Goal: Task Accomplishment & Management: Manage account settings

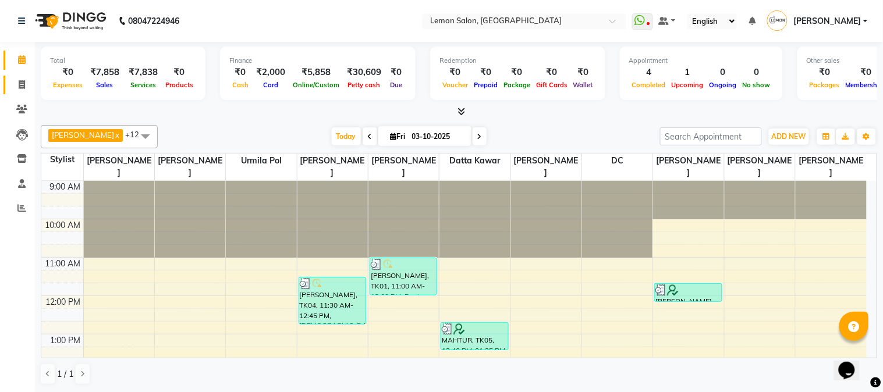
click at [14, 86] on span at bounding box center [22, 85] width 20 height 13
select select "service"
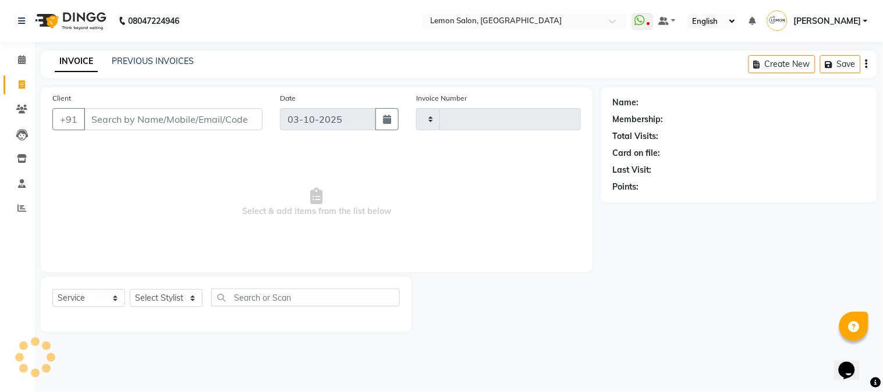
type input "3235"
select select "565"
drag, startPoint x: 175, startPoint y: 300, endPoint x: 175, endPoint y: 290, distance: 10.5
click at [175, 300] on select "Select Stylist" at bounding box center [166, 298] width 73 height 18
click at [179, 295] on select "Select Stylist" at bounding box center [166, 298] width 73 height 18
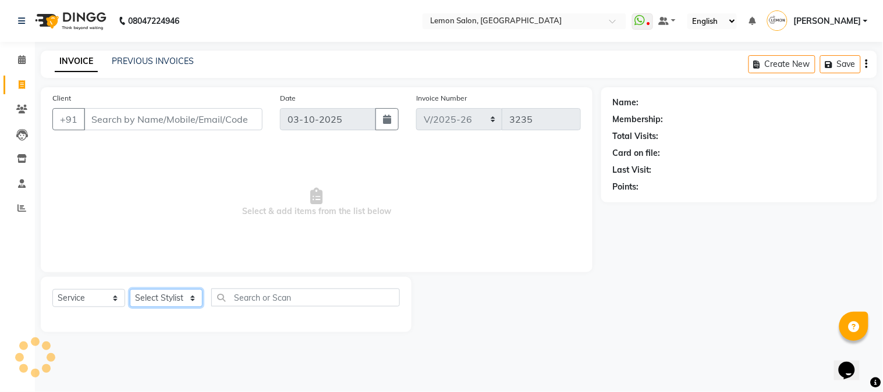
click at [183, 298] on select "Select Stylist" at bounding box center [166, 298] width 73 height 18
select select "61677"
click at [130, 290] on select "Select Stylist Akansha Sadafule Asma Dshpande Datta Kawar DC Furkan Mansoori Ka…" at bounding box center [166, 298] width 73 height 18
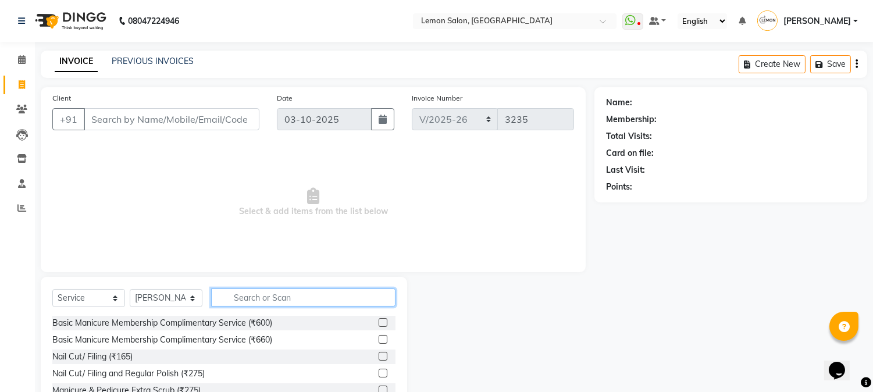
click at [266, 289] on input "text" at bounding box center [303, 298] width 184 height 18
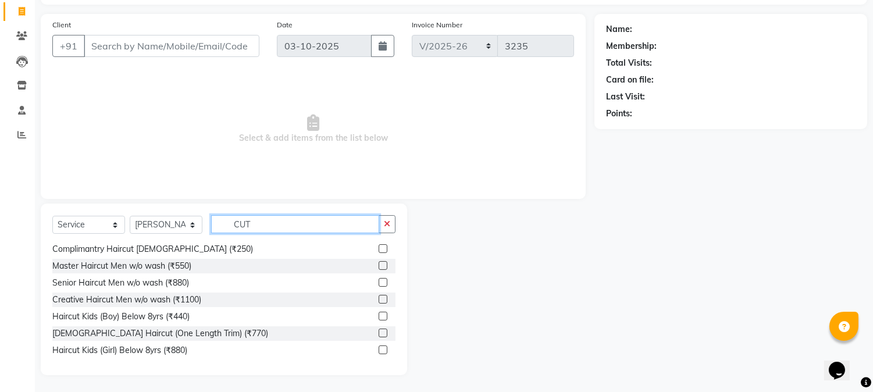
scroll to position [77, 0]
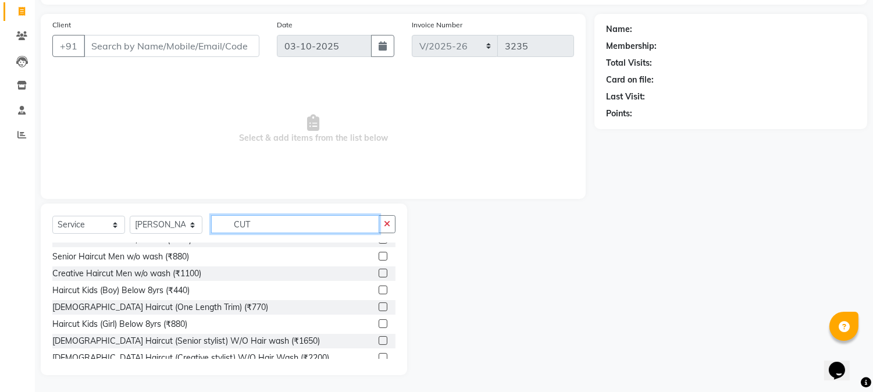
type input "CUT"
click at [379, 339] on label at bounding box center [383, 340] width 9 height 9
click at [379, 339] on input "checkbox" at bounding box center [383, 341] width 8 height 8
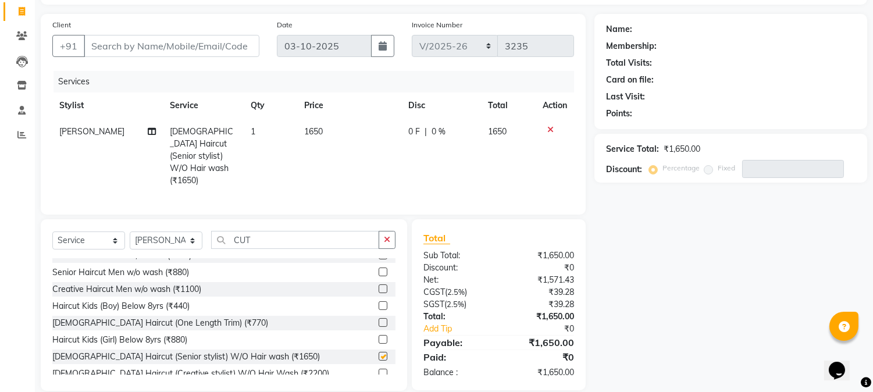
checkbox input "false"
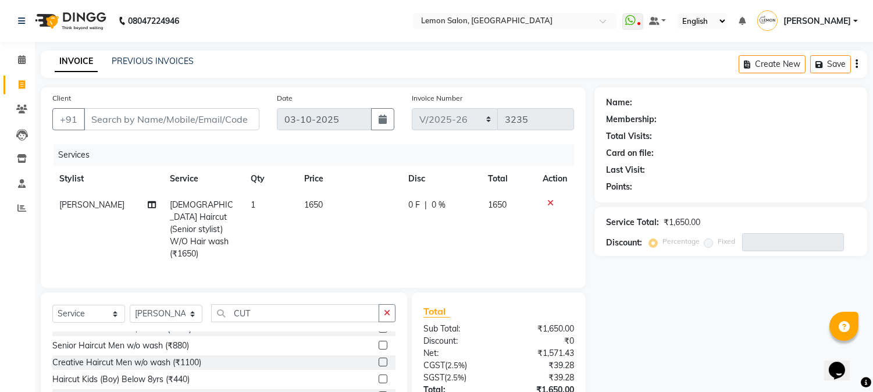
scroll to position [87, 0]
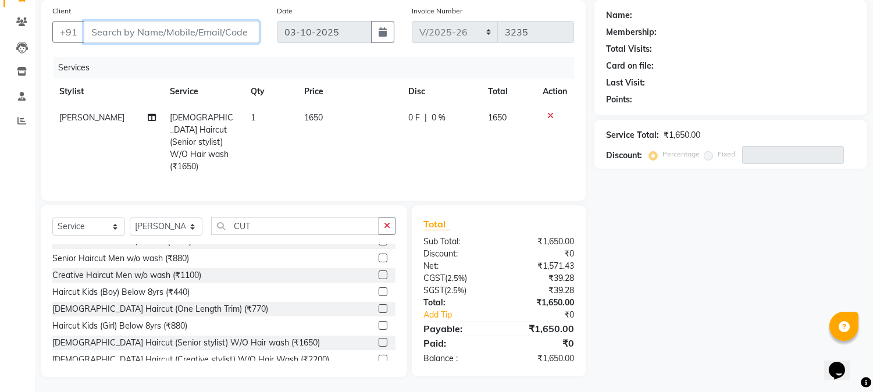
click at [112, 31] on input "Client" at bounding box center [172, 32] width 176 height 22
type input "9"
type input "0"
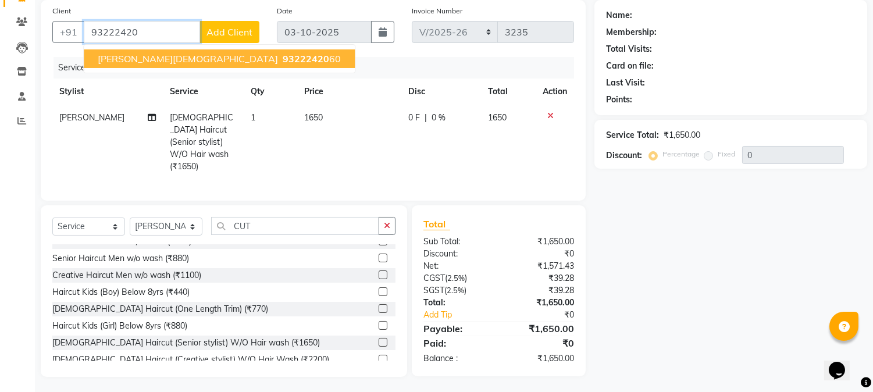
click at [283, 57] on span "93222420" at bounding box center [306, 59] width 47 height 12
type input "9322242060"
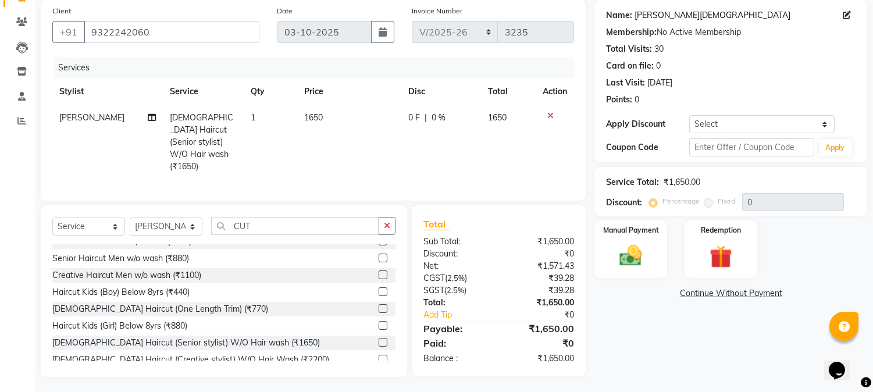
click at [662, 15] on link "Abha Jain" at bounding box center [713, 15] width 156 height 12
click at [634, 249] on img at bounding box center [631, 256] width 38 height 27
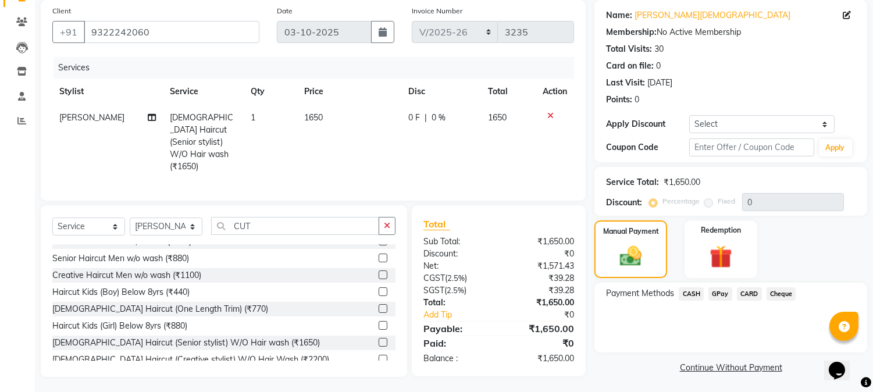
drag, startPoint x: 693, startPoint y: 294, endPoint x: 704, endPoint y: 301, distance: 13.4
click at [693, 293] on span "CASH" at bounding box center [691, 293] width 25 height 13
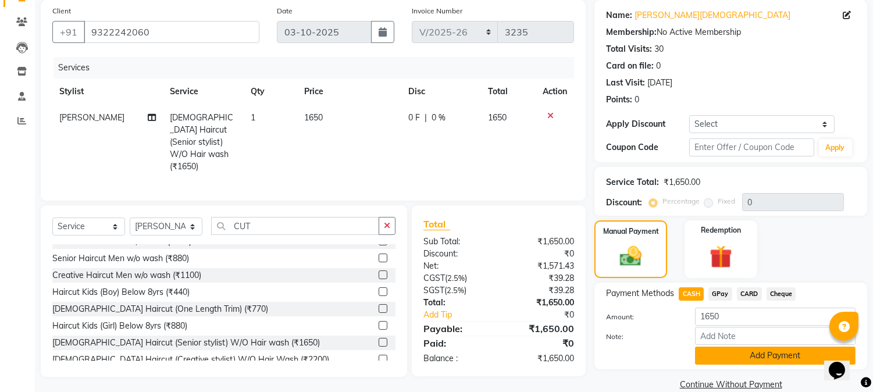
click at [713, 357] on button "Add Payment" at bounding box center [775, 356] width 161 height 18
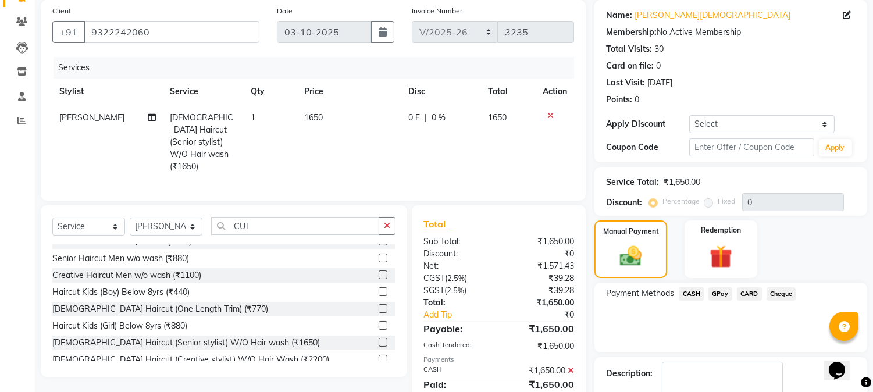
scroll to position [154, 0]
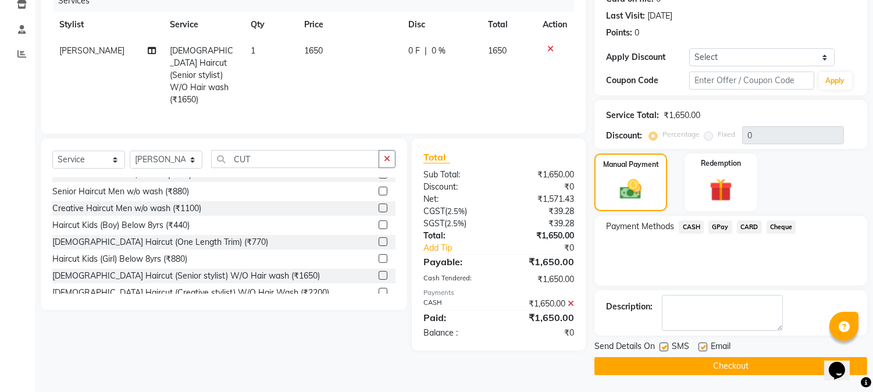
click at [662, 346] on label at bounding box center [664, 347] width 9 height 9
click at [662, 346] on input "checkbox" at bounding box center [664, 348] width 8 height 8
checkbox input "false"
click at [700, 347] on label at bounding box center [703, 347] width 9 height 9
click at [700, 347] on input "checkbox" at bounding box center [703, 348] width 8 height 8
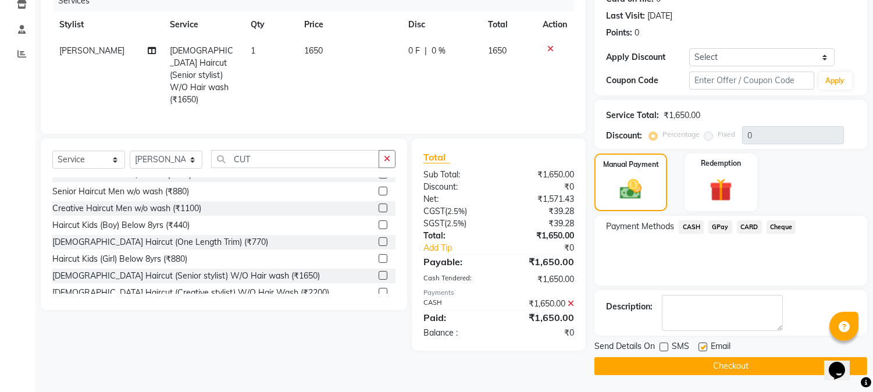
checkbox input "false"
click at [676, 368] on button "Checkout" at bounding box center [731, 366] width 273 height 18
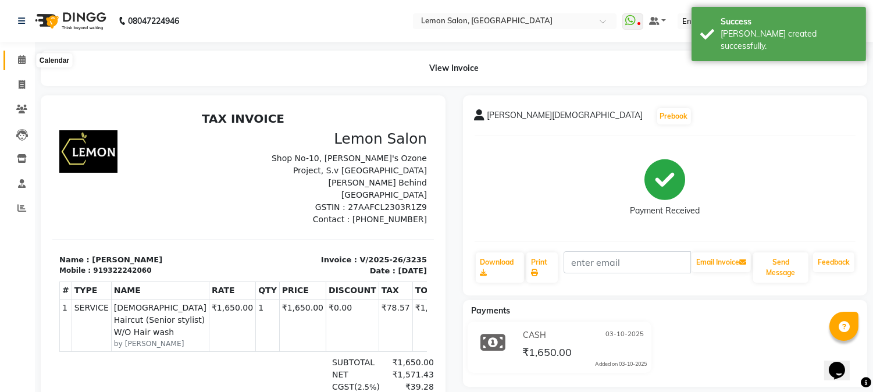
click at [20, 59] on icon at bounding box center [22, 59] width 8 height 9
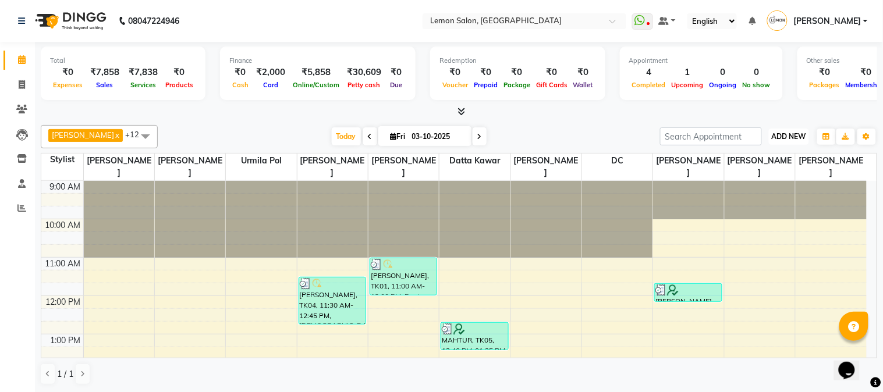
click at [788, 136] on span "ADD NEW" at bounding box center [789, 136] width 34 height 9
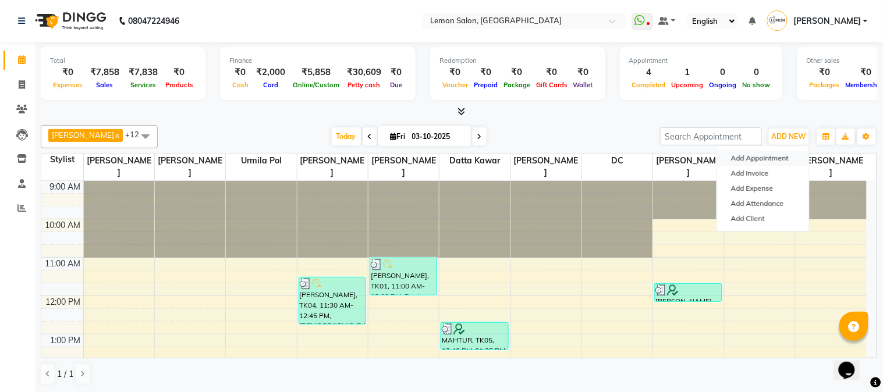
click at [752, 154] on button "Add Appointment" at bounding box center [763, 158] width 92 height 15
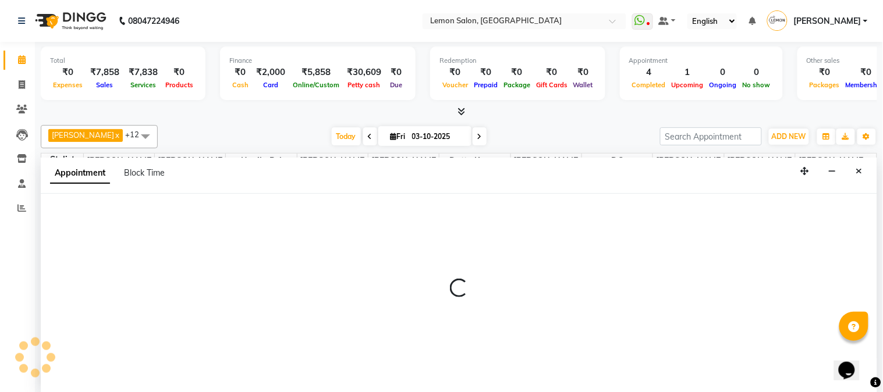
select select "600"
select select "tentative"
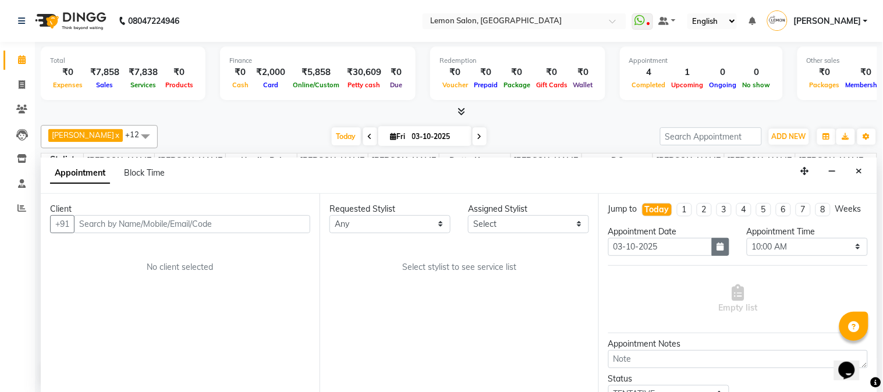
click at [717, 256] on button "button" at bounding box center [720, 247] width 17 height 18
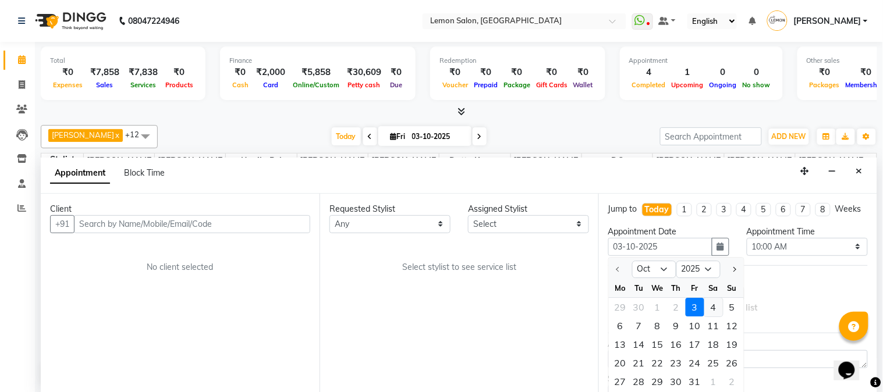
click at [719, 317] on div "4" at bounding box center [713, 307] width 19 height 19
type input "04-10-2025"
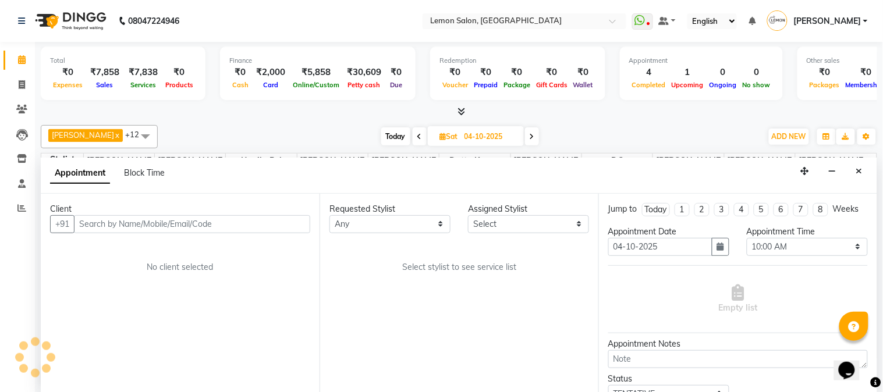
scroll to position [193, 0]
click at [769, 256] on select "Select 10:00 AM 10:15 AM 10:30 AM 10:45 AM 11:00 AM 11:15 AM 11:30 AM 11:45 AM …" at bounding box center [806, 247] width 121 height 18
select select "720"
click at [746, 248] on select "Select 10:00 AM 10:15 AM 10:30 AM 10:45 AM 11:00 AM 11:15 AM 11:30 AM 11:45 AM …" at bounding box center [806, 247] width 121 height 18
click at [359, 222] on select "Any Akansha Sadafule Asma Dshpande Datta Kawar DC Furkan Mansoori kavita Kelatk…" at bounding box center [389, 224] width 121 height 18
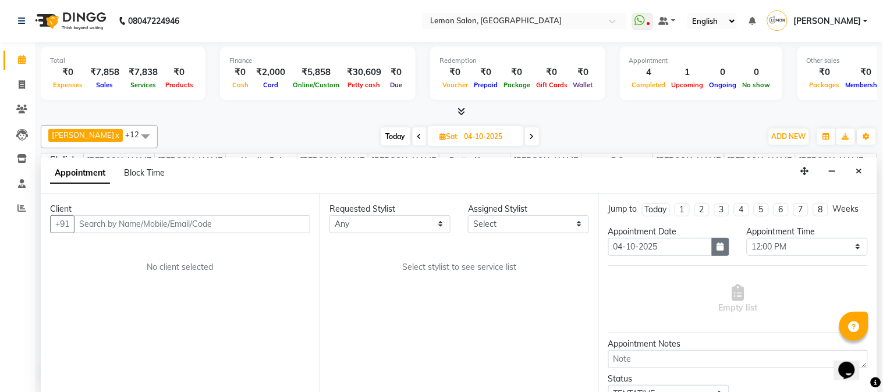
click at [721, 256] on button "button" at bounding box center [720, 247] width 17 height 18
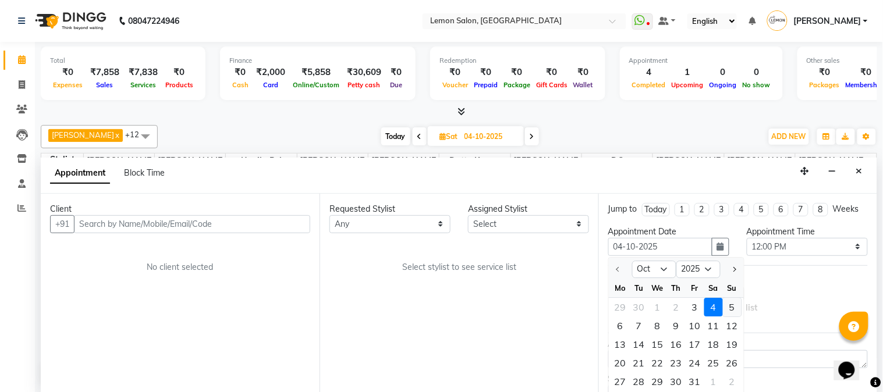
click at [735, 317] on div "5" at bounding box center [732, 307] width 19 height 19
type input "05-10-2025"
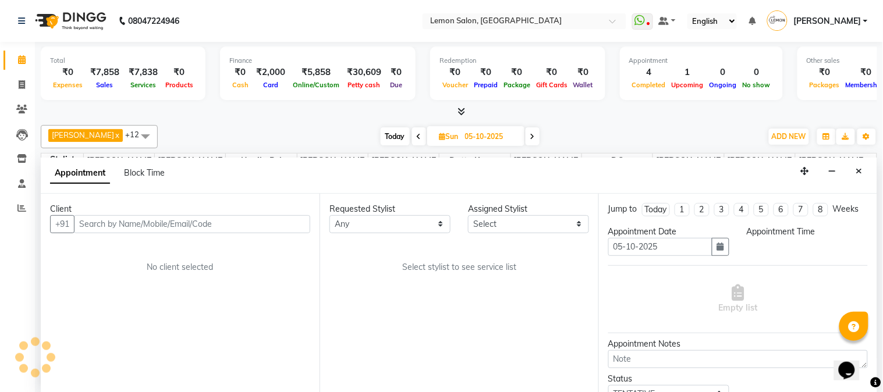
scroll to position [0, 0]
select select "720"
click at [414, 227] on select "Any Akansha Sadafule Asma Dshpande Datta Kawar DC Furkan Mansoori kavita Kelatk…" at bounding box center [389, 224] width 121 height 18
select select "7629"
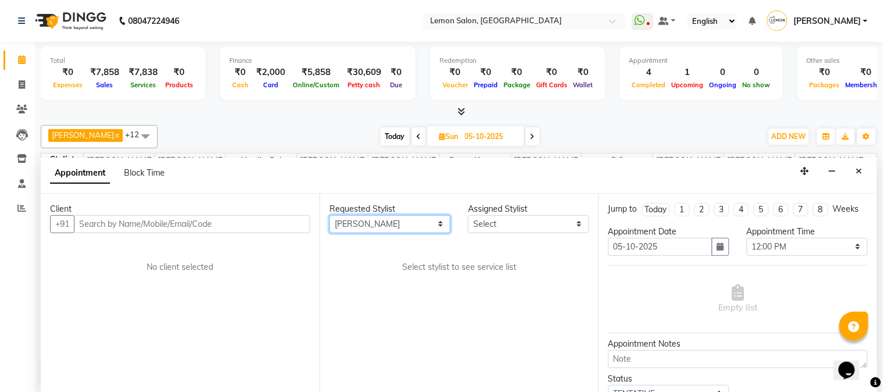
click at [329, 215] on select "Any Akansha Sadafule Asma Dshpande Datta Kawar DC Furkan Mansoori kavita Kelatk…" at bounding box center [389, 224] width 121 height 18
select select "7629"
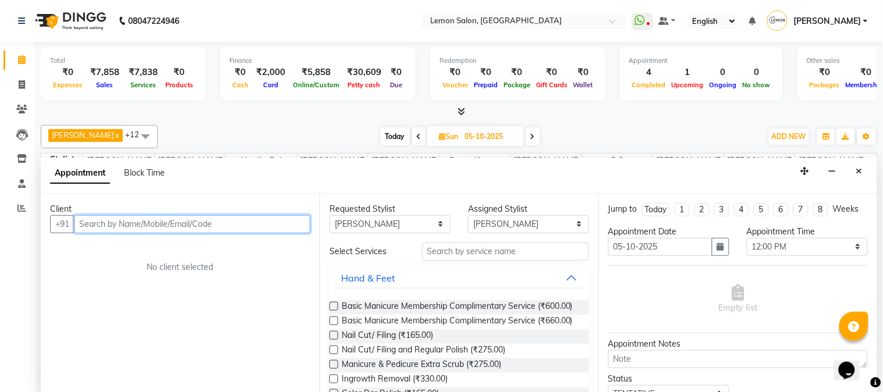
click at [225, 227] on input "text" at bounding box center [192, 224] width 236 height 18
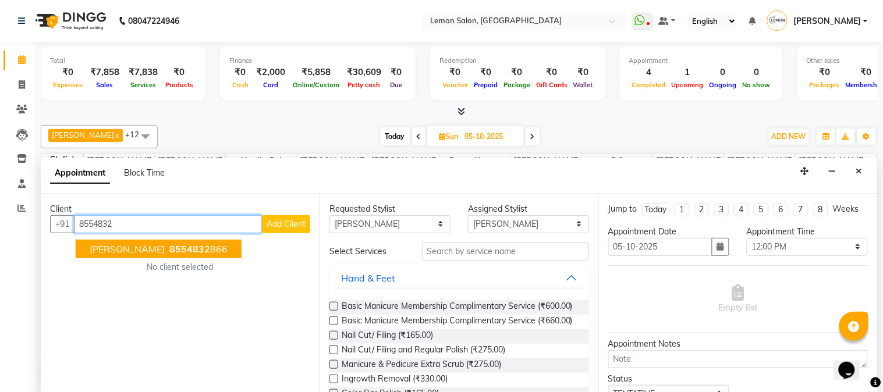
click at [120, 245] on span "KIRAN SHUKLA" at bounding box center [127, 249] width 75 height 12
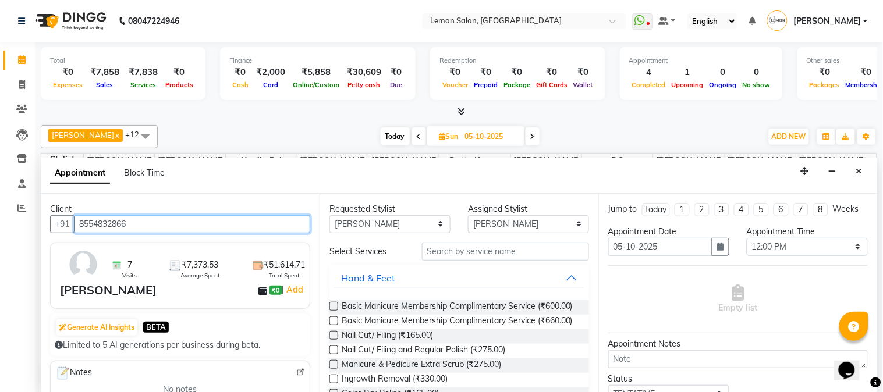
type input "8554832866"
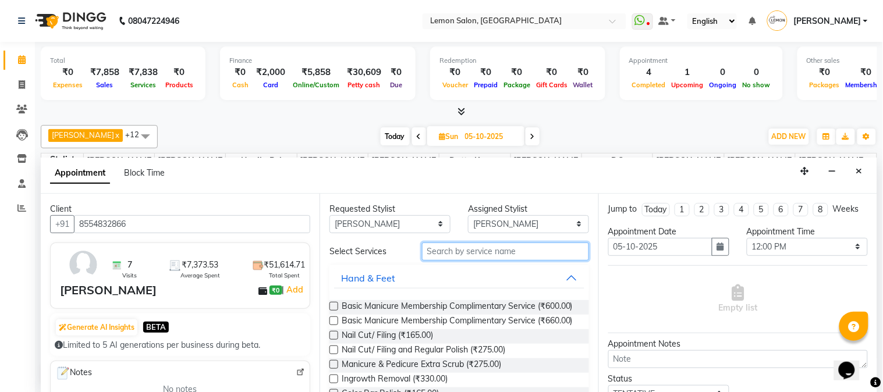
click at [478, 253] on input "text" at bounding box center [505, 252] width 167 height 18
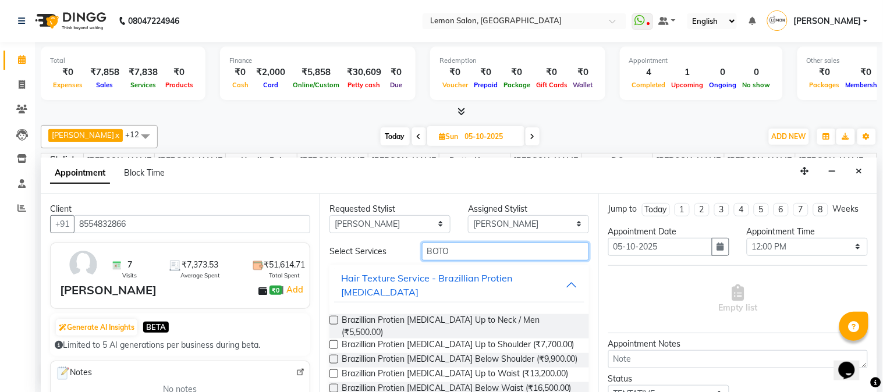
type input "BOTO"
click at [334, 369] on label at bounding box center [333, 373] width 9 height 9
click at [334, 371] on input "checkbox" at bounding box center [333, 375] width 8 height 8
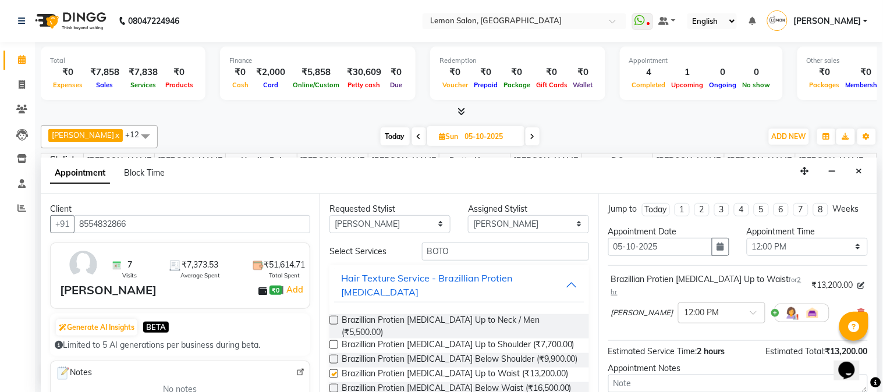
checkbox input "false"
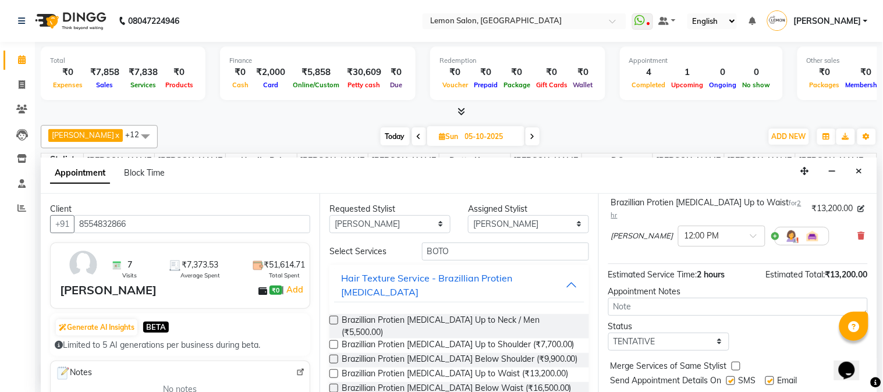
scroll to position [107, 0]
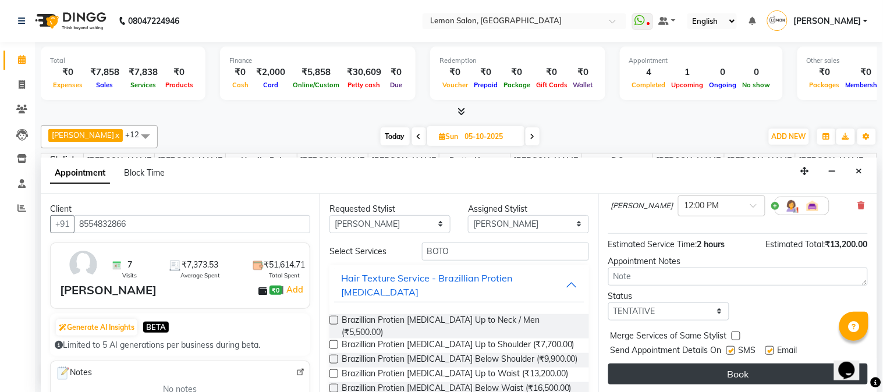
click at [718, 365] on button "Book" at bounding box center [737, 374] width 259 height 21
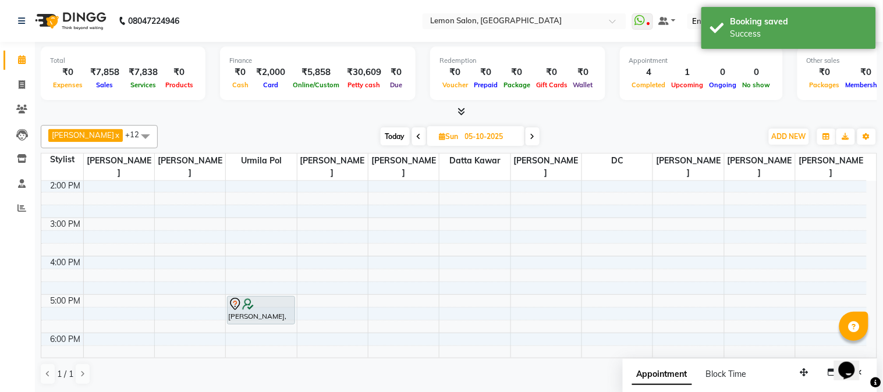
click at [381, 138] on div "Today Sun 05-10-2025" at bounding box center [459, 136] width 161 height 17
click at [392, 136] on span "Today" at bounding box center [395, 136] width 29 height 18
type input "03-10-2025"
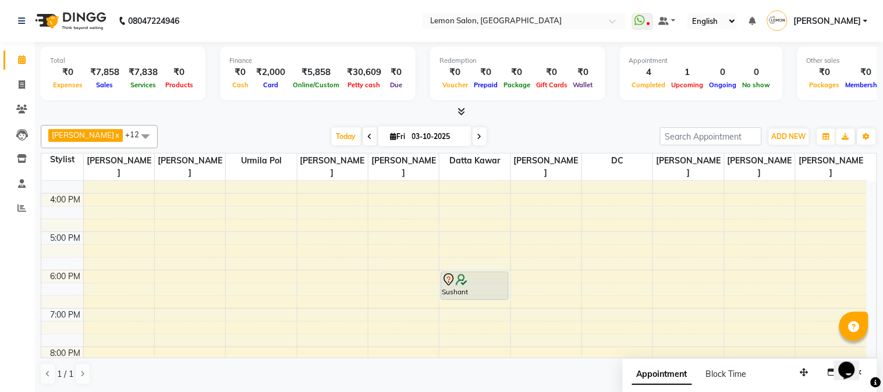
scroll to position [362, 0]
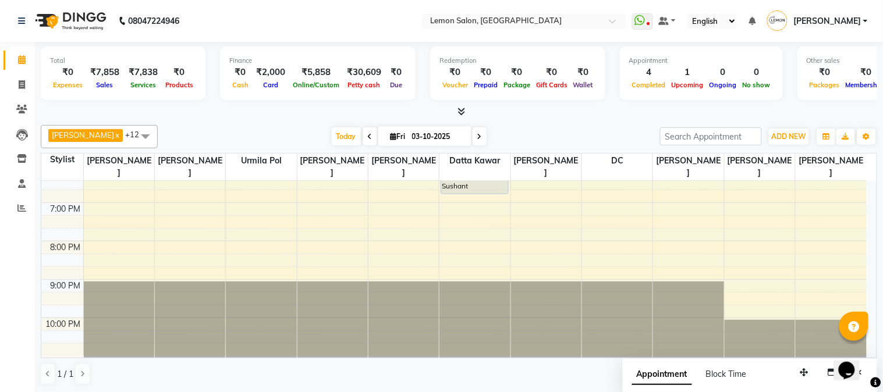
click at [614, 122] on div "Akansha Sadafule x DC x Mohammed Mohsin x Urmila Pol x Furkan Mansoori x kavita…" at bounding box center [459, 254] width 836 height 269
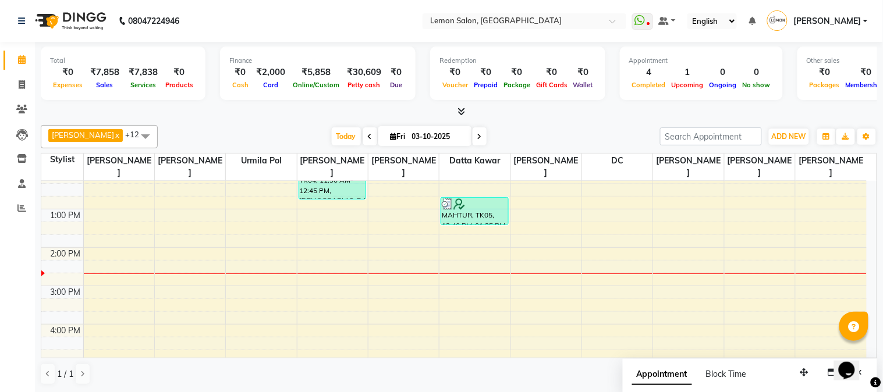
scroll to position [172, 0]
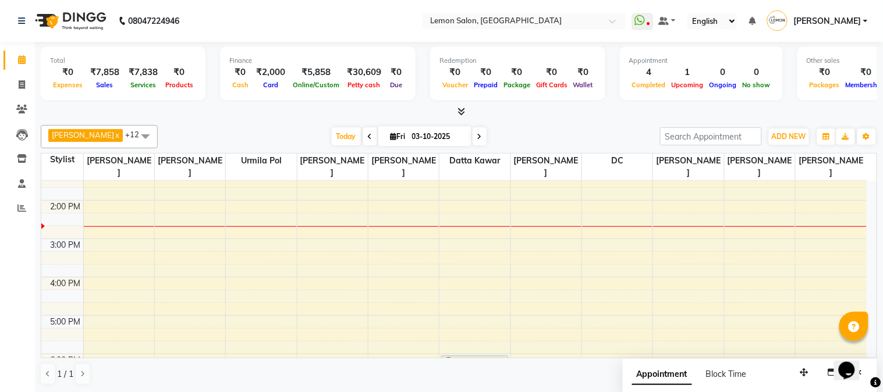
click at [335, 280] on div "9:00 AM 10:00 AM 11:00 AM 12:00 PM 1:00 PM 2:00 PM 3:00 PM 4:00 PM 5:00 PM 6:00…" at bounding box center [453, 277] width 825 height 537
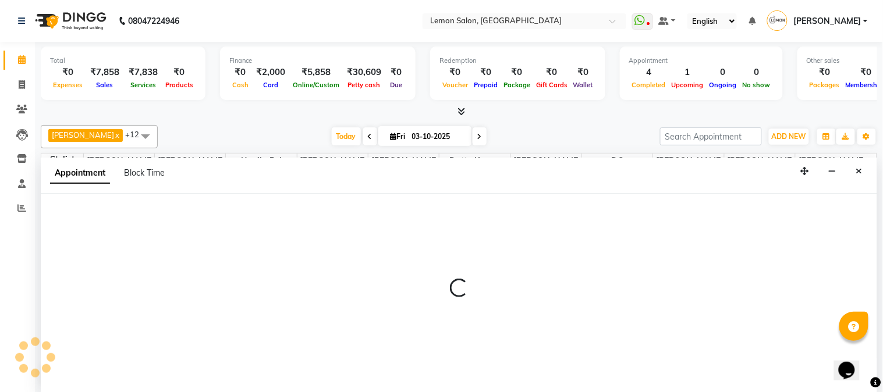
select select "7420"
select select "960"
select select "tentative"
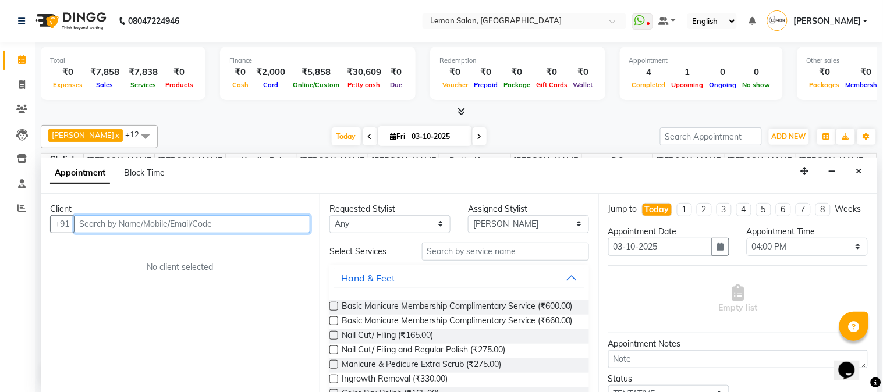
click at [186, 229] on input "text" at bounding box center [192, 224] width 236 height 18
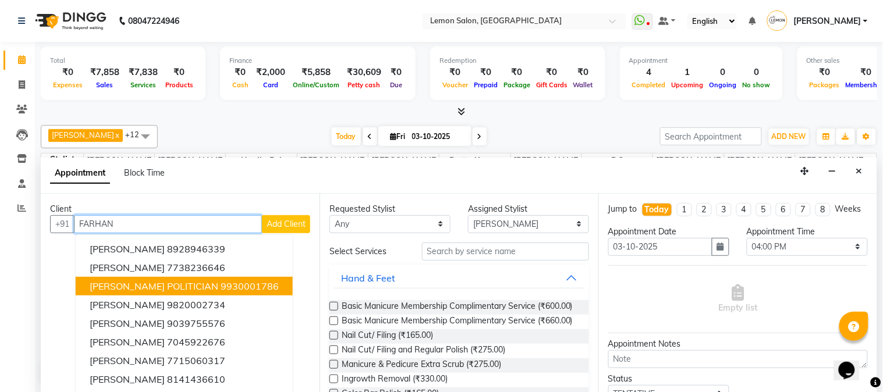
click at [129, 282] on span "[PERSON_NAME] POLITICIAN" at bounding box center [154, 286] width 129 height 12
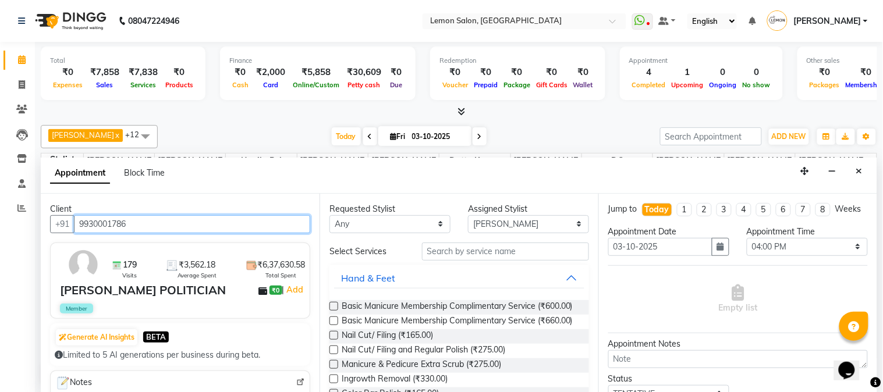
type input "9930001786"
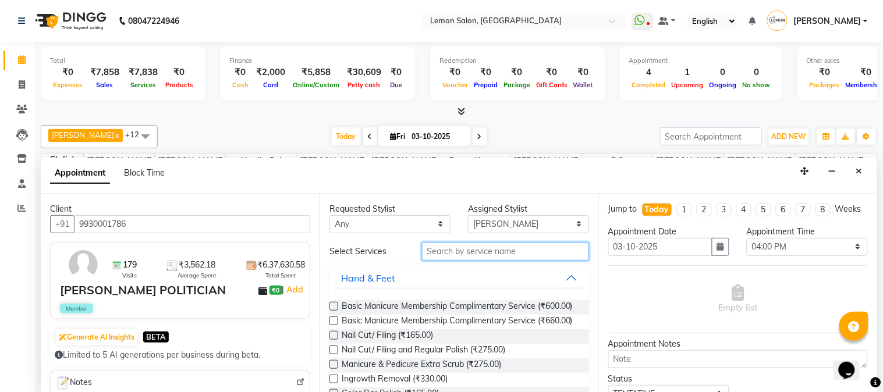
click at [425, 258] on input "text" at bounding box center [505, 252] width 167 height 18
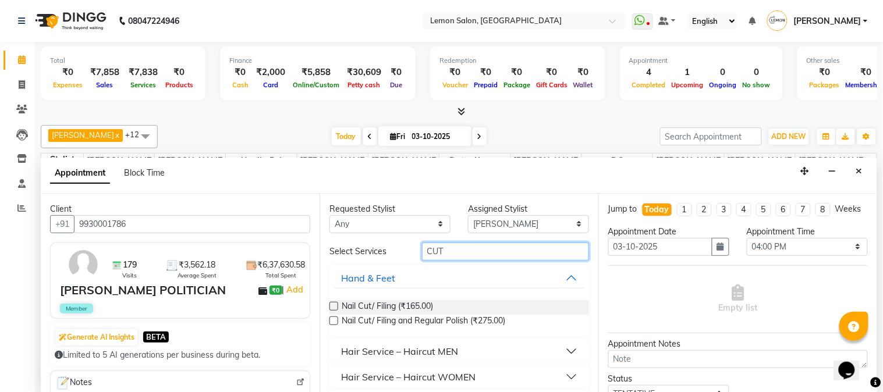
type input "CUT"
click at [434, 348] on div "Hair Service – Haircut MEN" at bounding box center [399, 351] width 117 height 14
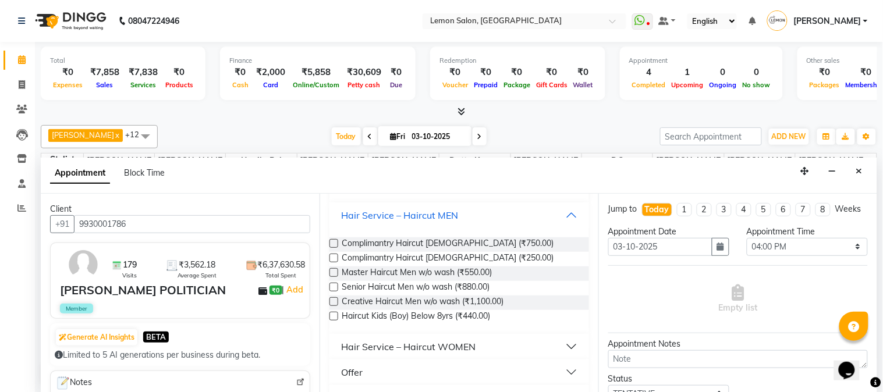
scroll to position [163, 0]
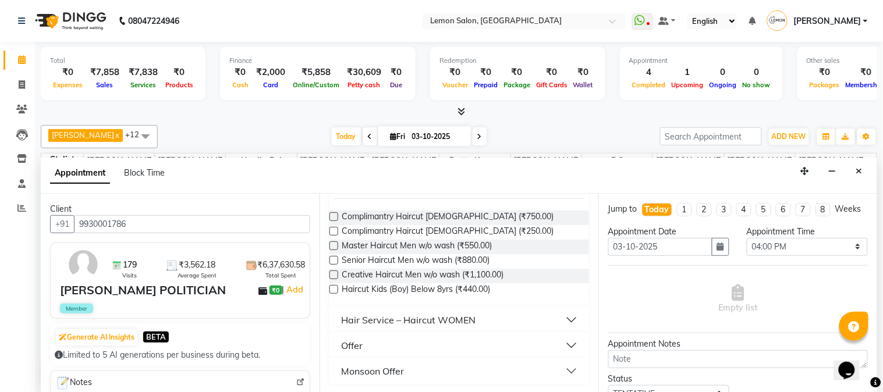
click at [333, 259] on label at bounding box center [333, 260] width 9 height 9
click at [333, 259] on input "checkbox" at bounding box center [333, 262] width 8 height 8
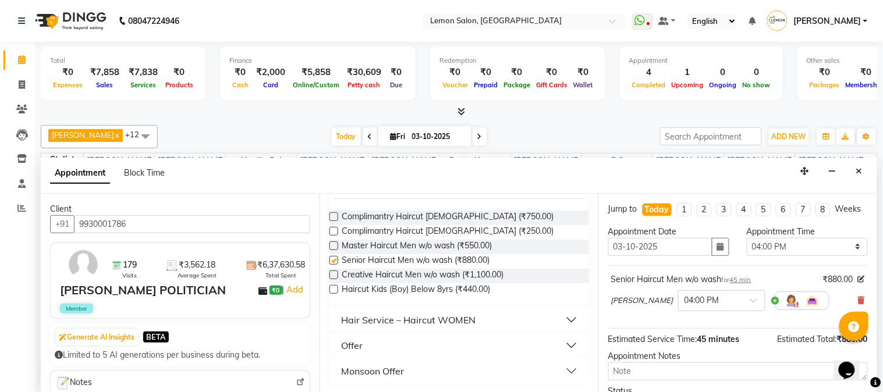
checkbox input "false"
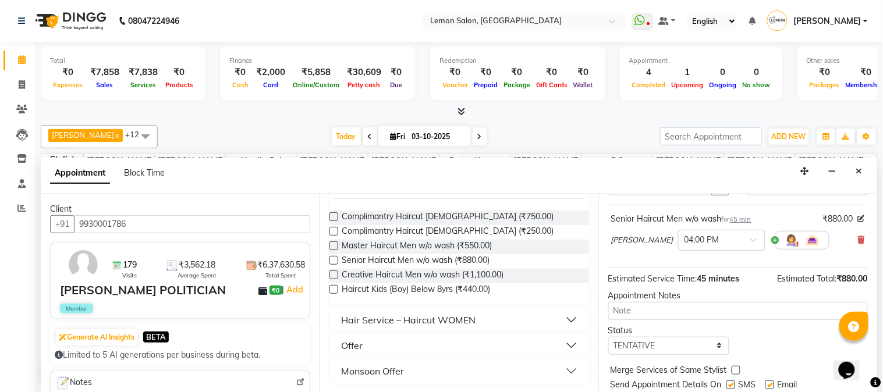
scroll to position [107, 0]
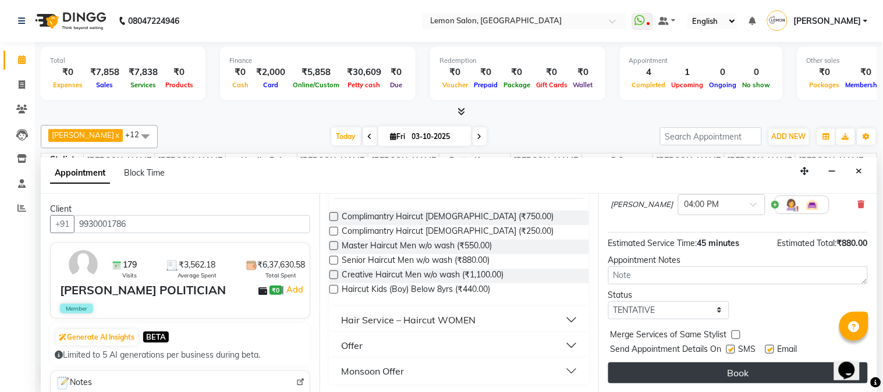
click at [703, 372] on button "Book" at bounding box center [737, 372] width 259 height 21
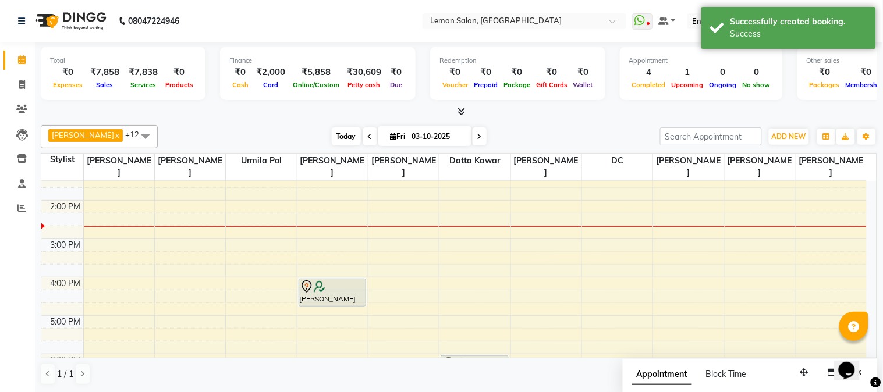
click at [346, 129] on span "Today" at bounding box center [346, 136] width 29 height 18
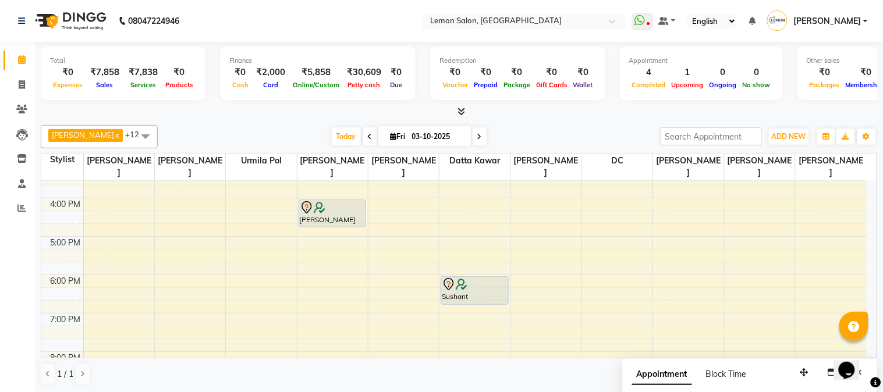
scroll to position [258, 0]
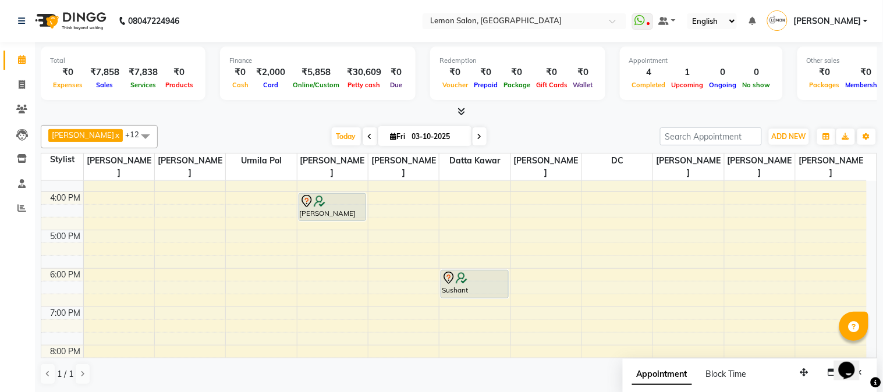
click at [393, 251] on div "9:00 AM 10:00 AM 11:00 AM 12:00 PM 1:00 PM 2:00 PM 3:00 PM 4:00 PM 5:00 PM 6:00…" at bounding box center [453, 191] width 825 height 537
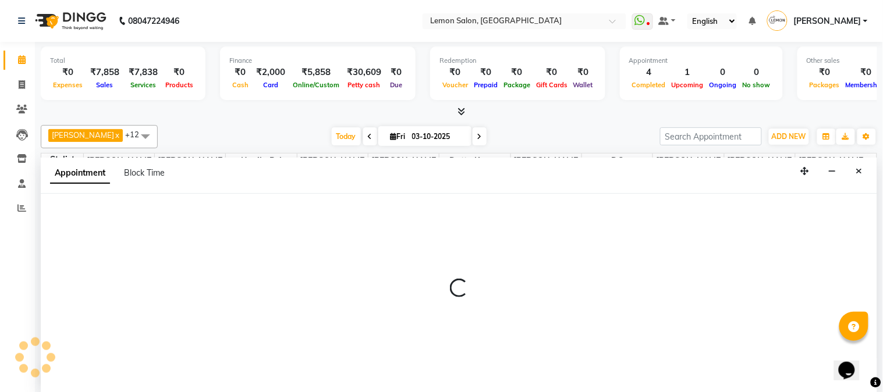
select select "7422"
select select "tentative"
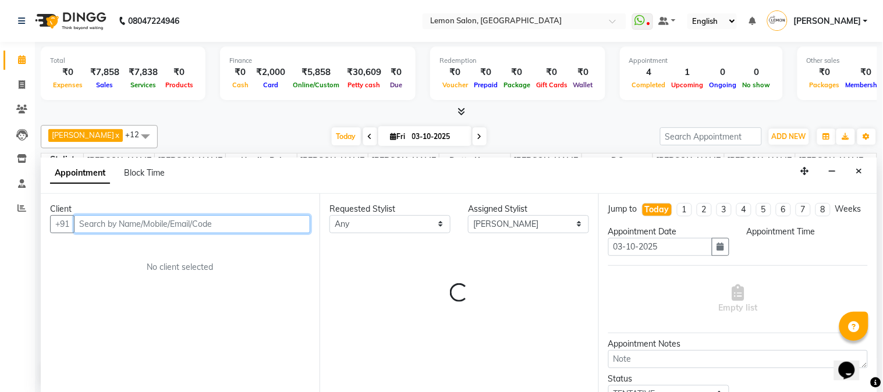
select select "1035"
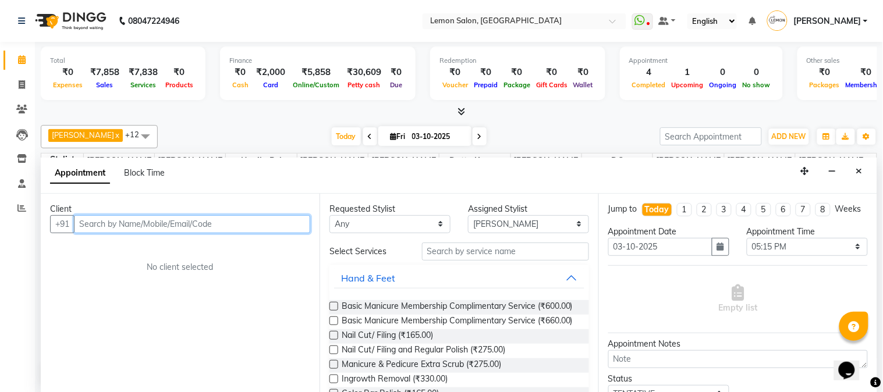
click at [216, 227] on input "text" at bounding box center [192, 224] width 236 height 18
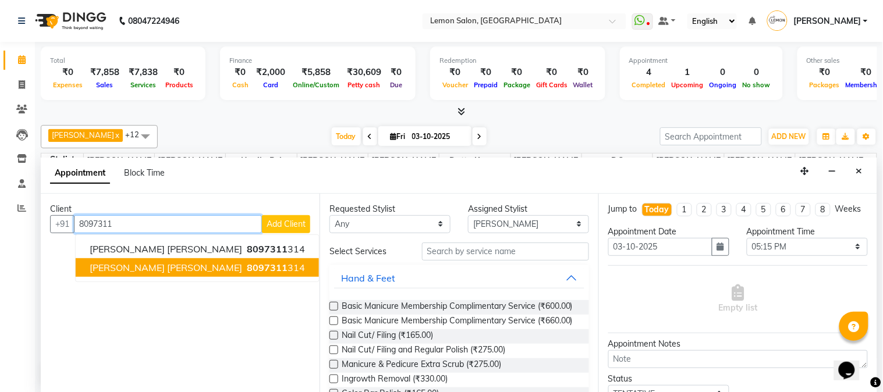
click at [184, 269] on span "SMITA VISHAKA LADHA" at bounding box center [166, 268] width 152 height 12
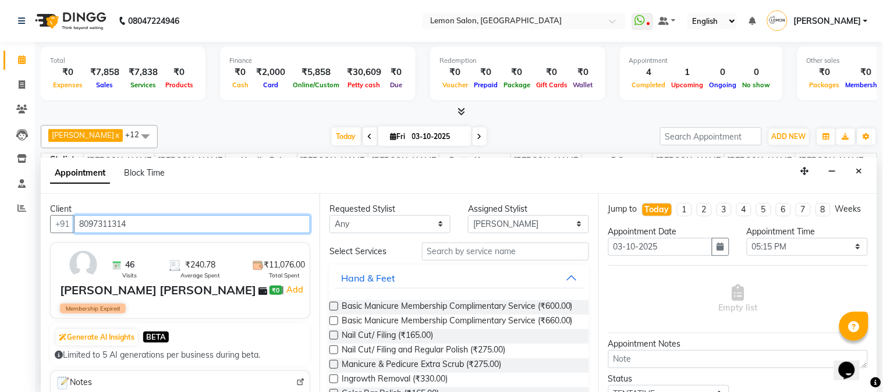
type input "8097311314"
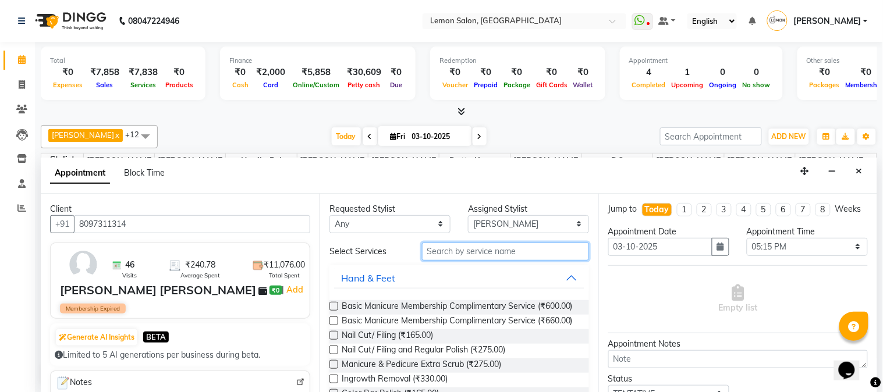
click at [434, 252] on input "text" at bounding box center [505, 252] width 167 height 18
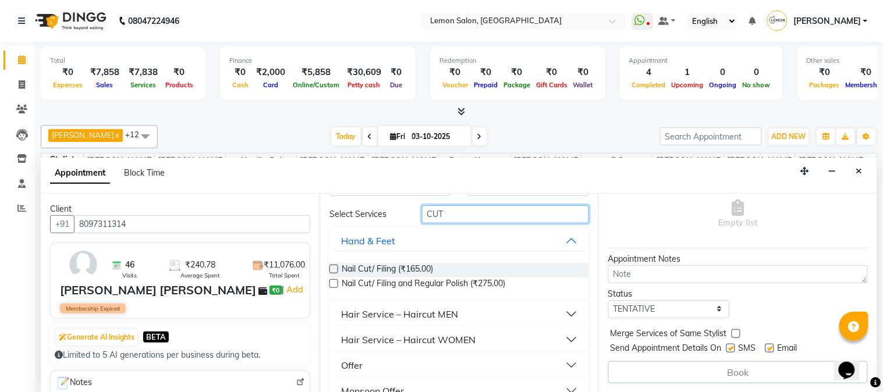
scroll to position [57, 0]
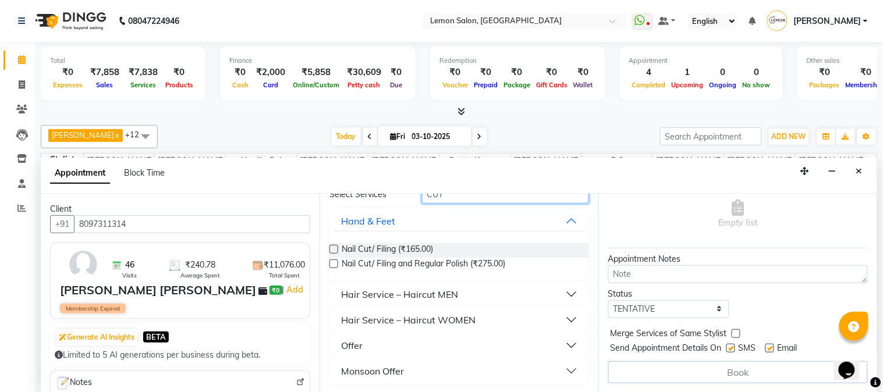
type input "CUT"
click at [559, 318] on button "Hair Service – Haircut WOMEN" at bounding box center [459, 320] width 250 height 21
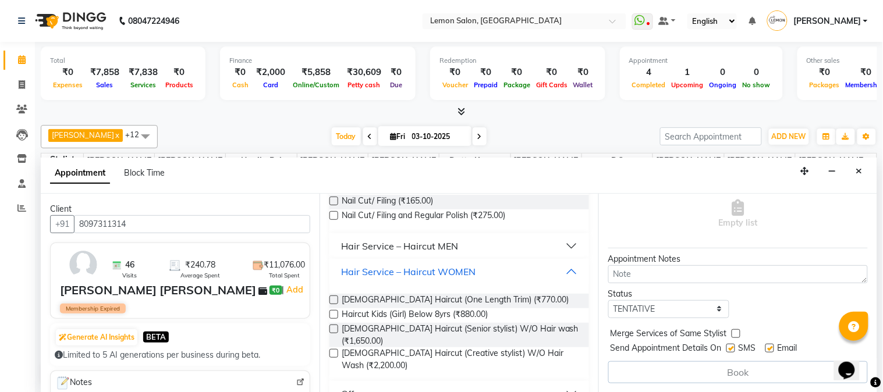
scroll to position [111, 0]
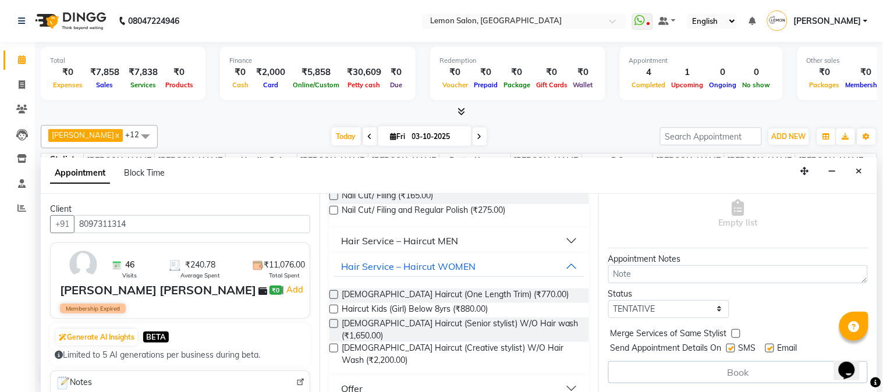
click at [334, 322] on label at bounding box center [333, 323] width 9 height 9
click at [334, 322] on input "checkbox" at bounding box center [333, 325] width 8 height 8
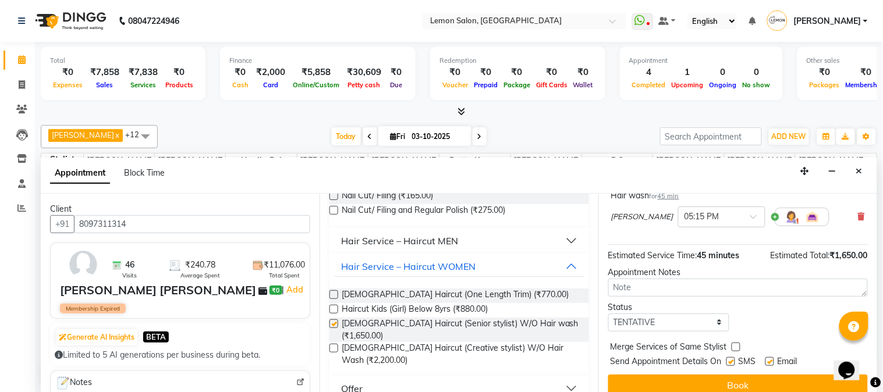
checkbox input "false"
click at [719, 222] on div at bounding box center [721, 216] width 86 height 12
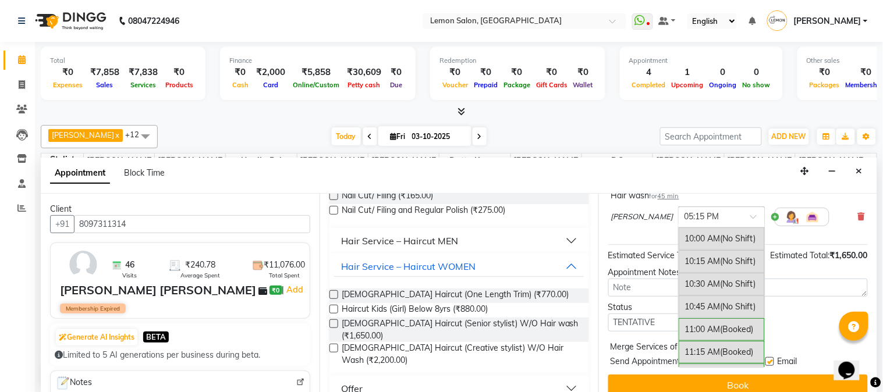
scroll to position [634, 0]
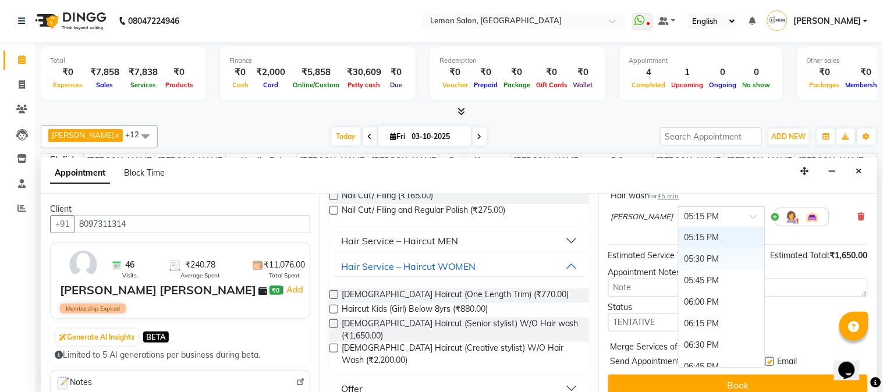
click at [708, 268] on div "05:30 PM" at bounding box center [721, 259] width 86 height 22
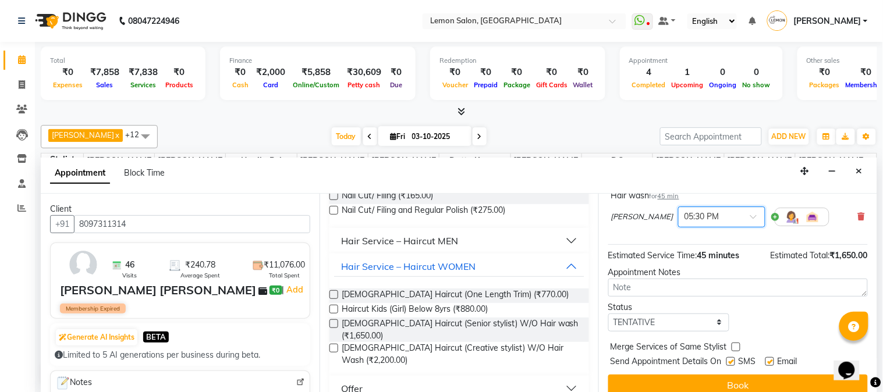
scroll to position [119, 0]
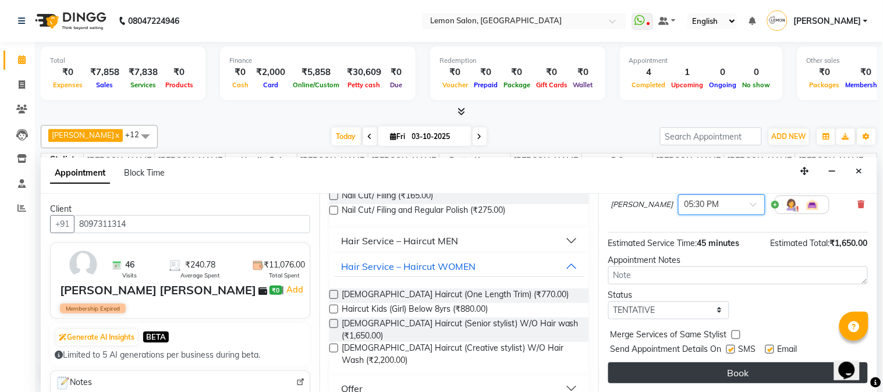
click at [770, 371] on button "Book" at bounding box center [737, 372] width 259 height 21
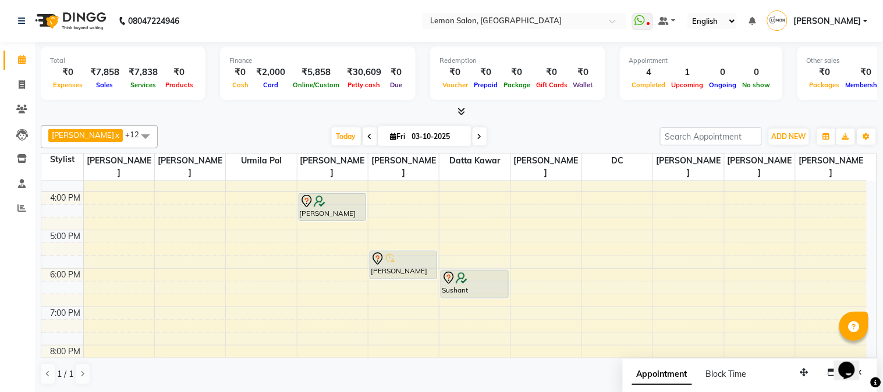
click at [524, 129] on div "Today Fri 03-10-2025" at bounding box center [408, 136] width 490 height 17
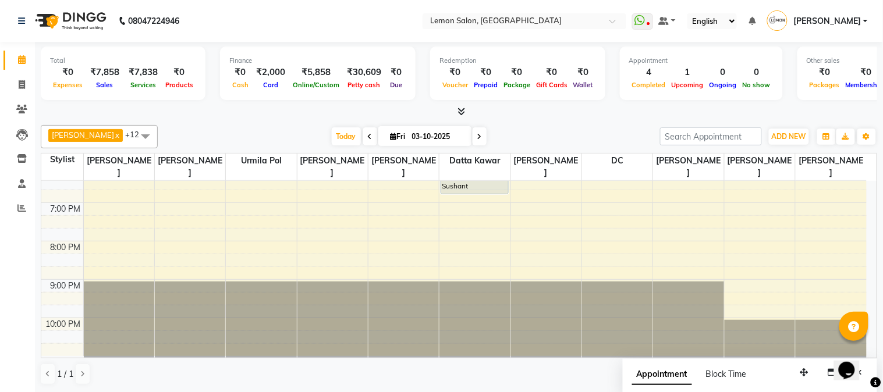
scroll to position [190, 0]
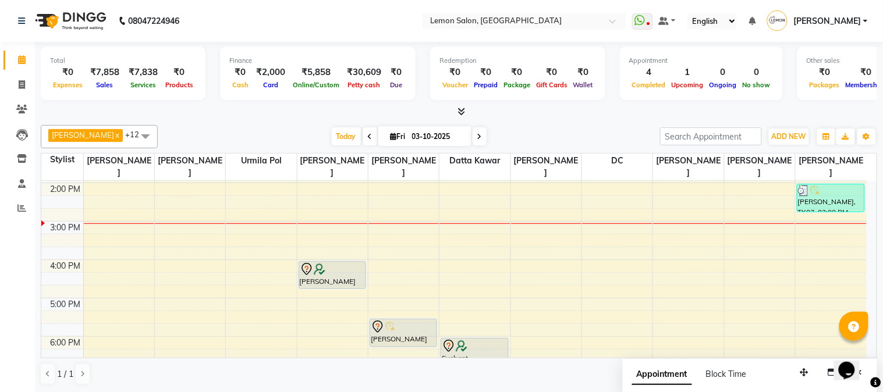
click at [524, 116] on div at bounding box center [459, 112] width 836 height 12
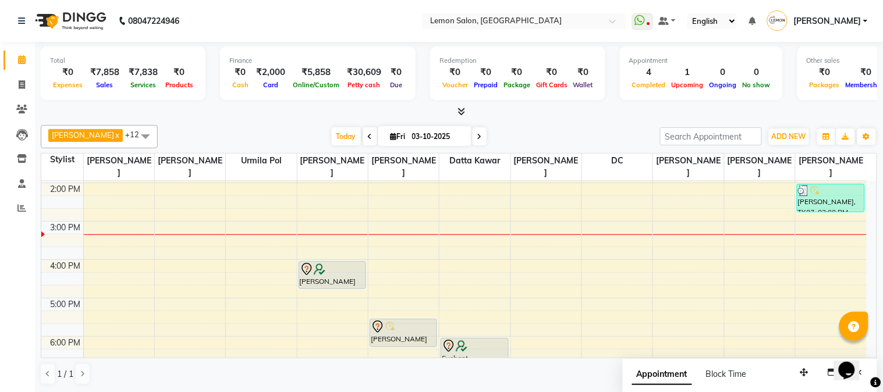
click at [533, 136] on div "Today Fri 03-10-2025" at bounding box center [408, 136] width 490 height 17
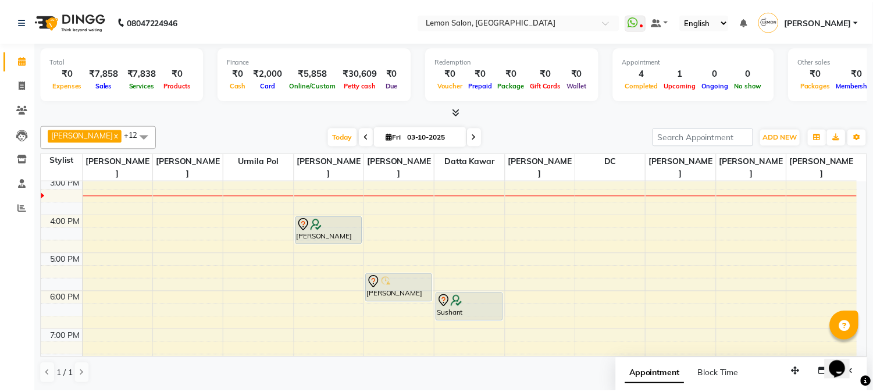
scroll to position [189, 0]
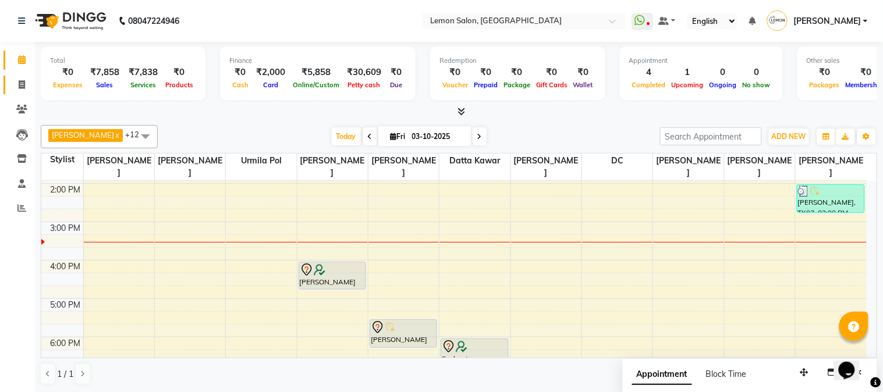
click at [9, 88] on link "Invoice" at bounding box center [17, 85] width 28 height 19
select select "service"
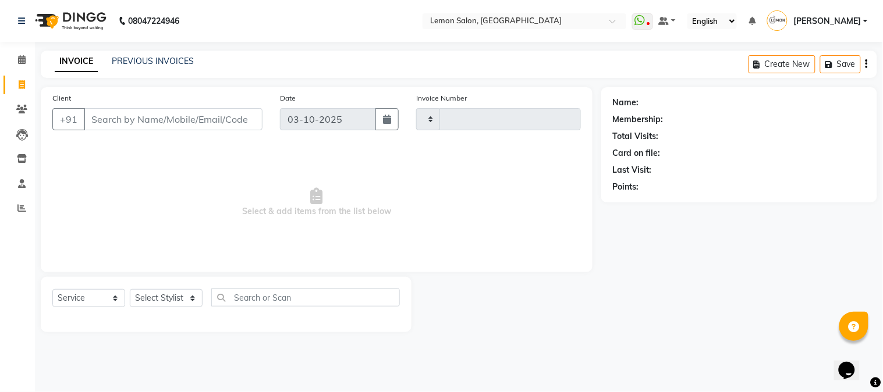
type input "3236"
select select "565"
click at [156, 300] on select "Select Stylist [PERSON_NAME] [PERSON_NAME] Datta [PERSON_NAME] [PERSON_NAME] [P…" at bounding box center [166, 298] width 73 height 18
select select "7423"
click at [130, 290] on select "Select Stylist [PERSON_NAME] [PERSON_NAME] Datta [PERSON_NAME] [PERSON_NAME] [P…" at bounding box center [166, 298] width 73 height 18
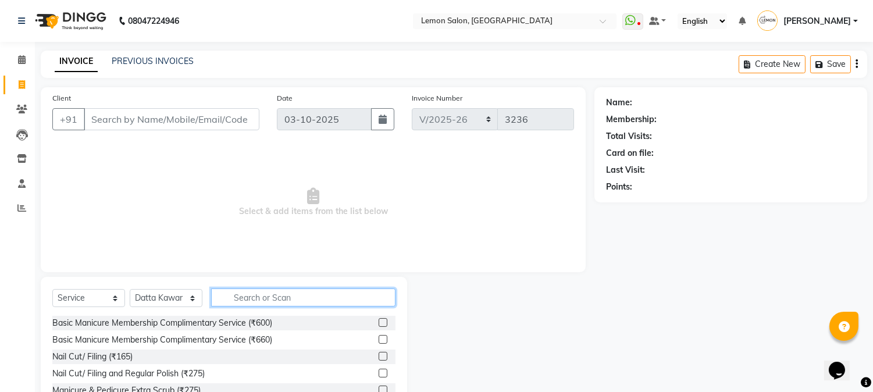
click at [261, 296] on input "text" at bounding box center [303, 298] width 184 height 18
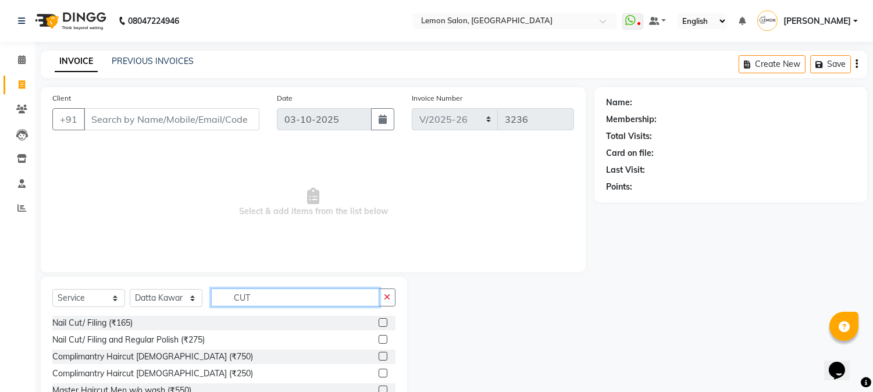
scroll to position [73, 0]
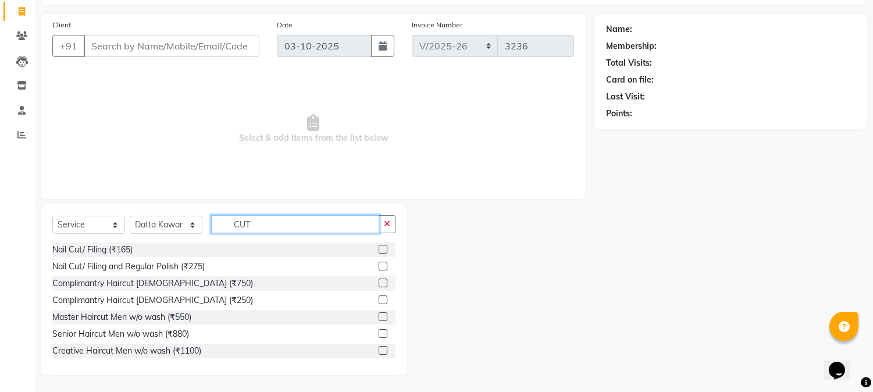
type input "CUT"
click at [379, 335] on label at bounding box center [383, 333] width 9 height 9
click at [379, 335] on input "checkbox" at bounding box center [383, 334] width 8 height 8
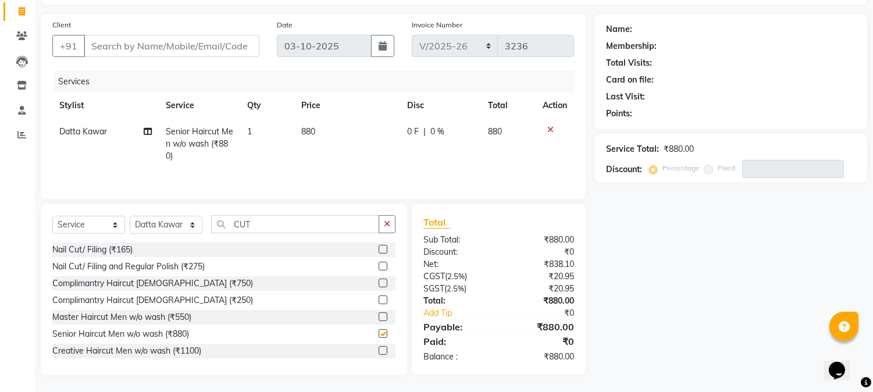
checkbox input "false"
drag, startPoint x: 260, startPoint y: 230, endPoint x: 86, endPoint y: 200, distance: 177.1
click at [86, 200] on div "Client +91 Date 03-10-2025 Invoice Number MLD/2025-26 V/2025 V/2025-26 3236 Ser…" at bounding box center [313, 194] width 563 height 361
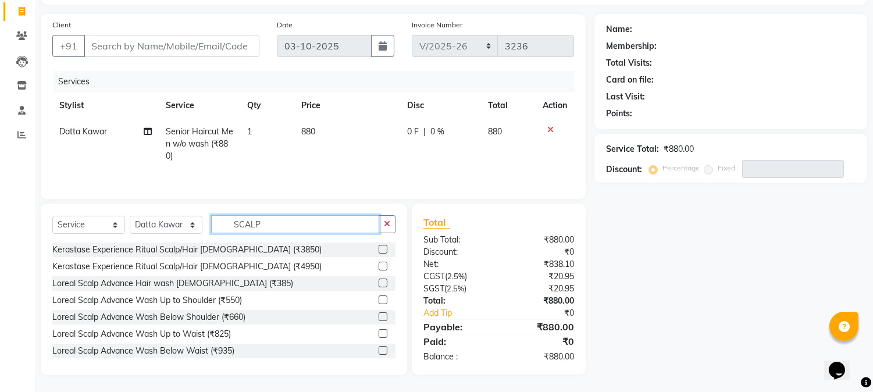
type input "SCALP"
click at [379, 248] on label at bounding box center [383, 249] width 9 height 9
click at [379, 248] on input "checkbox" at bounding box center [383, 250] width 8 height 8
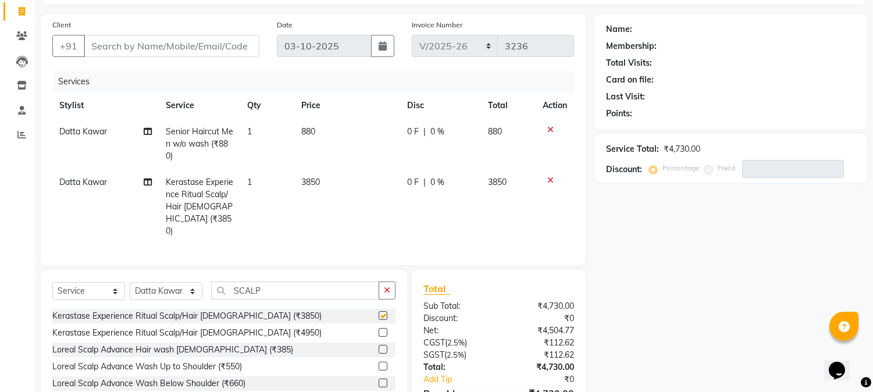
checkbox input "false"
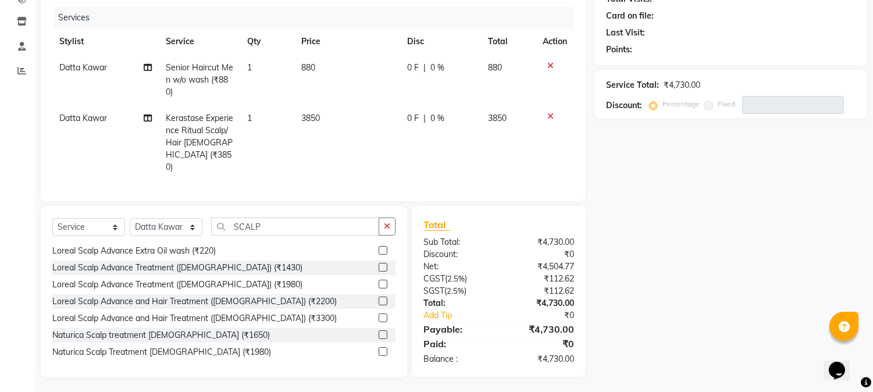
scroll to position [0, 0]
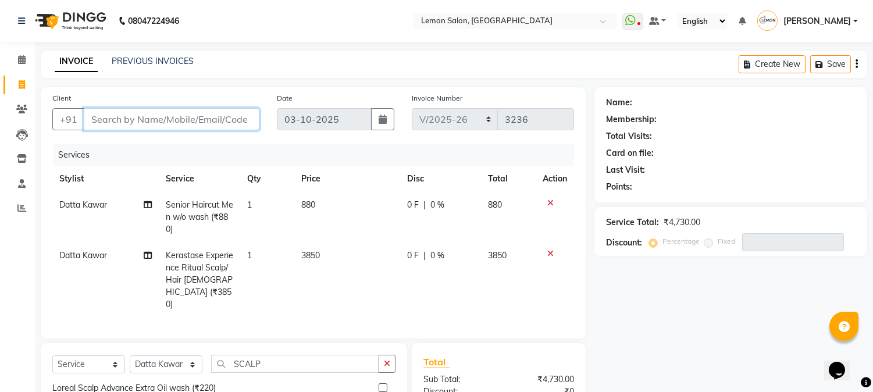
click at [226, 126] on input "Client" at bounding box center [172, 119] width 176 height 22
type input "9"
type input "0"
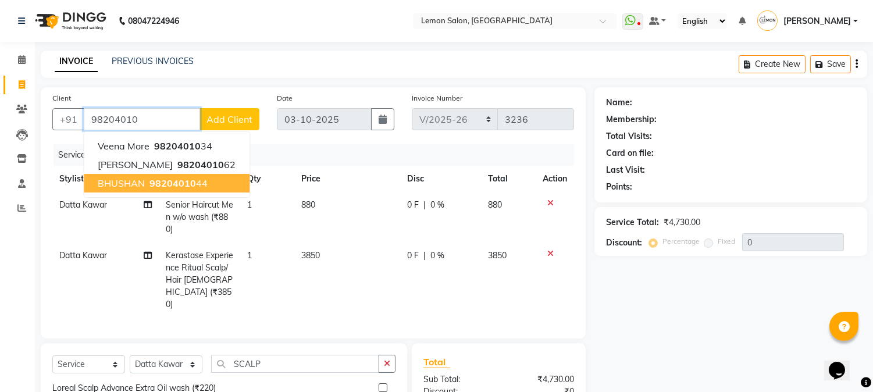
click at [199, 183] on ngb-highlight "98204010 44" at bounding box center [177, 183] width 61 height 12
type input "9820401044"
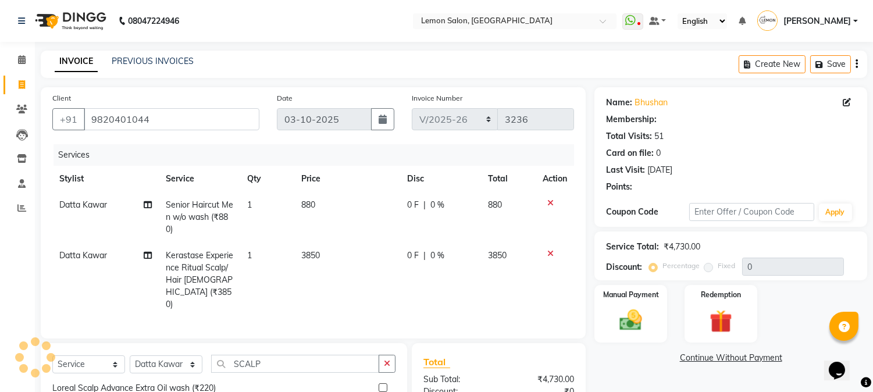
select select "1: Object"
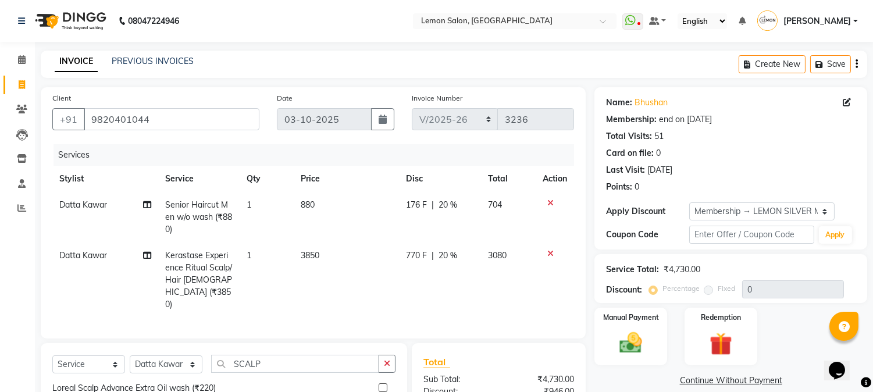
type input "20"
click at [652, 105] on link "Bhushan" at bounding box center [651, 103] width 33 height 12
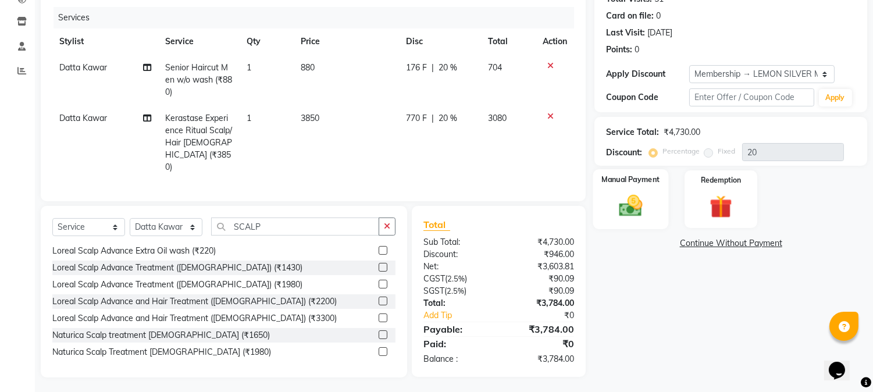
click at [637, 208] on img at bounding box center [631, 206] width 38 height 27
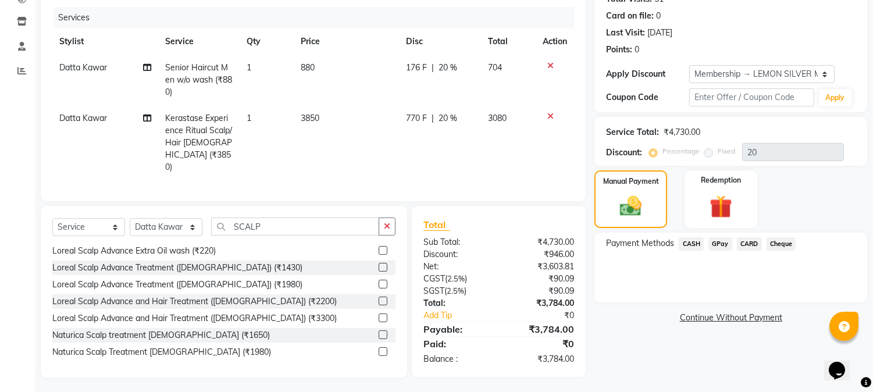
click at [718, 245] on span "GPay" at bounding box center [721, 243] width 24 height 13
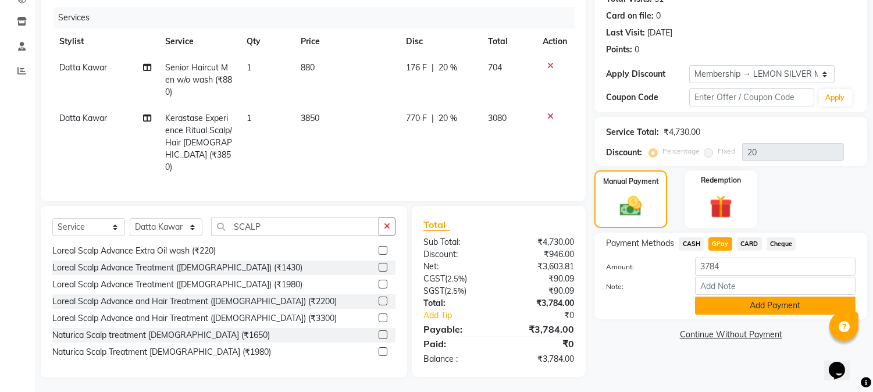
click at [719, 304] on button "Add Payment" at bounding box center [775, 306] width 161 height 18
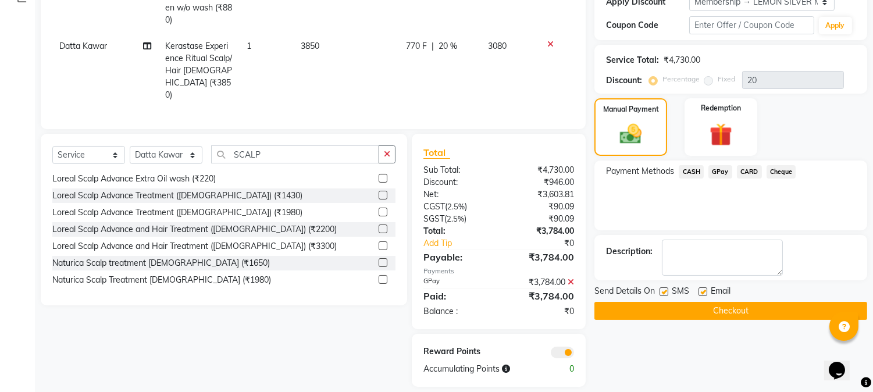
scroll to position [219, 0]
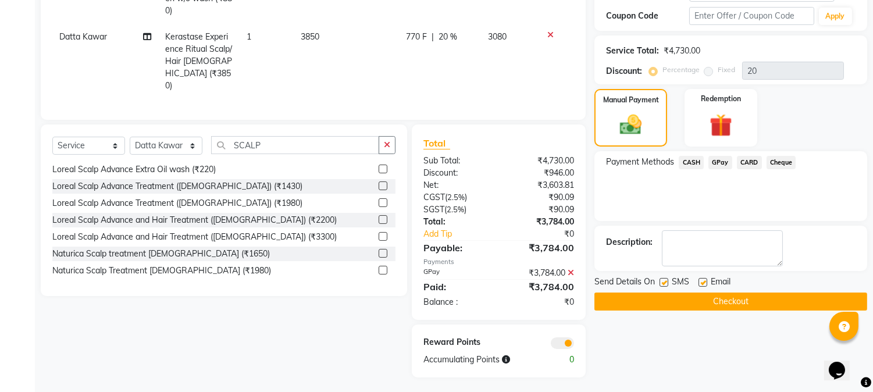
click at [677, 305] on button "Checkout" at bounding box center [731, 302] width 273 height 18
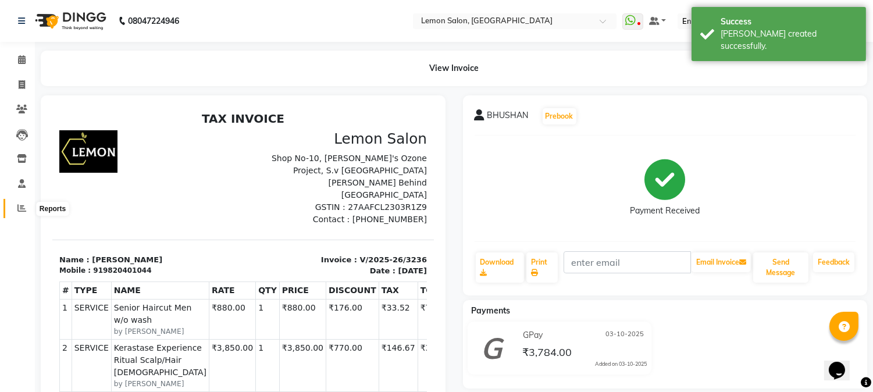
click at [17, 211] on icon at bounding box center [21, 208] width 9 height 9
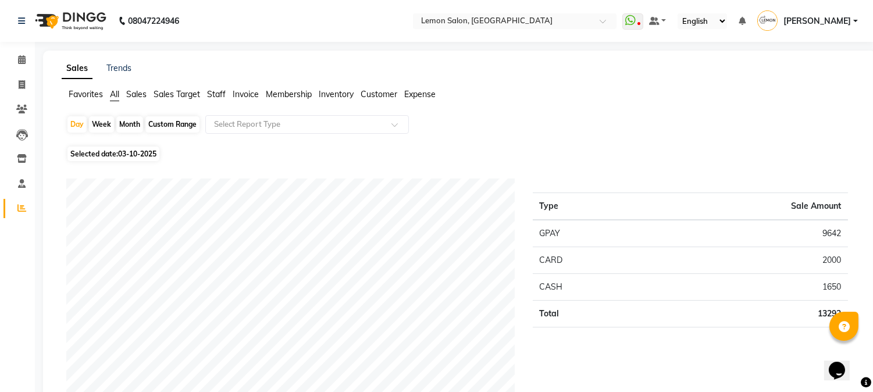
click at [175, 392] on html "08047224946 Select Location × Lemon Salon, Goregaon WhatsApp Status ✕ Status: D…" at bounding box center [436, 196] width 873 height 392
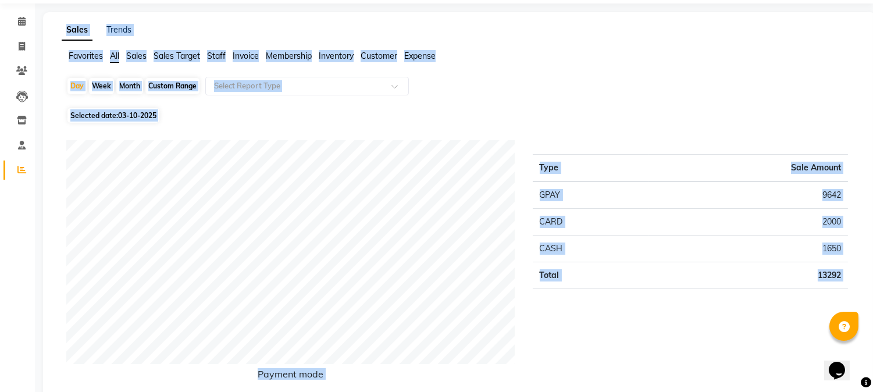
scroll to position [382, 0]
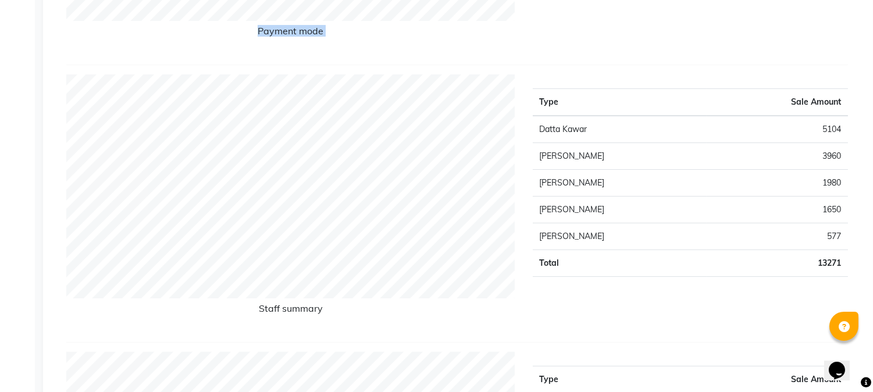
click at [0, 321] on div "Calendar Invoice Clients Leads Inventory Staff Reports Completed InProgress Upc…" at bounding box center [78, 322] width 157 height 1342
drag, startPoint x: 0, startPoint y: 321, endPoint x: 72, endPoint y: 410, distance: 114.1
click at [2, 323] on div "Calendar Invoice Clients Leads Inventory Staff Reports Completed InProgress Upc…" at bounding box center [78, 322] width 157 height 1342
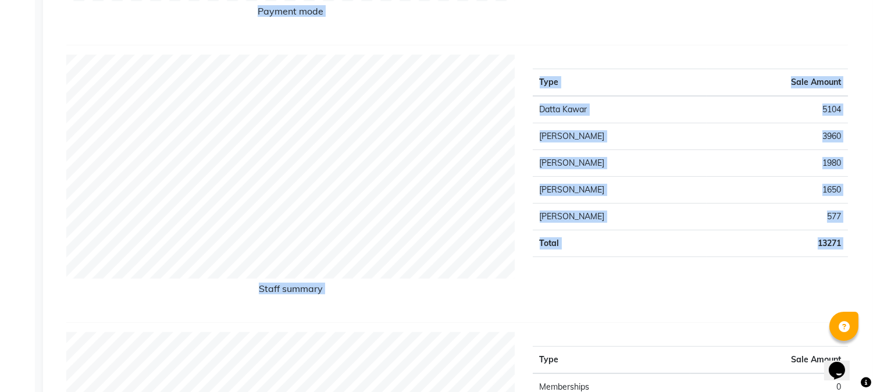
scroll to position [0, 0]
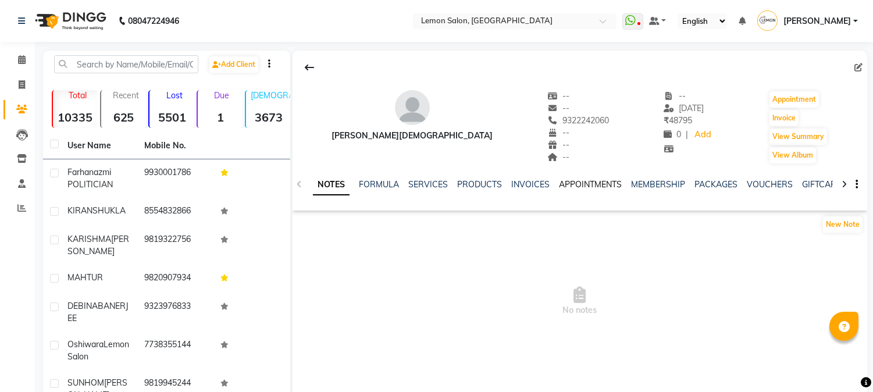
click at [588, 182] on link "APPOINTMENTS" at bounding box center [590, 184] width 63 height 10
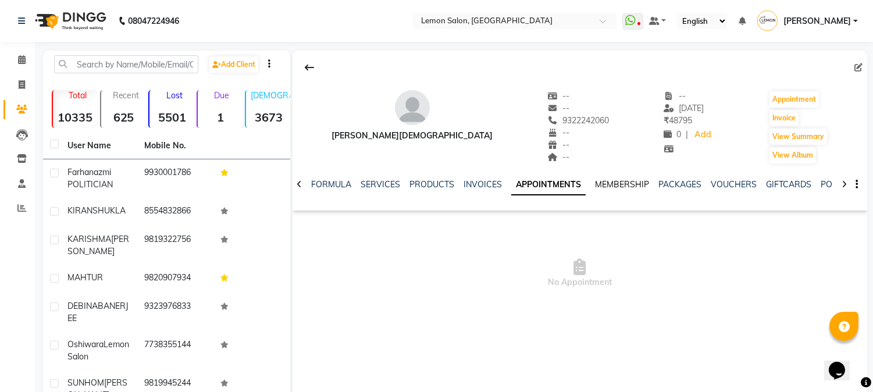
click at [629, 183] on link "MEMBERSHIP" at bounding box center [622, 184] width 54 height 10
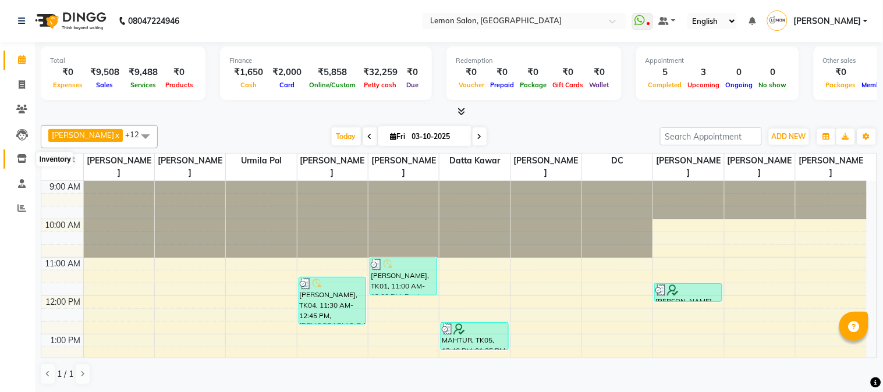
click at [17, 160] on icon at bounding box center [22, 158] width 10 height 9
select select
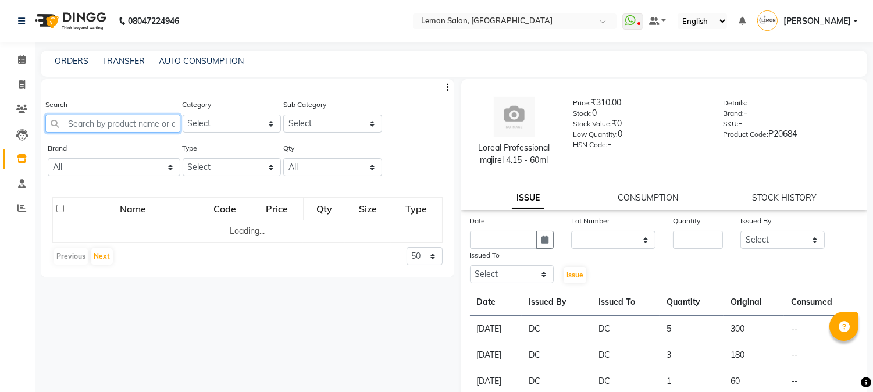
click at [129, 130] on input "text" at bounding box center [112, 124] width 135 height 18
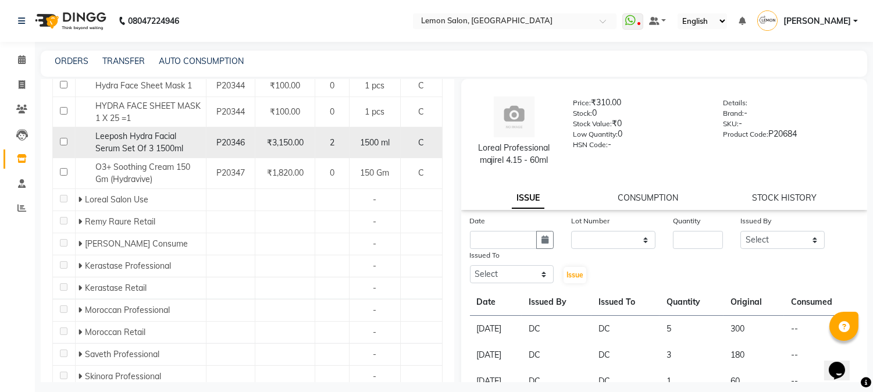
scroll to position [222, 0]
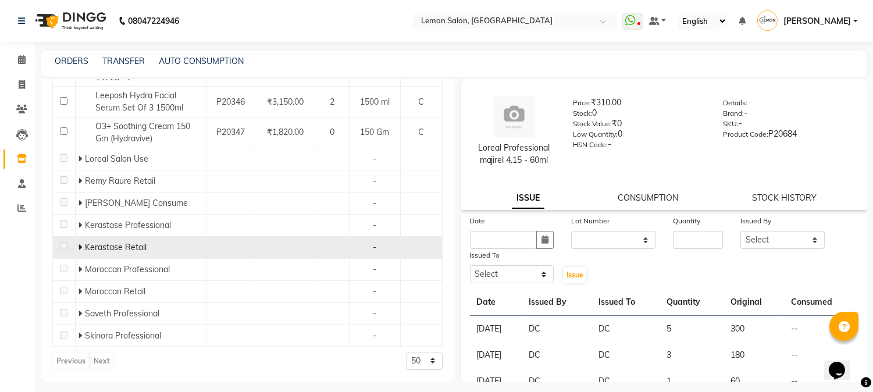
type input "HYDRA"
click at [78, 246] on icon at bounding box center [80, 247] width 4 height 8
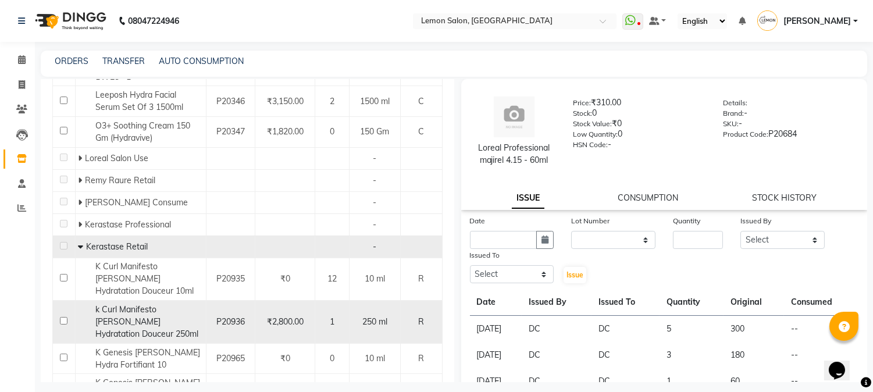
scroll to position [394, 0]
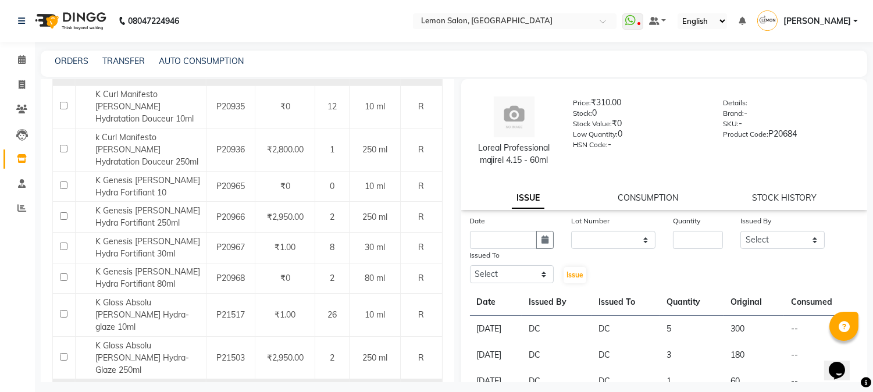
click at [157, 382] on div "K Specifique Masque Hydra Apaisant 200ml" at bounding box center [140, 394] width 125 height 24
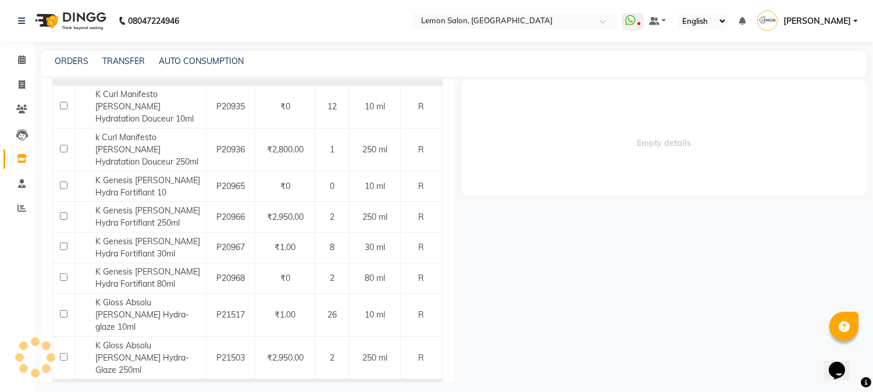
click at [158, 382] on div "K Specifique Masque Hydra Apaisant 200ml" at bounding box center [140, 394] width 125 height 24
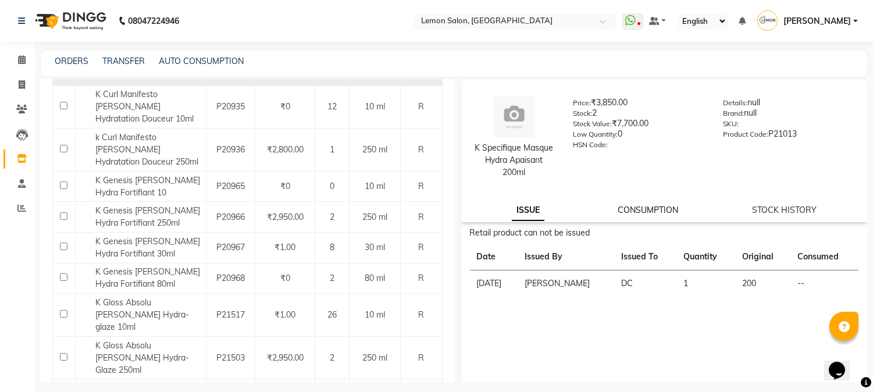
click at [657, 212] on link "CONSUMPTION" at bounding box center [648, 210] width 61 height 10
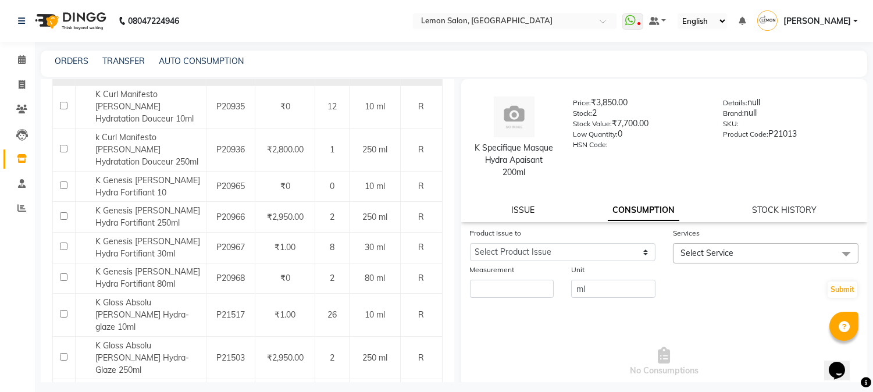
click at [528, 213] on link "ISSUE" at bounding box center [522, 210] width 23 height 10
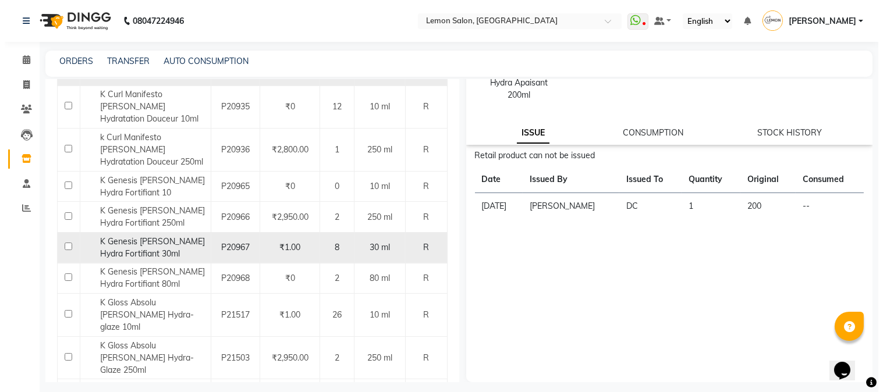
scroll to position [0, 0]
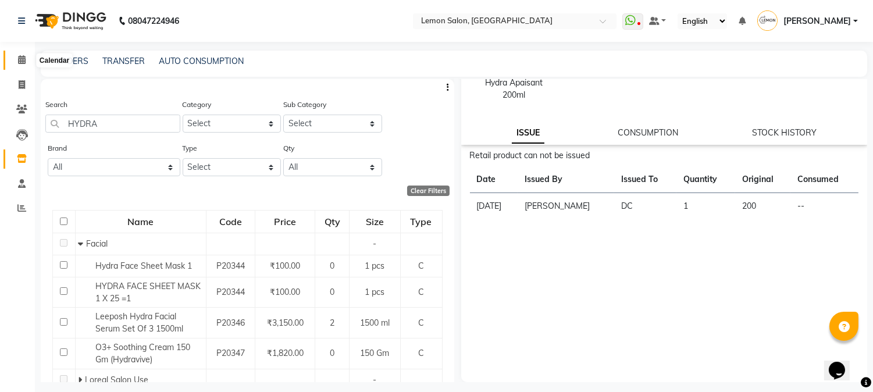
click at [21, 60] on icon at bounding box center [22, 59] width 8 height 9
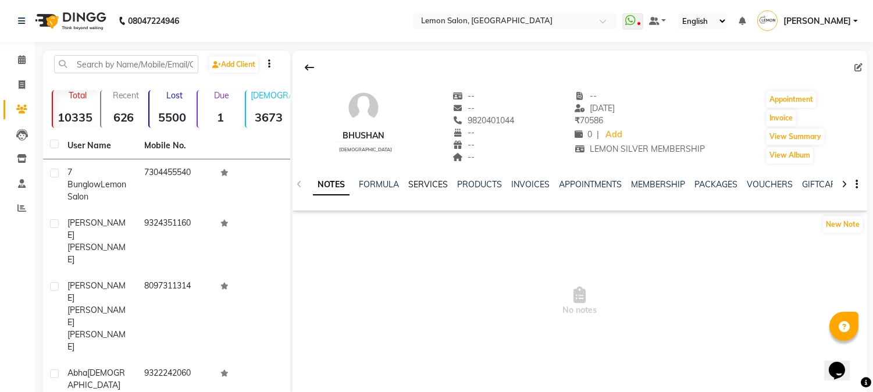
click at [432, 184] on link "SERVICES" at bounding box center [428, 184] width 40 height 10
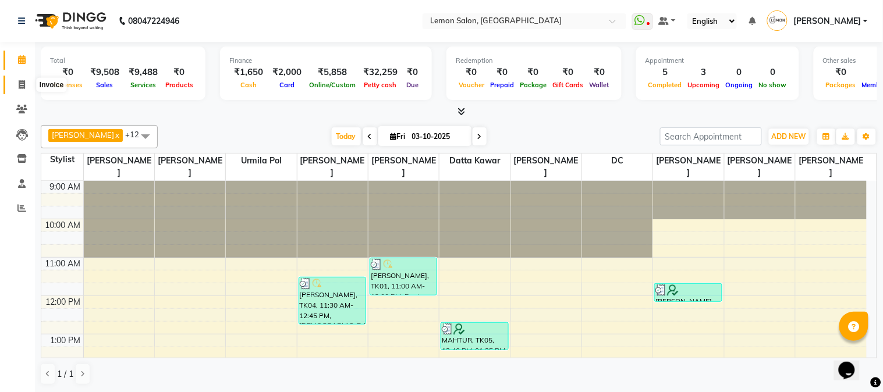
click at [19, 88] on icon at bounding box center [22, 84] width 6 height 9
select select "565"
select select "service"
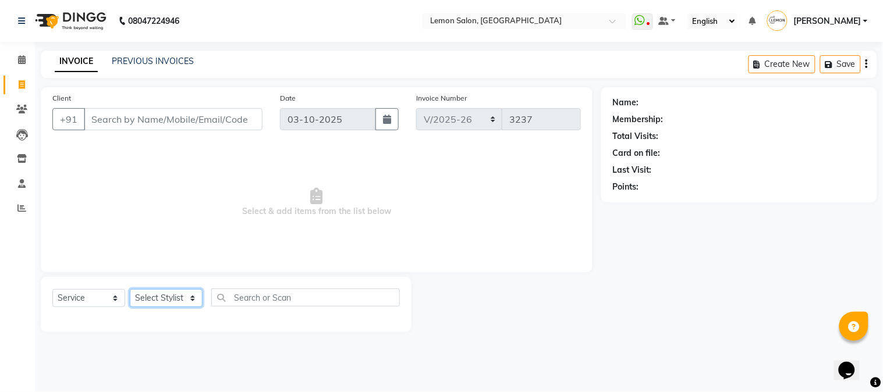
click at [172, 300] on select "Select Stylist" at bounding box center [166, 298] width 73 height 18
click at [168, 294] on select "Select Stylist" at bounding box center [166, 298] width 73 height 18
click at [182, 294] on select "Select Stylist [PERSON_NAME] [PERSON_NAME] Datta [PERSON_NAME] [PERSON_NAME] [P…" at bounding box center [166, 298] width 73 height 18
select select "7947"
click at [130, 290] on select "Select Stylist [PERSON_NAME] [PERSON_NAME] Datta [PERSON_NAME] [PERSON_NAME] [P…" at bounding box center [166, 298] width 73 height 18
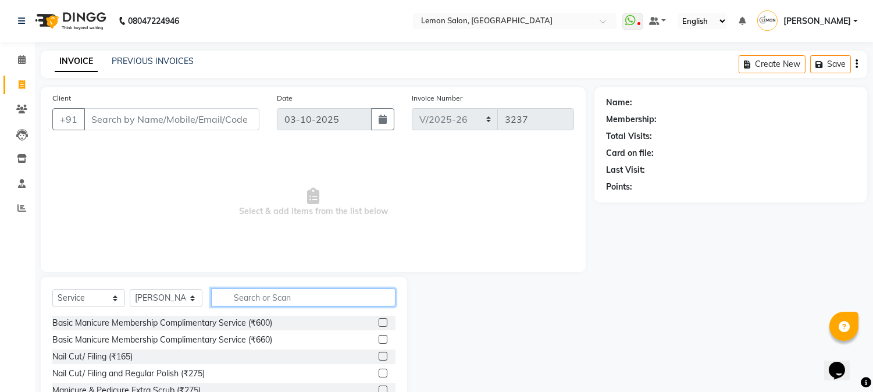
click at [263, 289] on input "text" at bounding box center [303, 298] width 184 height 18
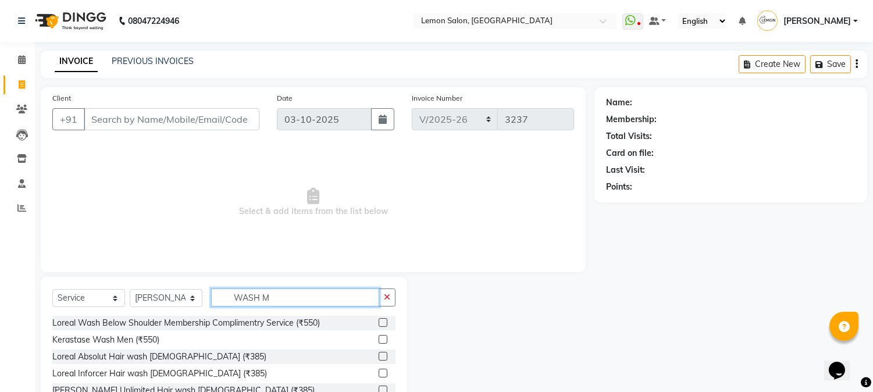
type input "WASH M"
click at [379, 356] on label at bounding box center [383, 356] width 9 height 9
click at [379, 356] on input "checkbox" at bounding box center [383, 357] width 8 height 8
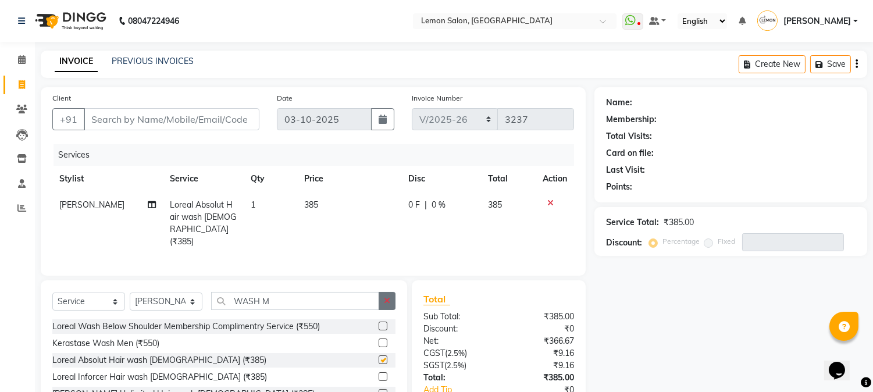
checkbox input "false"
click at [384, 301] on icon "button" at bounding box center [387, 301] width 6 height 8
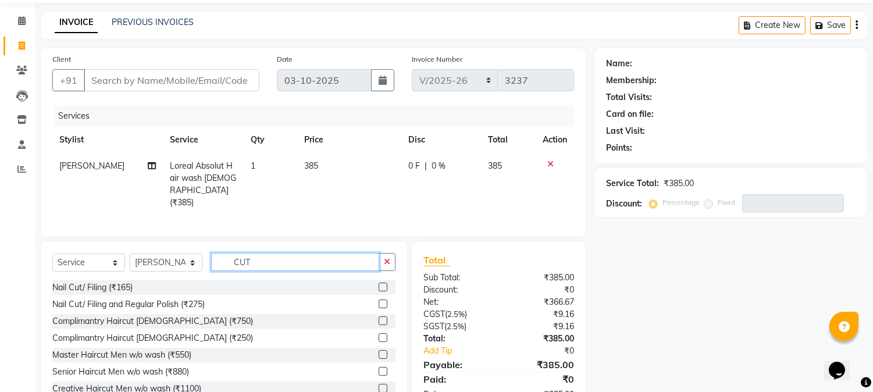
scroll to position [74, 0]
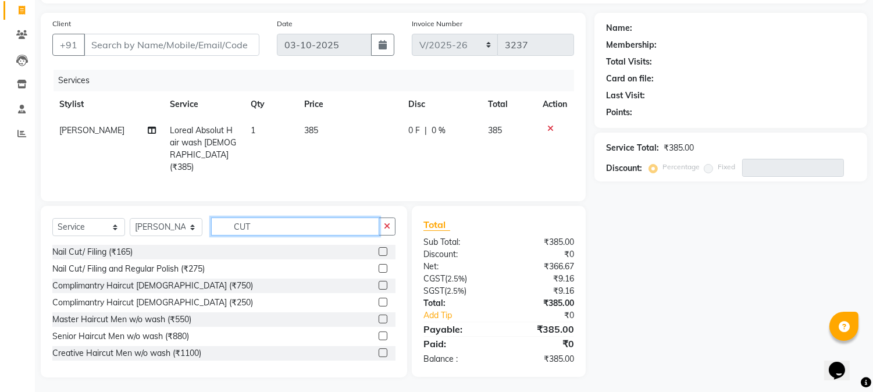
type input "CUT"
click at [379, 332] on label at bounding box center [383, 336] width 9 height 9
click at [379, 333] on input "checkbox" at bounding box center [383, 337] width 8 height 8
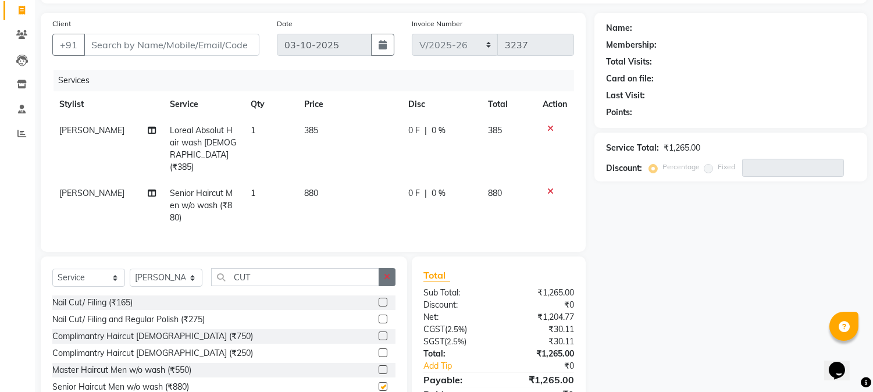
checkbox input "false"
click at [385, 279] on button "button" at bounding box center [387, 277] width 17 height 18
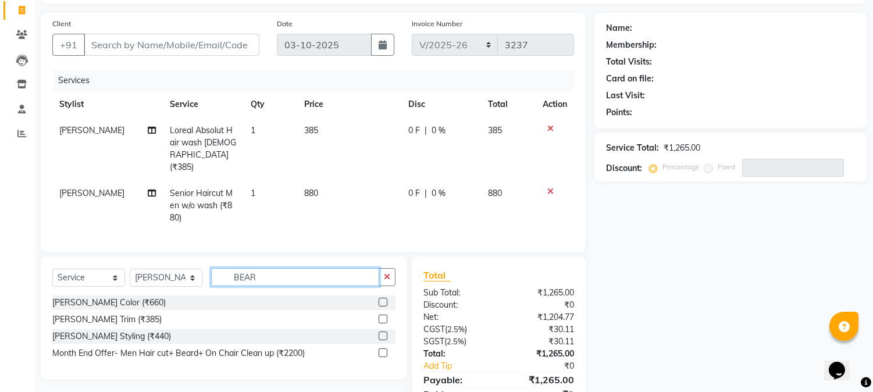
type input "BEAR"
click at [381, 332] on label at bounding box center [383, 336] width 9 height 9
click at [381, 333] on input "checkbox" at bounding box center [383, 337] width 8 height 8
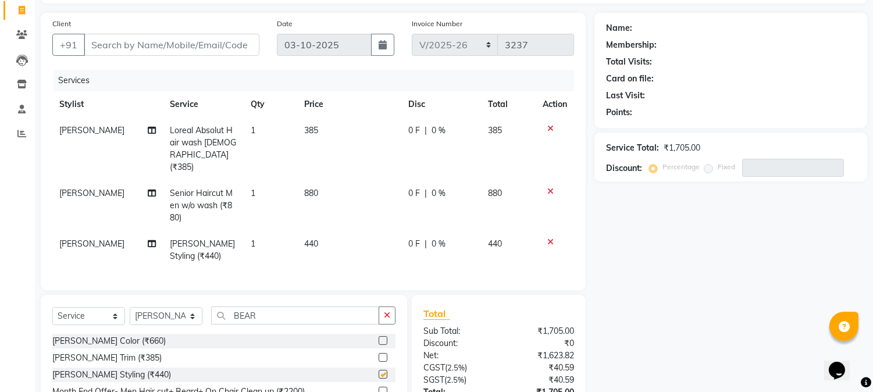
checkbox input "false"
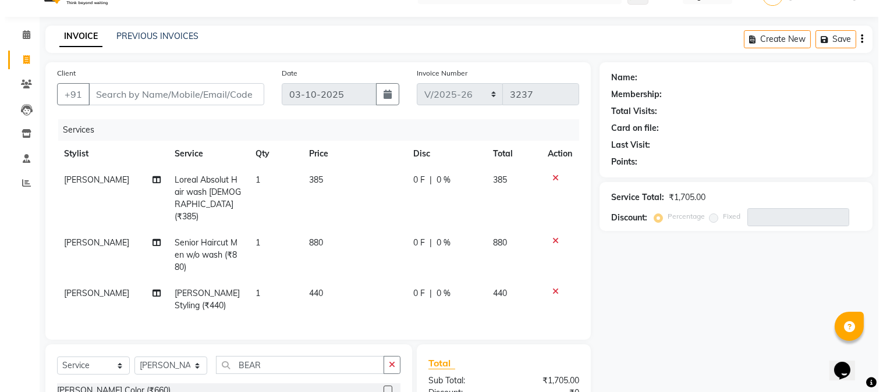
scroll to position [0, 0]
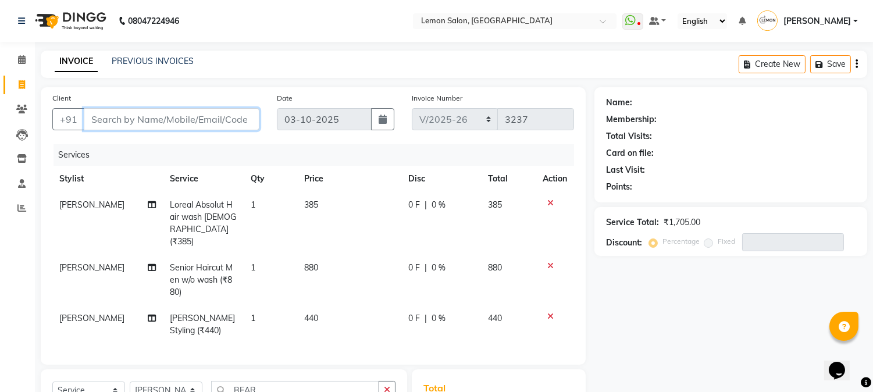
click at [105, 115] on input "Client" at bounding box center [172, 119] width 176 height 22
click at [140, 131] on div "Client +91" at bounding box center [156, 116] width 225 height 48
click at [140, 125] on input "Client" at bounding box center [172, 119] width 176 height 22
type input "9"
type input "0"
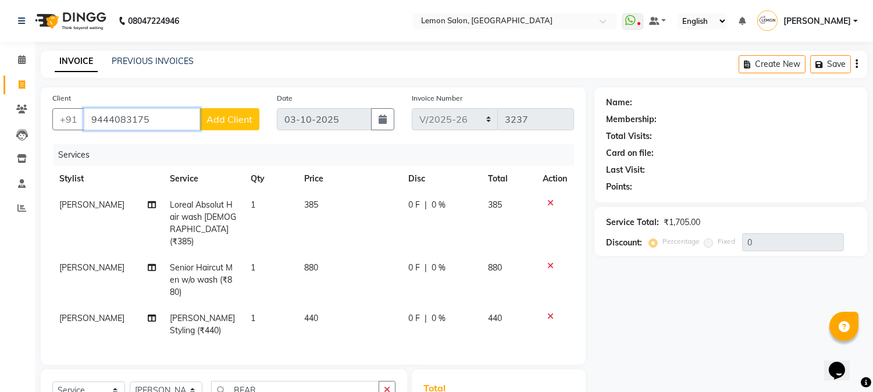
type input "9444083175"
click at [239, 122] on span "Add Client" at bounding box center [230, 119] width 46 height 12
select select "22"
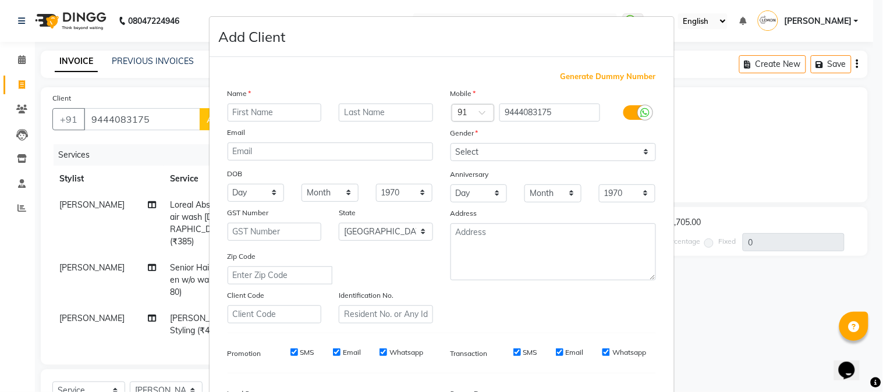
click at [296, 104] on input "text" at bounding box center [274, 113] width 94 height 18
type input "ARUN"
click at [484, 151] on select "Select Male Female Other Prefer Not To Say" at bounding box center [552, 152] width 205 height 18
select select "[DEMOGRAPHIC_DATA]"
click at [450, 143] on select "Select Male Female Other Prefer Not To Say" at bounding box center [552, 152] width 205 height 18
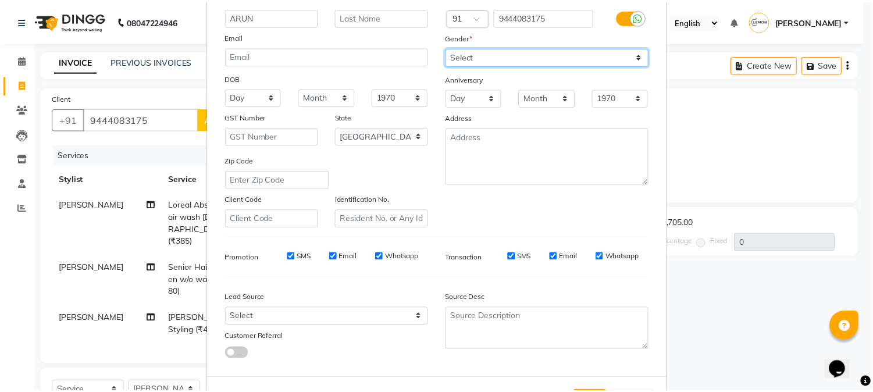
scroll to position [145, 0]
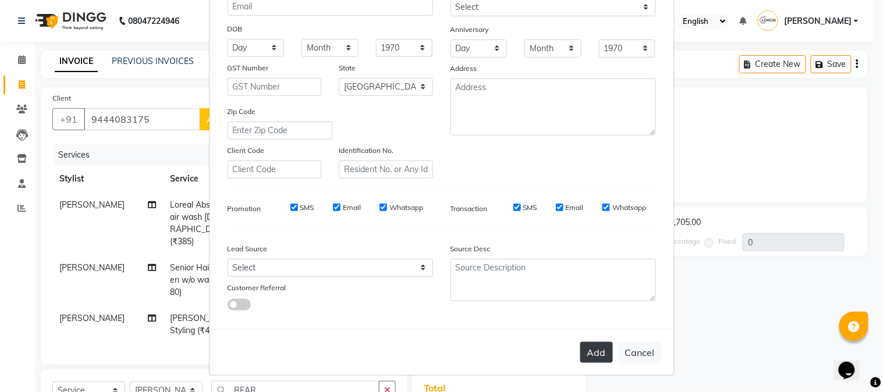
click at [592, 345] on button "Add" at bounding box center [596, 352] width 33 height 21
select select
select select "null"
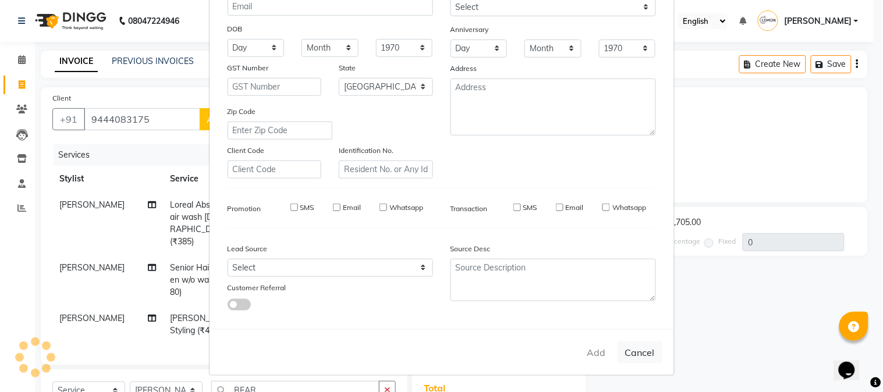
select select
checkbox input "false"
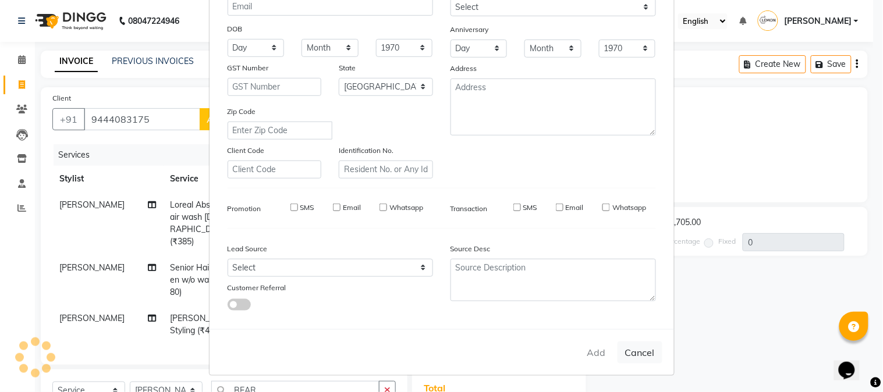
checkbox input "false"
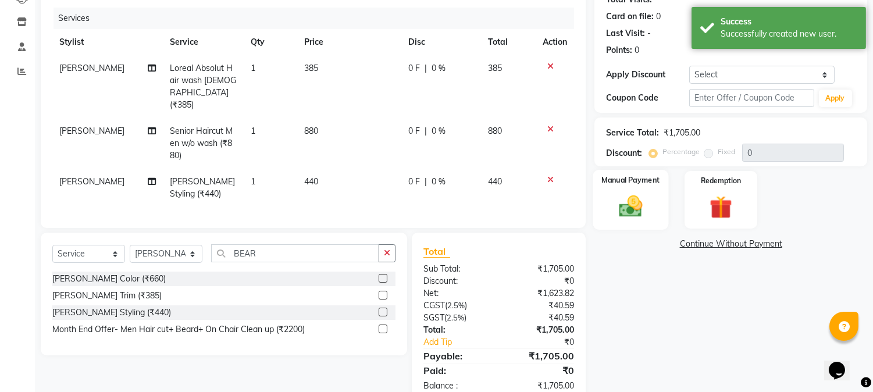
scroll to position [163, 0]
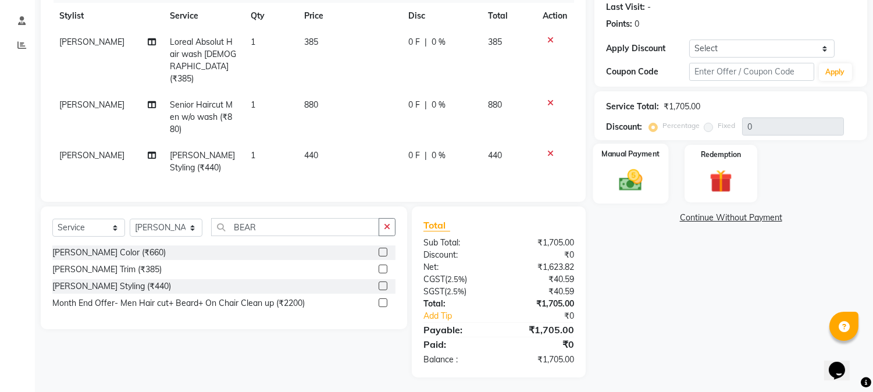
click at [637, 187] on img at bounding box center [631, 180] width 38 height 27
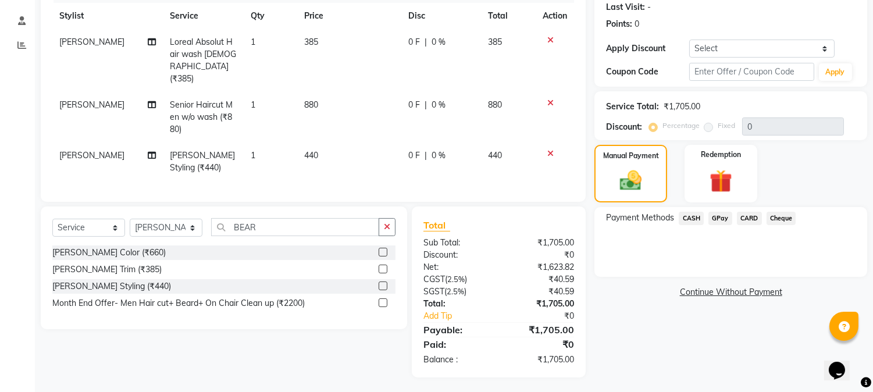
click at [724, 222] on span "GPay" at bounding box center [721, 218] width 24 height 13
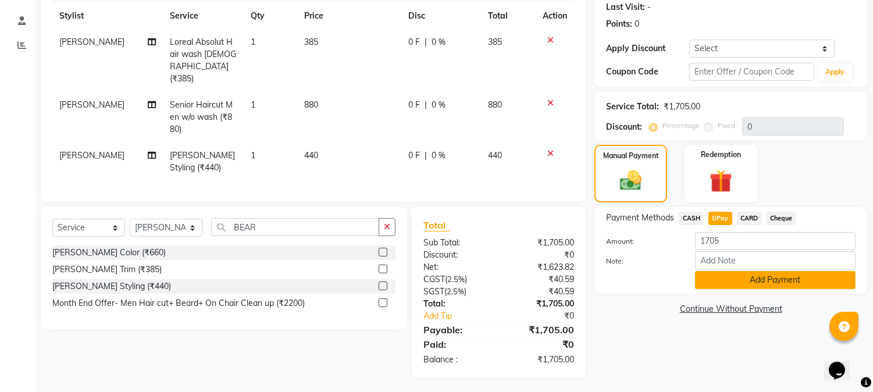
click at [724, 278] on button "Add Payment" at bounding box center [775, 280] width 161 height 18
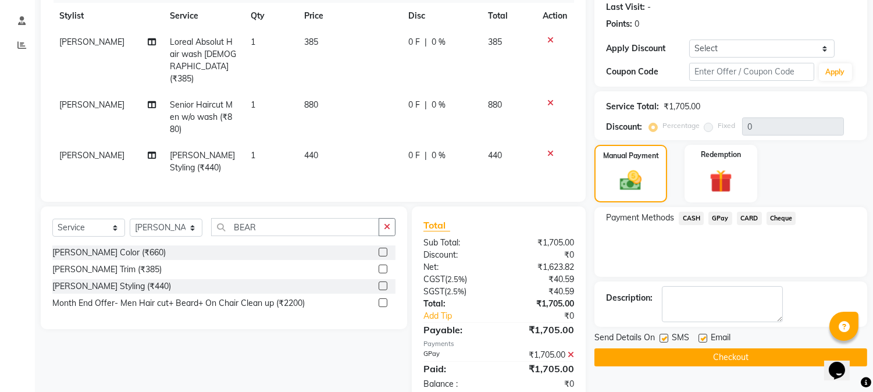
scroll to position [187, 0]
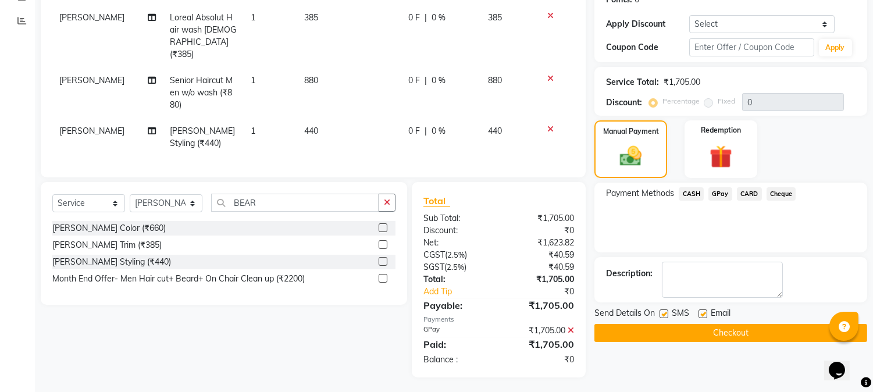
click at [706, 310] on label at bounding box center [703, 314] width 9 height 9
click at [706, 311] on input "checkbox" at bounding box center [703, 315] width 8 height 8
checkbox input "false"
click at [666, 311] on label at bounding box center [664, 314] width 9 height 9
click at [666, 311] on input "checkbox" at bounding box center [664, 315] width 8 height 8
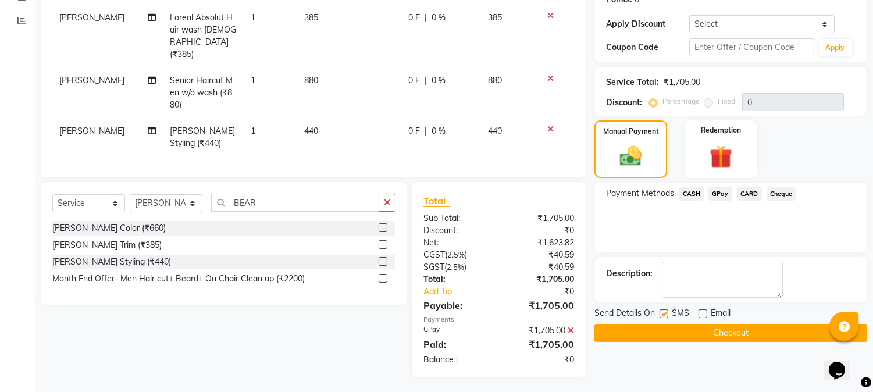
checkbox input "false"
click at [730, 336] on button "Checkout" at bounding box center [731, 333] width 273 height 18
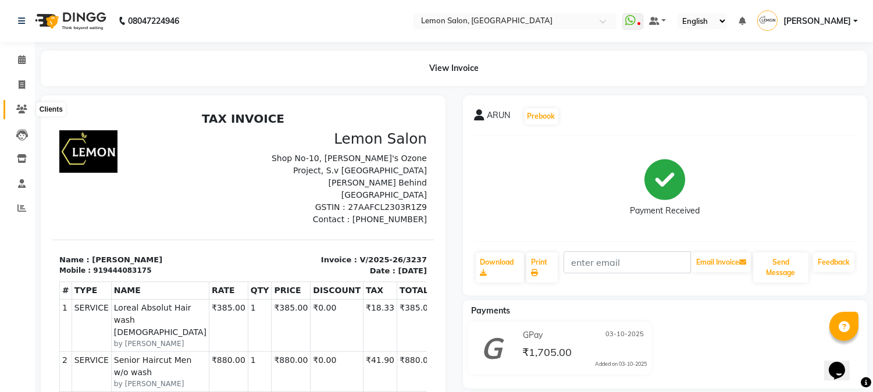
click at [18, 106] on icon at bounding box center [21, 109] width 11 height 9
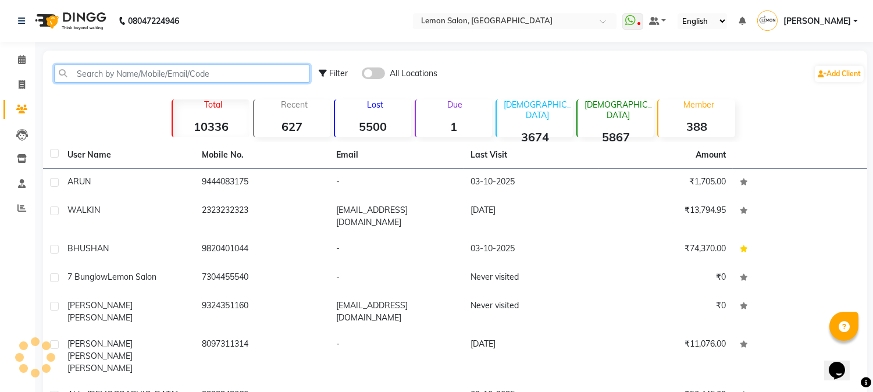
click at [177, 76] on input "text" at bounding box center [182, 74] width 256 height 18
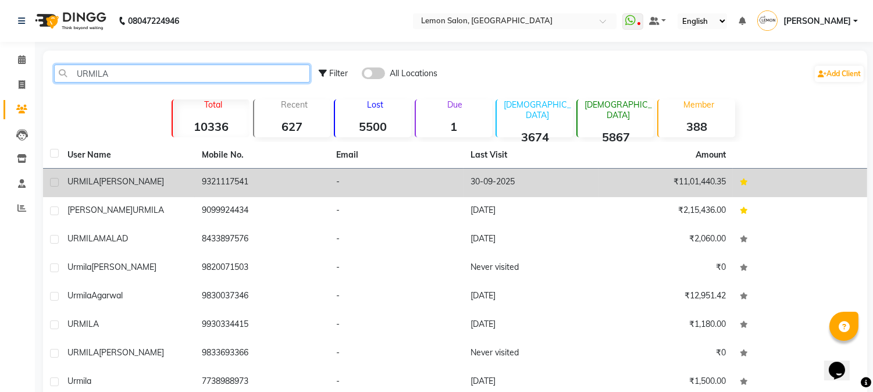
type input "URMILA"
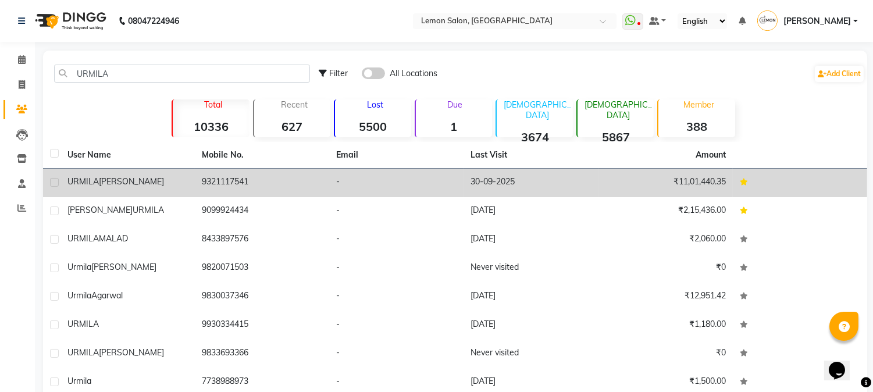
click at [240, 177] on td "9321117541" at bounding box center [262, 183] width 134 height 29
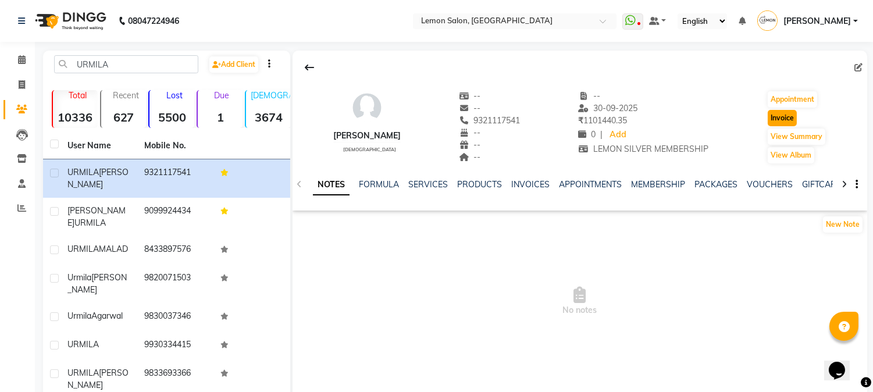
click at [781, 120] on button "Invoice" at bounding box center [782, 118] width 29 height 16
select select "service"
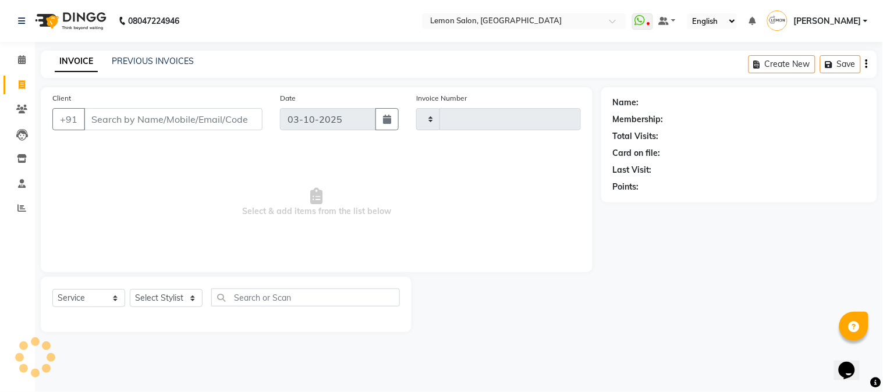
type input "3238"
select select "565"
type input "9321117541"
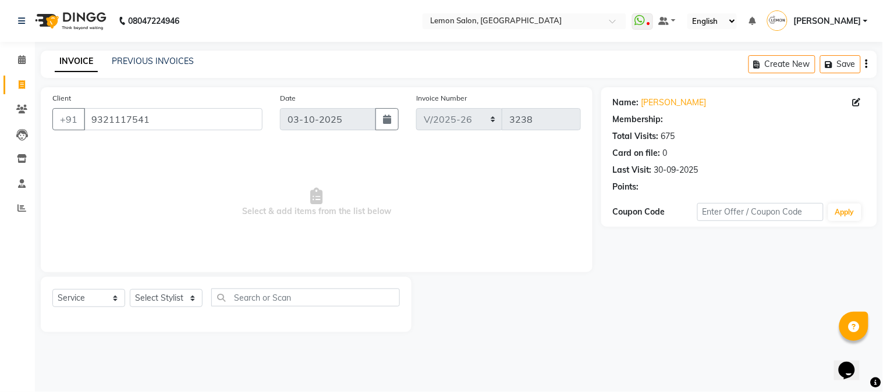
select select "1: Object"
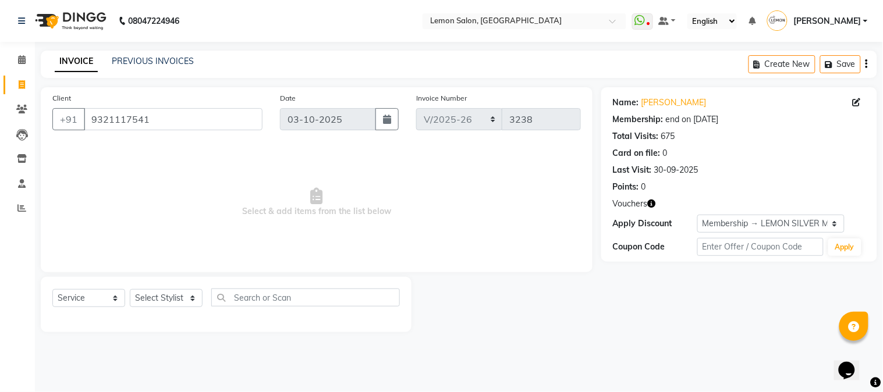
click at [652, 205] on icon "button" at bounding box center [652, 204] width 8 height 8
click at [13, 208] on span at bounding box center [22, 208] width 20 height 13
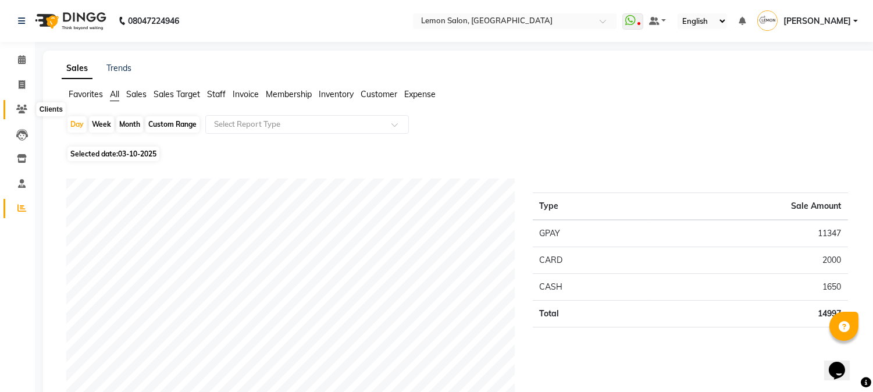
click at [19, 105] on icon at bounding box center [21, 109] width 11 height 9
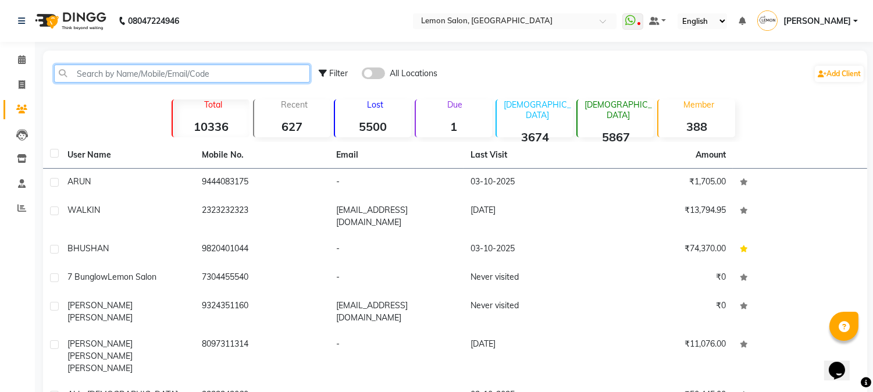
click at [105, 72] on input "text" at bounding box center [182, 74] width 256 height 18
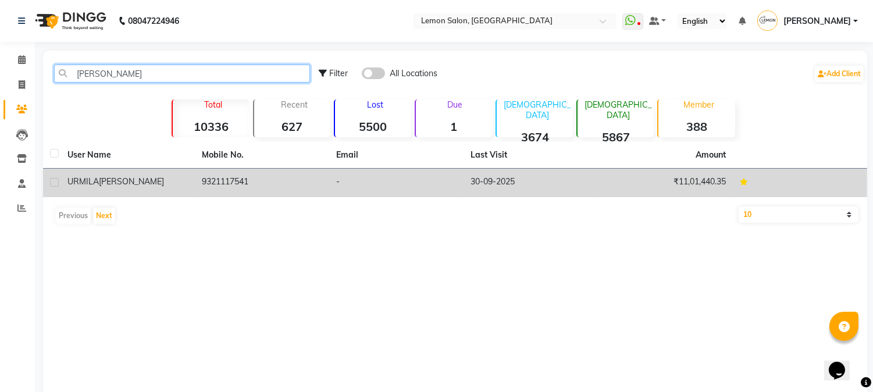
type input "URMILA JI"
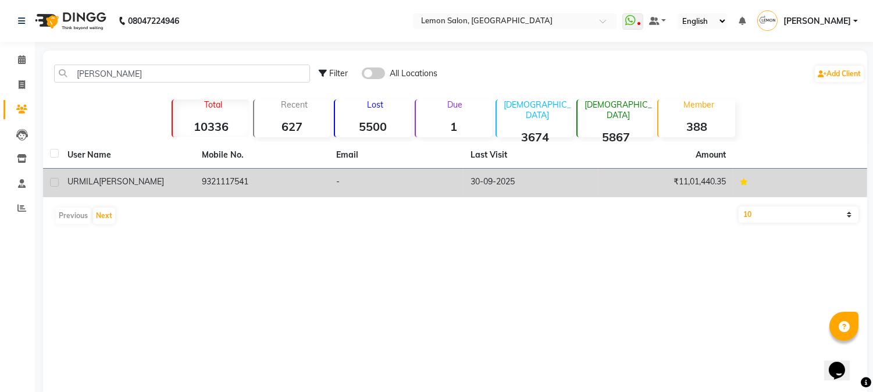
click at [237, 179] on td "9321117541" at bounding box center [262, 183] width 134 height 29
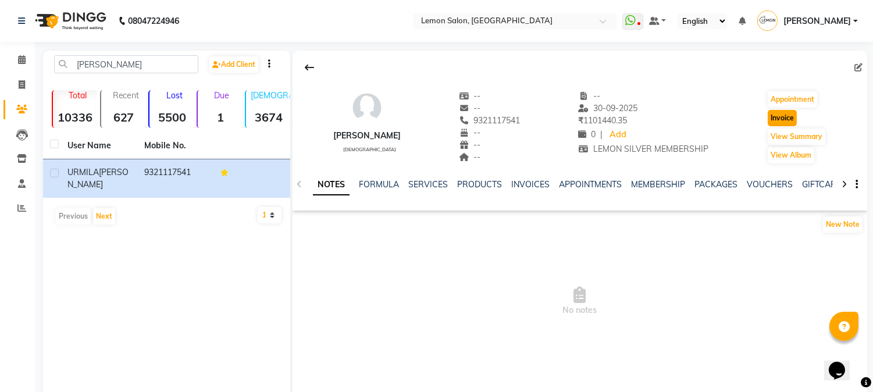
click at [783, 121] on button "Invoice" at bounding box center [782, 118] width 29 height 16
select select "565"
select select "service"
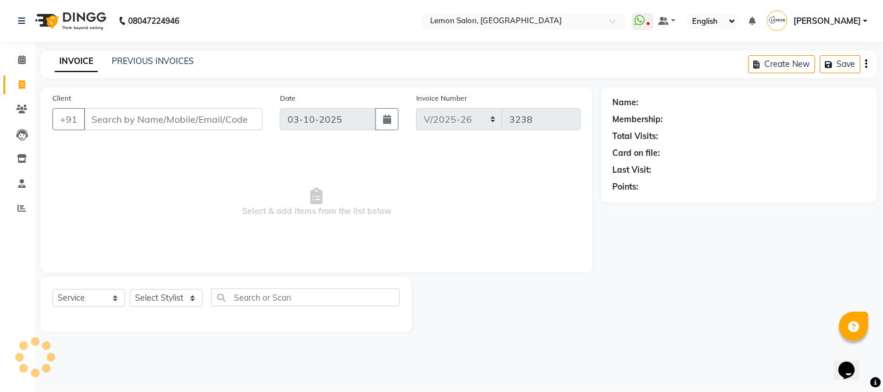
type input "9321117541"
select select "1: Object"
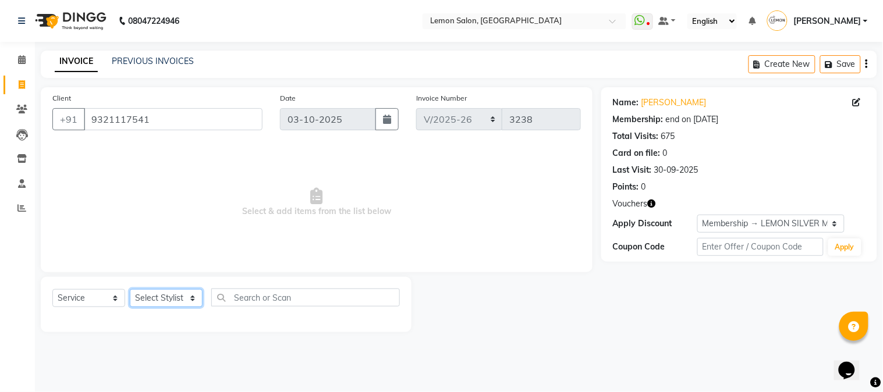
click at [150, 303] on select "Select Stylist [PERSON_NAME] [PERSON_NAME] Datta [PERSON_NAME] [PERSON_NAME] [P…" at bounding box center [166, 298] width 73 height 18
select select "7629"
click at [130, 290] on select "Select Stylist [PERSON_NAME] [PERSON_NAME] Datta [PERSON_NAME] [PERSON_NAME] [P…" at bounding box center [166, 298] width 73 height 18
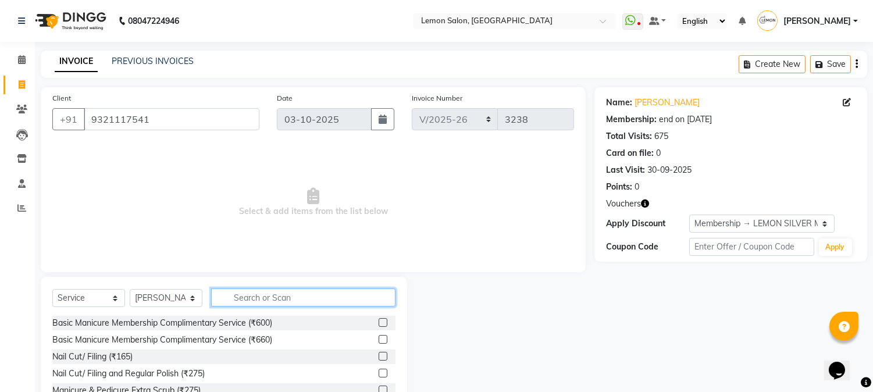
click at [257, 299] on input "text" at bounding box center [303, 298] width 184 height 18
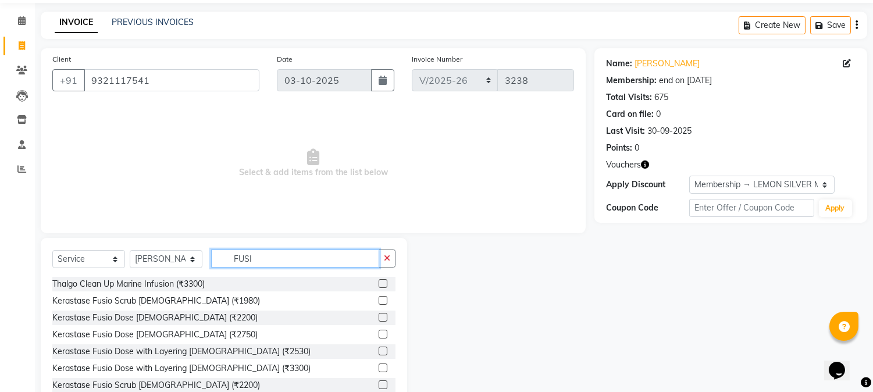
scroll to position [73, 0]
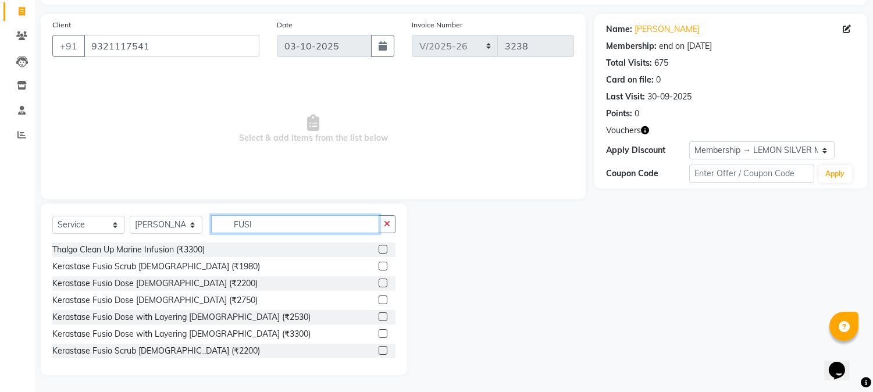
type input "FUSI"
click at [379, 332] on label at bounding box center [383, 333] width 9 height 9
click at [379, 332] on input "checkbox" at bounding box center [383, 334] width 8 height 8
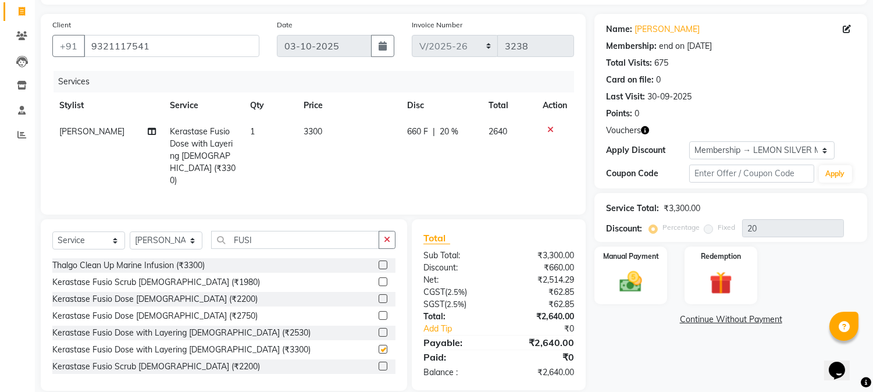
checkbox input "false"
click at [712, 275] on img at bounding box center [721, 283] width 38 height 29
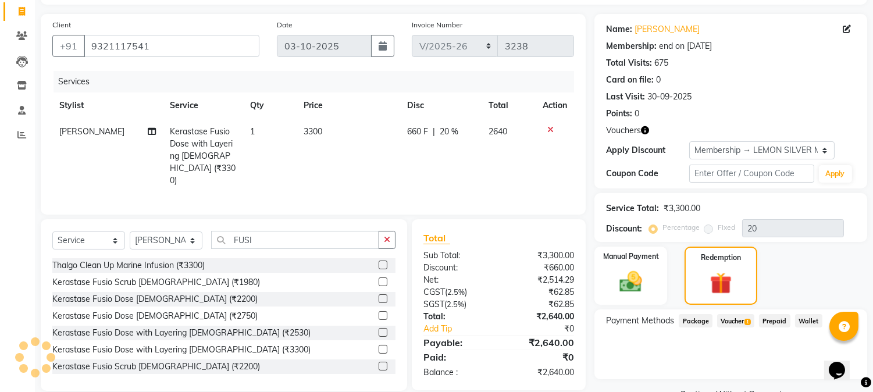
click at [741, 320] on span "Voucher 1" at bounding box center [735, 320] width 37 height 13
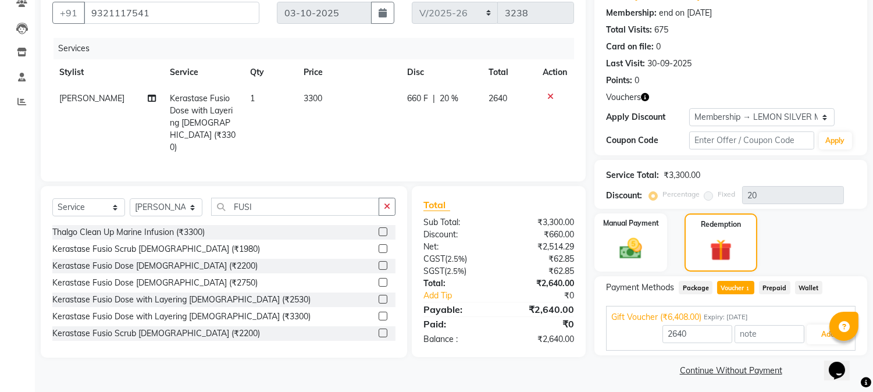
scroll to position [111, 0]
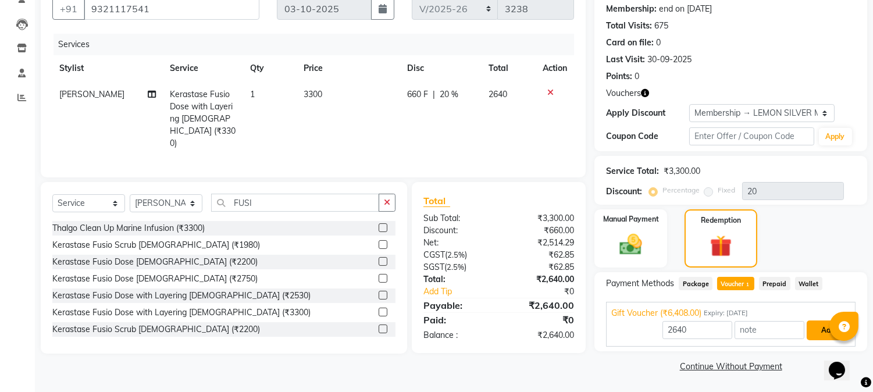
click at [817, 327] on button "Add" at bounding box center [828, 331] width 42 height 20
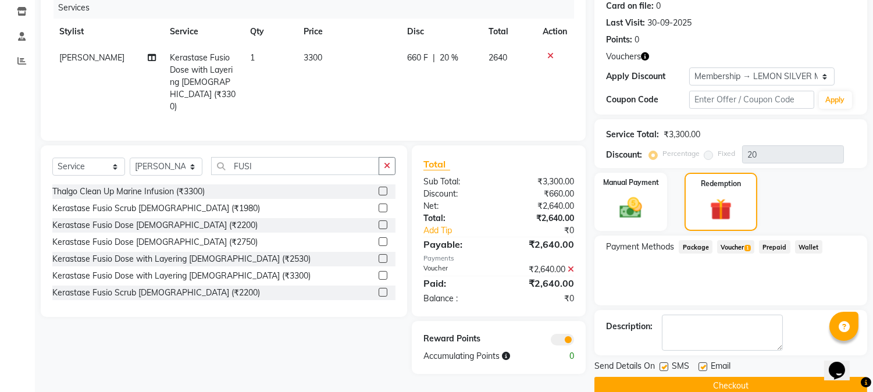
scroll to position [166, 0]
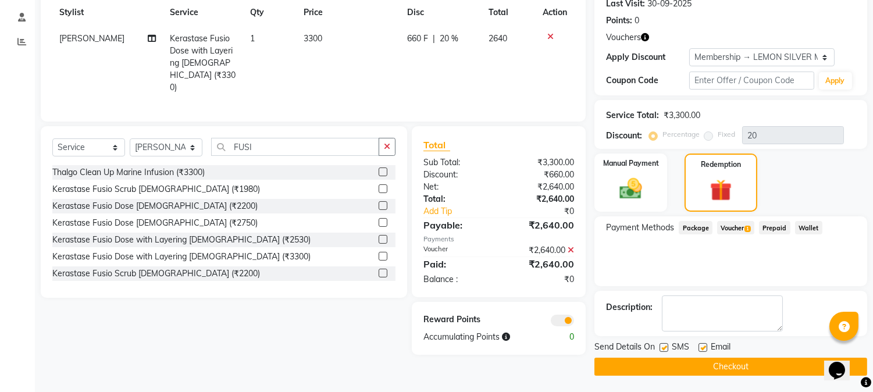
click at [665, 347] on label at bounding box center [664, 347] width 9 height 9
click at [665, 347] on input "checkbox" at bounding box center [664, 348] width 8 height 8
checkbox input "false"
click at [705, 348] on label at bounding box center [703, 347] width 9 height 9
click at [705, 348] on input "checkbox" at bounding box center [703, 348] width 8 height 8
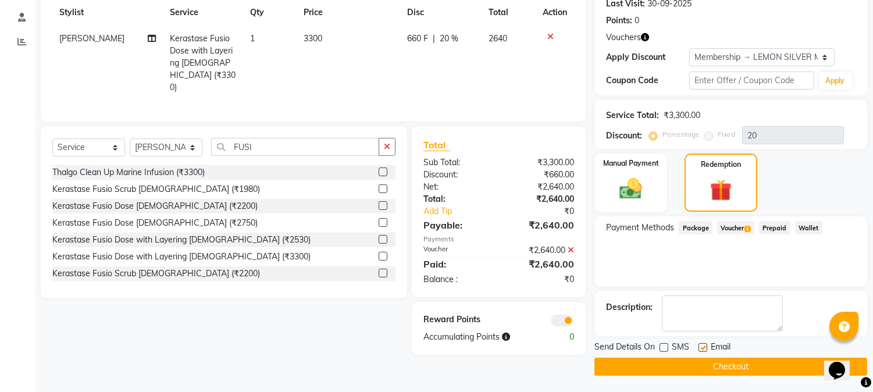
checkbox input "false"
click at [682, 368] on button "Checkout" at bounding box center [731, 367] width 273 height 18
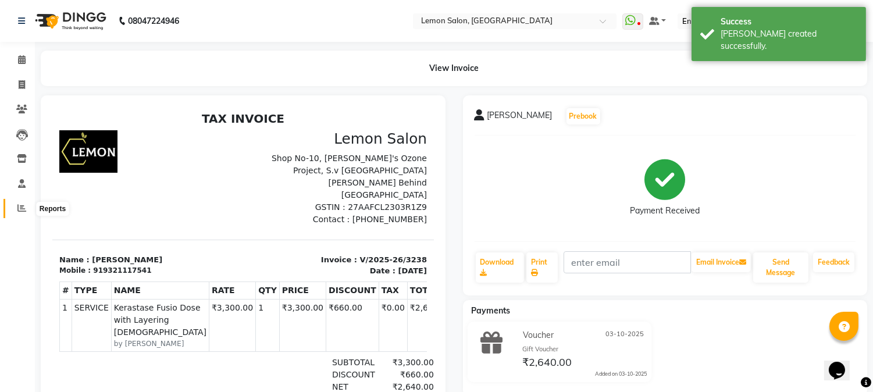
click at [24, 209] on icon at bounding box center [21, 208] width 9 height 9
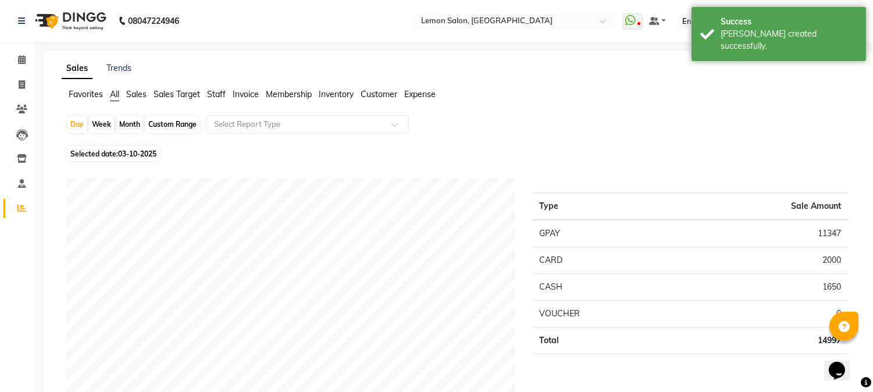
click at [535, 90] on ul "Favorites All Sales Sales Target Staff Invoice Membership Inventory Customer Ex…" at bounding box center [460, 94] width 796 height 13
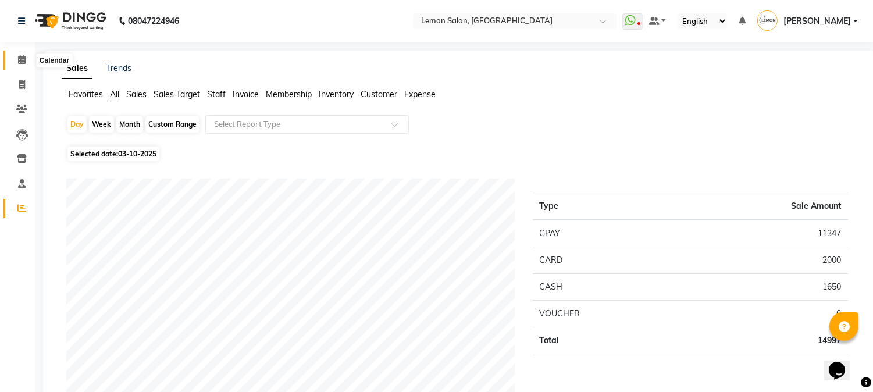
click at [18, 57] on icon at bounding box center [22, 59] width 8 height 9
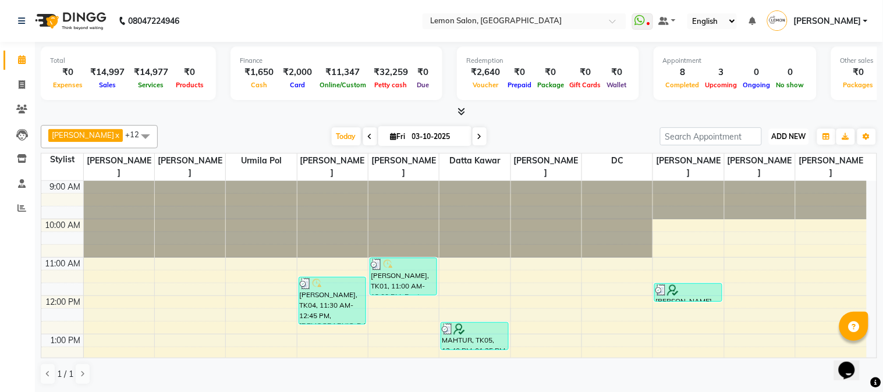
click at [792, 133] on span "ADD NEW" at bounding box center [789, 136] width 34 height 9
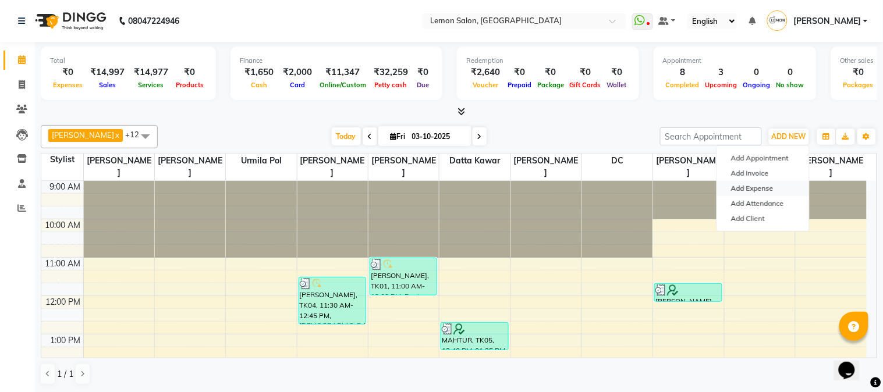
click at [765, 187] on link "Add Expense" at bounding box center [763, 188] width 92 height 15
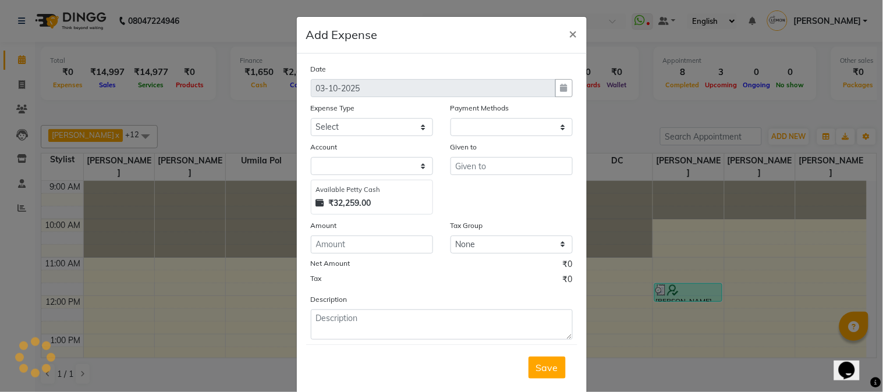
select select "1"
select select "2524"
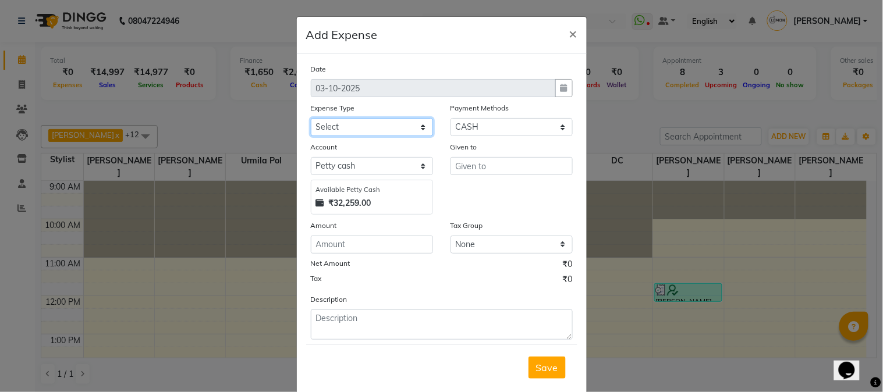
click at [330, 125] on select "Select Advance Cash transfer to hub Laundry Loan Membership Milk Miscellaneous …" at bounding box center [372, 127] width 122 height 18
select select "5145"
click at [311, 118] on select "Select Advance Cash transfer to hub Laundry Loan Membership Milk Miscellaneous …" at bounding box center [372, 127] width 122 height 18
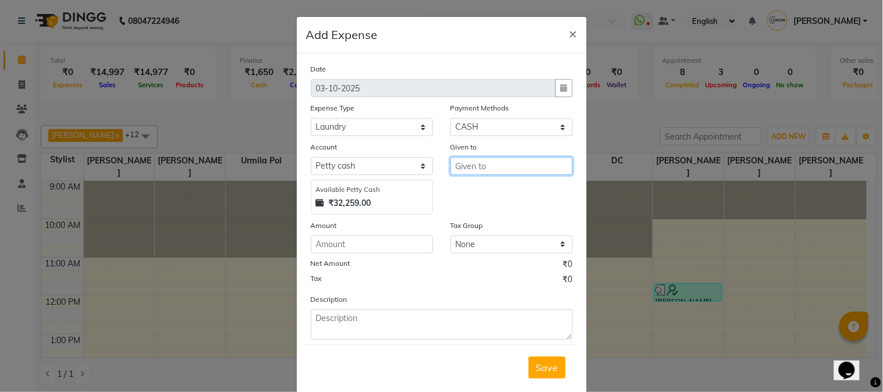
click at [457, 170] on input "text" at bounding box center [511, 166] width 122 height 18
type input "MUKESH"
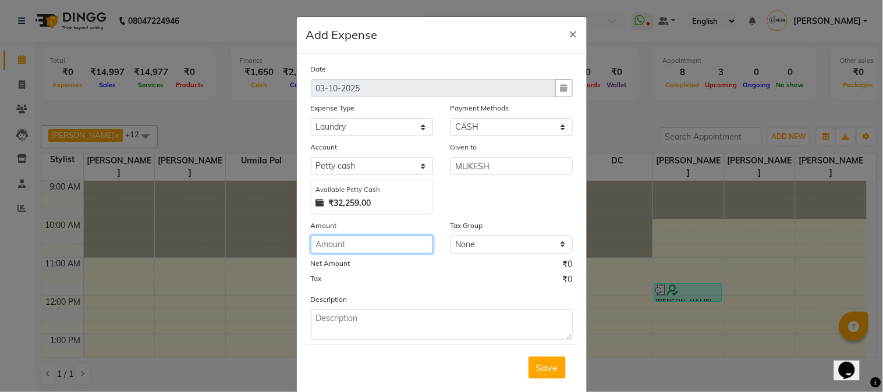
click at [396, 247] on input "number" at bounding box center [372, 245] width 122 height 18
type input "5500"
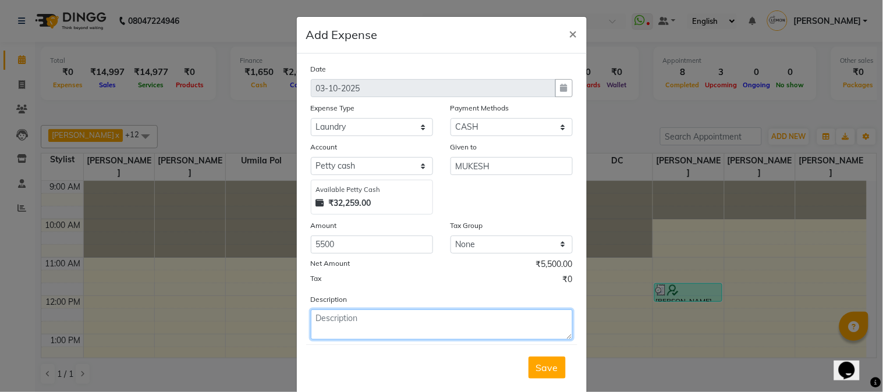
click at [392, 321] on textarea at bounding box center [442, 325] width 262 height 30
type textarea "MONTH OF SEPTEMBER"
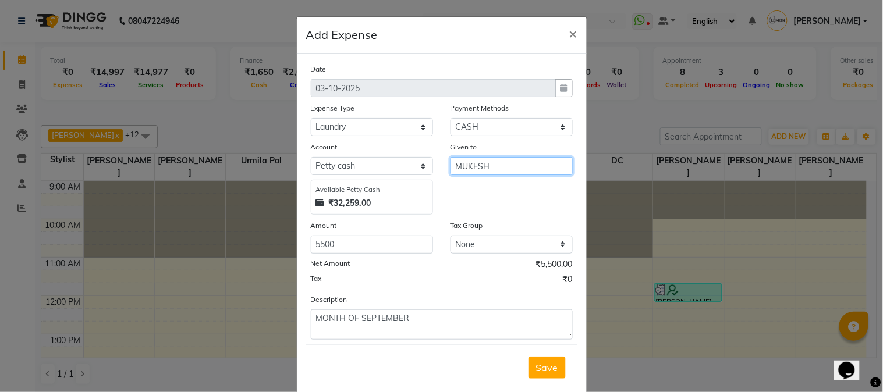
click at [489, 167] on input "MUKESH" at bounding box center [511, 166] width 122 height 18
type input "M"
type input "LAUNDRY"
click at [542, 370] on span "Save" at bounding box center [547, 368] width 22 height 12
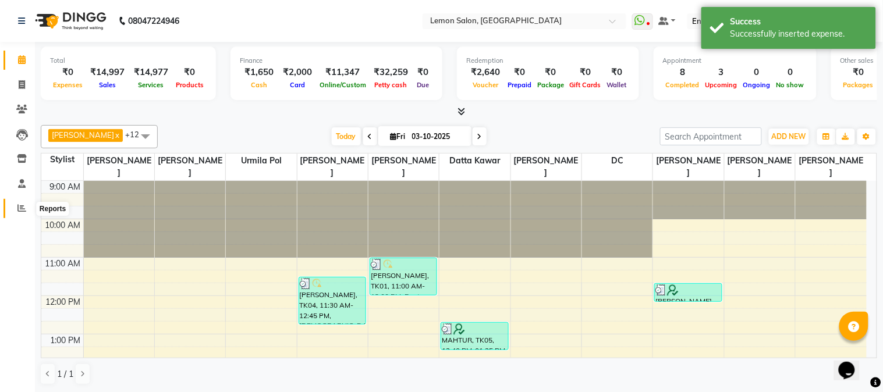
click at [20, 211] on icon at bounding box center [21, 208] width 9 height 9
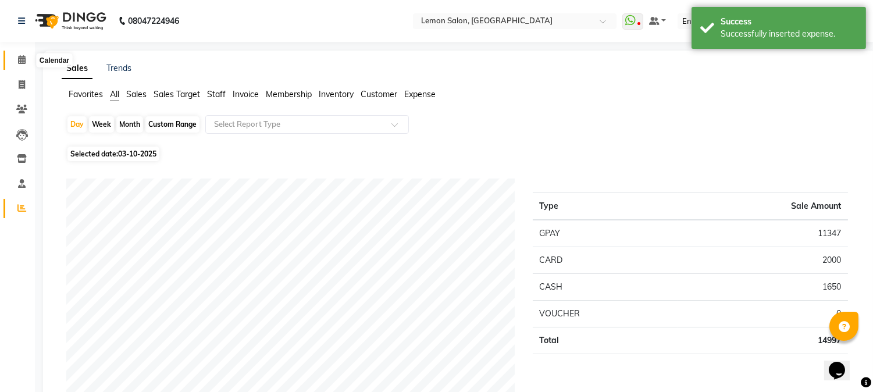
click at [21, 56] on icon at bounding box center [22, 59] width 8 height 9
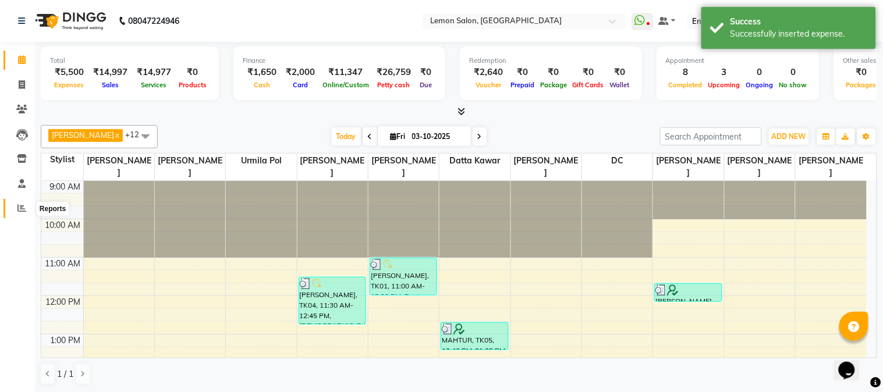
click at [20, 207] on icon at bounding box center [21, 208] width 9 height 9
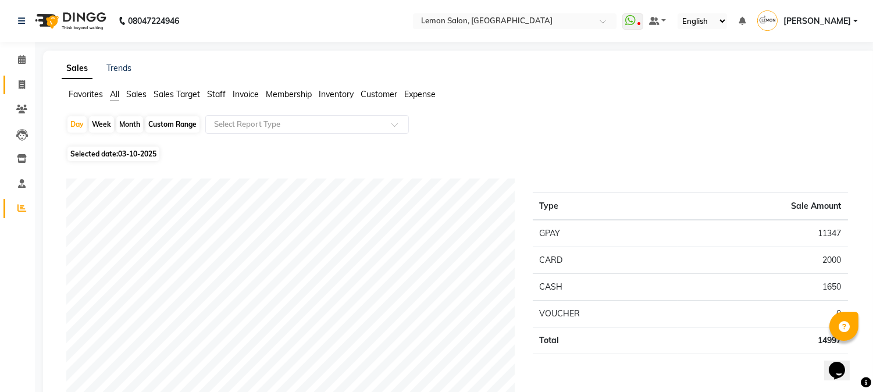
click at [5, 84] on link "Invoice" at bounding box center [17, 85] width 28 height 19
select select "service"
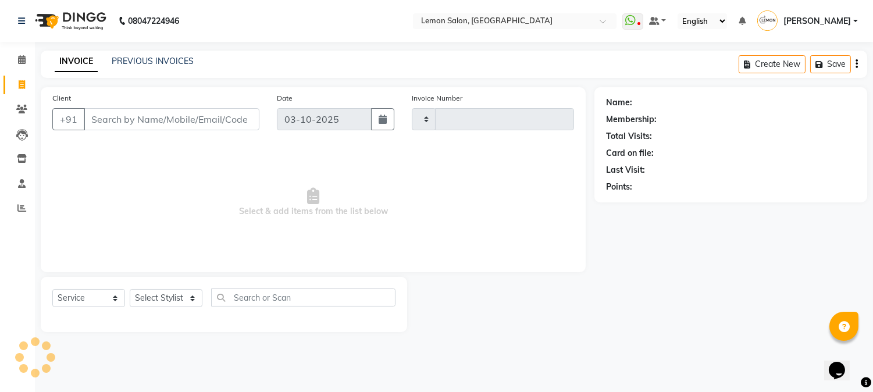
type input "3239"
select select "565"
click at [143, 62] on link "PREVIOUS INVOICES" at bounding box center [153, 61] width 82 height 10
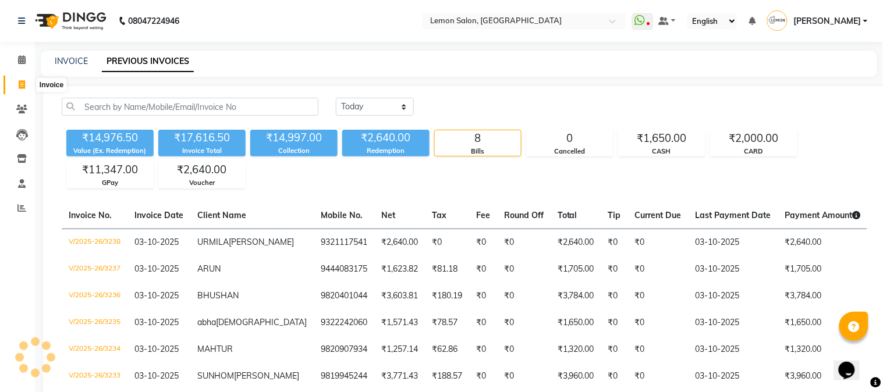
click at [16, 86] on span at bounding box center [22, 85] width 20 height 13
select select "service"
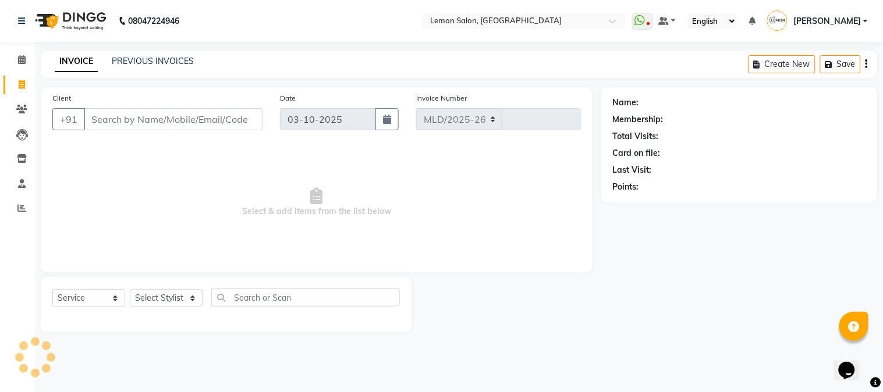
select select "565"
type input "3239"
drag, startPoint x: 24, startPoint y: 59, endPoint x: 43, endPoint y: 59, distance: 19.2
click at [24, 59] on icon at bounding box center [22, 59] width 8 height 9
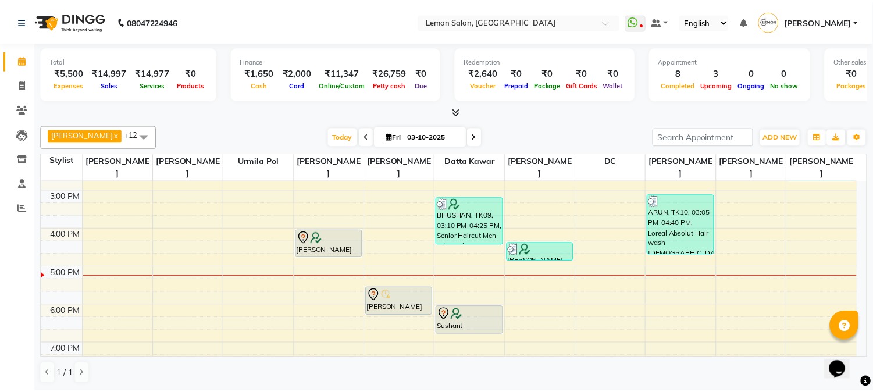
scroll to position [172, 0]
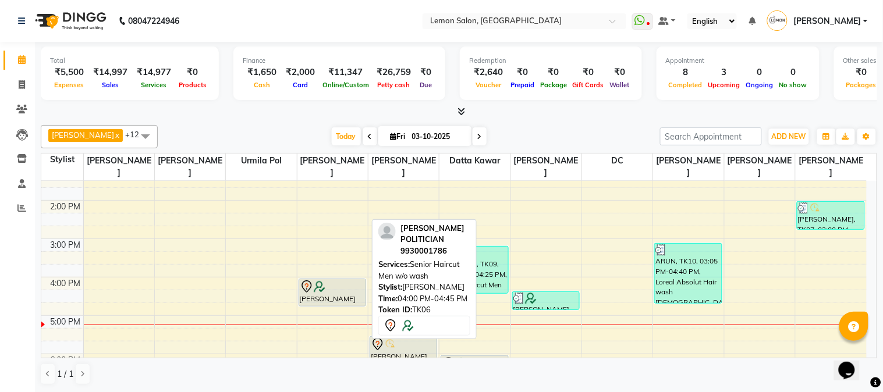
click at [349, 293] on div "farhan azmi POLITICIAN, TK06, 04:00 PM-04:45 PM, Senior Haircut Men w/o wash" at bounding box center [332, 292] width 66 height 27
select select "7"
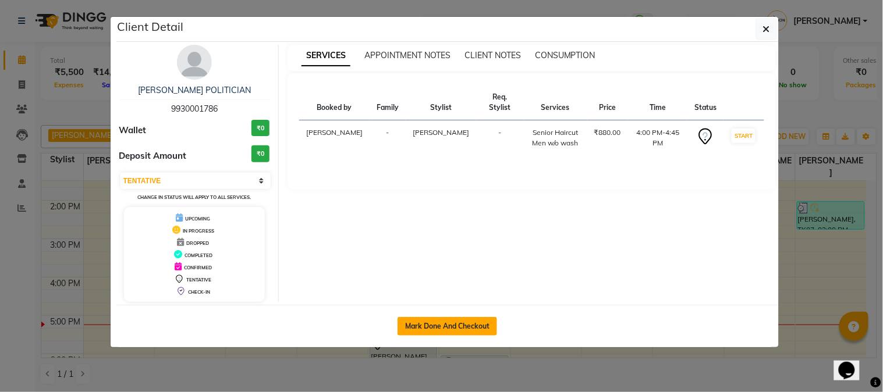
click at [446, 329] on button "Mark Done And Checkout" at bounding box center [446, 326] width 99 height 19
select select "565"
select select "service"
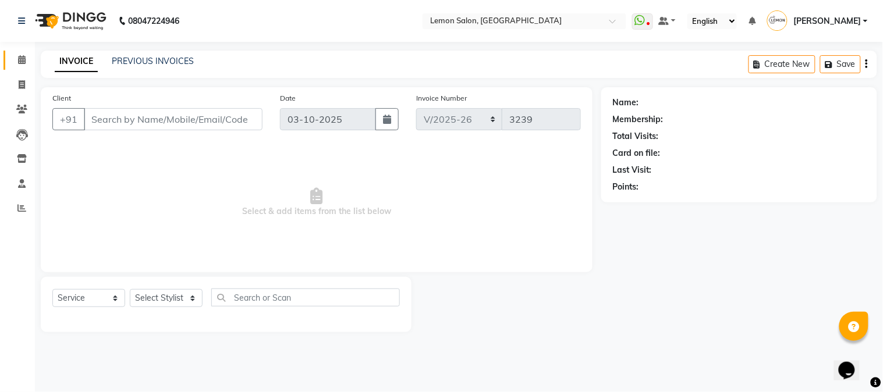
select select "3"
type input "9930001786"
select select "7420"
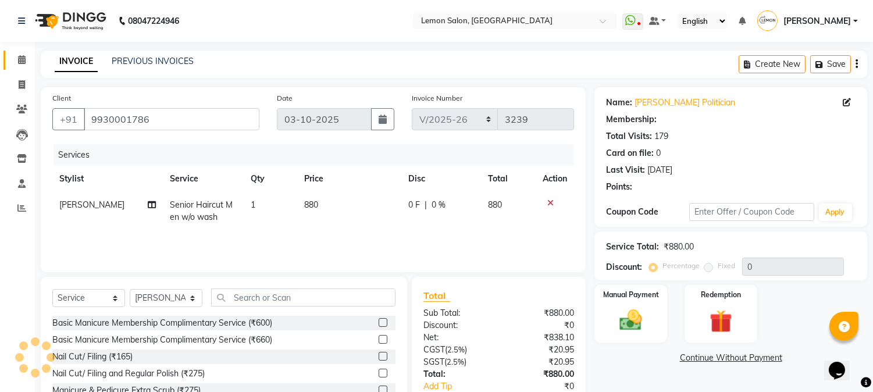
type input "20"
select select "1: Object"
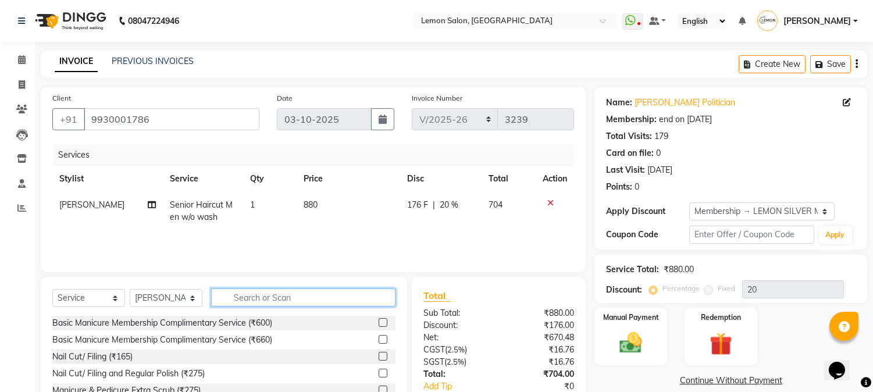
click at [263, 301] on input "text" at bounding box center [303, 298] width 184 height 18
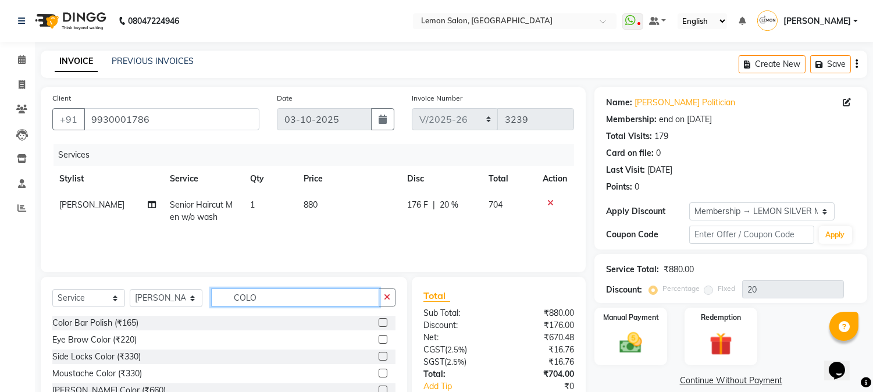
scroll to position [73, 0]
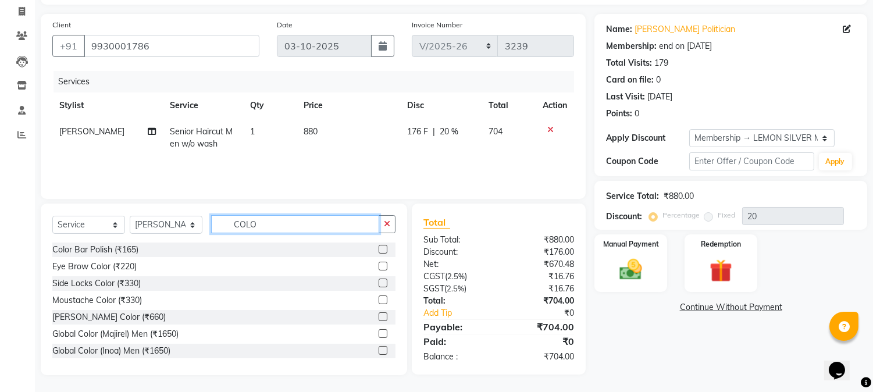
type input "COLO"
click at [379, 345] on div at bounding box center [387, 351] width 17 height 15
click at [379, 350] on label at bounding box center [383, 350] width 9 height 9
click at [379, 350] on input "checkbox" at bounding box center [383, 351] width 8 height 8
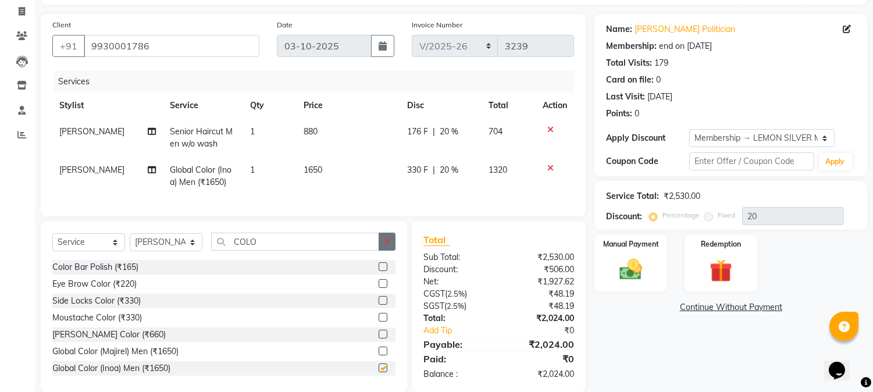
checkbox input "false"
click at [385, 243] on button "button" at bounding box center [387, 242] width 17 height 18
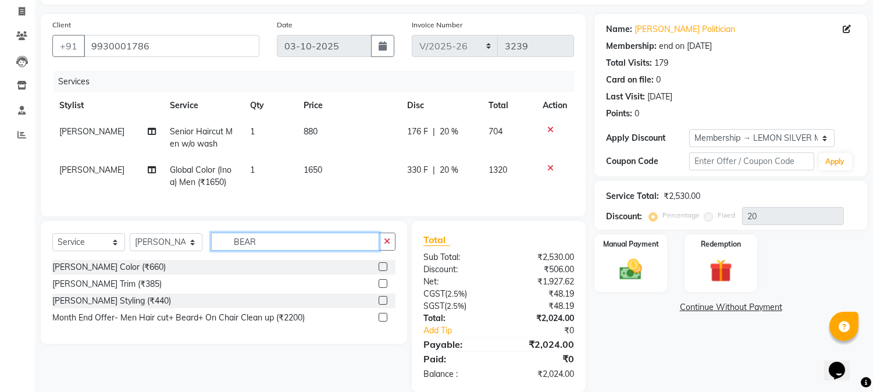
type input "BEAR"
click at [385, 305] on label at bounding box center [383, 300] width 9 height 9
click at [385, 305] on input "checkbox" at bounding box center [383, 301] width 8 height 8
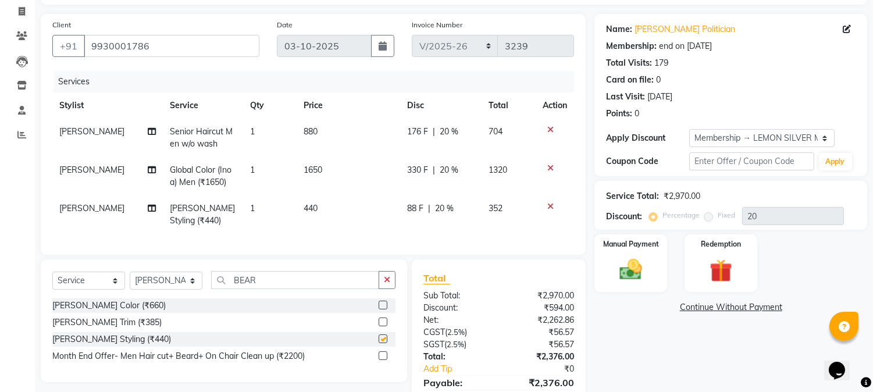
checkbox input "false"
click at [385, 310] on label at bounding box center [383, 305] width 9 height 9
click at [385, 310] on input "checkbox" at bounding box center [383, 306] width 8 height 8
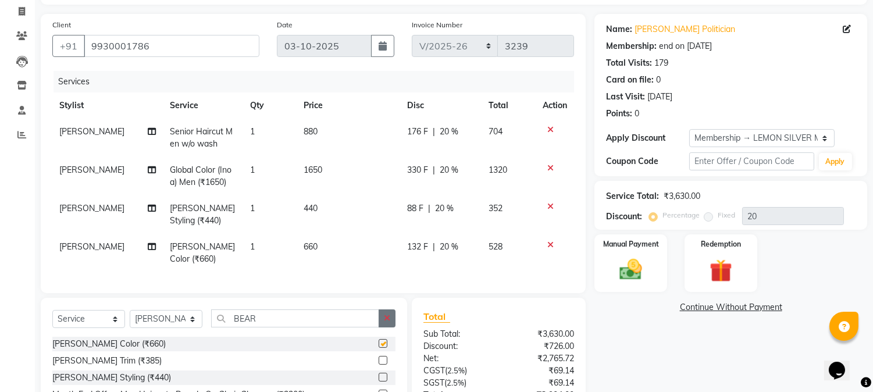
checkbox input "false"
click at [386, 322] on icon "button" at bounding box center [387, 318] width 6 height 8
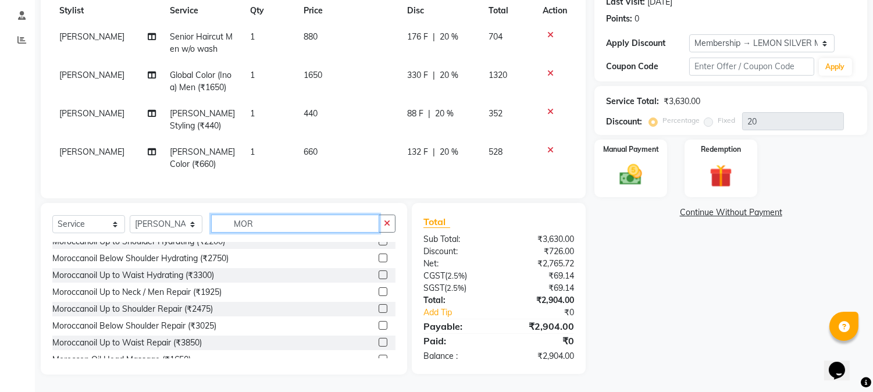
scroll to position [153, 0]
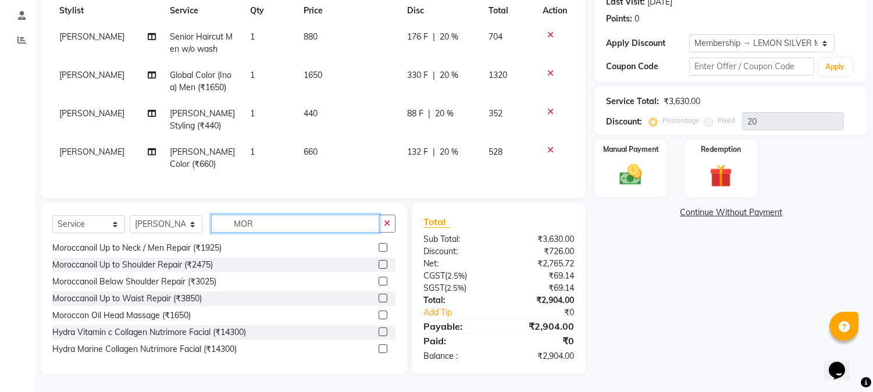
type input "MOR"
click at [379, 246] on label at bounding box center [383, 247] width 9 height 9
click at [379, 246] on input "checkbox" at bounding box center [383, 248] width 8 height 8
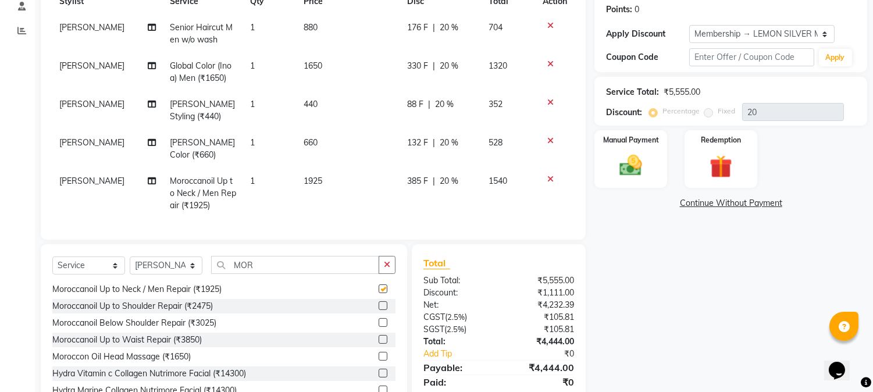
checkbox input "false"
click at [176, 275] on select "Select Stylist [PERSON_NAME] [PERSON_NAME] Datta [PERSON_NAME] [PERSON_NAME] [P…" at bounding box center [166, 266] width 73 height 18
select select "7417"
click at [130, 266] on select "Select Stylist [PERSON_NAME] [PERSON_NAME] Datta [PERSON_NAME] [PERSON_NAME] [P…" at bounding box center [166, 266] width 73 height 18
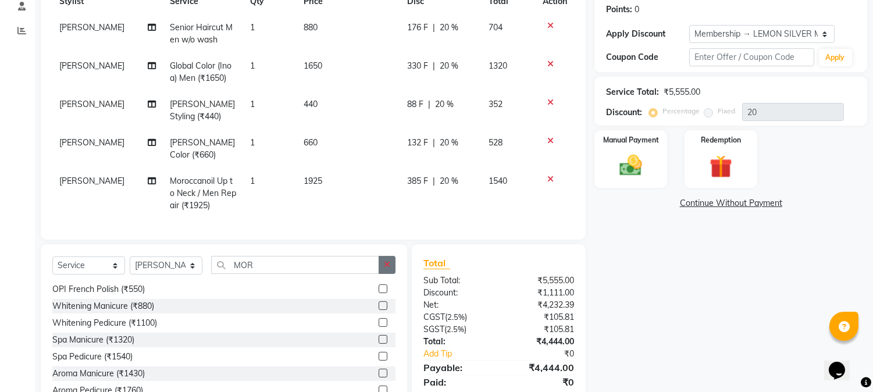
click at [393, 274] on button "button" at bounding box center [387, 265] width 17 height 18
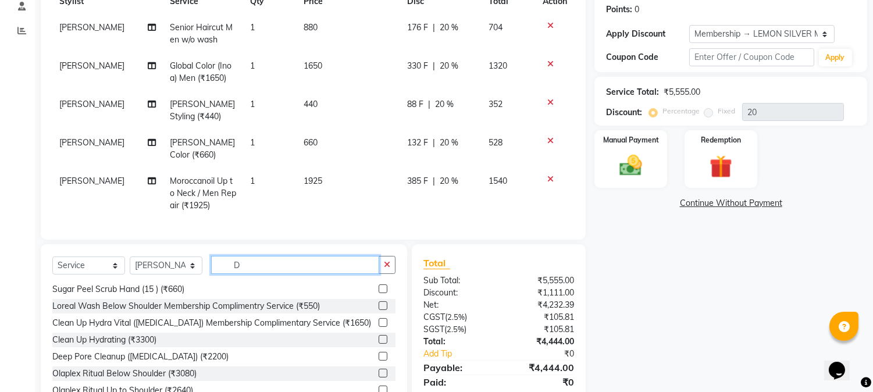
scroll to position [1, 0]
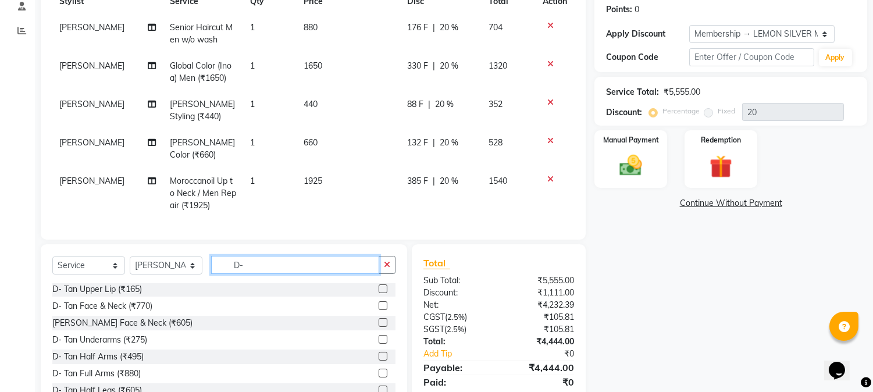
type input "D-"
click at [379, 310] on label at bounding box center [383, 305] width 9 height 9
click at [379, 310] on input "checkbox" at bounding box center [383, 307] width 8 height 8
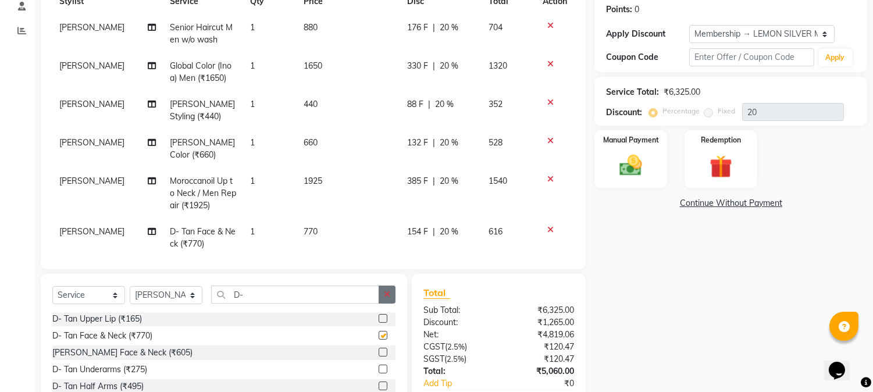
checkbox input "false"
click at [388, 298] on icon "button" at bounding box center [387, 294] width 6 height 8
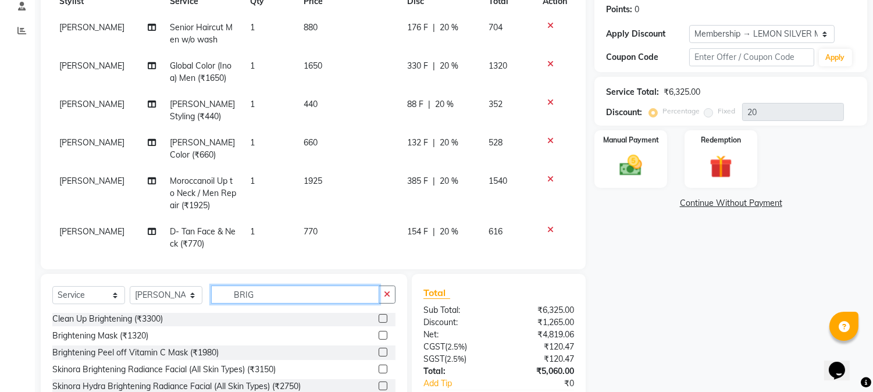
scroll to position [0, 0]
type input "BRIGH"
click at [384, 322] on label at bounding box center [383, 319] width 9 height 9
click at [384, 322] on input "checkbox" at bounding box center [383, 321] width 8 height 8
checkbox input "false"
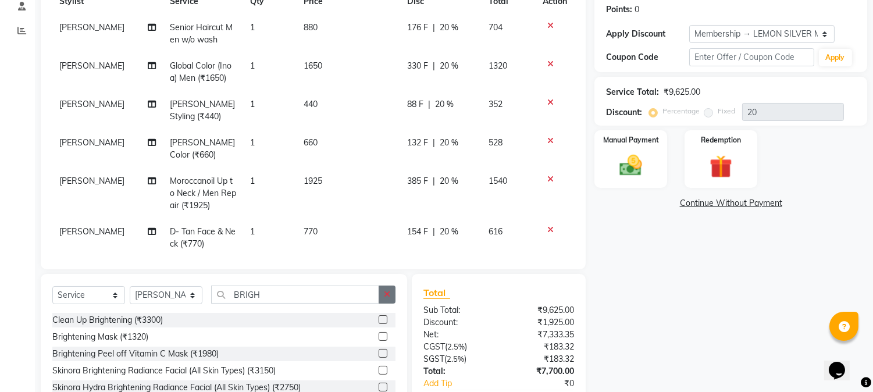
click at [385, 298] on icon "button" at bounding box center [387, 294] width 6 height 8
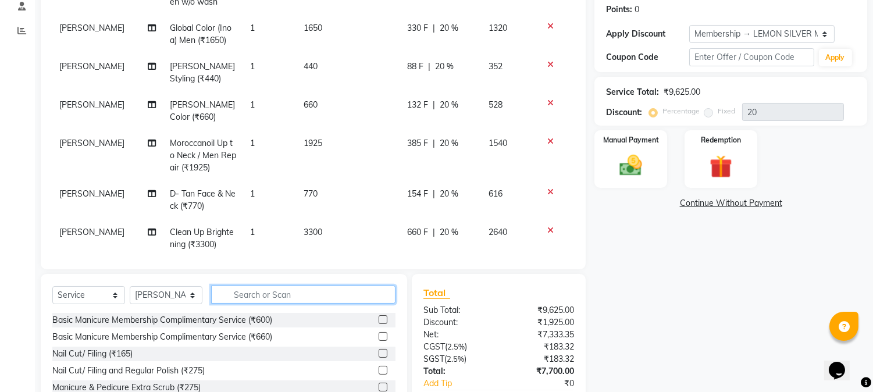
scroll to position [56, 0]
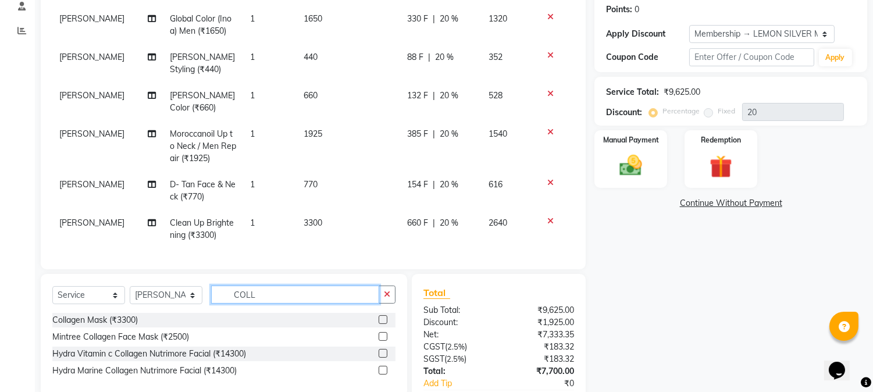
type input "COLL"
click at [389, 321] on div at bounding box center [387, 320] width 17 height 15
click at [382, 319] on label at bounding box center [383, 319] width 9 height 9
click at [382, 319] on input "checkbox" at bounding box center [383, 321] width 8 height 8
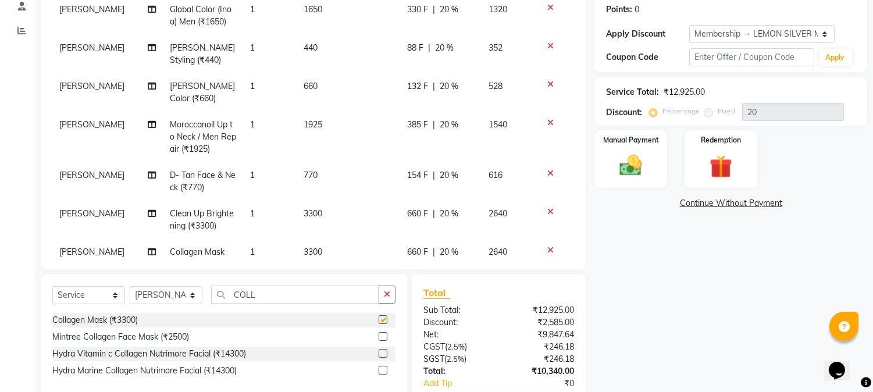
checkbox input "false"
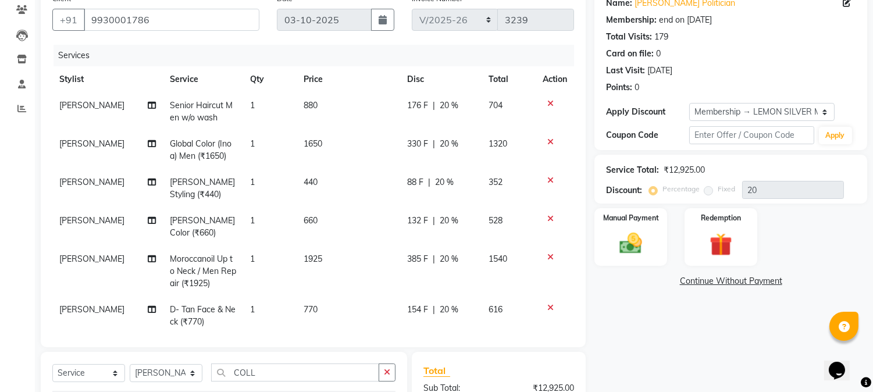
scroll to position [74, 0]
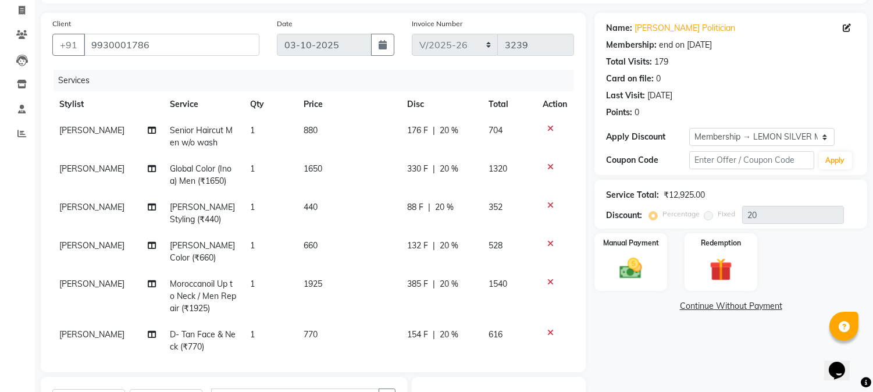
click at [548, 125] on icon at bounding box center [551, 129] width 6 height 8
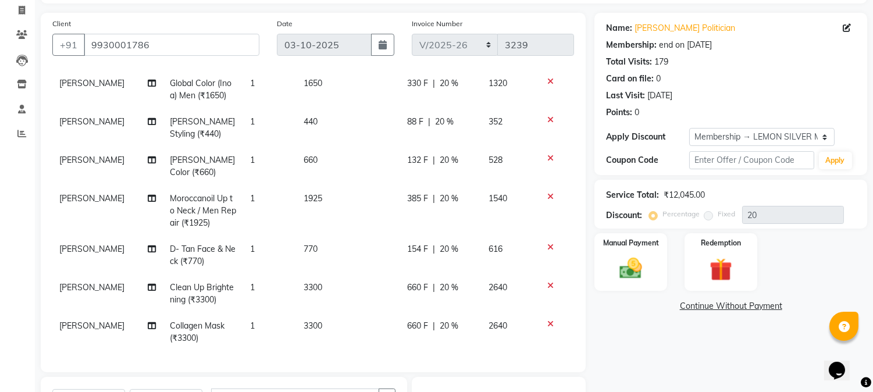
scroll to position [247, 0]
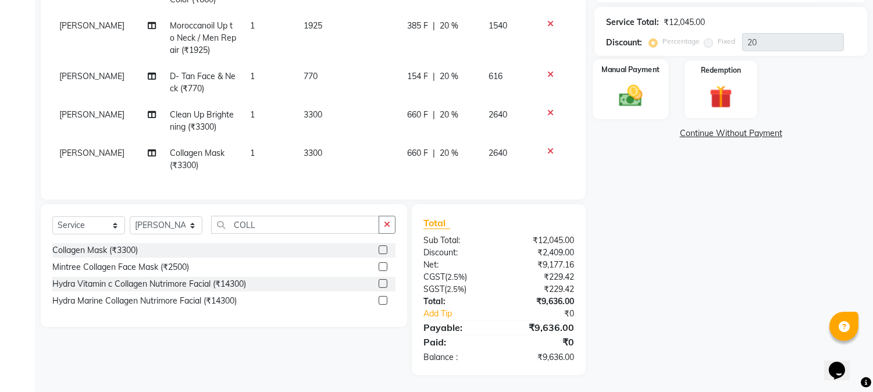
click at [618, 97] on img at bounding box center [631, 96] width 38 height 27
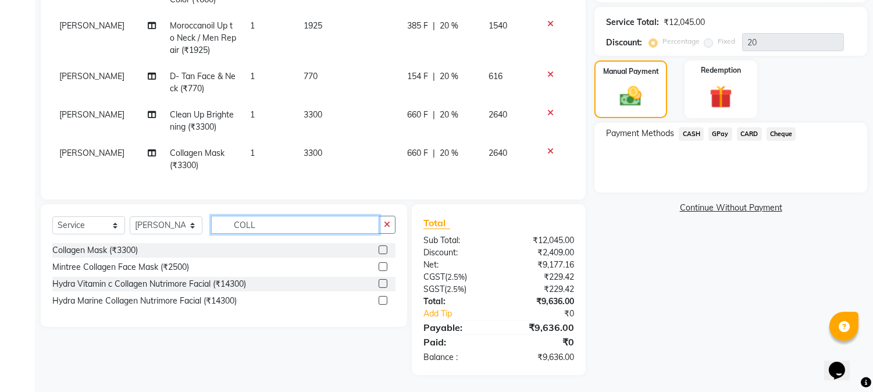
click at [271, 225] on input "COLL" at bounding box center [295, 225] width 168 height 18
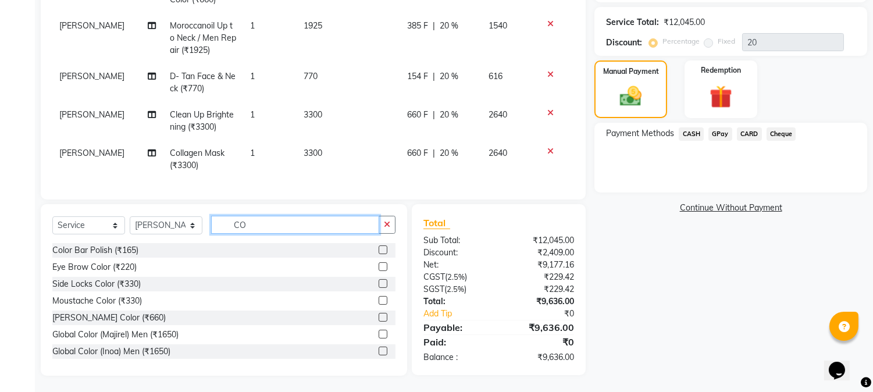
type input "C"
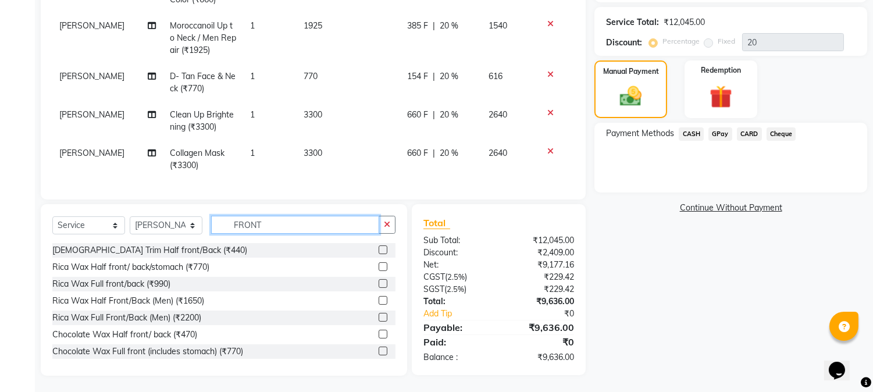
type input "FRONT"
click at [379, 250] on label at bounding box center [383, 250] width 9 height 9
click at [379, 250] on input "checkbox" at bounding box center [383, 251] width 8 height 8
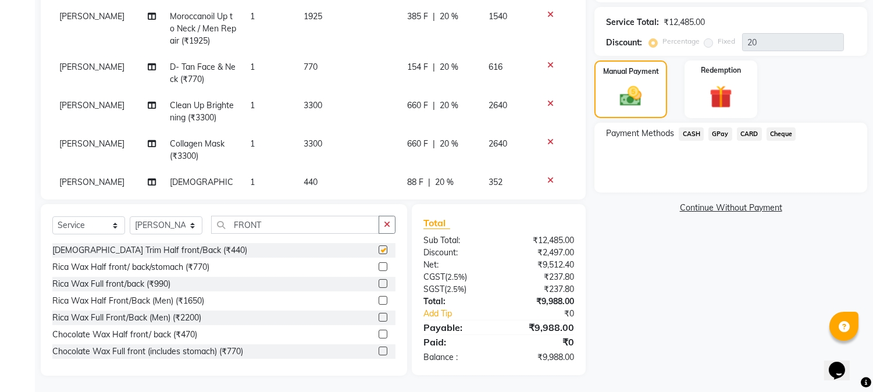
checkbox input "false"
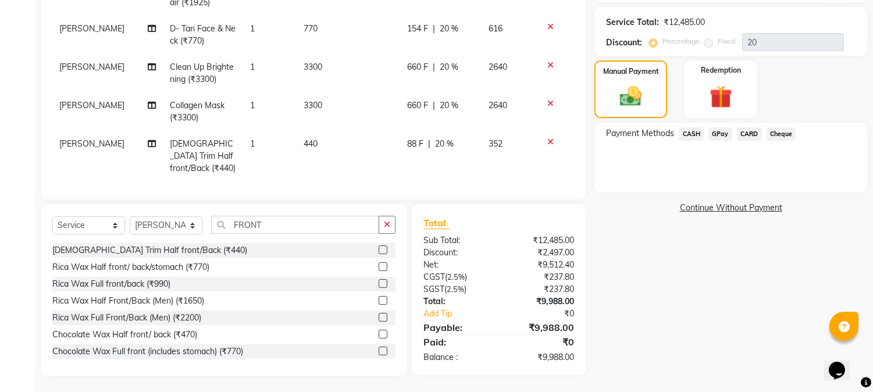
click at [248, 144] on td "1" at bounding box center [270, 156] width 54 height 51
select select "7417"
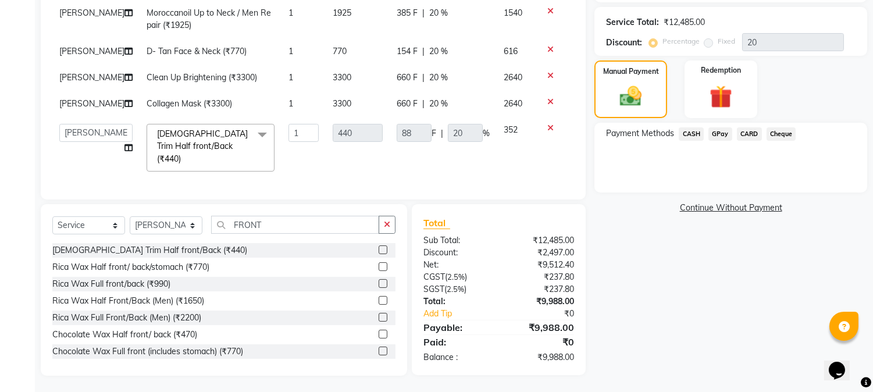
scroll to position [94, 0]
click at [298, 138] on input "1" at bounding box center [304, 133] width 30 height 18
type input "4"
click at [326, 164] on td "440" at bounding box center [358, 148] width 64 height 62
select select "7417"
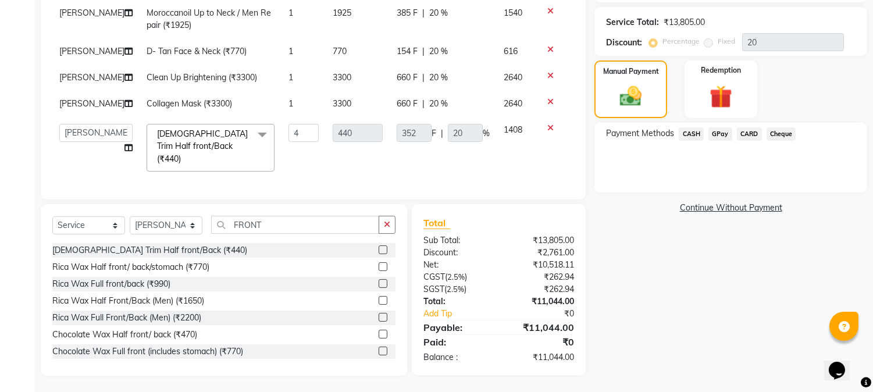
click at [755, 133] on span "CARD" at bounding box center [749, 133] width 25 height 13
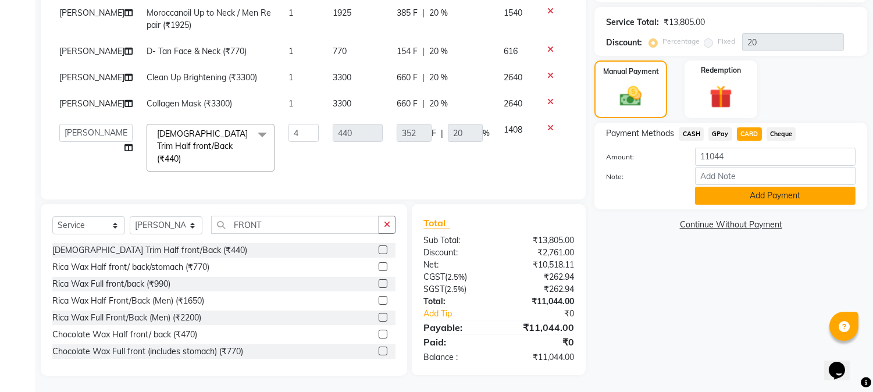
click at [734, 199] on button "Add Payment" at bounding box center [775, 196] width 161 height 18
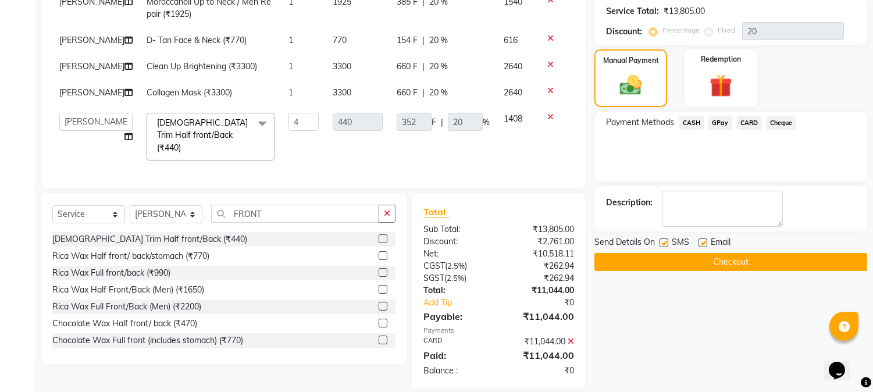
scroll to position [329, 0]
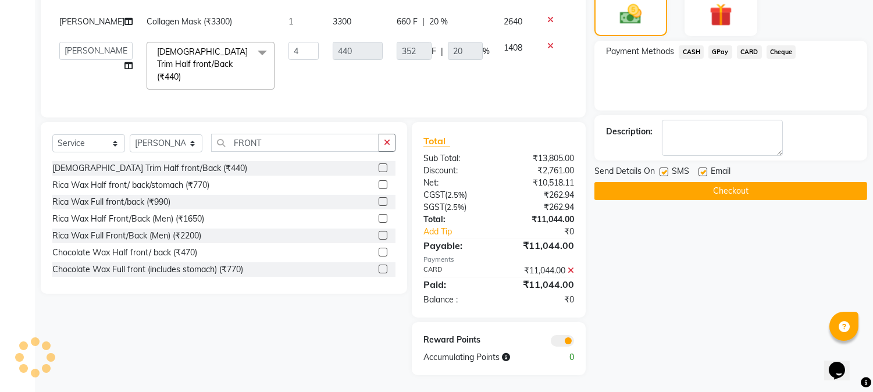
click at [702, 173] on label at bounding box center [703, 172] width 9 height 9
click at [702, 173] on input "checkbox" at bounding box center [703, 173] width 8 height 8
checkbox input "false"
click at [666, 173] on label at bounding box center [664, 172] width 9 height 9
click at [666, 173] on input "checkbox" at bounding box center [664, 173] width 8 height 8
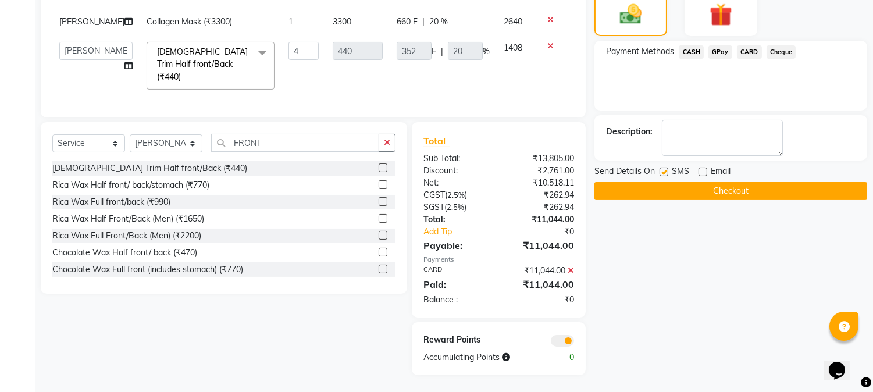
checkbox input "false"
click at [667, 193] on button "Checkout" at bounding box center [731, 191] width 273 height 18
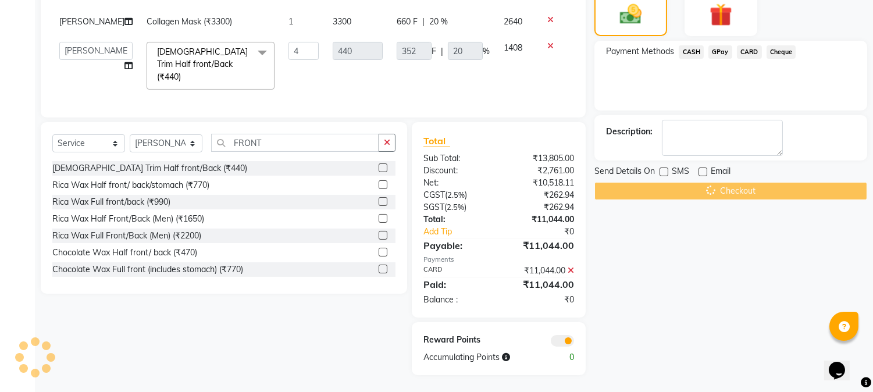
scroll to position [157, 0]
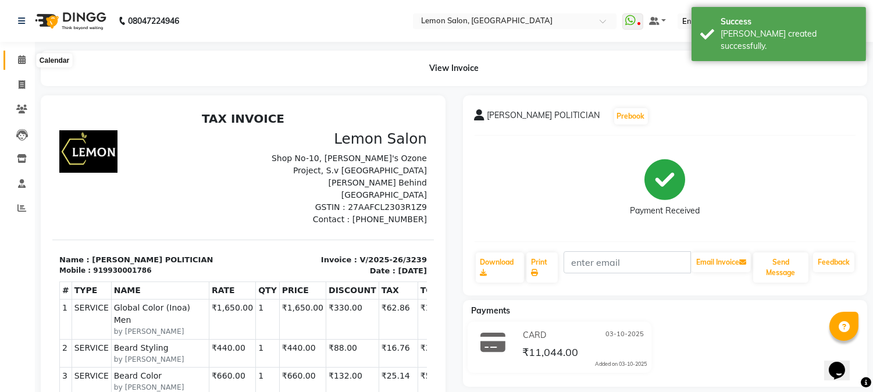
click at [13, 63] on span at bounding box center [22, 60] width 20 height 13
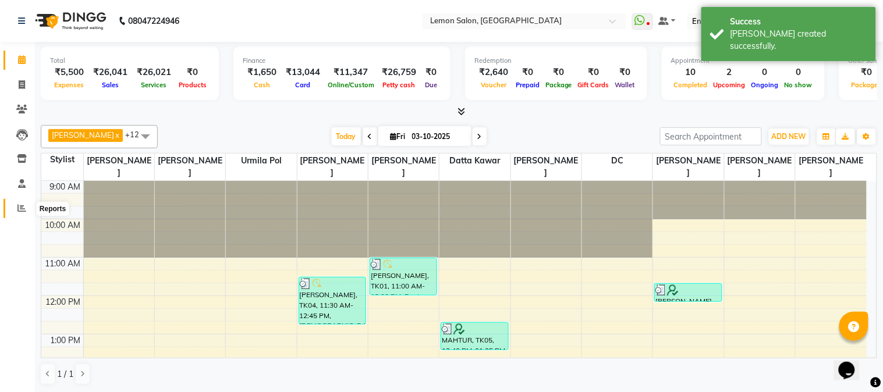
click at [19, 208] on icon at bounding box center [21, 208] width 9 height 9
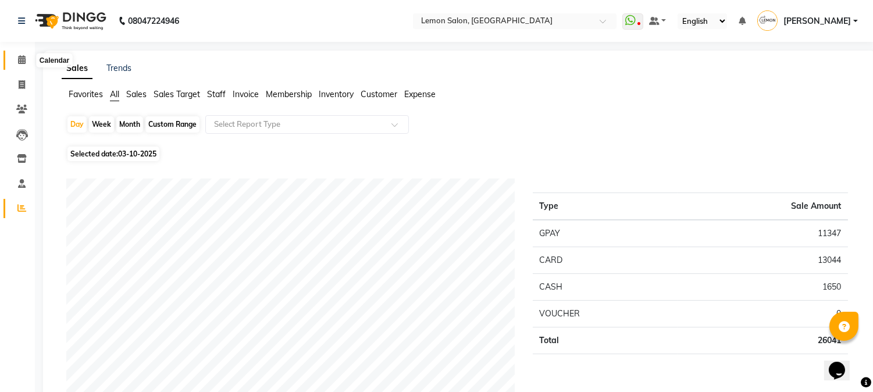
click at [14, 60] on span at bounding box center [22, 60] width 20 height 13
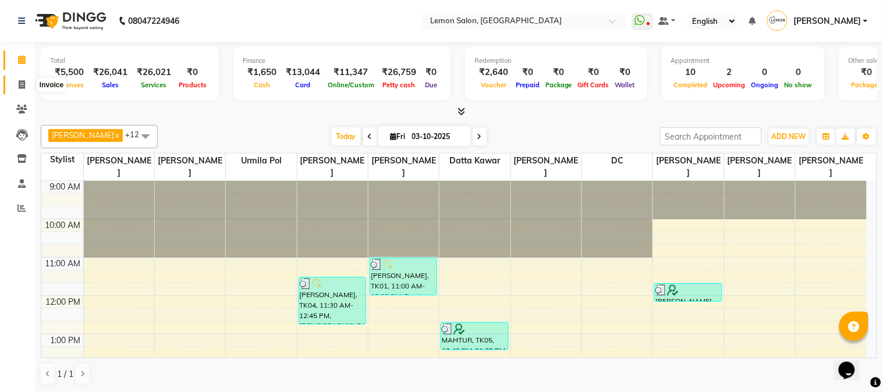
click at [12, 88] on span at bounding box center [22, 85] width 20 height 13
select select "service"
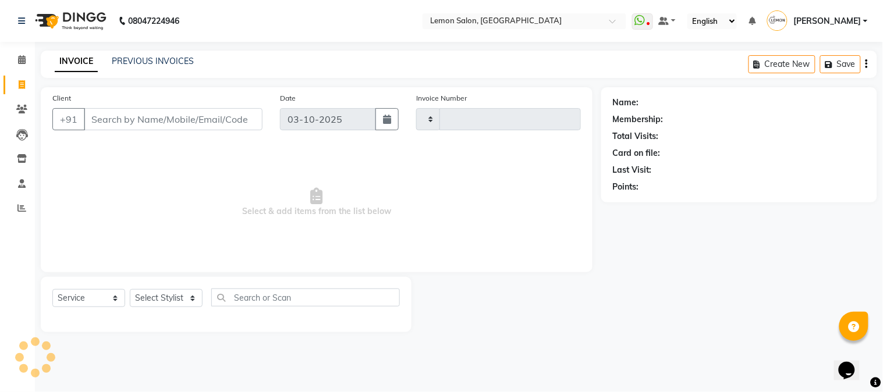
click at [95, 114] on input "Client" at bounding box center [173, 119] width 179 height 22
type input "3240"
select select "565"
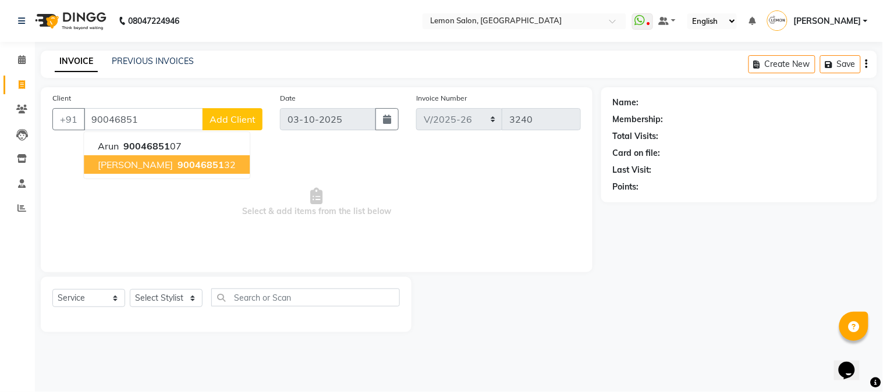
click at [196, 161] on span "90046851" at bounding box center [200, 165] width 47 height 12
type input "9004685132"
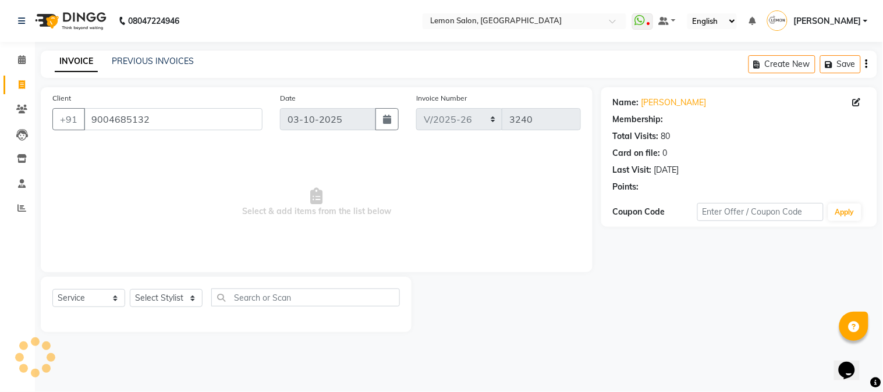
select select "1: Object"
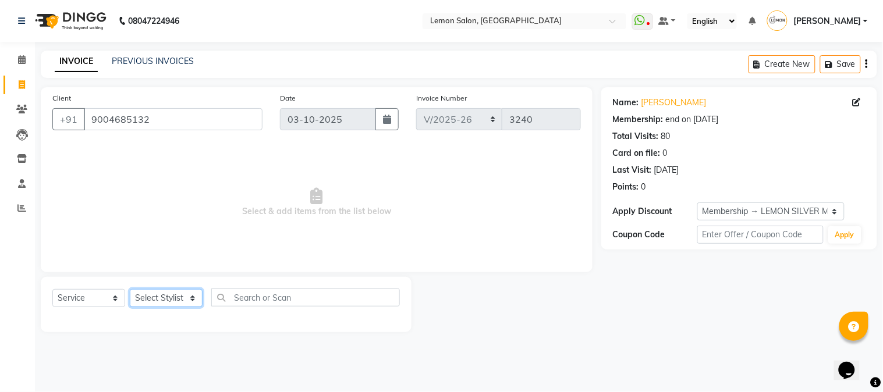
click at [162, 300] on select "Select Stylist Akansha Sadafule Asma Dshpande Datta Kawar DC Furkan Mansoori Ka…" at bounding box center [166, 298] width 73 height 18
select select "7419"
click at [130, 290] on select "Select Stylist Akansha Sadafule Asma Dshpande Datta Kawar DC Furkan Mansoori Ka…" at bounding box center [166, 298] width 73 height 18
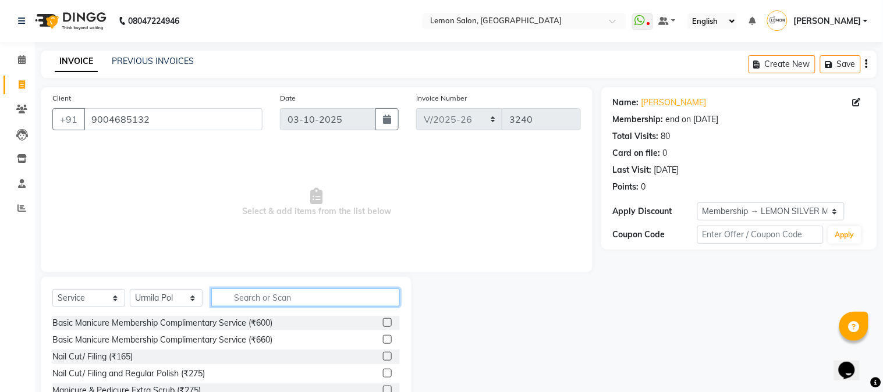
click at [262, 301] on input "text" at bounding box center [305, 298] width 189 height 18
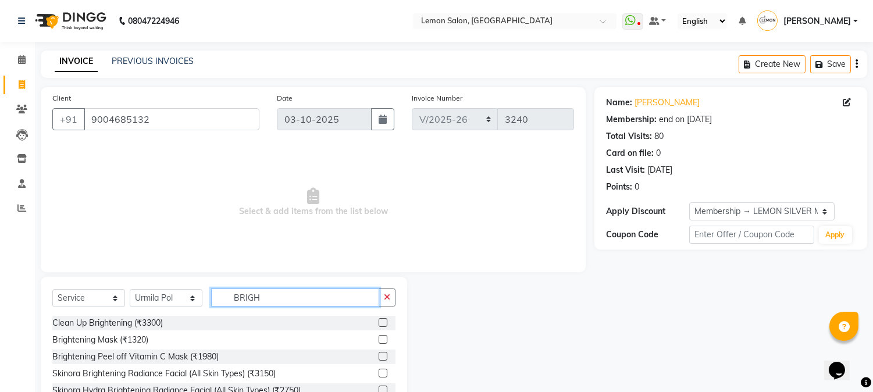
type input "BRIGH"
click at [385, 322] on label at bounding box center [383, 322] width 9 height 9
click at [385, 322] on input "checkbox" at bounding box center [383, 323] width 8 height 8
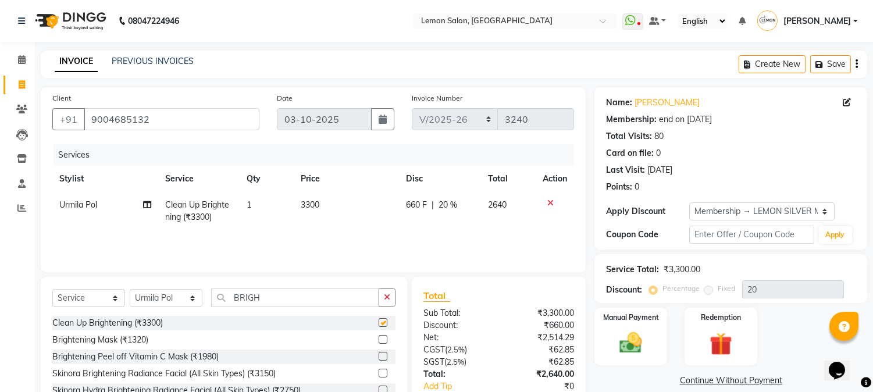
checkbox input "false"
click at [169, 294] on select "Select Stylist Akansha Sadafule Asma Dshpande Datta Kawar DC Furkan Mansoori Ka…" at bounding box center [166, 298] width 73 height 18
select select "7629"
click at [130, 290] on select "Select Stylist [PERSON_NAME] [PERSON_NAME] Datta [PERSON_NAME] [PERSON_NAME] [P…" at bounding box center [166, 298] width 73 height 18
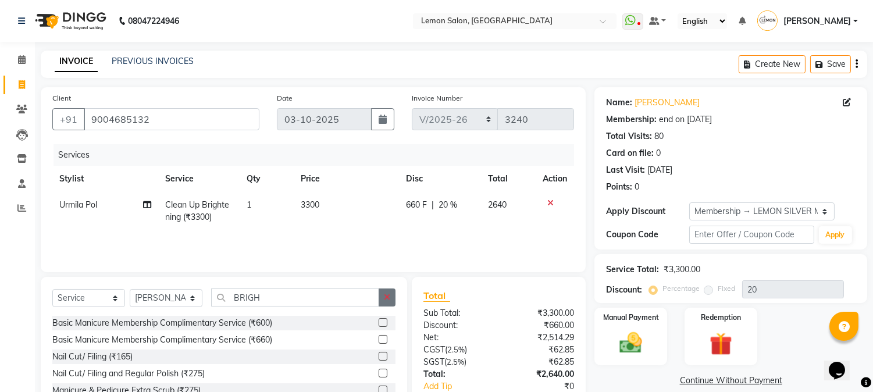
click at [394, 293] on button "button" at bounding box center [387, 298] width 17 height 18
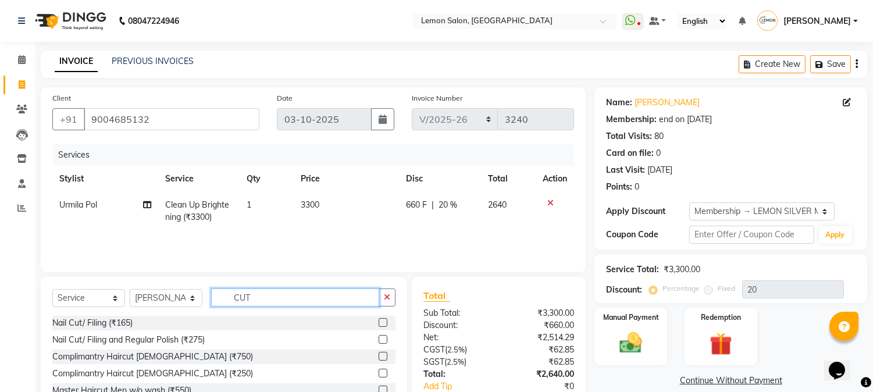
scroll to position [73, 0]
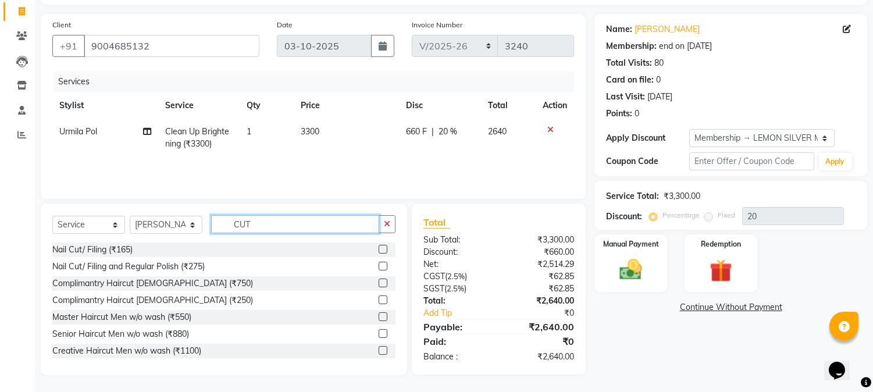
type input "CUT"
click at [379, 350] on label at bounding box center [383, 350] width 9 height 9
click at [379, 350] on input "checkbox" at bounding box center [383, 351] width 8 height 8
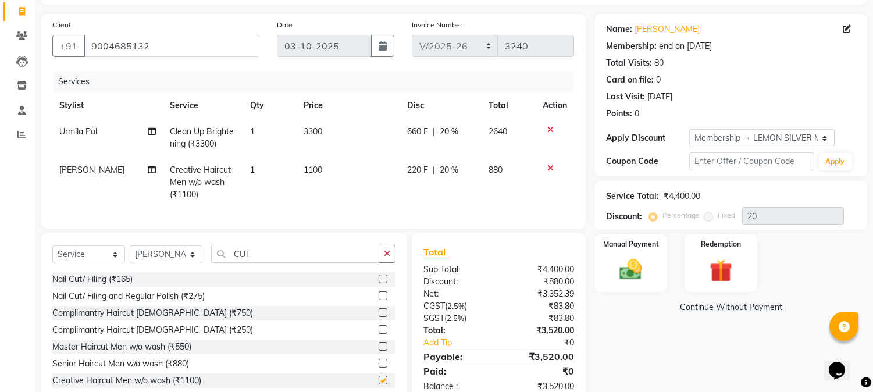
checkbox input "false"
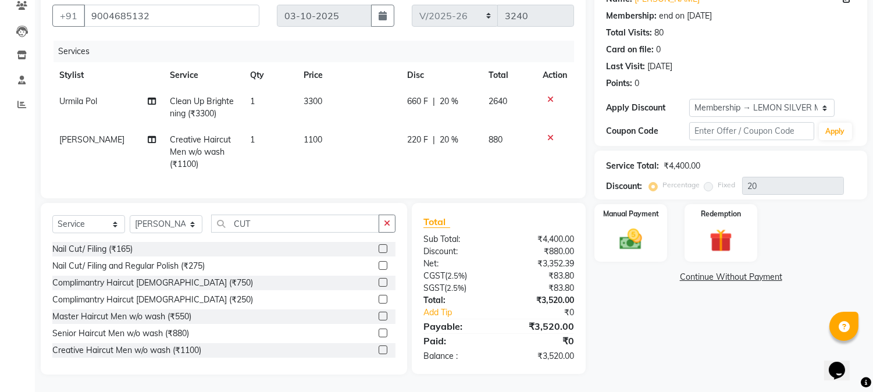
scroll to position [0, 0]
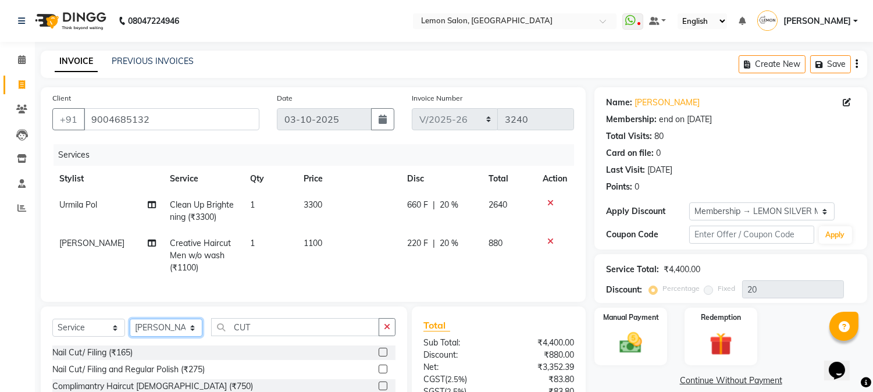
click at [142, 335] on select "Select Stylist [PERSON_NAME] [PERSON_NAME] Datta [PERSON_NAME] [PERSON_NAME] [P…" at bounding box center [166, 328] width 73 height 18
select select "7419"
click at [130, 329] on select "Select Stylist [PERSON_NAME] [PERSON_NAME] Datta [PERSON_NAME] [PERSON_NAME] [P…" at bounding box center [166, 328] width 73 height 18
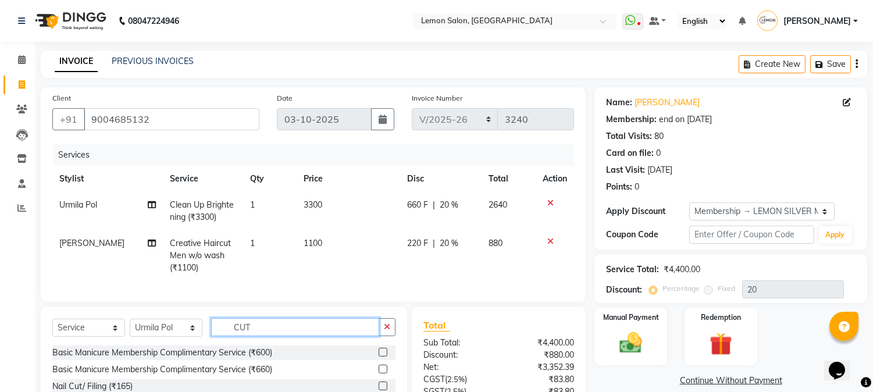
click at [271, 336] on input "CUT" at bounding box center [295, 327] width 168 height 18
type input "C"
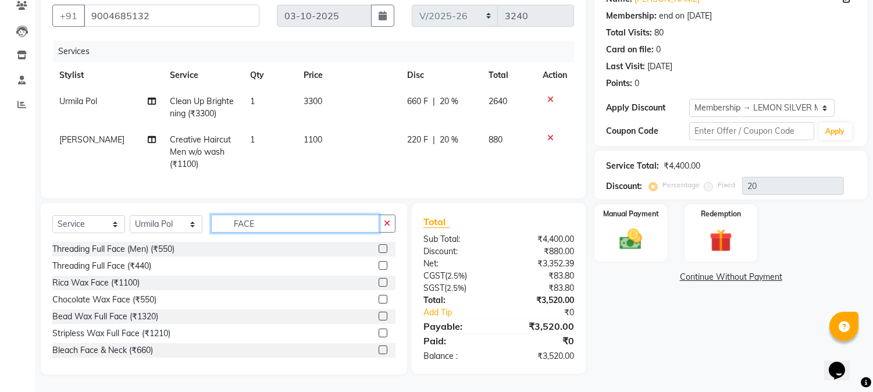
scroll to position [26, 0]
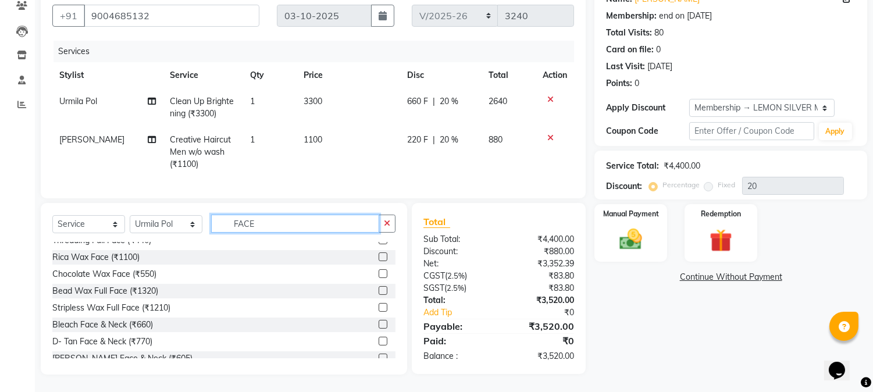
type input "FACE"
click at [379, 340] on label at bounding box center [383, 341] width 9 height 9
click at [379, 340] on input "checkbox" at bounding box center [383, 342] width 8 height 8
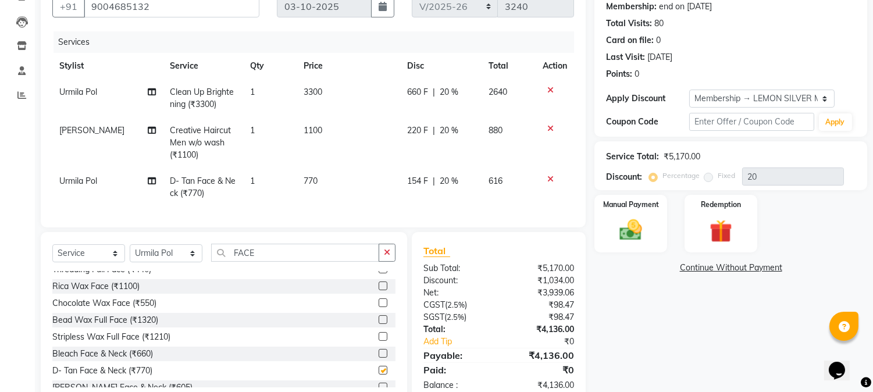
checkbox input "false"
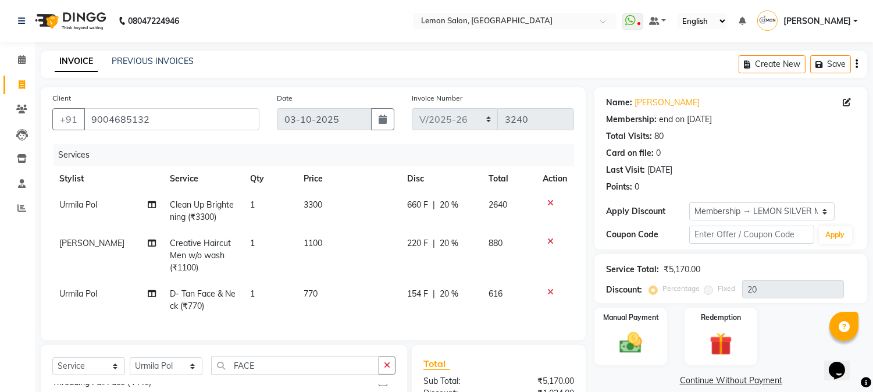
scroll to position [151, 0]
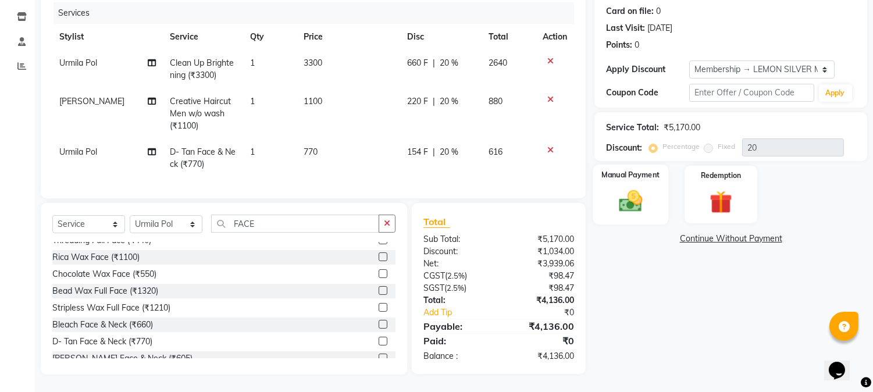
click at [623, 198] on img at bounding box center [631, 201] width 38 height 27
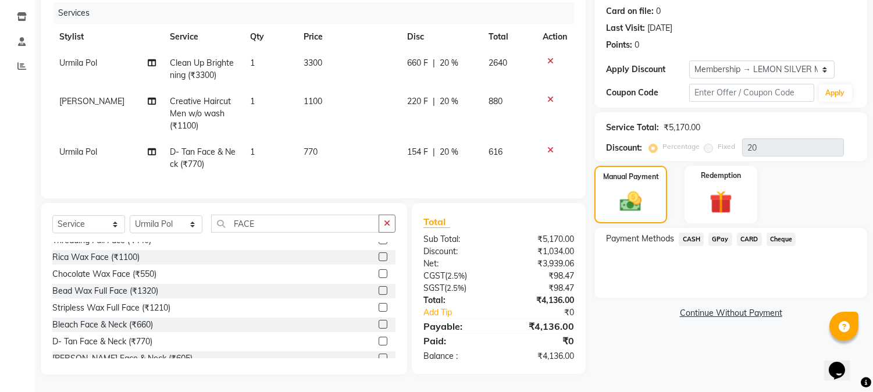
click at [714, 234] on span "GPay" at bounding box center [721, 239] width 24 height 13
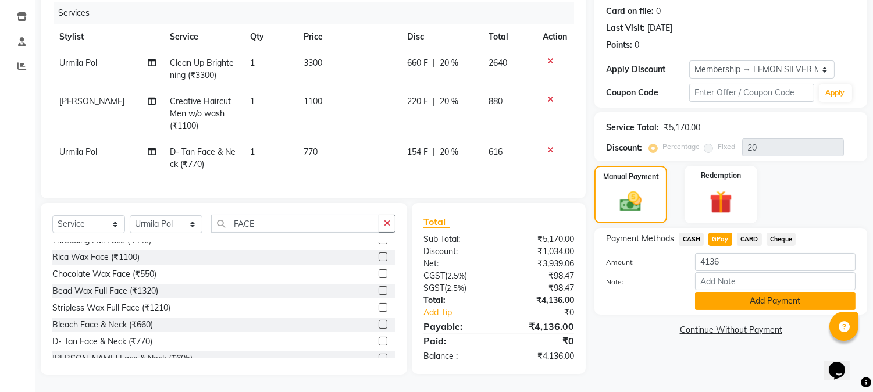
click at [710, 300] on button "Add Payment" at bounding box center [775, 301] width 161 height 18
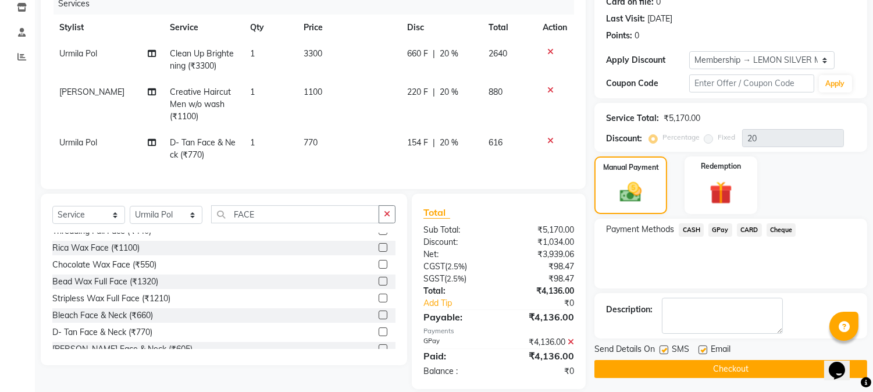
scroll to position [233, 0]
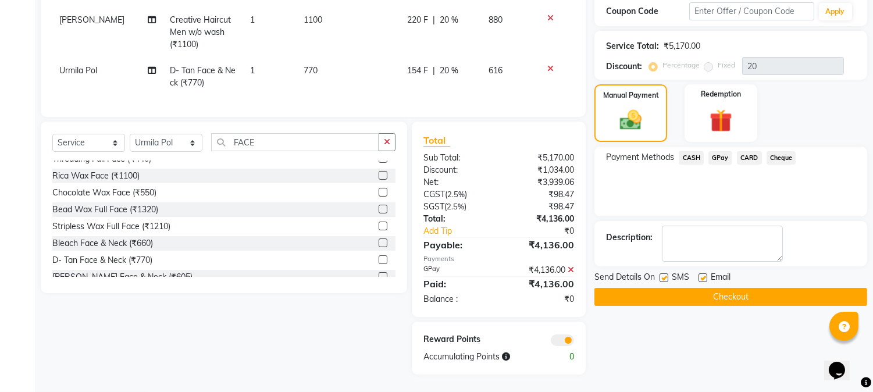
click at [663, 273] on label at bounding box center [664, 277] width 9 height 9
click at [663, 275] on input "checkbox" at bounding box center [664, 279] width 8 height 8
checkbox input "false"
click at [706, 273] on label at bounding box center [703, 277] width 9 height 9
click at [706, 275] on input "checkbox" at bounding box center [703, 279] width 8 height 8
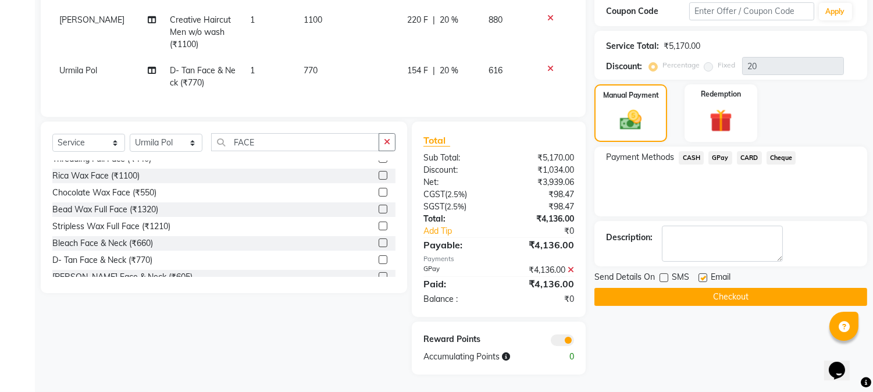
checkbox input "false"
click at [708, 289] on button "Checkout" at bounding box center [731, 297] width 273 height 18
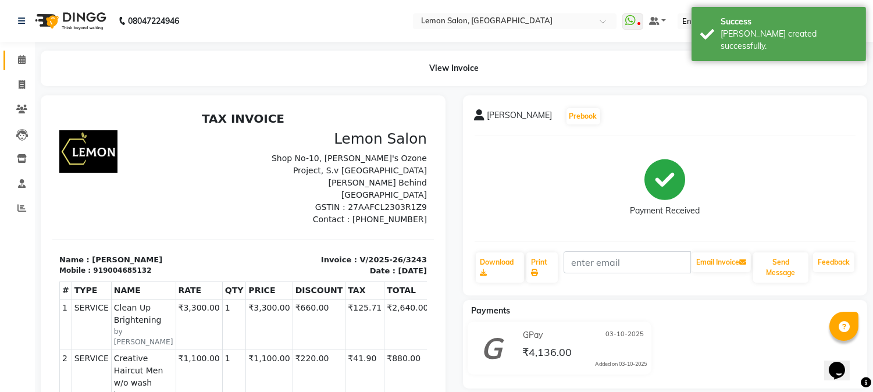
click at [9, 59] on link "Calendar" at bounding box center [17, 60] width 28 height 19
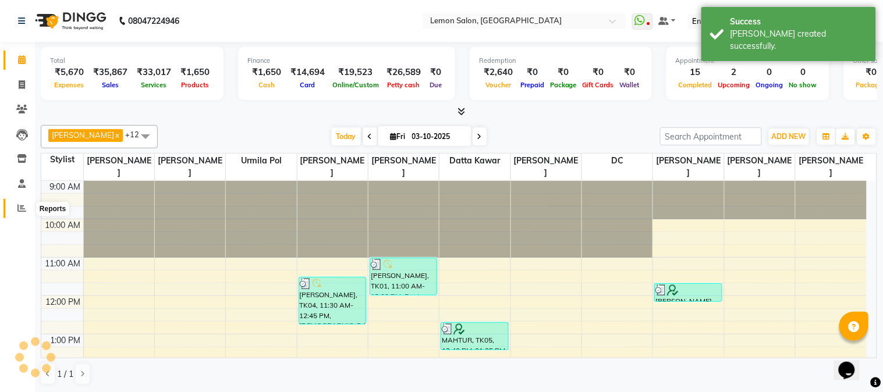
click at [29, 214] on span at bounding box center [22, 208] width 20 height 13
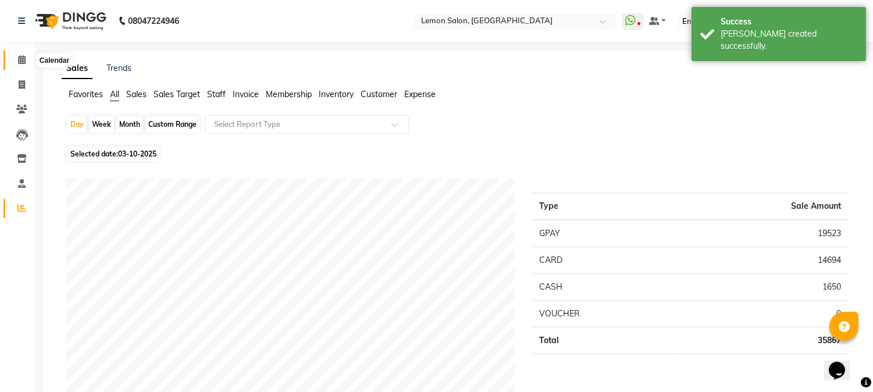
click at [19, 62] on icon at bounding box center [22, 59] width 8 height 9
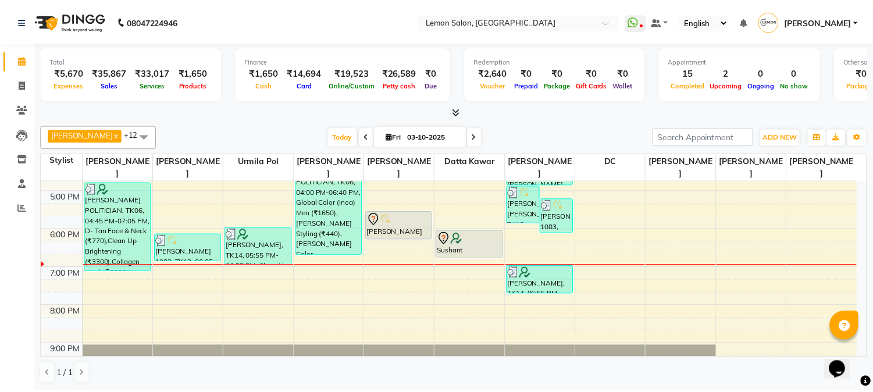
scroll to position [293, 0]
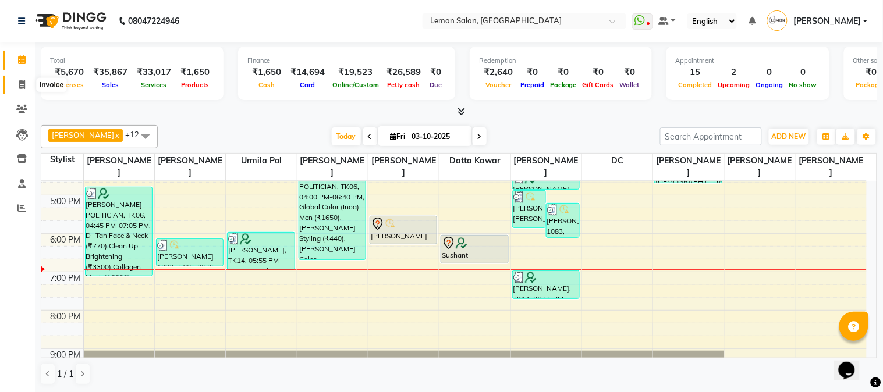
click at [14, 85] on span at bounding box center [22, 85] width 20 height 13
select select "service"
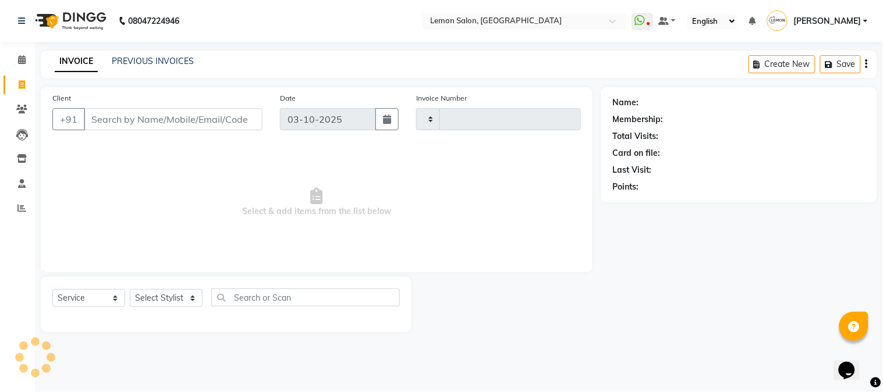
type input "3244"
select select "565"
click at [159, 305] on select "Select Stylist" at bounding box center [166, 298] width 73 height 18
select select "7423"
click at [130, 290] on select "Select Stylist [PERSON_NAME] [PERSON_NAME] Datta [PERSON_NAME] [PERSON_NAME] [P…" at bounding box center [166, 298] width 73 height 18
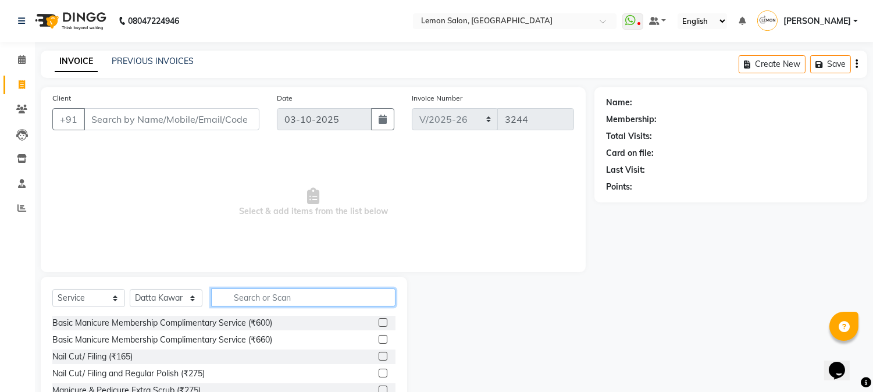
click at [265, 306] on input "text" at bounding box center [303, 298] width 184 height 18
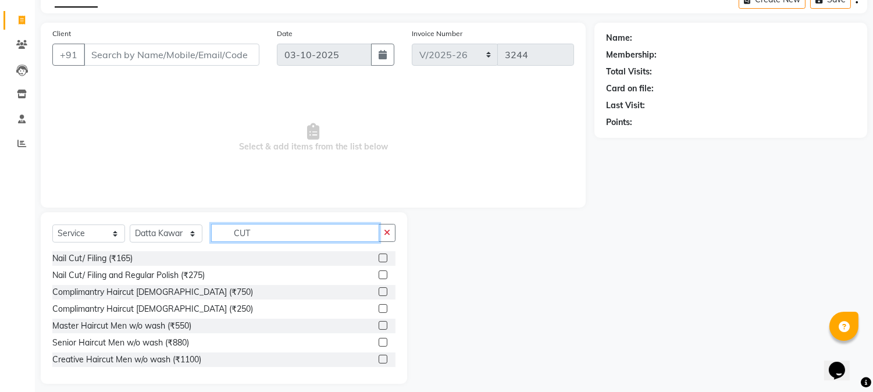
scroll to position [73, 0]
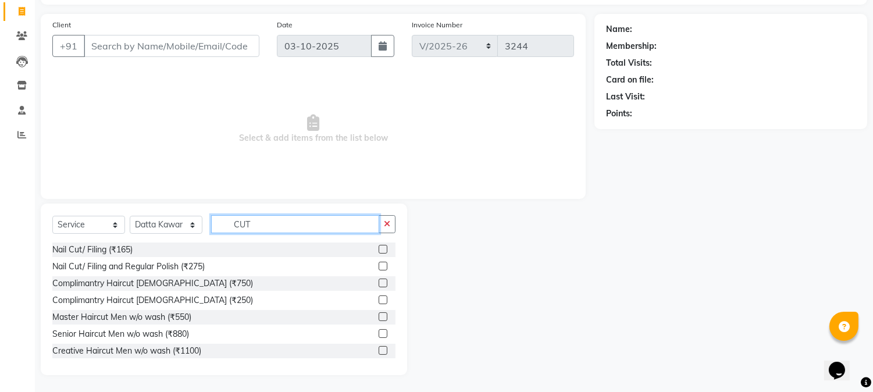
type input "CUT"
click at [379, 334] on label at bounding box center [383, 333] width 9 height 9
click at [379, 334] on input "checkbox" at bounding box center [383, 334] width 8 height 8
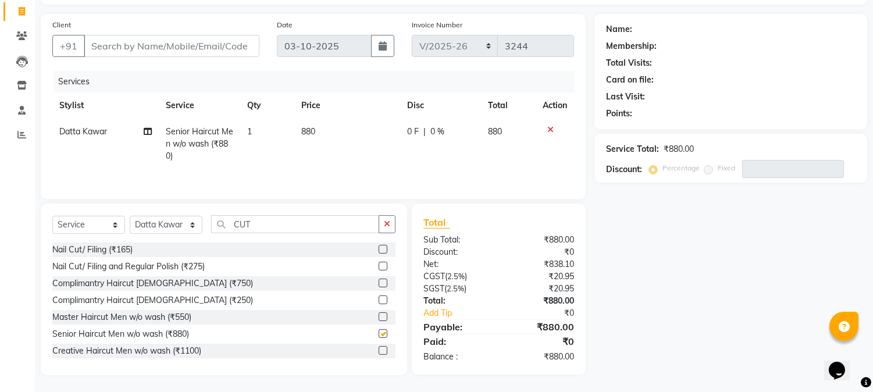
checkbox input "false"
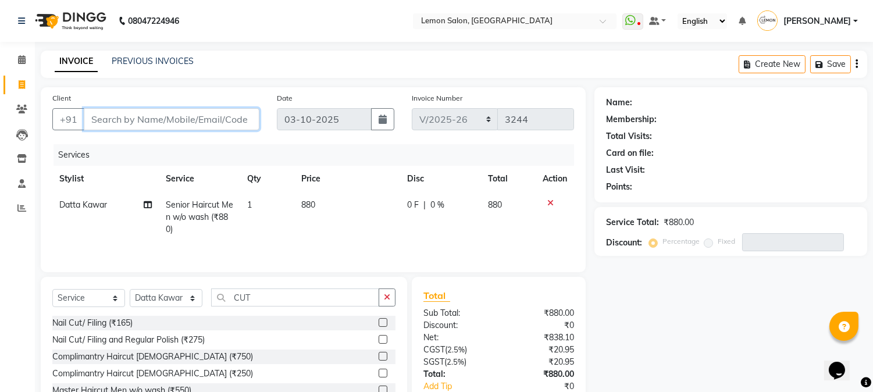
drag, startPoint x: 101, startPoint y: 125, endPoint x: 101, endPoint y: 113, distance: 12.2
click at [101, 124] on input "Client" at bounding box center [172, 119] width 176 height 22
click at [115, 119] on input "Client" at bounding box center [172, 119] width 176 height 22
type input "9"
type input "0"
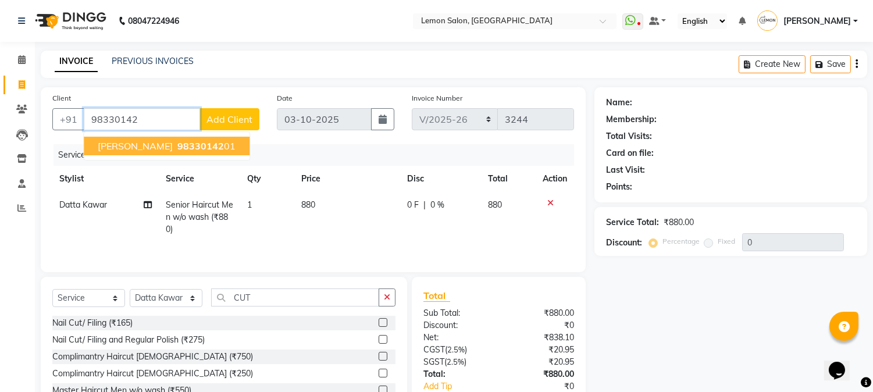
click at [207, 143] on span "98330142" at bounding box center [200, 146] width 47 height 12
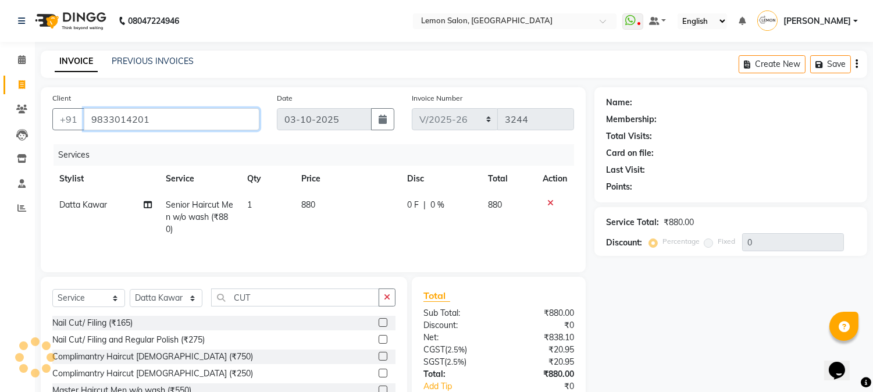
type input "9833014201"
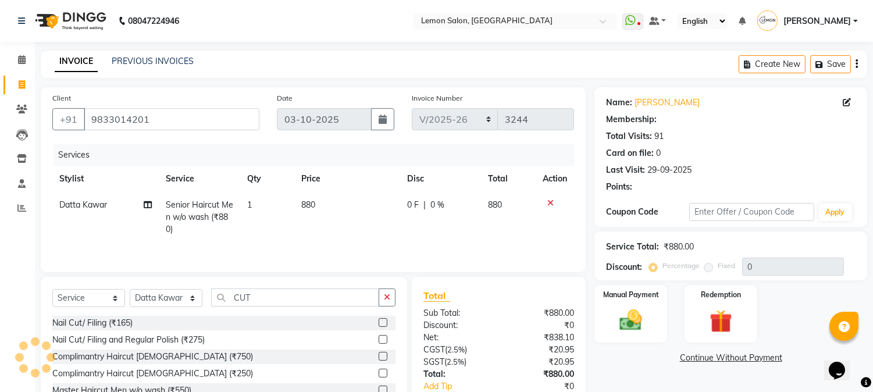
type input "20"
select select "1: Object"
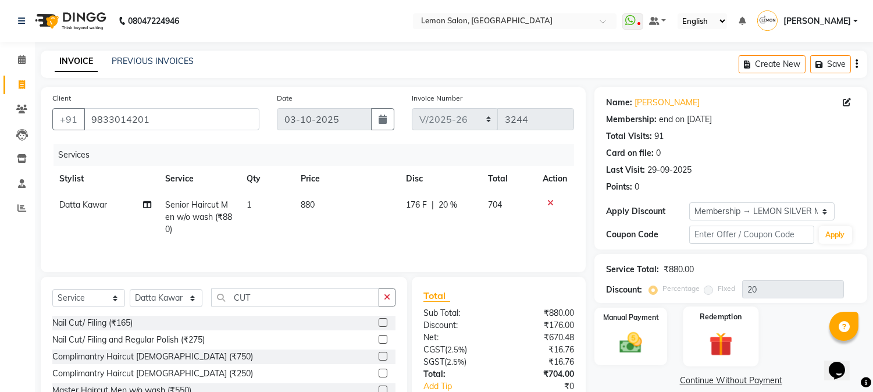
scroll to position [74, 0]
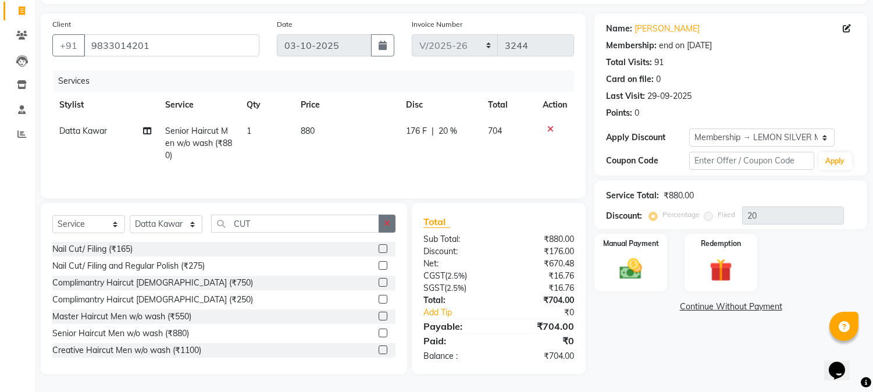
click at [392, 220] on button "button" at bounding box center [387, 224] width 17 height 18
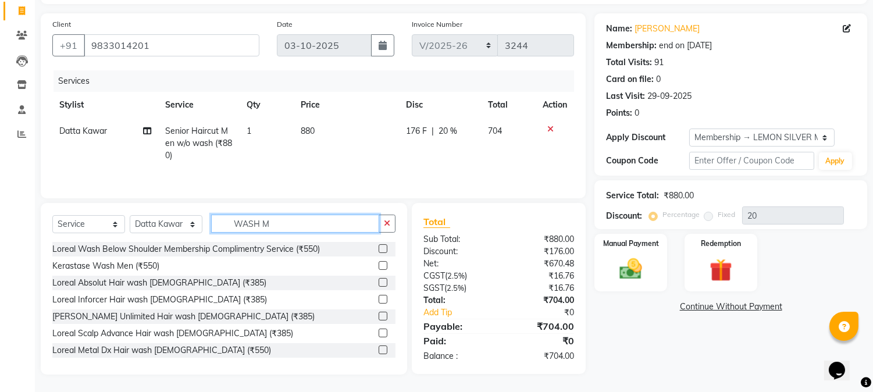
type input "WASH M"
click at [379, 285] on label at bounding box center [383, 282] width 9 height 9
click at [379, 285] on input "checkbox" at bounding box center [383, 283] width 8 height 8
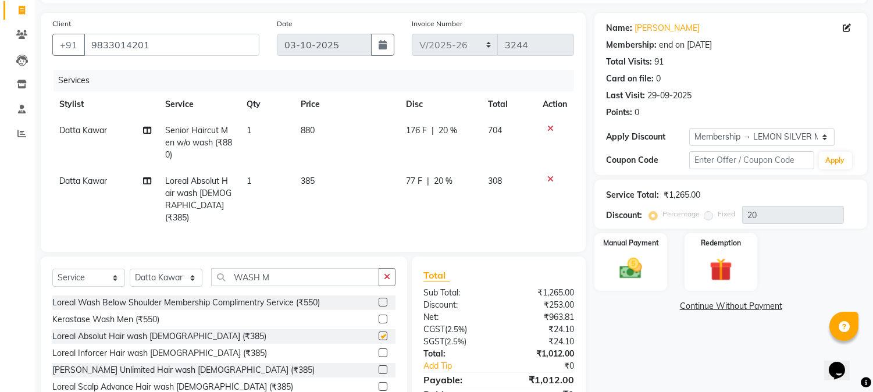
checkbox input "false"
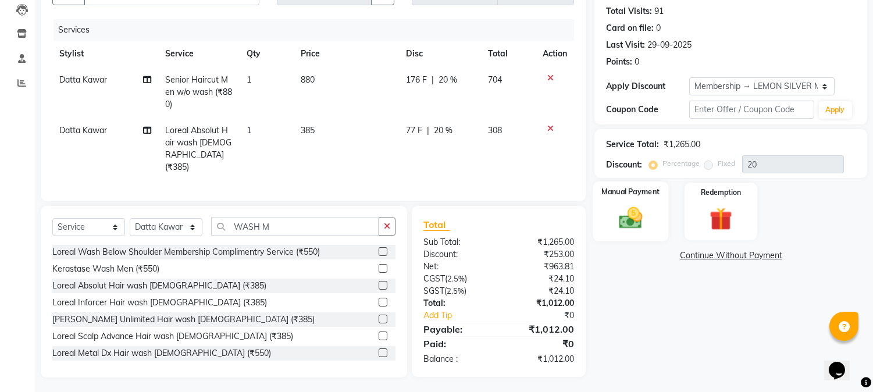
click at [649, 211] on img at bounding box center [631, 218] width 38 height 27
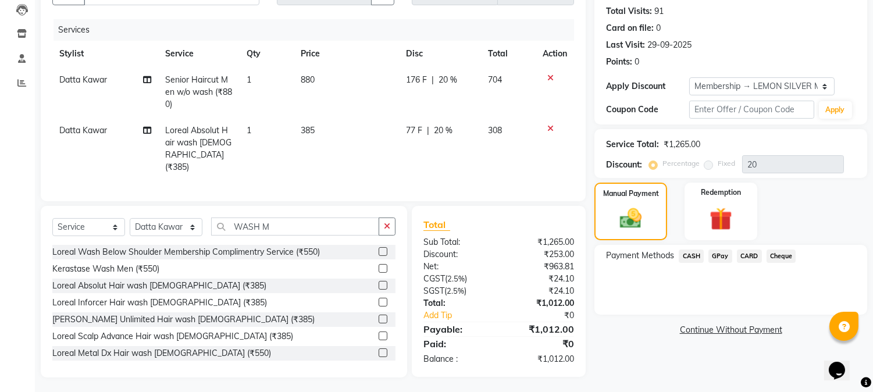
click at [713, 256] on span "GPay" at bounding box center [721, 256] width 24 height 13
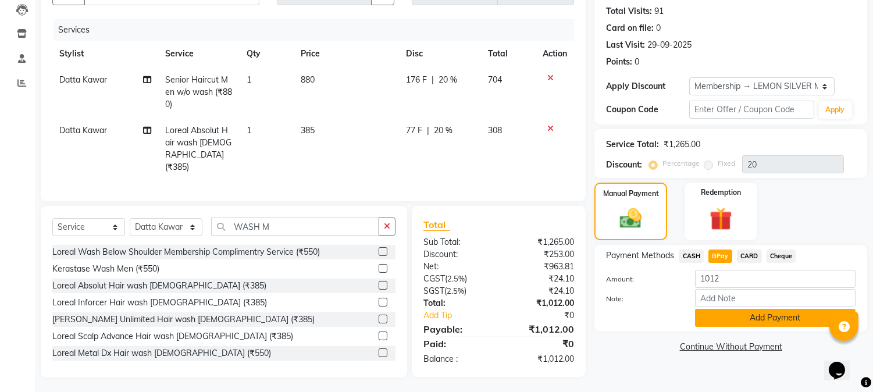
click at [713, 313] on button "Add Payment" at bounding box center [775, 318] width 161 height 18
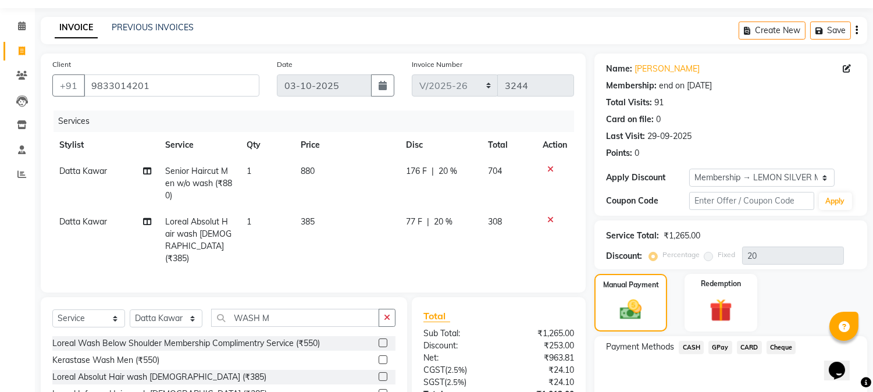
scroll to position [207, 0]
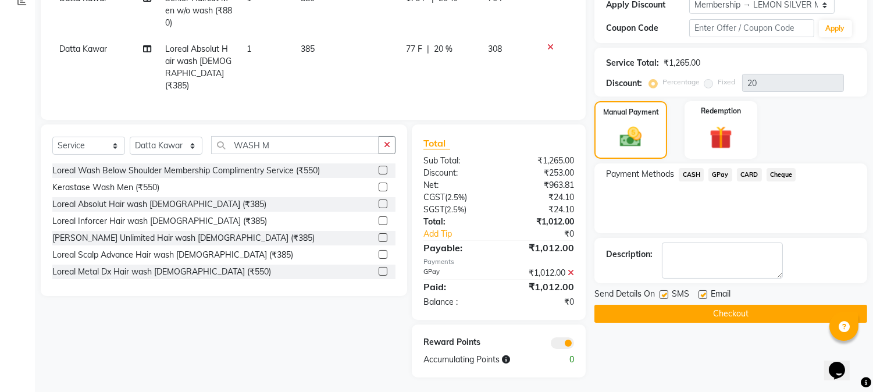
click at [723, 321] on button "Checkout" at bounding box center [731, 314] width 273 height 18
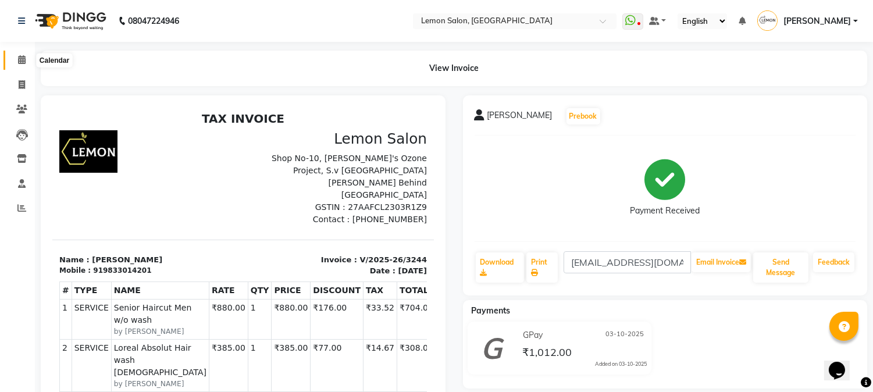
click at [19, 60] on icon at bounding box center [22, 59] width 8 height 9
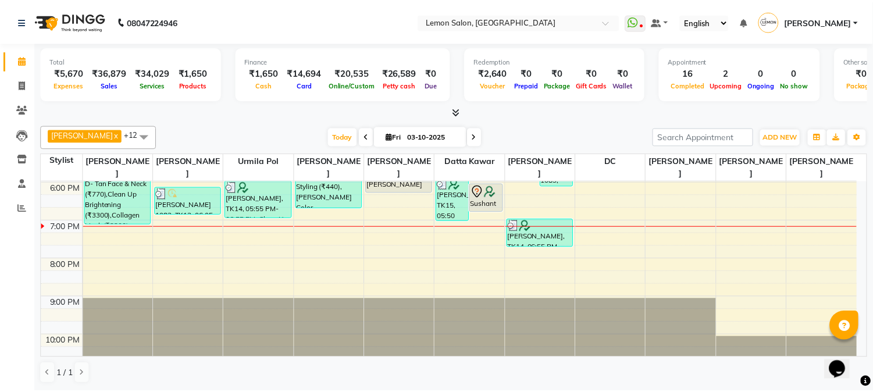
scroll to position [172, 0]
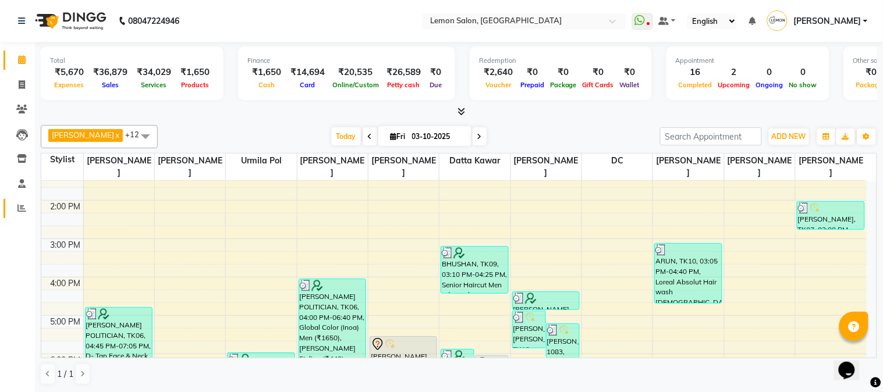
click at [20, 212] on icon at bounding box center [21, 208] width 9 height 9
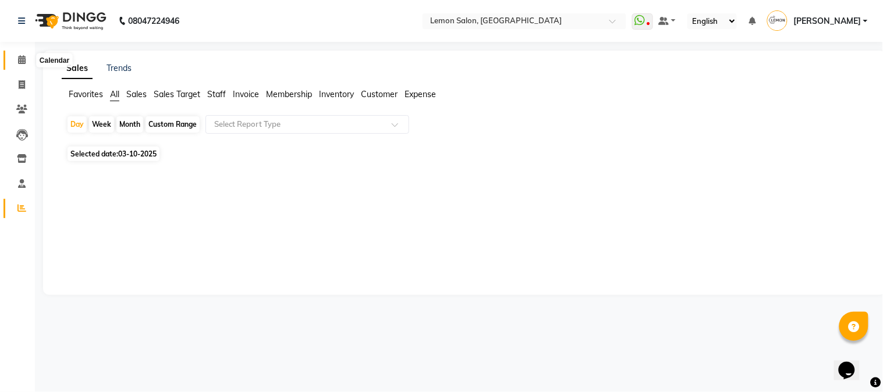
click at [24, 66] on span at bounding box center [22, 60] width 20 height 13
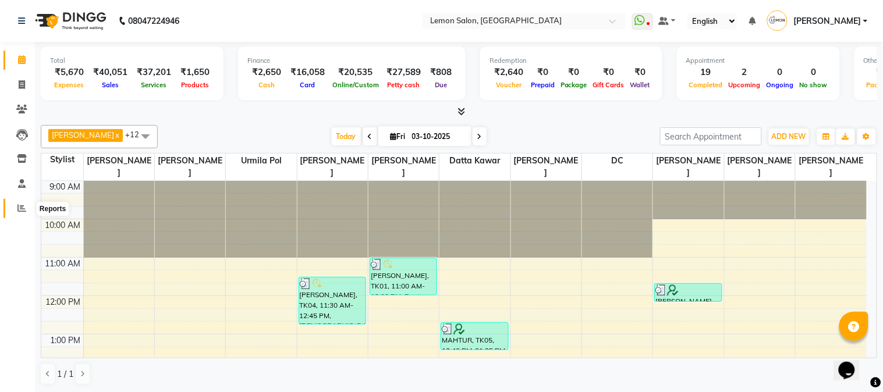
click at [16, 212] on span at bounding box center [22, 208] width 20 height 13
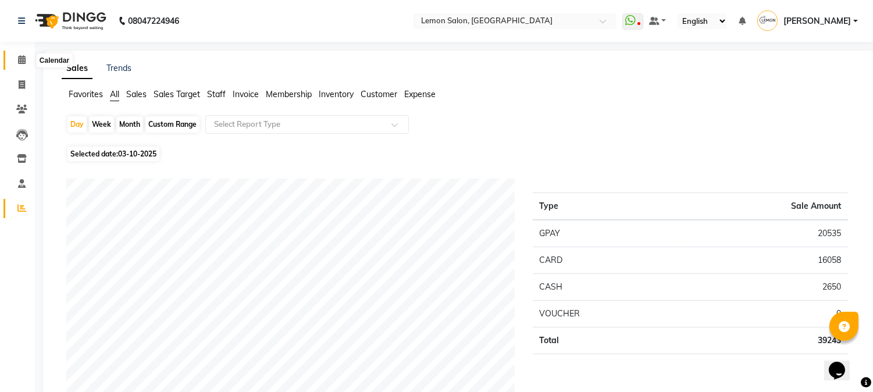
click at [18, 64] on icon at bounding box center [22, 59] width 8 height 9
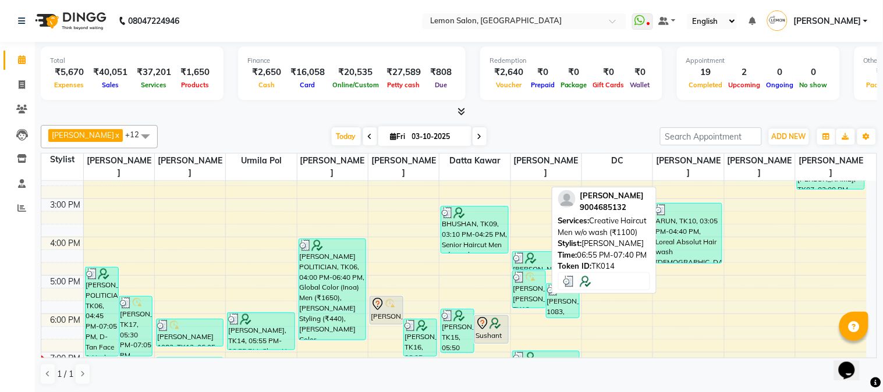
scroll to position [344, 0]
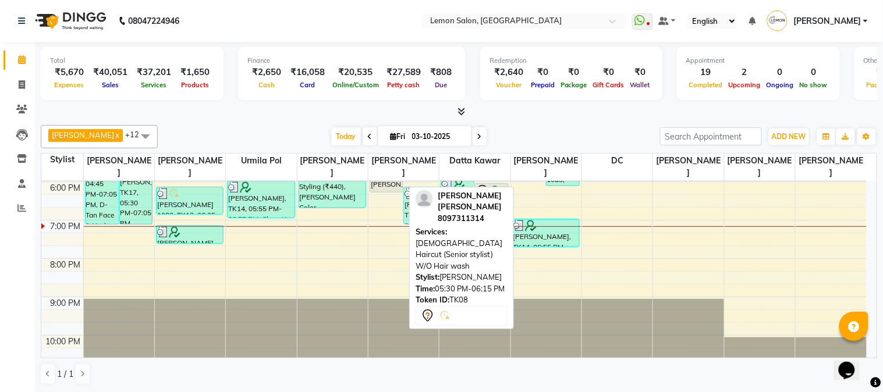
click at [382, 187] on div "SMITA VISHAKA LADHA, TK08, 05:30 PM-06:15 PM, Female Haircut (Senior stylist) W…" at bounding box center [386, 178] width 33 height 27
select select "7"
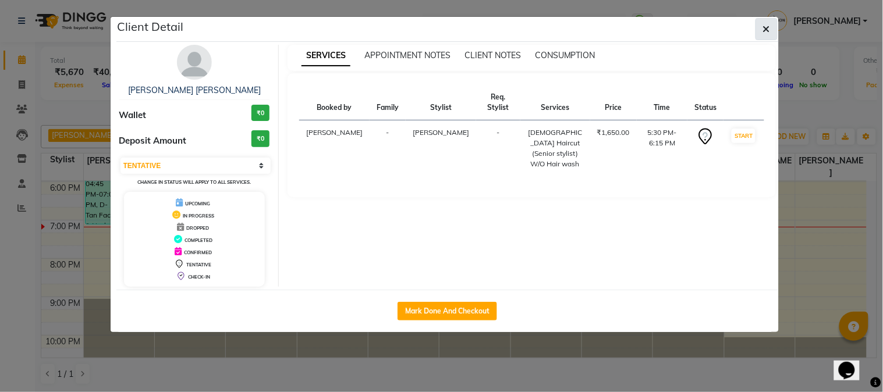
click at [764, 37] on button "button" at bounding box center [766, 29] width 22 height 22
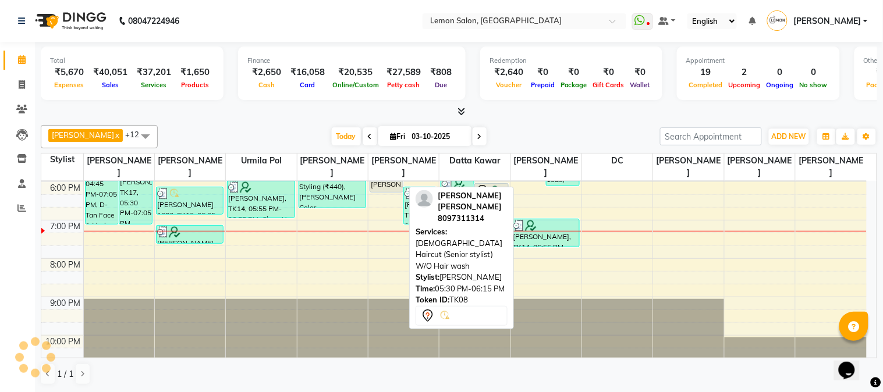
click at [390, 190] on div at bounding box center [386, 192] width 33 height 5
select select "7"
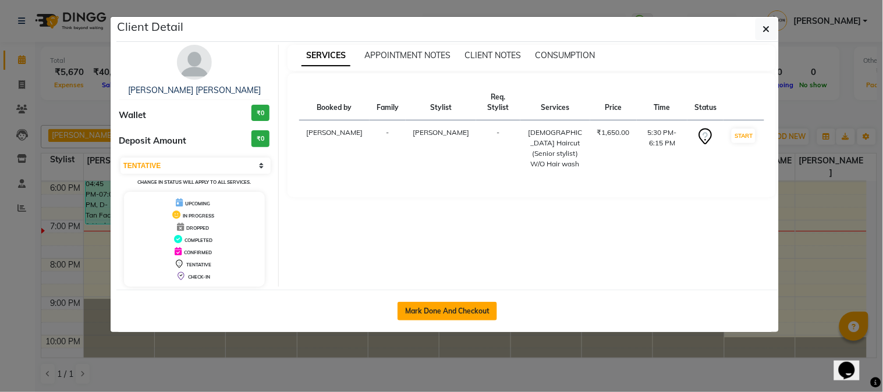
click at [433, 307] on button "Mark Done And Checkout" at bounding box center [446, 311] width 99 height 19
select select "565"
select select "service"
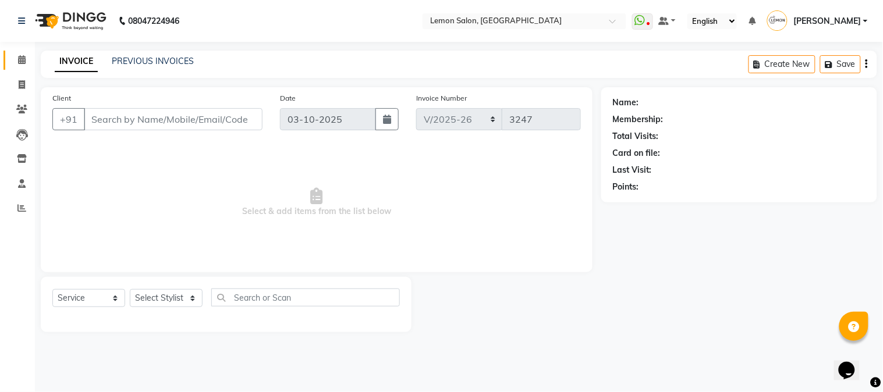
type input "8097311314"
select select "7422"
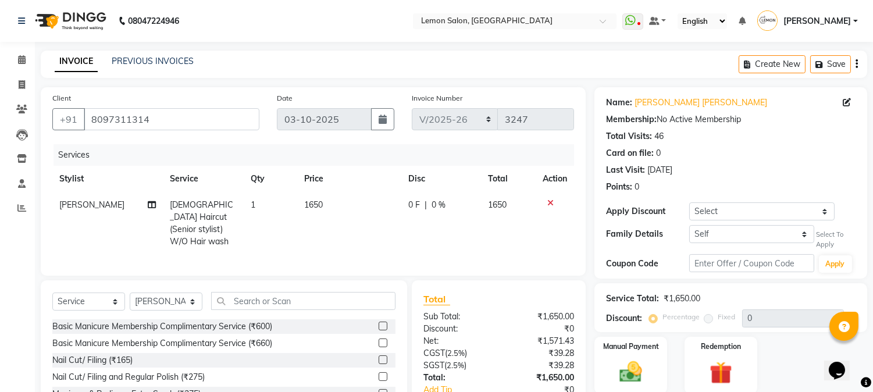
click at [550, 201] on icon at bounding box center [551, 203] width 6 height 8
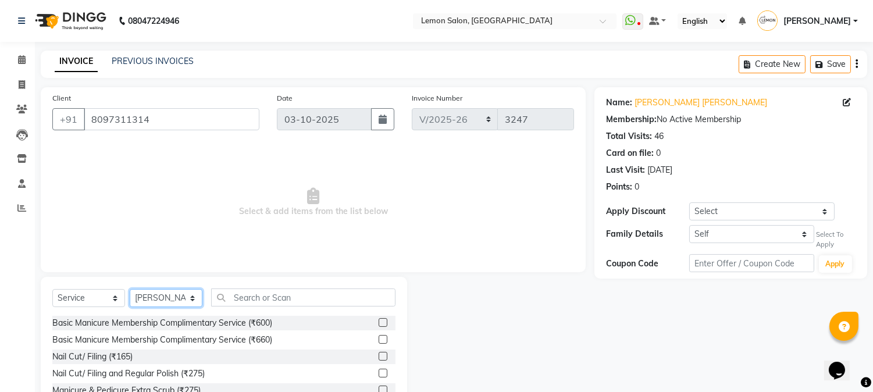
click at [175, 299] on select "Select Stylist Akansha Sadafule Asma Dshpande Datta Kawar DC Furkan Mansoori Ka…" at bounding box center [166, 298] width 73 height 18
click at [265, 303] on input "text" at bounding box center [303, 298] width 184 height 18
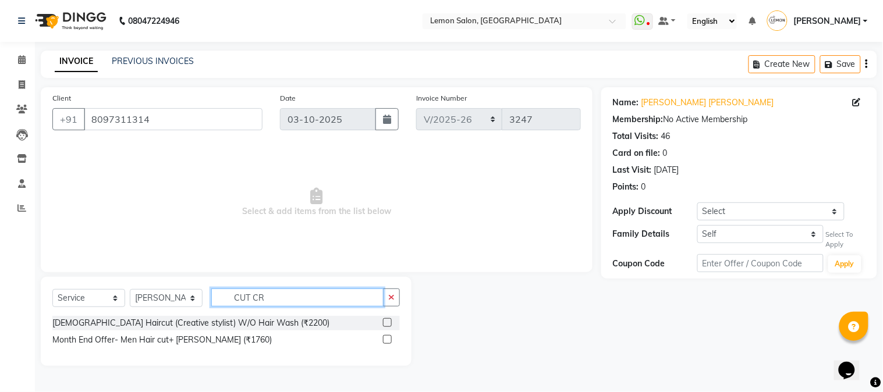
type input "CUT CR"
click at [387, 324] on label at bounding box center [387, 322] width 9 height 9
click at [387, 324] on input "checkbox" at bounding box center [387, 323] width 8 height 8
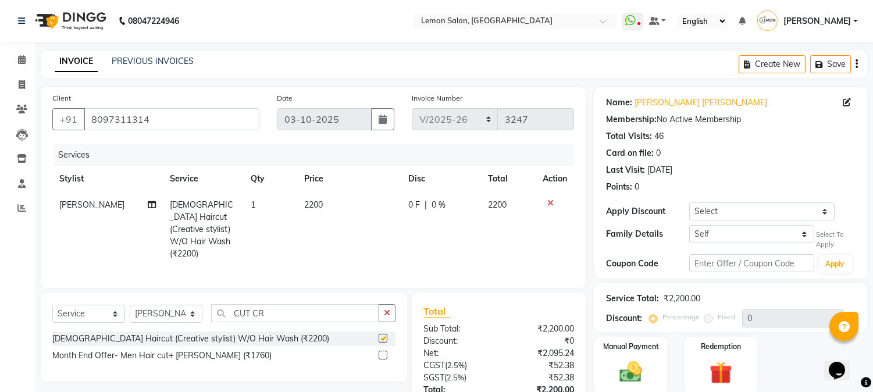
checkbox input "false"
click at [720, 200] on div "Name: Smita Vishaka Ladha Membership: No Active Membership Total Visits: 46 Car…" at bounding box center [731, 182] width 273 height 191
drag, startPoint x: 717, startPoint y: 212, endPoint x: 717, endPoint y: 218, distance: 6.4
click at [717, 212] on select "Select Coupon → Abc" at bounding box center [761, 211] width 145 height 18
select select "1: Object"
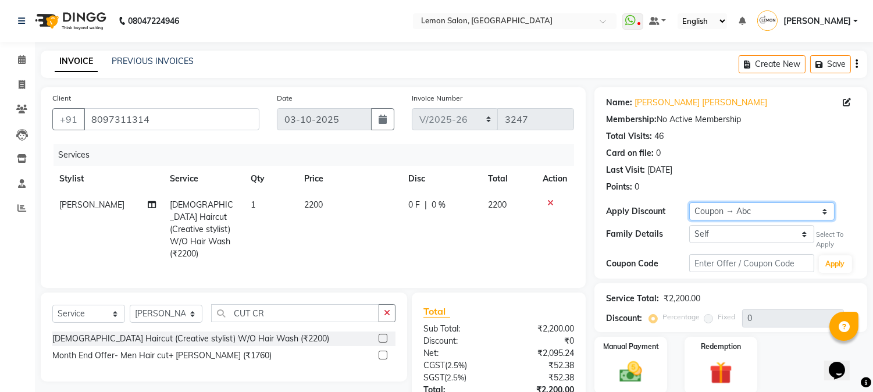
click at [689, 202] on select "Select Coupon → Abc" at bounding box center [761, 211] width 145 height 18
type input "20"
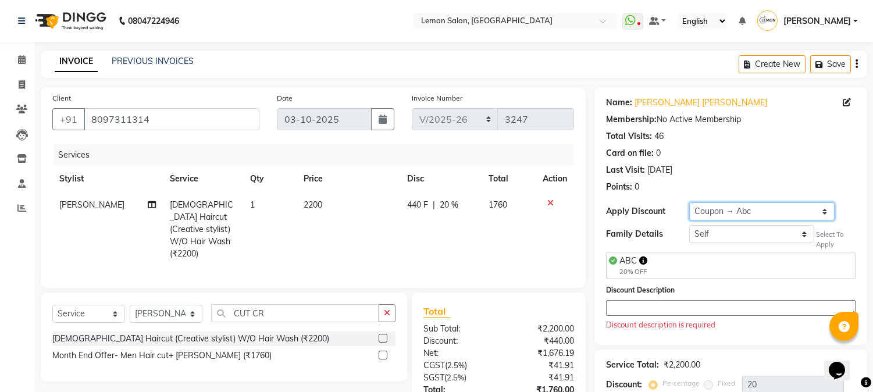
scroll to position [109, 0]
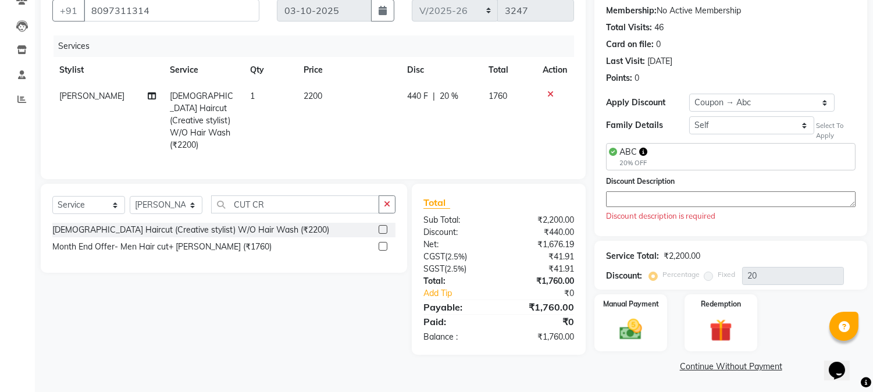
click at [630, 209] on div "Discount Description Discount description is required" at bounding box center [731, 198] width 250 height 47
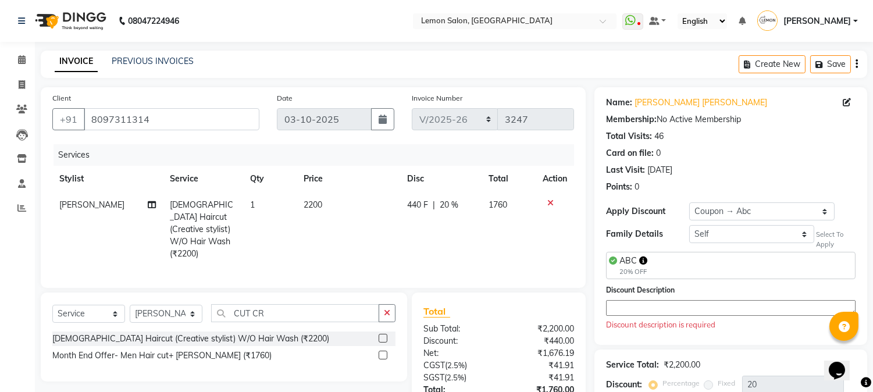
click at [631, 305] on textarea at bounding box center [731, 308] width 250 height 16
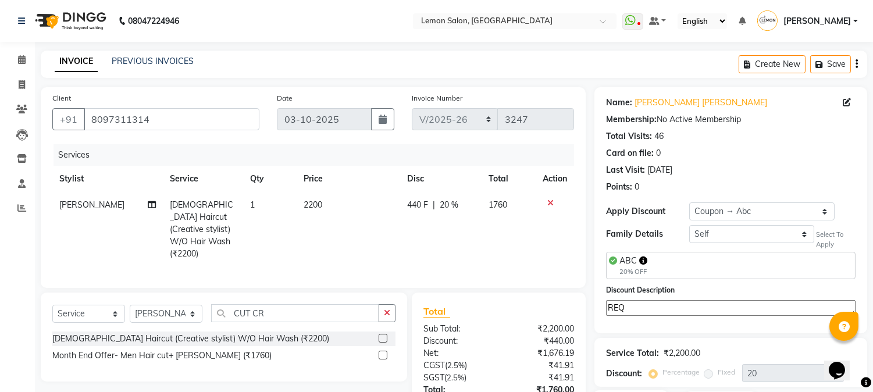
scroll to position [98, 0]
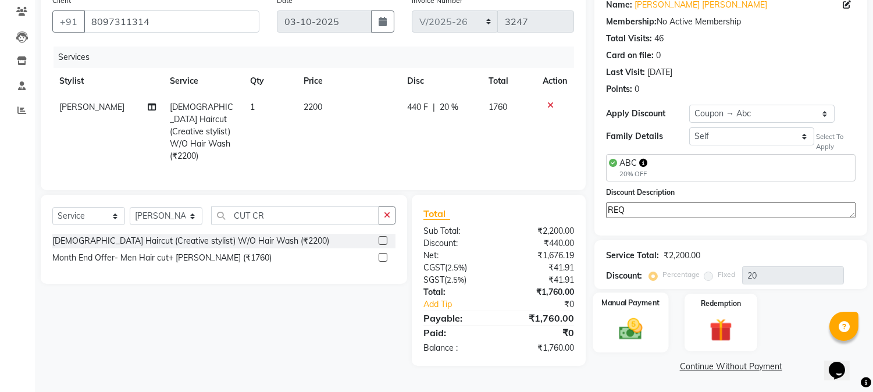
type textarea "REQ"
drag, startPoint x: 618, startPoint y: 341, endPoint x: 626, endPoint y: 337, distance: 8.9
click at [620, 339] on img at bounding box center [631, 329] width 38 height 27
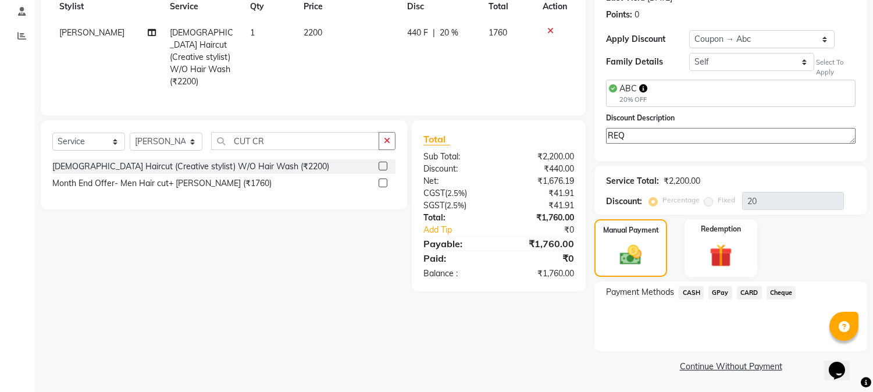
click at [725, 289] on span "GPay" at bounding box center [721, 292] width 24 height 13
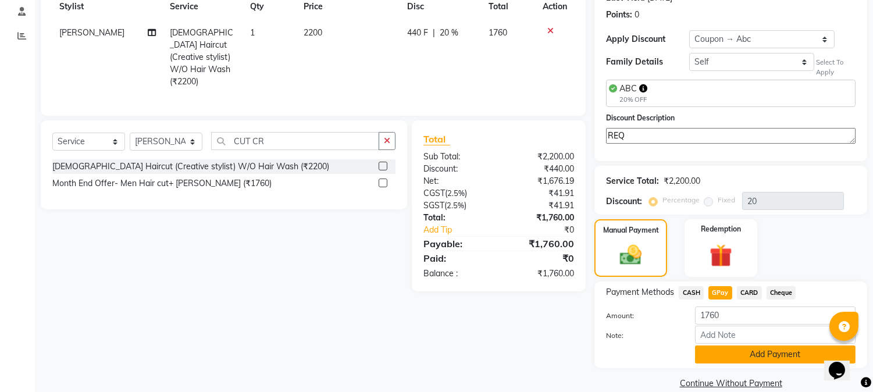
click at [713, 356] on button "Add Payment" at bounding box center [775, 355] width 161 height 18
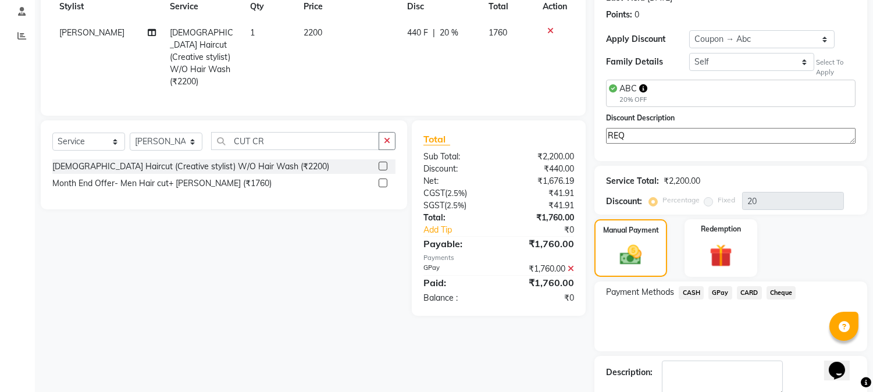
scroll to position [239, 0]
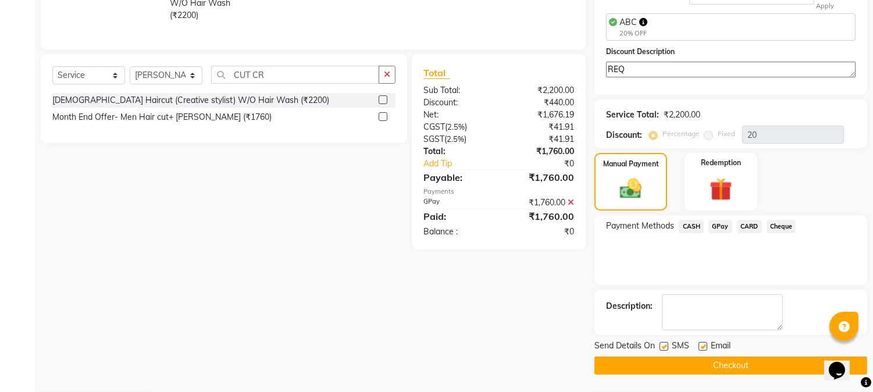
click at [702, 347] on label at bounding box center [703, 346] width 9 height 9
click at [702, 347] on input "checkbox" at bounding box center [703, 347] width 8 height 8
checkbox input "false"
click at [666, 344] on label at bounding box center [664, 346] width 9 height 9
click at [666, 344] on input "checkbox" at bounding box center [664, 347] width 8 height 8
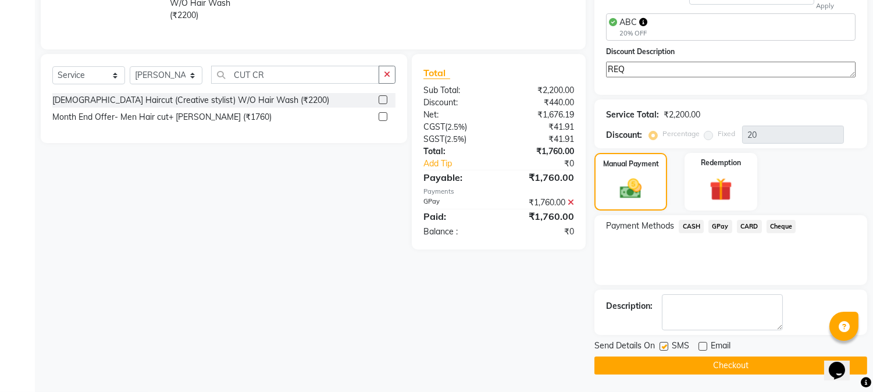
checkbox input "false"
click at [658, 368] on button "Checkout" at bounding box center [731, 366] width 273 height 18
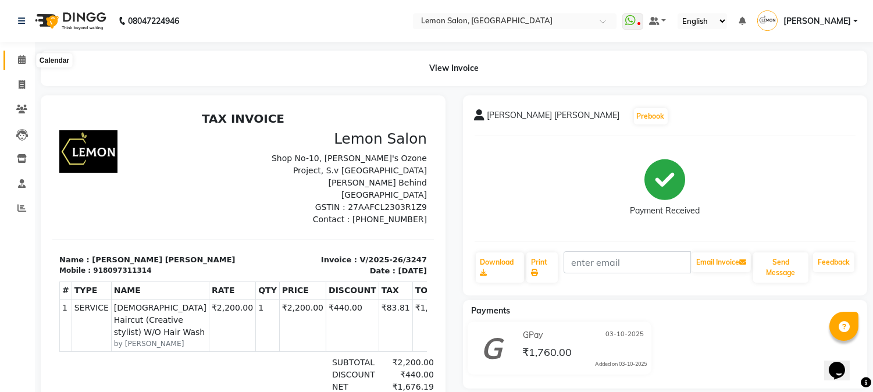
click at [29, 61] on span at bounding box center [22, 60] width 20 height 13
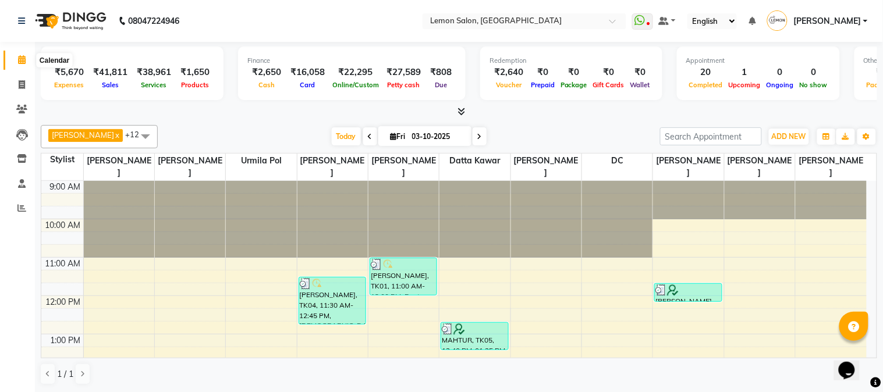
click at [19, 63] on icon at bounding box center [22, 59] width 8 height 9
click at [26, 205] on span at bounding box center [22, 208] width 20 height 13
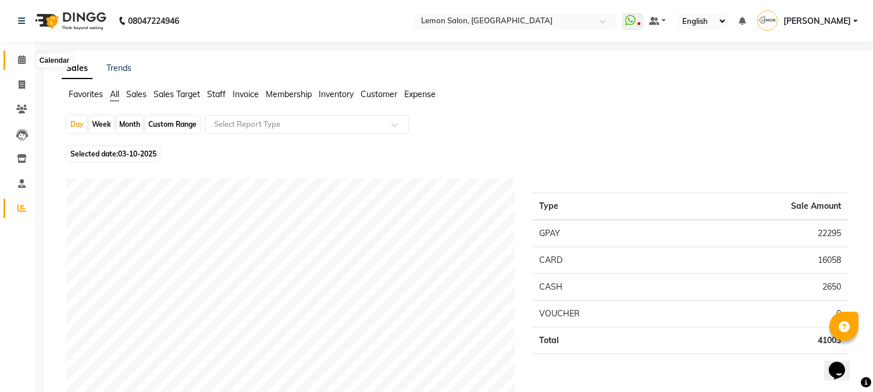
click at [18, 55] on icon at bounding box center [22, 59] width 8 height 9
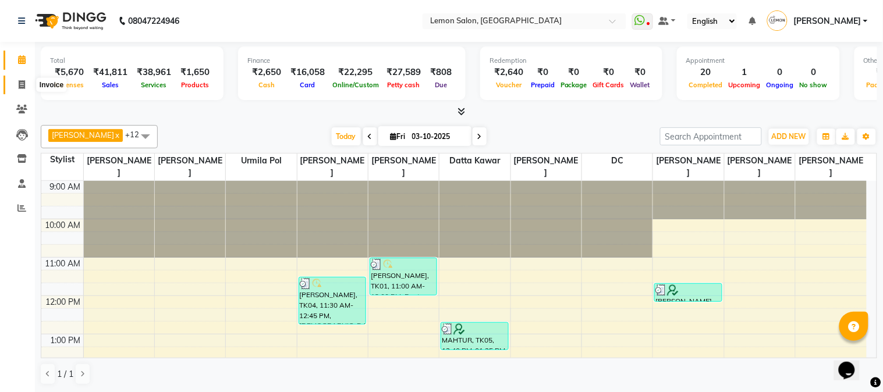
click at [20, 81] on icon at bounding box center [22, 84] width 6 height 9
select select "565"
select select "service"
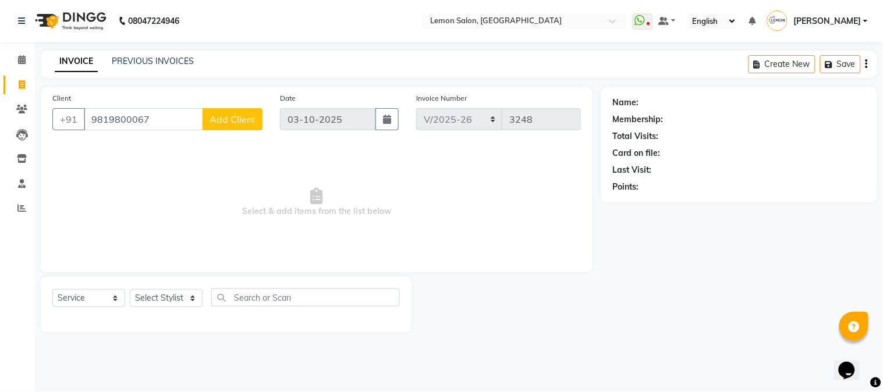
type input "9819800067"
click at [165, 300] on select "Select Stylist Akansha Sadafule Asma Dshpande Datta Kawar DC Furkan Mansoori Ka…" at bounding box center [166, 298] width 73 height 18
select select "7423"
click at [130, 290] on select "Select Stylist Akansha Sadafule Asma Dshpande Datta Kawar DC Furkan Mansoori Ka…" at bounding box center [166, 298] width 73 height 18
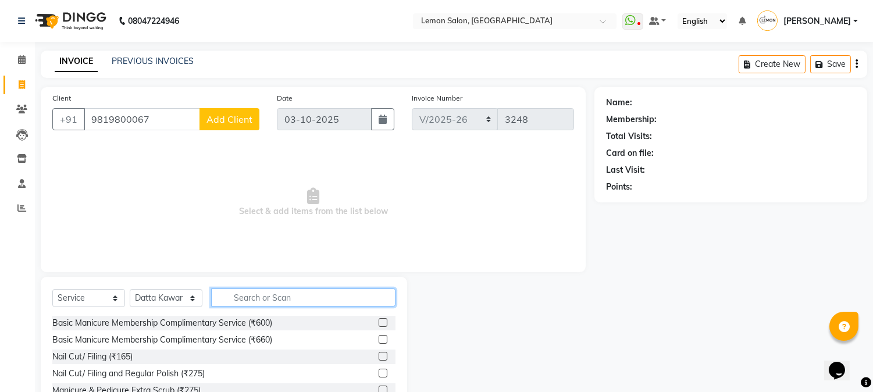
click at [281, 303] on input "text" at bounding box center [303, 298] width 184 height 18
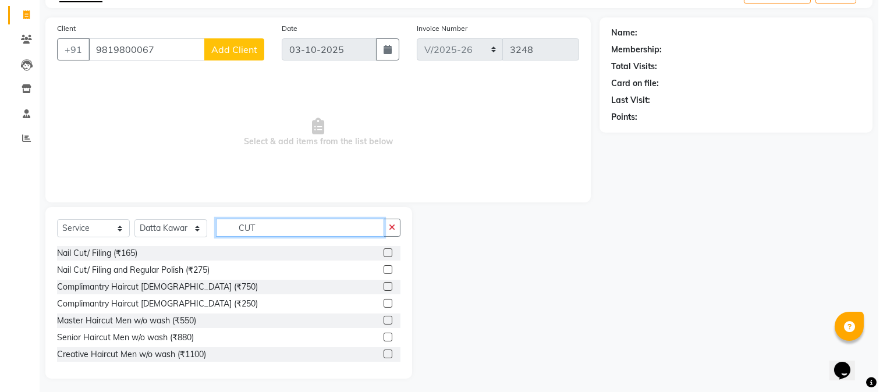
scroll to position [73, 0]
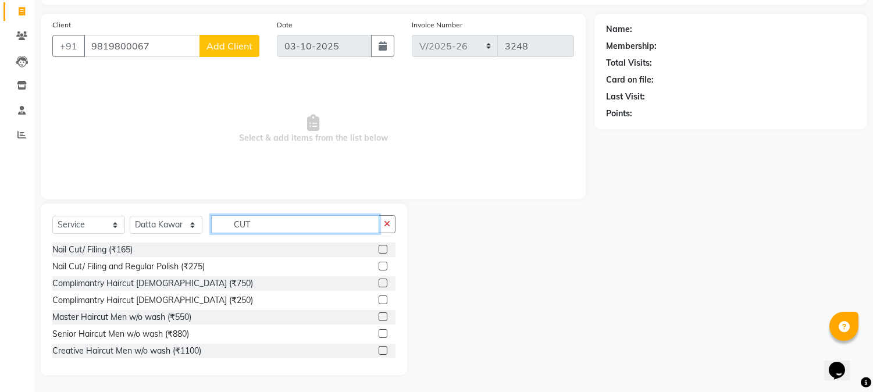
type input "CUT"
click at [379, 333] on label at bounding box center [383, 333] width 9 height 9
click at [379, 333] on input "checkbox" at bounding box center [383, 334] width 8 height 8
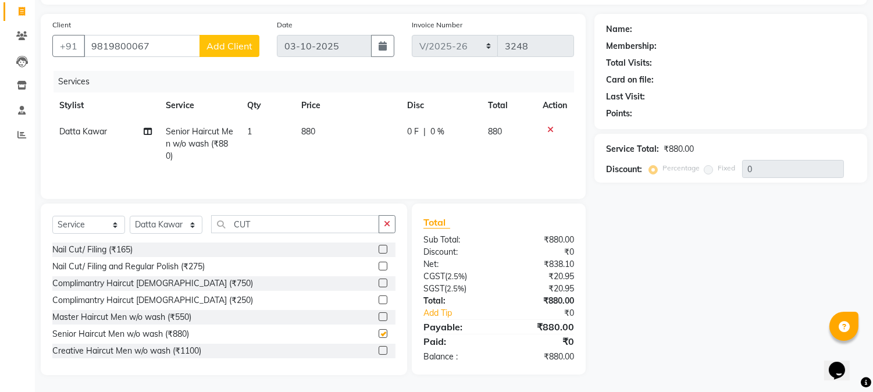
checkbox input "false"
click at [233, 47] on span "Add Client" at bounding box center [230, 46] width 46 height 12
select select "22"
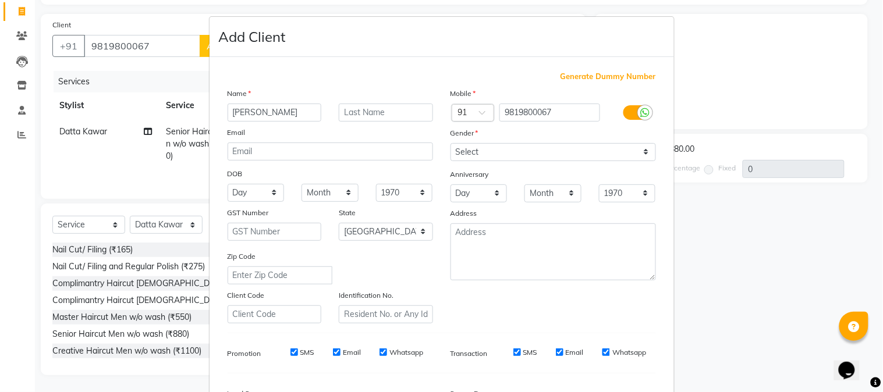
type input "TUSHAR SUCHAK"
click at [478, 158] on select "Select Male Female Other Prefer Not To Say" at bounding box center [552, 152] width 205 height 18
select select "male"
click at [450, 143] on select "Select Male Female Other Prefer Not To Say" at bounding box center [552, 152] width 205 height 18
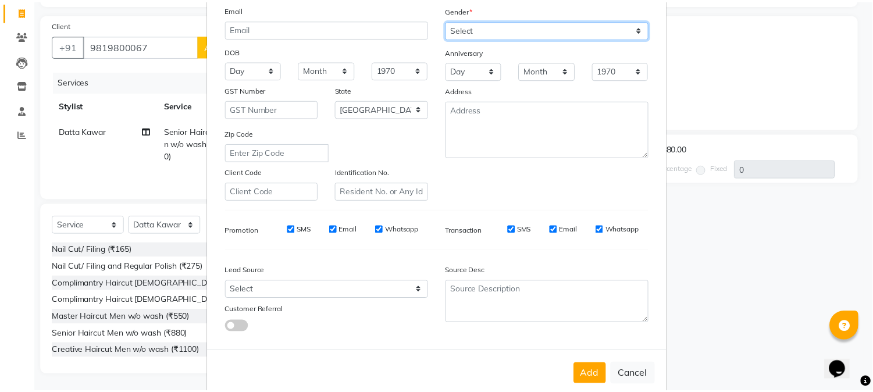
scroll to position [145, 0]
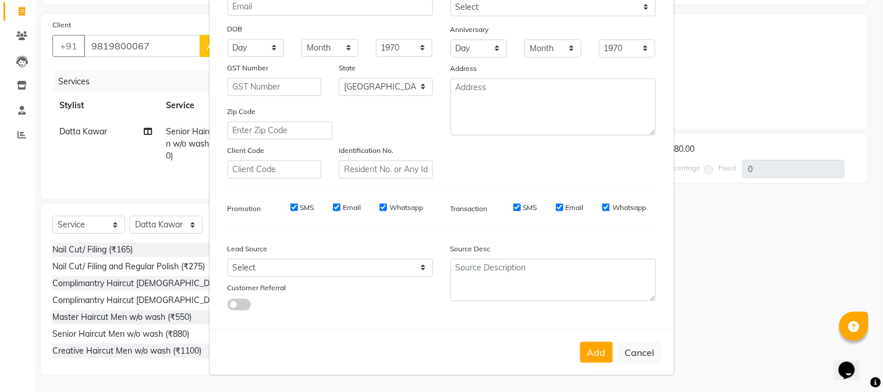
click at [596, 353] on button "Add" at bounding box center [596, 352] width 33 height 21
select select
select select "null"
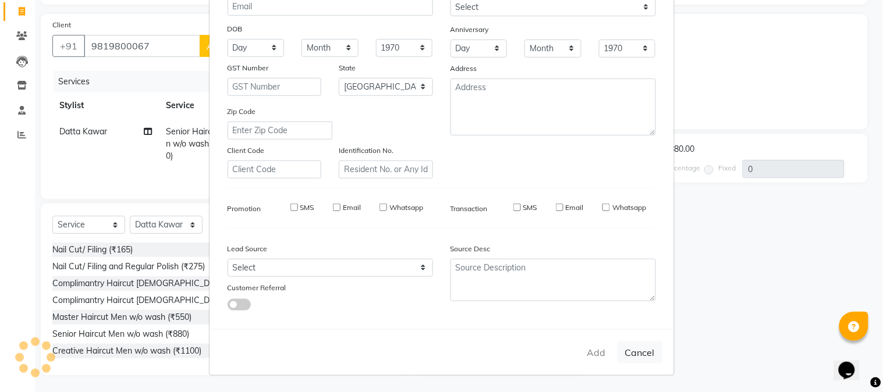
select select
checkbox input "false"
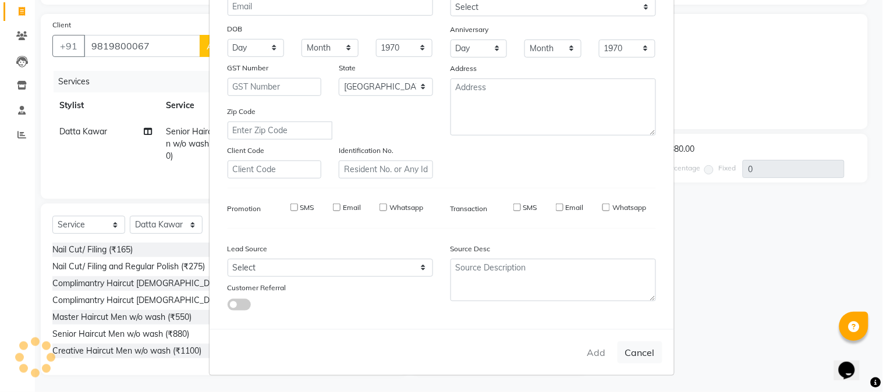
checkbox input "false"
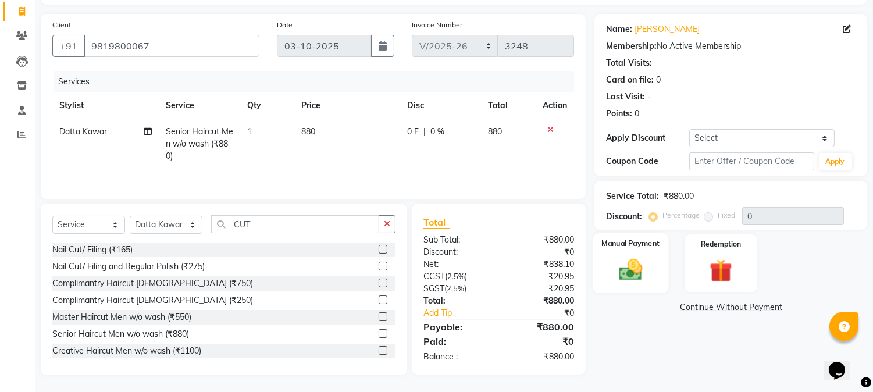
click at [642, 286] on div "Manual Payment" at bounding box center [631, 262] width 76 height 59
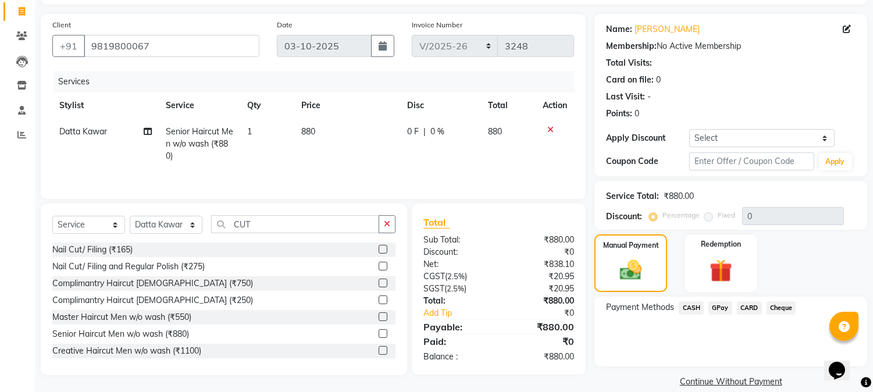
scroll to position [0, 0]
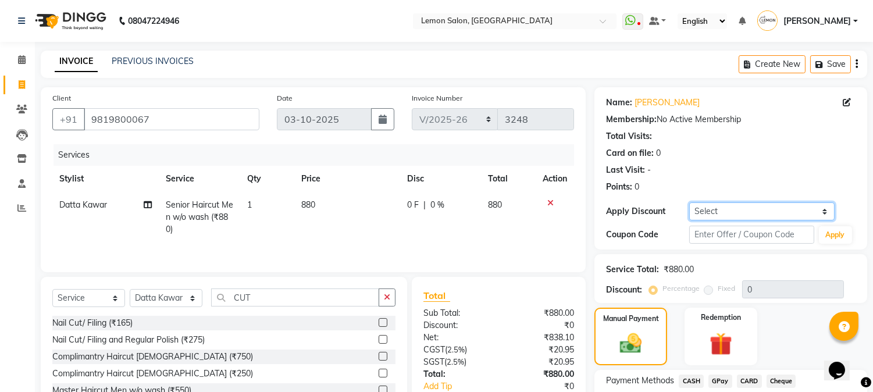
click at [727, 209] on select "Select Coupon → Abc" at bounding box center [761, 211] width 145 height 18
select select "1: Object"
click at [689, 202] on select "Select Coupon → Abc" at bounding box center [761, 211] width 145 height 18
type input "20"
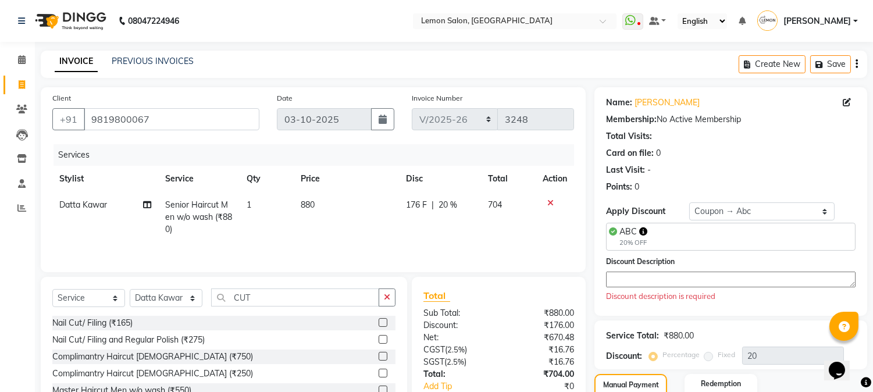
click at [626, 275] on textarea at bounding box center [731, 280] width 250 height 16
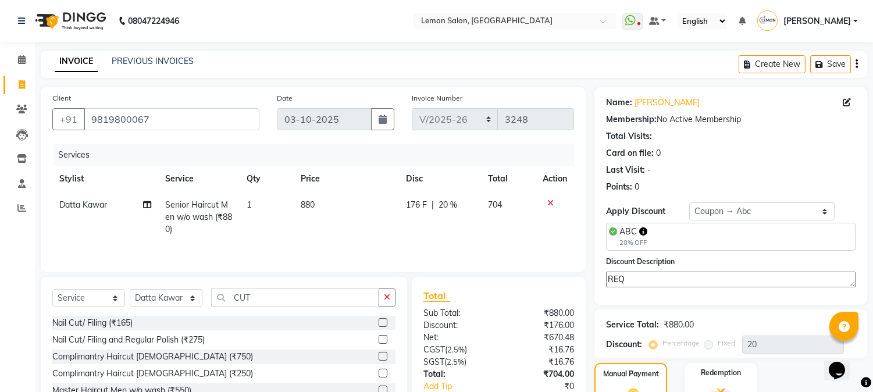
scroll to position [143, 0]
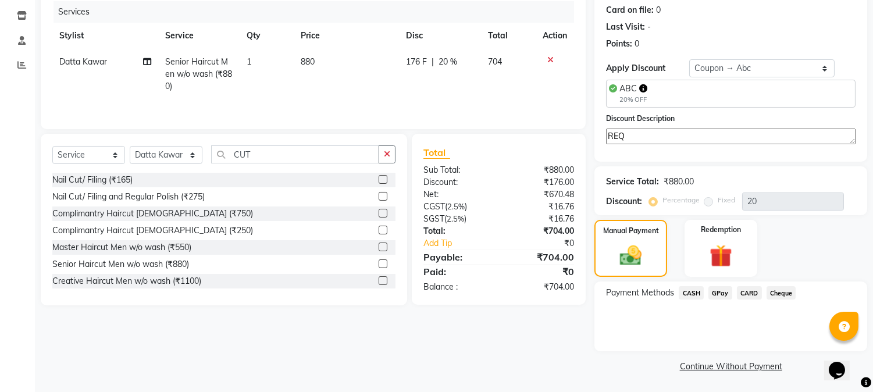
type textarea "REQ"
click at [691, 294] on span "CASH" at bounding box center [691, 292] width 25 height 13
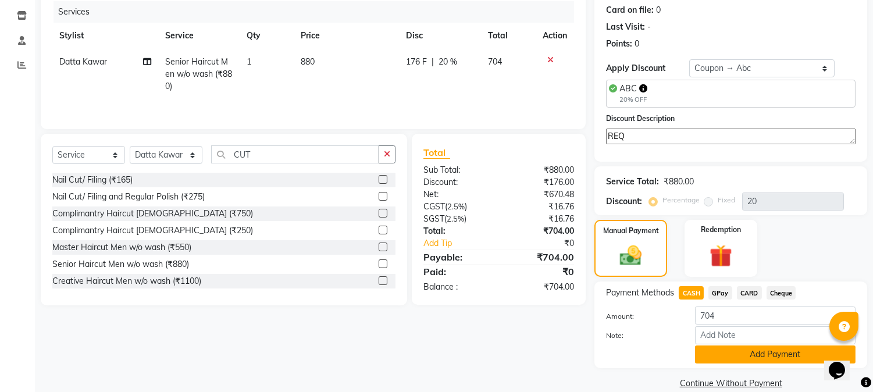
click at [713, 362] on button "Add Payment" at bounding box center [775, 355] width 161 height 18
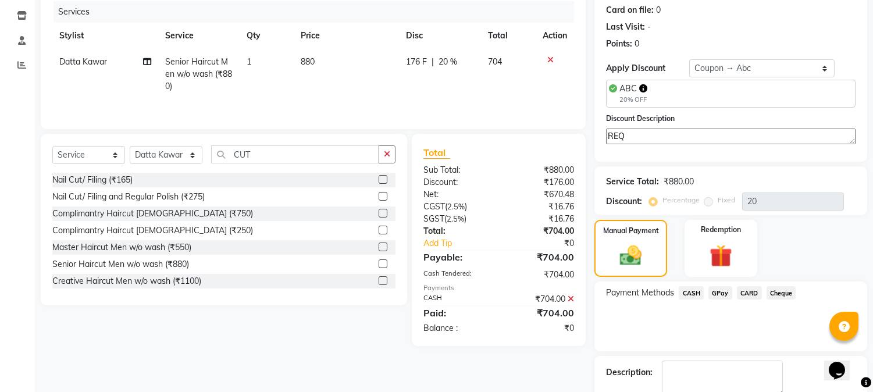
scroll to position [209, 0]
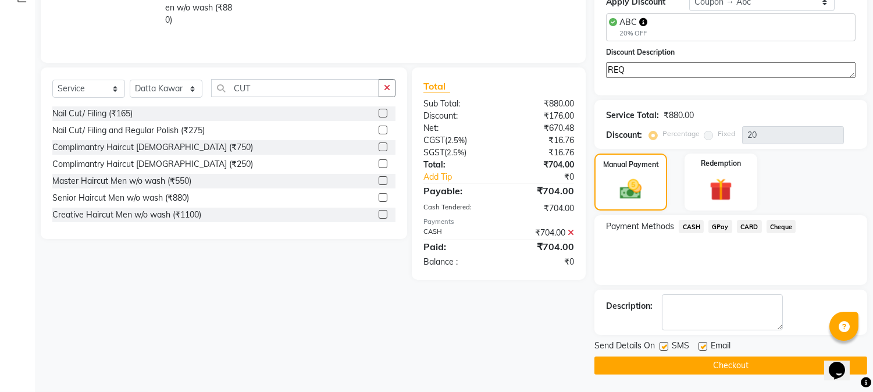
click at [706, 346] on label at bounding box center [703, 346] width 9 height 9
click at [706, 346] on input "checkbox" at bounding box center [703, 347] width 8 height 8
checkbox input "false"
click at [667, 345] on label at bounding box center [664, 346] width 9 height 9
click at [667, 345] on input "checkbox" at bounding box center [664, 347] width 8 height 8
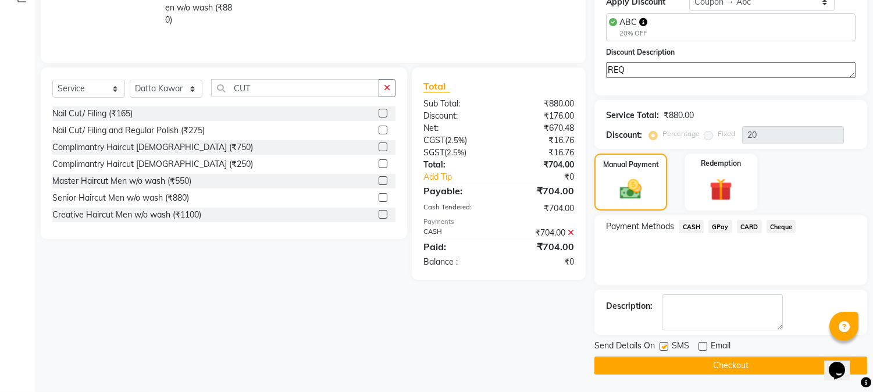
checkbox input "false"
click at [709, 365] on button "Checkout" at bounding box center [731, 366] width 273 height 18
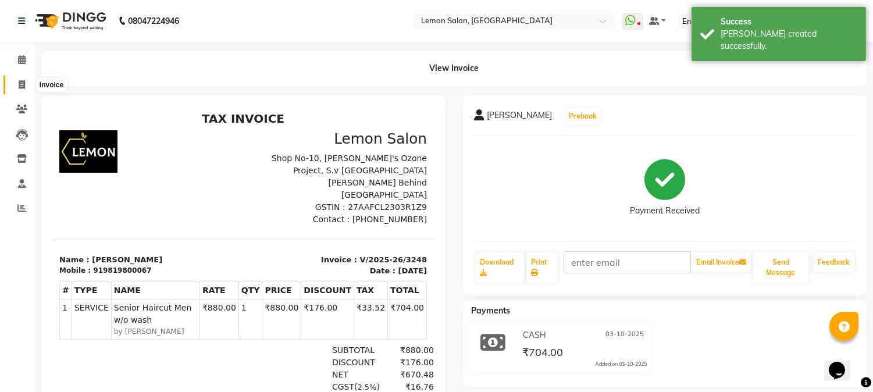
click at [13, 87] on span at bounding box center [22, 85] width 20 height 13
select select "service"
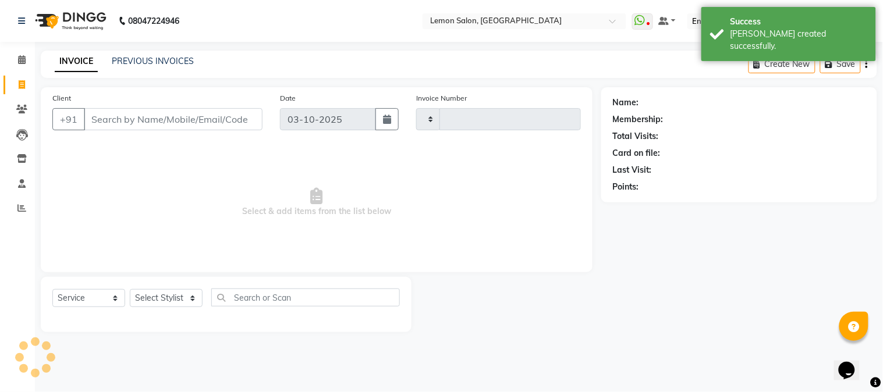
type input "3249"
select select "565"
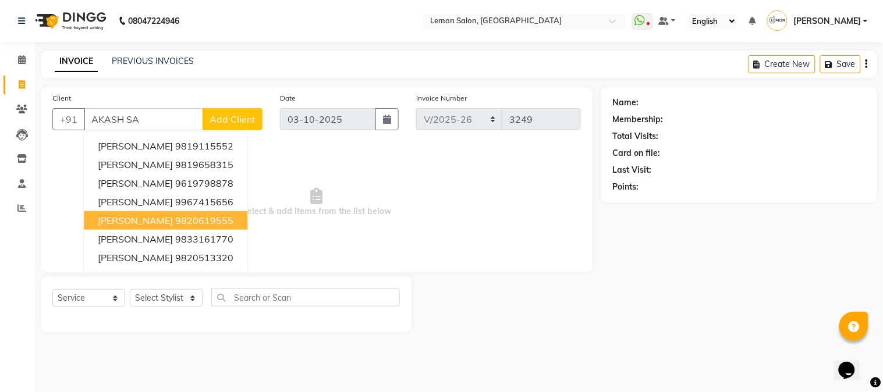
click at [160, 216] on span "AKASH SAMAT" at bounding box center [135, 221] width 75 height 12
type input "9820619555"
select select "1: Object"
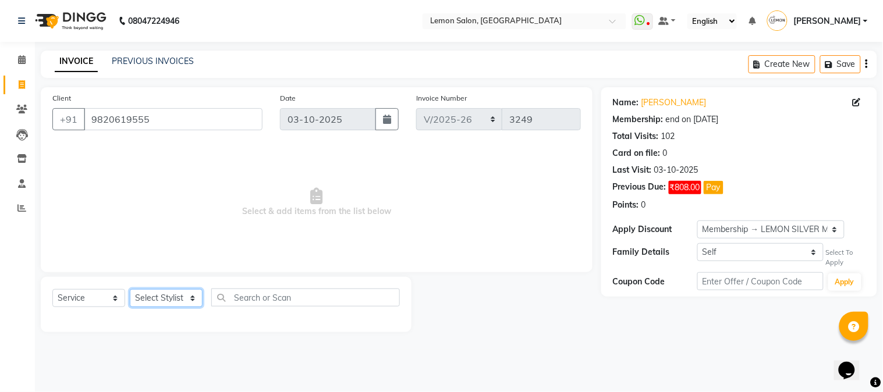
click at [182, 297] on select "Select Stylist Akansha Sadafule Asma Dshpande Datta Kawar DC Furkan Mansoori Ka…" at bounding box center [166, 298] width 73 height 18
select select "7629"
click at [130, 290] on select "Select Stylist Akansha Sadafule Asma Dshpande Datta Kawar DC Furkan Mansoori Ka…" at bounding box center [166, 298] width 73 height 18
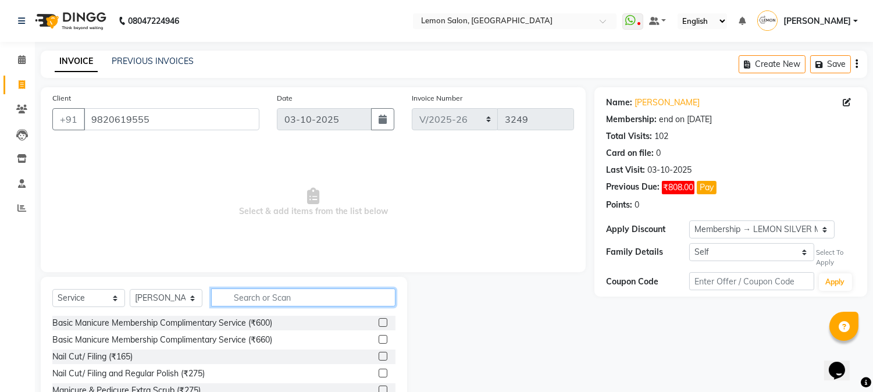
click at [265, 303] on input "text" at bounding box center [303, 298] width 184 height 18
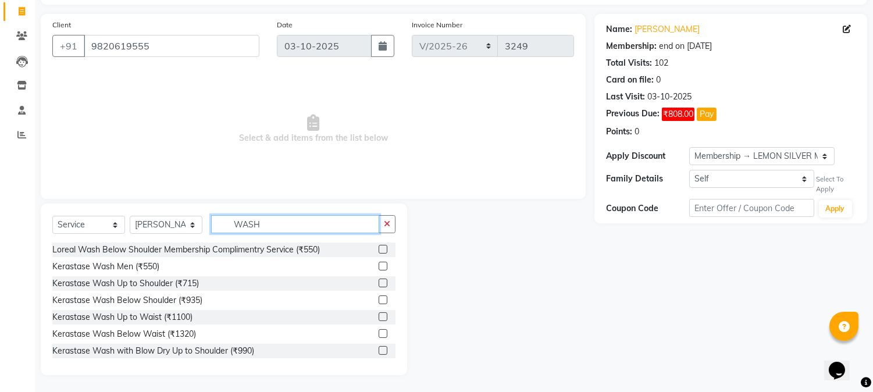
type input "WASH"
click at [379, 298] on label at bounding box center [383, 300] width 9 height 9
click at [379, 298] on input "checkbox" at bounding box center [383, 301] width 8 height 8
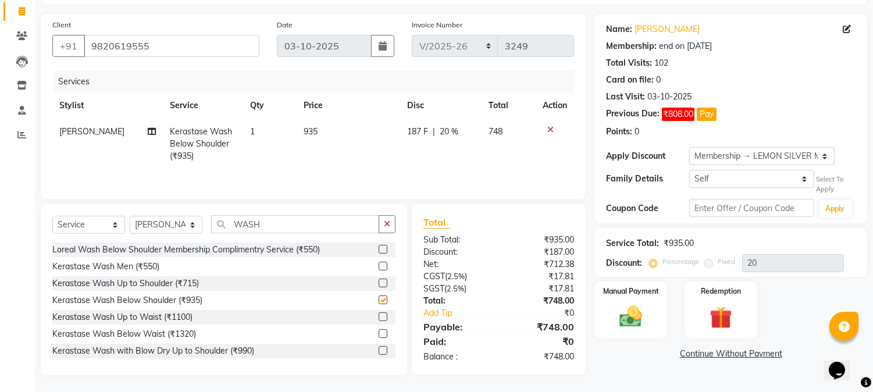
checkbox input "false"
click at [661, 30] on link "Akash Samat" at bounding box center [667, 29] width 65 height 12
click at [641, 304] on img at bounding box center [631, 316] width 38 height 27
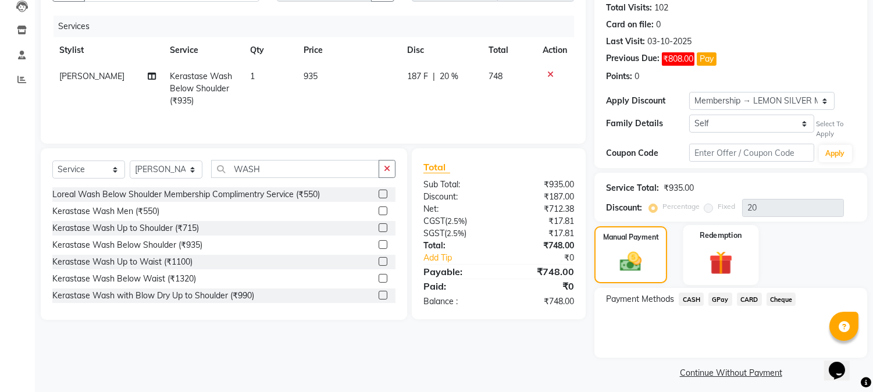
scroll to position [136, 0]
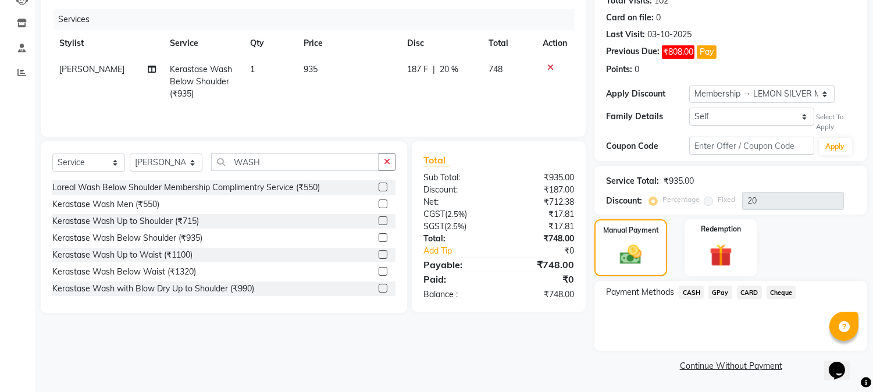
click at [691, 289] on span "CASH" at bounding box center [691, 292] width 25 height 13
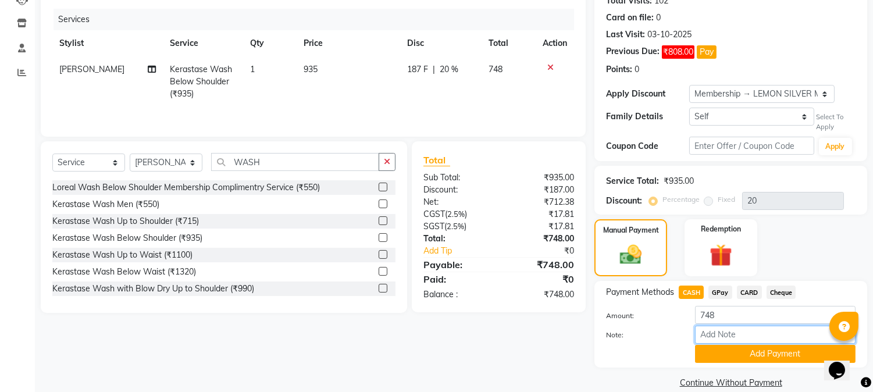
click at [708, 336] on input "Note:" at bounding box center [775, 335] width 161 height 18
click at [717, 357] on button "Add Payment" at bounding box center [775, 354] width 161 height 18
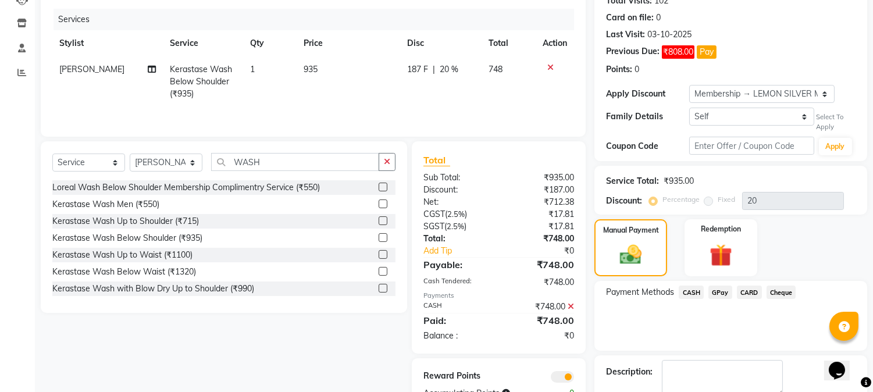
scroll to position [201, 0]
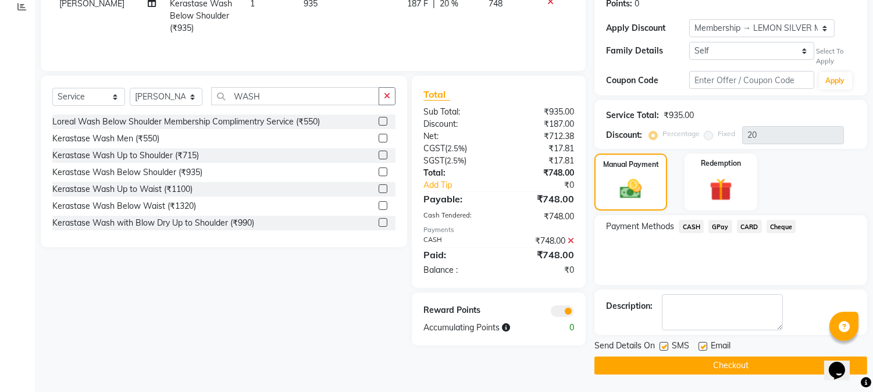
click at [699, 341] on div "Email" at bounding box center [719, 347] width 41 height 15
click at [665, 342] on label at bounding box center [664, 346] width 9 height 9
click at [665, 343] on input "checkbox" at bounding box center [664, 347] width 8 height 8
checkbox input "false"
click at [706, 347] on label at bounding box center [703, 346] width 9 height 9
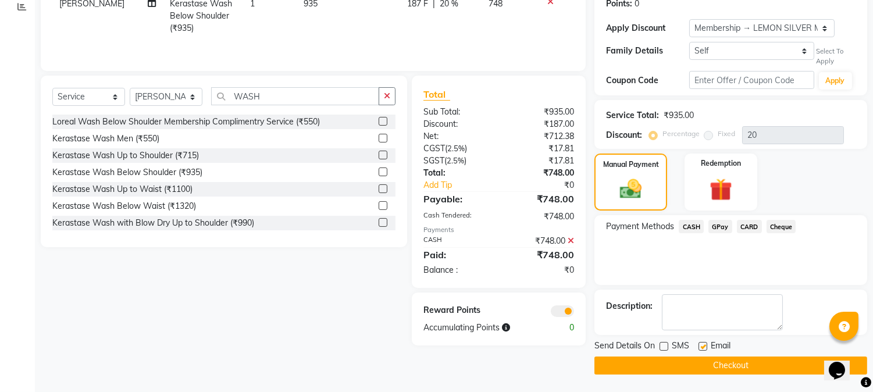
click at [706, 347] on input "checkbox" at bounding box center [703, 347] width 8 height 8
checkbox input "false"
click at [712, 365] on button "Checkout" at bounding box center [731, 366] width 273 height 18
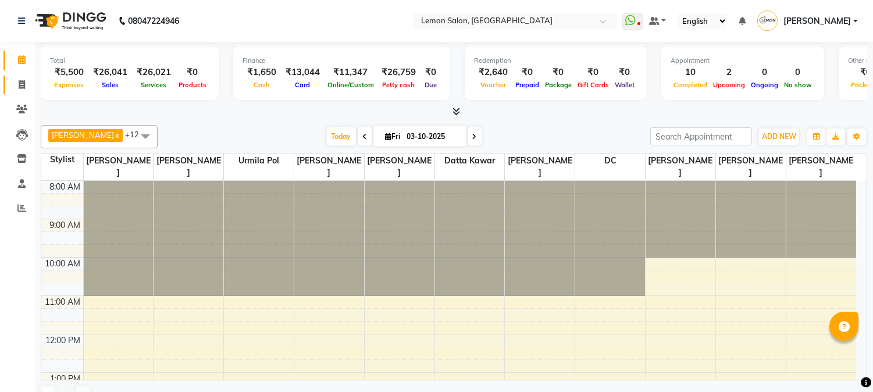
click at [20, 88] on icon at bounding box center [22, 84] width 6 height 9
select select "service"
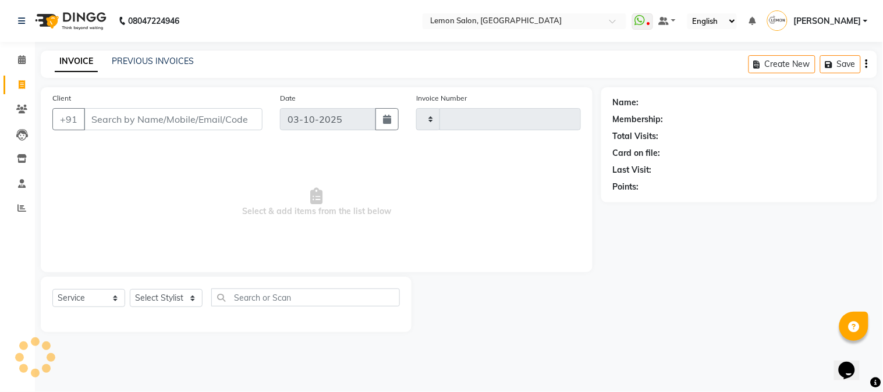
type input "3240"
select select "565"
click at [188, 294] on select "Select Stylist [PERSON_NAME] [PERSON_NAME] Datta [PERSON_NAME] [PERSON_NAME] [P…" at bounding box center [166, 298] width 73 height 18
select select "7629"
click at [130, 290] on select "Select Stylist [PERSON_NAME] [PERSON_NAME] Datta [PERSON_NAME] [PERSON_NAME] [P…" at bounding box center [166, 298] width 73 height 18
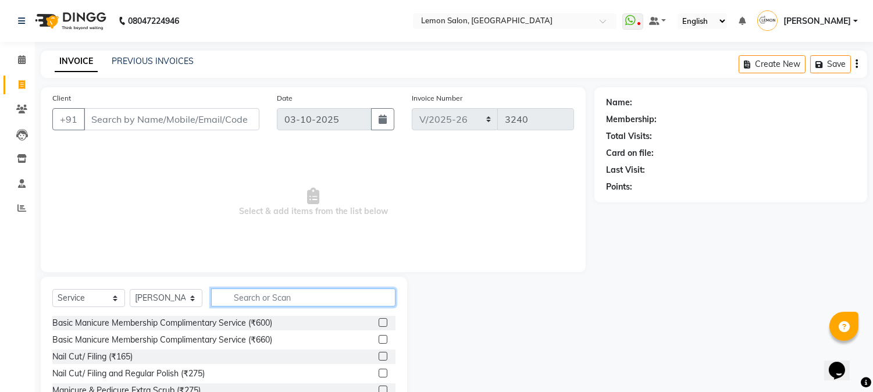
click at [258, 293] on input "text" at bounding box center [303, 298] width 184 height 18
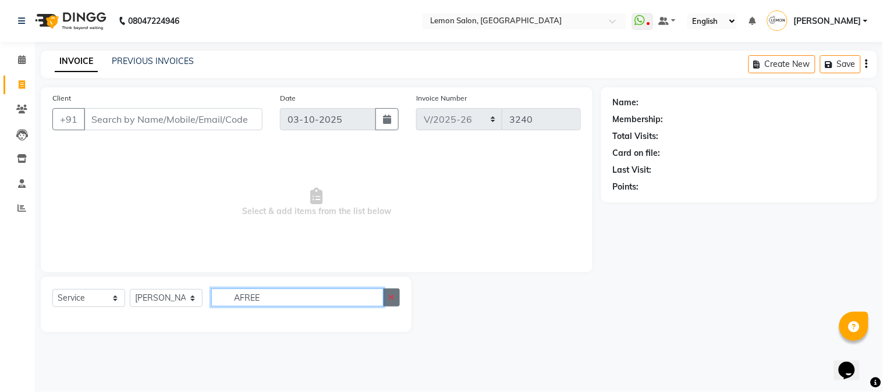
type input "AFREE"
click at [397, 298] on button "button" at bounding box center [391, 298] width 17 height 18
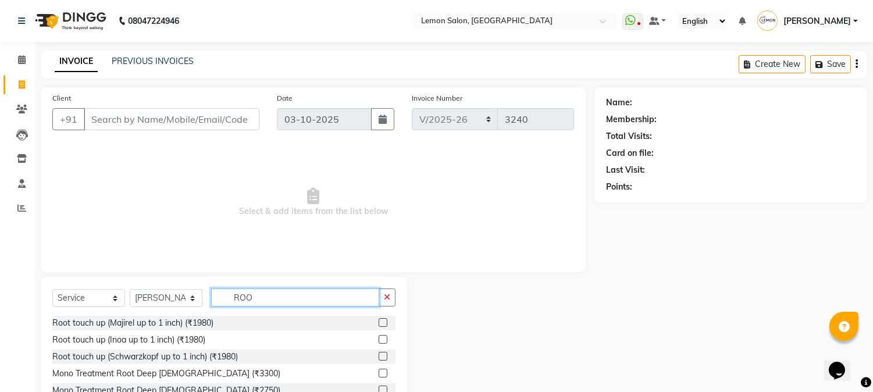
type input "ROO"
click at [379, 336] on div at bounding box center [383, 341] width 8 height 12
drag, startPoint x: 373, startPoint y: 339, endPoint x: 318, endPoint y: 266, distance: 91.0
click at [379, 339] on label at bounding box center [383, 339] width 9 height 9
click at [379, 339] on input "checkbox" at bounding box center [383, 340] width 8 height 8
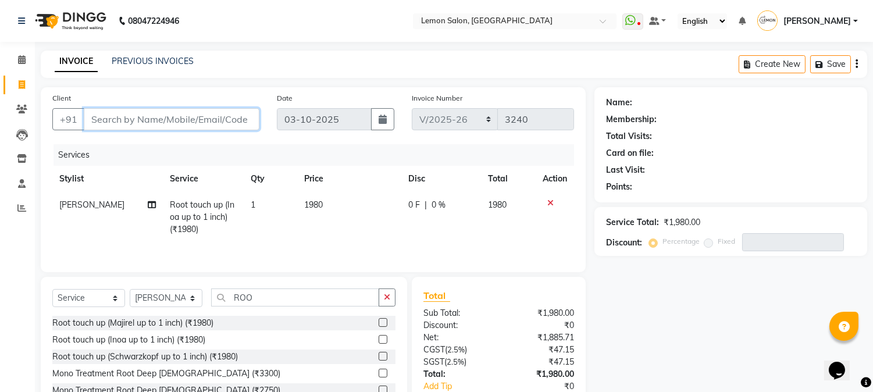
checkbox input "false"
click at [193, 119] on input "Client" at bounding box center [172, 119] width 176 height 22
type input "A"
type input "0"
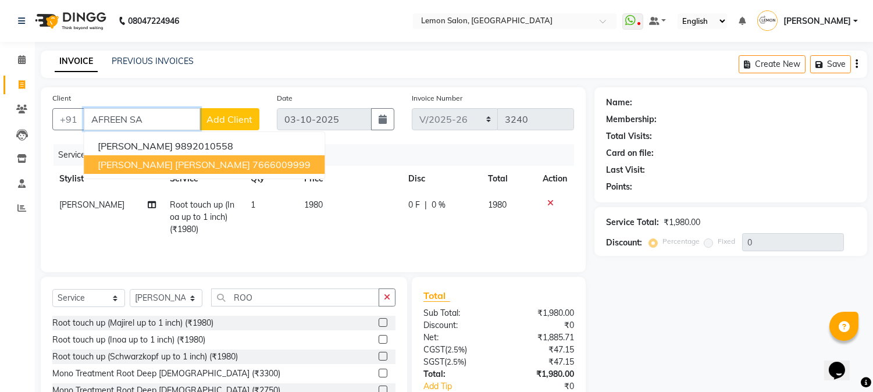
click at [187, 159] on span "[PERSON_NAME] [PERSON_NAME]" at bounding box center [174, 165] width 152 height 12
type input "7666009999"
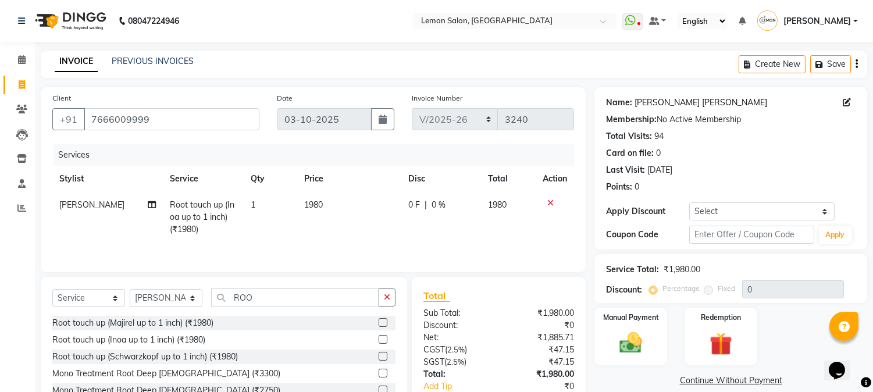
click at [663, 102] on link "Afreen Sayad Shaikh" at bounding box center [701, 103] width 133 height 12
click at [92, 297] on select "Select Service Product Membership Package Voucher Prepaid Gift Card" at bounding box center [88, 298] width 73 height 18
select select "membership"
click at [52, 290] on select "Select Service Product Membership Package Voucher Prepaid Gift Card" at bounding box center [88, 298] width 73 height 18
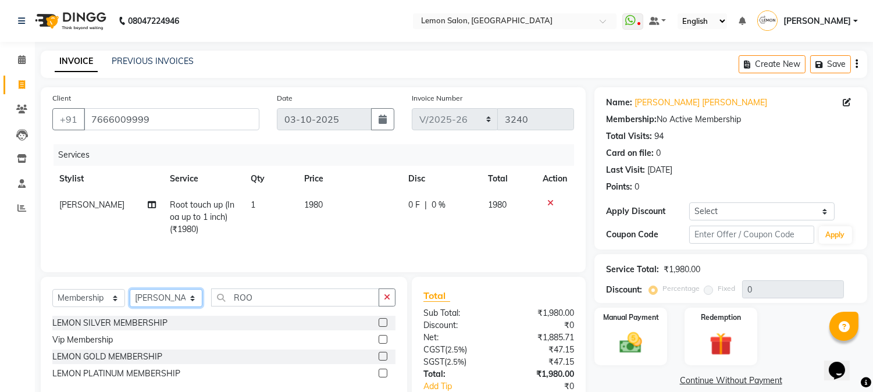
drag, startPoint x: 172, startPoint y: 298, endPoint x: 173, endPoint y: 291, distance: 7.0
click at [172, 298] on select "Select Stylist [PERSON_NAME] [PERSON_NAME] Datta [PERSON_NAME] [PERSON_NAME] [P…" at bounding box center [166, 298] width 73 height 18
select select "52663"
click at [130, 290] on select "Select Stylist [PERSON_NAME] [PERSON_NAME] Datta [PERSON_NAME] [PERSON_NAME] [P…" at bounding box center [166, 298] width 73 height 18
click at [380, 323] on label at bounding box center [383, 322] width 9 height 9
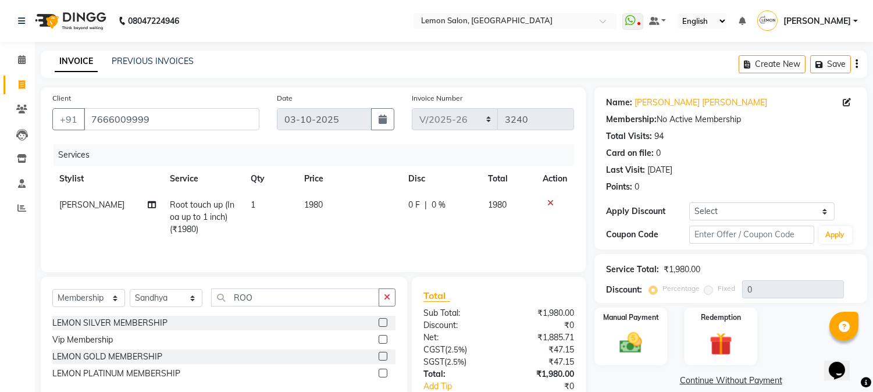
click at [380, 323] on input "checkbox" at bounding box center [383, 323] width 8 height 8
select select "select"
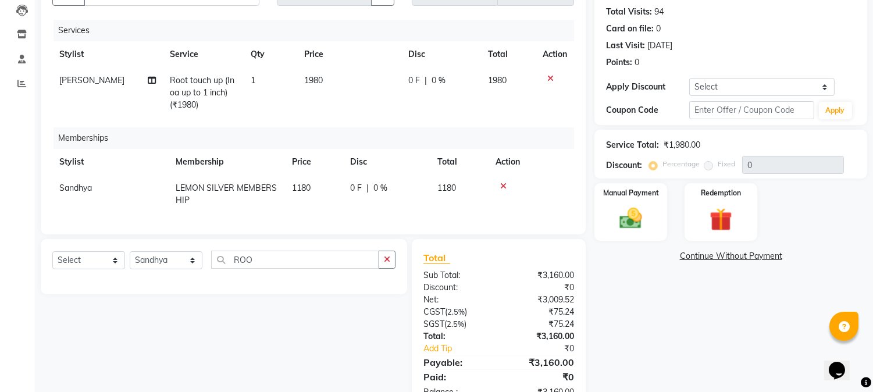
scroll to position [169, 0]
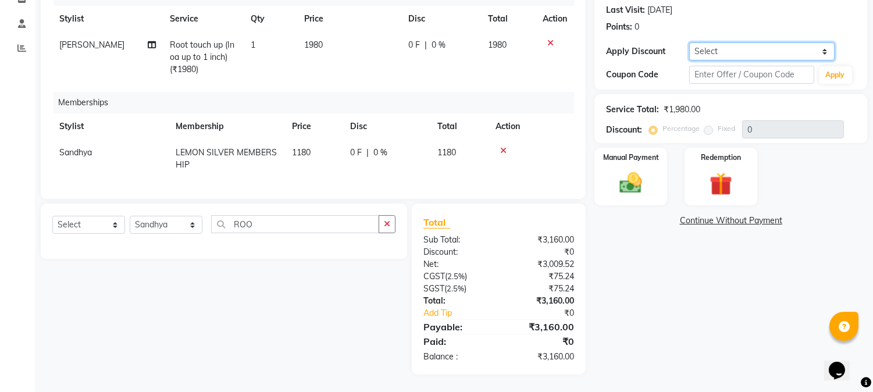
click at [729, 42] on select "Select Coupon → Abc" at bounding box center [761, 51] width 145 height 18
select select "1: Object"
click at [689, 42] on select "Select Coupon → Abc" at bounding box center [761, 51] width 145 height 18
type input "20"
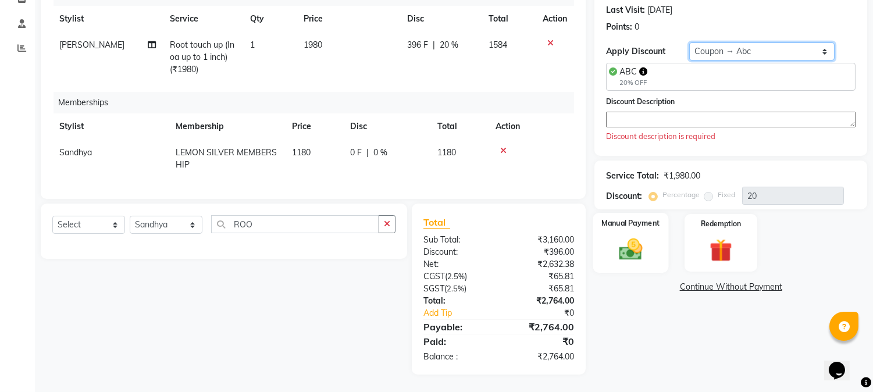
scroll to position [0, 0]
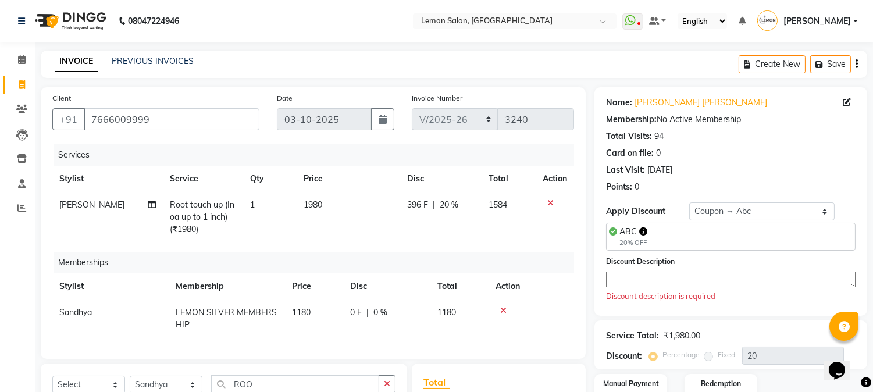
click at [639, 280] on textarea at bounding box center [731, 280] width 250 height 16
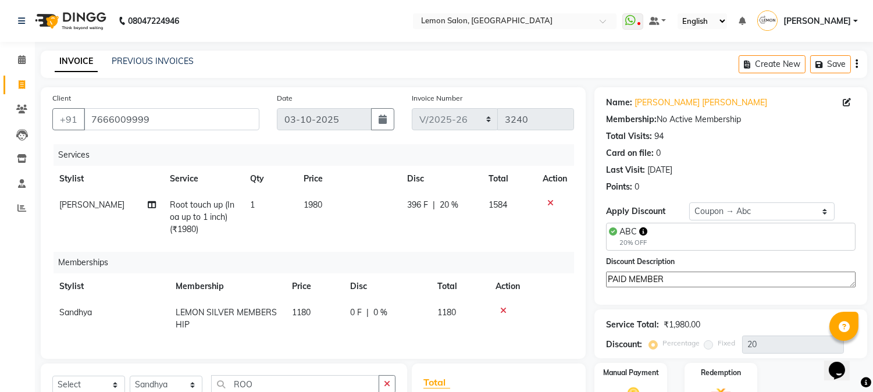
type textarea "PAID MEMBER"
click at [625, 305] on div "Name: Afreen Sayad Shaikh Membership: No Active Membership Total Visits: 94 Car…" at bounding box center [736, 310] width 282 height 447
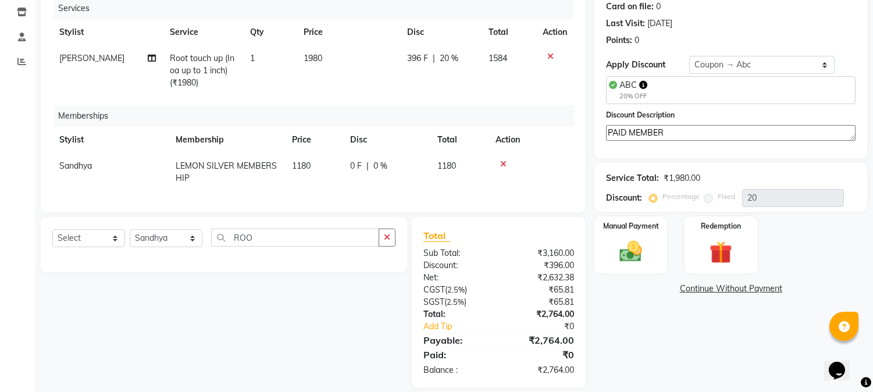
scroll to position [169, 0]
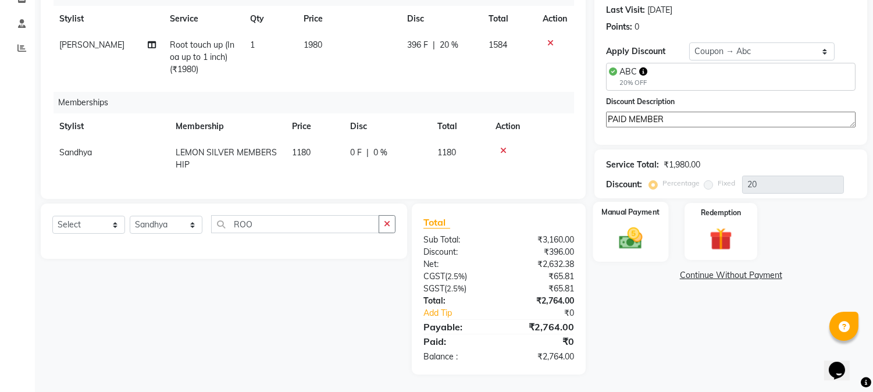
click at [637, 229] on img at bounding box center [631, 238] width 38 height 27
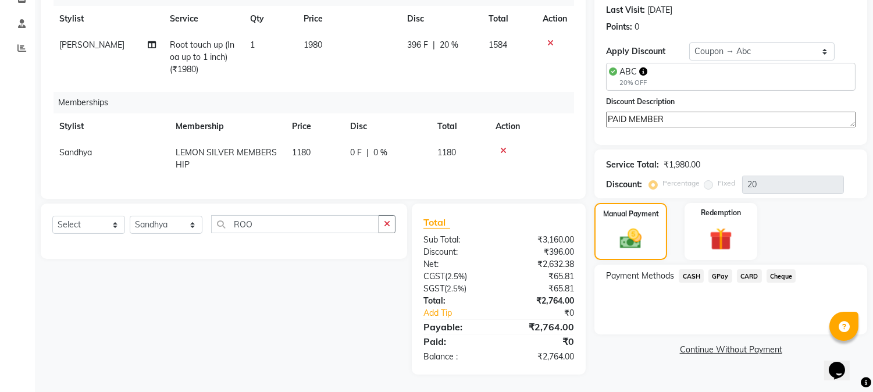
click at [718, 269] on span "GPay" at bounding box center [721, 275] width 24 height 13
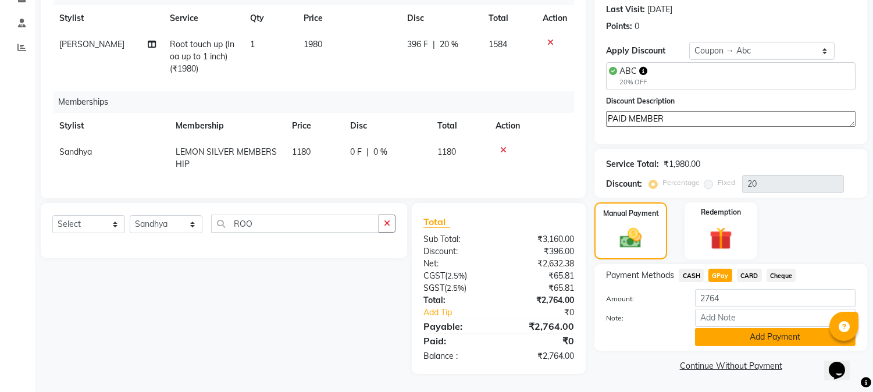
click at [710, 328] on button "Add Payment" at bounding box center [775, 337] width 161 height 18
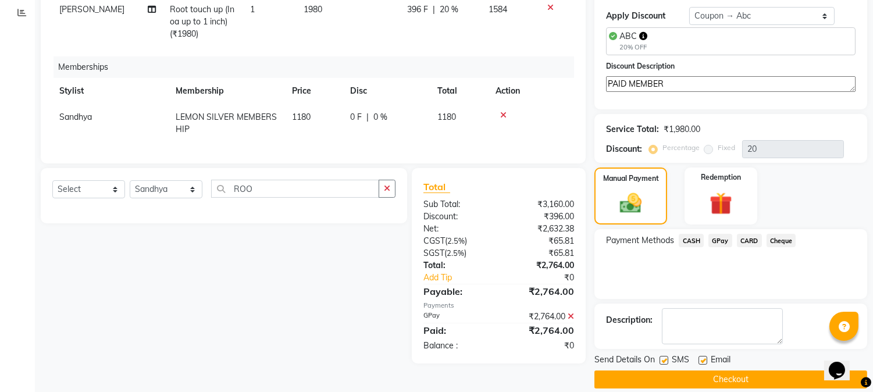
scroll to position [209, 0]
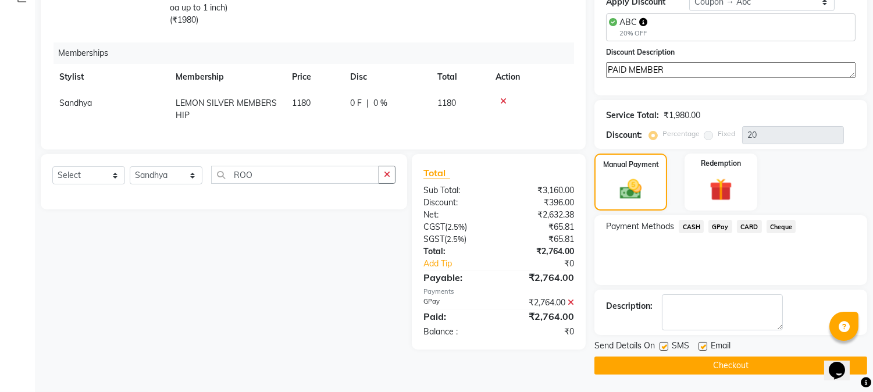
click at [662, 348] on label at bounding box center [664, 346] width 9 height 9
click at [662, 348] on input "checkbox" at bounding box center [664, 347] width 8 height 8
checkbox input "false"
click at [703, 345] on label at bounding box center [703, 346] width 9 height 9
click at [703, 345] on input "checkbox" at bounding box center [703, 347] width 8 height 8
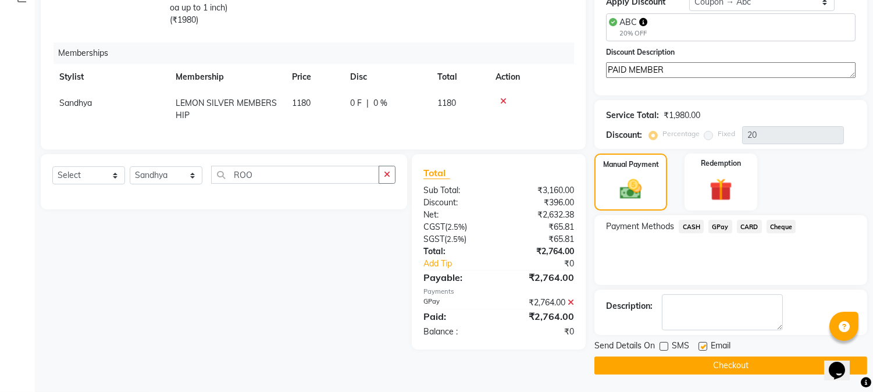
checkbox input "false"
click at [690, 365] on button "Checkout" at bounding box center [731, 366] width 273 height 18
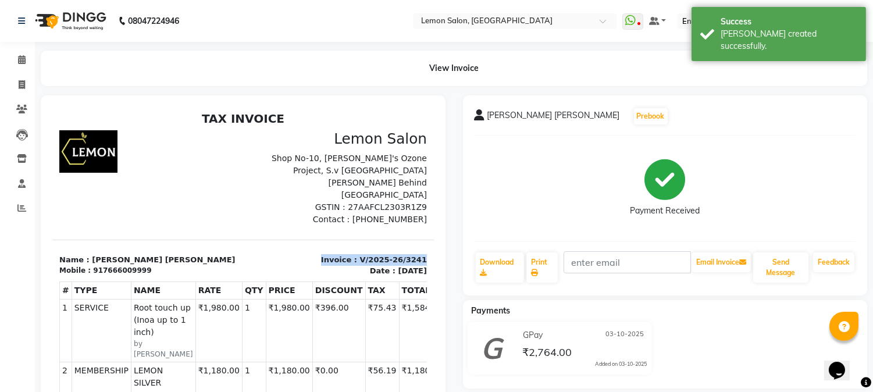
drag, startPoint x: 293, startPoint y: 241, endPoint x: 448, endPoint y: 245, distance: 154.8
click at [434, 245] on html "TAX INVOICE Lemon Salon Shop No-10, Rustomjee's Ozone Project, S.v Road Laxmi S…" at bounding box center [243, 351] width 382 height 490
drag, startPoint x: 340, startPoint y: 252, endPoint x: 292, endPoint y: 244, distance: 48.4
click at [292, 254] on p "Invoice : V/2025-26/3241" at bounding box center [338, 260] width 177 height 12
drag, startPoint x: 303, startPoint y: 245, endPoint x: 425, endPoint y: 248, distance: 122.2
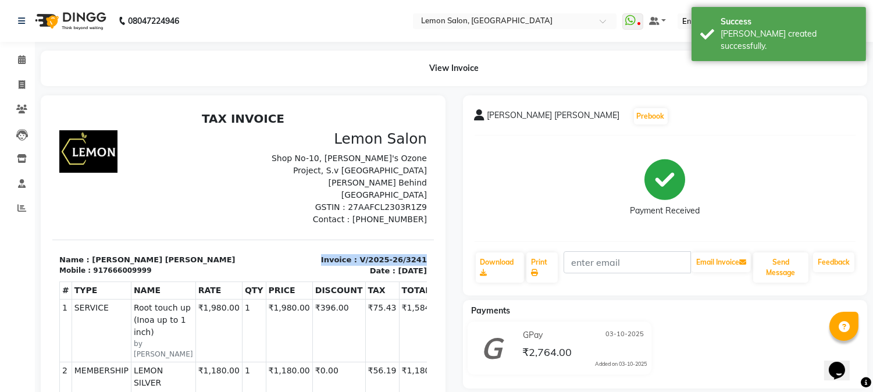
click at [425, 248] on html "TAX INVOICE Lemon Salon Shop No-10, Rustomjee's Ozone Project, S.v Road Laxmi S…" at bounding box center [243, 351] width 382 height 490
copy p "Invoice : V/2025-26/3241"
click at [26, 54] on span at bounding box center [22, 60] width 20 height 13
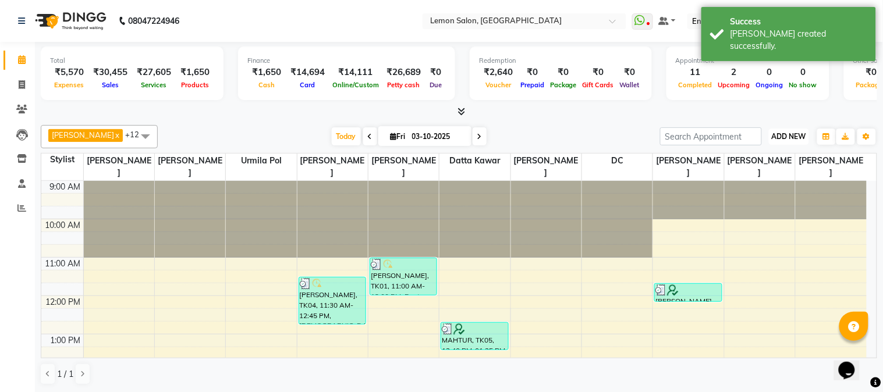
click at [788, 134] on span "ADD NEW" at bounding box center [789, 136] width 34 height 9
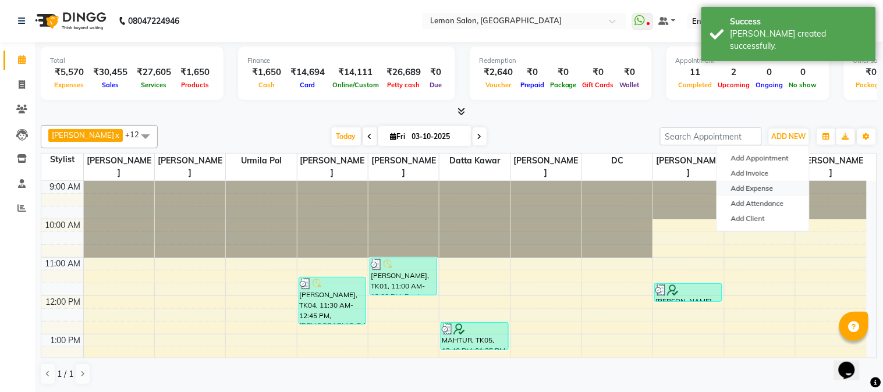
click at [756, 190] on link "Add Expense" at bounding box center [763, 188] width 92 height 15
select select "1"
select select "2524"
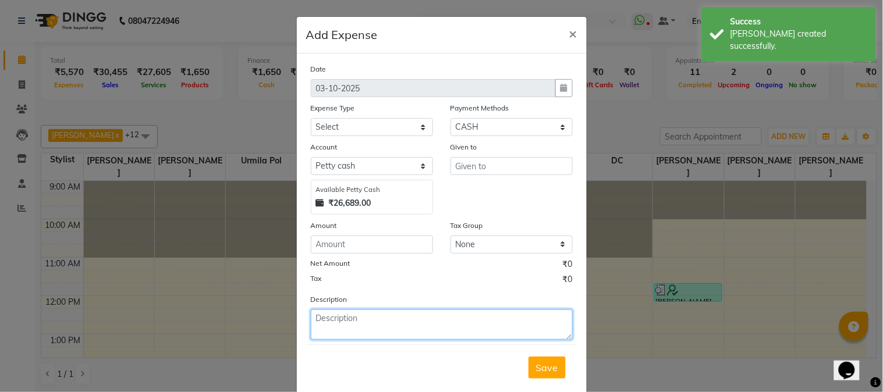
paste textarea "Invoice : V/2025-26/3241"
type textarea "Invoice : V/2025-26/3241"
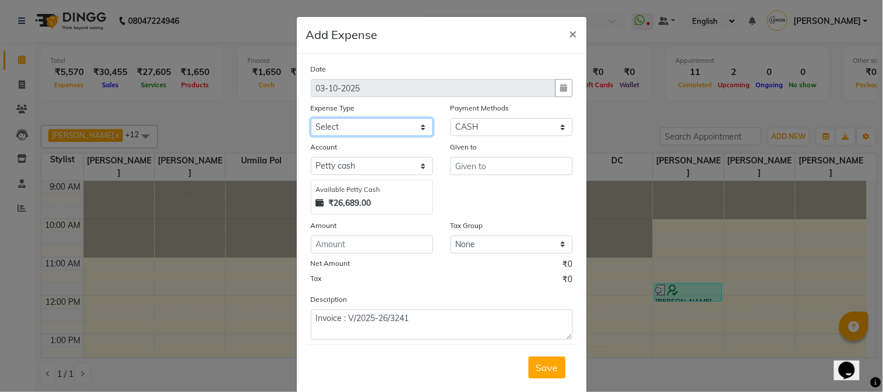
click at [364, 126] on select "Select Advance Cash transfer to hub Laundry Loan Membership Milk Miscellaneous …" at bounding box center [372, 127] width 122 height 18
select select "2706"
click at [311, 118] on select "Select Advance Cash transfer to hub Laundry Loan Membership Milk Miscellaneous …" at bounding box center [372, 127] width 122 height 18
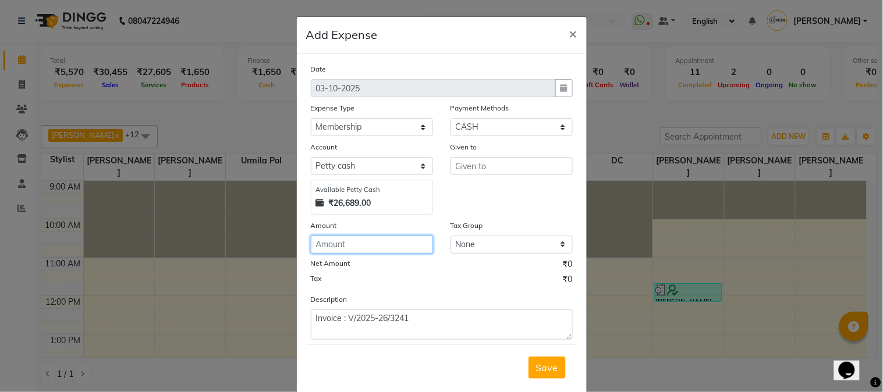
click at [333, 246] on input "number" at bounding box center [372, 245] width 122 height 18
type input "100"
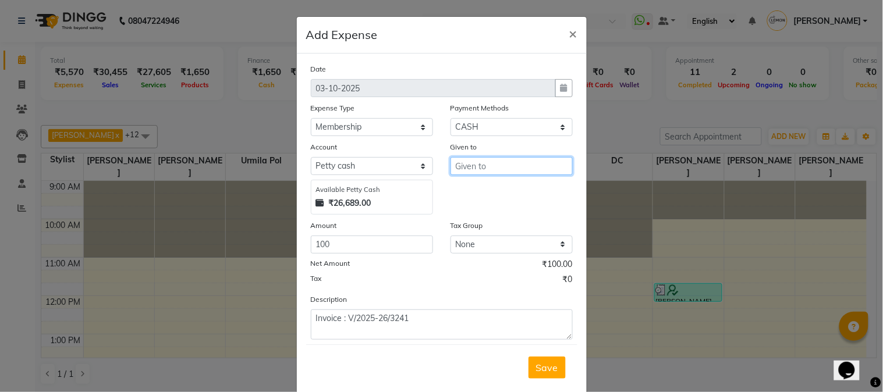
click at [478, 165] on input "text" at bounding box center [511, 166] width 122 height 18
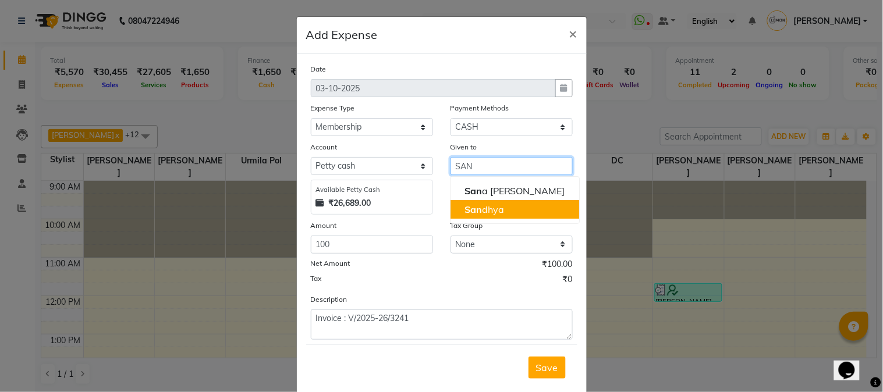
click at [489, 205] on ngb-highlight "San dhya" at bounding box center [484, 210] width 40 height 12
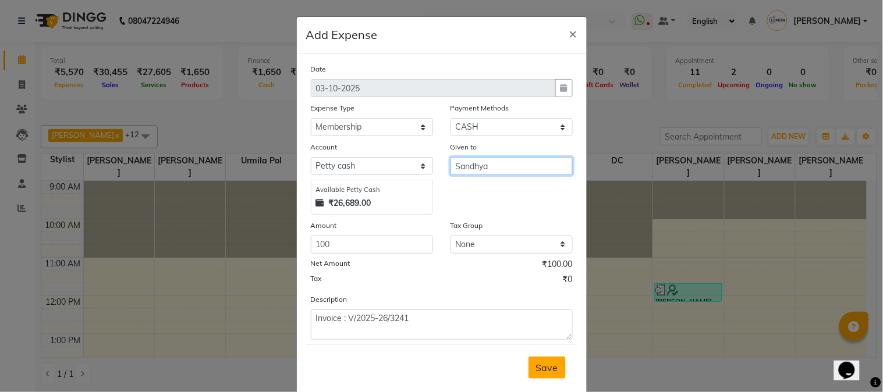
type input "Sandhya"
click at [540, 358] on button "Save" at bounding box center [546, 368] width 37 height 22
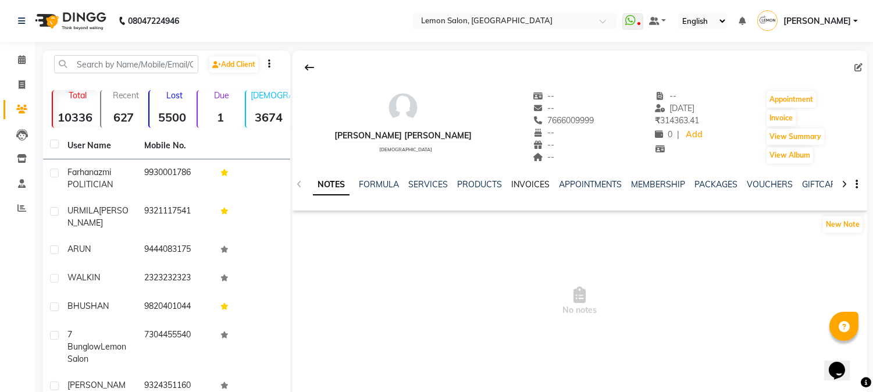
click at [520, 182] on link "INVOICES" at bounding box center [530, 184] width 38 height 10
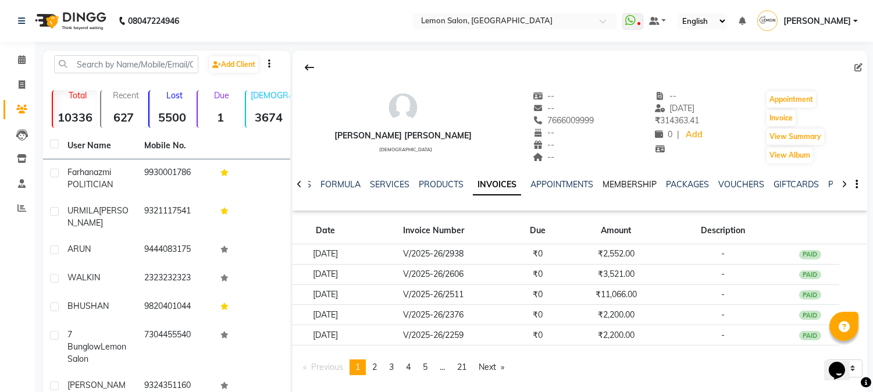
click at [619, 185] on link "MEMBERSHIP" at bounding box center [630, 184] width 54 height 10
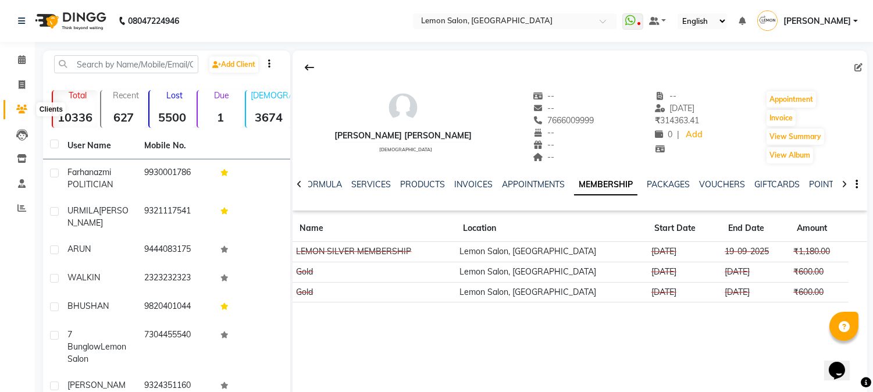
click at [26, 103] on span at bounding box center [22, 109] width 20 height 13
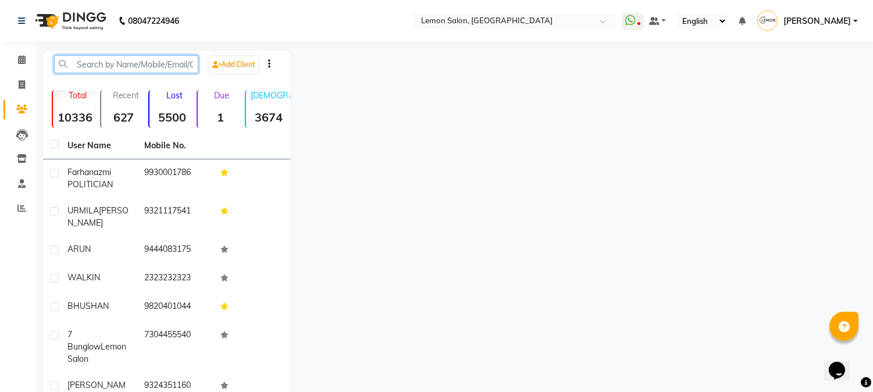
click at [98, 66] on input "text" at bounding box center [126, 64] width 144 height 18
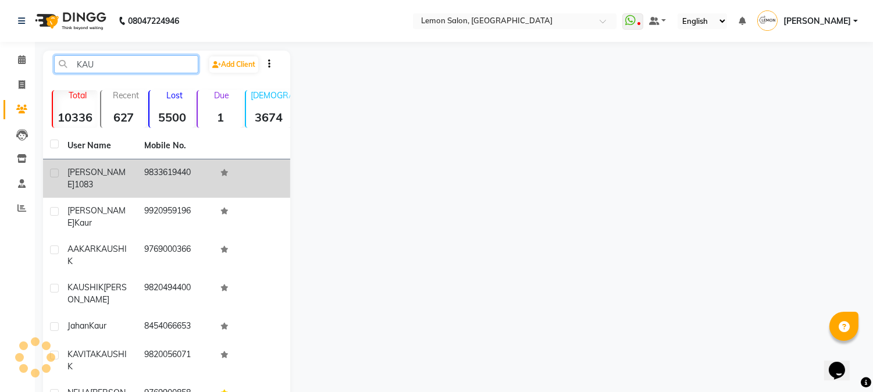
type input "KAU"
click at [159, 189] on td "9833619440" at bounding box center [175, 178] width 77 height 38
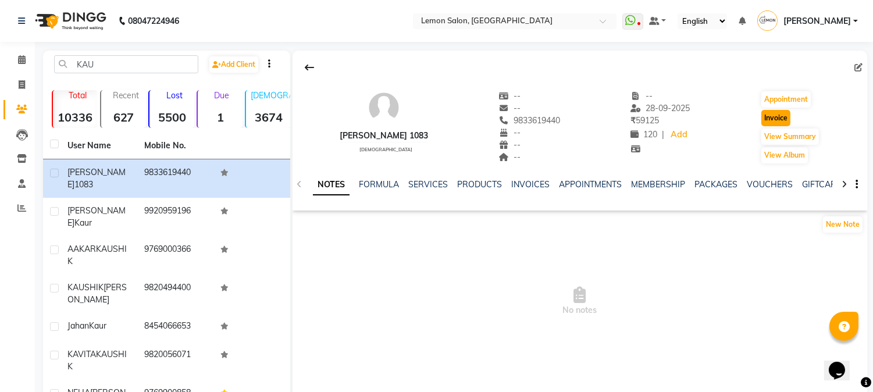
click at [781, 120] on button "Invoice" at bounding box center [776, 118] width 29 height 16
select select "565"
select select "service"
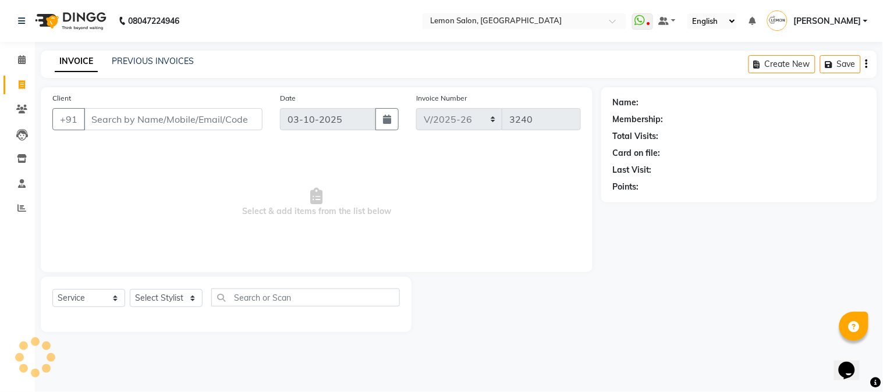
type input "9833619440"
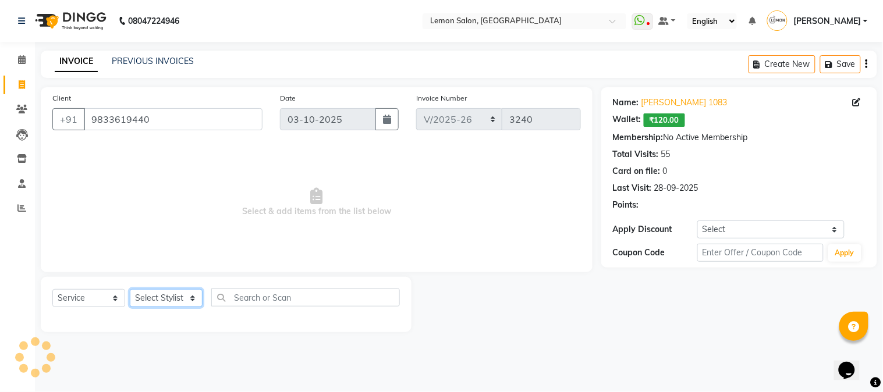
click at [173, 297] on select "Select Stylist [PERSON_NAME] [PERSON_NAME] Datta [PERSON_NAME] [PERSON_NAME] [P…" at bounding box center [166, 298] width 73 height 18
select select "7629"
click at [130, 290] on select "Select Stylist [PERSON_NAME] [PERSON_NAME] Datta [PERSON_NAME] [PERSON_NAME] [P…" at bounding box center [166, 298] width 73 height 18
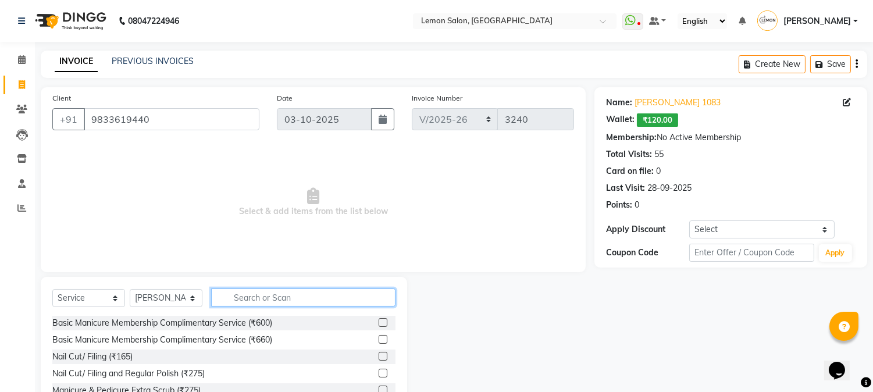
click at [259, 297] on input "text" at bounding box center [303, 298] width 184 height 18
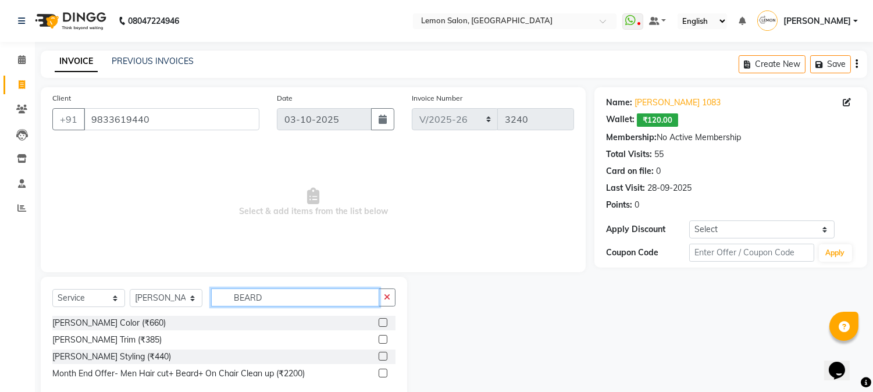
type input "BEARD"
click at [386, 356] on label at bounding box center [383, 356] width 9 height 9
click at [386, 356] on input "checkbox" at bounding box center [383, 357] width 8 height 8
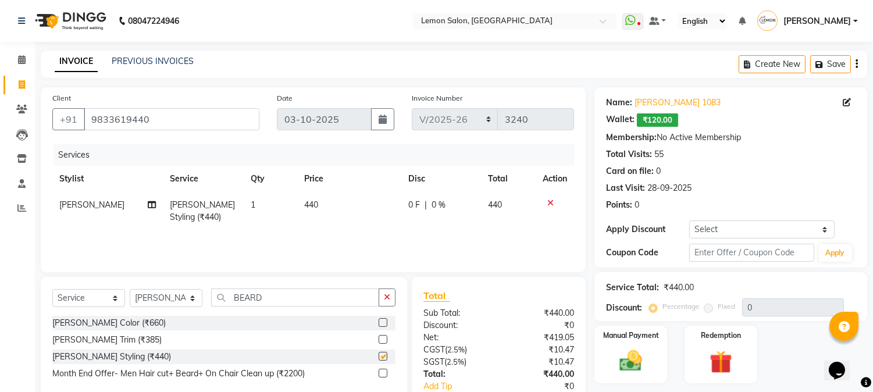
checkbox input "false"
click at [385, 321] on label at bounding box center [383, 322] width 9 height 9
click at [385, 321] on input "checkbox" at bounding box center [383, 323] width 8 height 8
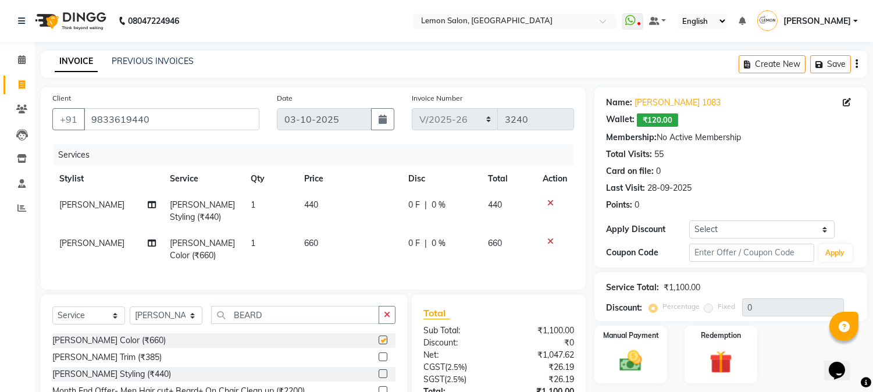
checkbox input "false"
click at [709, 226] on select "Select Coupon → Abc" at bounding box center [761, 230] width 145 height 18
select select "1: Object"
click at [689, 221] on select "Select Coupon → Abc" at bounding box center [761, 230] width 145 height 18
type input "20"
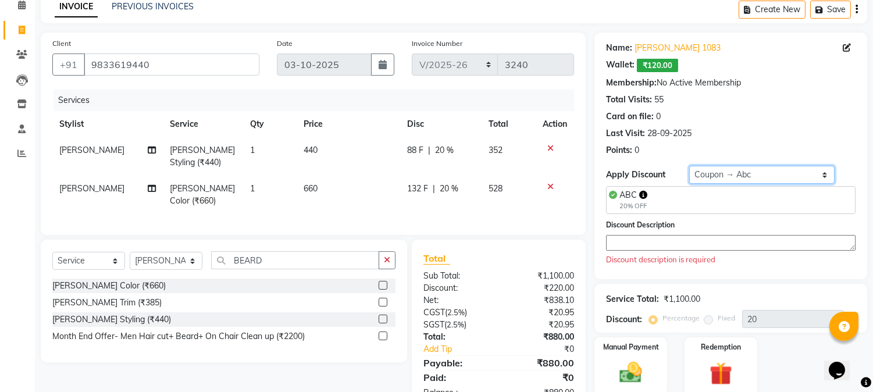
scroll to position [100, 0]
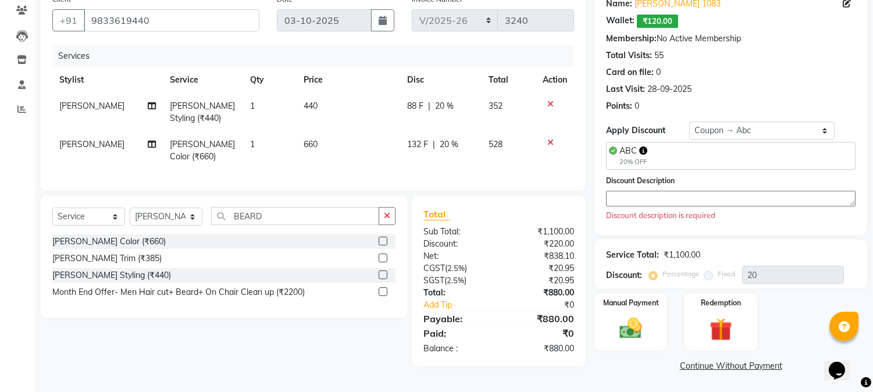
click at [631, 201] on textarea at bounding box center [731, 199] width 250 height 16
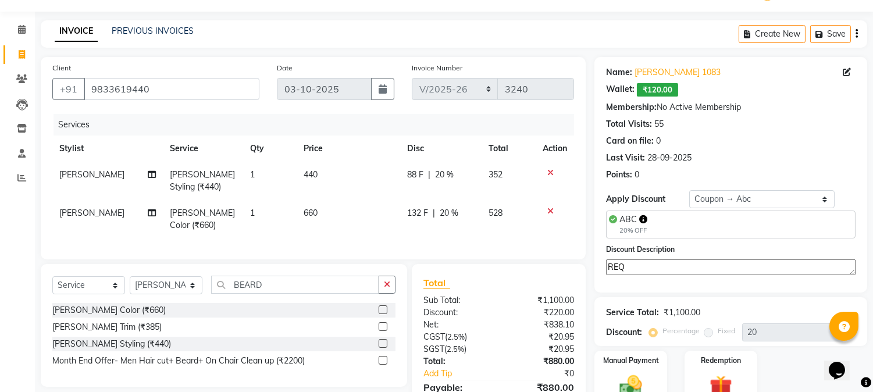
scroll to position [0, 0]
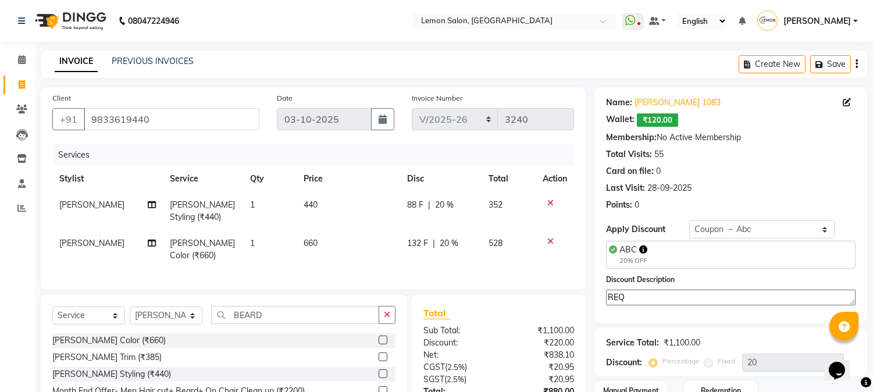
type textarea "REQ"
click at [175, 325] on select "Select Stylist [PERSON_NAME] [PERSON_NAME] Datta [PERSON_NAME] [PERSON_NAME] [P…" at bounding box center [166, 316] width 73 height 18
select select "7418"
click at [130, 317] on select "Select Stylist [PERSON_NAME] [PERSON_NAME] Datta [PERSON_NAME] [PERSON_NAME] [P…" at bounding box center [166, 316] width 73 height 18
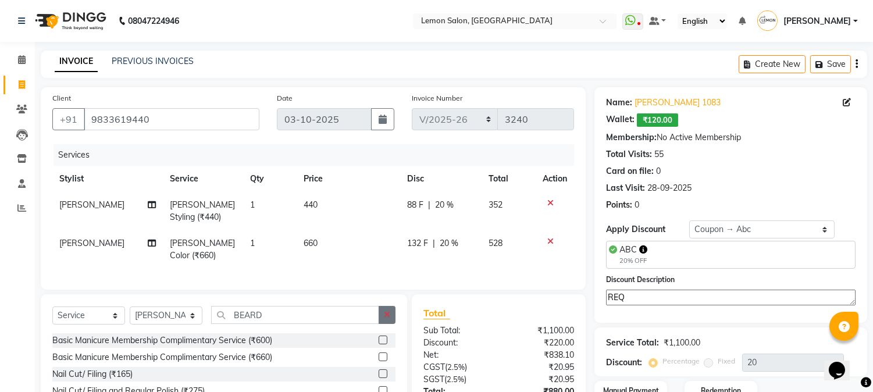
click at [385, 319] on icon "button" at bounding box center [387, 315] width 6 height 8
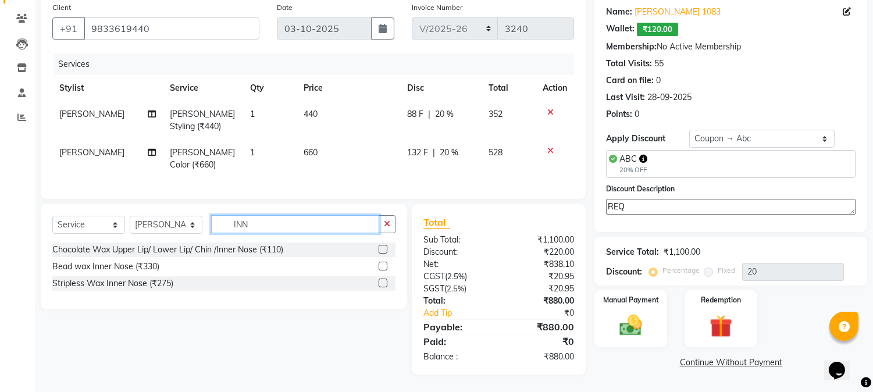
scroll to position [100, 0]
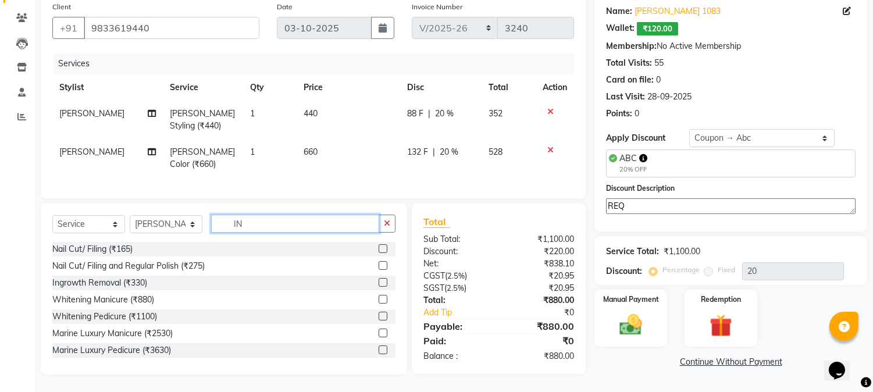
type input "IN"
click at [379, 284] on label at bounding box center [383, 282] width 9 height 9
click at [379, 284] on input "checkbox" at bounding box center [383, 283] width 8 height 8
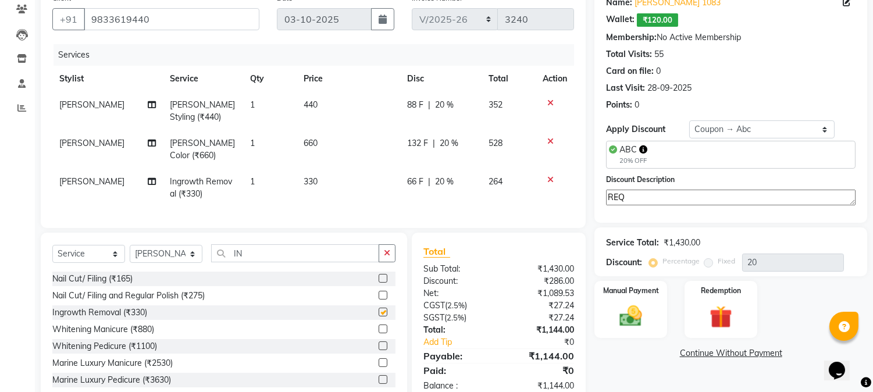
checkbox input "false"
click at [379, 283] on label at bounding box center [383, 278] width 9 height 9
click at [379, 283] on input "checkbox" at bounding box center [383, 279] width 8 height 8
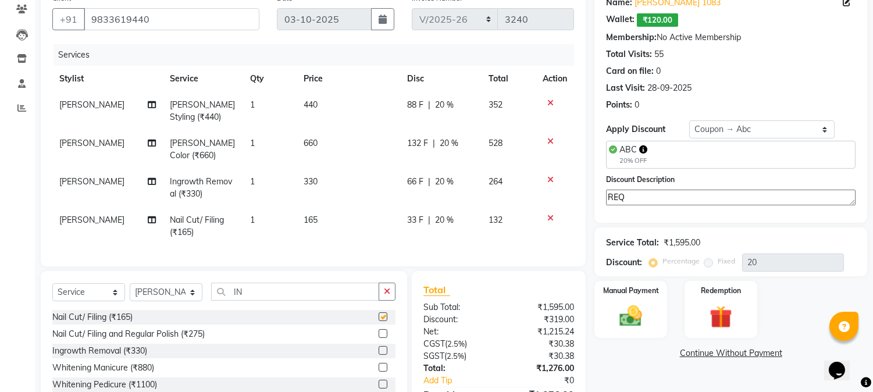
checkbox input "false"
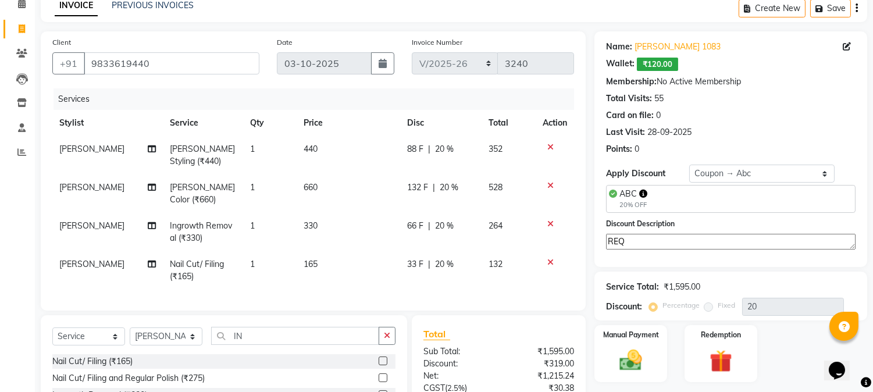
scroll to position [177, 0]
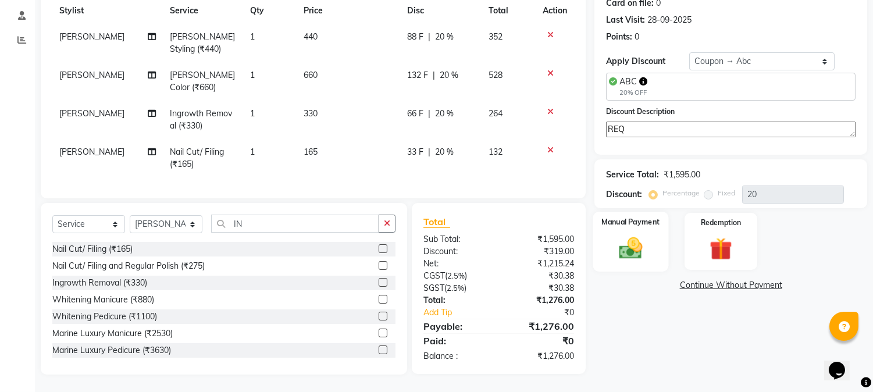
click at [624, 246] on img at bounding box center [631, 247] width 38 height 27
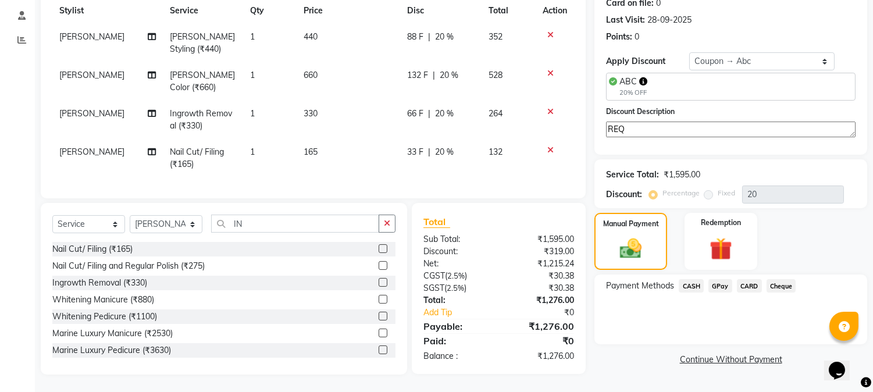
click at [716, 279] on span "GPay" at bounding box center [721, 285] width 24 height 13
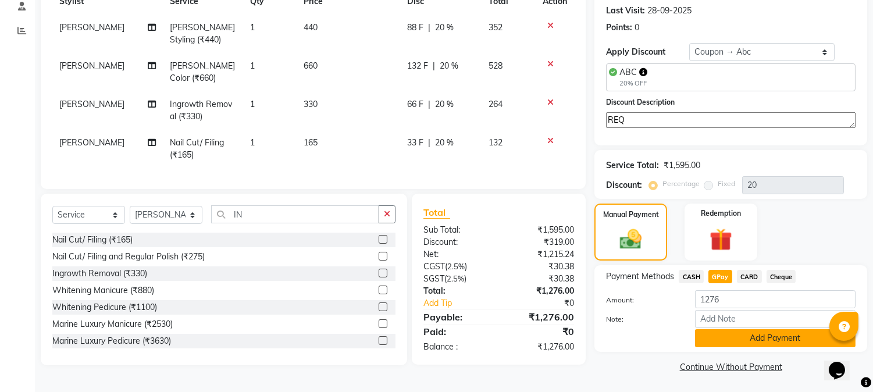
click at [719, 339] on button "Add Payment" at bounding box center [775, 338] width 161 height 18
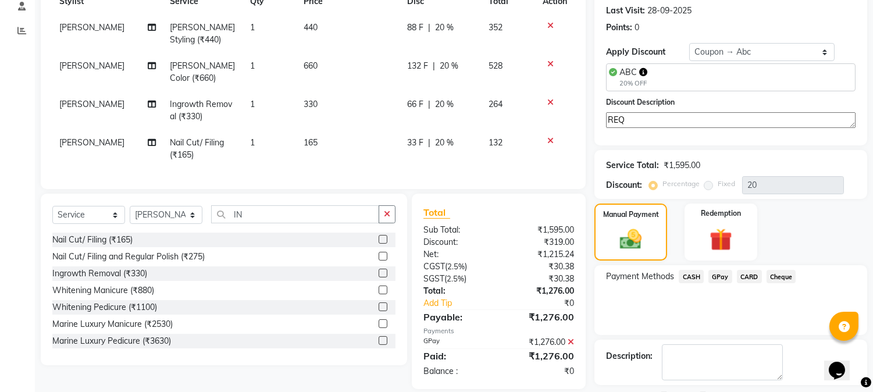
scroll to position [227, 0]
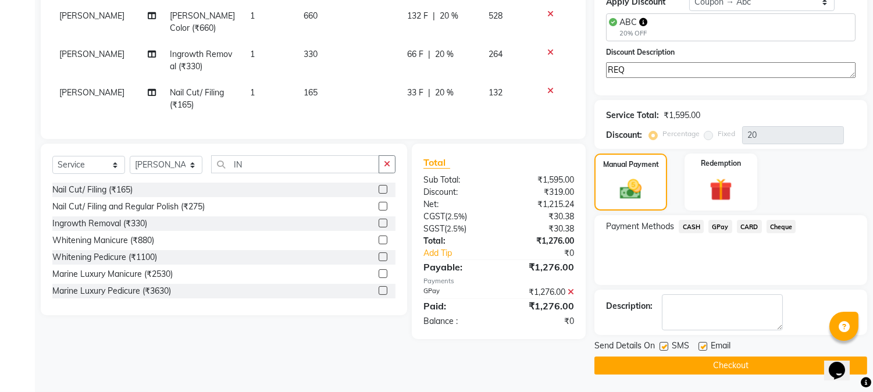
click at [701, 350] on label at bounding box center [703, 346] width 9 height 9
click at [701, 350] on input "checkbox" at bounding box center [703, 347] width 8 height 8
checkbox input "false"
click at [664, 346] on label at bounding box center [664, 346] width 9 height 9
click at [664, 346] on input "checkbox" at bounding box center [664, 347] width 8 height 8
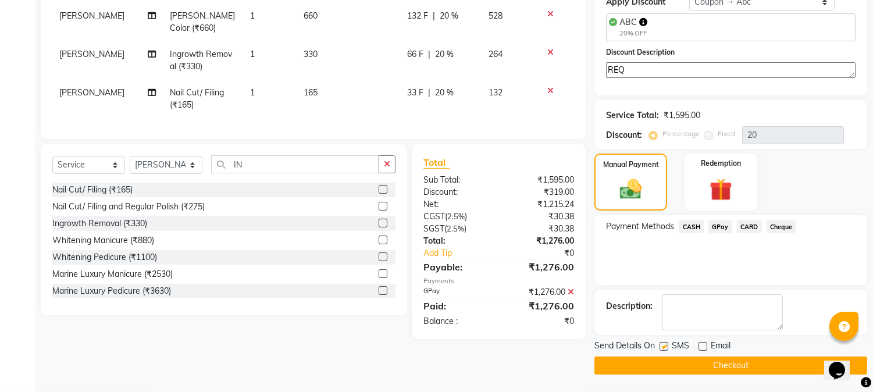
checkbox input "false"
click at [693, 367] on button "Checkout" at bounding box center [731, 366] width 273 height 18
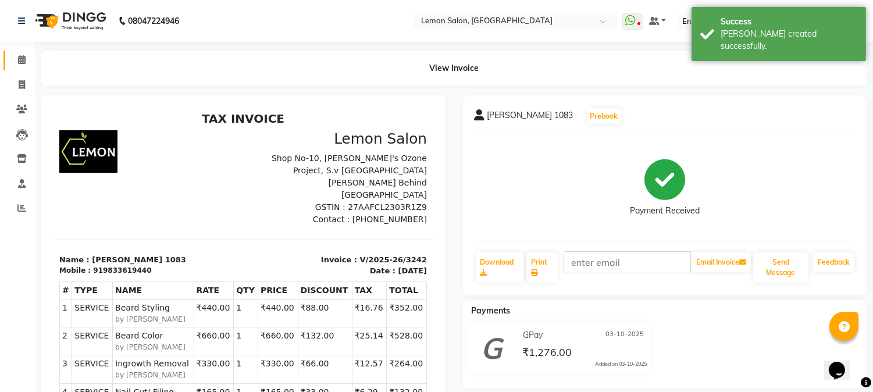
click at [6, 53] on link "Calendar" at bounding box center [17, 60] width 28 height 19
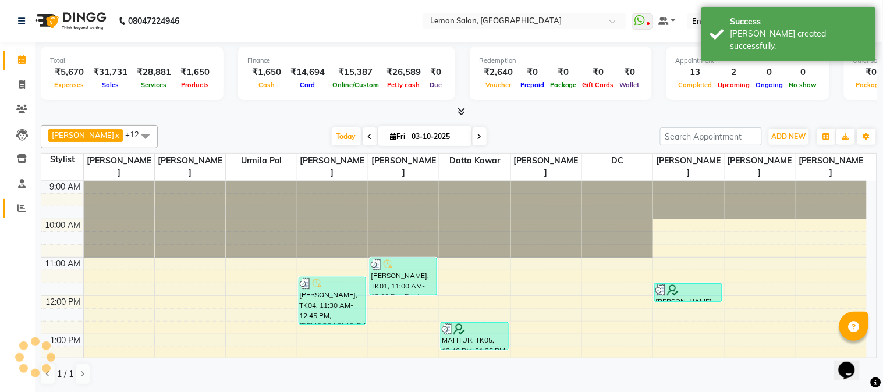
click at [24, 215] on link "Reports" at bounding box center [17, 208] width 28 height 19
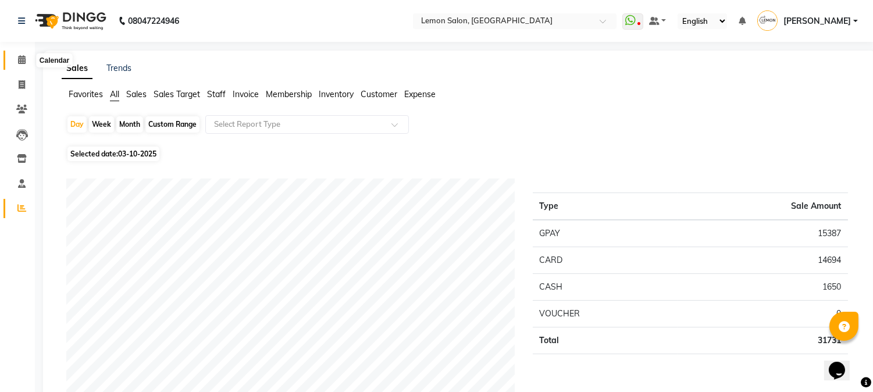
click at [19, 59] on icon at bounding box center [22, 59] width 8 height 9
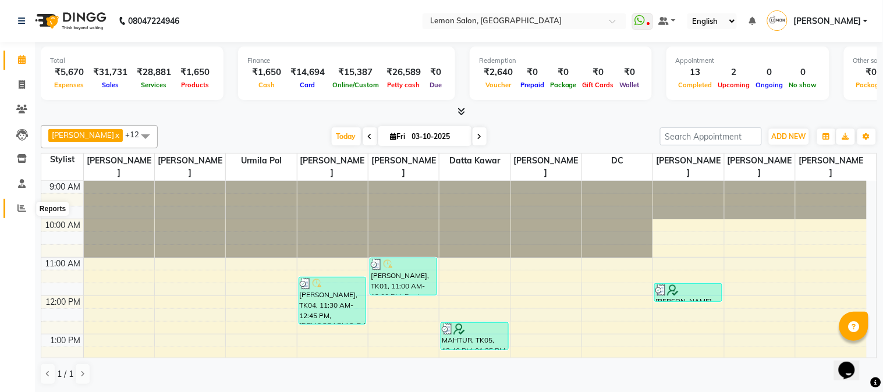
click at [19, 210] on icon at bounding box center [21, 208] width 9 height 9
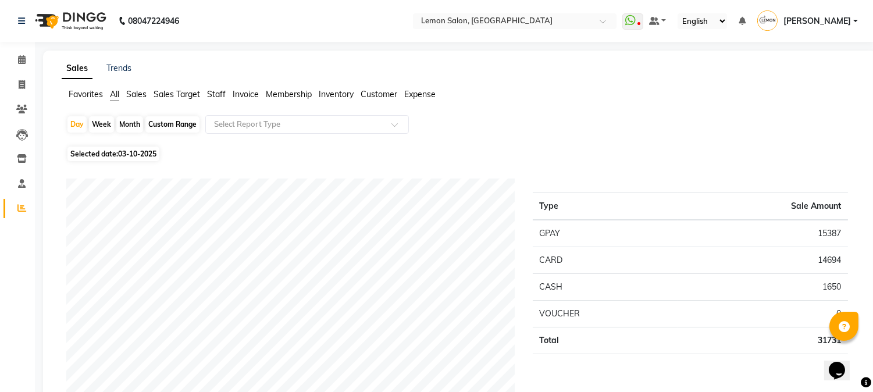
click at [138, 92] on span "Sales" at bounding box center [136, 94] width 20 height 10
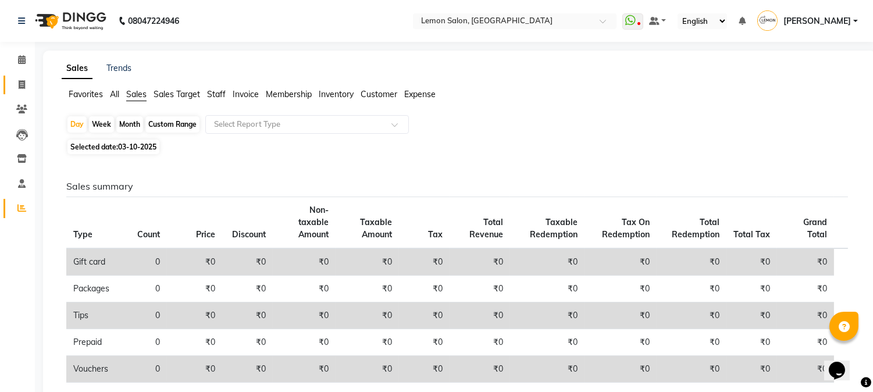
click at [23, 92] on link "Invoice" at bounding box center [17, 85] width 28 height 19
select select "service"
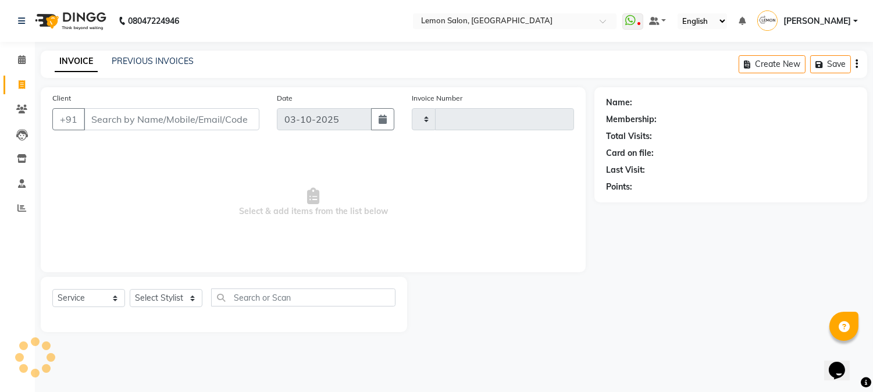
type input "3243"
select select "565"
click at [165, 65] on link "PREVIOUS INVOICES" at bounding box center [153, 61] width 82 height 10
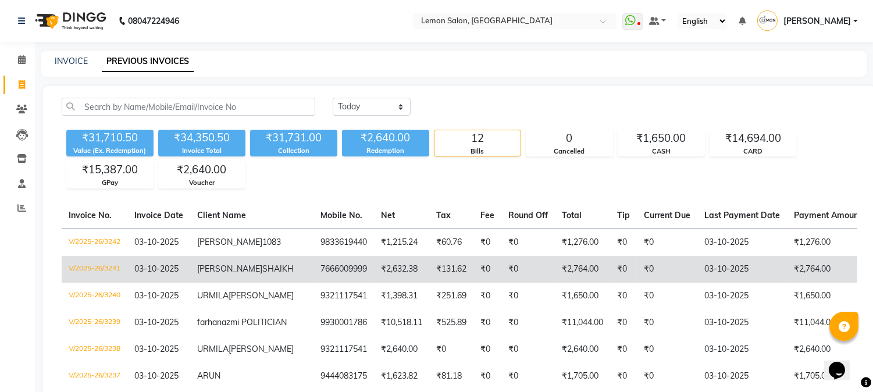
click at [474, 283] on td "₹0" at bounding box center [488, 269] width 28 height 27
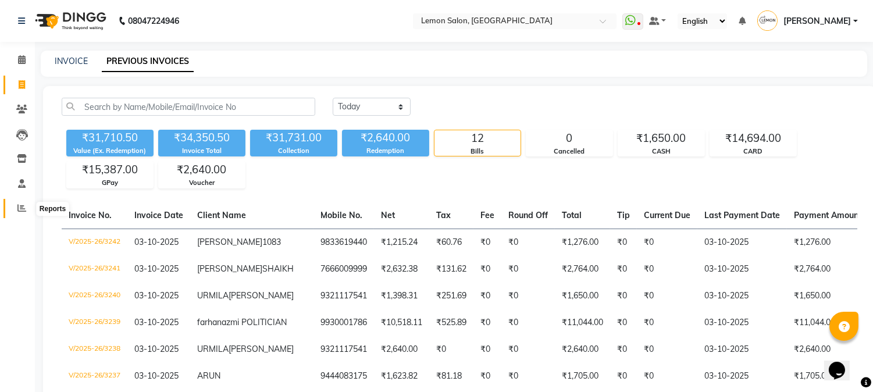
click at [29, 206] on span at bounding box center [22, 208] width 20 height 13
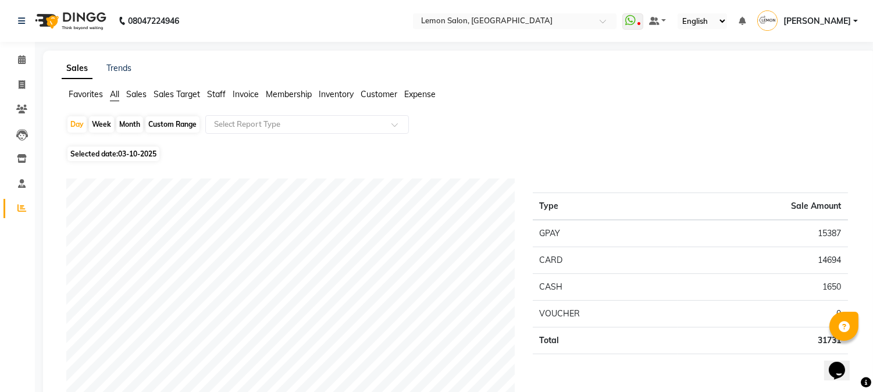
click at [411, 94] on span "Expense" at bounding box center [419, 94] width 31 height 10
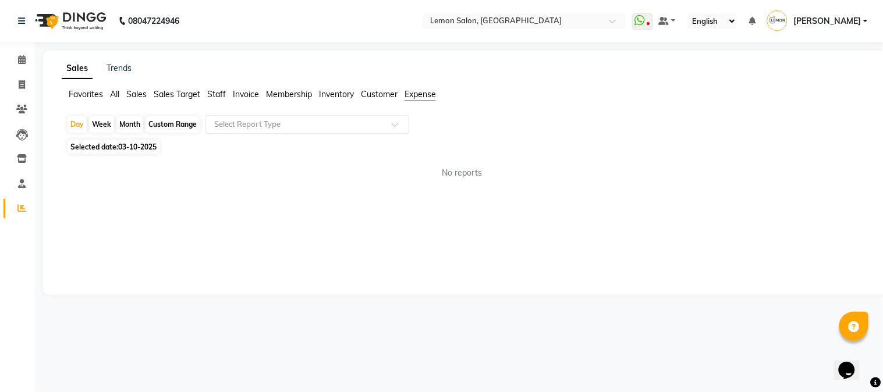
click at [393, 119] on div at bounding box center [307, 125] width 202 height 12
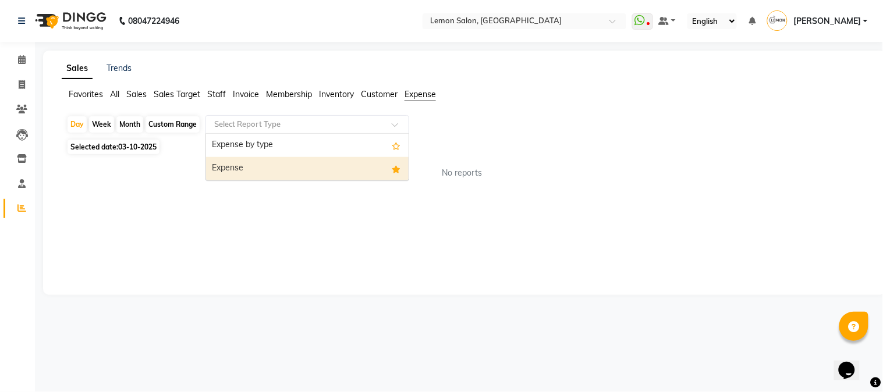
click at [381, 167] on div "Expense" at bounding box center [307, 168] width 202 height 23
select select "csv"
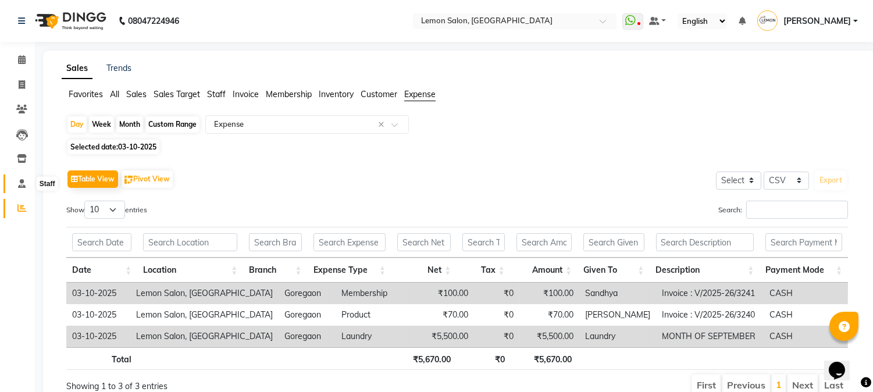
click at [18, 184] on icon at bounding box center [22, 183] width 8 height 9
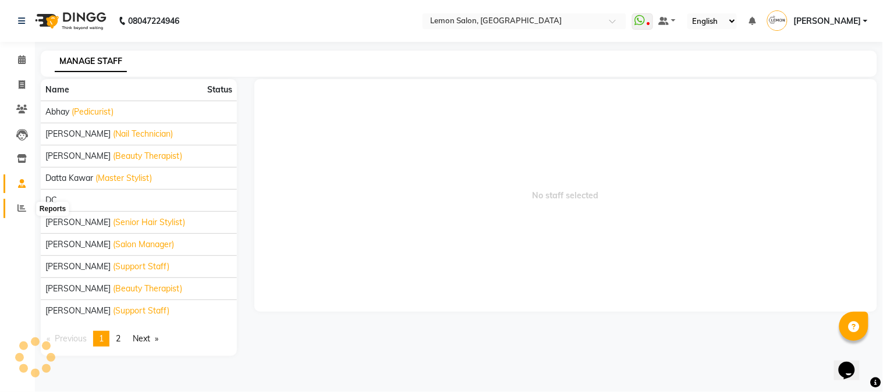
click at [22, 211] on icon at bounding box center [21, 208] width 9 height 9
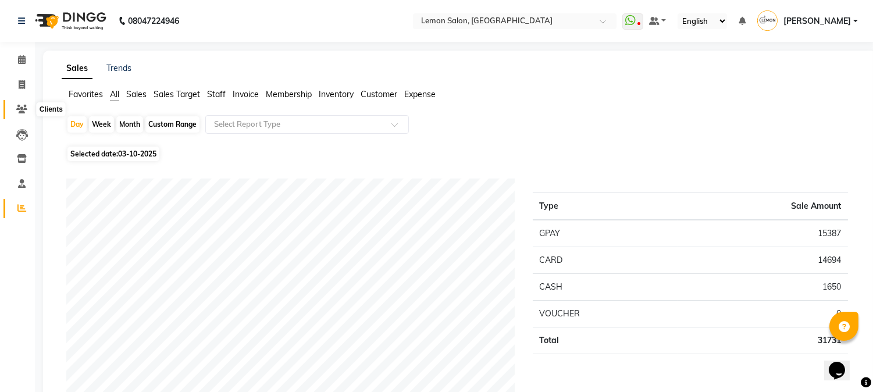
click at [22, 109] on icon at bounding box center [21, 109] width 11 height 9
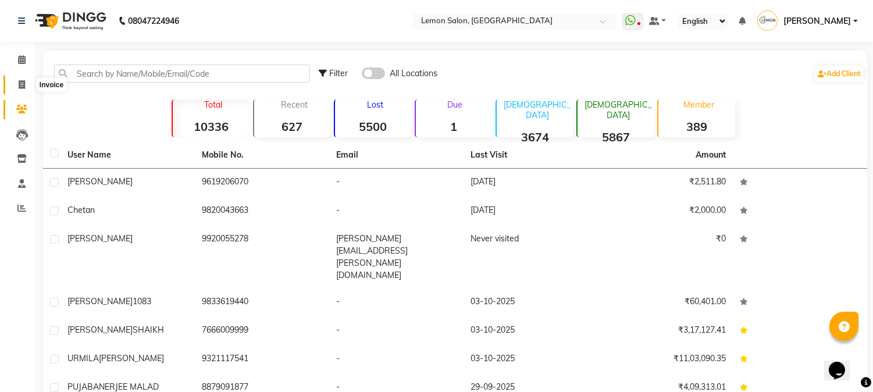
click at [24, 86] on icon at bounding box center [22, 84] width 6 height 9
select select "565"
select select "service"
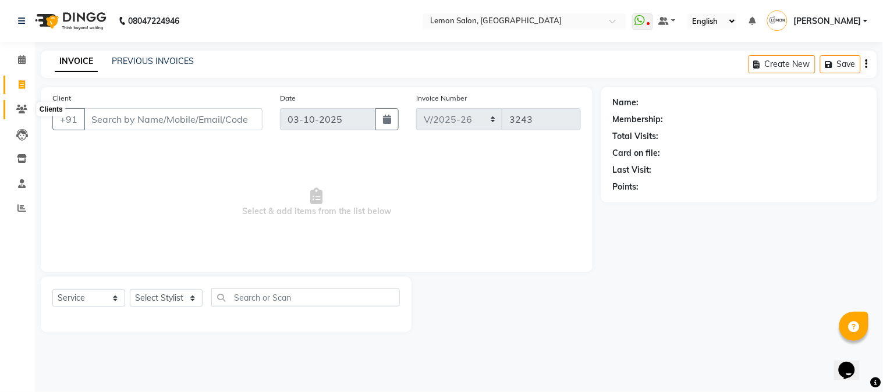
click at [20, 106] on icon at bounding box center [21, 109] width 11 height 9
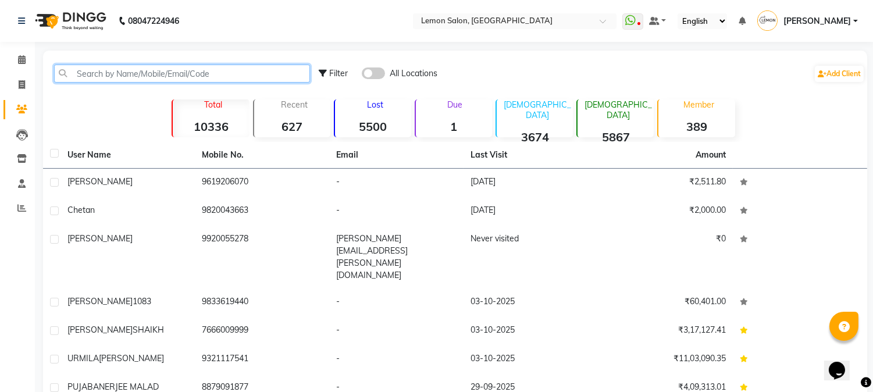
click at [104, 74] on input "text" at bounding box center [182, 74] width 256 height 18
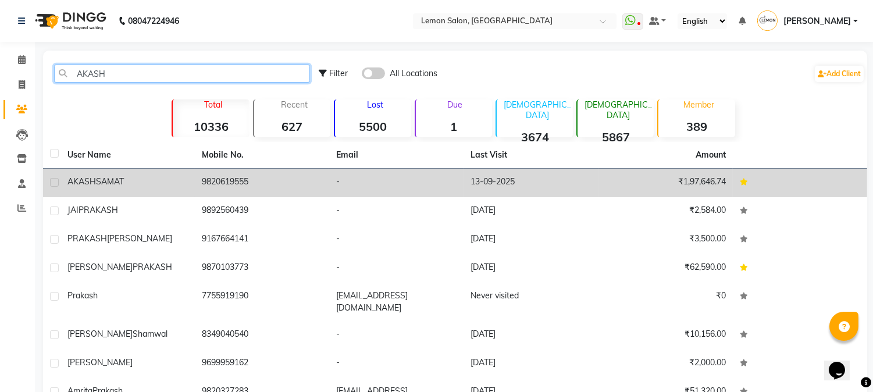
type input "AKASH"
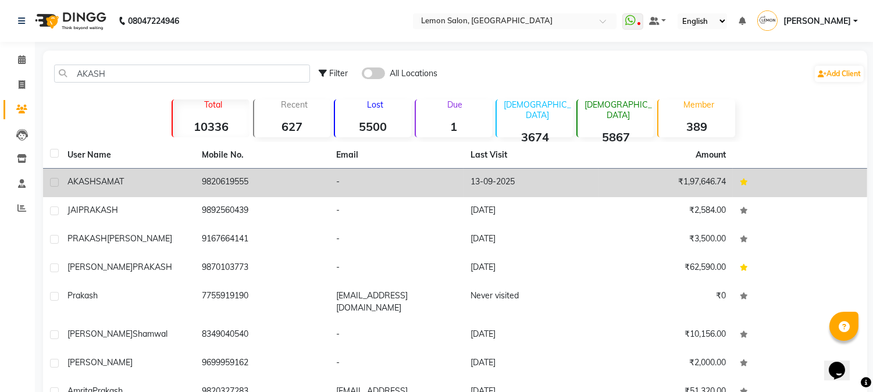
click at [212, 183] on td "9820619555" at bounding box center [262, 183] width 134 height 29
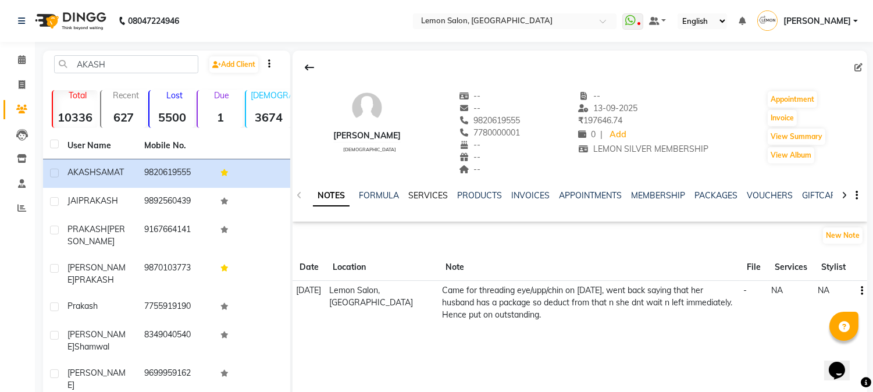
click at [417, 198] on link "SERVICES" at bounding box center [428, 195] width 40 height 10
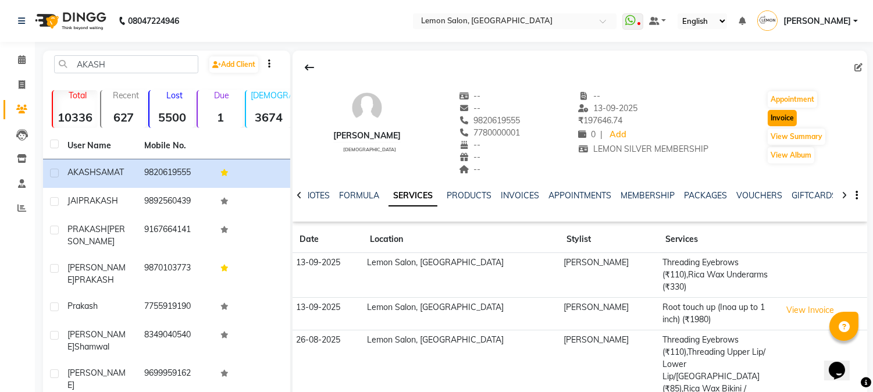
click at [786, 121] on button "Invoice" at bounding box center [782, 118] width 29 height 16
select select "565"
select select "service"
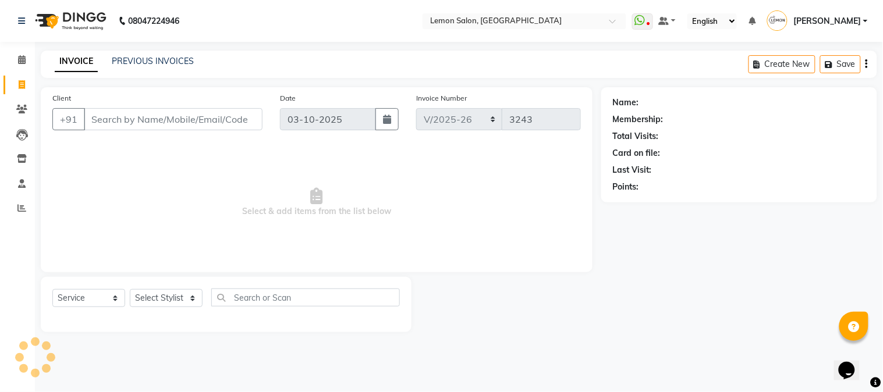
type input "9820619555"
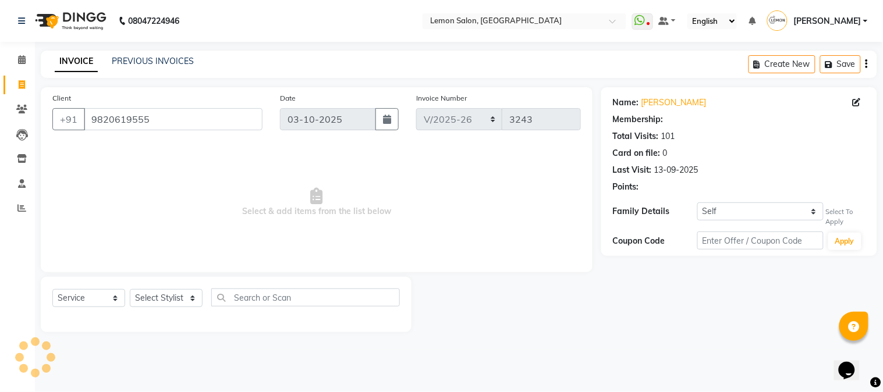
select select "1: Object"
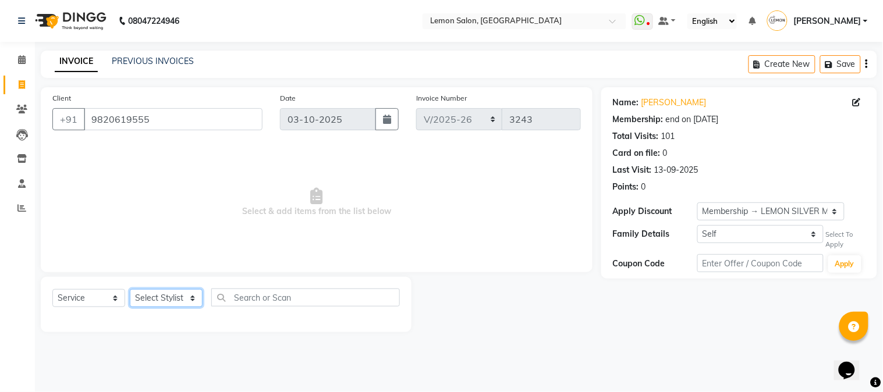
click at [158, 297] on select "Select Stylist [PERSON_NAME] [PERSON_NAME] Datta [PERSON_NAME] [PERSON_NAME] [P…" at bounding box center [166, 298] width 73 height 18
select select "7422"
click at [130, 290] on select "Select Stylist [PERSON_NAME] [PERSON_NAME] Datta [PERSON_NAME] [PERSON_NAME] [P…" at bounding box center [166, 298] width 73 height 18
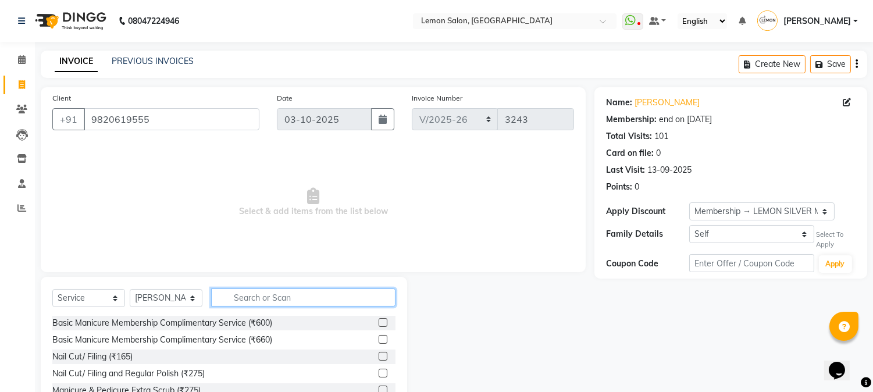
click at [257, 298] on input "text" at bounding box center [303, 298] width 184 height 18
type input "TOU"
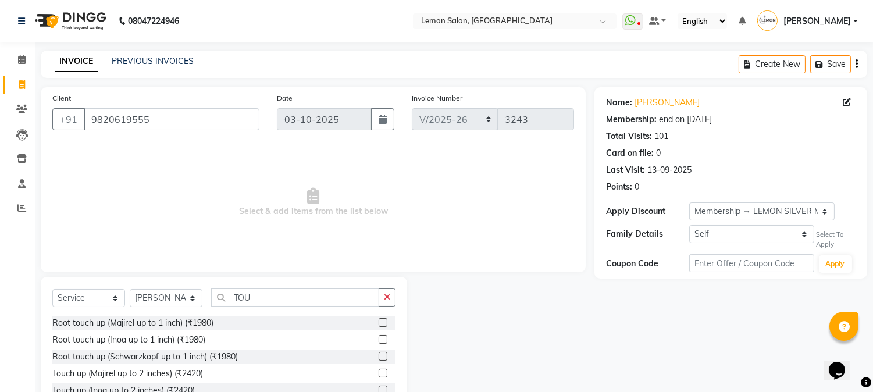
click at [379, 342] on label at bounding box center [383, 339] width 9 height 9
click at [379, 342] on input "checkbox" at bounding box center [383, 340] width 8 height 8
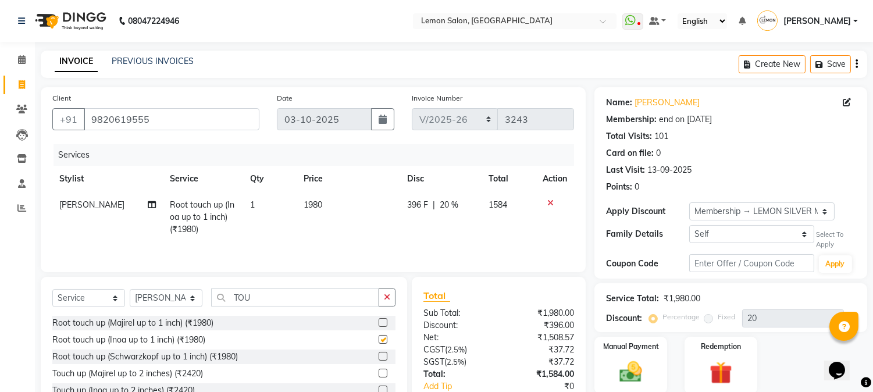
checkbox input "false"
click at [158, 294] on select "Select Stylist Akansha Sadafule Asma Dshpande Datta Kawar DC Furkan Mansoori Ka…" at bounding box center [166, 298] width 73 height 18
select select "7418"
click at [130, 290] on select "Select Stylist Akansha Sadafule Asma Dshpande Datta Kawar DC Furkan Mansoori Ka…" at bounding box center [166, 298] width 73 height 18
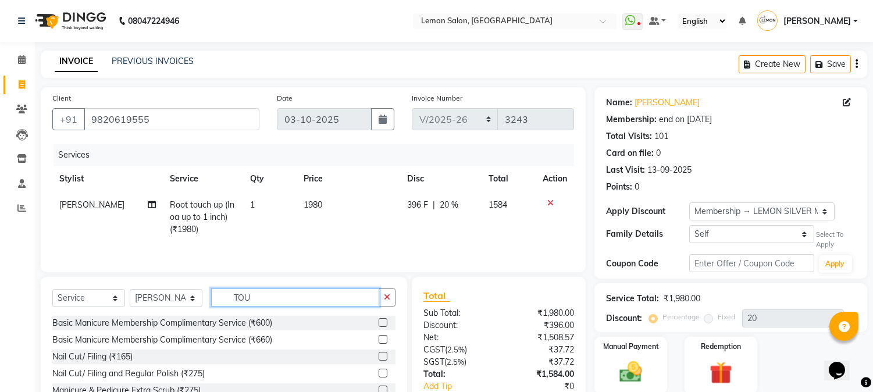
click at [278, 299] on input "TOU" at bounding box center [295, 298] width 168 height 18
type input "T"
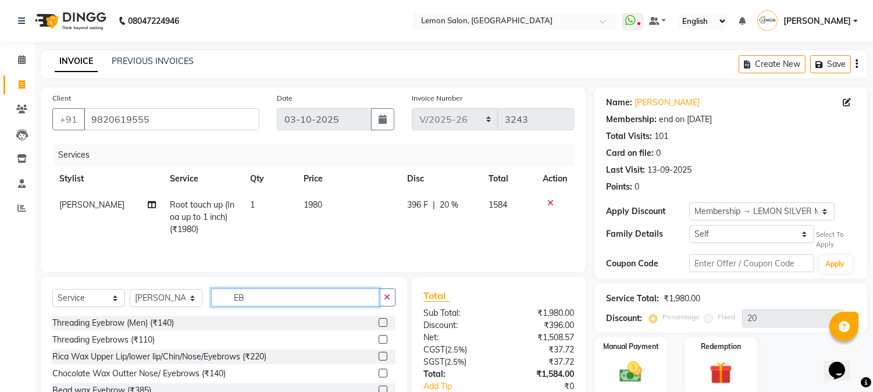
type input "EB"
click at [382, 341] on label at bounding box center [383, 339] width 9 height 9
click at [382, 341] on input "checkbox" at bounding box center [383, 340] width 8 height 8
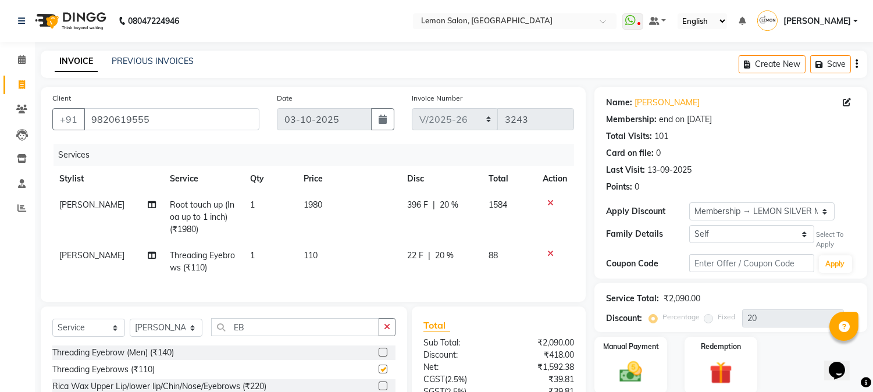
checkbox input "false"
click at [334, 336] on input "EB" at bounding box center [295, 327] width 168 height 18
type input "E"
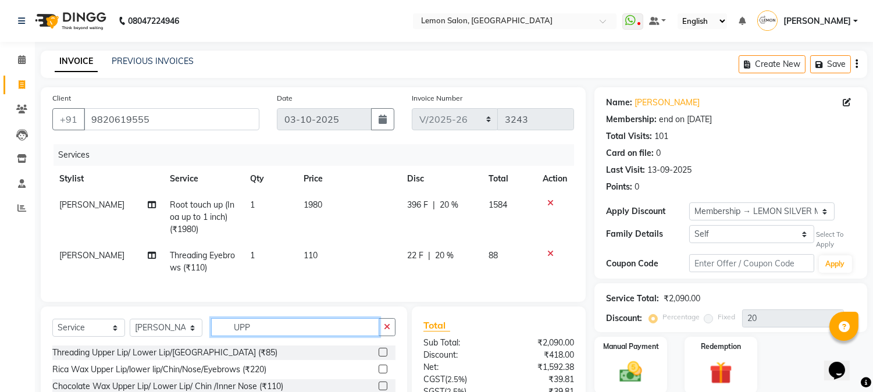
type input "UPP"
click at [379, 357] on label at bounding box center [383, 352] width 9 height 9
click at [379, 357] on input "checkbox" at bounding box center [383, 353] width 8 height 8
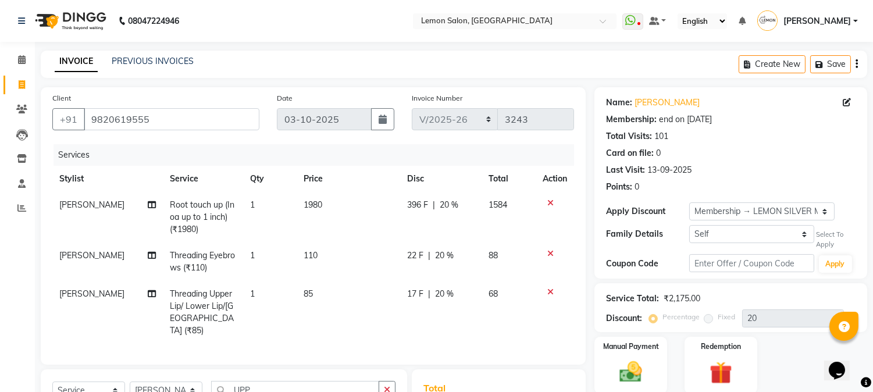
checkbox input "false"
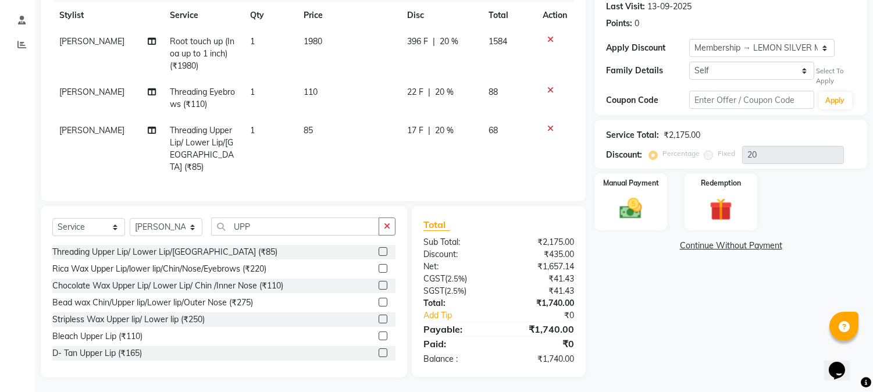
click at [652, 226] on div "Manual Payment" at bounding box center [631, 202] width 73 height 58
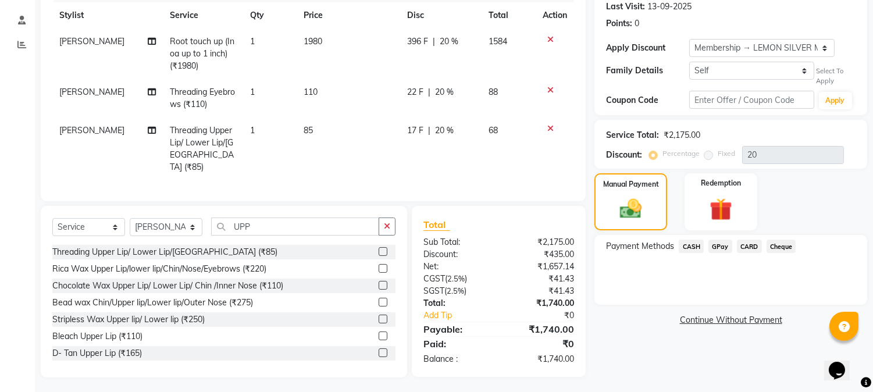
click at [243, 147] on td "1" at bounding box center [270, 149] width 54 height 63
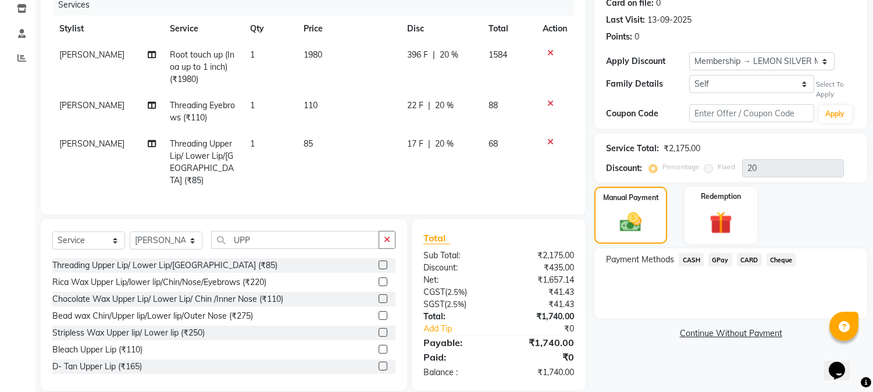
select select "7418"
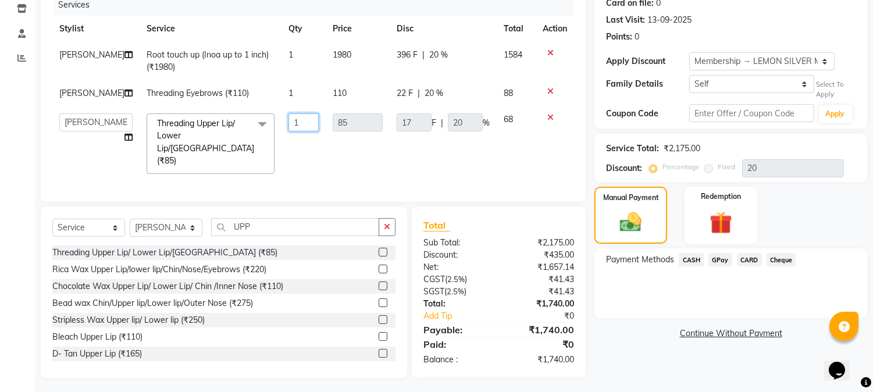
click at [292, 131] on input "1" at bounding box center [304, 122] width 30 height 18
type input "2"
click at [305, 153] on tr "Akansha Sadafule Asma Dshpande Datta Kawar DC Furkan Mansoori Kaish Ali kavita …" at bounding box center [313, 143] width 522 height 74
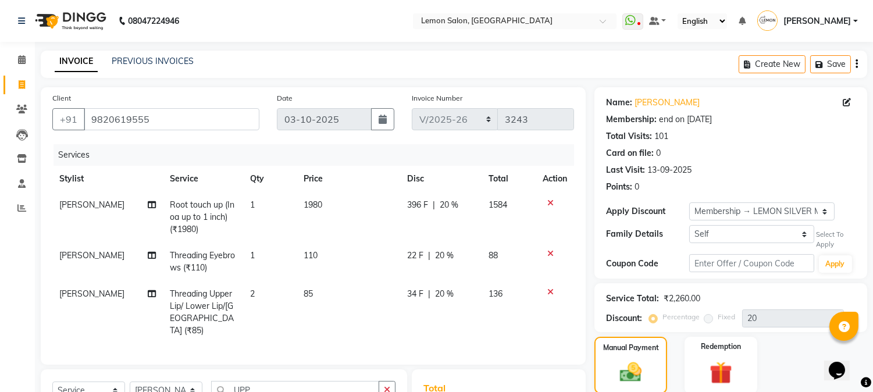
scroll to position [163, 0]
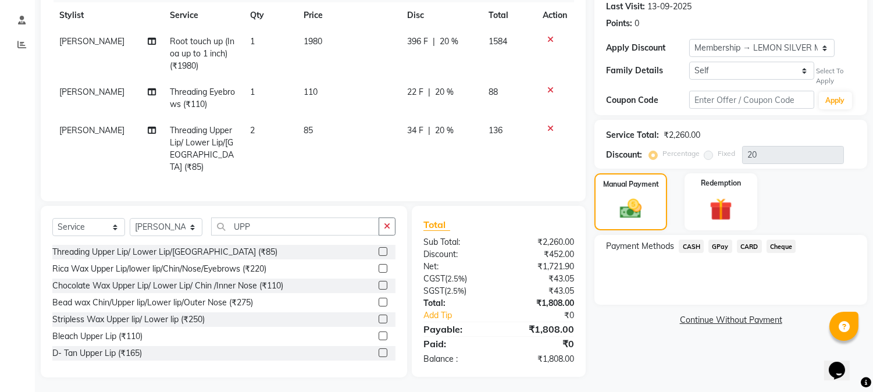
click at [694, 251] on span "CASH" at bounding box center [691, 246] width 25 height 13
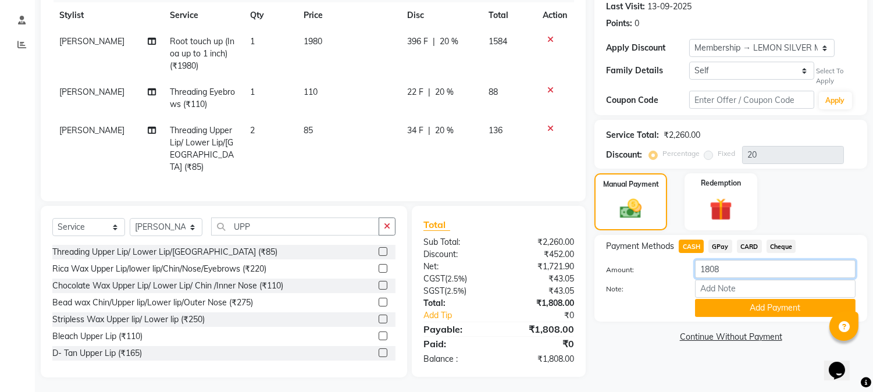
drag, startPoint x: 732, startPoint y: 271, endPoint x: 499, endPoint y: 262, distance: 232.9
click at [501, 262] on div "Client +91 9820619555 Date 03-10-2025 Invoice Number MLD/2025-26 V/2025 V/2025-…" at bounding box center [454, 151] width 844 height 454
type input "1000"
click at [719, 309] on button "Add Payment" at bounding box center [775, 308] width 161 height 18
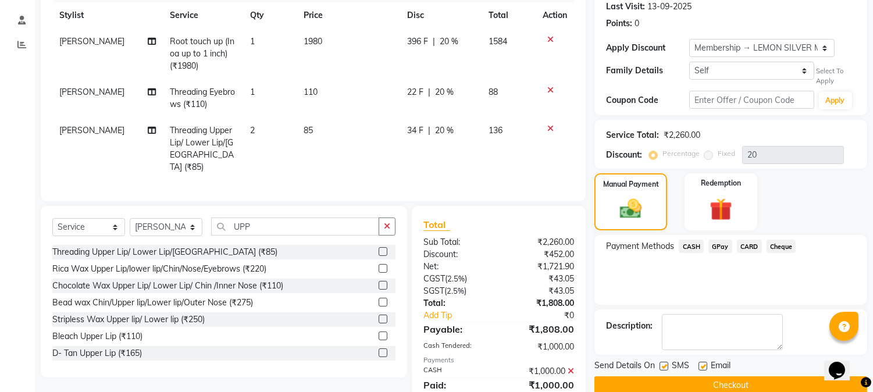
scroll to position [262, 0]
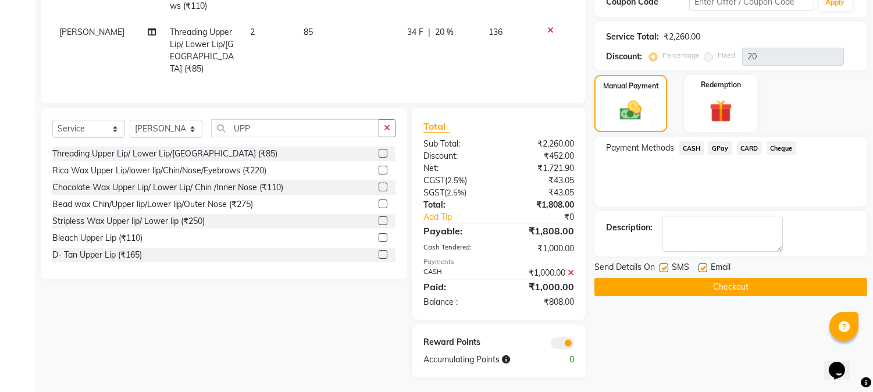
click at [705, 270] on label at bounding box center [703, 268] width 9 height 9
click at [705, 270] on input "checkbox" at bounding box center [703, 269] width 8 height 8
checkbox input "false"
click at [664, 266] on label at bounding box center [664, 268] width 9 height 9
click at [664, 266] on input "checkbox" at bounding box center [664, 269] width 8 height 8
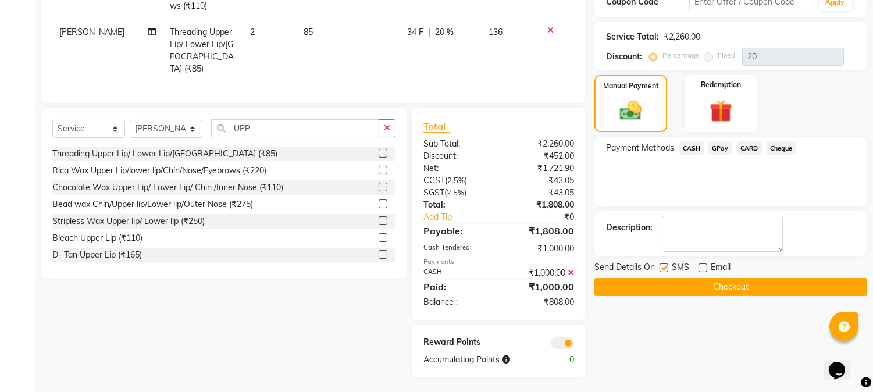
checkbox input "false"
click at [681, 287] on button "Checkout" at bounding box center [731, 287] width 273 height 18
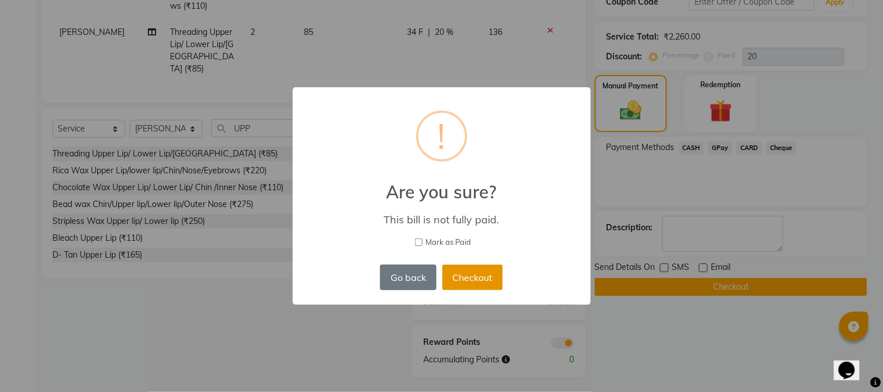
click at [463, 278] on button "Checkout" at bounding box center [472, 278] width 61 height 26
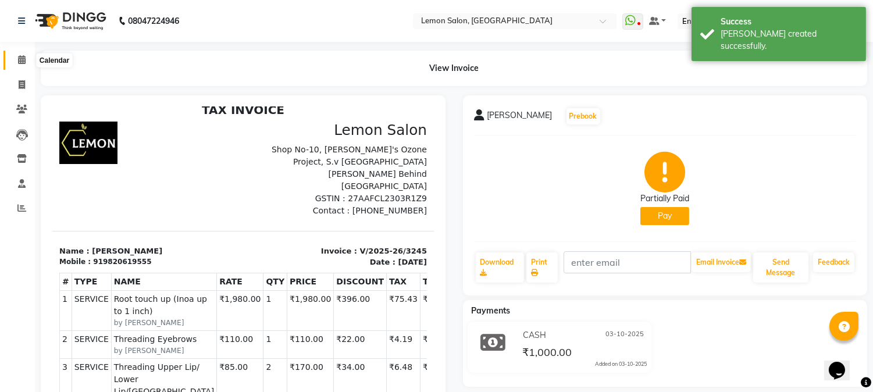
click at [15, 64] on span at bounding box center [22, 60] width 20 height 13
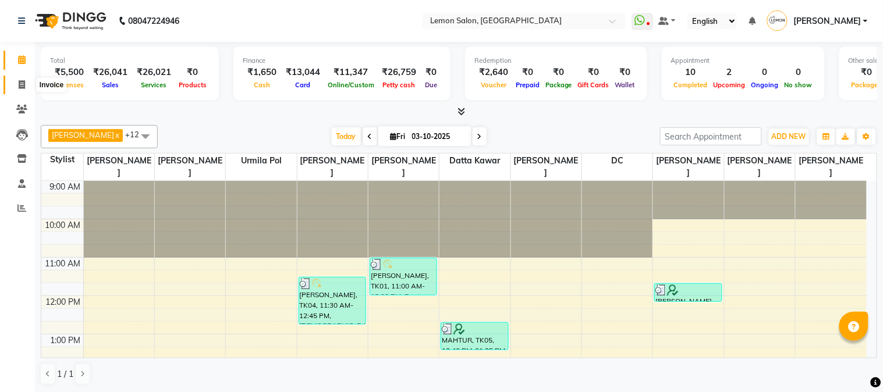
click at [19, 88] on icon at bounding box center [22, 84] width 6 height 9
select select "565"
select select "service"
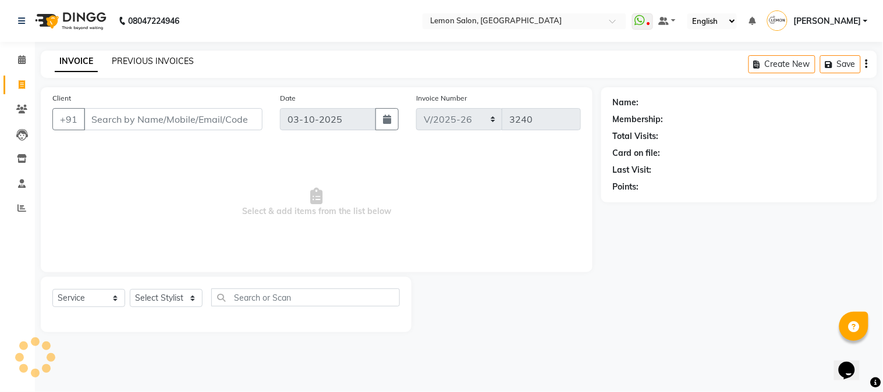
click at [154, 65] on link "PREVIOUS INVOICES" at bounding box center [153, 61] width 82 height 10
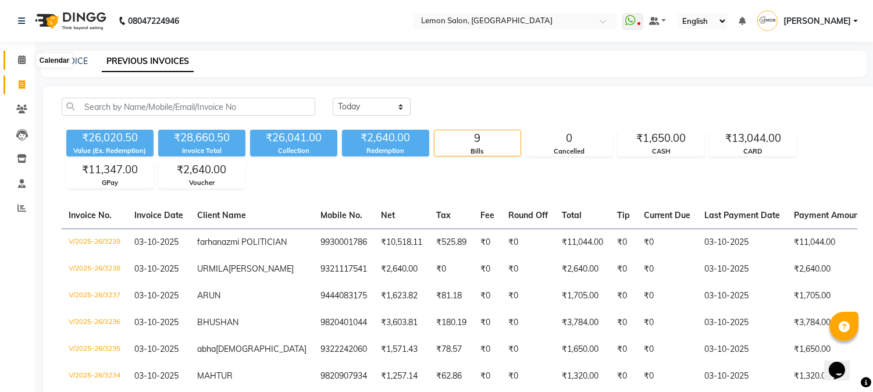
click at [12, 56] on span at bounding box center [22, 60] width 20 height 13
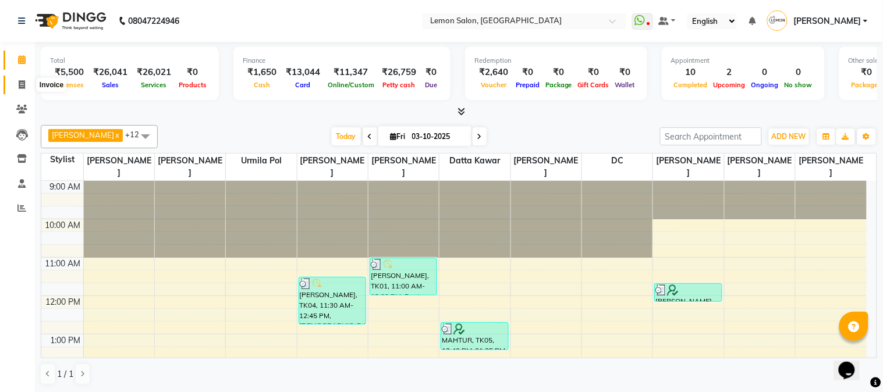
click at [27, 88] on span at bounding box center [22, 85] width 20 height 13
select select "565"
select select "service"
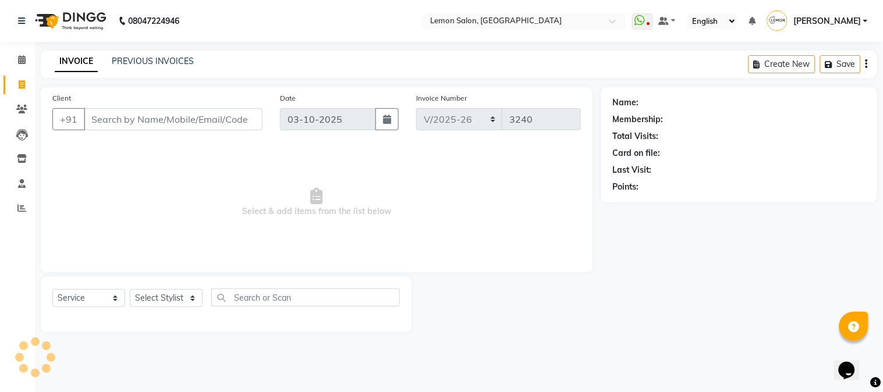
click at [137, 123] on input "Client" at bounding box center [173, 119] width 179 height 22
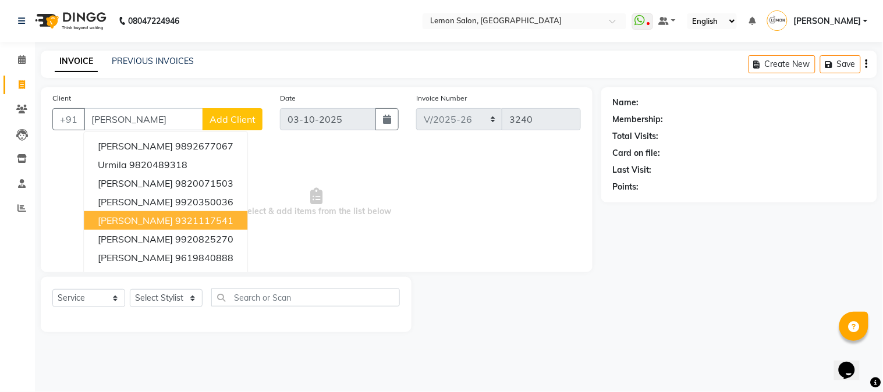
click at [175, 219] on ngb-highlight "9321117541" at bounding box center [204, 221] width 58 height 12
type input "9321117541"
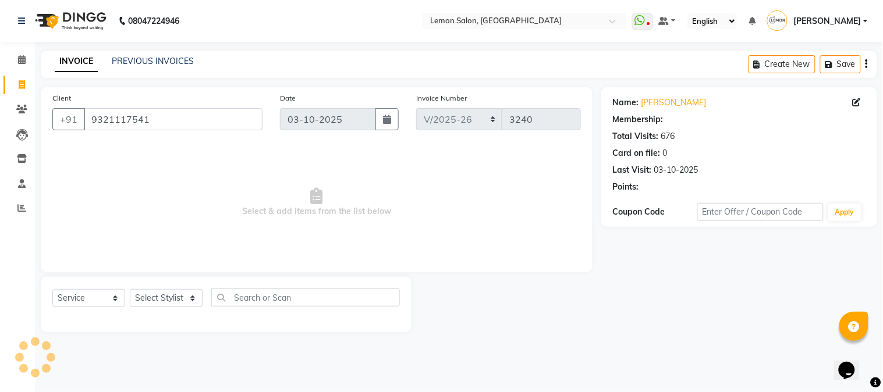
select select "1: Object"
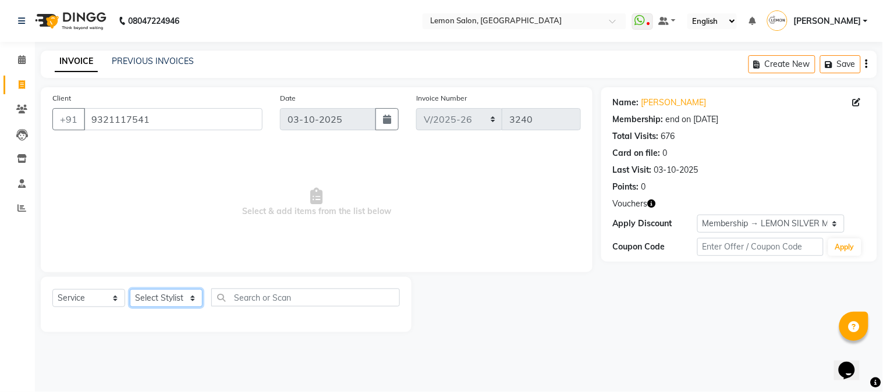
click at [150, 303] on select "Select Stylist [PERSON_NAME] [PERSON_NAME] Datta [PERSON_NAME] [PERSON_NAME] [P…" at bounding box center [166, 298] width 73 height 18
select select "7422"
click at [130, 290] on select "Select Stylist [PERSON_NAME] [PERSON_NAME] Datta [PERSON_NAME] [PERSON_NAME] [P…" at bounding box center [166, 298] width 73 height 18
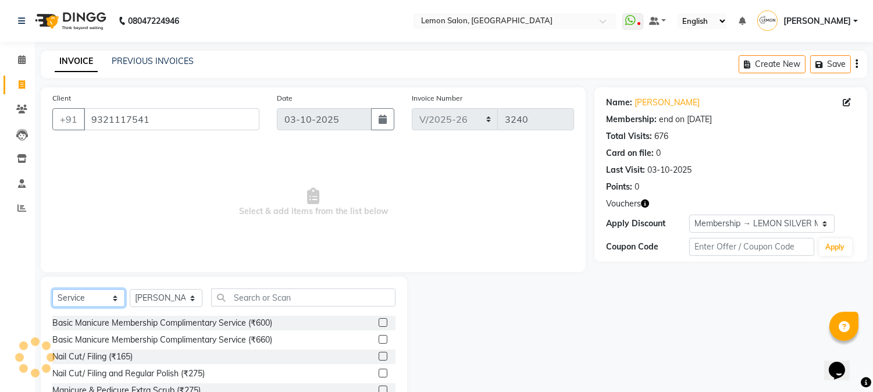
click at [69, 301] on select "Select Service Product Membership Package Voucher Prepaid Gift Card" at bounding box center [88, 298] width 73 height 18
select select "product"
click at [52, 290] on select "Select Service Product Membership Package Voucher Prepaid Gift Card" at bounding box center [88, 298] width 73 height 18
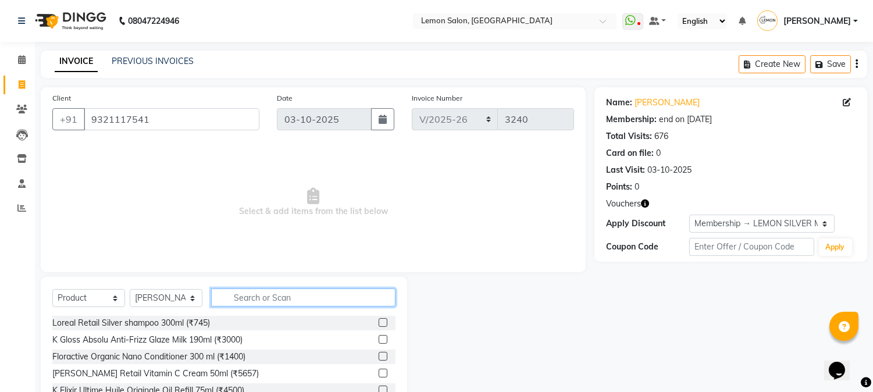
click at [253, 294] on input "text" at bounding box center [303, 298] width 184 height 18
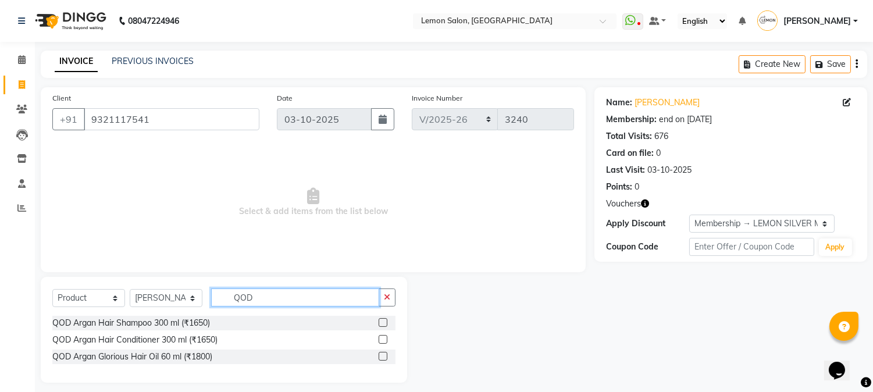
type input "QOD"
click at [386, 339] on label at bounding box center [383, 339] width 9 height 9
click at [386, 339] on input "checkbox" at bounding box center [383, 340] width 8 height 8
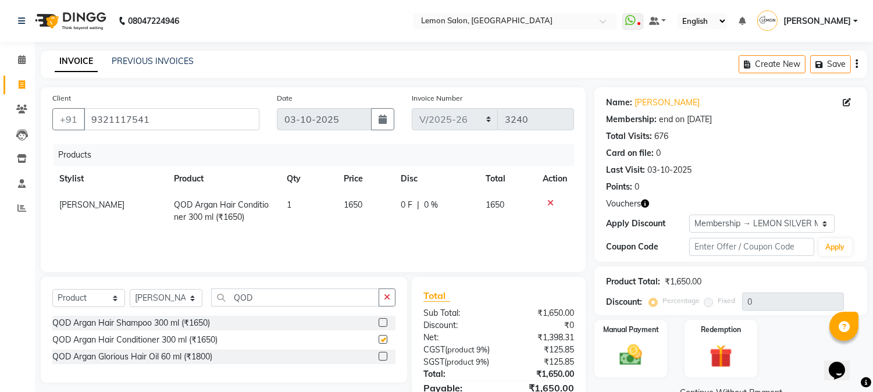
checkbox input "false"
click at [649, 345] on img at bounding box center [631, 355] width 38 height 27
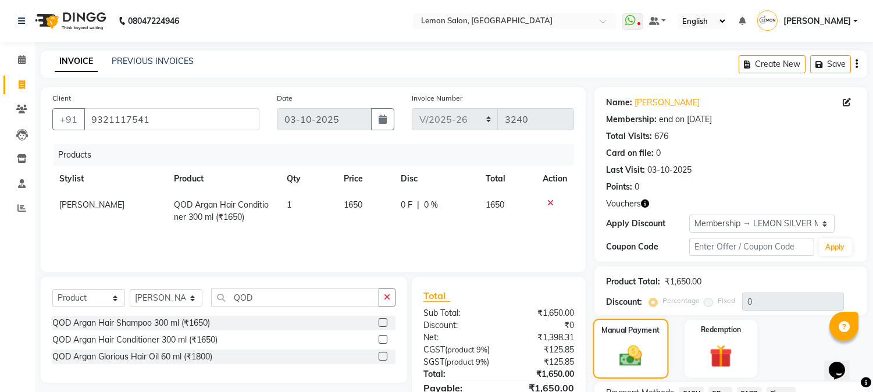
scroll to position [100, 0]
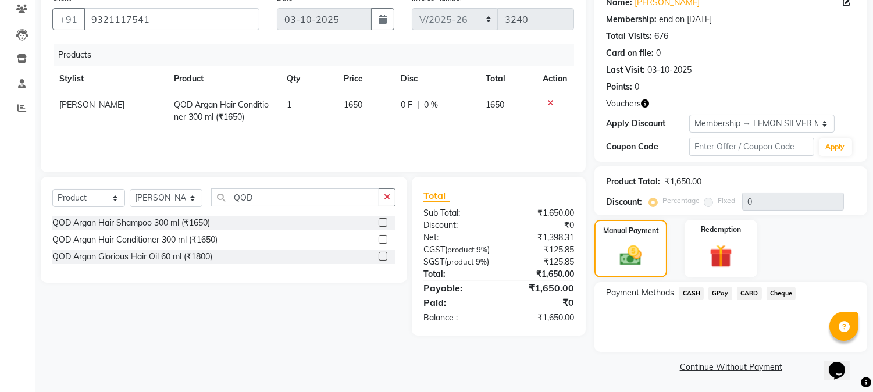
click at [745, 293] on span "CARD" at bounding box center [749, 293] width 25 height 13
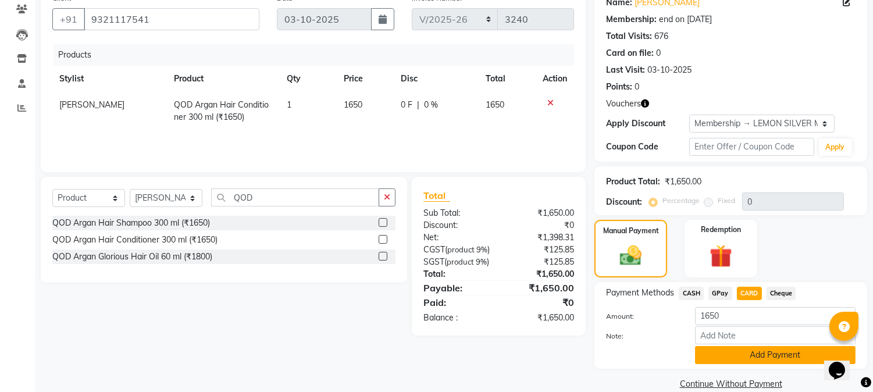
click at [726, 353] on button "Add Payment" at bounding box center [775, 355] width 161 height 18
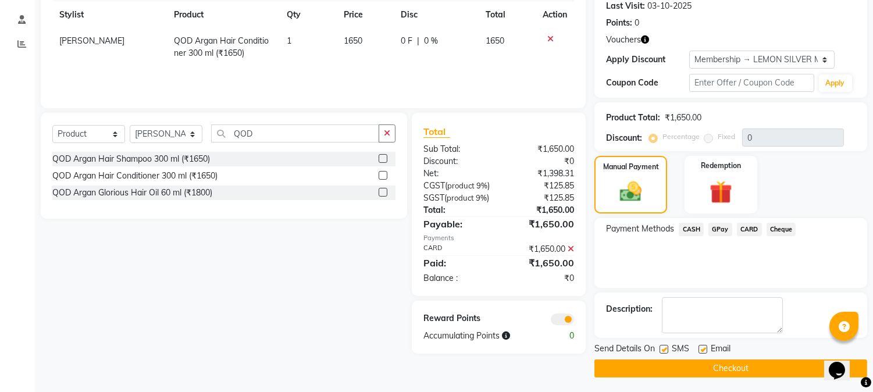
scroll to position [167, 0]
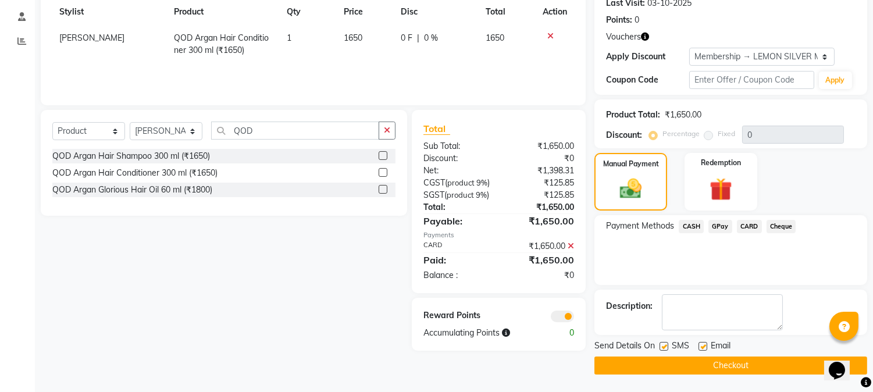
click at [706, 349] on label at bounding box center [703, 346] width 9 height 9
click at [706, 349] on input "checkbox" at bounding box center [703, 347] width 8 height 8
checkbox input "false"
click at [662, 347] on label at bounding box center [664, 346] width 9 height 9
click at [662, 347] on input "checkbox" at bounding box center [664, 347] width 8 height 8
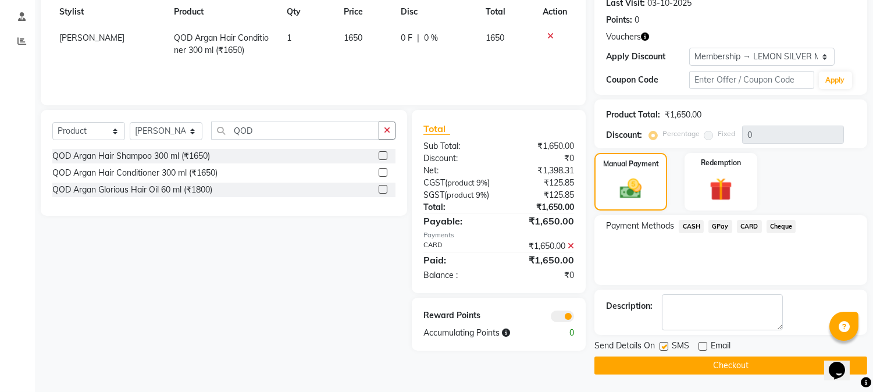
checkbox input "false"
click at [677, 369] on button "Checkout" at bounding box center [731, 366] width 273 height 18
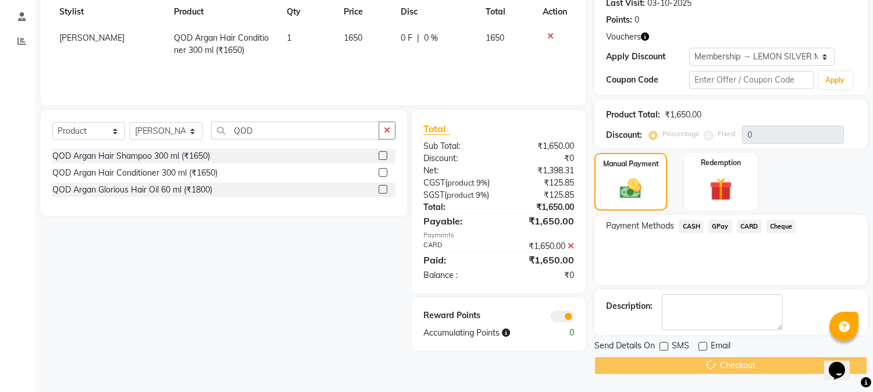
scroll to position [0, 0]
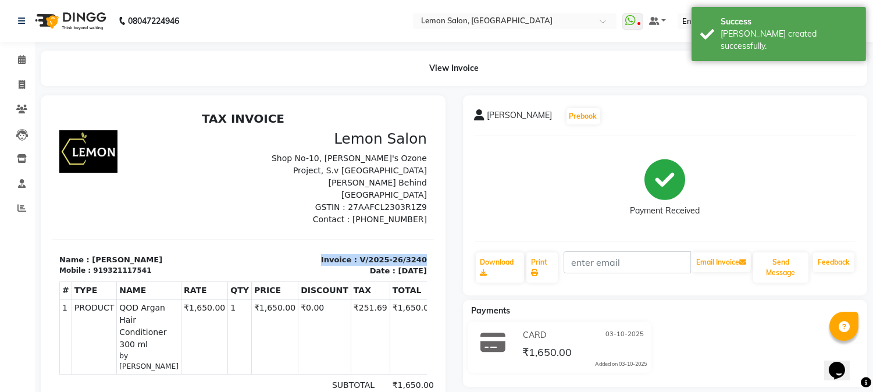
drag, startPoint x: 294, startPoint y: 240, endPoint x: 428, endPoint y: 241, distance: 134.4
click at [428, 241] on html "TAX INVOICE Lemon Salon Shop No-10, [PERSON_NAME]'s Ozone Project, S.v [GEOGRAP…" at bounding box center [243, 344] width 382 height 476
copy p "Invoice : V/2025-26/3240"
click at [16, 63] on span at bounding box center [22, 60] width 20 height 13
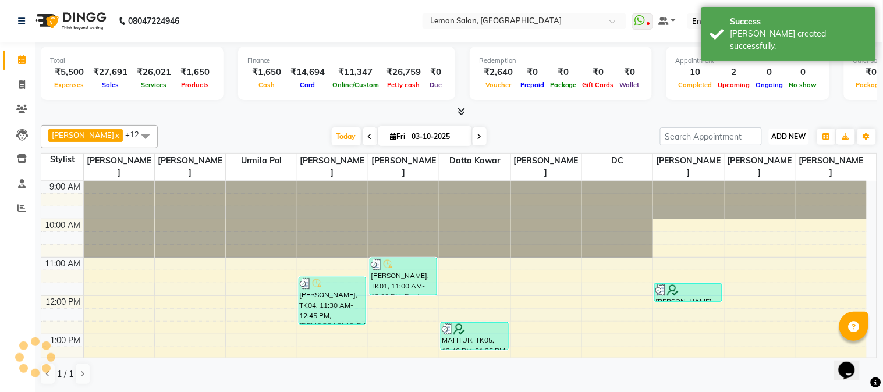
click at [788, 136] on span "ADD NEW" at bounding box center [789, 136] width 34 height 9
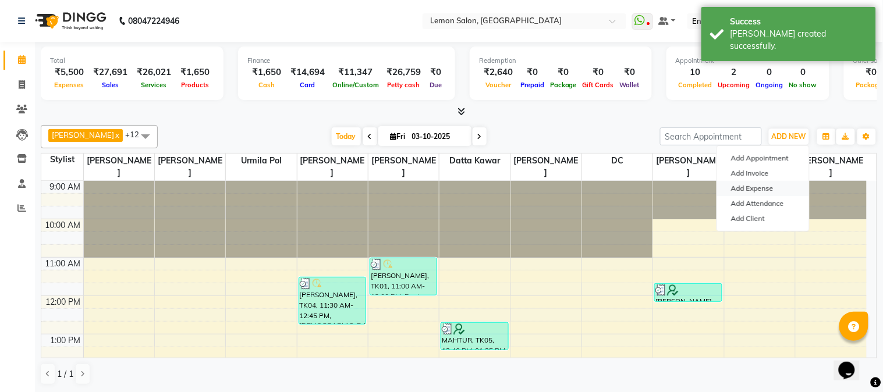
click at [760, 188] on link "Add Expense" at bounding box center [763, 188] width 92 height 15
select select "1"
select select "2524"
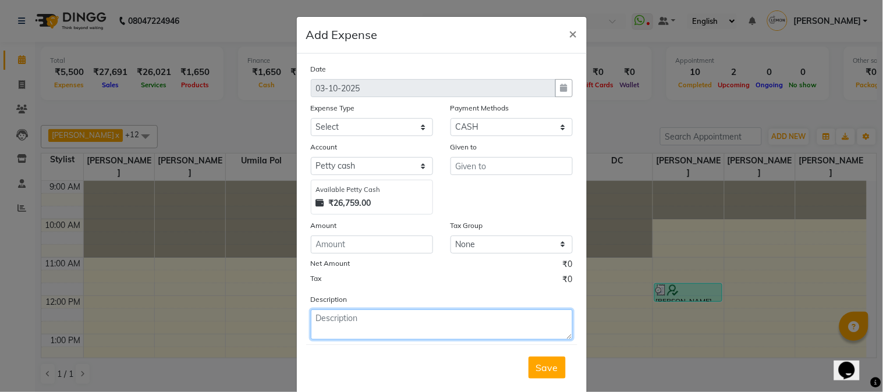
paste textarea "Invoice : V/2025-26/3240"
type textarea "Invoice : V/2025-26/3240"
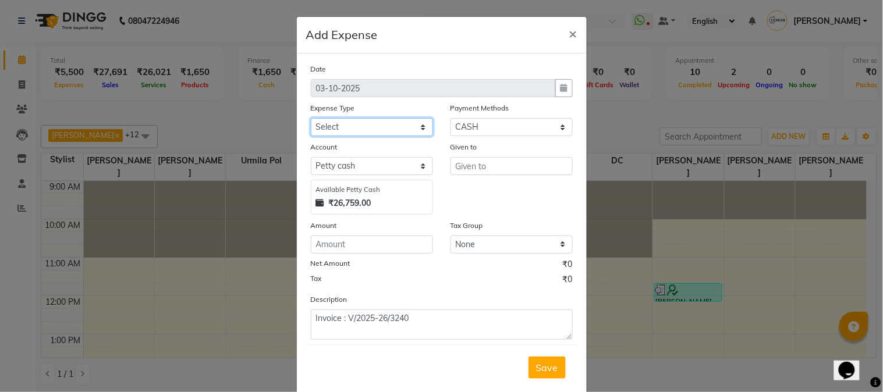
drag, startPoint x: 364, startPoint y: 127, endPoint x: 365, endPoint y: 134, distance: 7.6
click at [364, 127] on select "Select Advance Cash transfer to hub Laundry Loan Membership Milk Miscellaneous …" at bounding box center [372, 127] width 122 height 18
select select "2685"
click at [311, 118] on select "Select Advance Cash transfer to hub Laundry Loan Membership Milk Miscellaneous …" at bounding box center [372, 127] width 122 height 18
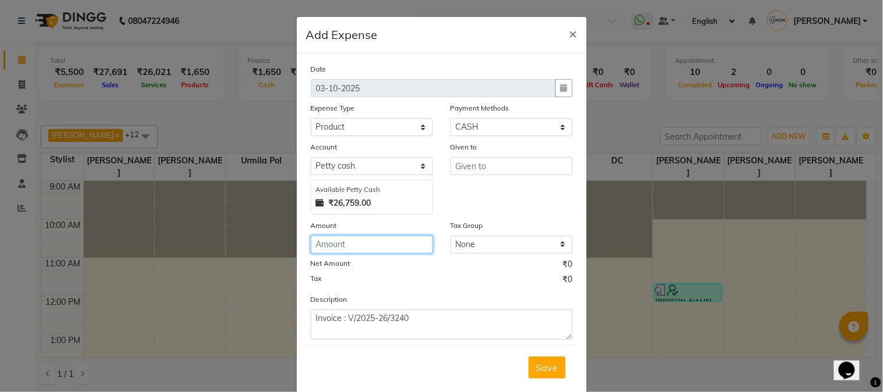
click at [336, 248] on input "number" at bounding box center [372, 245] width 122 height 18
type input "70"
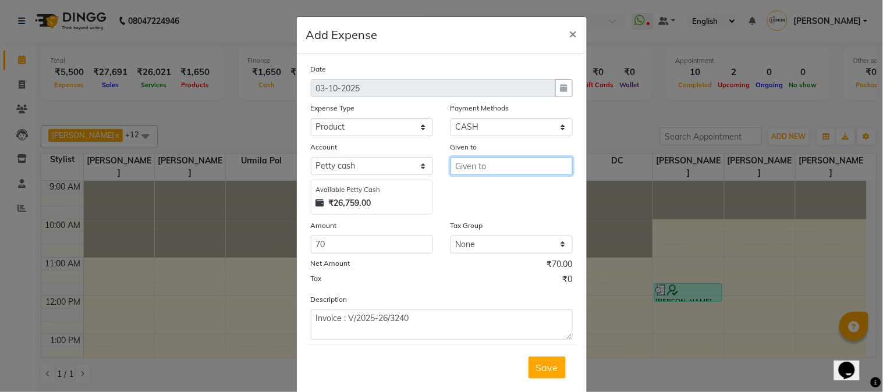
click at [509, 164] on input "text" at bounding box center [511, 166] width 122 height 18
click at [506, 190] on ngb-highlight "Tab rez Shah" at bounding box center [510, 191] width 92 height 12
type input "Tabrez Shah"
click at [543, 364] on span "Save" at bounding box center [547, 368] width 22 height 12
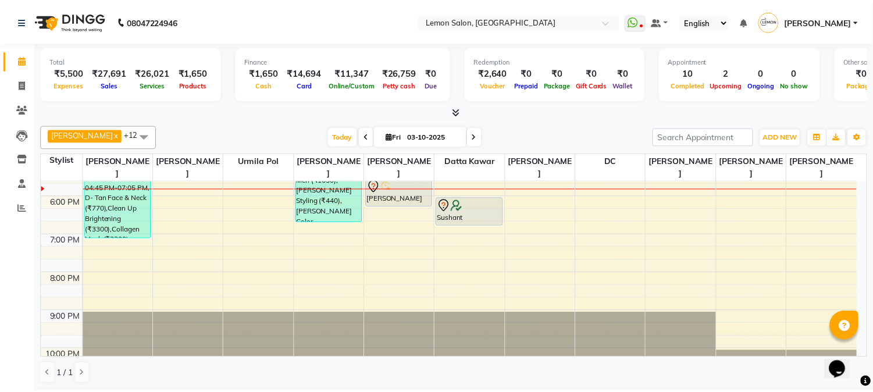
scroll to position [362, 0]
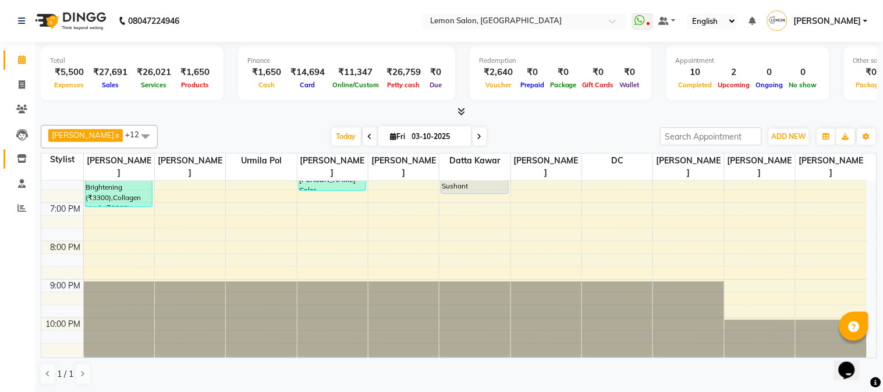
drag, startPoint x: 6, startPoint y: 150, endPoint x: 9, endPoint y: 163, distance: 13.1
click at [8, 160] on li "Inventory" at bounding box center [17, 159] width 35 height 25
click at [9, 165] on link "Inventory" at bounding box center [17, 159] width 28 height 19
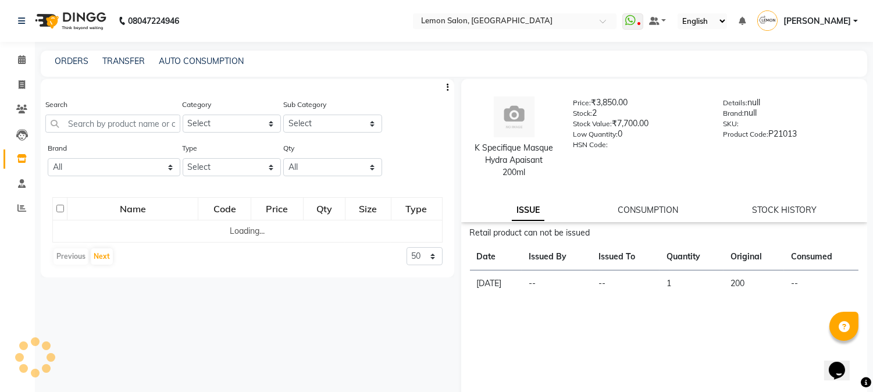
drag, startPoint x: 106, startPoint y: 133, endPoint x: 119, endPoint y: 124, distance: 15.5
click at [106, 133] on div "Search" at bounding box center [112, 120] width 135 height 44
click at [119, 124] on input "text" at bounding box center [112, 124] width 135 height 18
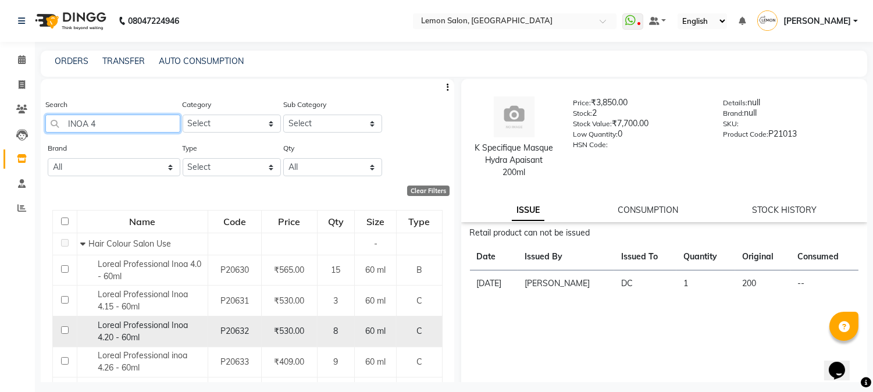
scroll to position [184, 0]
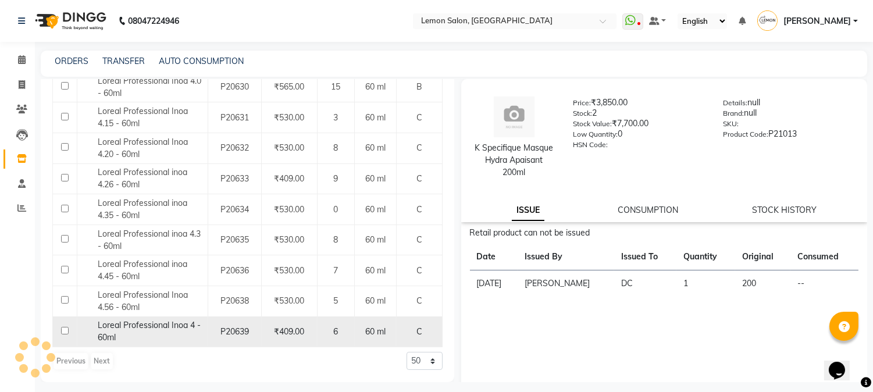
type input "INOA 4"
click at [169, 324] on span "Loreal Professional Inoa 4 - 60ml" at bounding box center [149, 331] width 103 height 23
select select
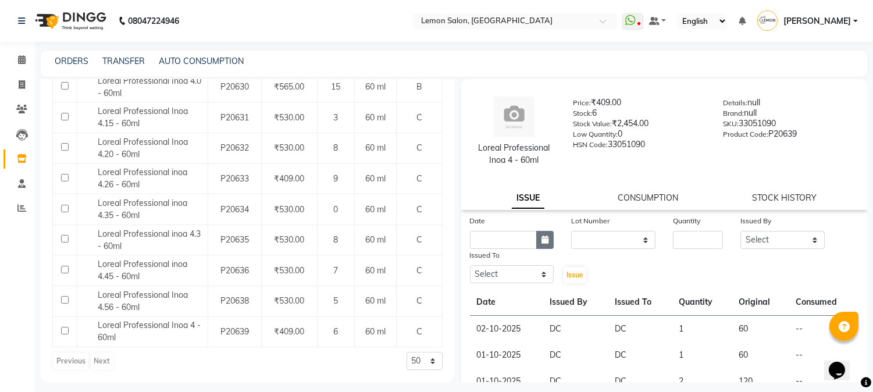
click at [537, 233] on button "button" at bounding box center [544, 240] width 17 height 18
select select "10"
select select "2025"
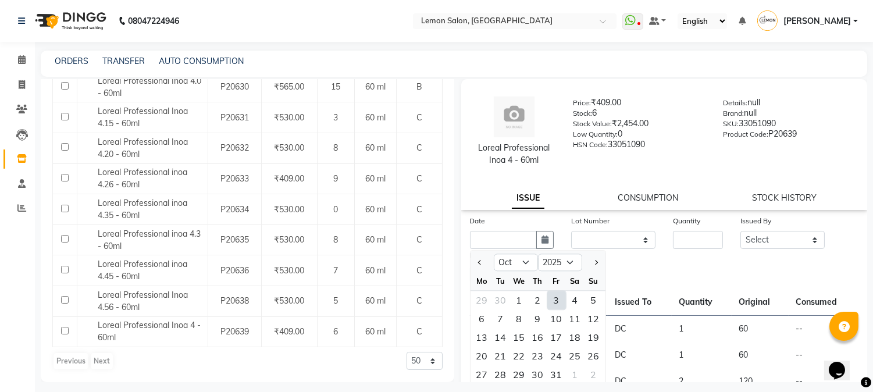
click at [565, 298] on div "3" at bounding box center [557, 300] width 19 height 19
type input "03-10-2025"
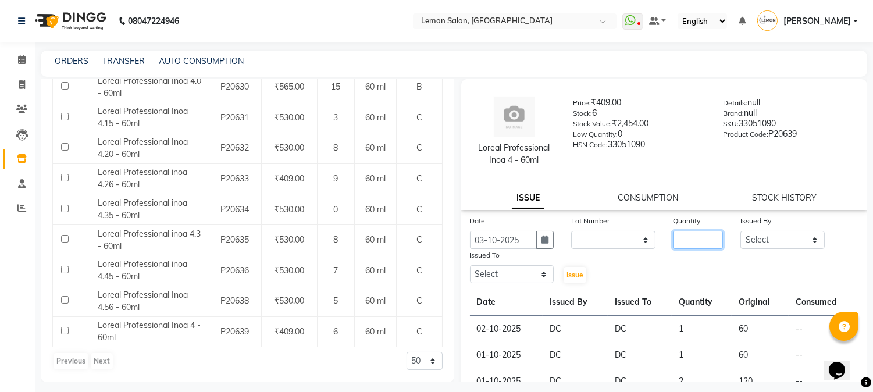
click at [673, 244] on input "number" at bounding box center [698, 240] width 50 height 18
type input "1"
click at [777, 241] on select "Select Akansha Sadafule Asma Dshpande Datta Kawar DC Furkan Mansoori Kaish Ali …" at bounding box center [783, 240] width 84 height 18
select select "7892"
click at [741, 231] on select "Select Akansha Sadafule Asma Dshpande Datta Kawar DC Furkan Mansoori Kaish Ali …" at bounding box center [783, 240] width 84 height 18
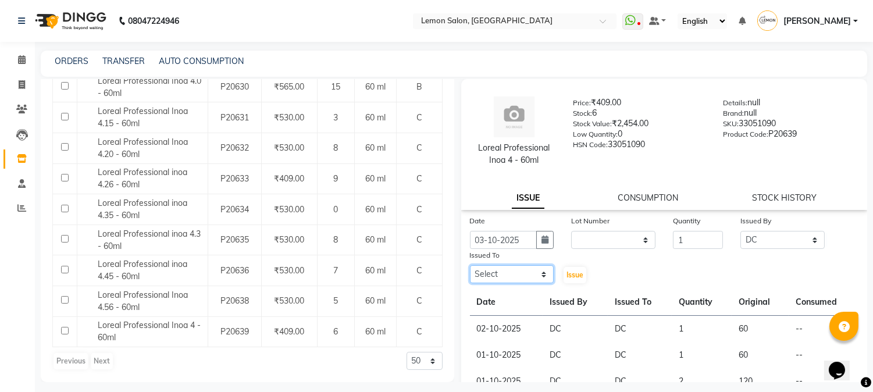
drag, startPoint x: 520, startPoint y: 273, endPoint x: 520, endPoint y: 266, distance: 7.0
click at [520, 273] on select "Select Akansha Sadafule Asma Dshpande Datta Kawar DC Furkan Mansoori Kaish Ali …" at bounding box center [512, 274] width 84 height 18
select select "7892"
click at [470, 265] on select "Select Akansha Sadafule Asma Dshpande Datta Kawar DC Furkan Mansoori Kaish Ali …" at bounding box center [512, 274] width 84 height 18
click at [573, 280] on button "Issue" at bounding box center [575, 275] width 23 height 16
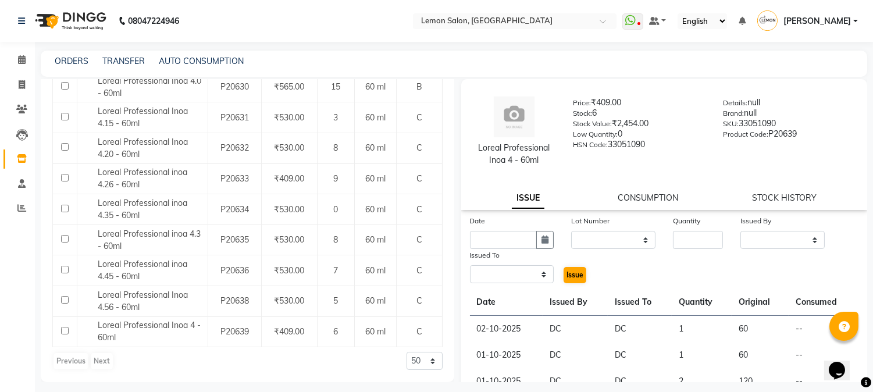
select select
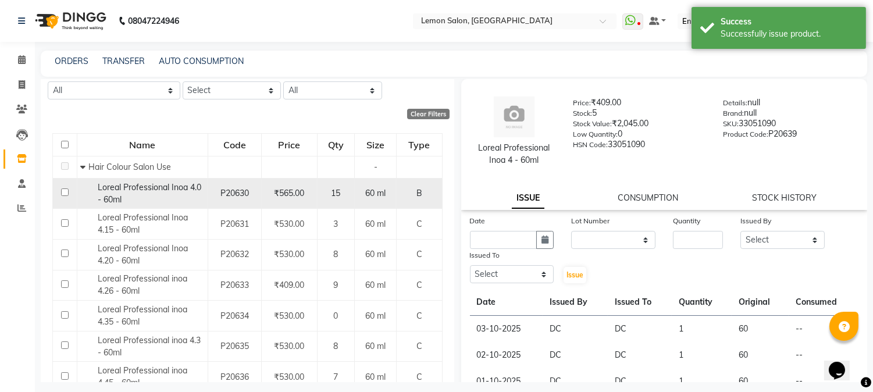
scroll to position [0, 0]
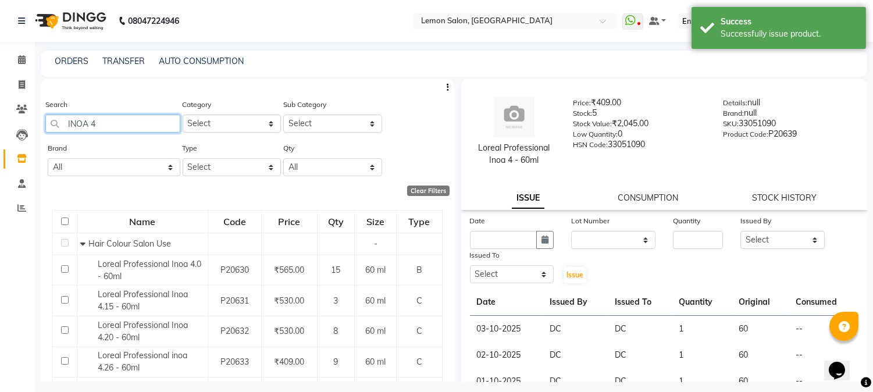
click at [113, 123] on input "INOA 4" at bounding box center [112, 124] width 135 height 18
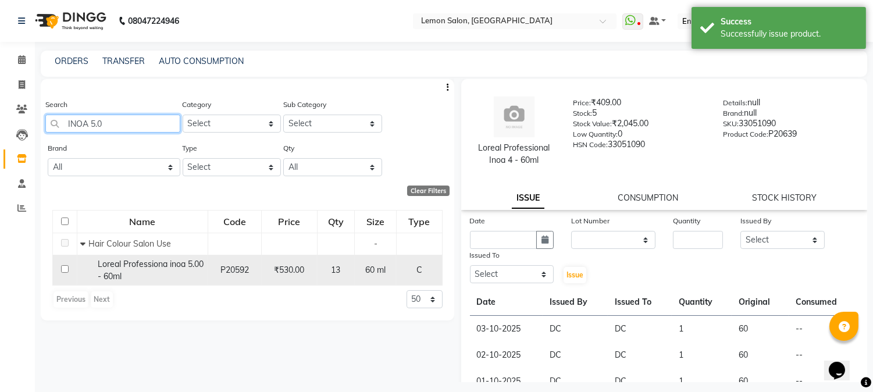
type input "INOA 5.0"
click at [162, 278] on div "Loreal Professiona inoa 5.00 - 60ml" at bounding box center [142, 270] width 125 height 24
select select
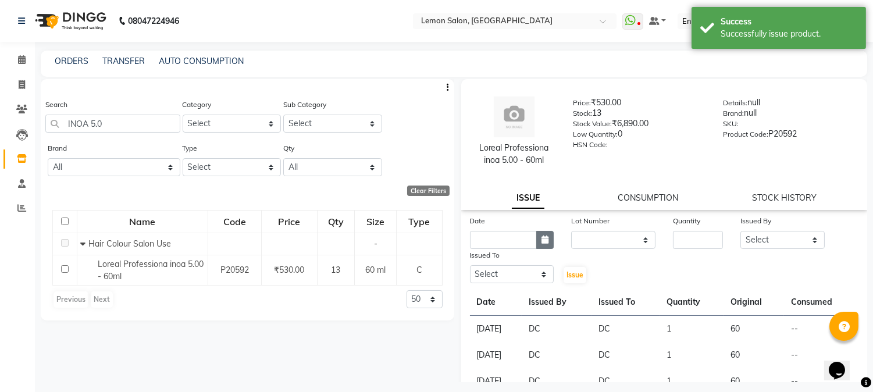
click at [542, 239] on icon "button" at bounding box center [545, 240] width 7 height 8
select select "10"
select select "2025"
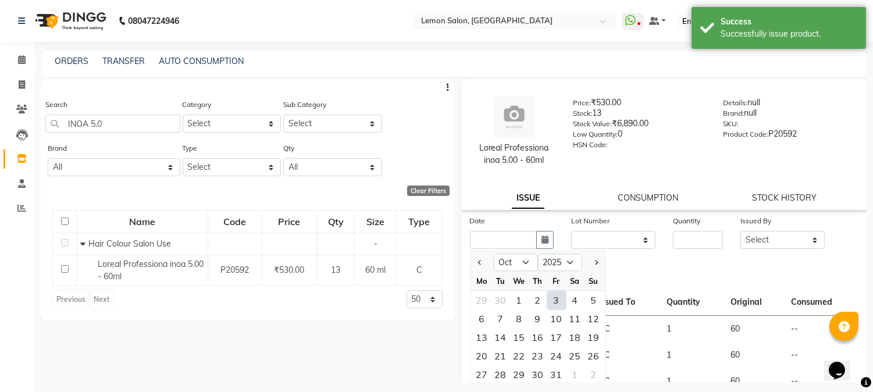
click at [549, 300] on div "3" at bounding box center [557, 300] width 19 height 19
type input "03-10-2025"
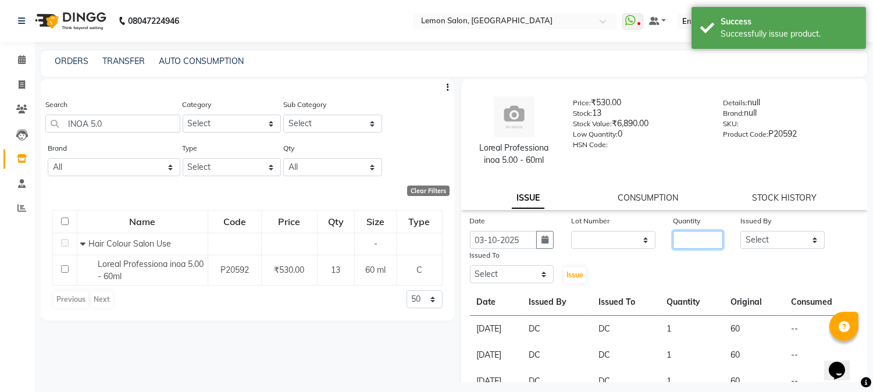
click at [688, 241] on input "number" at bounding box center [698, 240] width 50 height 18
type input "1"
click at [783, 241] on select "Select Akansha Sadafule Asma Dshpande Datta Kawar DC Furkan Mansoori Kaish Ali …" at bounding box center [783, 240] width 84 height 18
select select "7892"
click at [741, 231] on select "Select Akansha Sadafule Asma Dshpande Datta Kawar DC Furkan Mansoori Kaish Ali …" at bounding box center [783, 240] width 84 height 18
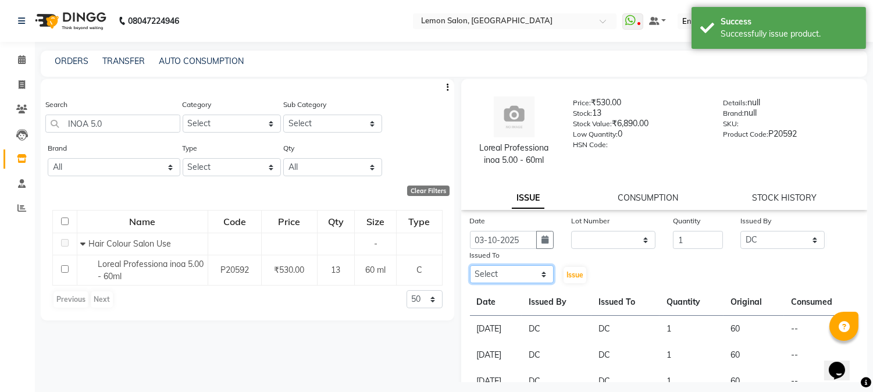
drag, startPoint x: 525, startPoint y: 282, endPoint x: 525, endPoint y: 268, distance: 14.5
click at [525, 278] on select "Select Akansha Sadafule Asma Dshpande Datta Kawar DC Furkan Mansoori Kaish Ali …" at bounding box center [512, 274] width 84 height 18
select select "7892"
click at [470, 265] on select "Select Akansha Sadafule Asma Dshpande Datta Kawar DC Furkan Mansoori Kaish Ali …" at bounding box center [512, 274] width 84 height 18
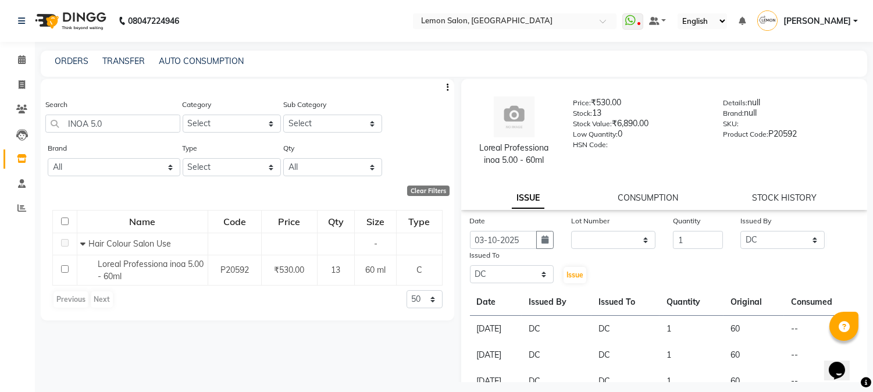
click at [585, 276] on div "Issue" at bounding box center [580, 266] width 34 height 35
click at [581, 275] on button "Issue" at bounding box center [575, 275] width 23 height 16
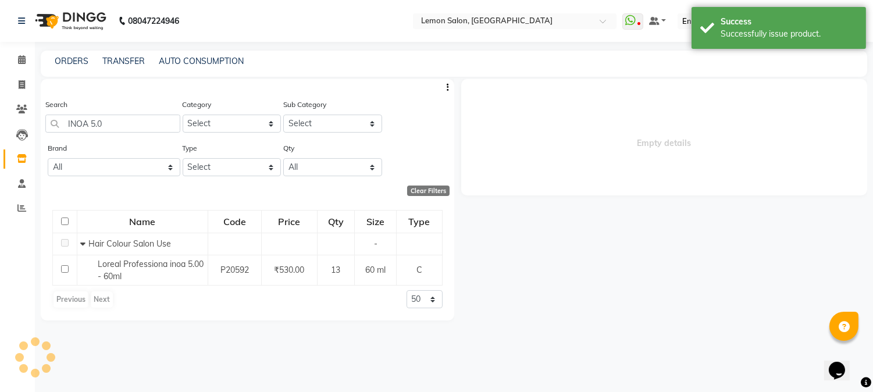
select select
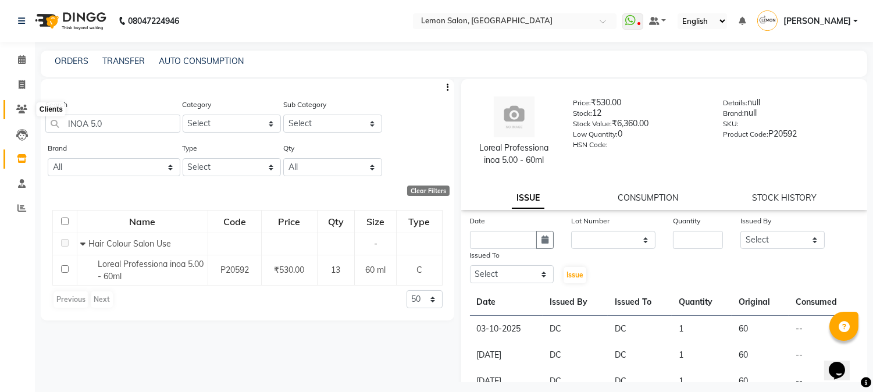
click at [24, 108] on icon at bounding box center [21, 109] width 11 height 9
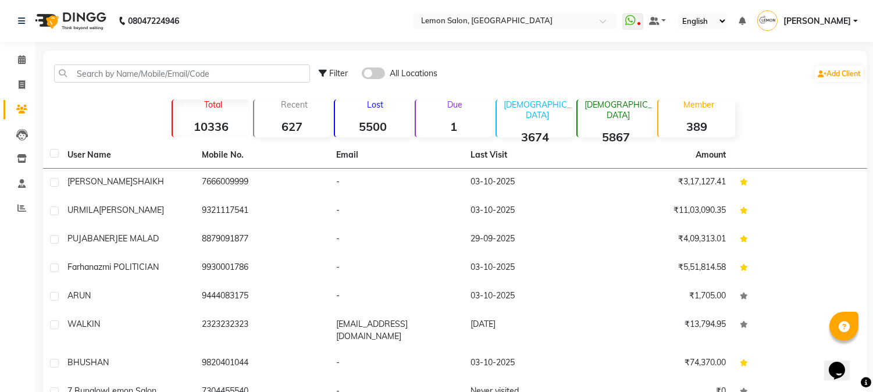
click at [12, 73] on li "Invoice" at bounding box center [17, 85] width 35 height 25
click at [15, 84] on span at bounding box center [22, 85] width 20 height 13
select select "565"
select select "service"
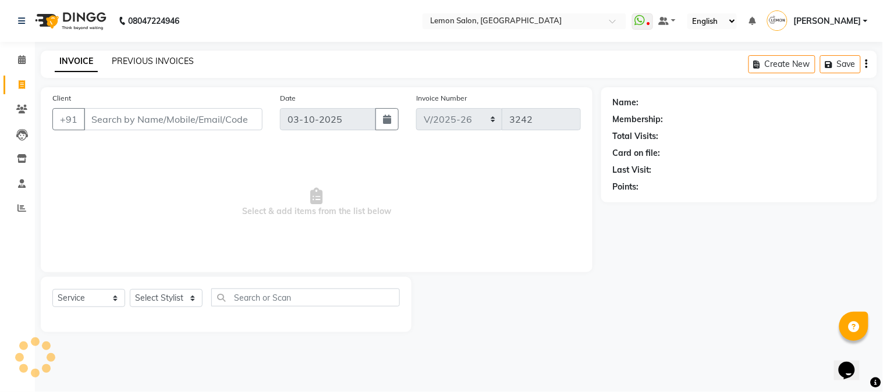
click at [181, 60] on link "PREVIOUS INVOICES" at bounding box center [153, 61] width 82 height 10
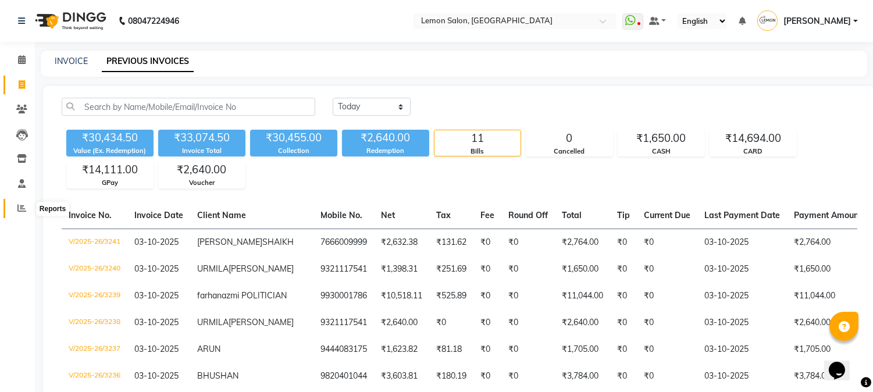
click at [14, 208] on span at bounding box center [22, 208] width 20 height 13
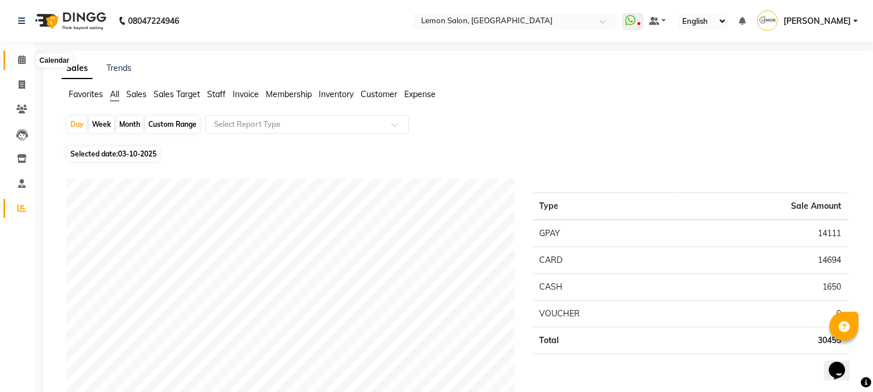
click at [12, 57] on span at bounding box center [22, 60] width 20 height 13
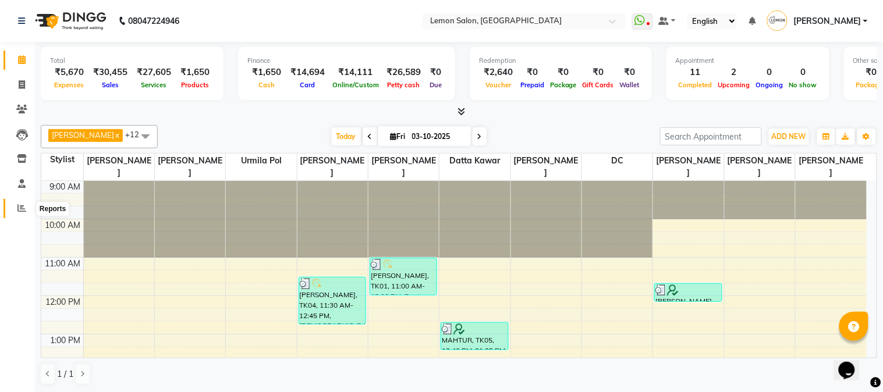
click at [24, 214] on span at bounding box center [22, 208] width 20 height 13
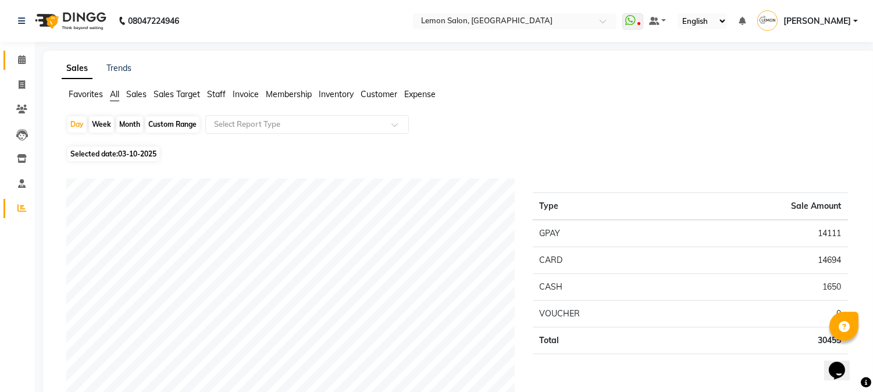
click at [10, 62] on link "Calendar" at bounding box center [17, 60] width 28 height 19
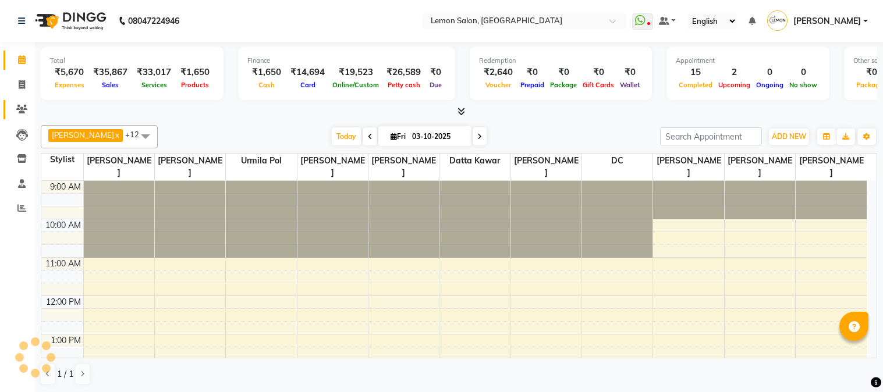
click at [16, 115] on span at bounding box center [22, 109] width 20 height 13
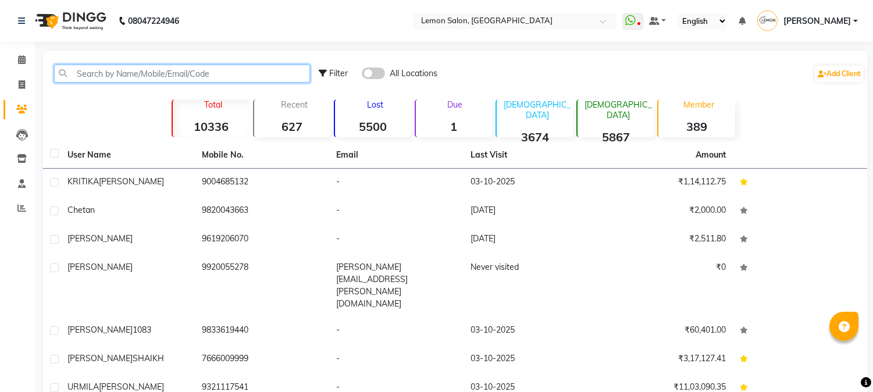
click at [112, 78] on input "text" at bounding box center [182, 74] width 256 height 18
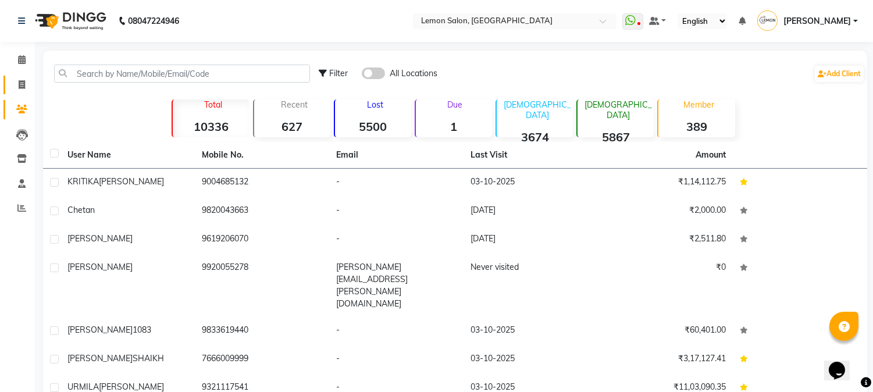
click at [16, 93] on link "Invoice" at bounding box center [17, 85] width 28 height 19
select select "565"
select select "service"
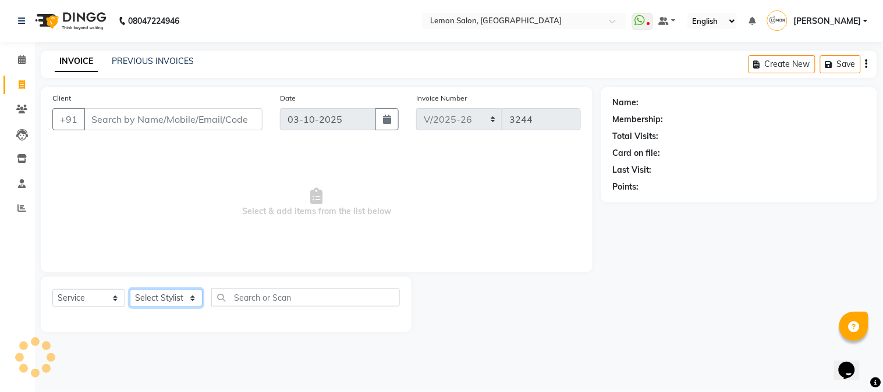
click at [173, 295] on select "Select Stylist" at bounding box center [166, 298] width 73 height 18
click at [170, 303] on select "Select Stylist [PERSON_NAME] [PERSON_NAME] Datta [PERSON_NAME] [PERSON_NAME] [P…" at bounding box center [166, 298] width 73 height 18
click at [170, 299] on select "Select Stylist [PERSON_NAME] [PERSON_NAME] Datta [PERSON_NAME] [PERSON_NAME] [P…" at bounding box center [166, 298] width 73 height 18
select select "7417"
click at [130, 290] on select "Select Stylist [PERSON_NAME] [PERSON_NAME] Datta [PERSON_NAME] [PERSON_NAME] [P…" at bounding box center [166, 298] width 73 height 18
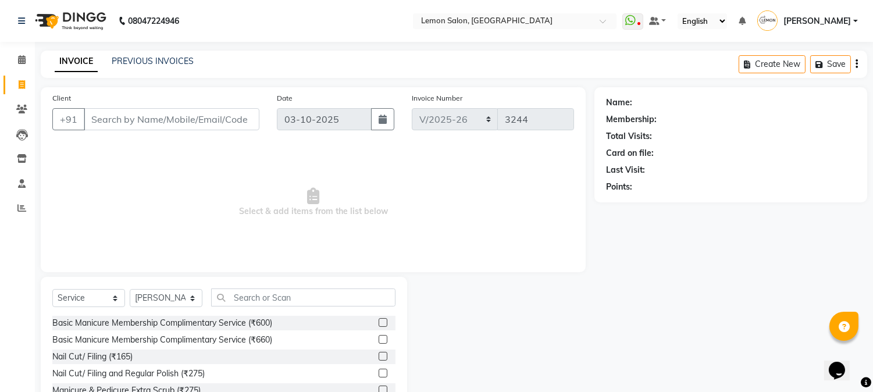
click at [266, 307] on div "Select Service Product Membership Package Voucher Prepaid Gift Card Select Styl…" at bounding box center [223, 302] width 343 height 27
click at [276, 301] on input "text" at bounding box center [303, 298] width 184 height 18
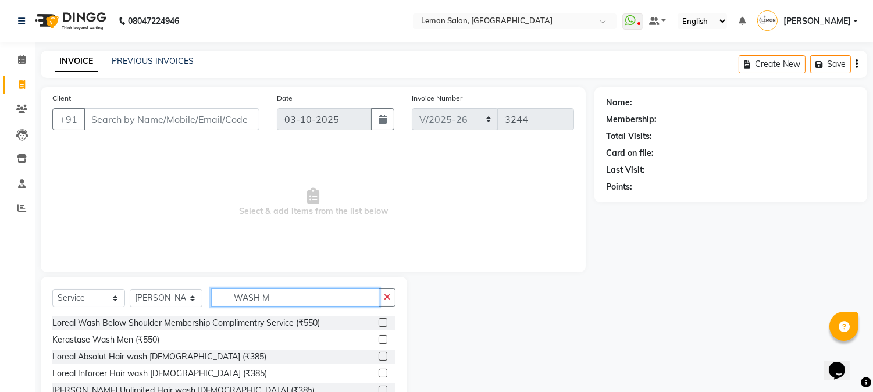
type input "WASH M"
click at [379, 356] on label at bounding box center [383, 356] width 9 height 9
click at [379, 356] on input "checkbox" at bounding box center [383, 357] width 8 height 8
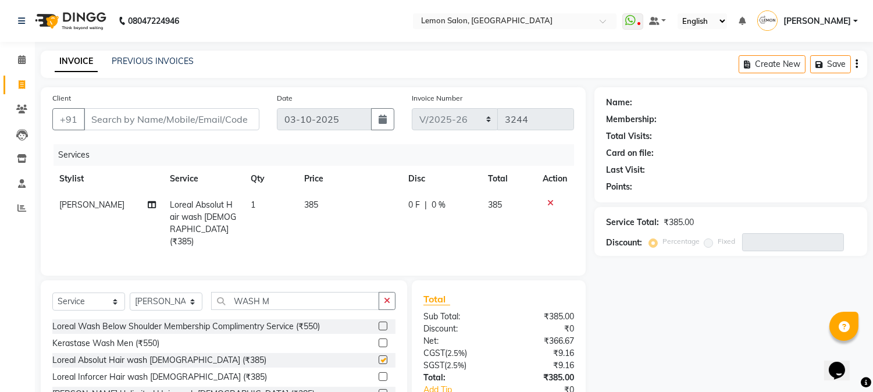
checkbox input "false"
click at [394, 294] on button "button" at bounding box center [387, 301] width 17 height 18
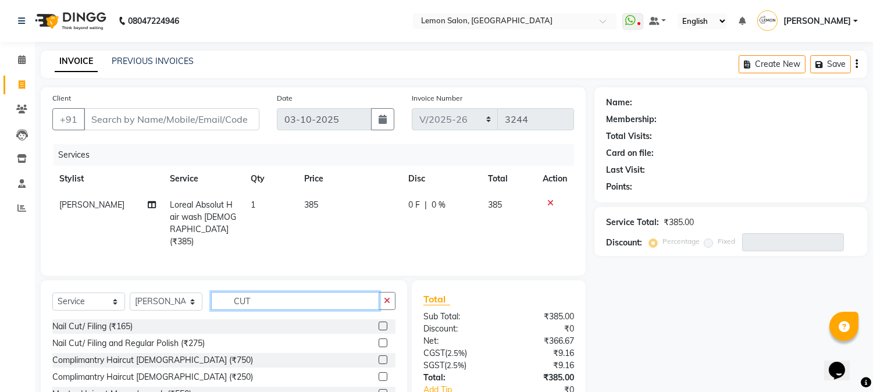
scroll to position [74, 0]
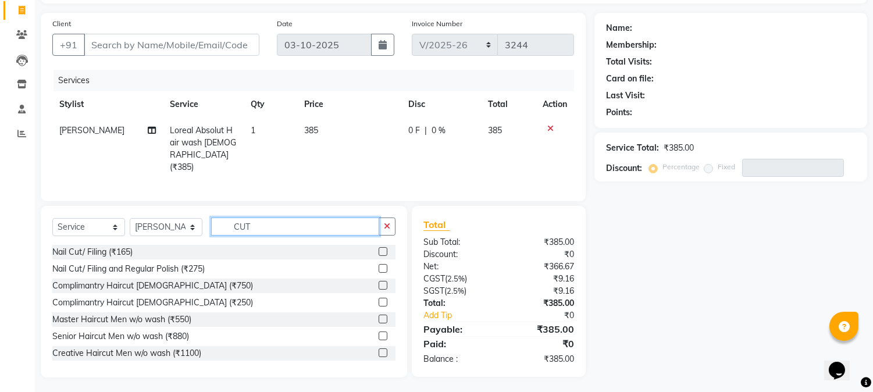
type input "CUT"
click at [379, 334] on label at bounding box center [383, 336] width 9 height 9
click at [379, 334] on input "checkbox" at bounding box center [383, 337] width 8 height 8
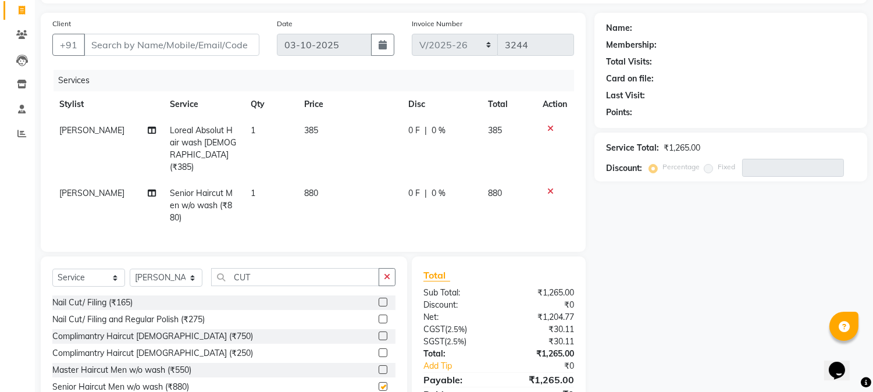
checkbox input "false"
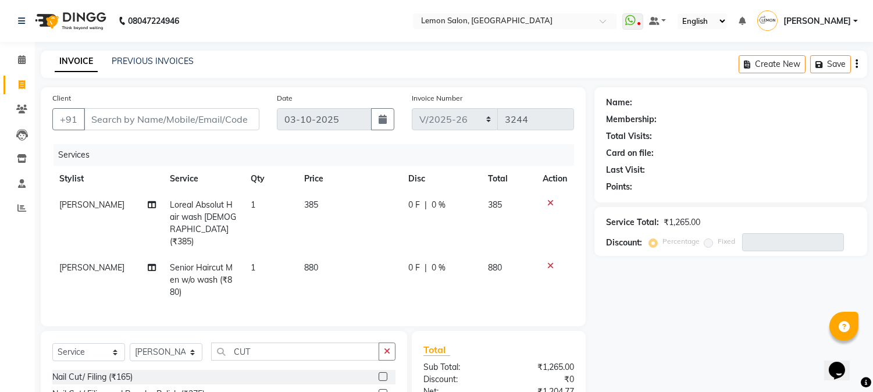
scroll to position [125, 0]
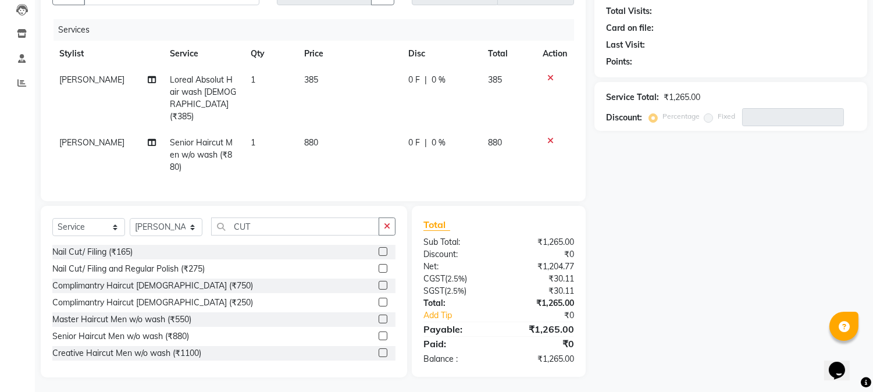
drag, startPoint x: 873, startPoint y: 170, endPoint x: 882, endPoint y: 91, distance: 79.7
click at [873, 91] on html "08047224946 Select Location × Lemon Salon, Goregaon WhatsApp Status ✕ Status: D…" at bounding box center [436, 71] width 873 height 392
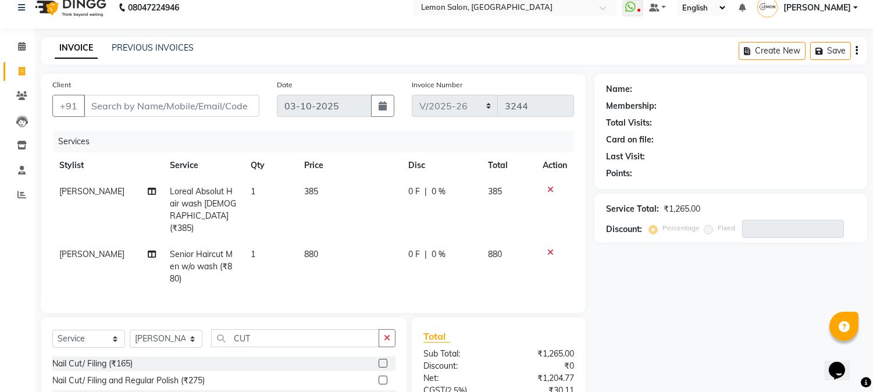
scroll to position [0, 0]
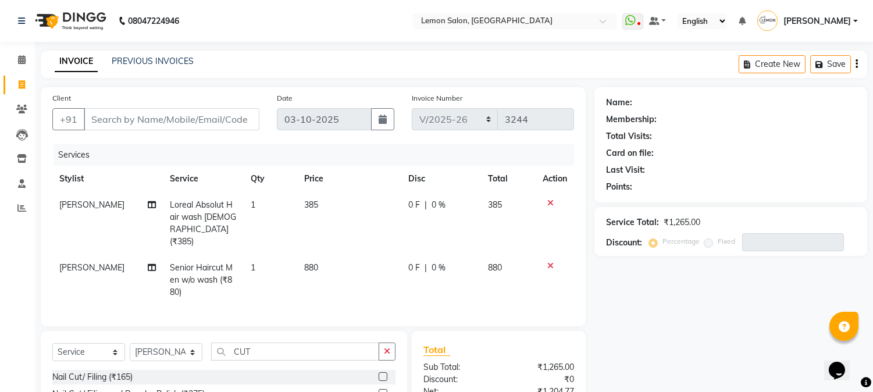
click at [392, 348] on button "button" at bounding box center [387, 352] width 17 height 18
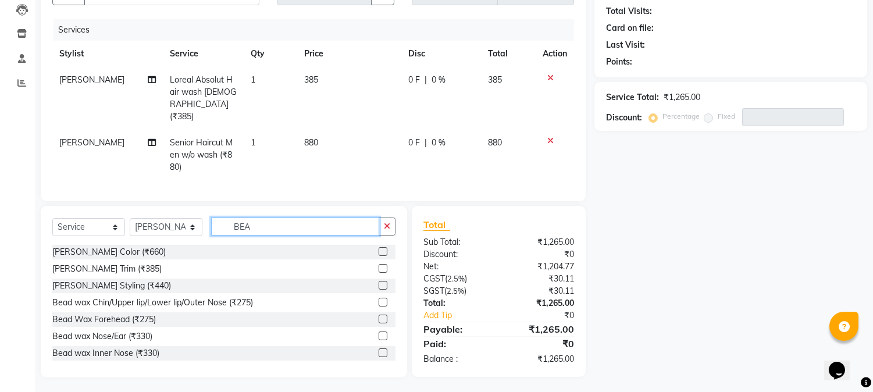
type input "BEA"
click at [379, 282] on label at bounding box center [383, 285] width 9 height 9
click at [379, 282] on input "checkbox" at bounding box center [383, 286] width 8 height 8
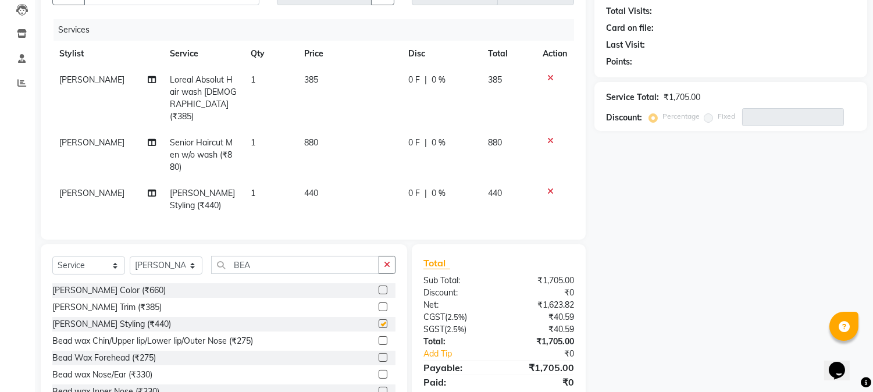
scroll to position [41, 0]
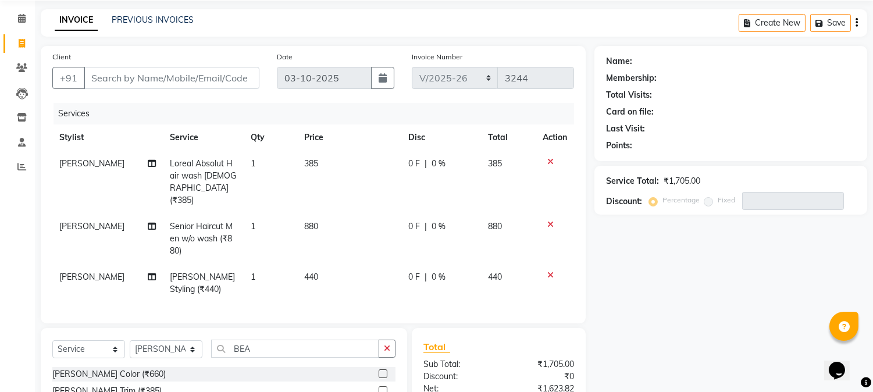
checkbox input "false"
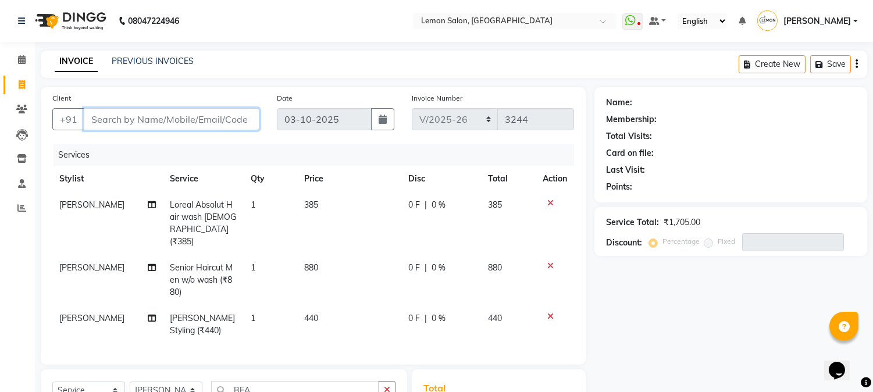
drag, startPoint x: 150, startPoint y: 118, endPoint x: 0, endPoint y: 126, distance: 149.7
click at [150, 118] on input "Client" at bounding box center [172, 119] width 176 height 22
type input "9"
type input "0"
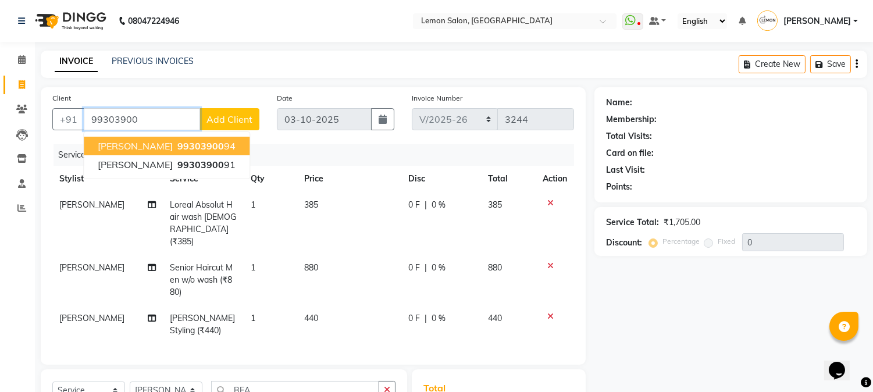
click at [187, 149] on span "99303900" at bounding box center [200, 146] width 47 height 12
type input "9930390094"
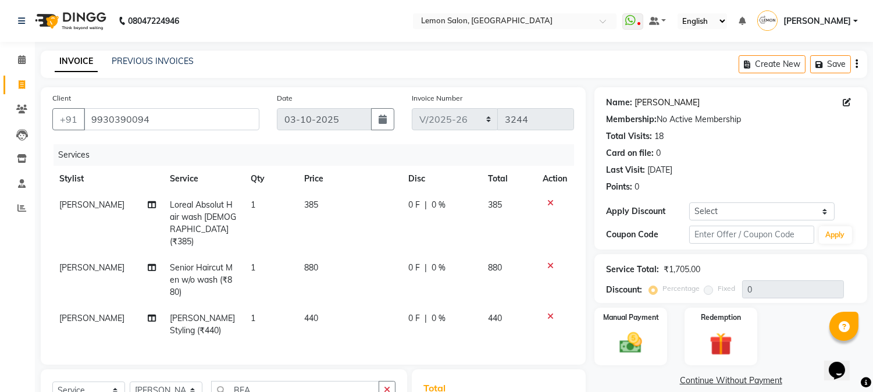
click at [662, 101] on link "Charu Jain" at bounding box center [667, 103] width 65 height 12
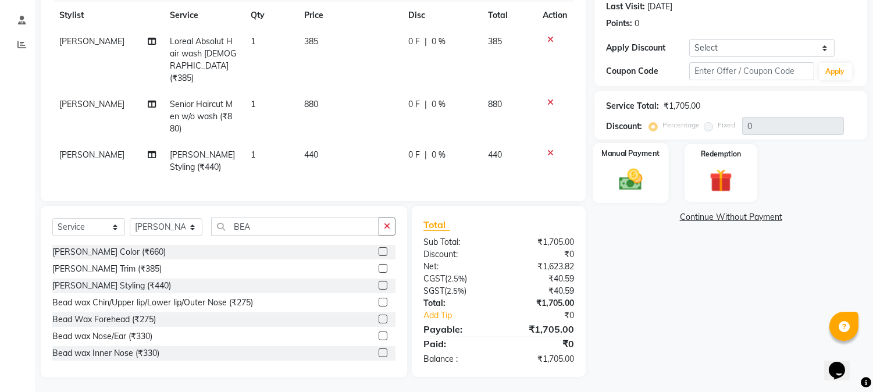
click at [625, 191] on img at bounding box center [631, 179] width 38 height 27
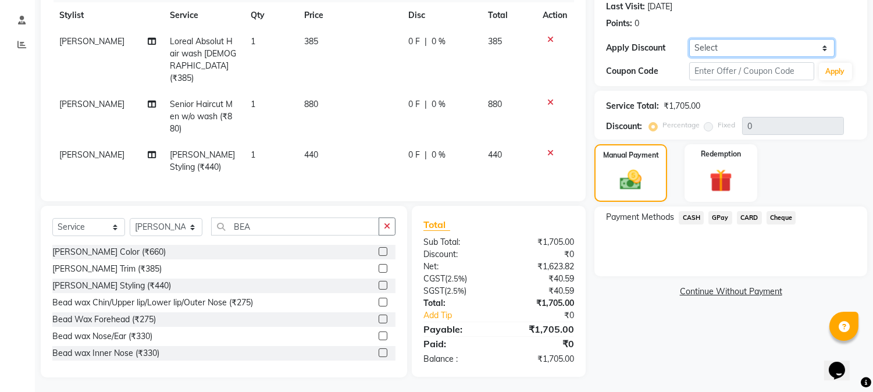
click at [712, 45] on select "Select Coupon → Abc" at bounding box center [761, 48] width 145 height 18
select select "1: Object"
click at [689, 39] on select "Select Coupon → Abc" at bounding box center [761, 48] width 145 height 18
type input "20"
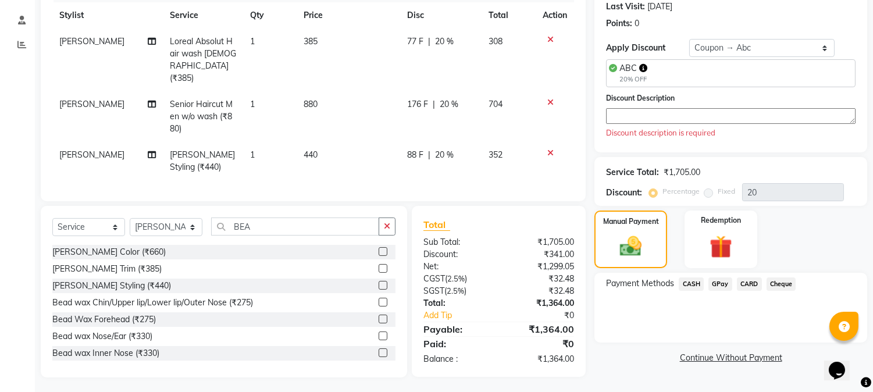
click at [704, 38] on div "Name: Charu Jain Membership: No Active Membership Total Visits: 18 Card on file…" at bounding box center [731, 38] width 273 height 229
click at [708, 51] on select "Select Coupon → Abc" at bounding box center [761, 48] width 145 height 18
select select "0:"
click at [689, 39] on select "Select Coupon → Abc" at bounding box center [761, 48] width 145 height 18
type input "0"
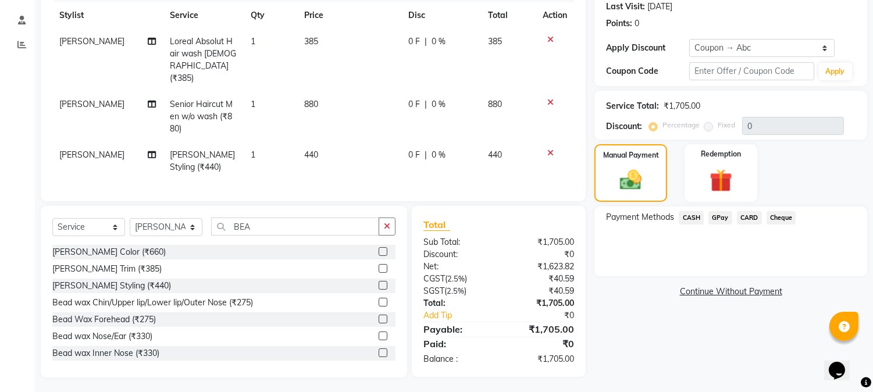
click at [695, 216] on span "CASH" at bounding box center [691, 217] width 25 height 13
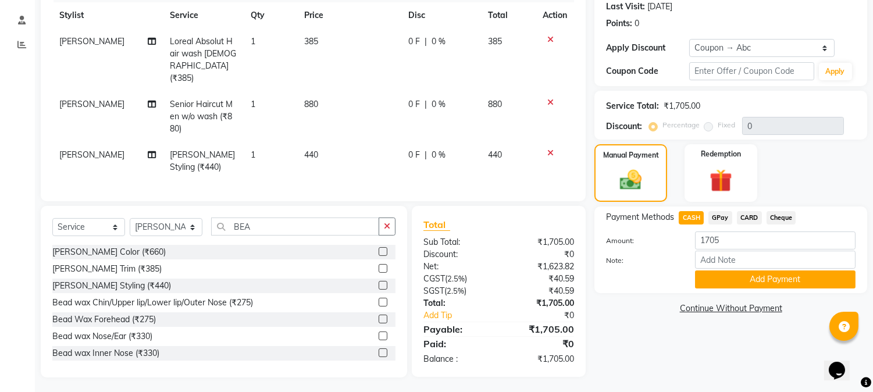
click at [710, 217] on span "GPay" at bounding box center [721, 217] width 24 height 13
click at [730, 41] on select "Select Coupon → Abc" at bounding box center [761, 48] width 145 height 18
select select "1: Object"
click at [689, 39] on select "Select Coupon → Abc" at bounding box center [761, 48] width 145 height 18
type input "20"
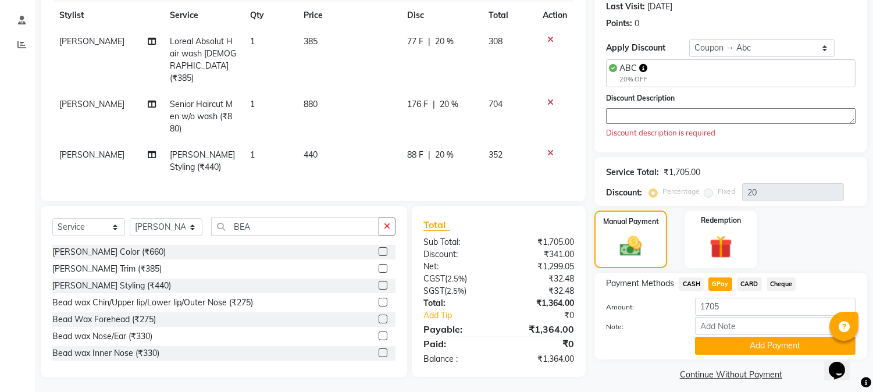
click at [644, 119] on textarea at bounding box center [731, 116] width 250 height 16
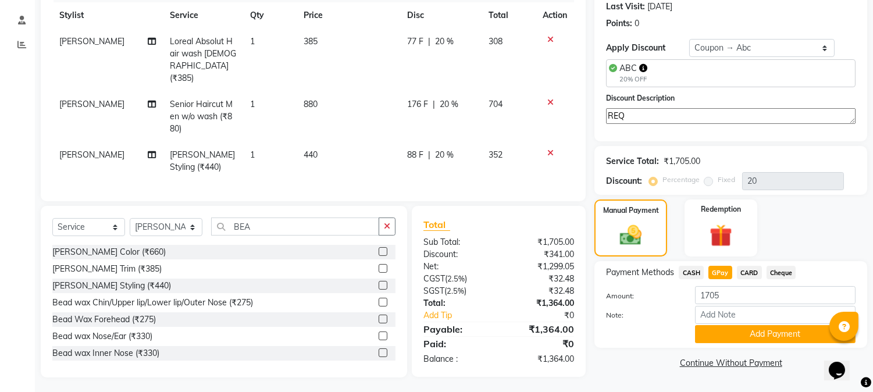
type textarea "REQ"
click at [719, 271] on span "GPay" at bounding box center [721, 272] width 24 height 13
type input "1364"
drag, startPoint x: 741, startPoint y: 273, endPoint x: 749, endPoint y: 279, distance: 10.0
click at [743, 273] on span "CARD" at bounding box center [749, 272] width 25 height 13
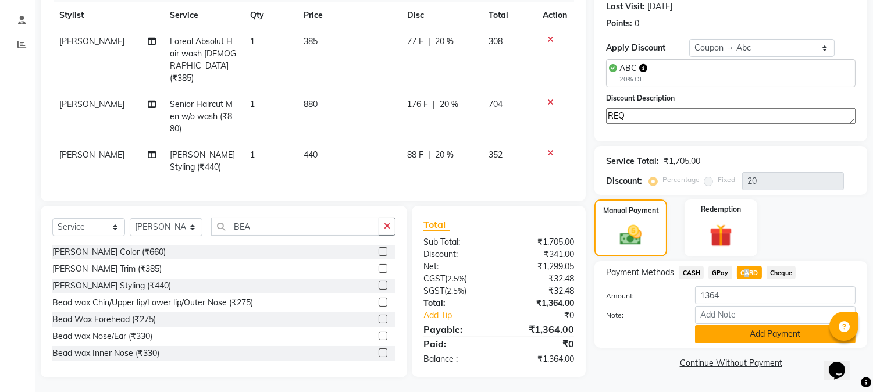
click at [718, 336] on button "Add Payment" at bounding box center [775, 334] width 161 height 18
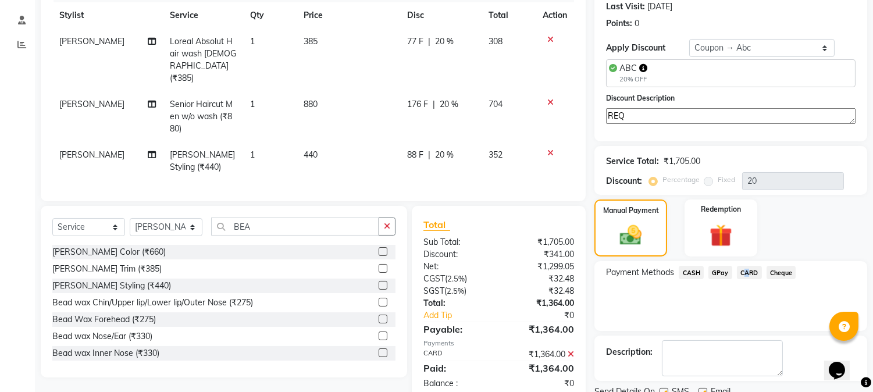
scroll to position [209, 0]
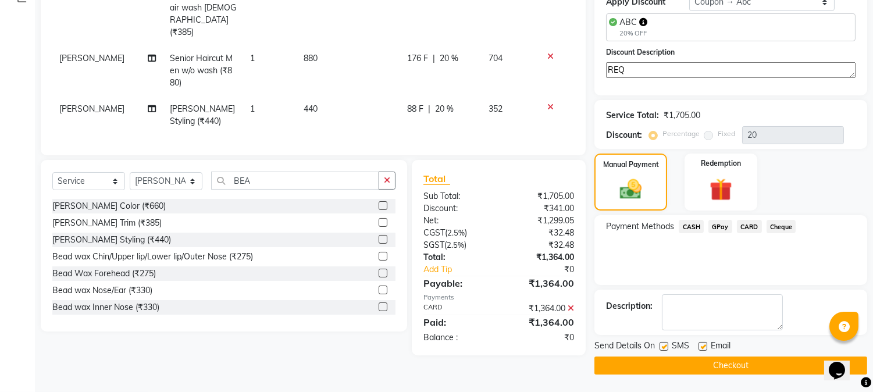
click at [702, 345] on label at bounding box center [703, 346] width 9 height 9
click at [702, 345] on input "checkbox" at bounding box center [703, 347] width 8 height 8
checkbox input "false"
click at [658, 346] on div "Send Details On SMS Email" at bounding box center [731, 347] width 273 height 15
click at [660, 344] on label at bounding box center [664, 346] width 9 height 9
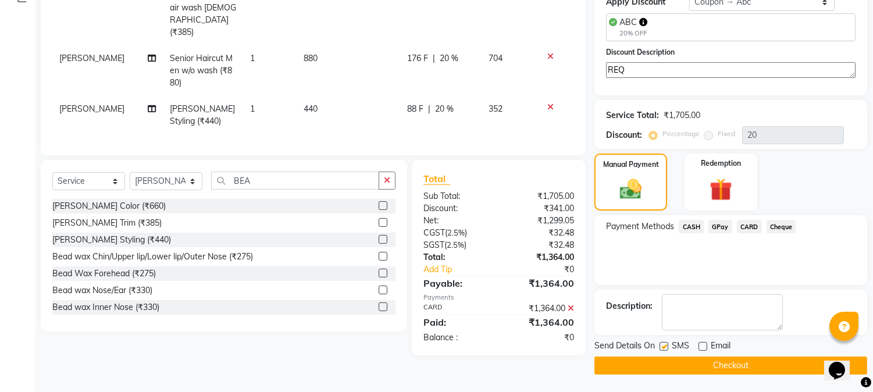
click at [660, 344] on input "checkbox" at bounding box center [664, 347] width 8 height 8
checkbox input "false"
click at [710, 361] on button "Checkout" at bounding box center [731, 366] width 273 height 18
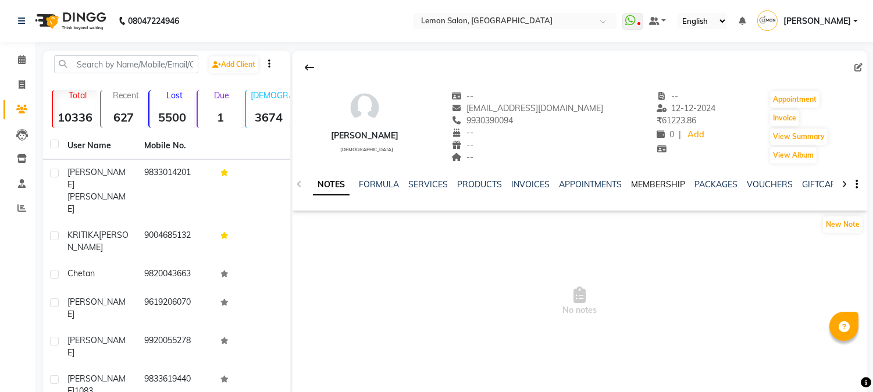
click at [635, 179] on link "MEMBERSHIP" at bounding box center [658, 184] width 54 height 10
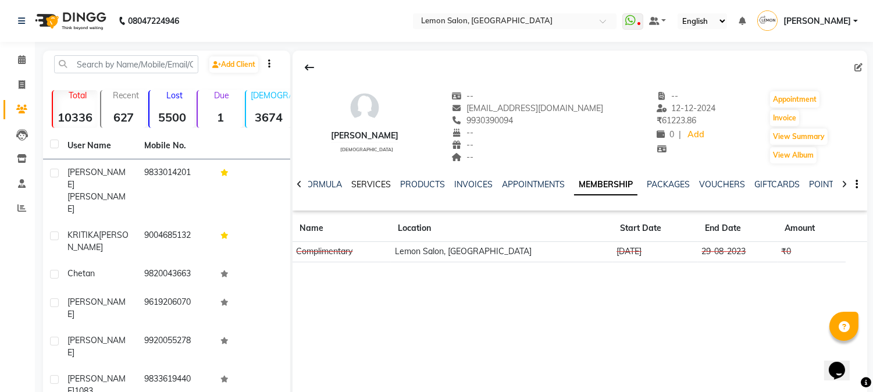
click at [360, 185] on link "SERVICES" at bounding box center [371, 184] width 40 height 10
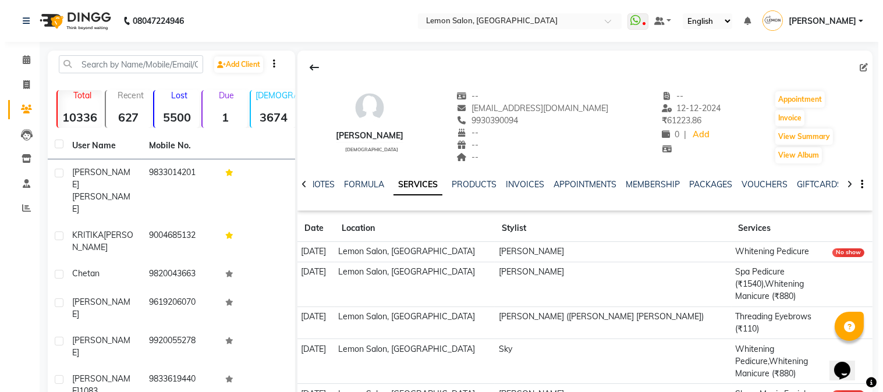
scroll to position [151, 0]
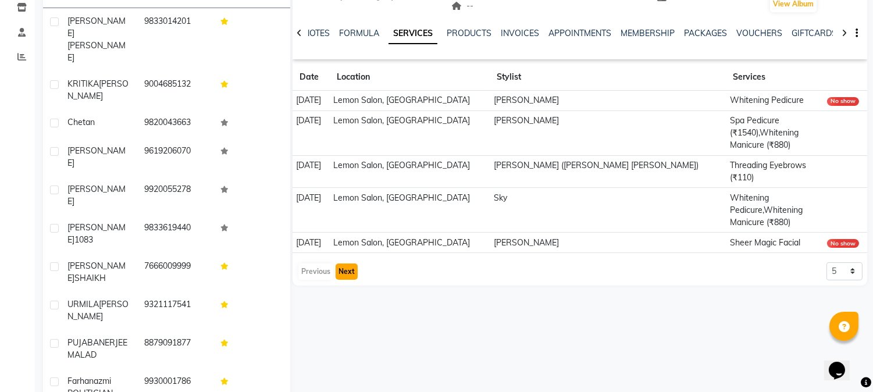
click at [348, 264] on button "Next" at bounding box center [347, 272] width 22 height 16
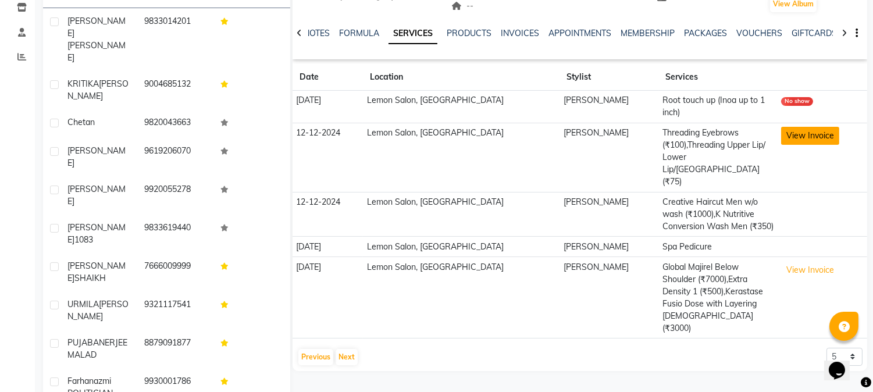
click at [796, 127] on button "View Invoice" at bounding box center [810, 136] width 58 height 18
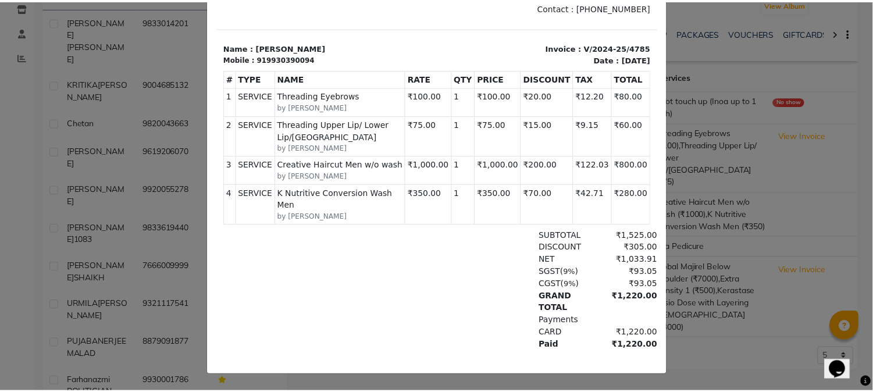
scroll to position [0, 0]
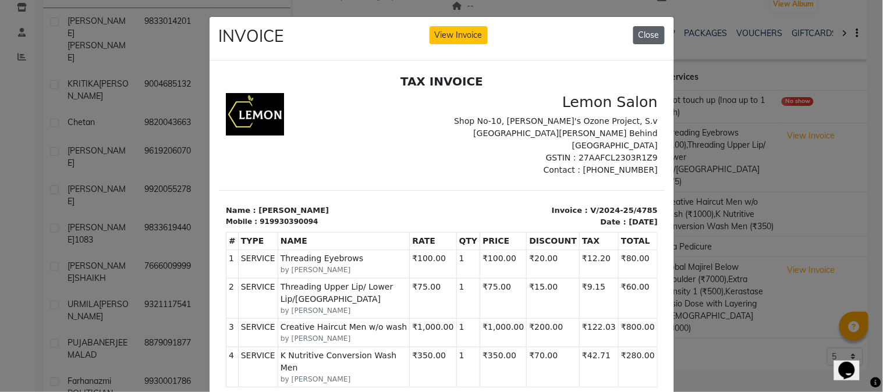
click at [637, 40] on button "Close" at bounding box center [648, 35] width 31 height 18
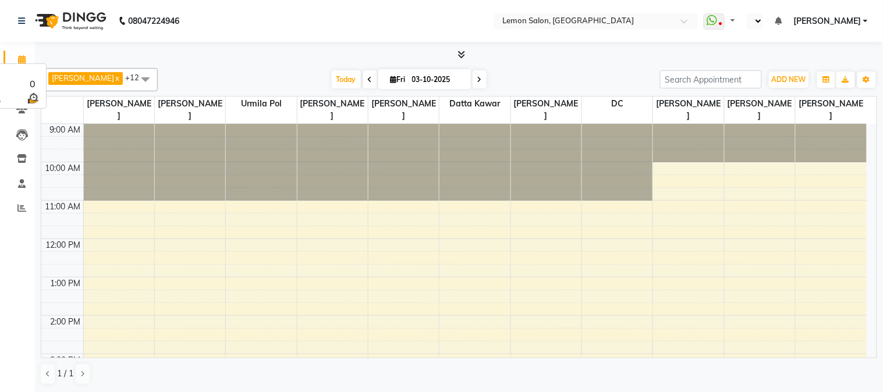
select select "en"
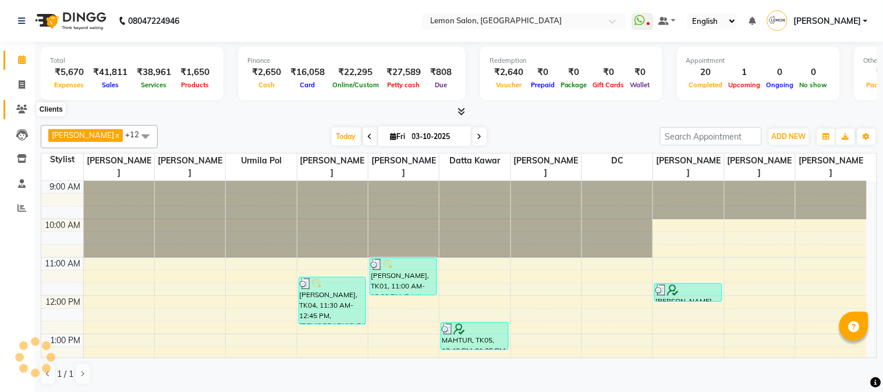
click at [14, 108] on span at bounding box center [22, 109] width 20 height 13
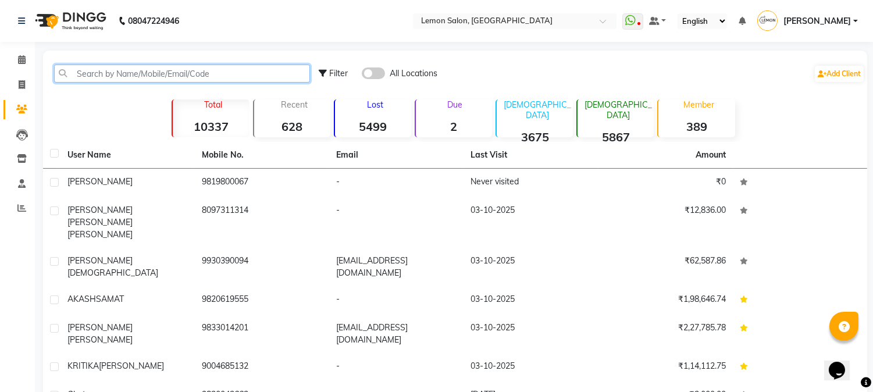
click at [107, 74] on input "text" at bounding box center [182, 74] width 256 height 18
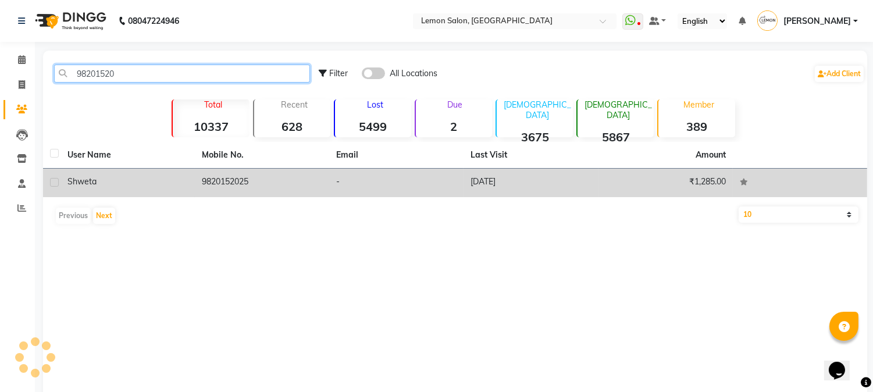
type input "98201520"
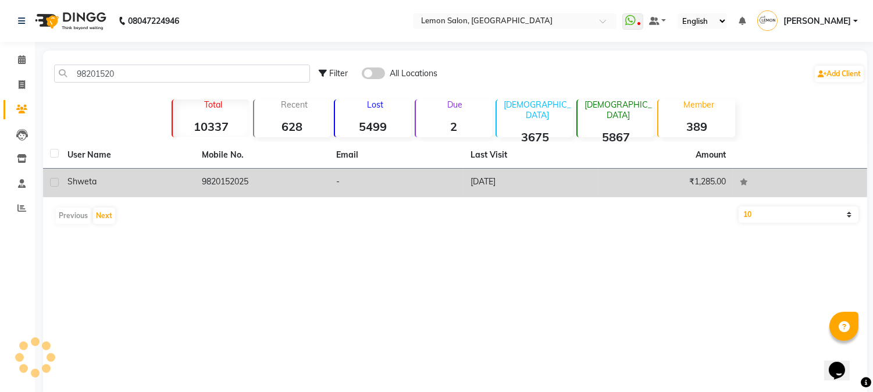
click at [252, 189] on td "9820152025" at bounding box center [262, 183] width 134 height 29
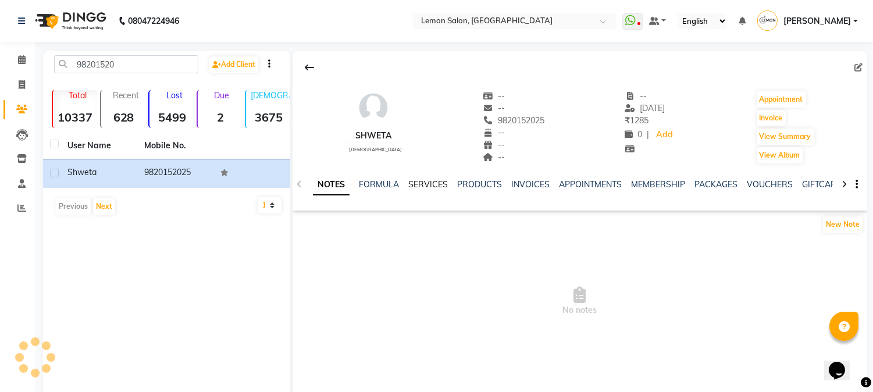
click at [424, 183] on link "SERVICES" at bounding box center [428, 184] width 40 height 10
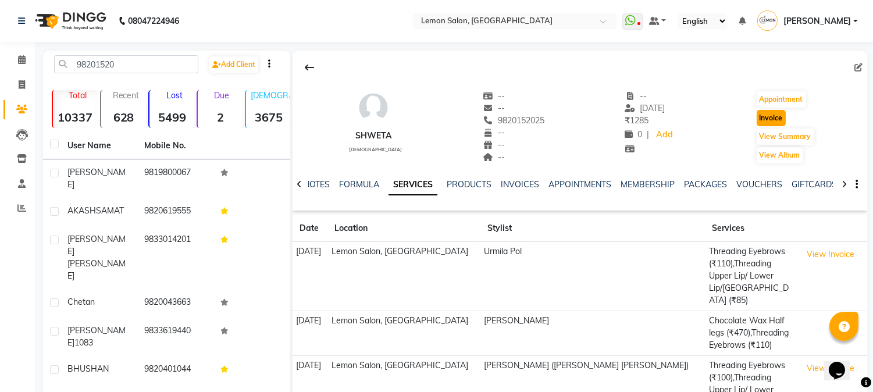
click at [774, 116] on button "Invoice" at bounding box center [771, 118] width 29 height 16
select select "565"
select select "service"
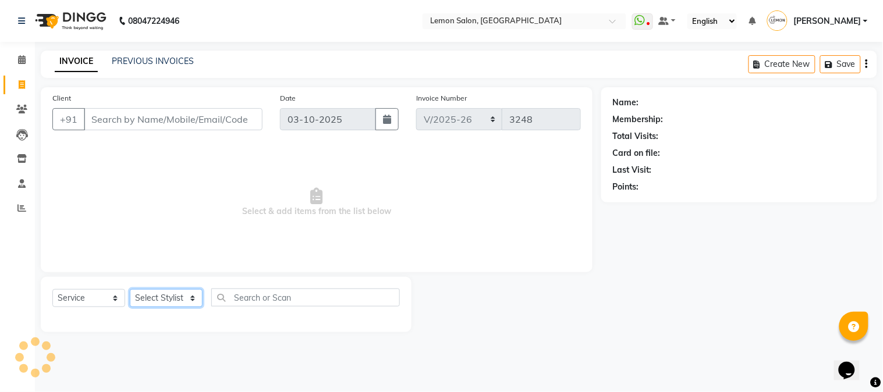
click at [178, 297] on select "Select Stylist" at bounding box center [166, 298] width 73 height 18
type input "9820152025"
click at [179, 297] on select "Select Stylist [PERSON_NAME] [PERSON_NAME] Datta [PERSON_NAME] [PERSON_NAME] [P…" at bounding box center [166, 298] width 73 height 18
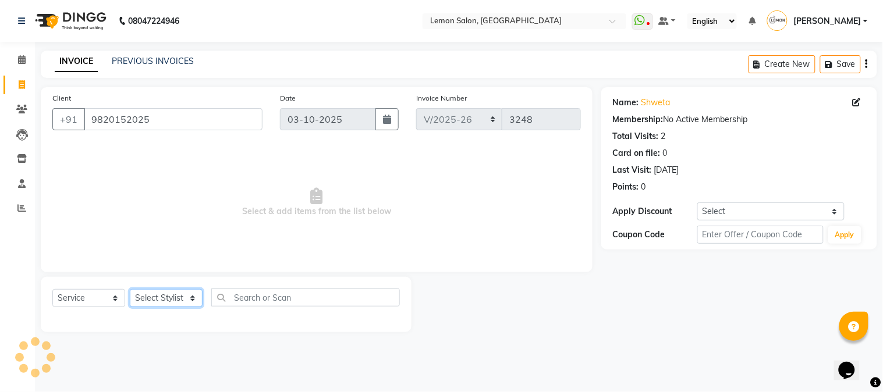
select select "31972"
click at [130, 290] on select "Select Stylist [PERSON_NAME] [PERSON_NAME] Datta [PERSON_NAME] [PERSON_NAME] [P…" at bounding box center [166, 298] width 73 height 18
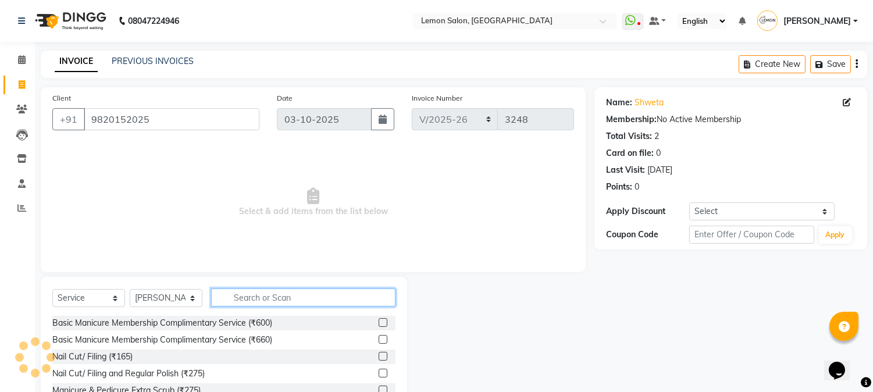
click at [256, 292] on input "text" at bounding box center [303, 298] width 184 height 18
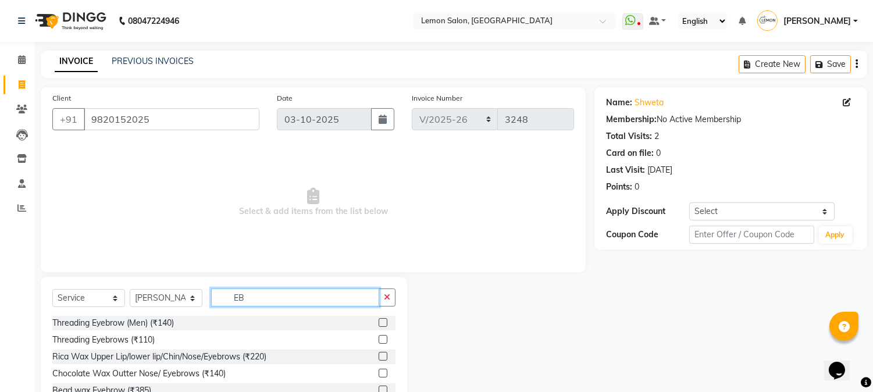
type input "EB"
click at [385, 340] on label at bounding box center [383, 339] width 9 height 9
click at [385, 340] on input "checkbox" at bounding box center [383, 340] width 8 height 8
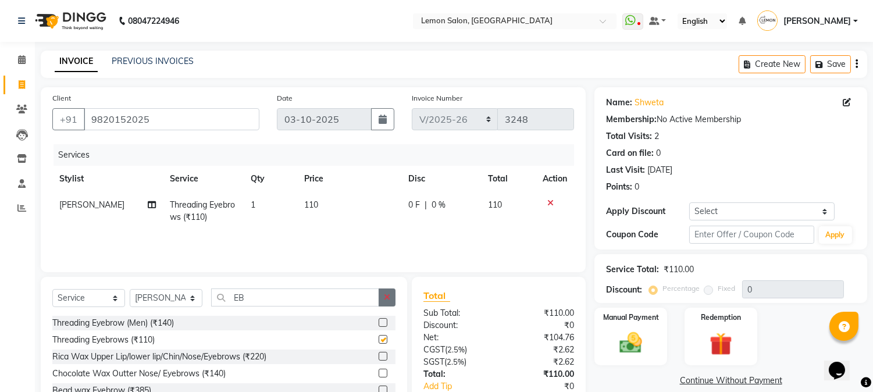
checkbox input "false"
click at [392, 298] on button "button" at bounding box center [387, 298] width 17 height 18
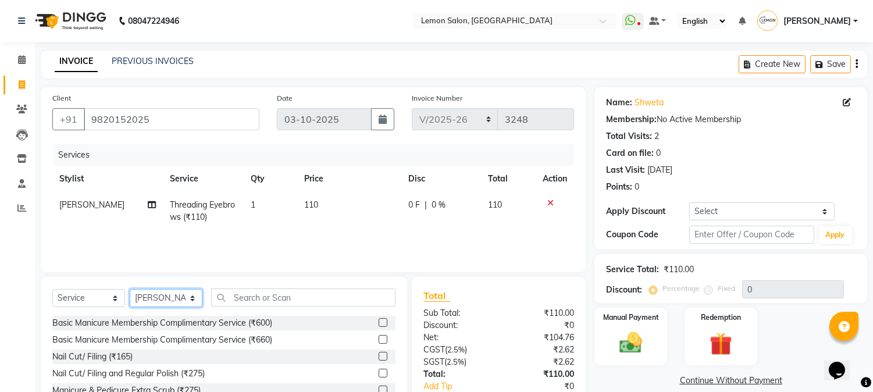
click at [172, 297] on select "Select Stylist [PERSON_NAME] [PERSON_NAME] Datta [PERSON_NAME] [PERSON_NAME] [P…" at bounding box center [166, 298] width 73 height 18
select select "7419"
click at [130, 290] on select "Select Stylist [PERSON_NAME] [PERSON_NAME] Datta [PERSON_NAME] [PERSON_NAME] [P…" at bounding box center [166, 298] width 73 height 18
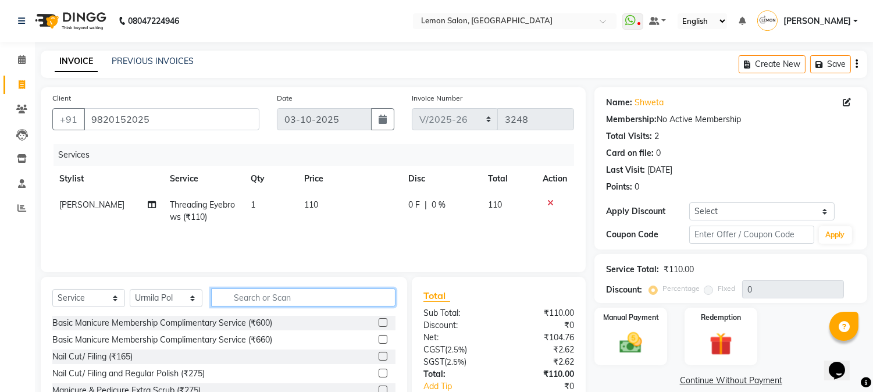
click at [257, 295] on input "text" at bounding box center [303, 298] width 184 height 18
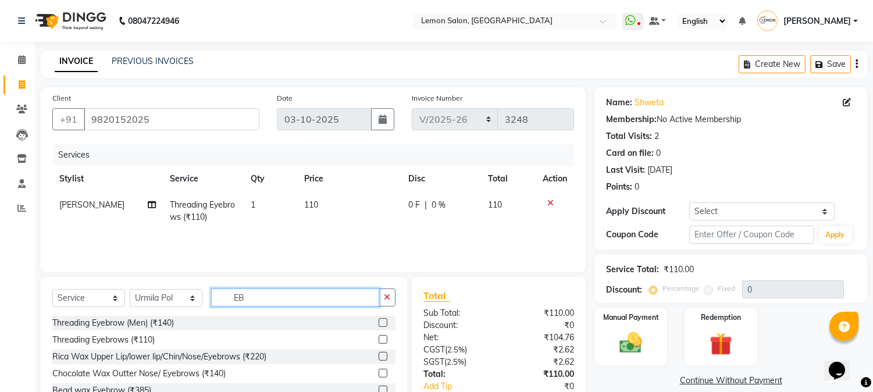
type input "EB"
click at [382, 339] on label at bounding box center [383, 339] width 9 height 9
click at [382, 339] on input "checkbox" at bounding box center [383, 340] width 8 height 8
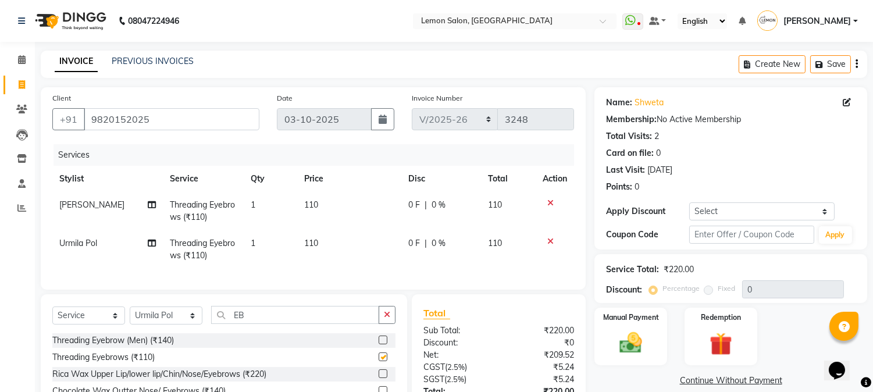
scroll to position [100, 0]
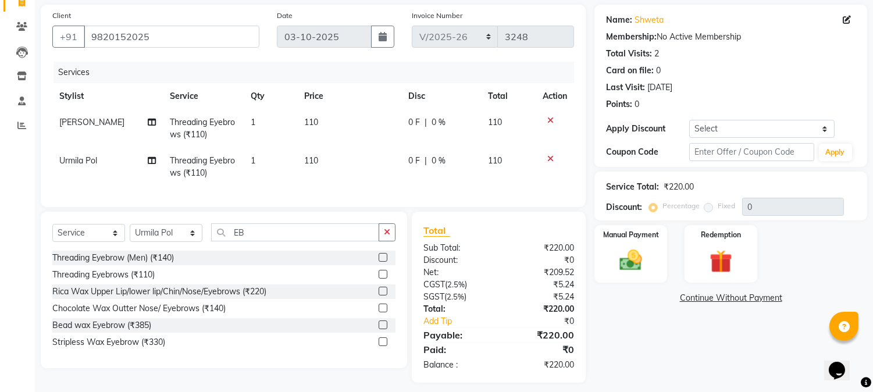
checkbox input "false"
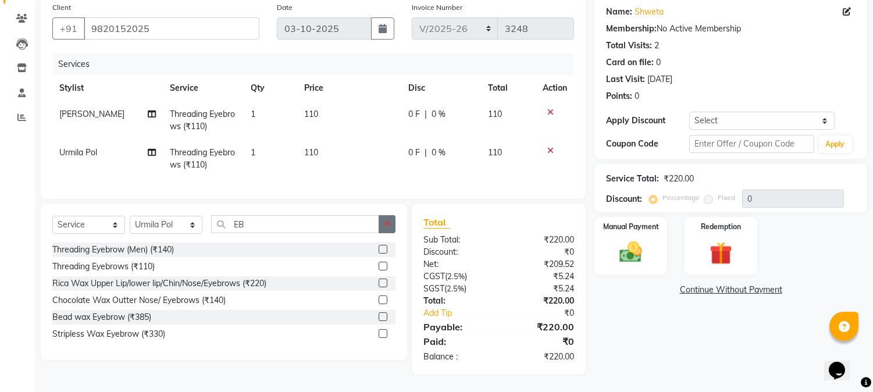
click at [392, 225] on button "button" at bounding box center [387, 224] width 17 height 18
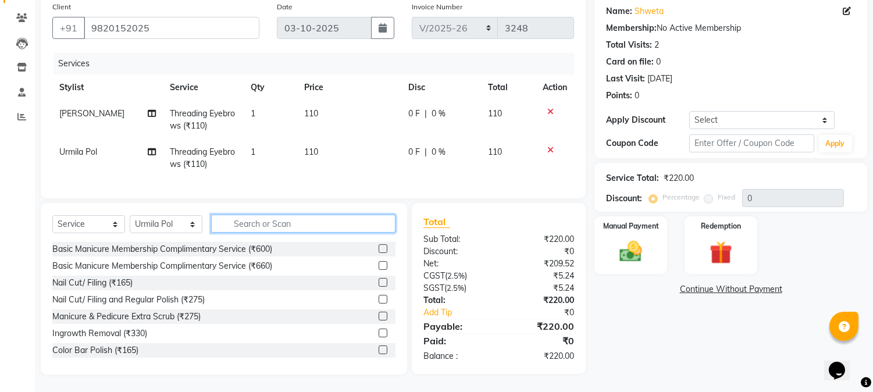
scroll to position [101, 0]
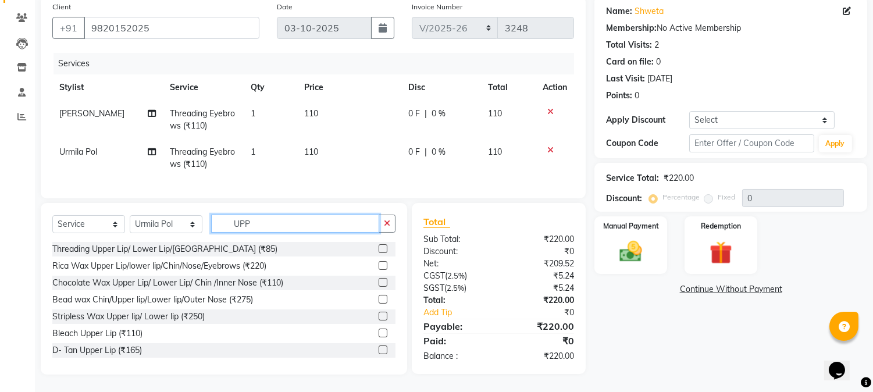
type input "UPP"
click at [379, 299] on label at bounding box center [383, 299] width 9 height 9
click at [379, 299] on input "checkbox" at bounding box center [383, 300] width 8 height 8
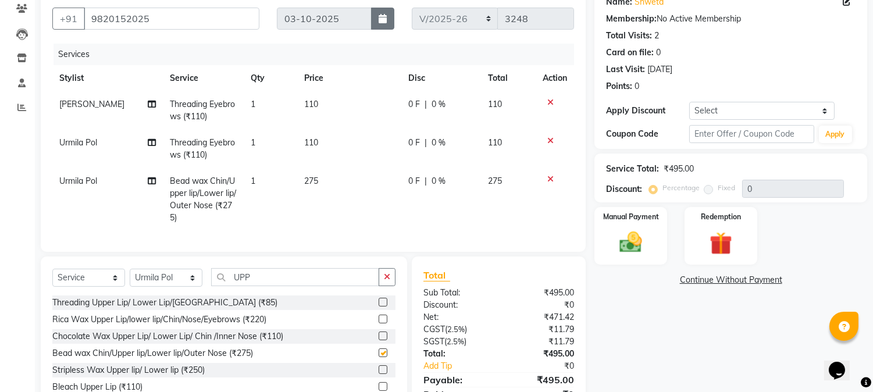
checkbox input "false"
click at [646, 5] on link "Shweta" at bounding box center [649, 2] width 29 height 12
click at [391, 286] on button "button" at bounding box center [387, 277] width 17 height 18
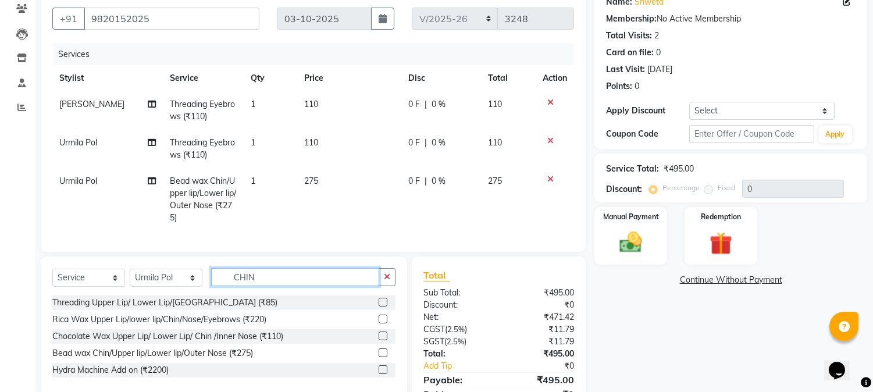
type input "CHIN"
click at [381, 307] on label at bounding box center [383, 302] width 9 height 9
click at [381, 307] on input "checkbox" at bounding box center [383, 303] width 8 height 8
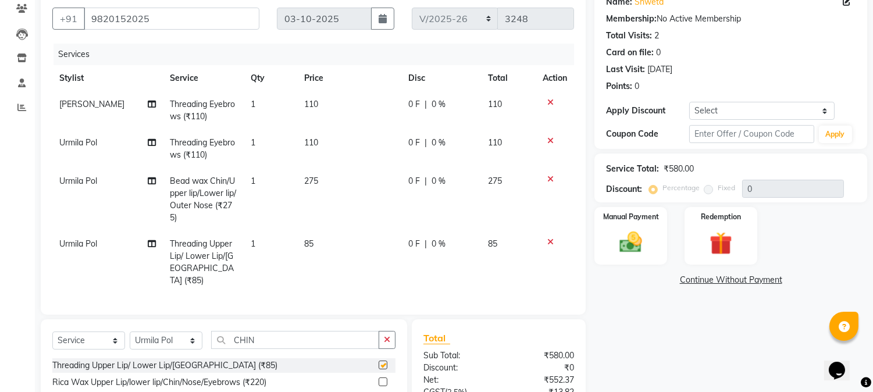
checkbox input "false"
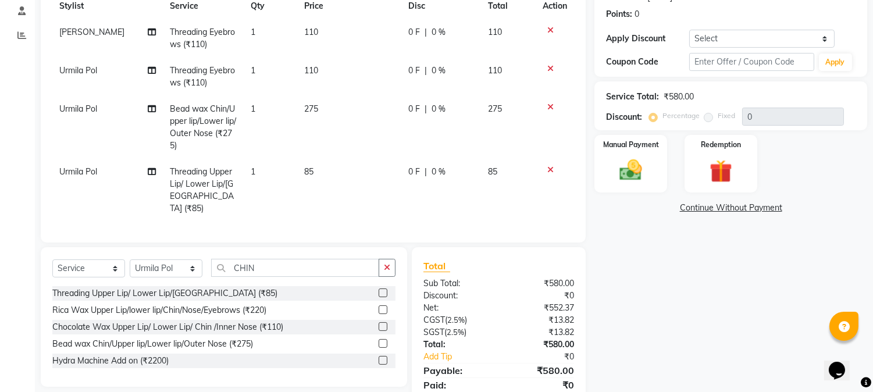
scroll to position [214, 0]
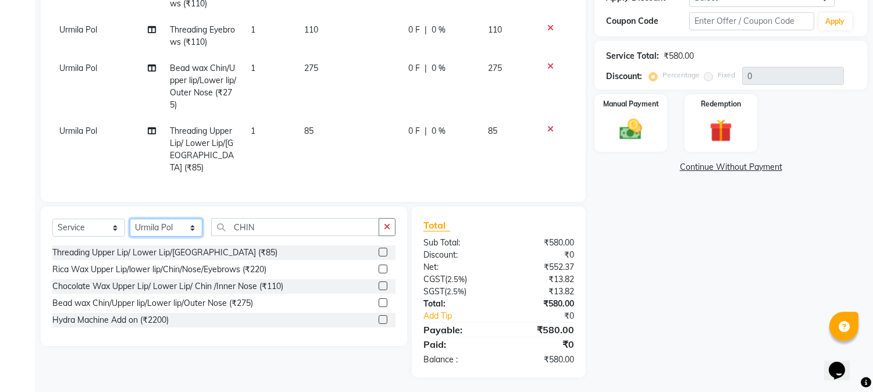
click at [161, 226] on select "Select Stylist [PERSON_NAME] [PERSON_NAME] Datta [PERSON_NAME] [PERSON_NAME] [P…" at bounding box center [166, 228] width 73 height 18
select select "31972"
click at [130, 219] on select "Select Stylist [PERSON_NAME] [PERSON_NAME] Datta [PERSON_NAME] [PERSON_NAME] [P…" at bounding box center [166, 228] width 73 height 18
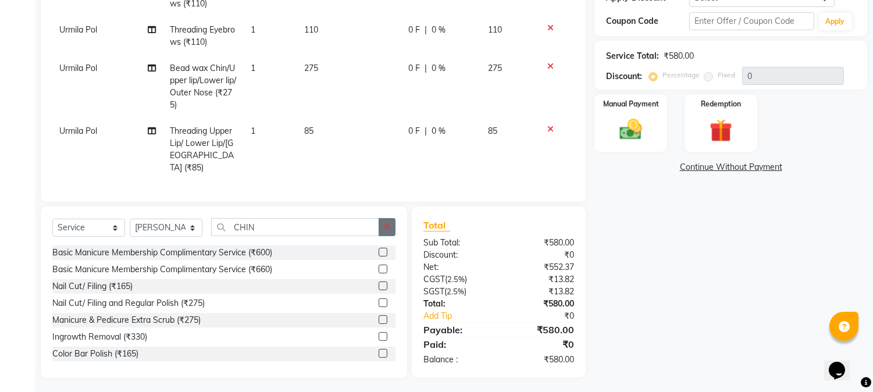
click at [386, 223] on icon "button" at bounding box center [387, 227] width 6 height 8
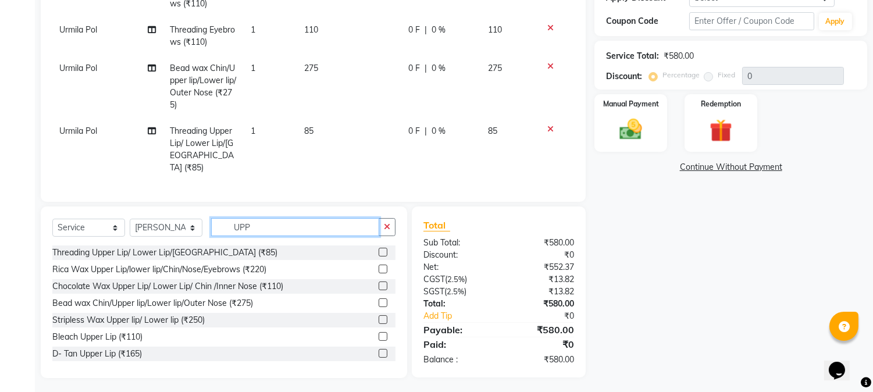
type input "UPP"
click at [379, 301] on label at bounding box center [383, 302] width 9 height 9
click at [379, 301] on input "checkbox" at bounding box center [383, 304] width 8 height 8
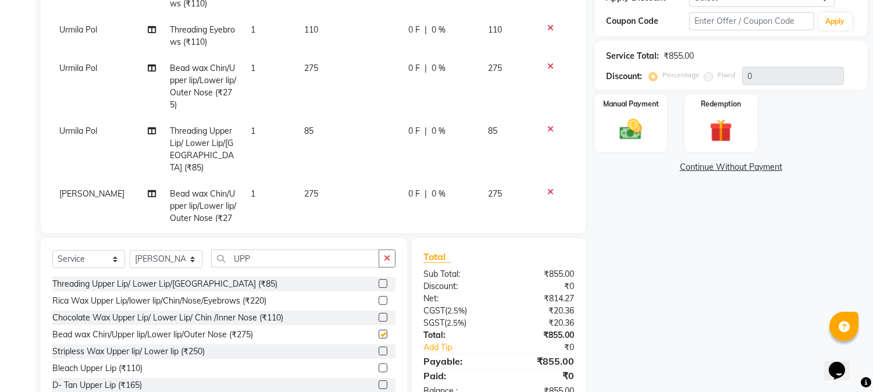
checkbox input "false"
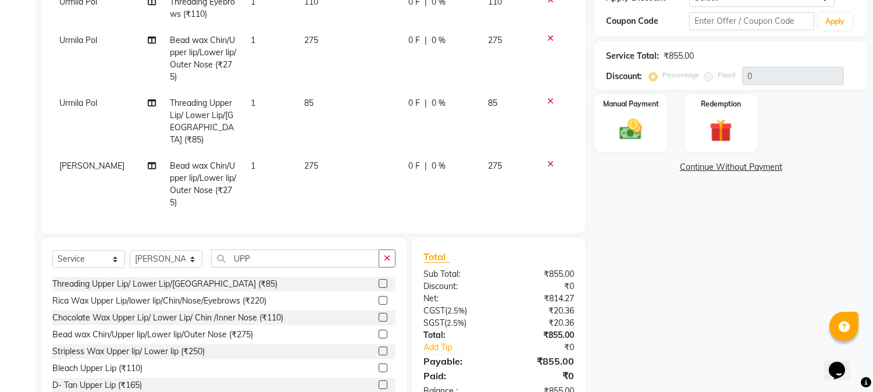
click at [250, 153] on td "1" at bounding box center [271, 184] width 54 height 63
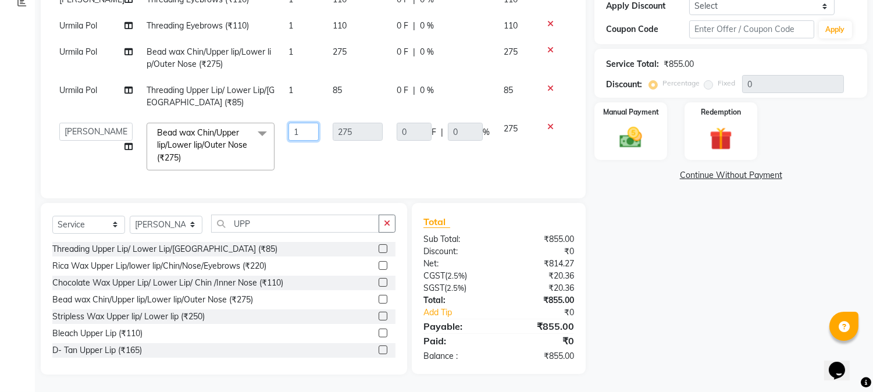
click at [295, 140] on input "1" at bounding box center [304, 132] width 30 height 18
type input "2"
click at [353, 182] on div "Services Stylist Service Qty Price Disc Total Action Akansha Sadafule Threading…" at bounding box center [313, 63] width 522 height 248
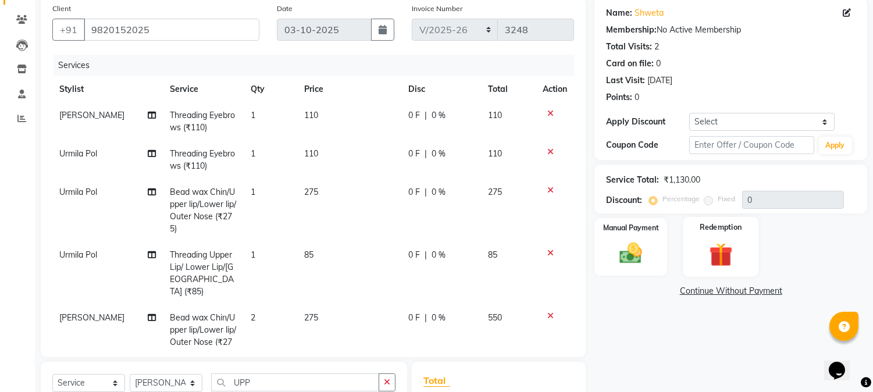
scroll to position [41, 0]
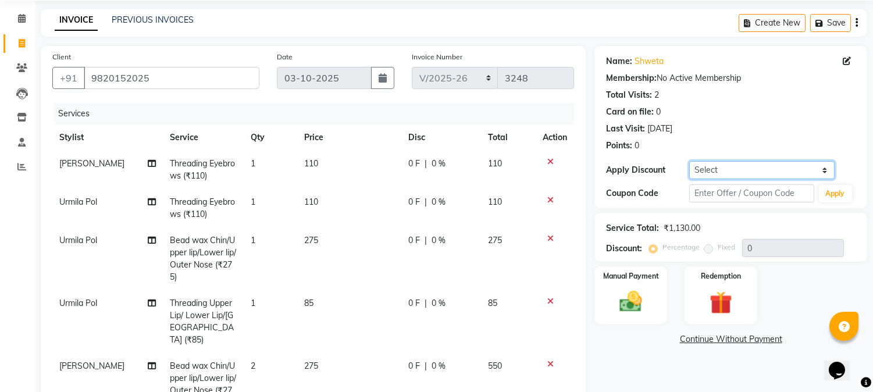
click at [723, 171] on select "Select Coupon → Abc" at bounding box center [761, 170] width 145 height 18
select select "1: Object"
click at [689, 161] on select "Select Coupon → Abc" at bounding box center [761, 170] width 145 height 18
type input "20"
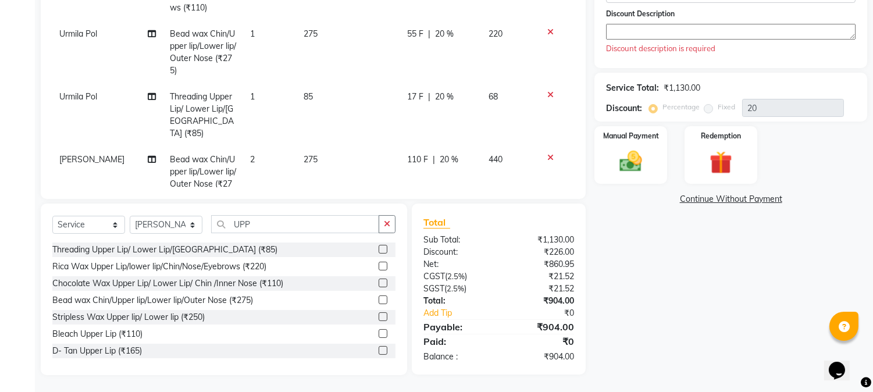
scroll to position [76, 0]
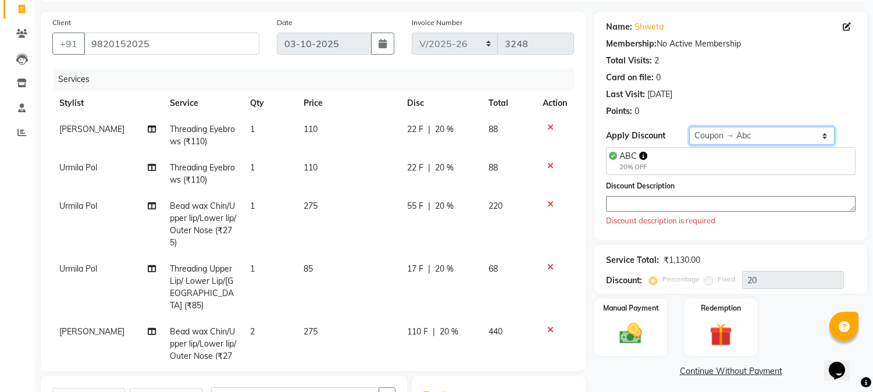
click at [708, 136] on select "Select Coupon → Abc" at bounding box center [761, 136] width 145 height 18
select select "0:"
click at [689, 127] on select "Select Coupon → Abc" at bounding box center [761, 136] width 145 height 18
type input "0"
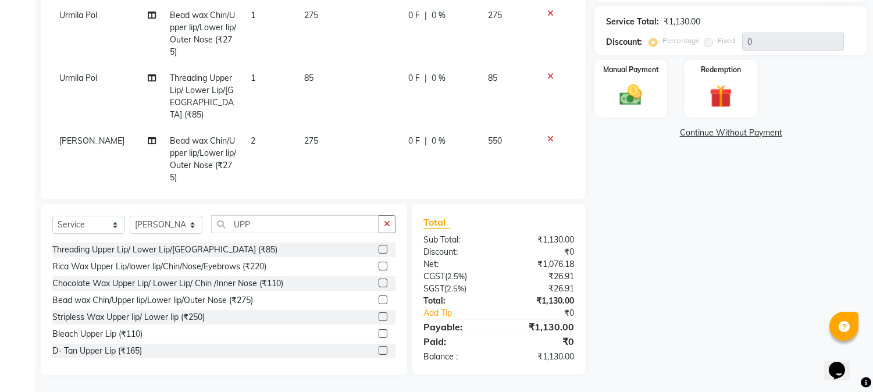
scroll to position [28, 0]
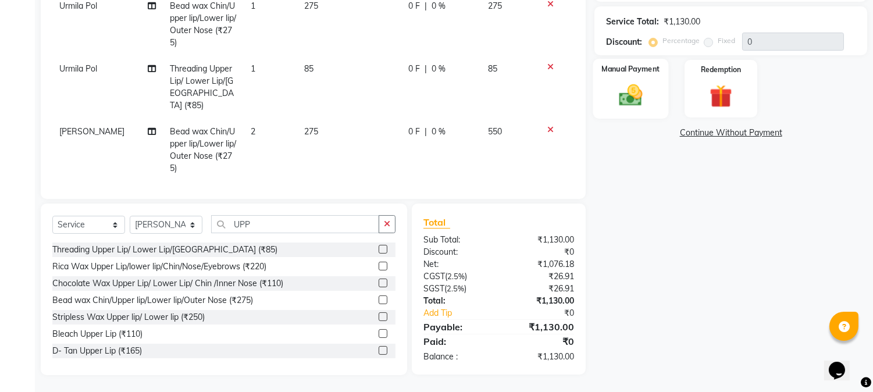
click at [632, 97] on img at bounding box center [631, 95] width 38 height 27
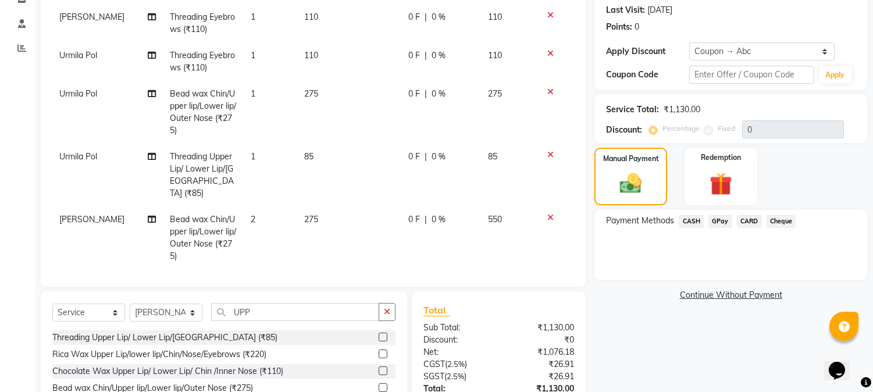
scroll to position [248, 0]
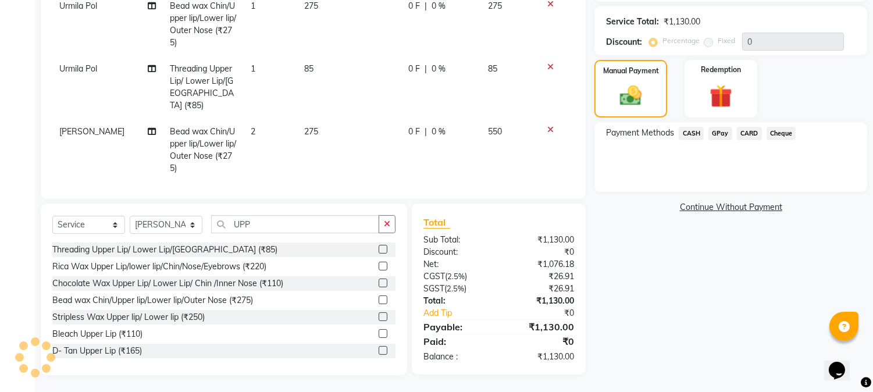
click at [689, 136] on span "CASH" at bounding box center [691, 133] width 25 height 13
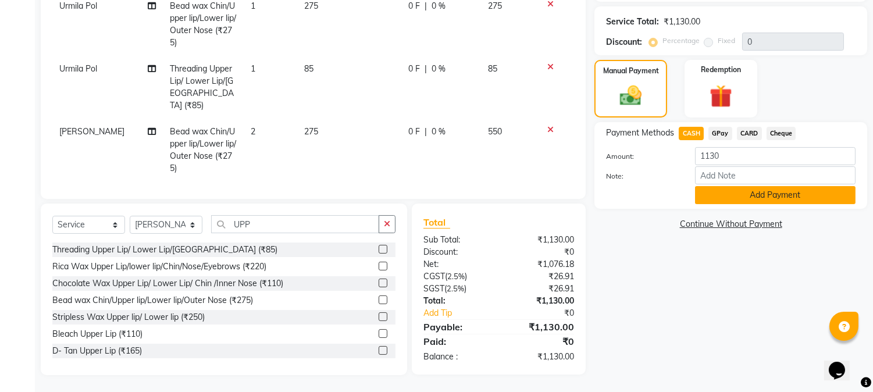
click at [722, 191] on button "Add Payment" at bounding box center [775, 195] width 161 height 18
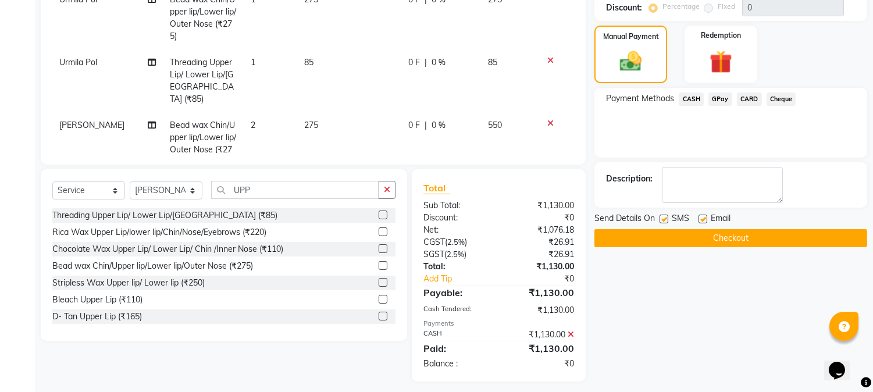
scroll to position [289, 0]
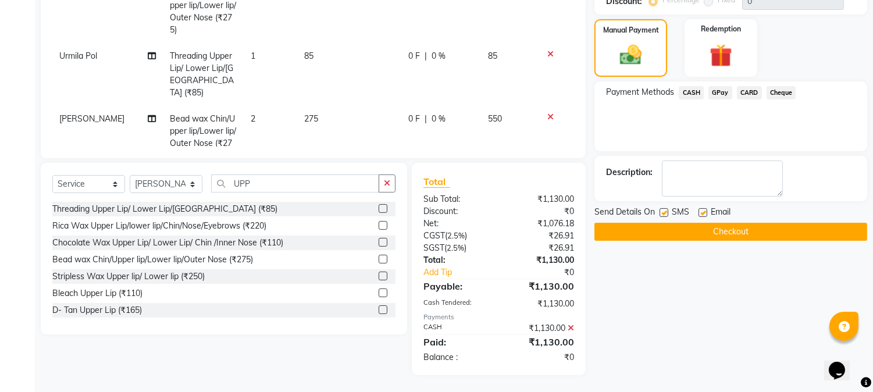
drag, startPoint x: 666, startPoint y: 208, endPoint x: 677, endPoint y: 217, distance: 14.9
click at [666, 208] on label at bounding box center [664, 212] width 9 height 9
click at [666, 209] on input "checkbox" at bounding box center [664, 213] width 8 height 8
checkbox input "false"
click at [708, 209] on div "Email" at bounding box center [719, 213] width 41 height 15
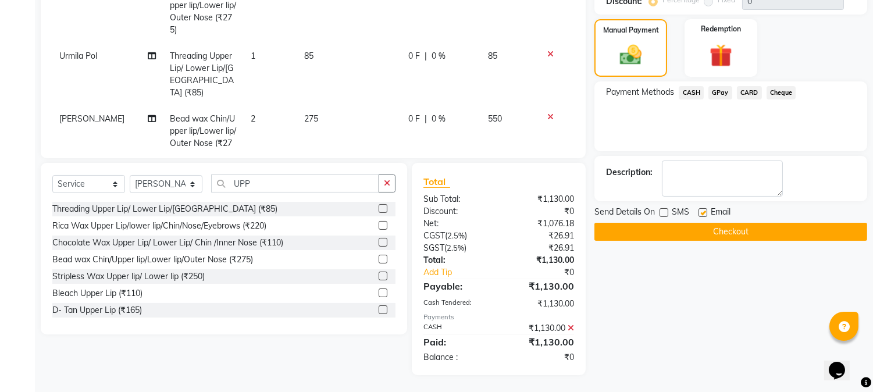
click at [705, 210] on label at bounding box center [703, 212] width 9 height 9
click at [705, 210] on input "checkbox" at bounding box center [703, 213] width 8 height 8
checkbox input "false"
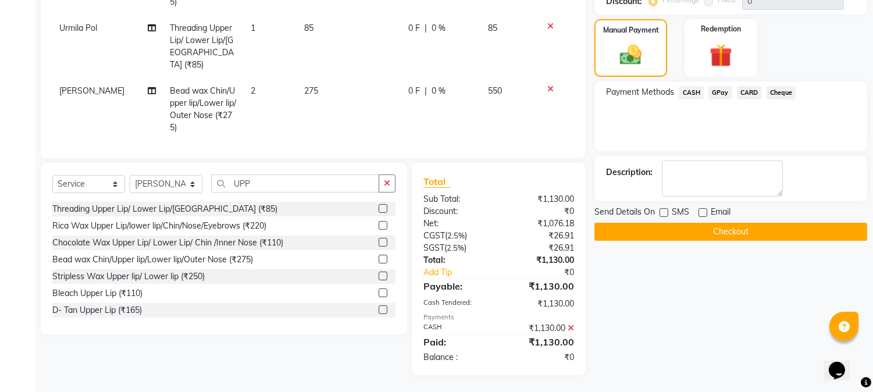
click at [662, 208] on label at bounding box center [664, 212] width 9 height 9
click at [662, 209] on input "checkbox" at bounding box center [664, 213] width 8 height 8
checkbox input "true"
click at [702, 212] on label at bounding box center [703, 212] width 9 height 9
click at [702, 212] on input "checkbox" at bounding box center [703, 213] width 8 height 8
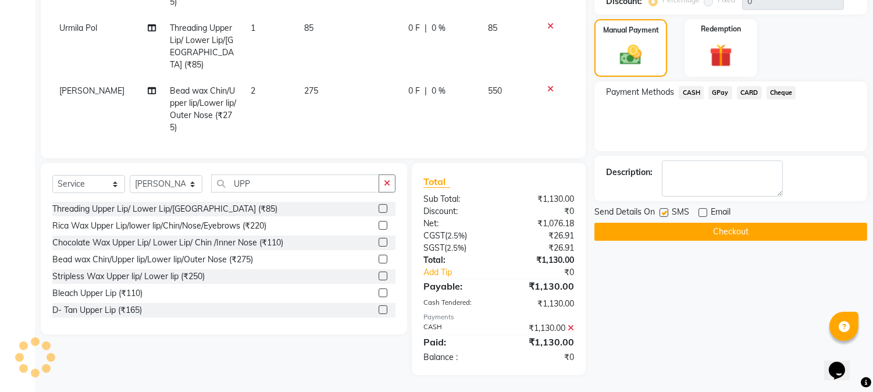
checkbox input "true"
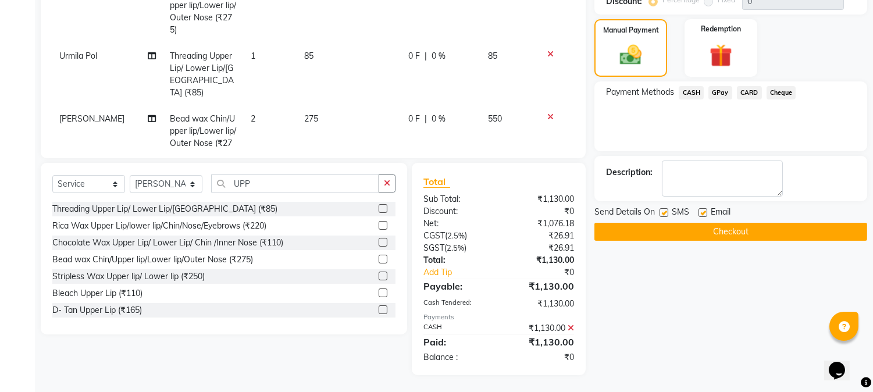
click at [745, 234] on button "Checkout" at bounding box center [731, 232] width 273 height 18
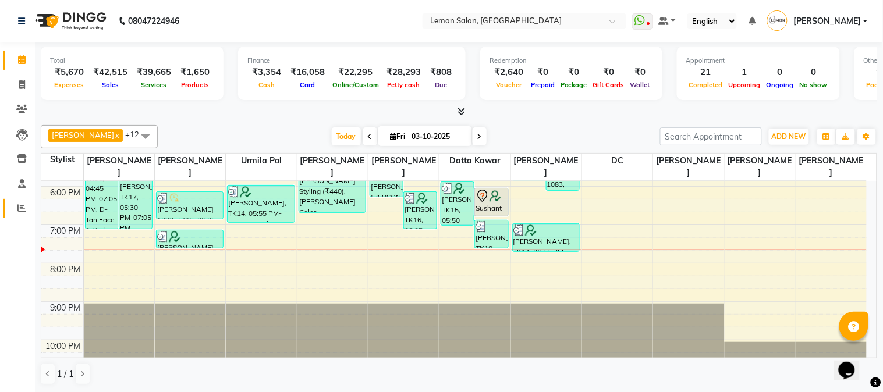
click at [6, 215] on link "Reports" at bounding box center [17, 208] width 28 height 19
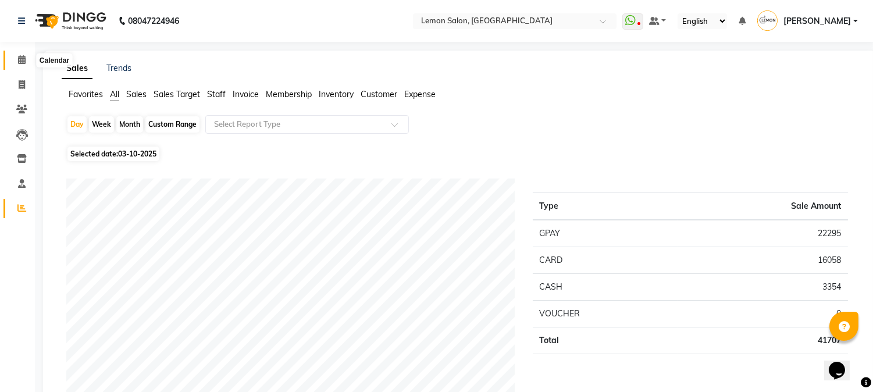
click at [18, 54] on span at bounding box center [22, 60] width 20 height 13
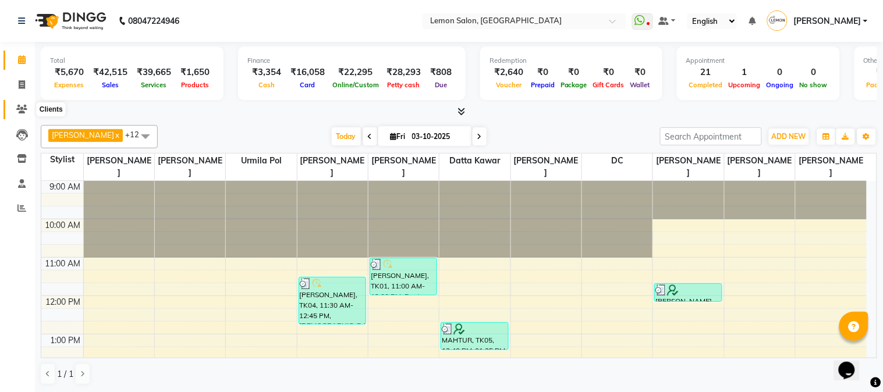
click at [17, 113] on icon at bounding box center [21, 109] width 11 height 9
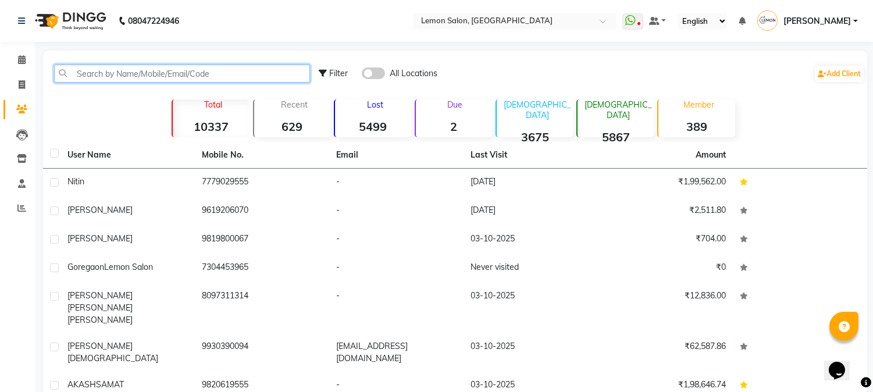
click at [143, 70] on input "text" at bounding box center [182, 74] width 256 height 18
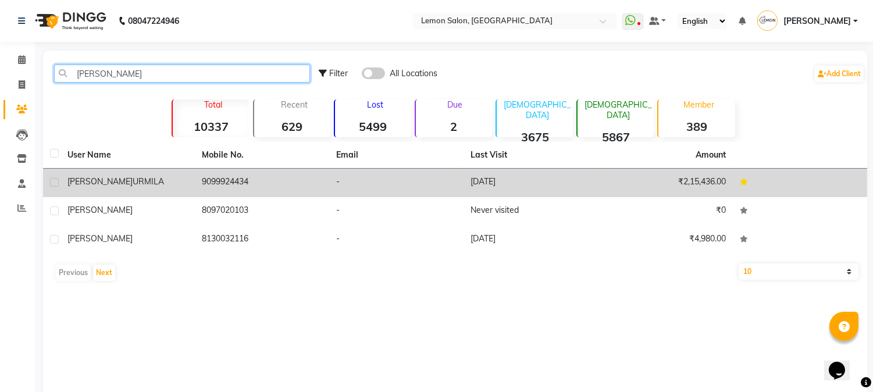
type input "[PERSON_NAME]"
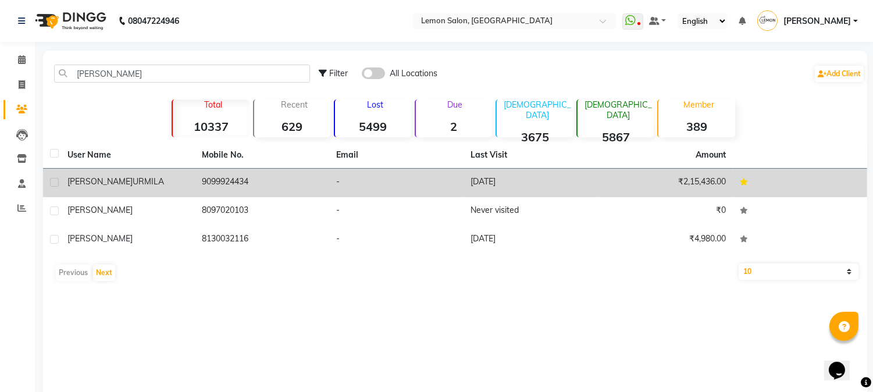
click at [242, 184] on td "9099924434" at bounding box center [262, 183] width 134 height 29
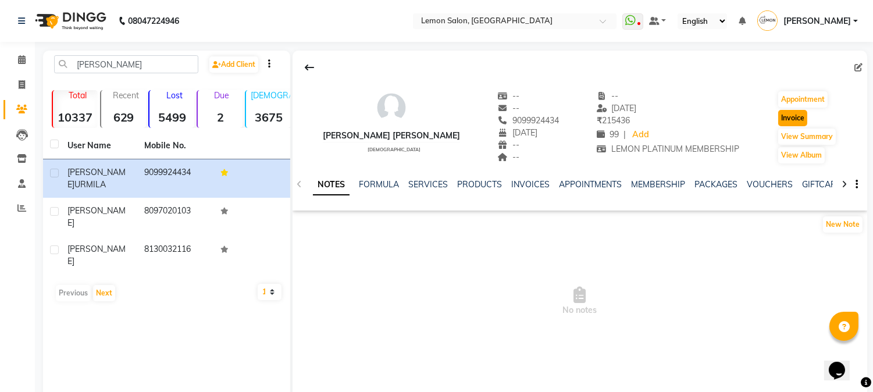
click at [795, 118] on button "Invoice" at bounding box center [792, 118] width 29 height 16
select select "service"
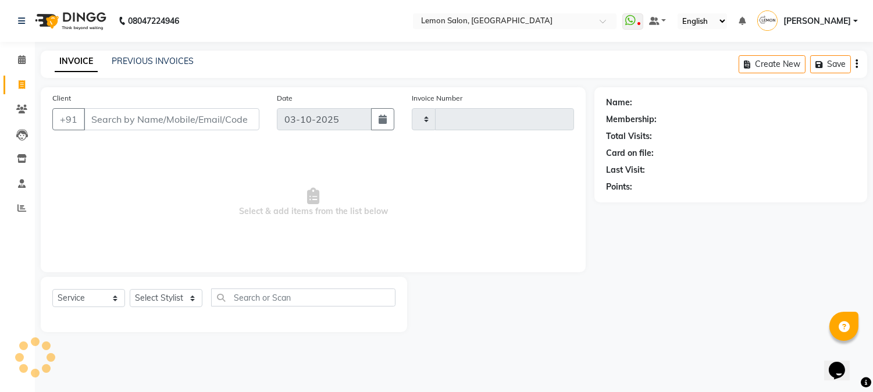
type input "3249"
select select "565"
type input "9099924434"
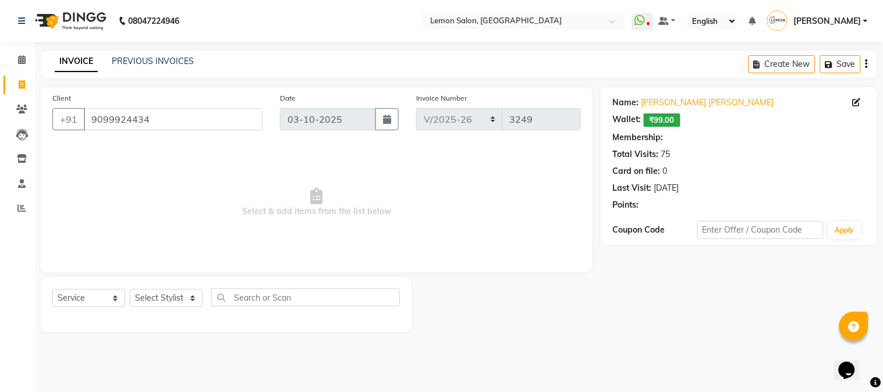
select select "1: Object"
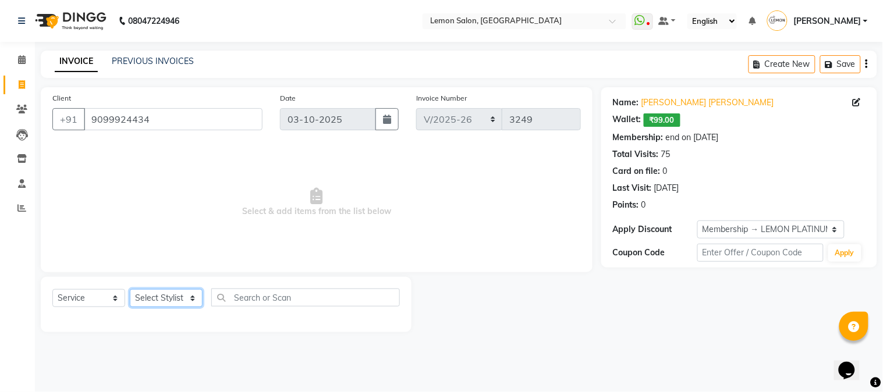
click at [178, 303] on select "Select Stylist [PERSON_NAME] [PERSON_NAME] Datta [PERSON_NAME] [PERSON_NAME] [P…" at bounding box center [166, 298] width 73 height 18
select select "7422"
click at [130, 290] on select "Select Stylist [PERSON_NAME] [PERSON_NAME] Datta [PERSON_NAME] [PERSON_NAME] [P…" at bounding box center [166, 298] width 73 height 18
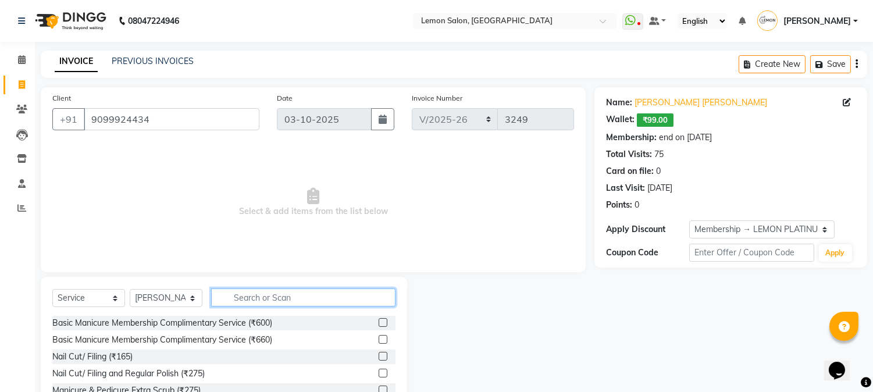
click at [272, 294] on input "text" at bounding box center [303, 298] width 184 height 18
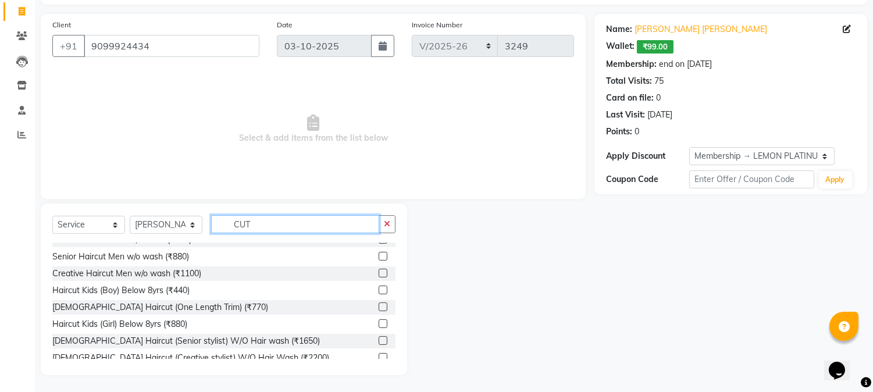
scroll to position [103, 0]
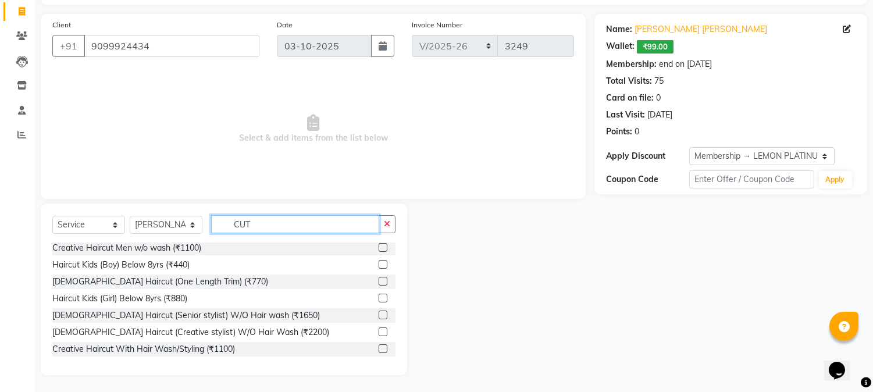
type input "CUT"
click at [379, 330] on label at bounding box center [383, 332] width 9 height 9
click at [379, 330] on input "checkbox" at bounding box center [383, 333] width 8 height 8
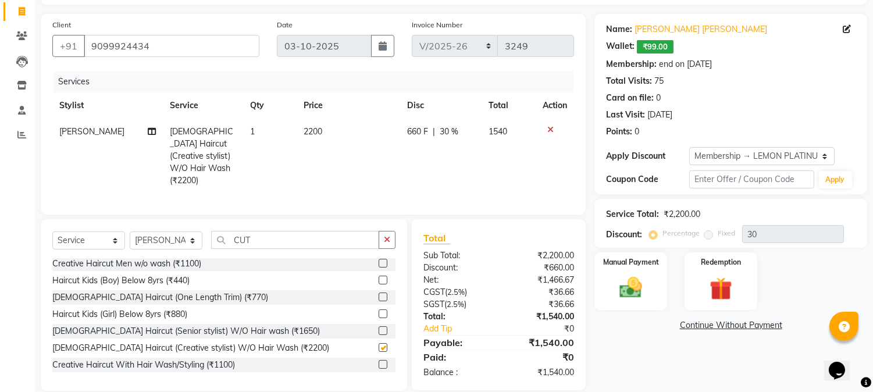
checkbox input "false"
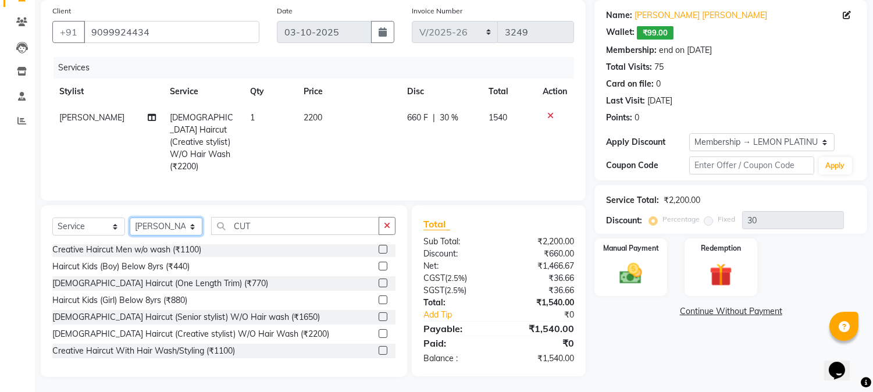
click at [170, 223] on select "Select Stylist [PERSON_NAME] [PERSON_NAME] Datta [PERSON_NAME] [PERSON_NAME] [P…" at bounding box center [166, 227] width 73 height 18
select select "7419"
click at [130, 218] on select "Select Stylist [PERSON_NAME] [PERSON_NAME] Datta [PERSON_NAME] [PERSON_NAME] [P…" at bounding box center [166, 227] width 73 height 18
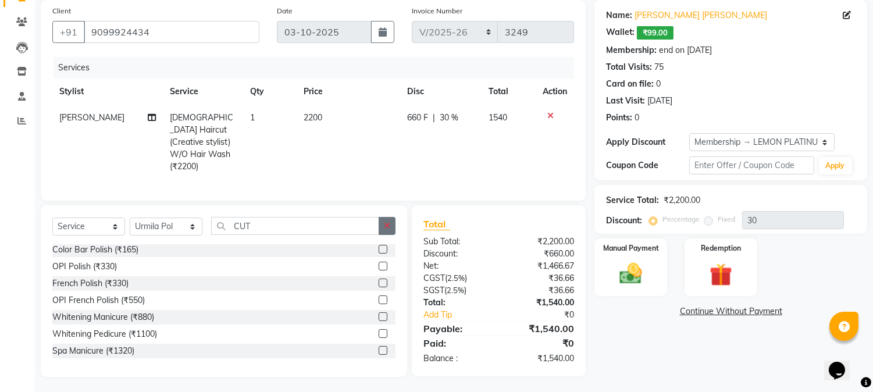
click at [382, 223] on button "button" at bounding box center [387, 226] width 17 height 18
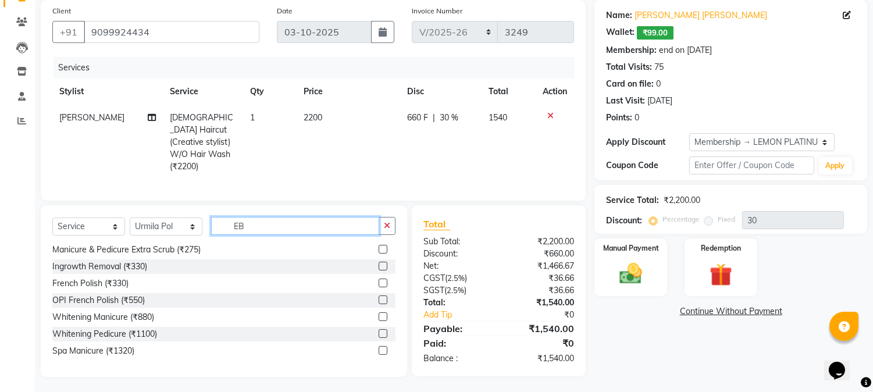
scroll to position [86, 0]
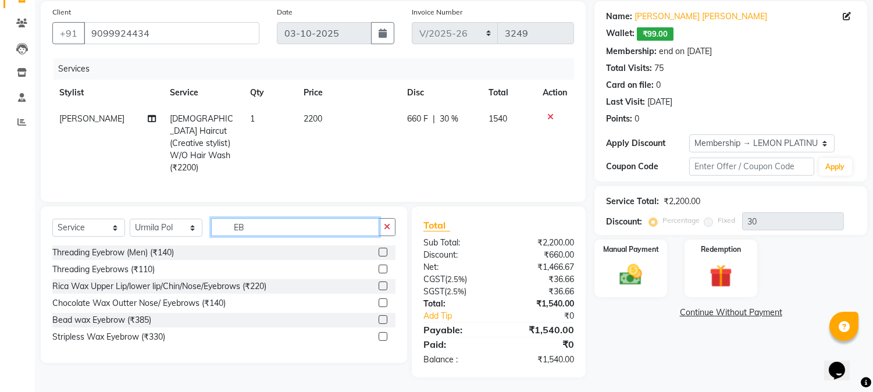
type input "EB"
click at [386, 268] on label at bounding box center [383, 269] width 9 height 9
click at [386, 268] on input "checkbox" at bounding box center [383, 270] width 8 height 8
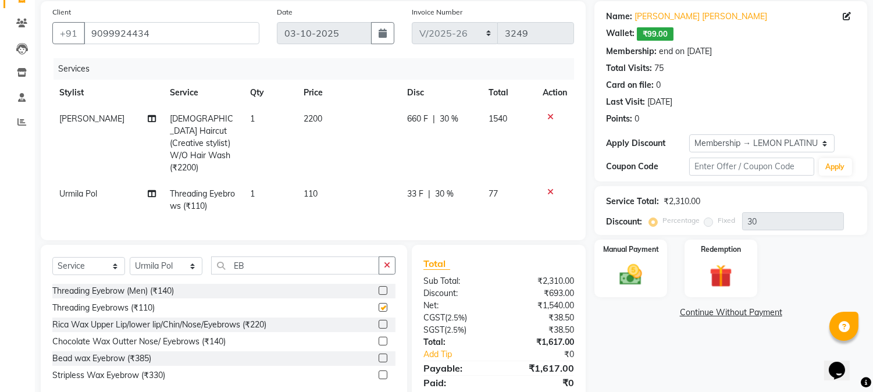
checkbox input "false"
click at [755, 141] on select "Select Membership → LEMON PLATINUM MEMBERSHIP Coupon → Abc" at bounding box center [761, 143] width 145 height 18
click at [749, 102] on div "Last Visit: [DATE]" at bounding box center [731, 102] width 250 height 12
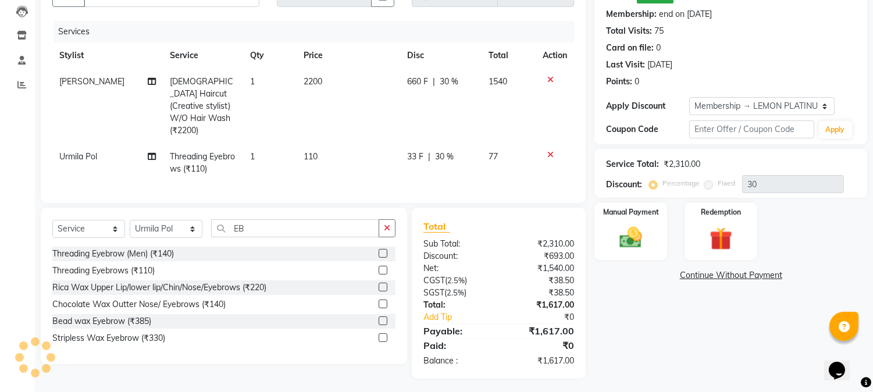
scroll to position [125, 0]
click at [656, 251] on div "Manual Payment" at bounding box center [631, 229] width 76 height 59
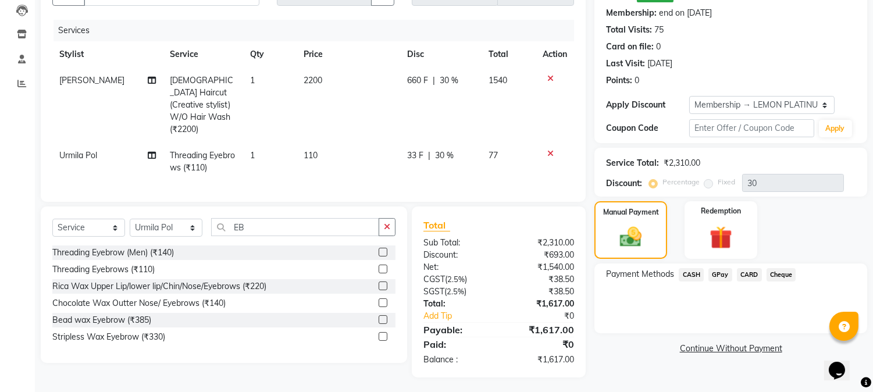
click at [695, 276] on span "CASH" at bounding box center [691, 274] width 25 height 13
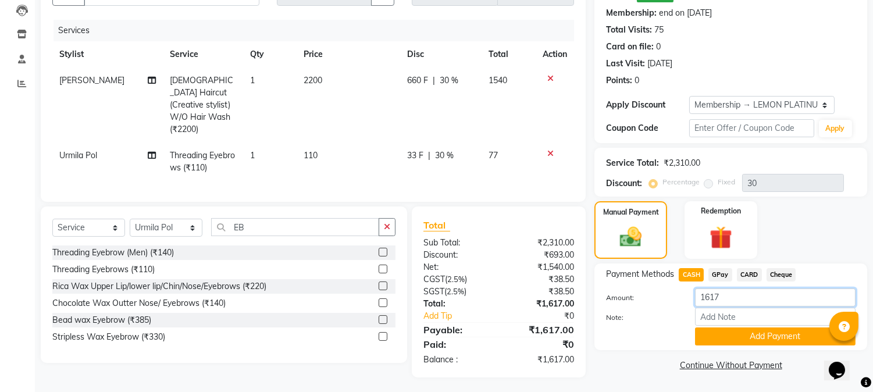
click at [734, 294] on input "1617" at bounding box center [775, 298] width 161 height 18
type input "1600"
click at [712, 330] on button "Add Payment" at bounding box center [775, 337] width 161 height 18
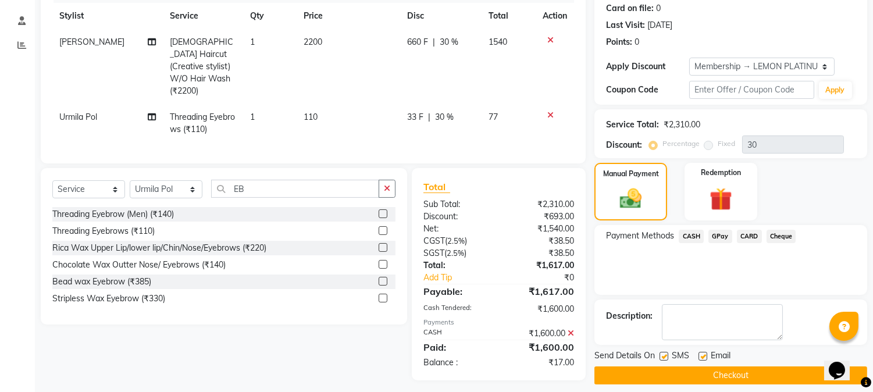
scroll to position [172, 0]
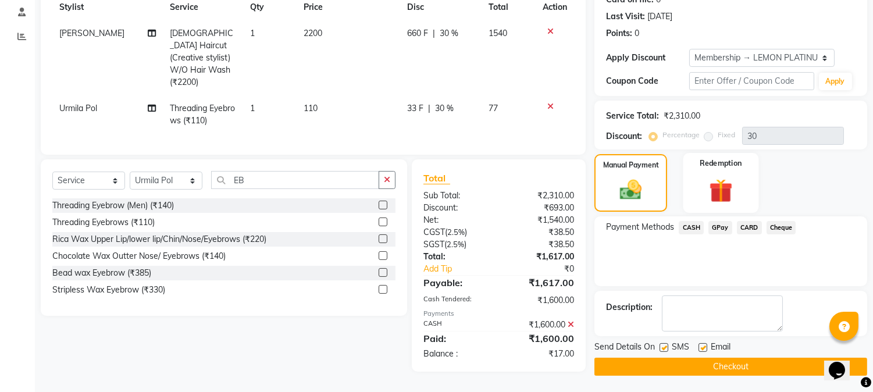
click at [731, 187] on img at bounding box center [721, 190] width 38 height 29
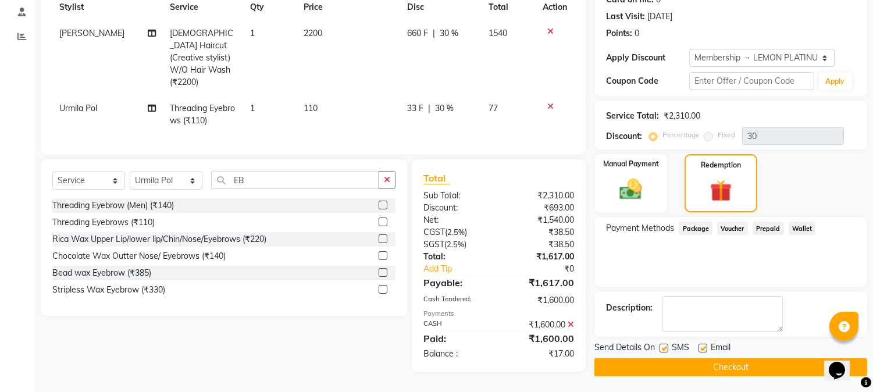
click at [807, 224] on span "Wallet" at bounding box center [802, 228] width 27 height 13
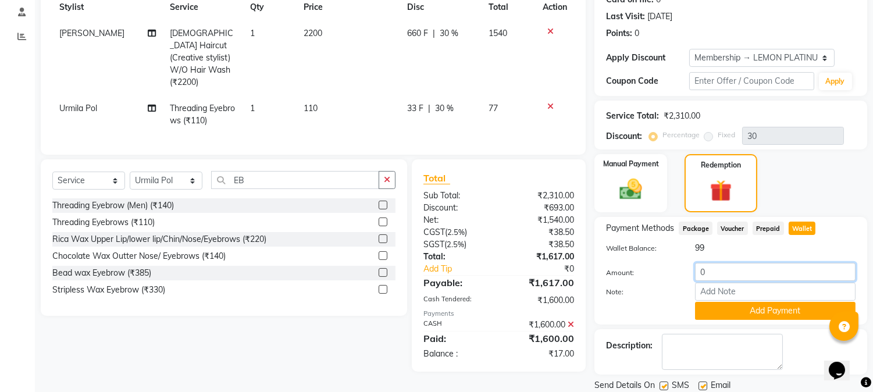
drag, startPoint x: 719, startPoint y: 272, endPoint x: 568, endPoint y: 256, distance: 151.5
click at [586, 262] on div "Client [PHONE_NUMBER] Date [DATE] Invoice Number MLD/2025-26 V/2025 V/[PHONE_NU…" at bounding box center [454, 165] width 844 height 499
type input "17"
click at [724, 317] on button "Add Payment" at bounding box center [775, 311] width 161 height 18
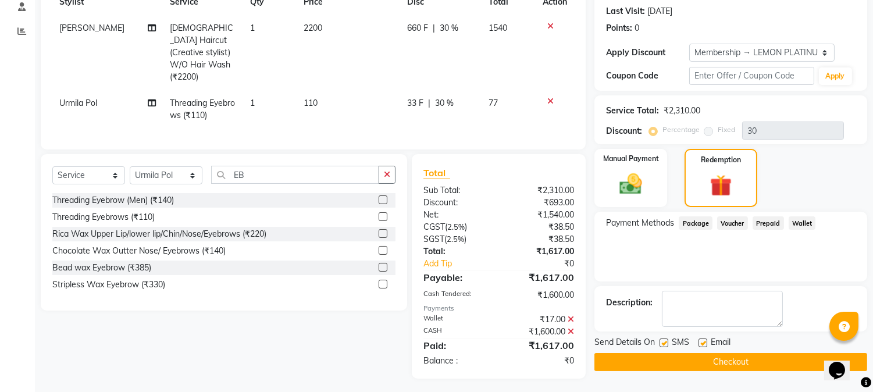
scroll to position [178, 0]
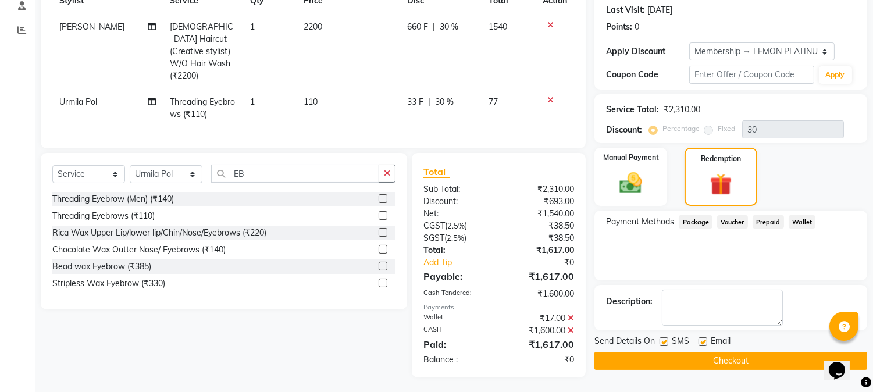
click at [699, 339] on label at bounding box center [703, 341] width 9 height 9
click at [699, 339] on input "checkbox" at bounding box center [703, 343] width 8 height 8
checkbox input "false"
click at [660, 342] on label at bounding box center [664, 341] width 9 height 9
click at [660, 342] on input "checkbox" at bounding box center [664, 343] width 8 height 8
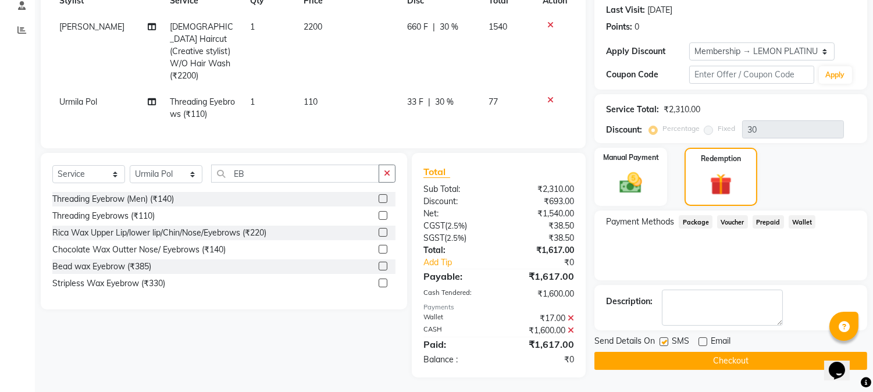
checkbox input "false"
click at [670, 360] on button "Checkout" at bounding box center [731, 361] width 273 height 18
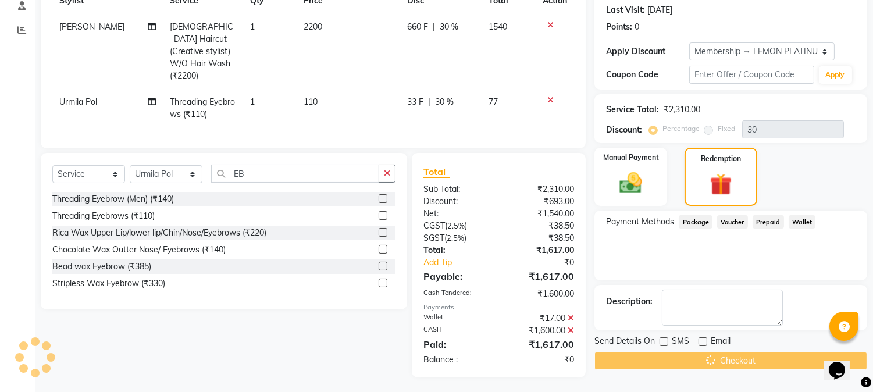
scroll to position [0, 0]
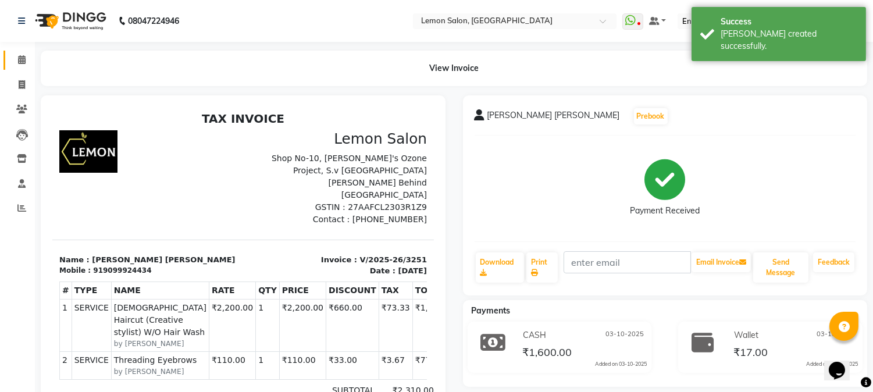
click at [6, 58] on link "Calendar" at bounding box center [17, 60] width 28 height 19
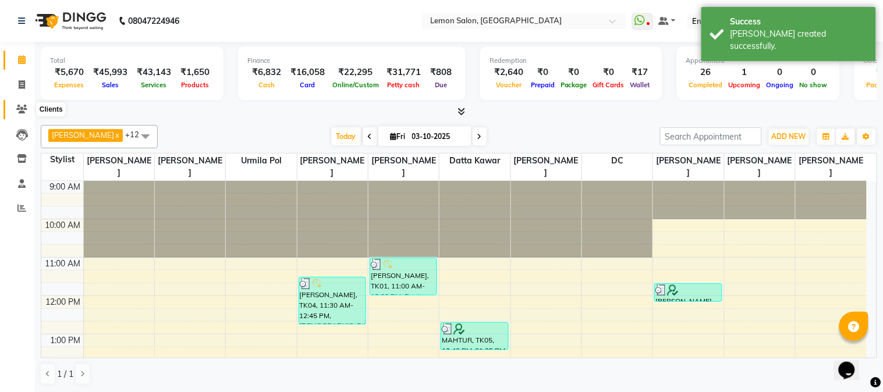
click at [16, 106] on icon at bounding box center [21, 109] width 11 height 9
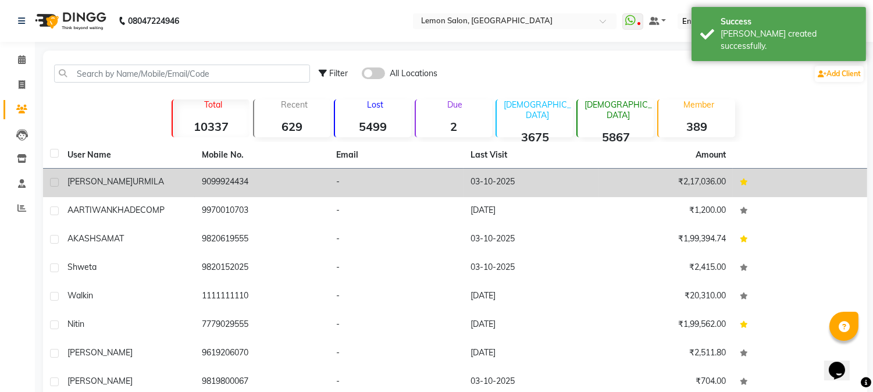
click at [248, 190] on td "9099924434" at bounding box center [262, 183] width 134 height 29
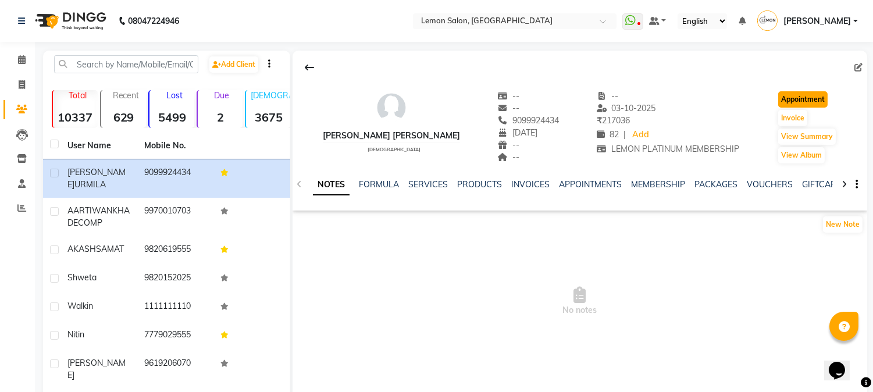
click at [792, 99] on button "Appointment" at bounding box center [802, 99] width 49 height 16
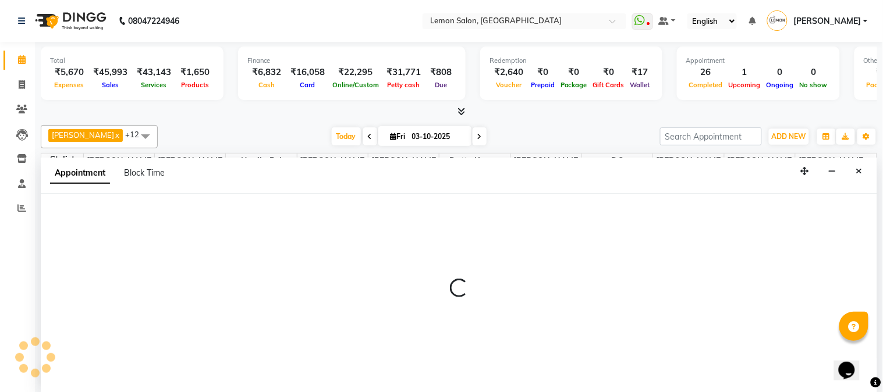
select select "600"
select select "tentative"
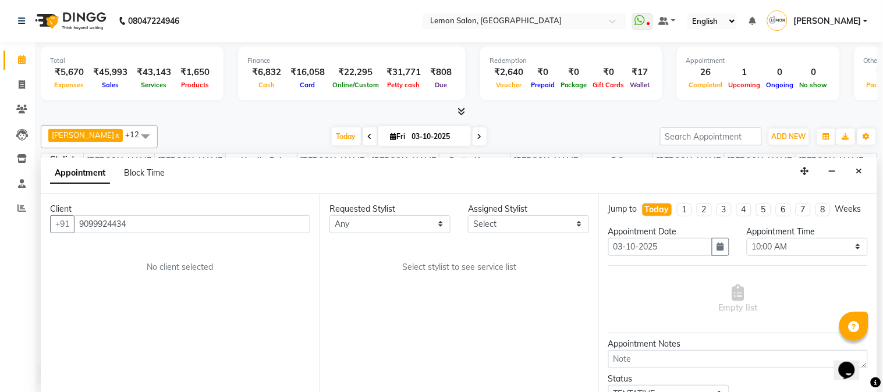
scroll to position [362, 0]
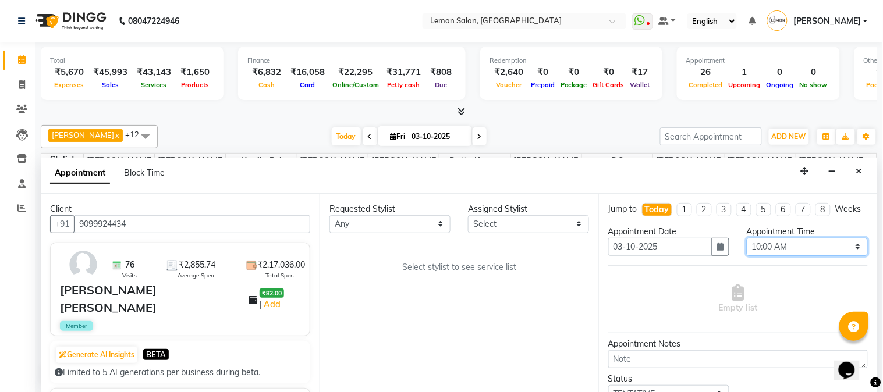
click at [804, 256] on select "Select 10:00 AM 10:15 AM 10:30 AM 10:45 AM 11:00 AM 11:15 AM 11:30 AM 11:45 AM …" at bounding box center [806, 247] width 121 height 18
click at [712, 254] on button "button" at bounding box center [720, 247] width 17 height 18
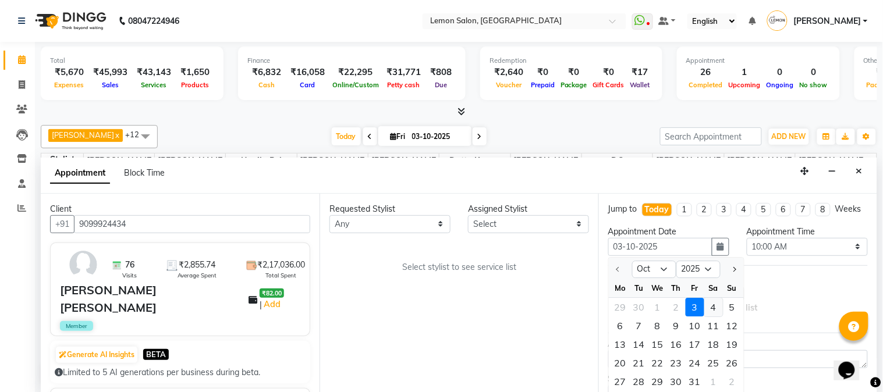
click at [717, 317] on div "4" at bounding box center [713, 307] width 19 height 19
type input "04-10-2025"
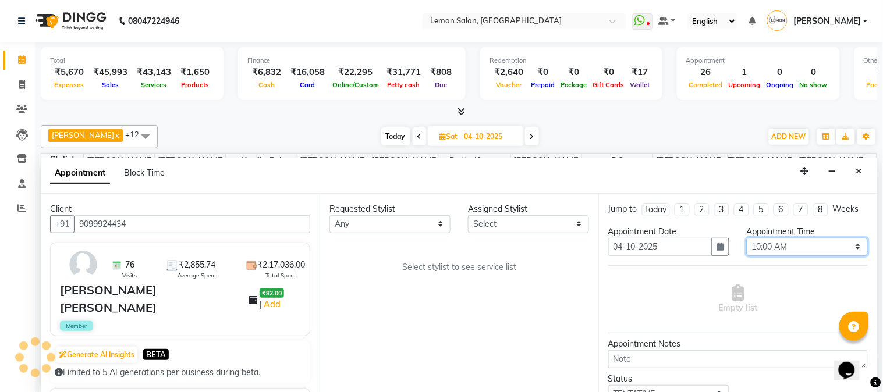
click at [787, 256] on select "Select 10:00 AM 10:15 AM 10:30 AM 10:45 AM 11:00 AM 11:15 AM 11:30 AM 11:45 AM …" at bounding box center [806, 247] width 121 height 18
select select "660"
click at [746, 248] on select "Select 10:00 AM 10:15 AM 10:30 AM 10:45 AM 11:00 AM 11:15 AM 11:30 AM 11:45 AM …" at bounding box center [806, 247] width 121 height 18
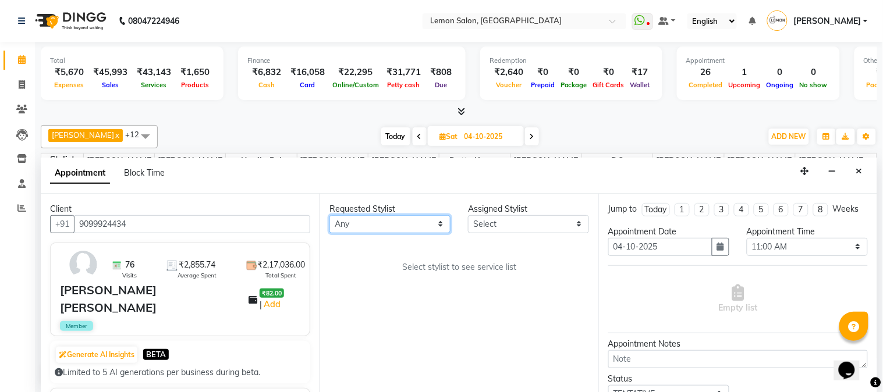
click at [381, 224] on select "Any Akansha Sadafule Asma Dshpande Datta Kawar DC Furkan Mansoori kavita Kelatk…" at bounding box center [389, 224] width 121 height 18
select select "7419"
click at [329, 215] on select "Any Akansha Sadafule Asma Dshpande Datta Kawar DC Furkan Mansoori kavita Kelatk…" at bounding box center [389, 224] width 121 height 18
select select "7419"
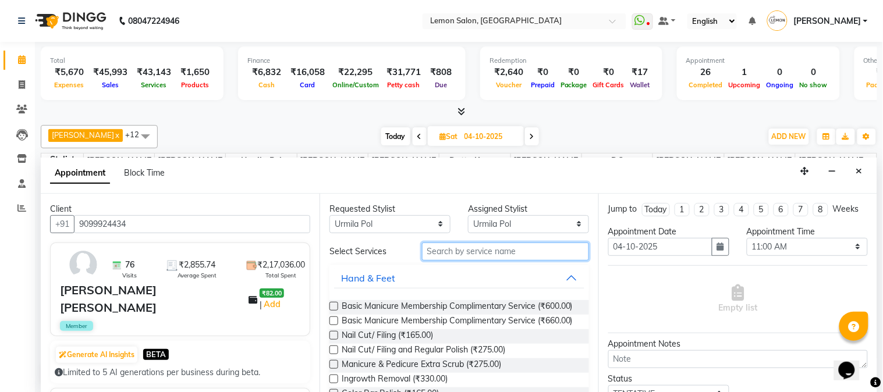
click at [450, 252] on input "text" at bounding box center [505, 252] width 167 height 18
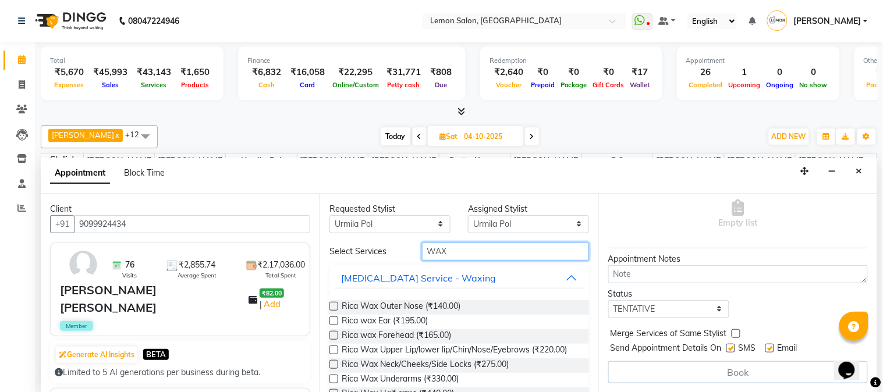
scroll to position [172, 0]
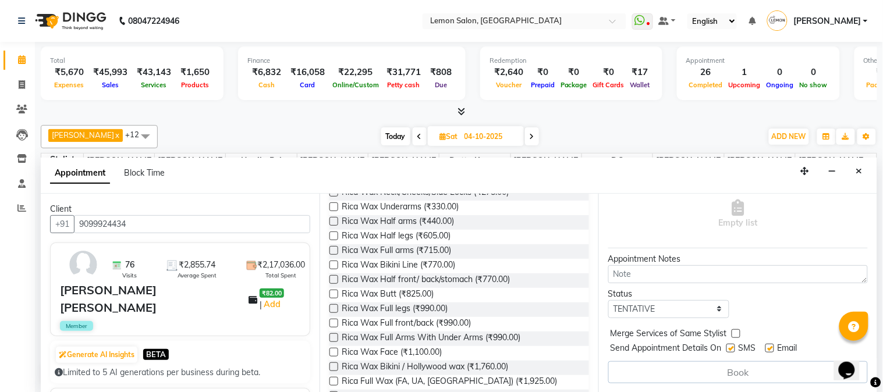
type input "WAX"
click at [333, 378] on label at bounding box center [333, 381] width 9 height 9
click at [333, 379] on input "checkbox" at bounding box center [333, 383] width 8 height 8
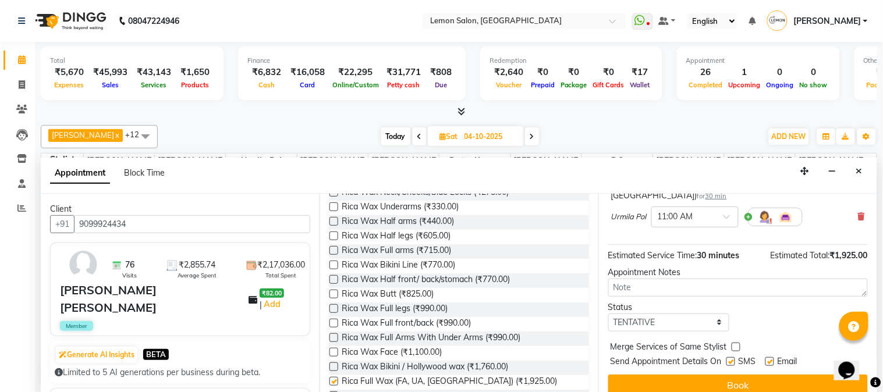
checkbox input "false"
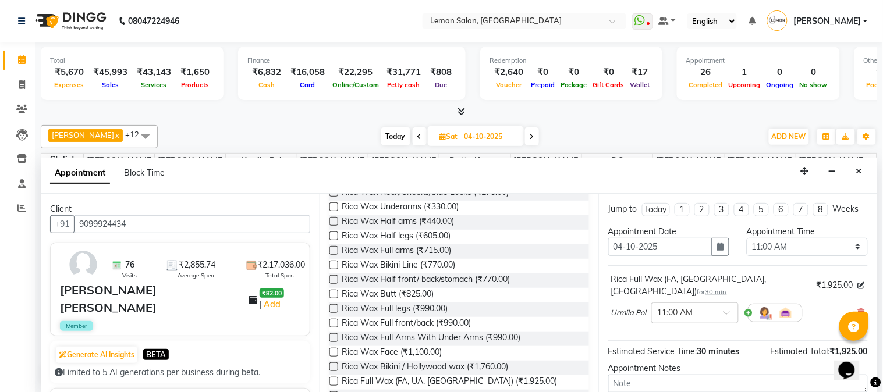
scroll to position [107, 0]
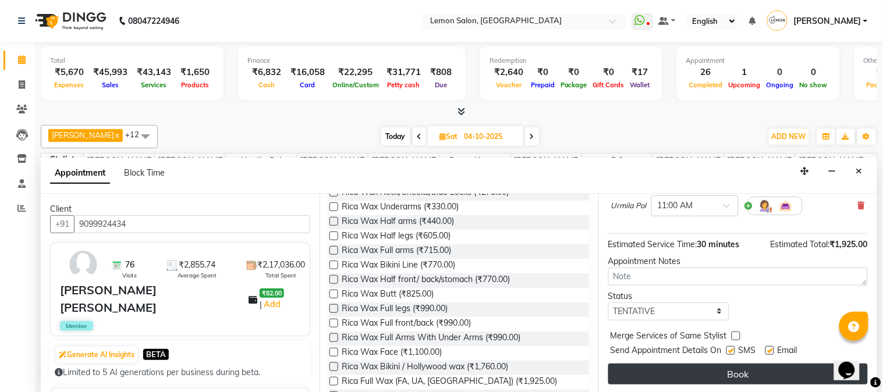
click at [727, 368] on button "Book" at bounding box center [737, 374] width 259 height 21
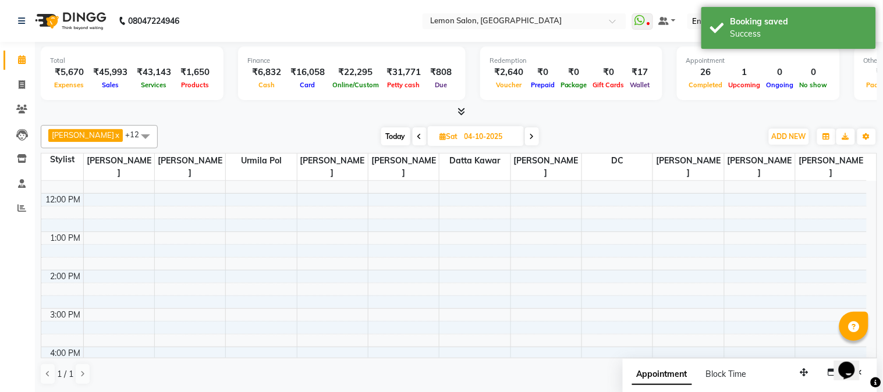
scroll to position [17, 0]
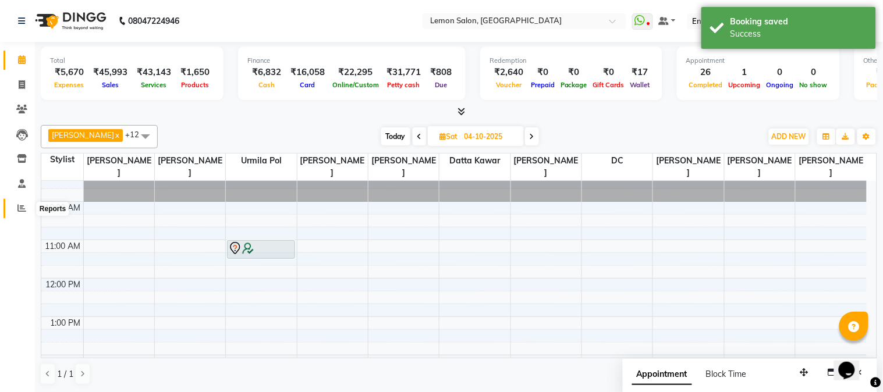
click at [13, 211] on span at bounding box center [22, 208] width 20 height 13
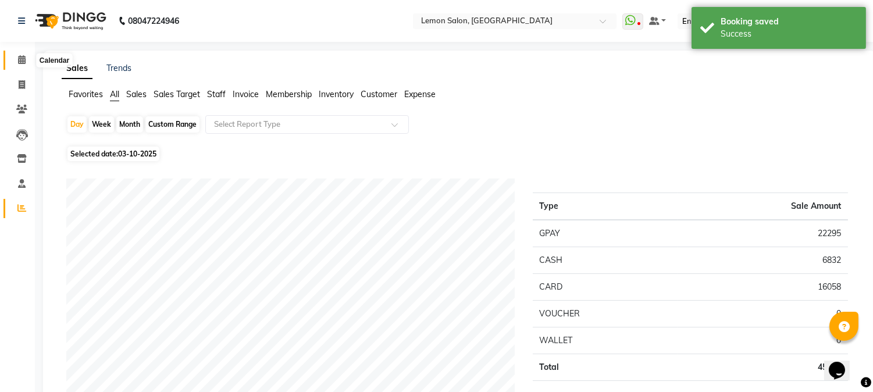
click at [20, 64] on icon at bounding box center [22, 59] width 8 height 9
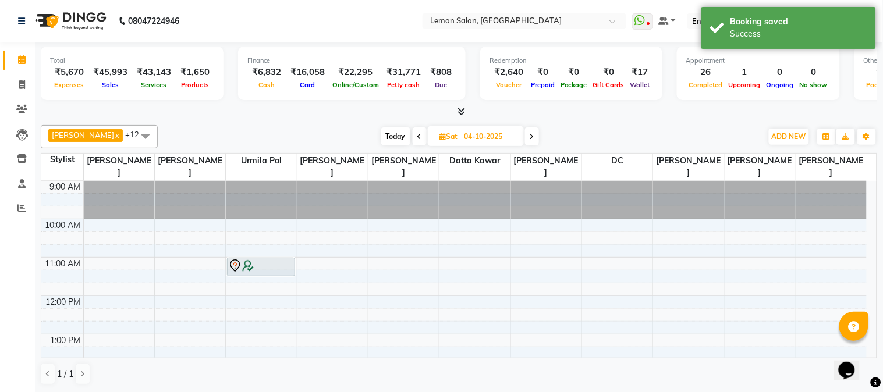
click at [386, 137] on span "Today" at bounding box center [395, 136] width 29 height 18
type input "03-10-2025"
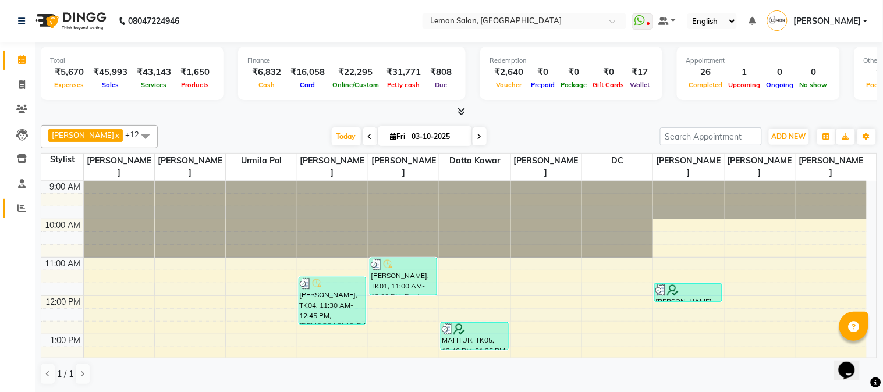
click at [26, 218] on link "Reports" at bounding box center [17, 208] width 28 height 19
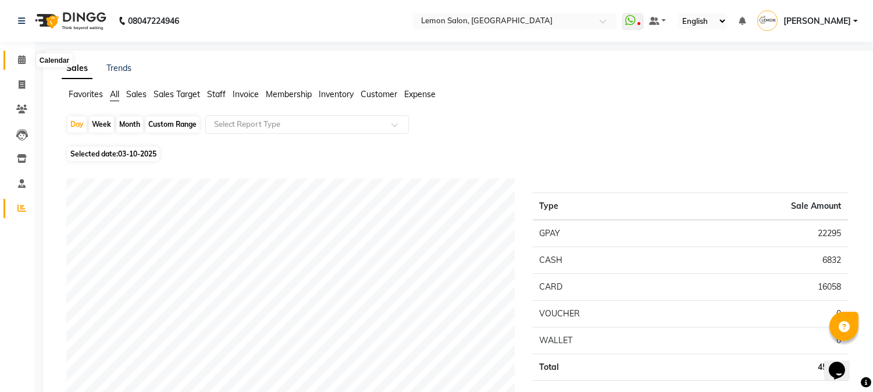
click at [24, 54] on span at bounding box center [22, 60] width 20 height 13
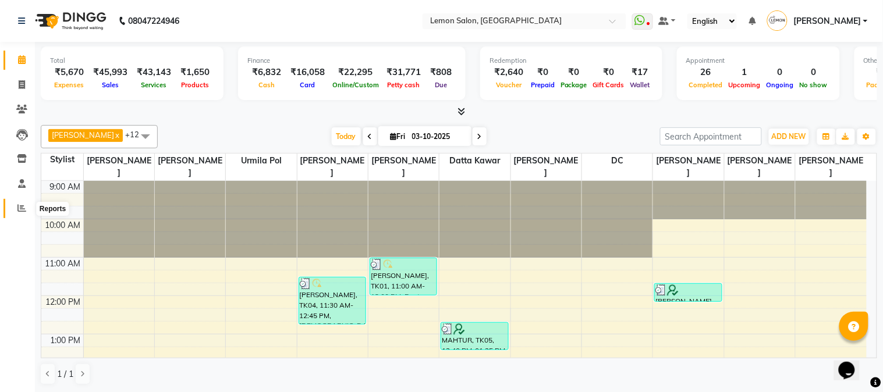
click at [14, 211] on span at bounding box center [22, 208] width 20 height 13
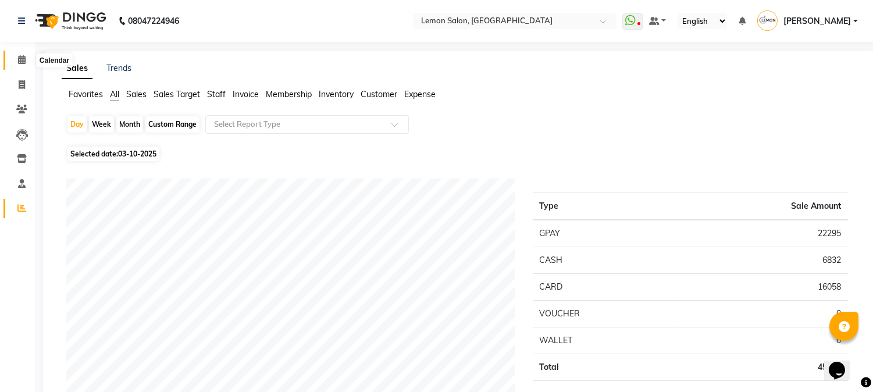
click at [18, 61] on icon at bounding box center [22, 59] width 8 height 9
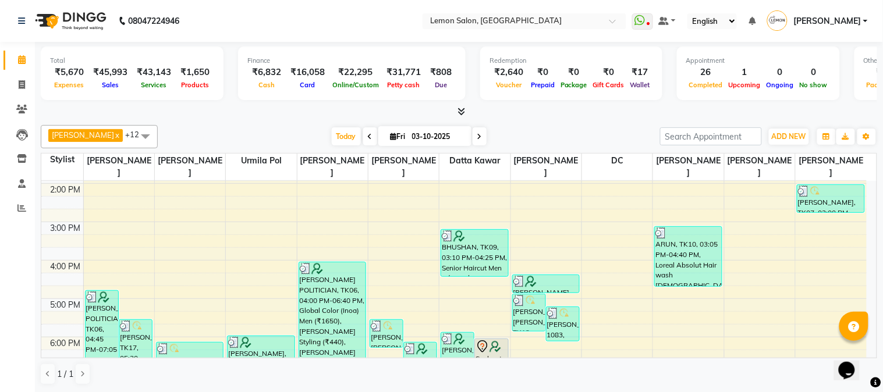
scroll to position [362, 0]
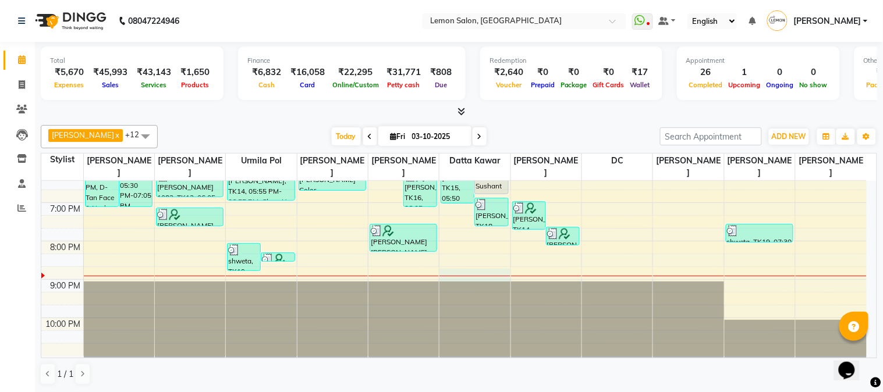
click at [477, 279] on div "9:00 AM 10:00 AM 11:00 AM 12:00 PM 1:00 PM 2:00 PM 3:00 PM 4:00 PM 5:00 PM 6:00…" at bounding box center [453, 87] width 825 height 537
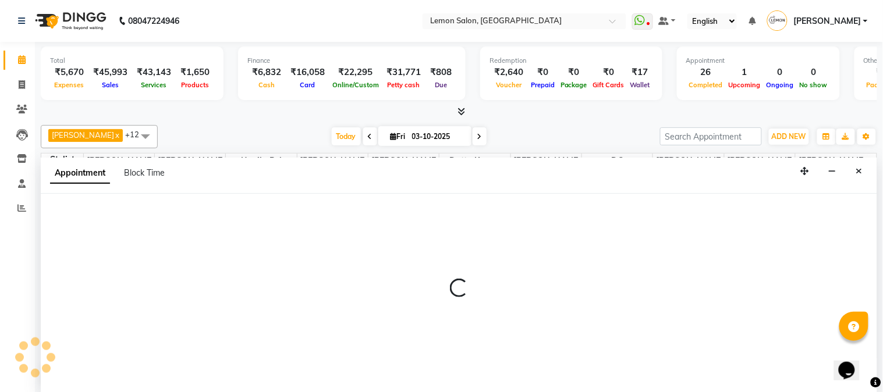
select select "7423"
select select "tentative"
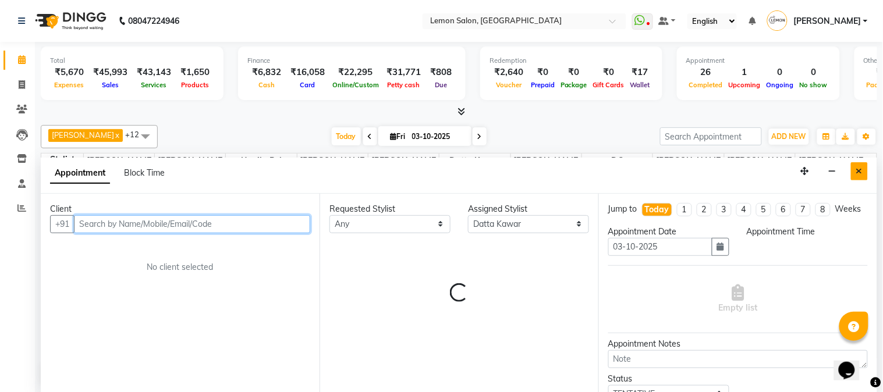
select select "1245"
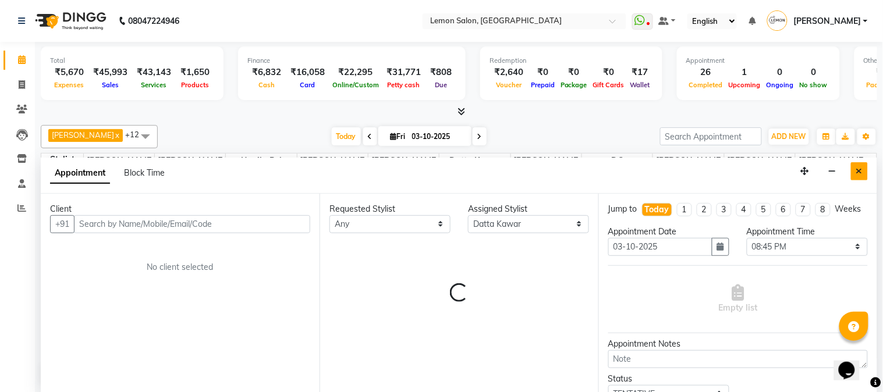
click at [865, 171] on button "Close" at bounding box center [859, 171] width 17 height 18
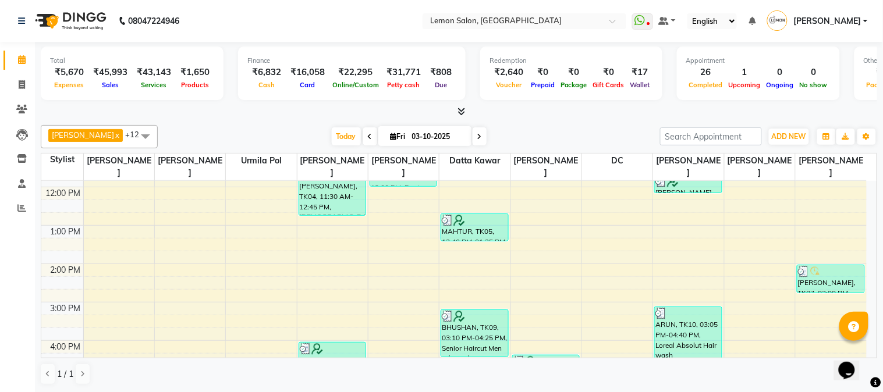
scroll to position [0, 0]
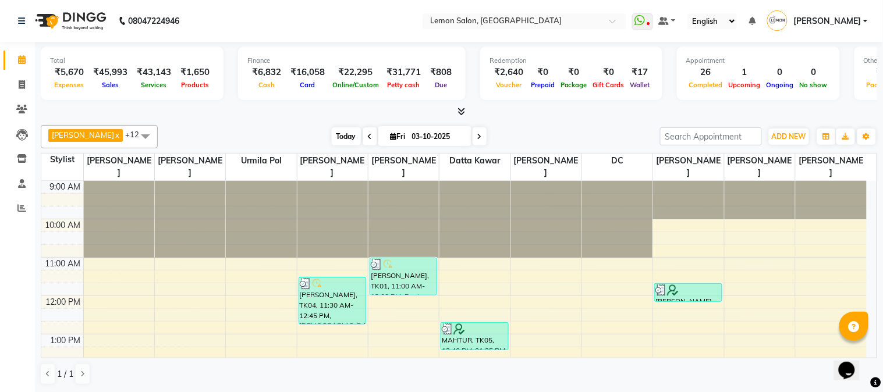
click at [342, 132] on span "Today" at bounding box center [346, 136] width 29 height 18
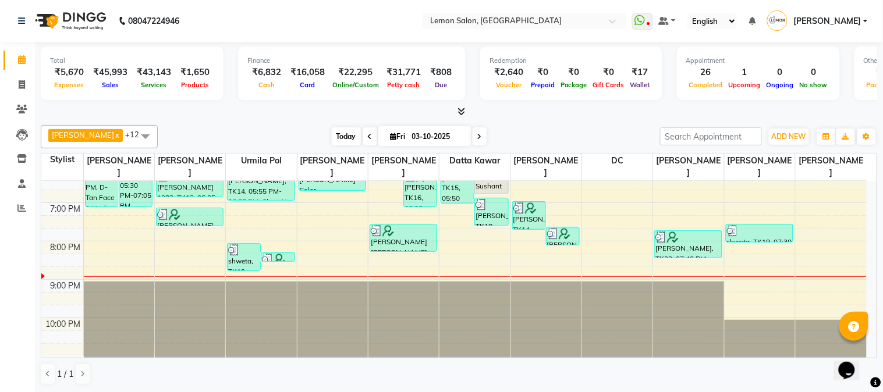
click at [341, 134] on span "Today" at bounding box center [346, 136] width 29 height 18
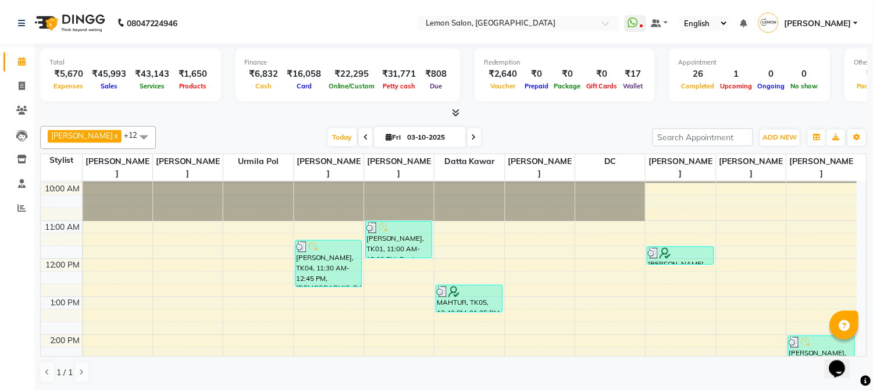
scroll to position [0, 0]
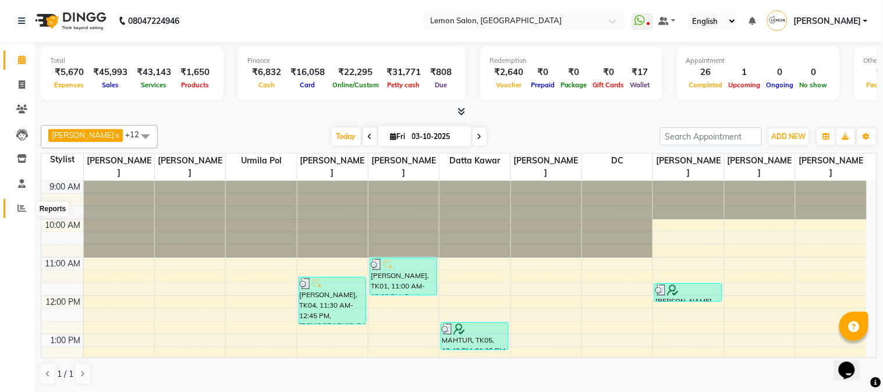
click at [28, 208] on span at bounding box center [22, 208] width 20 height 13
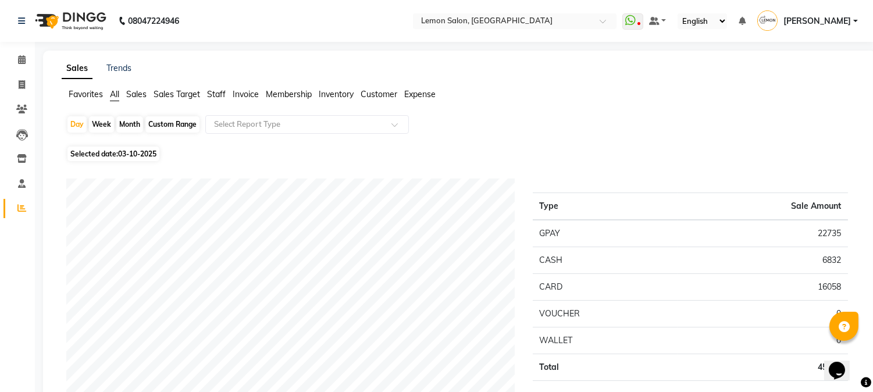
click at [112, 155] on span "Selected date: 03-10-2025" at bounding box center [113, 154] width 92 height 15
select select "10"
select select "2025"
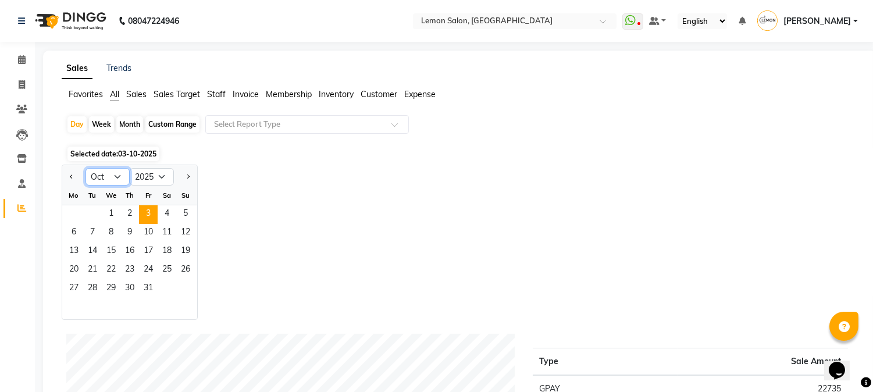
click at [115, 177] on select "Jan Feb Mar Apr May Jun Jul Aug Sep Oct Nov Dec" at bounding box center [108, 176] width 44 height 17
select select "9"
click at [86, 168] on select "Jan Feb Mar Apr May Jun Jul Aug Sep Oct Nov Dec" at bounding box center [108, 176] width 44 height 17
click at [94, 287] on span "30" at bounding box center [92, 289] width 19 height 19
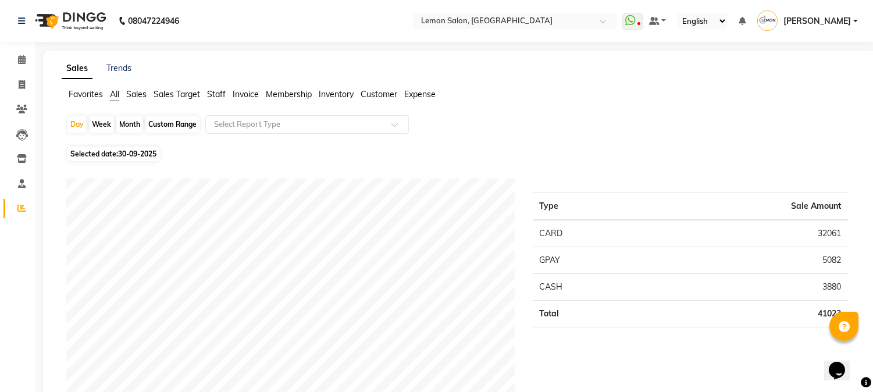
click at [125, 151] on span "30-09-2025" at bounding box center [137, 154] width 38 height 9
select select "9"
select select "2025"
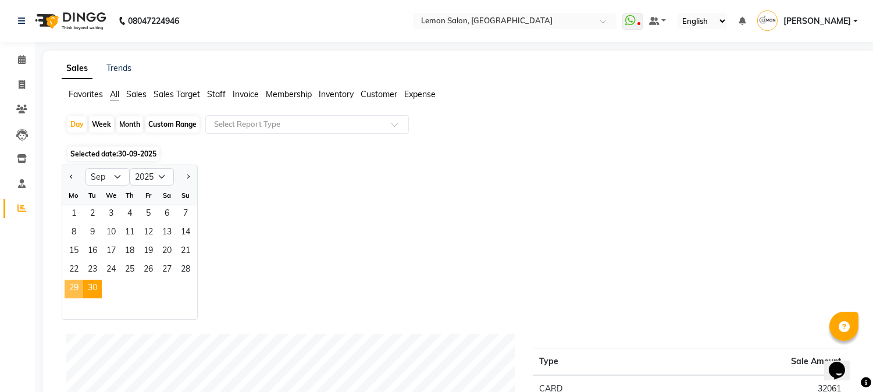
click at [69, 284] on span "29" at bounding box center [74, 289] width 19 height 19
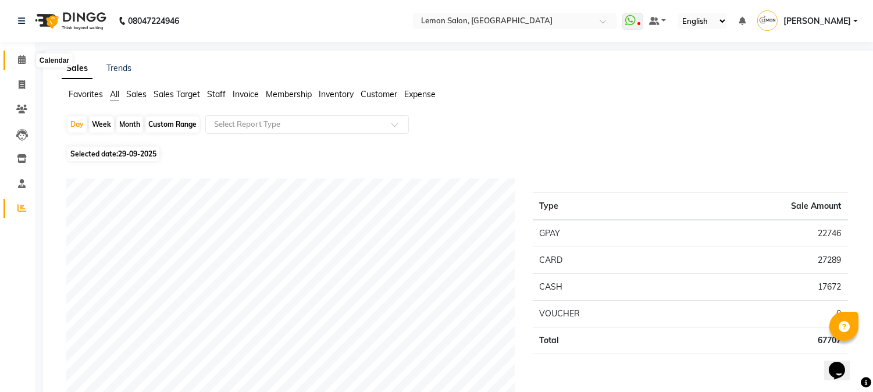
click at [20, 60] on icon at bounding box center [22, 59] width 8 height 9
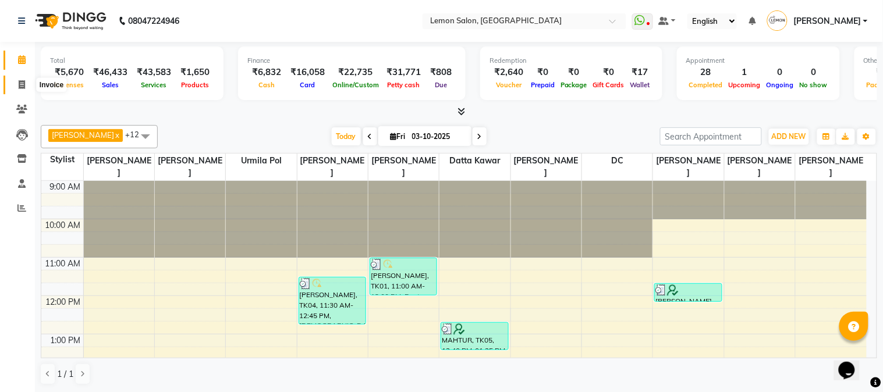
click at [24, 89] on icon at bounding box center [22, 84] width 6 height 9
select select "service"
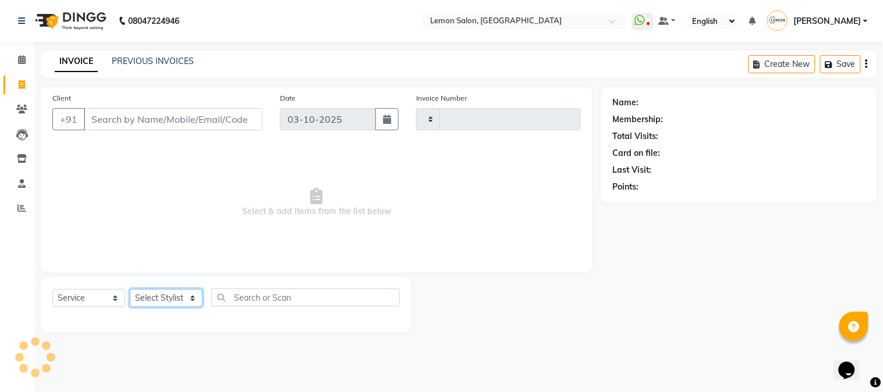
click at [183, 298] on select "Select Stylist" at bounding box center [166, 298] width 73 height 18
type input "3253"
select select "565"
click at [175, 300] on select "Select Stylist" at bounding box center [166, 298] width 73 height 18
click at [181, 298] on select "Select Stylist [PERSON_NAME] [PERSON_NAME] Datta [PERSON_NAME] [PERSON_NAME] [P…" at bounding box center [166, 298] width 73 height 18
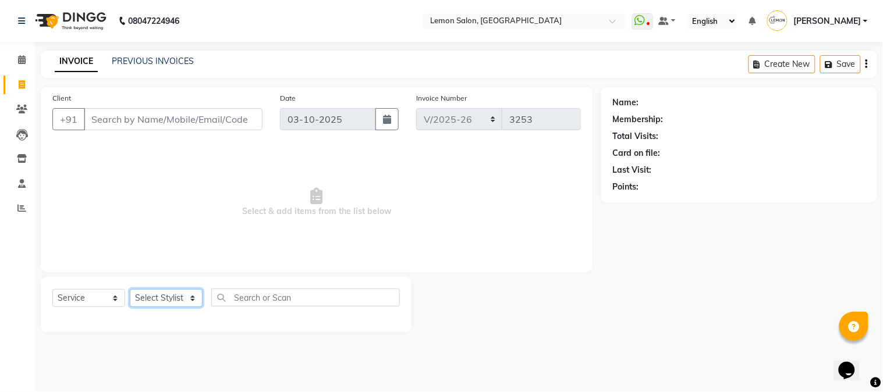
select select "61677"
click at [130, 290] on select "Select Stylist [PERSON_NAME] [PERSON_NAME] Datta [PERSON_NAME] [PERSON_NAME] [P…" at bounding box center [166, 298] width 73 height 18
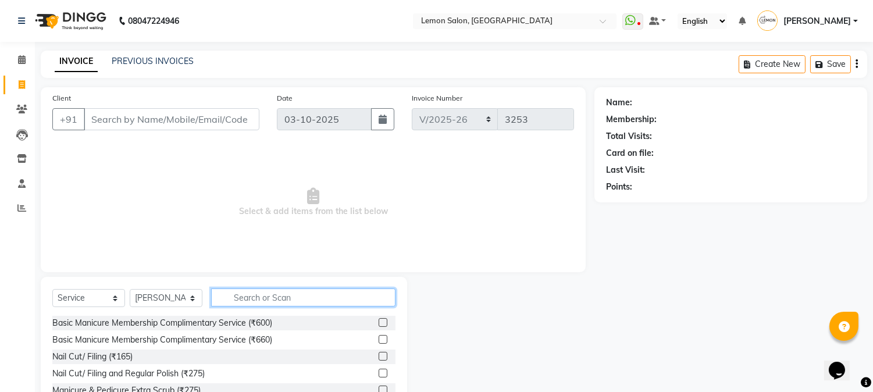
click at [264, 304] on input "text" at bounding box center [303, 298] width 184 height 18
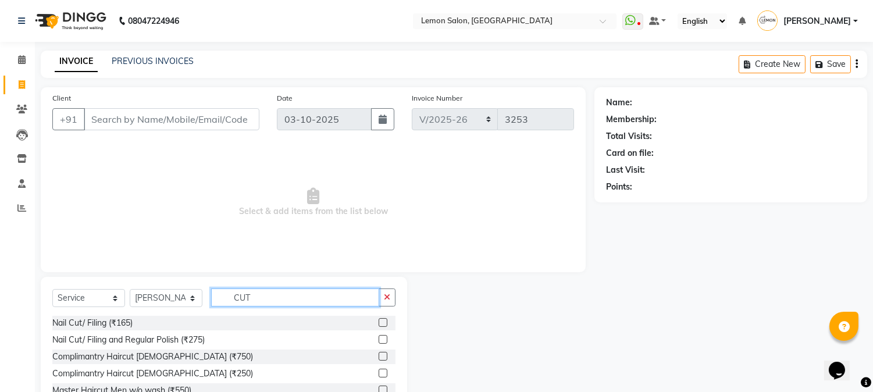
scroll to position [73, 0]
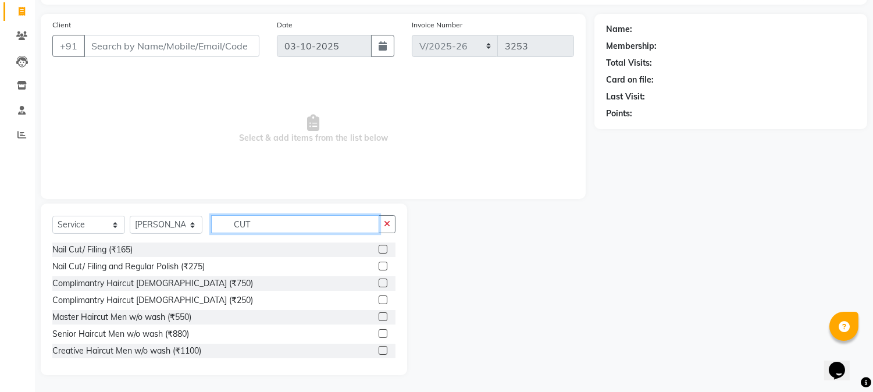
type input "CUT"
click at [379, 330] on label at bounding box center [383, 333] width 9 height 9
click at [379, 330] on input "checkbox" at bounding box center [383, 334] width 8 height 8
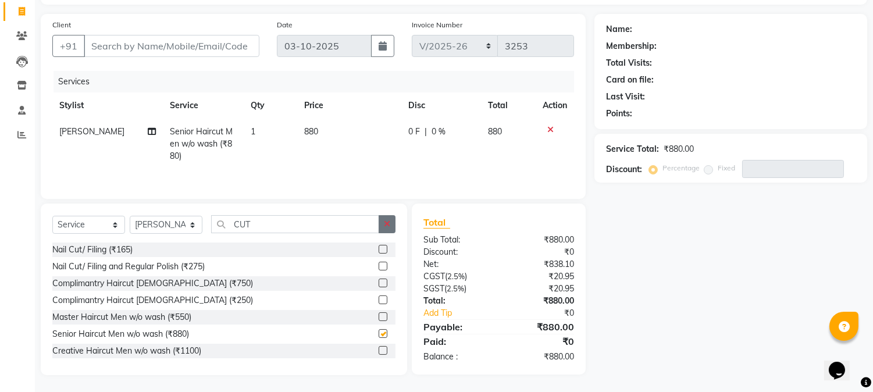
checkbox input "false"
click at [382, 216] on button "button" at bounding box center [387, 224] width 17 height 18
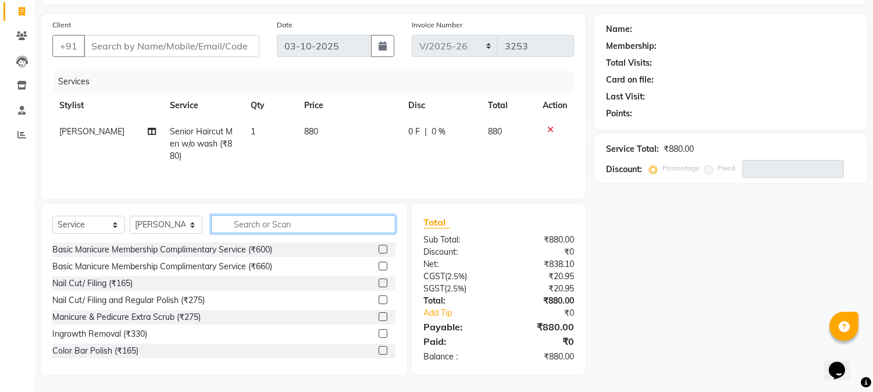
click at [266, 228] on input "text" at bounding box center [303, 224] width 184 height 18
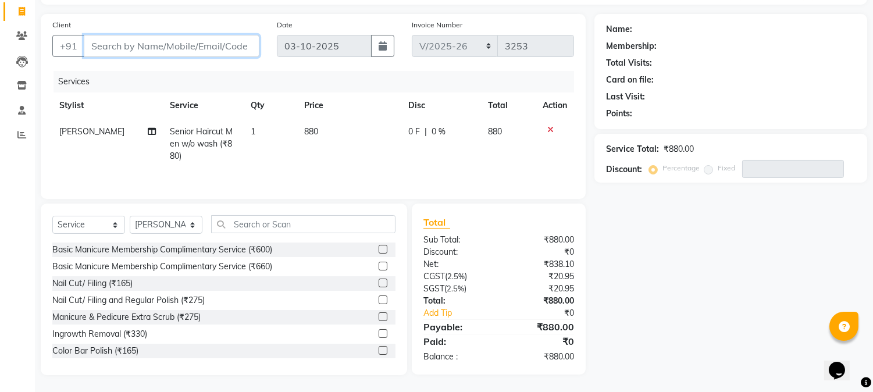
click at [136, 45] on input "Client" at bounding box center [172, 46] width 176 height 22
type input "9"
type input "0"
type input "98200303"
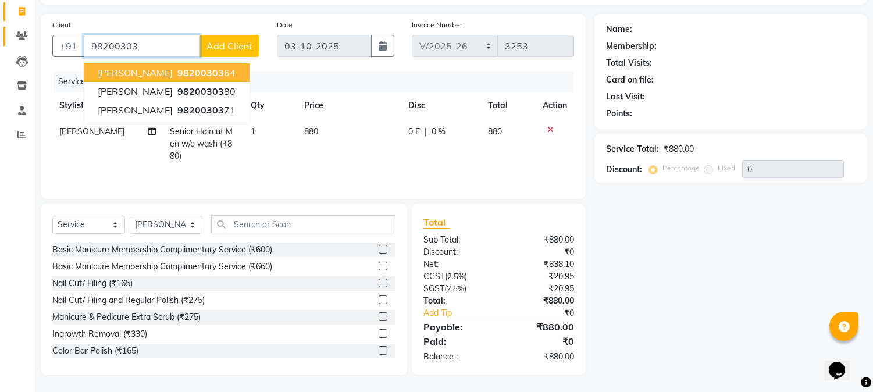
drag, startPoint x: 154, startPoint y: 44, endPoint x: 27, endPoint y: 42, distance: 126.8
click at [20, 44] on app-home "08047224946 Select Location × Lemon Salon, Goregaon WhatsApp Status ✕ Status: D…" at bounding box center [436, 160] width 873 height 466
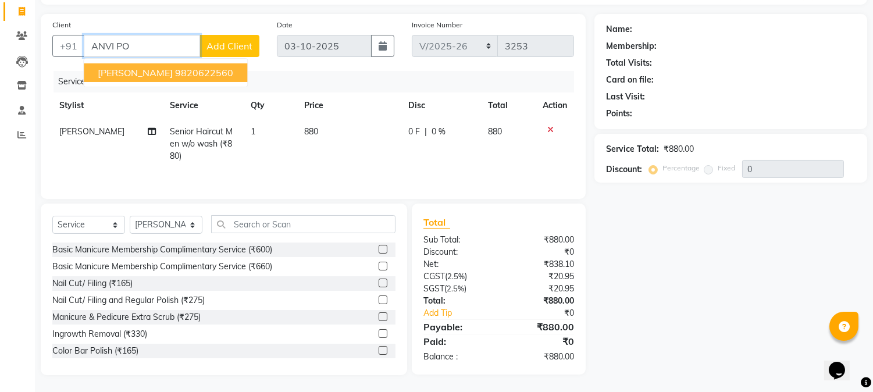
click at [175, 67] on ngb-highlight "9820622560" at bounding box center [204, 73] width 58 height 12
type input "9820622560"
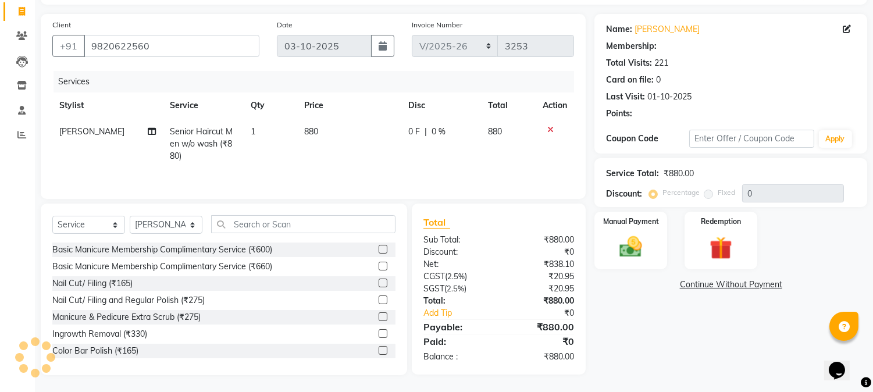
type input "20"
select select "1: Object"
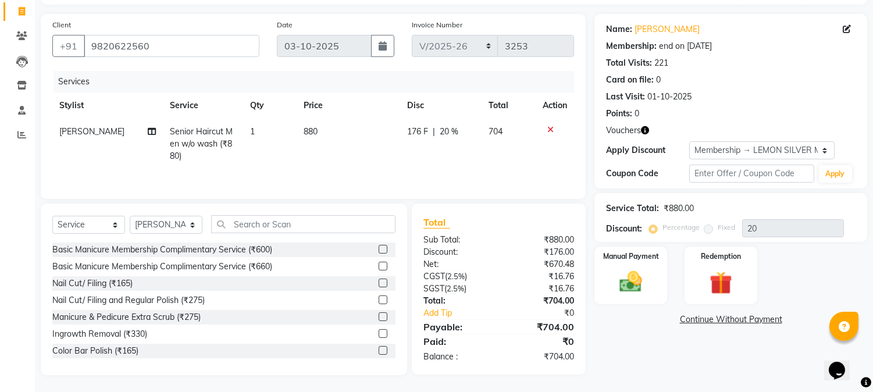
scroll to position [74, 0]
click at [249, 225] on input "text" at bounding box center [303, 224] width 184 height 18
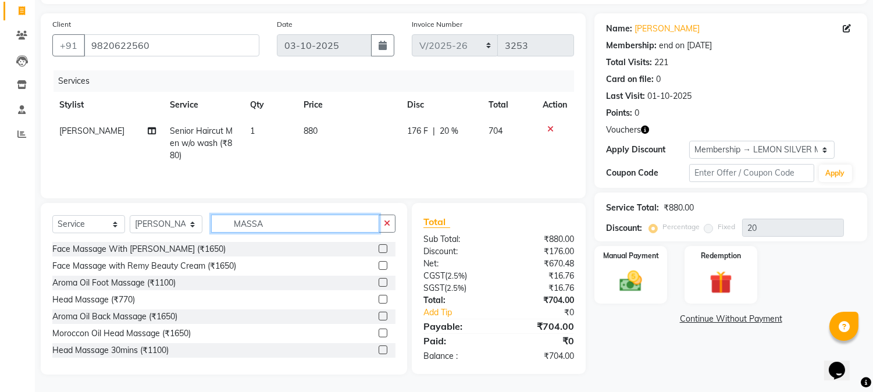
type input "MASSA"
click at [379, 283] on label at bounding box center [383, 282] width 9 height 9
click at [379, 283] on input "checkbox" at bounding box center [383, 283] width 8 height 8
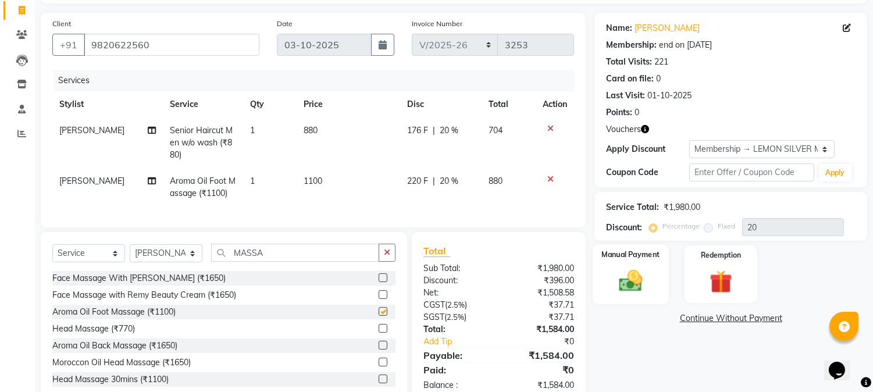
checkbox input "false"
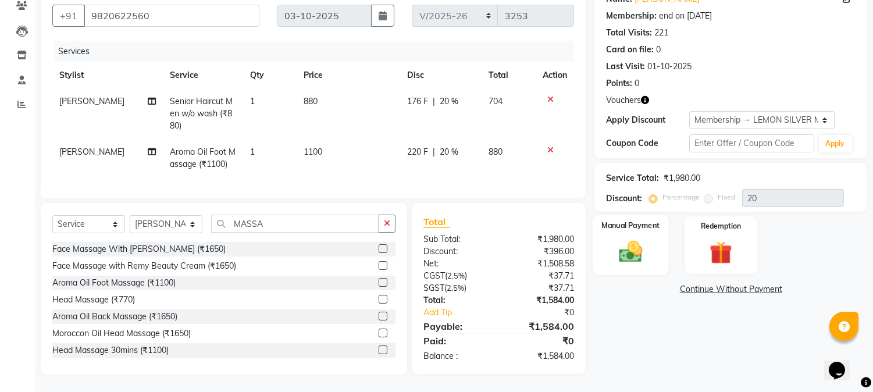
click at [623, 248] on img at bounding box center [631, 252] width 38 height 27
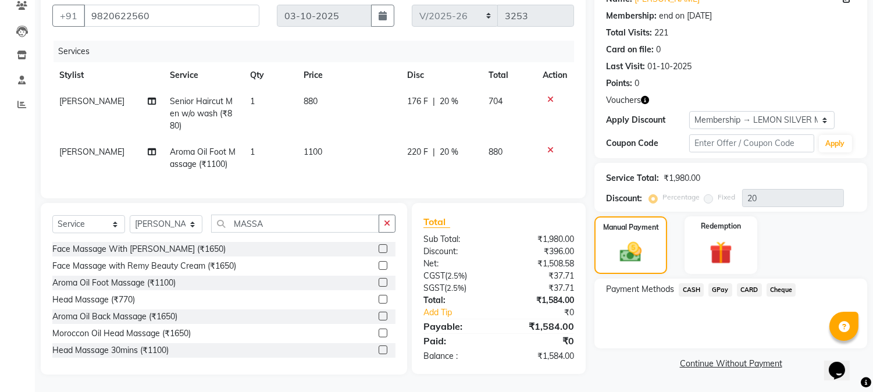
click at [688, 283] on span "CASH" at bounding box center [691, 289] width 25 height 13
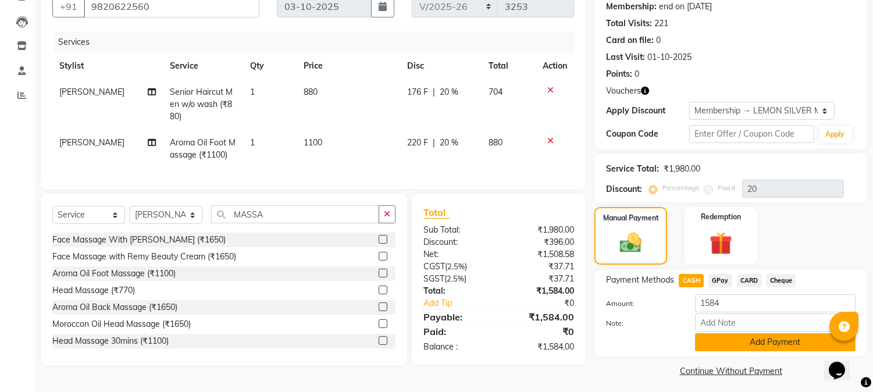
click at [717, 337] on button "Add Payment" at bounding box center [775, 342] width 161 height 18
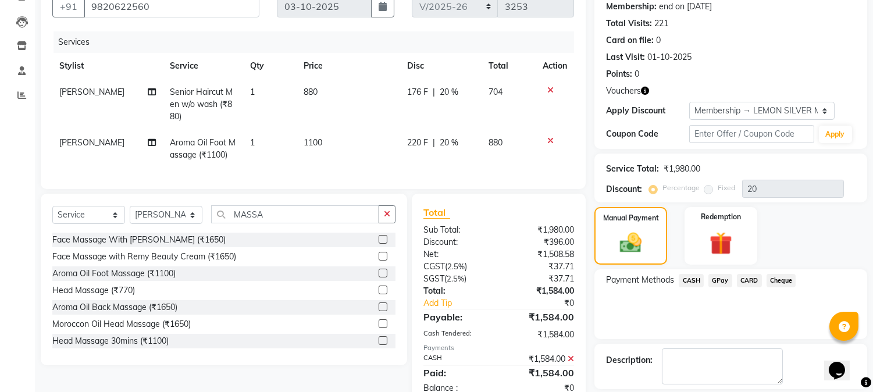
scroll to position [211, 0]
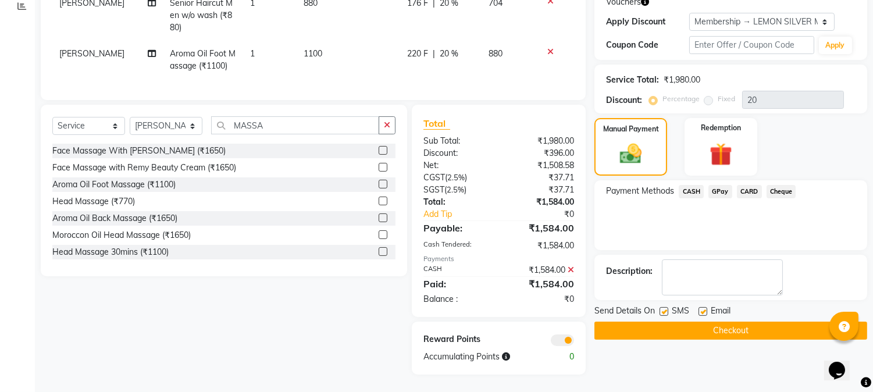
click at [701, 307] on label at bounding box center [703, 311] width 9 height 9
click at [701, 308] on input "checkbox" at bounding box center [703, 312] width 8 height 8
checkbox input "false"
click at [662, 307] on label at bounding box center [664, 311] width 9 height 9
click at [662, 308] on input "checkbox" at bounding box center [664, 312] width 8 height 8
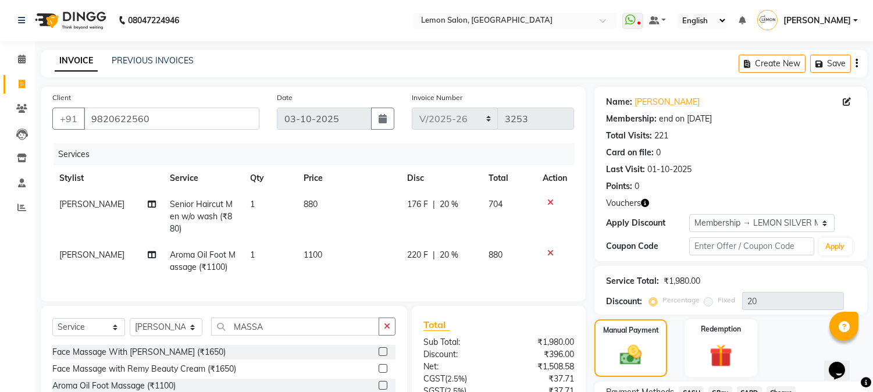
scroll to position [0, 0]
click at [646, 205] on icon "button" at bounding box center [645, 204] width 8 height 8
click at [691, 195] on div "Name: Anvi Podar Membership: end on 27-01-2026 Total Visits: 221 Card on file: …" at bounding box center [731, 174] width 273 height 175
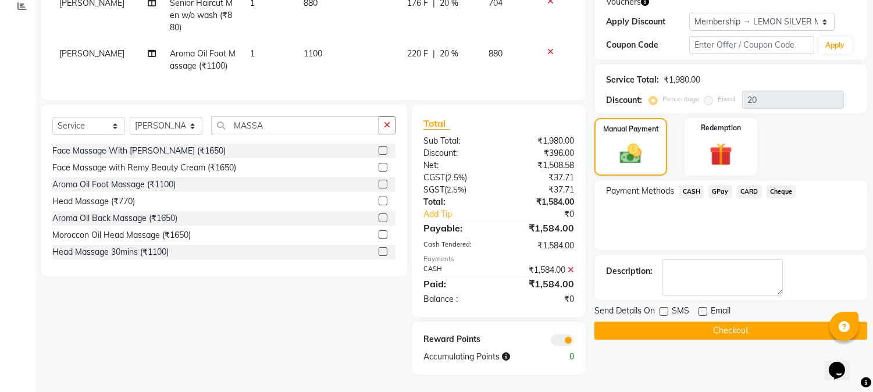
click at [666, 307] on label at bounding box center [664, 311] width 9 height 9
click at [666, 308] on input "checkbox" at bounding box center [664, 312] width 8 height 8
checkbox input "true"
click at [707, 307] on label at bounding box center [703, 311] width 9 height 9
click at [706, 308] on input "checkbox" at bounding box center [703, 312] width 8 height 8
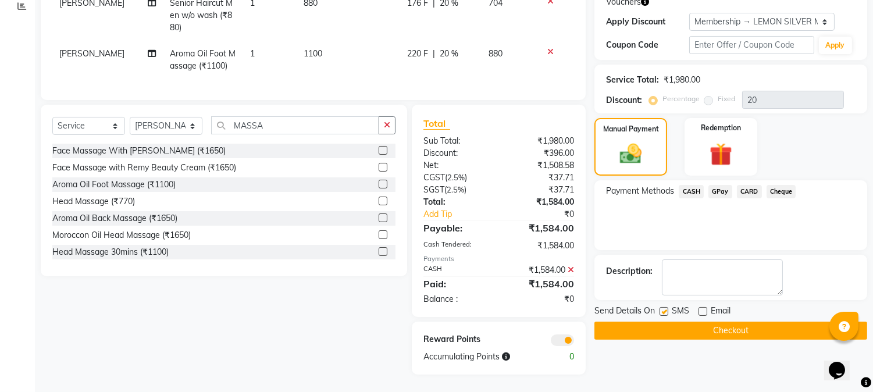
checkbox input "true"
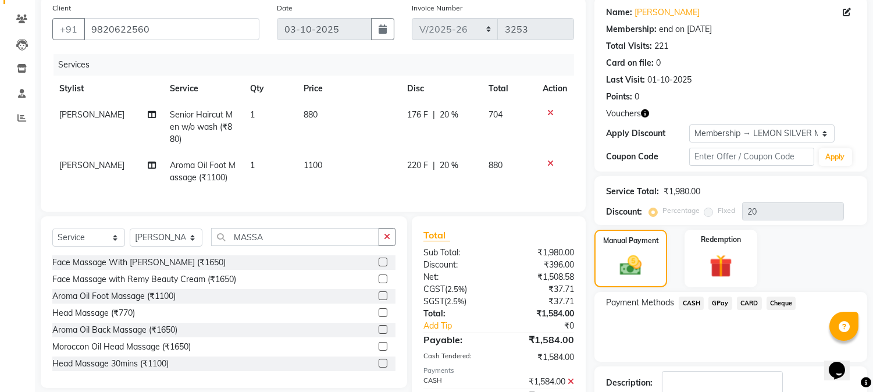
scroll to position [116, 0]
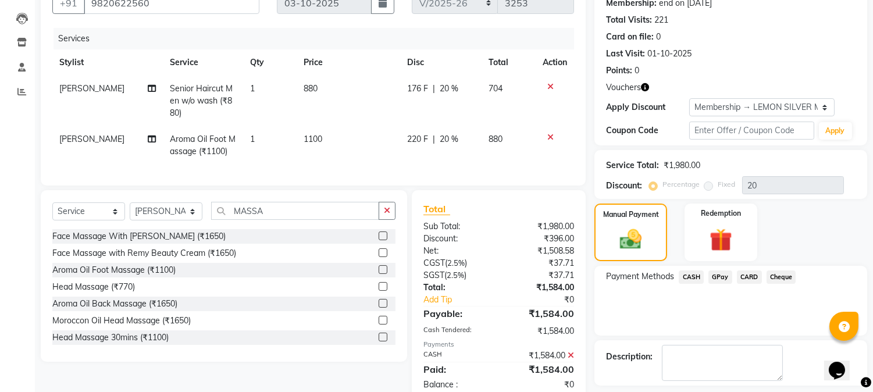
click at [549, 137] on icon at bounding box center [551, 137] width 6 height 8
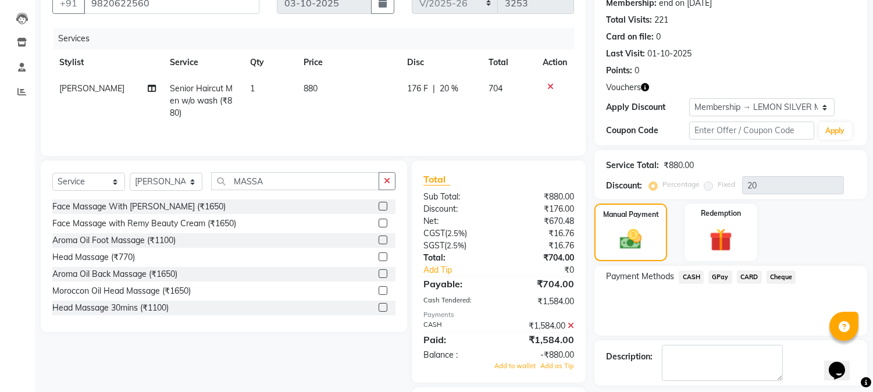
click at [379, 307] on label at bounding box center [383, 307] width 9 height 9
click at [379, 307] on input "checkbox" at bounding box center [383, 308] width 8 height 8
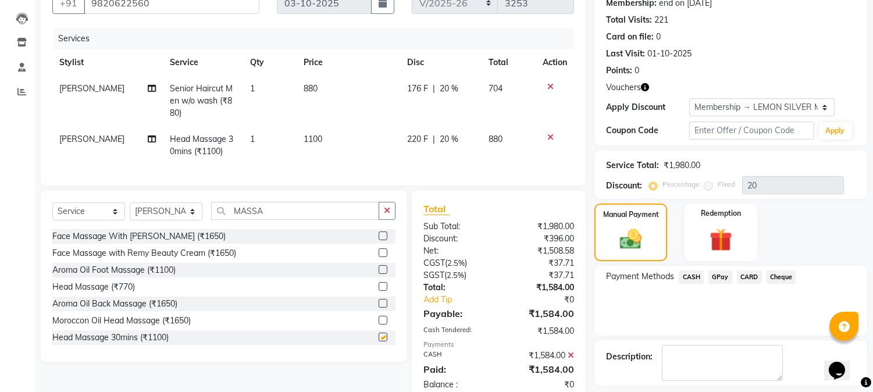
checkbox input "false"
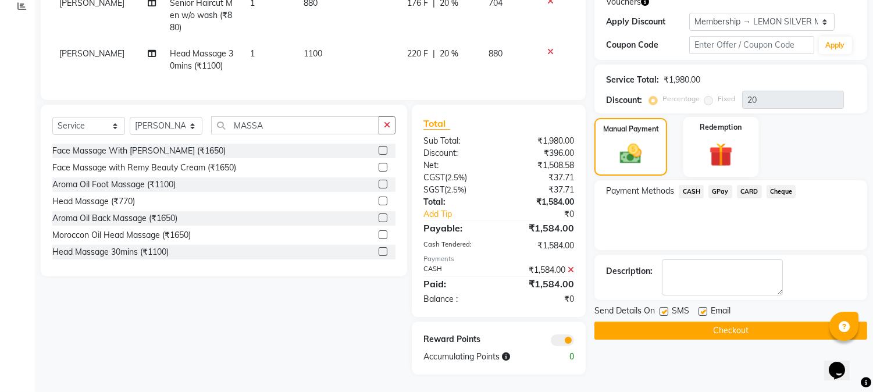
click at [726, 145] on img at bounding box center [721, 154] width 38 height 29
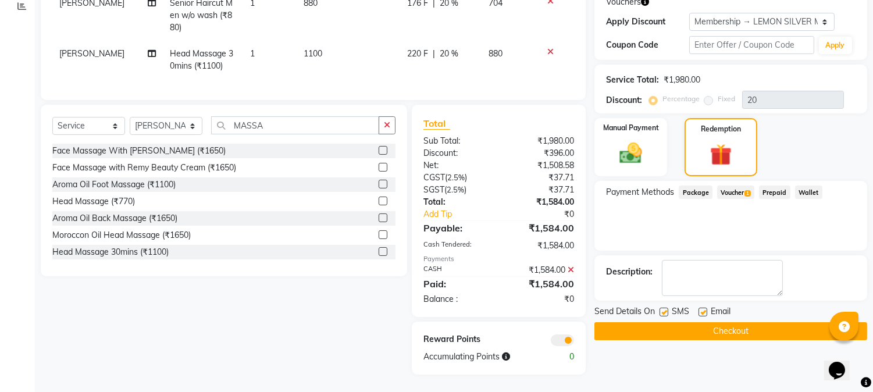
click at [742, 186] on span "Voucher 1" at bounding box center [735, 192] width 37 height 13
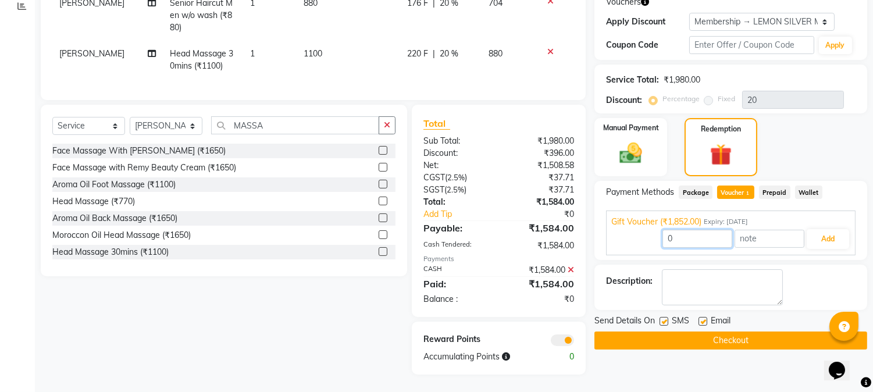
click at [700, 230] on input "0" at bounding box center [698, 239] width 70 height 18
drag, startPoint x: 682, startPoint y: 231, endPoint x: 649, endPoint y: 231, distance: 33.2
click at [649, 231] on div "0 Add" at bounding box center [731, 239] width 239 height 22
click at [834, 229] on button "Add" at bounding box center [828, 239] width 42 height 20
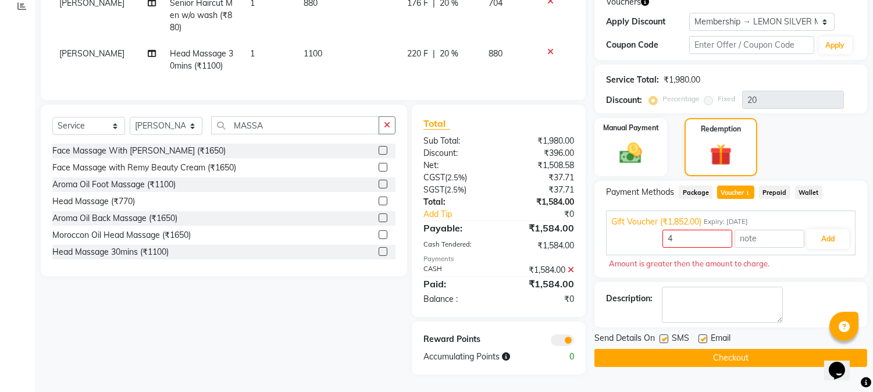
click at [571, 272] on icon at bounding box center [571, 270] width 6 height 8
type input "1584"
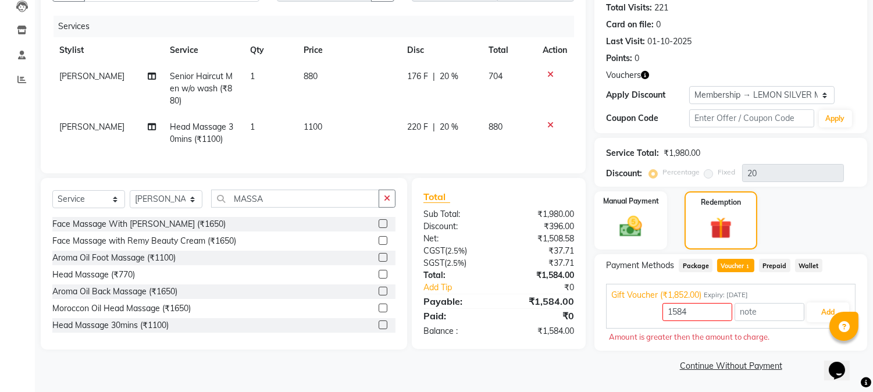
scroll to position [128, 0]
drag, startPoint x: 716, startPoint y: 317, endPoint x: 565, endPoint y: 301, distance: 152.0
click at [571, 304] on div "Client +91 9820622560 Date 03-10-2025 Invoice Number MLD/2025-26 V/2025 V/2025-…" at bounding box center [454, 167] width 844 height 416
type input "4"
click at [816, 307] on button "Add" at bounding box center [828, 313] width 42 height 20
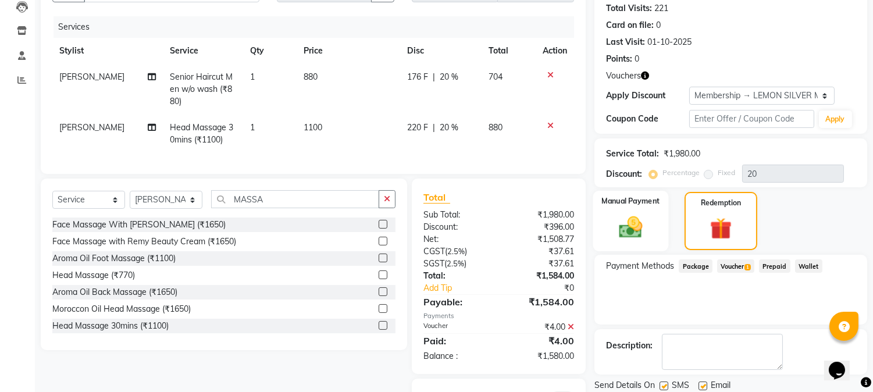
click at [648, 239] on img at bounding box center [631, 227] width 38 height 27
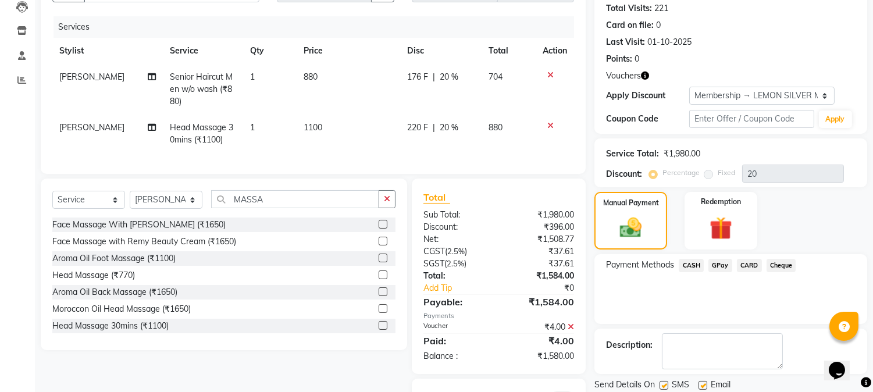
click at [689, 266] on span "CASH" at bounding box center [691, 265] width 25 height 13
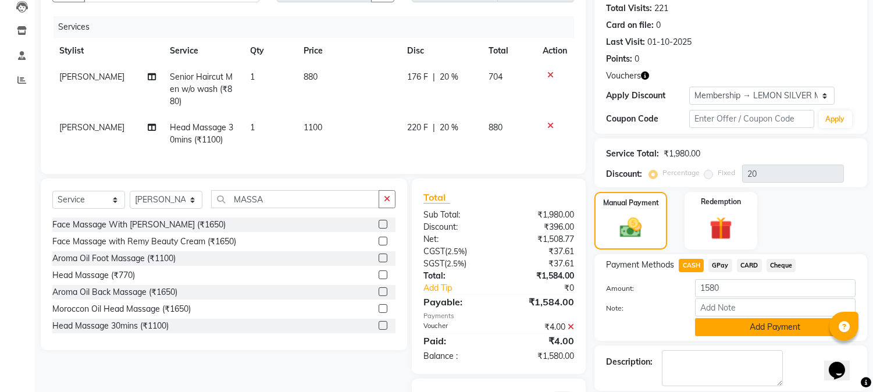
click at [721, 328] on button "Add Payment" at bounding box center [775, 327] width 161 height 18
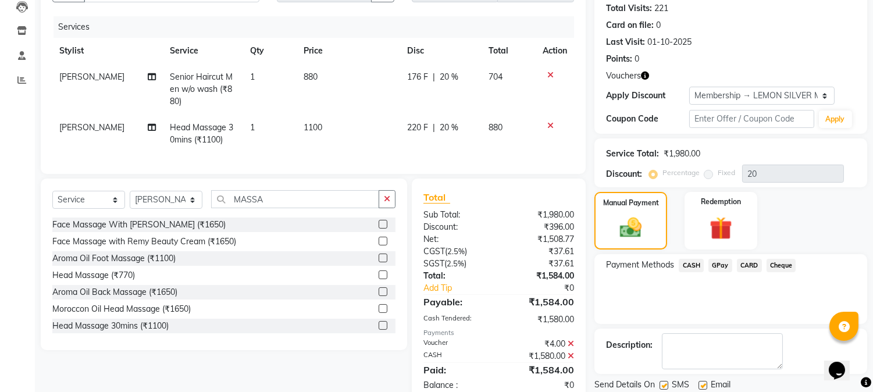
scroll to position [223, 0]
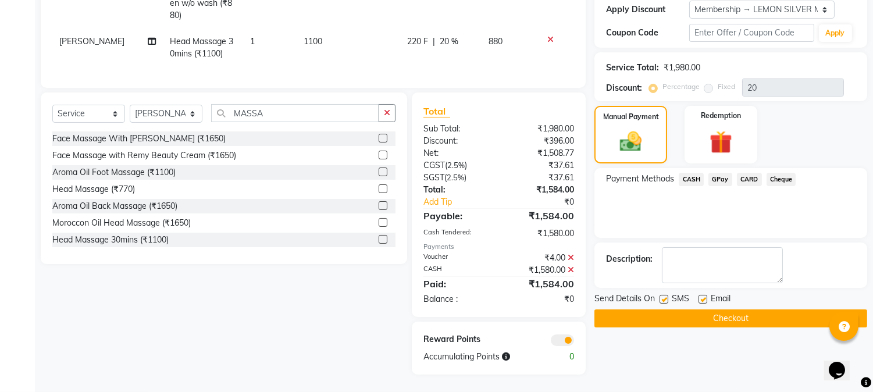
click at [665, 295] on label at bounding box center [664, 299] width 9 height 9
click at [665, 296] on input "checkbox" at bounding box center [664, 300] width 8 height 8
checkbox input "false"
click at [701, 295] on label at bounding box center [703, 299] width 9 height 9
click at [701, 296] on input "checkbox" at bounding box center [703, 300] width 8 height 8
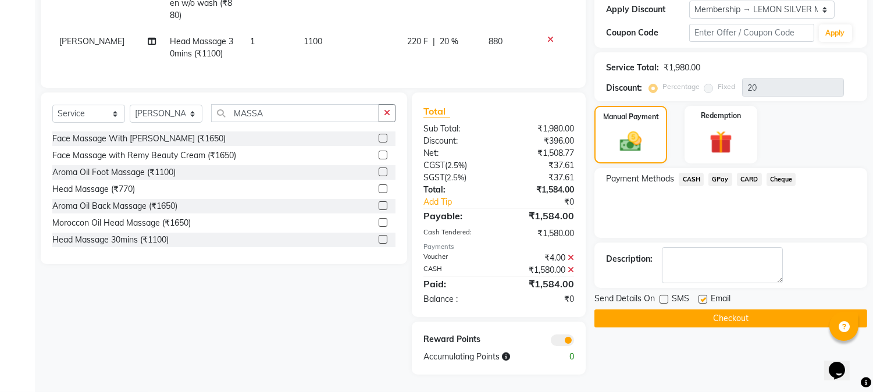
checkbox input "false"
click at [734, 311] on button "Checkout" at bounding box center [731, 319] width 273 height 18
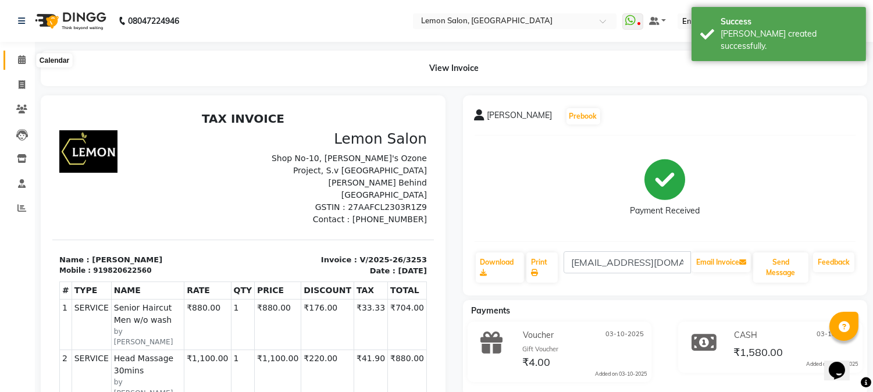
click at [24, 59] on icon at bounding box center [22, 59] width 8 height 9
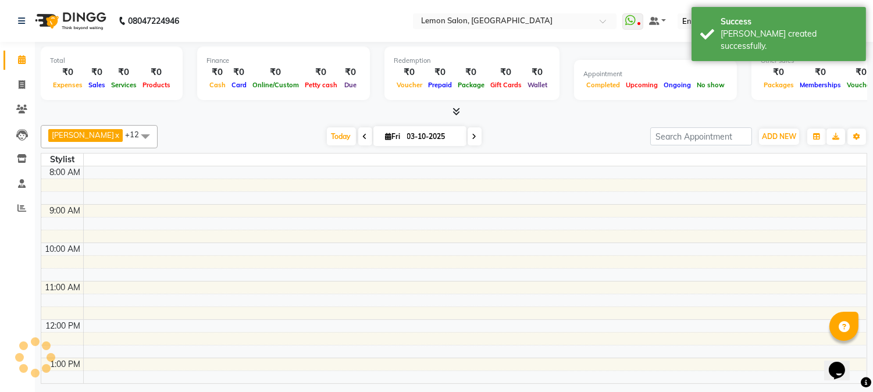
scroll to position [245, 0]
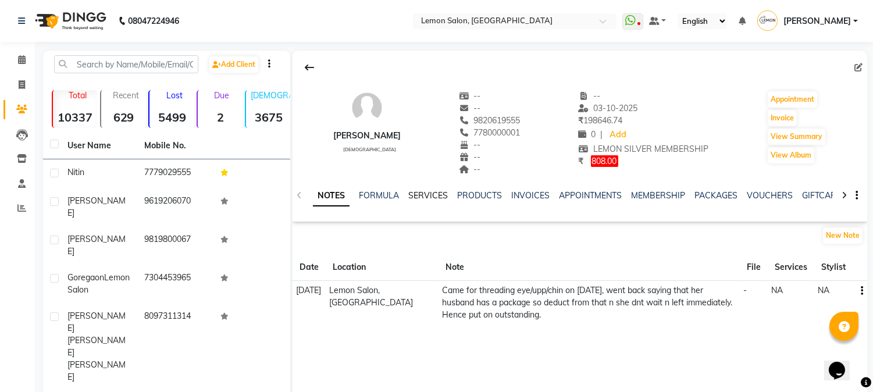
click at [435, 193] on link "SERVICES" at bounding box center [428, 195] width 40 height 10
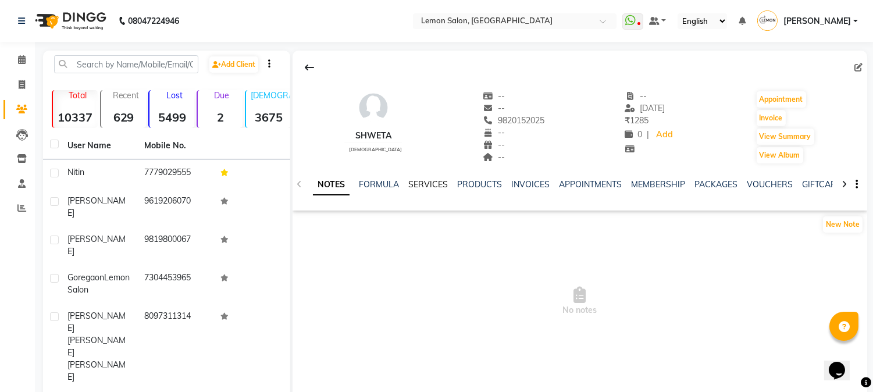
click at [429, 185] on link "SERVICES" at bounding box center [428, 184] width 40 height 10
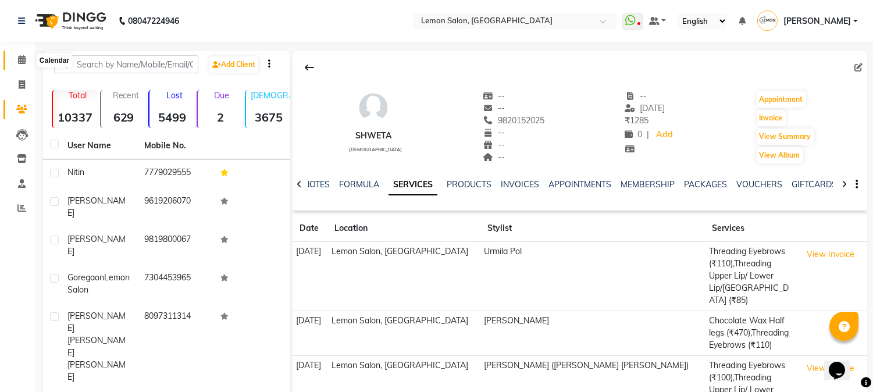
click at [20, 56] on icon at bounding box center [22, 59] width 8 height 9
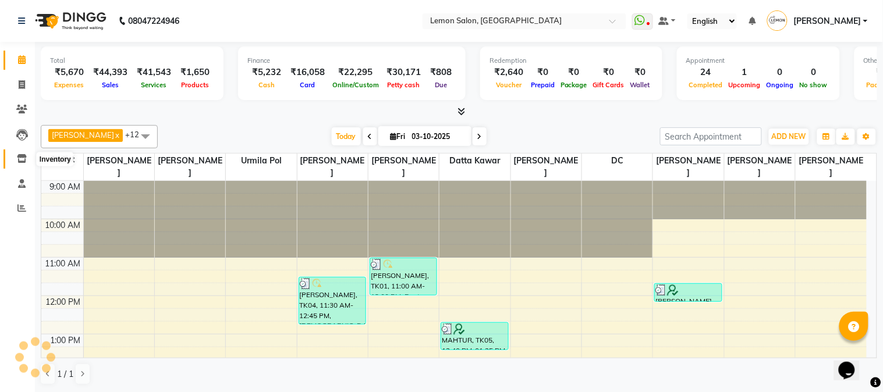
click at [13, 158] on span at bounding box center [22, 158] width 20 height 13
select select
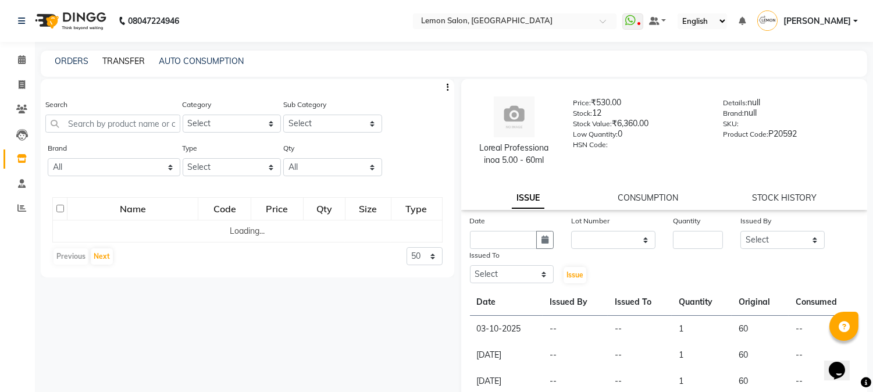
click at [135, 62] on link "TRANSFER" at bounding box center [123, 61] width 42 height 10
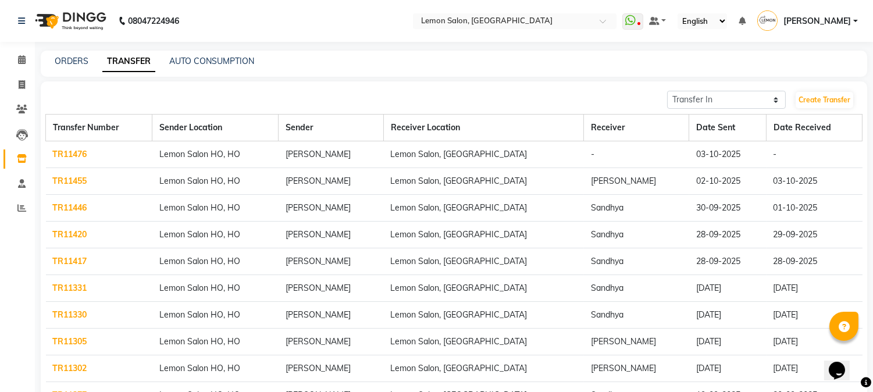
click at [77, 155] on link "TR11476" at bounding box center [70, 154] width 34 height 10
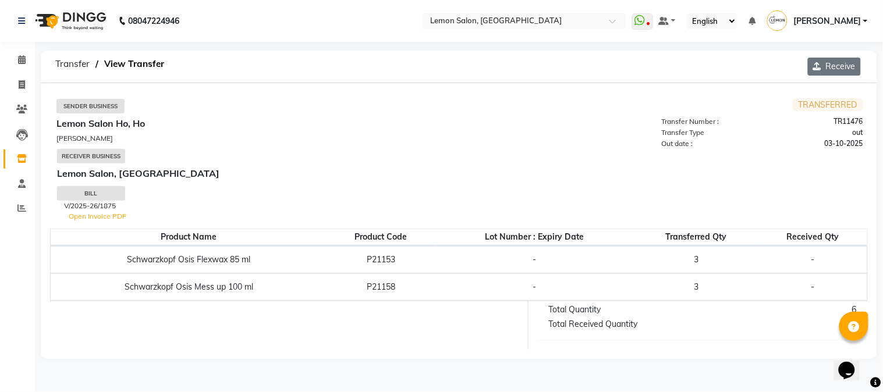
click at [829, 67] on button "Receive" at bounding box center [834, 67] width 53 height 18
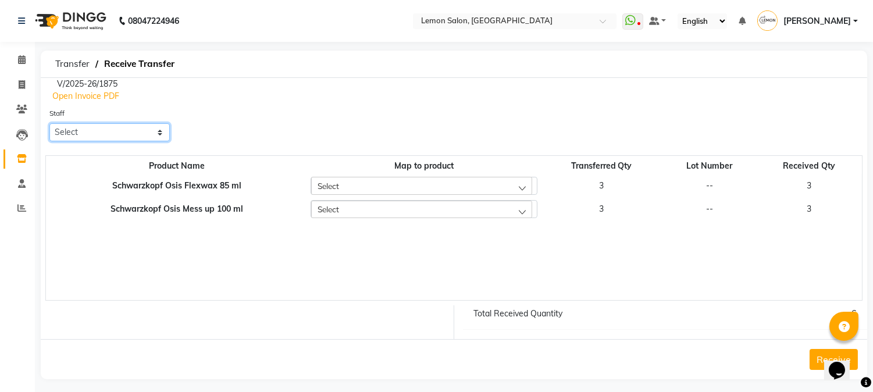
click at [77, 135] on select "Select Abhay [PERSON_NAME] [PERSON_NAME] Datta [PERSON_NAME] [PERSON_NAME] [PER…" at bounding box center [109, 132] width 120 height 18
select select "52663"
click at [49, 123] on select "Select Abhay [PERSON_NAME] [PERSON_NAME] Datta [PERSON_NAME] [PERSON_NAME] [PER…" at bounding box center [109, 132] width 120 height 18
click at [819, 363] on button "Receive" at bounding box center [834, 359] width 48 height 21
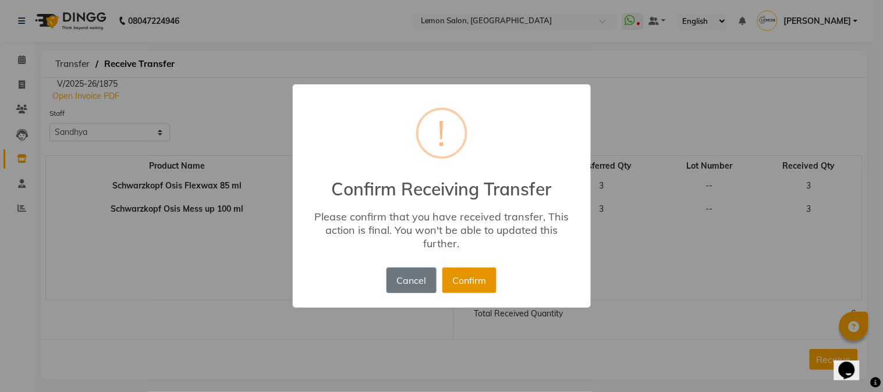
click at [458, 282] on button "Confirm" at bounding box center [469, 281] width 54 height 26
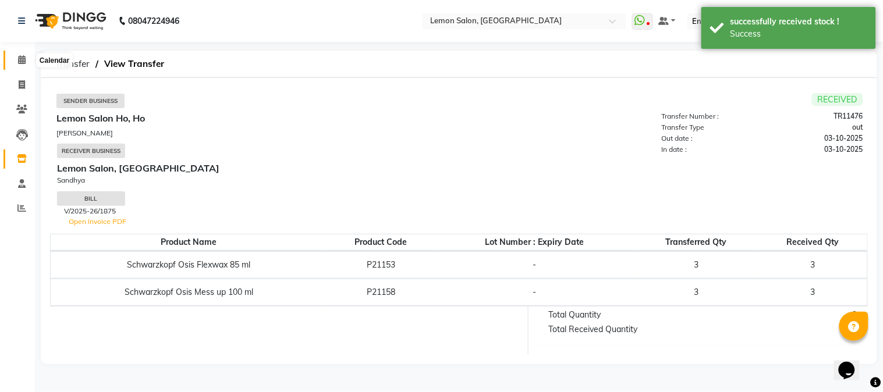
click at [20, 57] on icon at bounding box center [22, 59] width 8 height 9
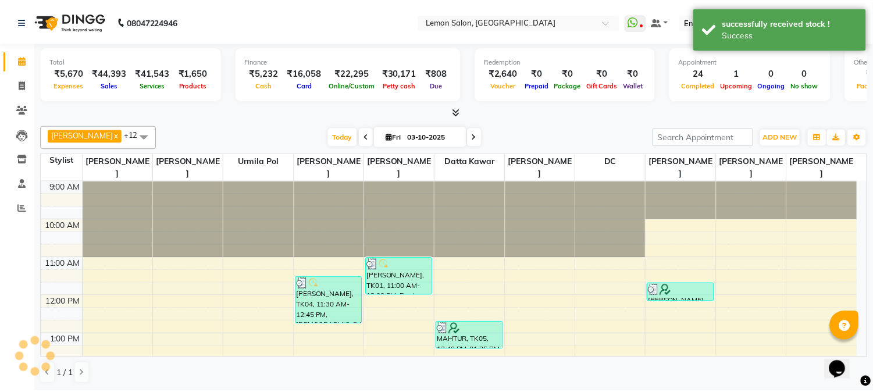
scroll to position [340, 0]
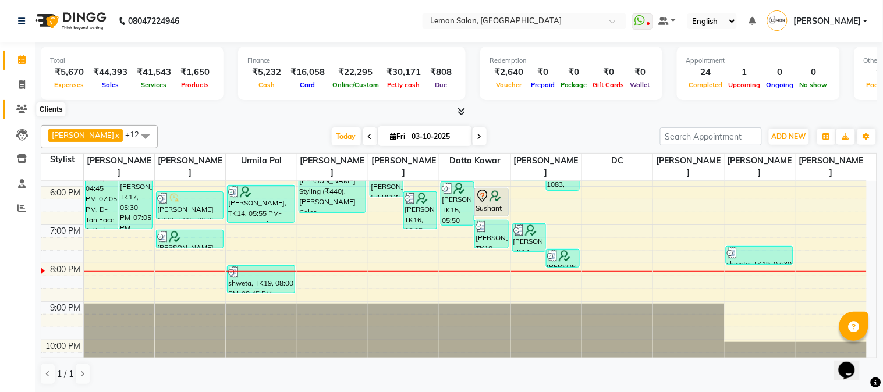
click at [29, 111] on span at bounding box center [22, 109] width 20 height 13
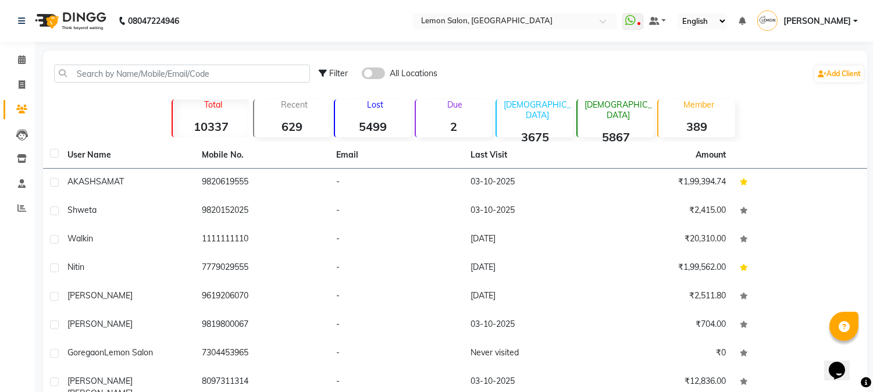
click at [143, 83] on div "Filter All Locations Add Client" at bounding box center [455, 73] width 820 height 37
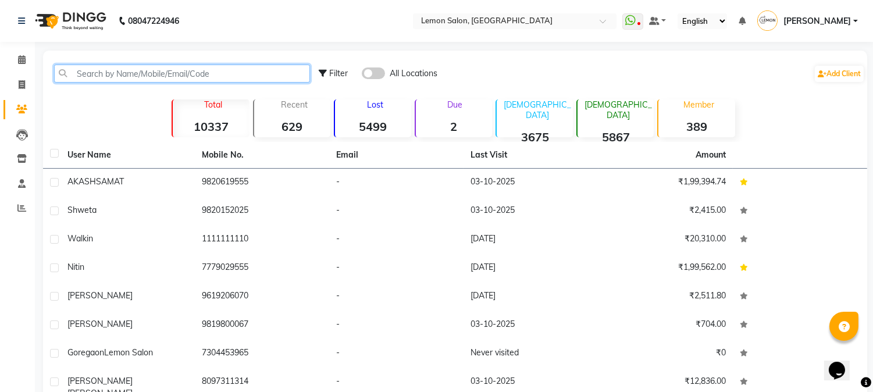
click at [142, 72] on input "text" at bounding box center [182, 74] width 256 height 18
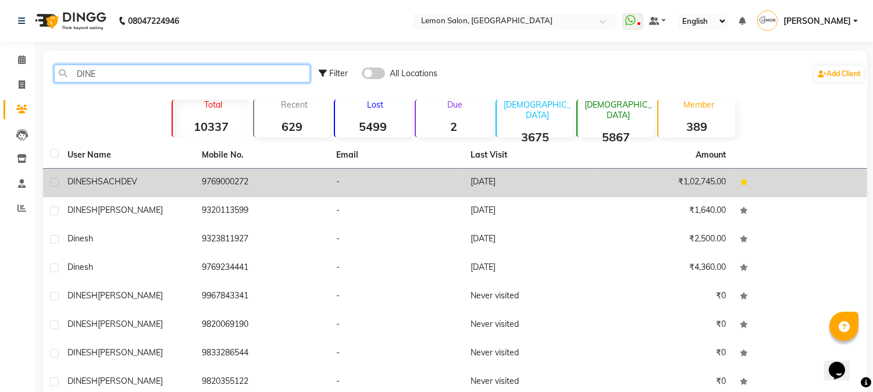
type input "DINE"
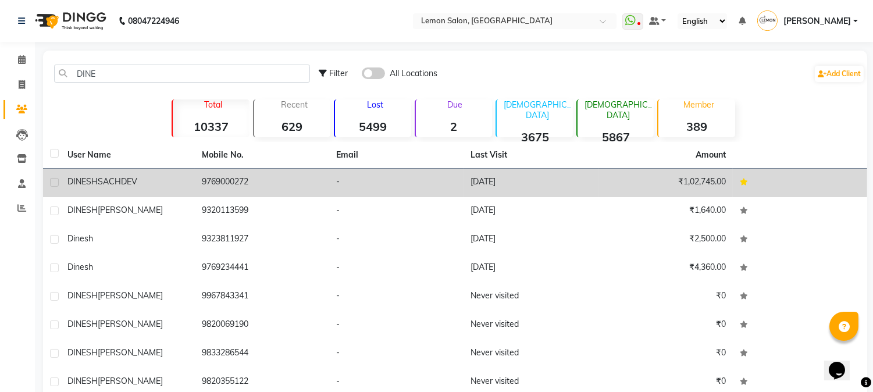
click at [236, 186] on td "9769000272" at bounding box center [262, 183] width 134 height 29
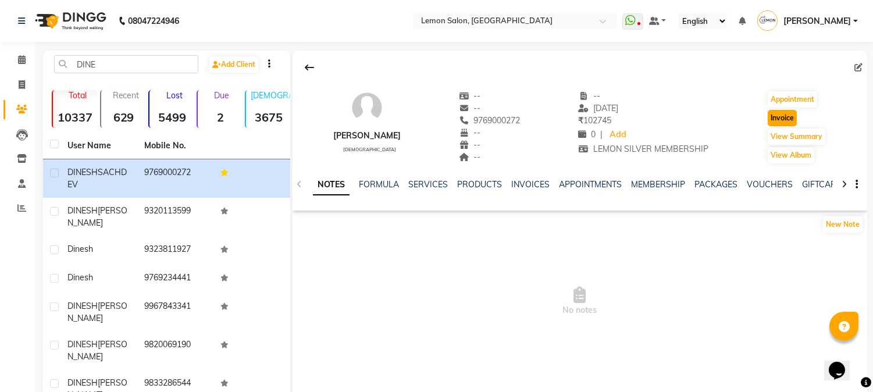
click at [780, 118] on button "Invoice" at bounding box center [782, 118] width 29 height 16
select select "565"
select select "service"
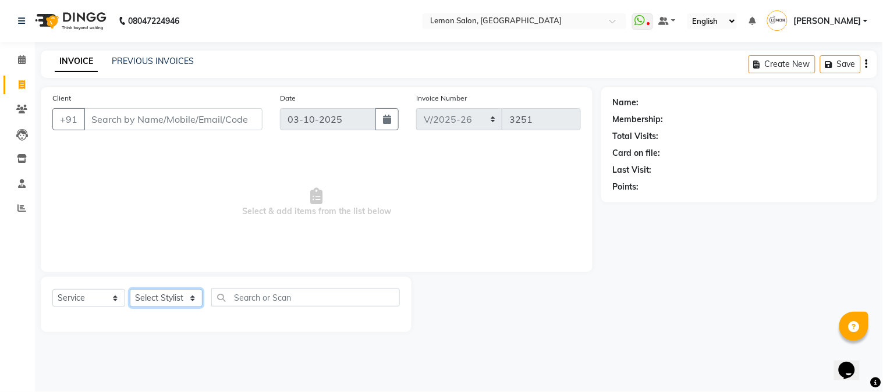
click at [178, 299] on select "Select Stylist" at bounding box center [166, 298] width 73 height 18
type input "9769000272"
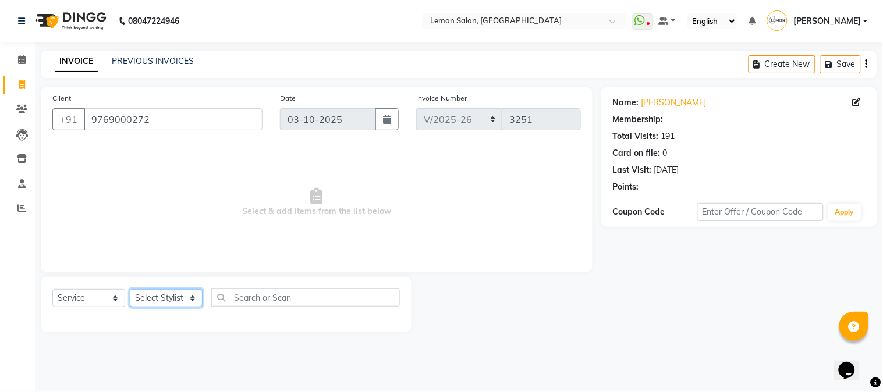
select select "1: Object"
select select "7947"
click at [130, 290] on select "Select Stylist [PERSON_NAME] [PERSON_NAME] Datta [PERSON_NAME] [PERSON_NAME] [P…" at bounding box center [166, 298] width 73 height 18
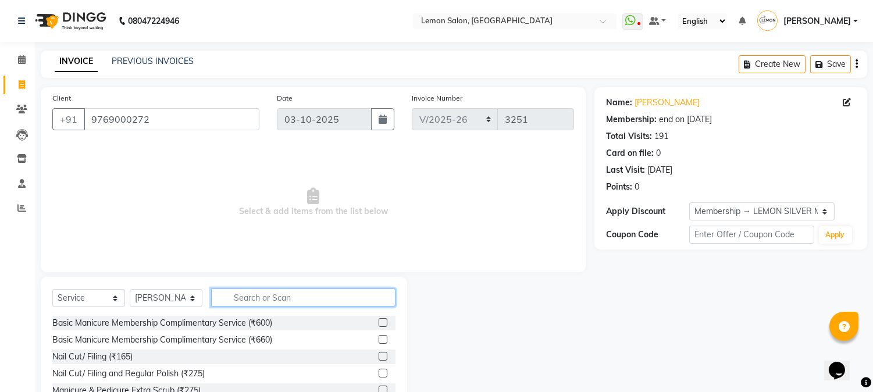
click at [262, 297] on input "text" at bounding box center [303, 298] width 184 height 18
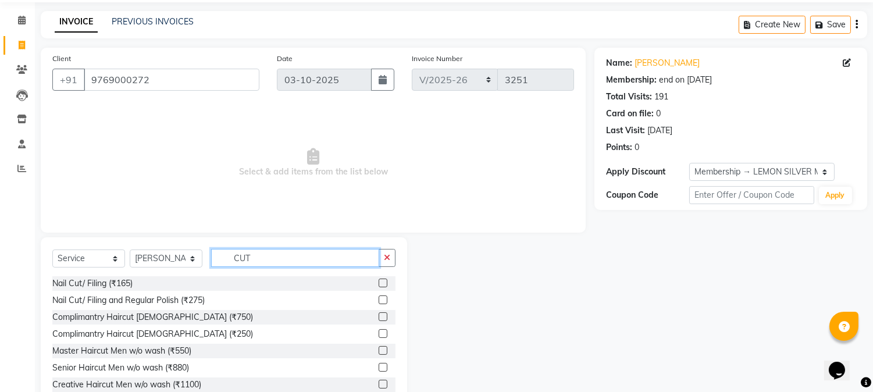
scroll to position [73, 0]
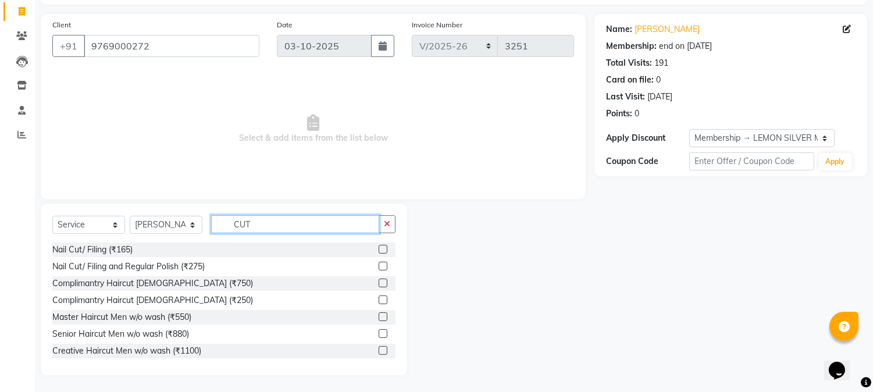
type input "CUT"
click at [379, 319] on label at bounding box center [383, 316] width 9 height 9
click at [379, 319] on input "checkbox" at bounding box center [383, 318] width 8 height 8
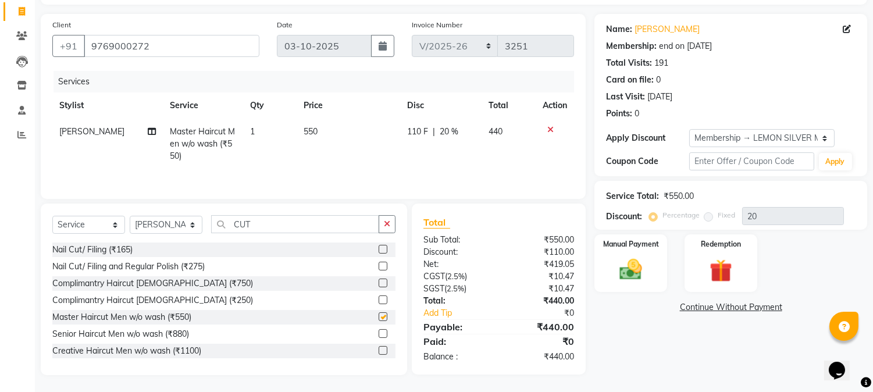
checkbox input "false"
click at [641, 262] on img at bounding box center [631, 269] width 38 height 27
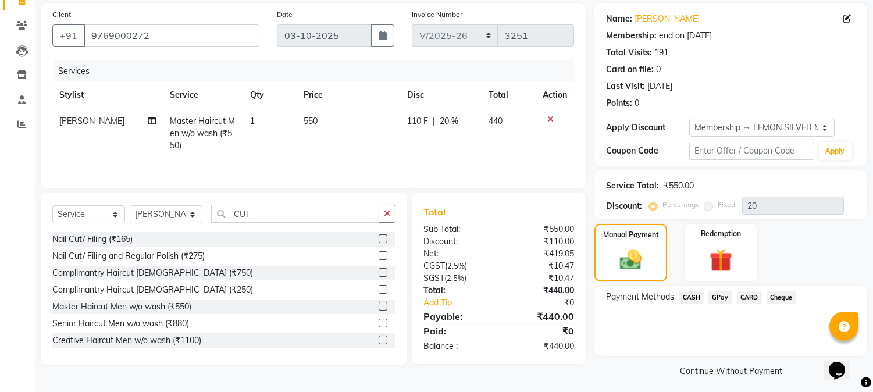
scroll to position [88, 0]
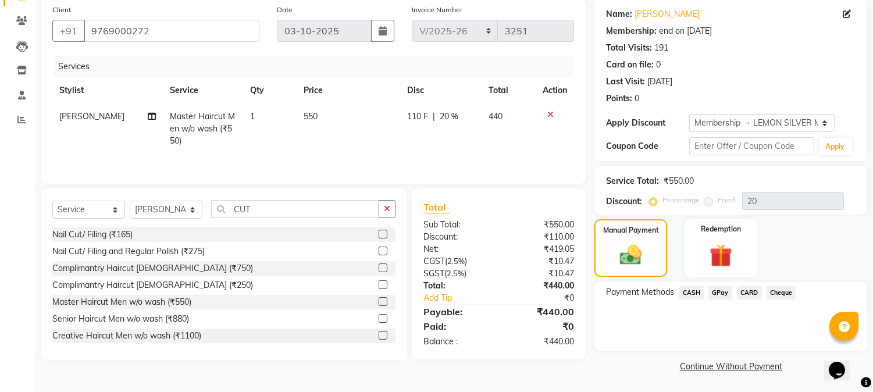
click at [694, 291] on span "CASH" at bounding box center [691, 292] width 25 height 13
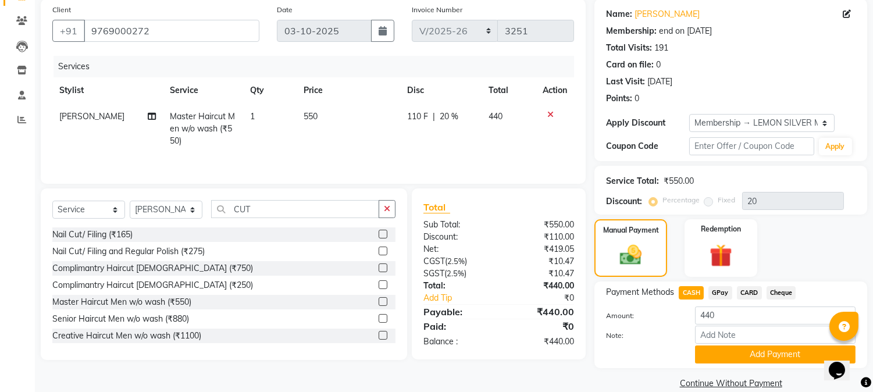
click at [719, 296] on span "GPay" at bounding box center [721, 292] width 24 height 13
click at [730, 355] on button "Add Payment" at bounding box center [775, 355] width 161 height 18
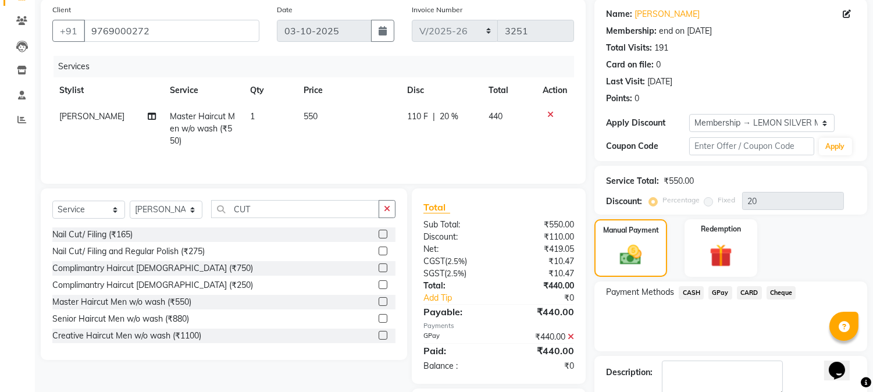
scroll to position [156, 0]
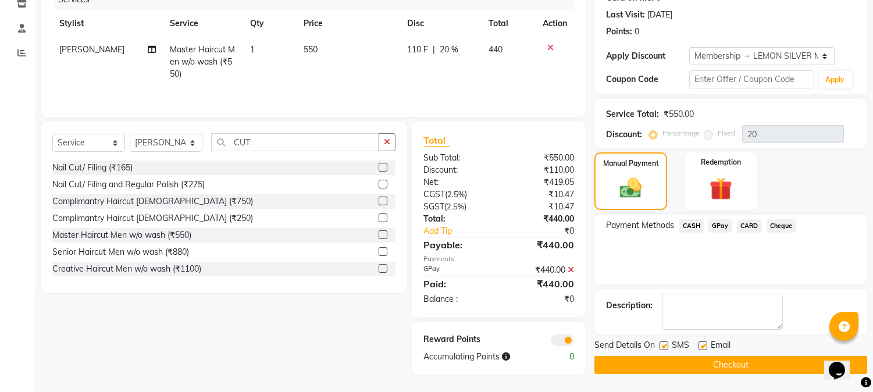
click at [702, 339] on div "Email" at bounding box center [719, 346] width 41 height 15
click at [656, 343] on div "Send Details On SMS Email" at bounding box center [731, 346] width 273 height 15
click at [656, 347] on div "Send Details On SMS Email" at bounding box center [731, 346] width 273 height 15
click at [661, 345] on label at bounding box center [664, 346] width 9 height 9
click at [661, 345] on input "checkbox" at bounding box center [664, 347] width 8 height 8
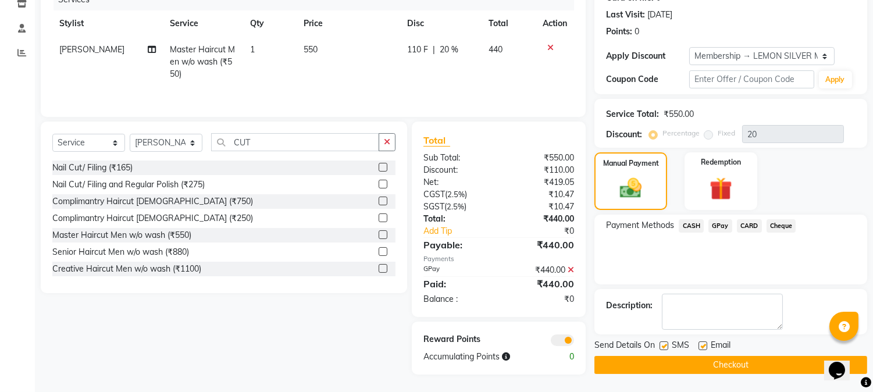
checkbox input "false"
click at [702, 342] on label at bounding box center [703, 346] width 9 height 9
click at [702, 343] on input "checkbox" at bounding box center [703, 347] width 8 height 8
checkbox input "false"
click at [701, 358] on button "Checkout" at bounding box center [731, 365] width 273 height 18
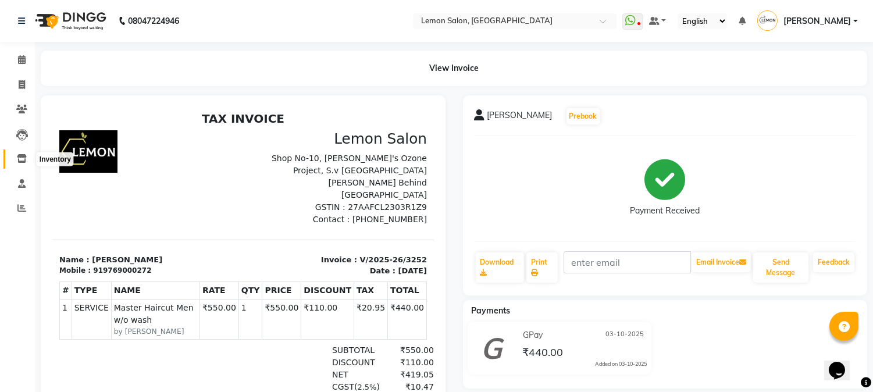
click at [17, 161] on icon at bounding box center [22, 158] width 10 height 9
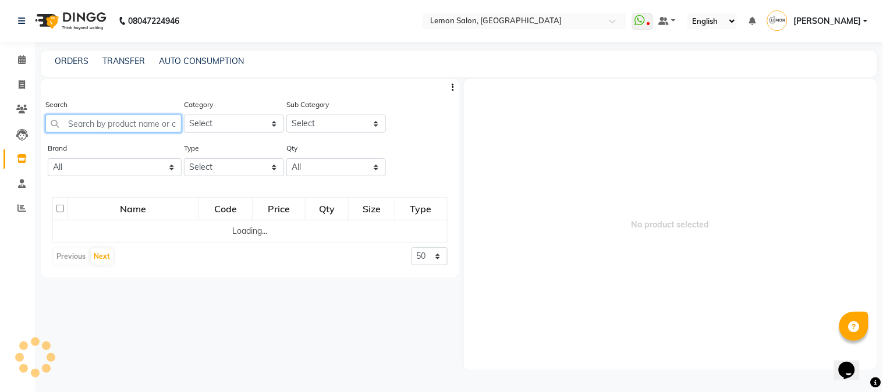
click at [120, 125] on input "text" at bounding box center [113, 124] width 136 height 18
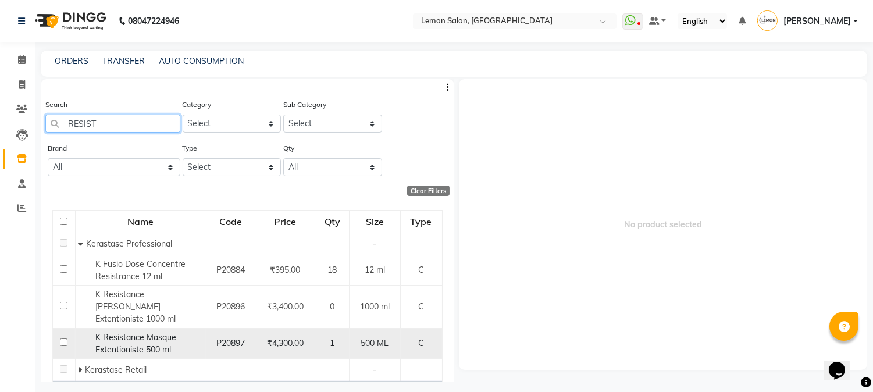
type input "RESIST"
click at [95, 332] on div "K Resistance Masque Extentioniste 500 ml" at bounding box center [140, 344] width 125 height 24
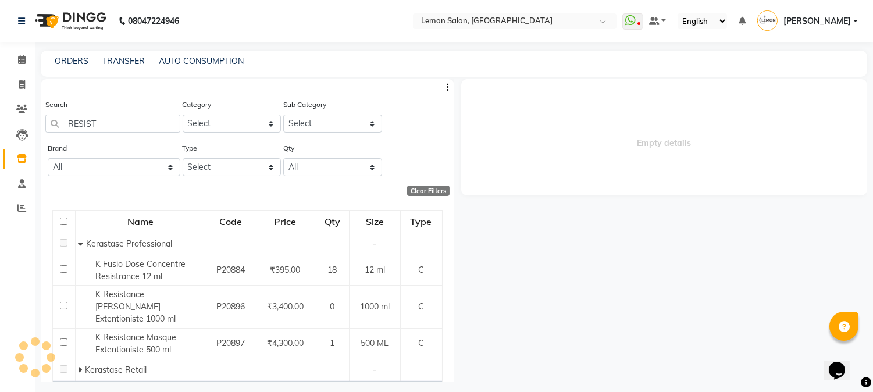
select select
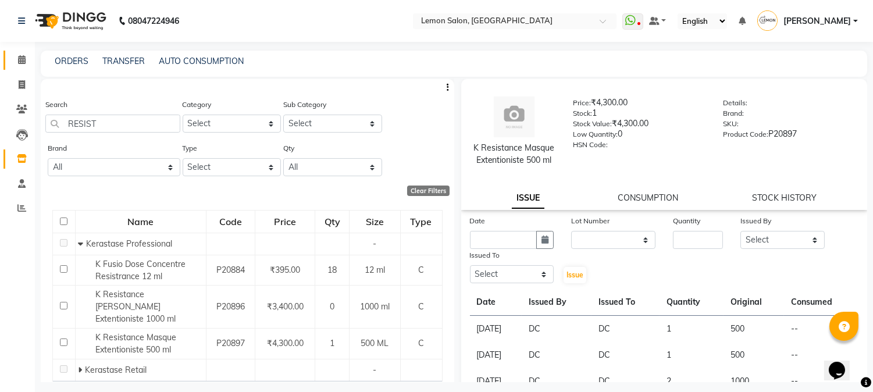
click at [9, 55] on link "Calendar" at bounding box center [17, 60] width 28 height 19
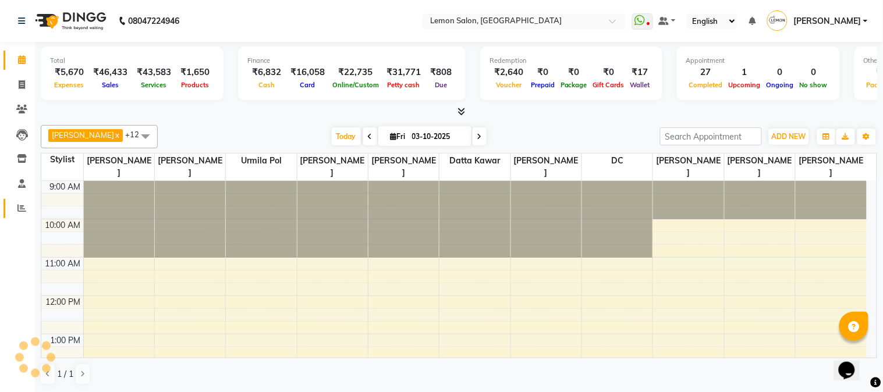
click at [22, 217] on link "Reports" at bounding box center [17, 208] width 28 height 19
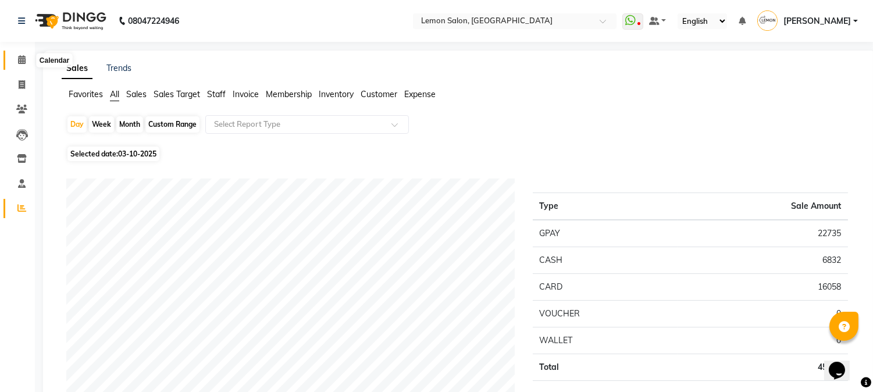
click at [12, 54] on span at bounding box center [22, 60] width 20 height 13
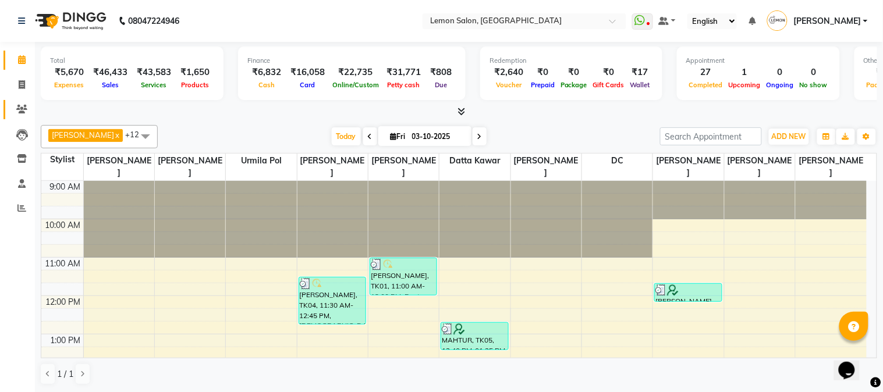
click at [9, 113] on link "Clients" at bounding box center [17, 109] width 28 height 19
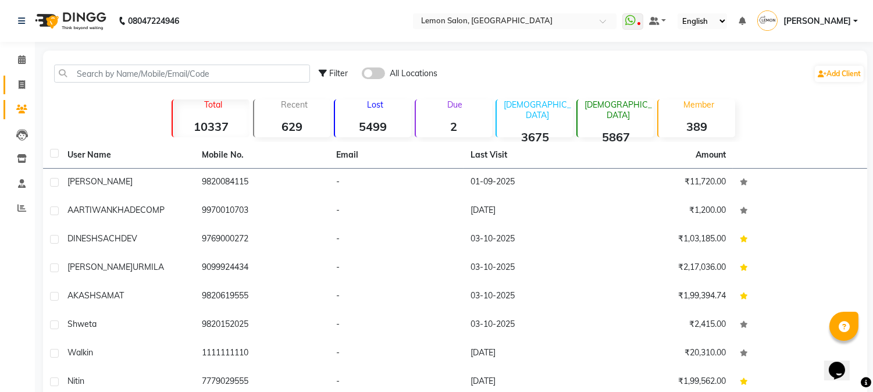
click at [19, 80] on icon at bounding box center [22, 84] width 6 height 9
select select "service"
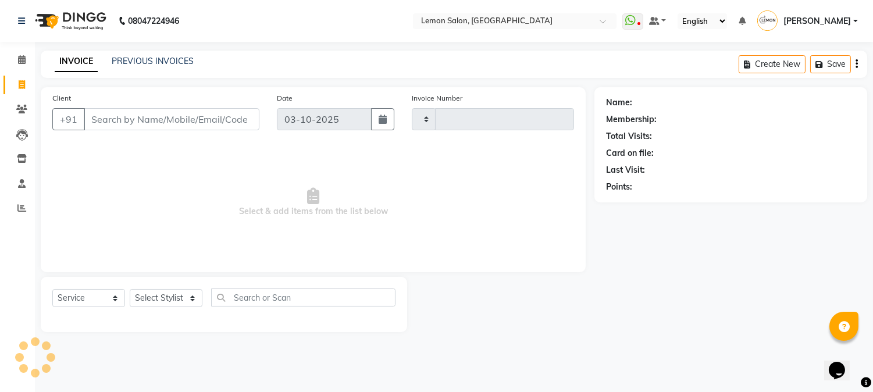
type input "3253"
select select "565"
click at [172, 297] on select "Select Stylist [PERSON_NAME] [PERSON_NAME] Datta [PERSON_NAME] [PERSON_NAME] [P…" at bounding box center [166, 298] width 73 height 18
select select "7423"
click at [130, 290] on select "Select Stylist [PERSON_NAME] [PERSON_NAME] Datta [PERSON_NAME] [PERSON_NAME] [P…" at bounding box center [166, 298] width 73 height 18
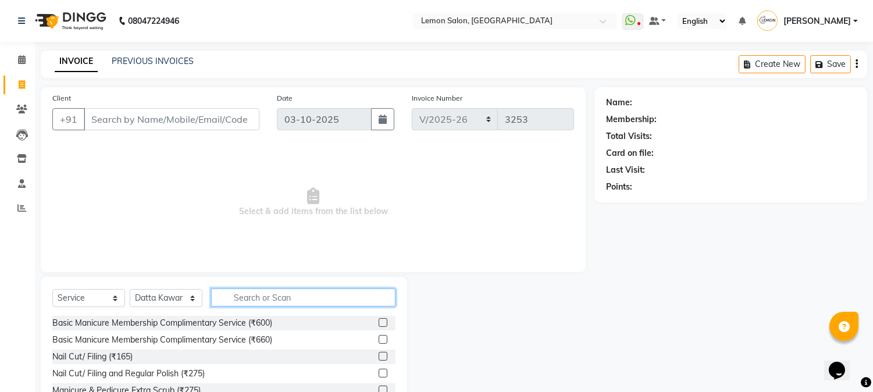
drag, startPoint x: 259, startPoint y: 294, endPoint x: 497, endPoint y: 321, distance: 238.8
click at [260, 294] on input "text" at bounding box center [303, 298] width 184 height 18
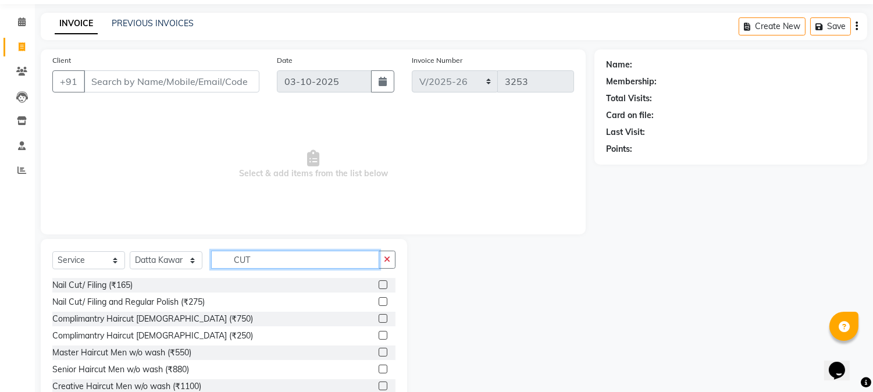
scroll to position [73, 0]
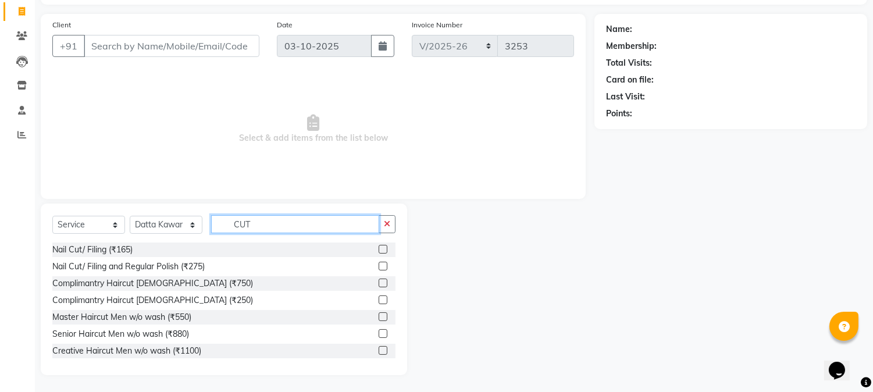
type input "CUT"
click at [379, 333] on label at bounding box center [383, 333] width 9 height 9
click at [379, 333] on input "checkbox" at bounding box center [383, 334] width 8 height 8
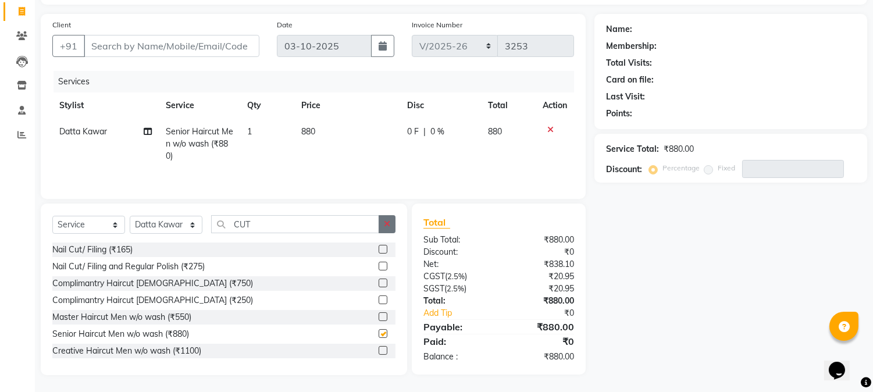
checkbox input "false"
click at [388, 228] on icon "button" at bounding box center [387, 224] width 6 height 8
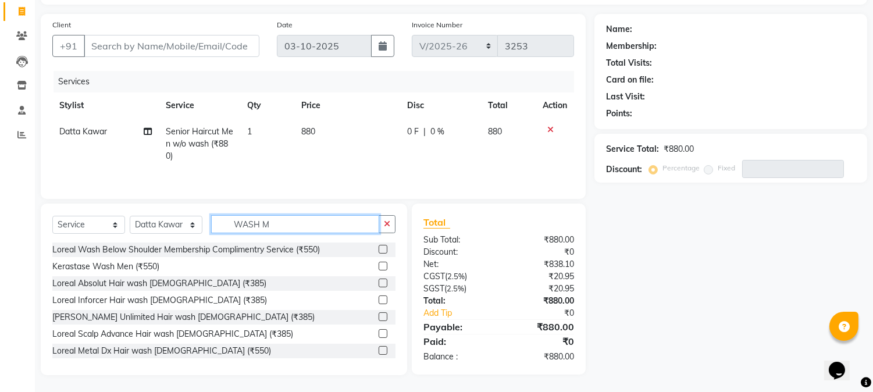
type input "WASH M"
click at [379, 304] on label at bounding box center [383, 300] width 9 height 9
click at [379, 304] on input "checkbox" at bounding box center [383, 301] width 8 height 8
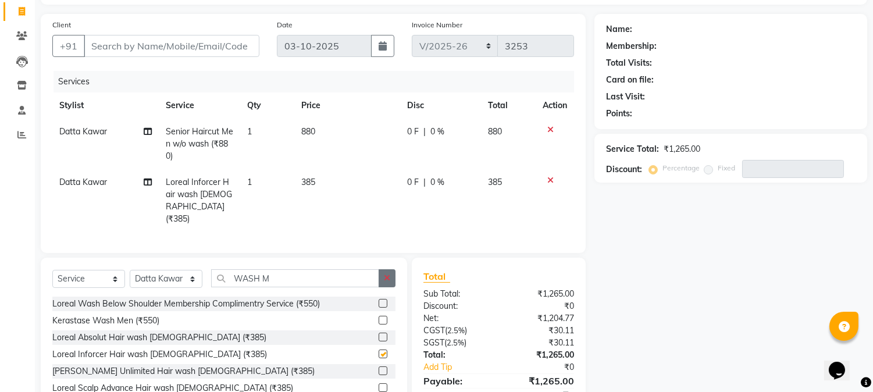
checkbox input "false"
click at [389, 280] on button "button" at bounding box center [387, 278] width 17 height 18
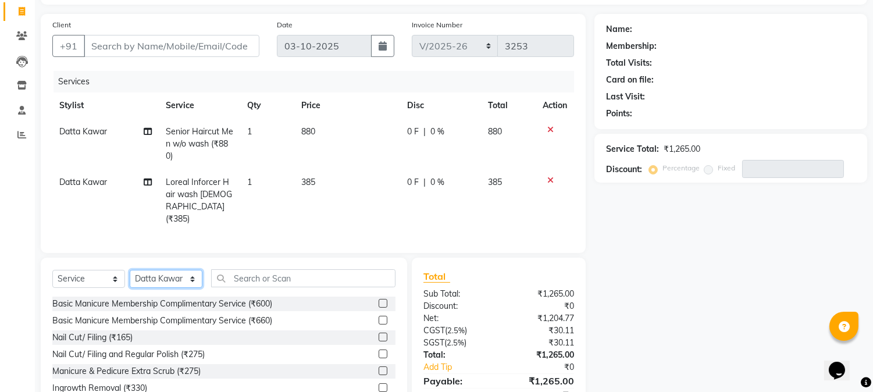
click at [187, 277] on select "Select Stylist Akansha Sadafule Asma Dshpande Datta Kawar DC Furkan Mansoori Ka…" at bounding box center [166, 279] width 73 height 18
select select "7947"
click at [130, 270] on select "Select Stylist Akansha Sadafule Asma Dshpande Datta Kawar DC Furkan Mansoori Ka…" at bounding box center [166, 279] width 73 height 18
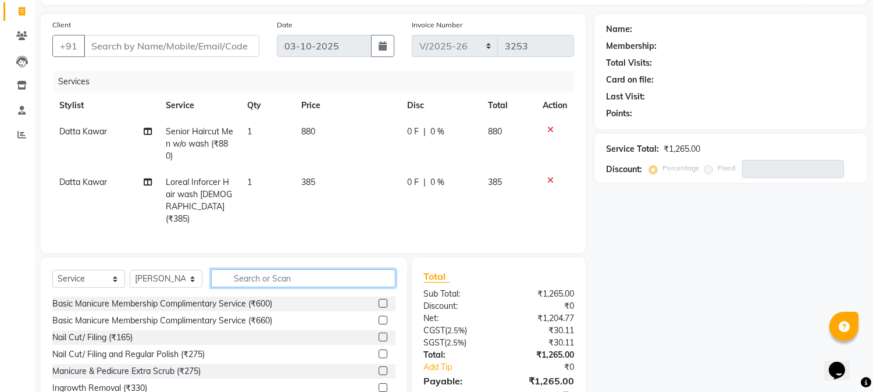
click at [268, 272] on input "text" at bounding box center [303, 278] width 184 height 18
type input "W"
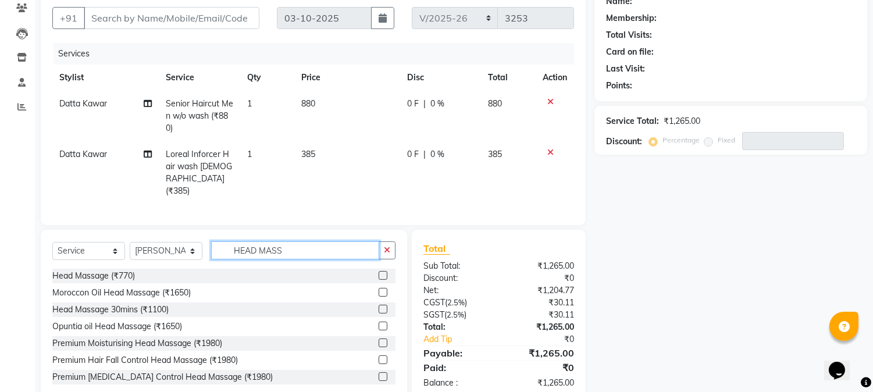
scroll to position [125, 0]
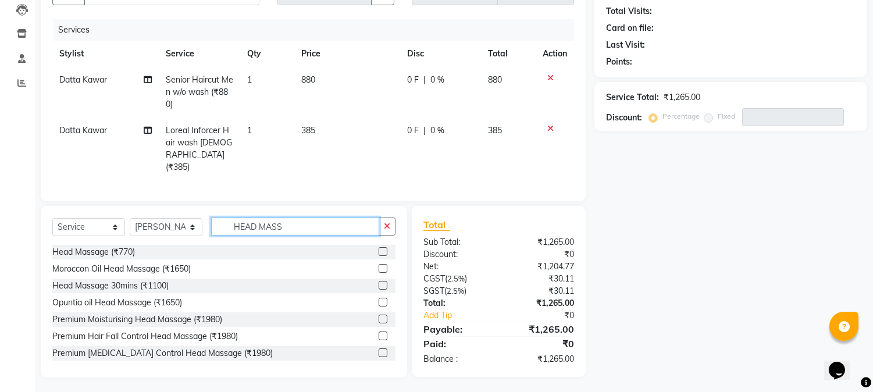
type input "HEAD MASS"
click at [379, 317] on label at bounding box center [383, 319] width 9 height 9
click at [379, 317] on input "checkbox" at bounding box center [383, 320] width 8 height 8
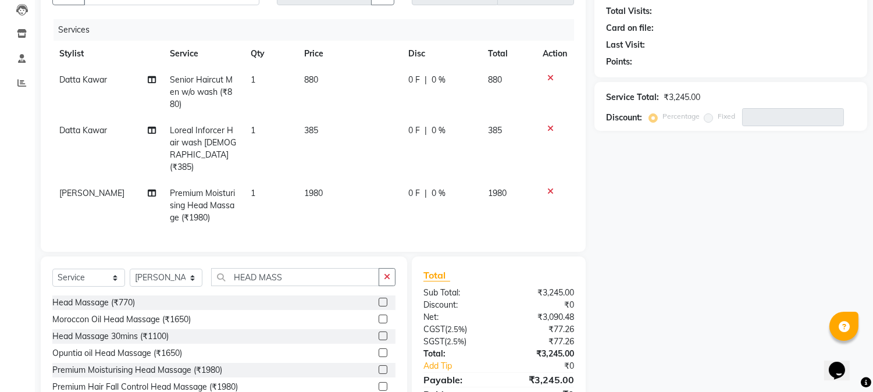
click at [379, 365] on label at bounding box center [383, 369] width 9 height 9
click at [379, 367] on input "checkbox" at bounding box center [383, 371] width 8 height 8
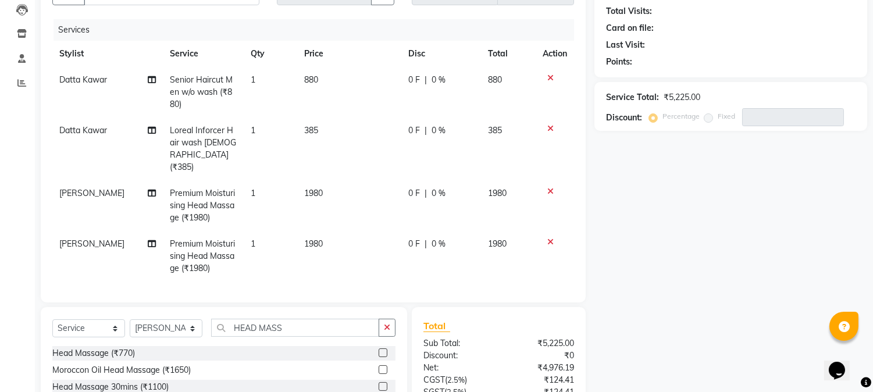
checkbox input "false"
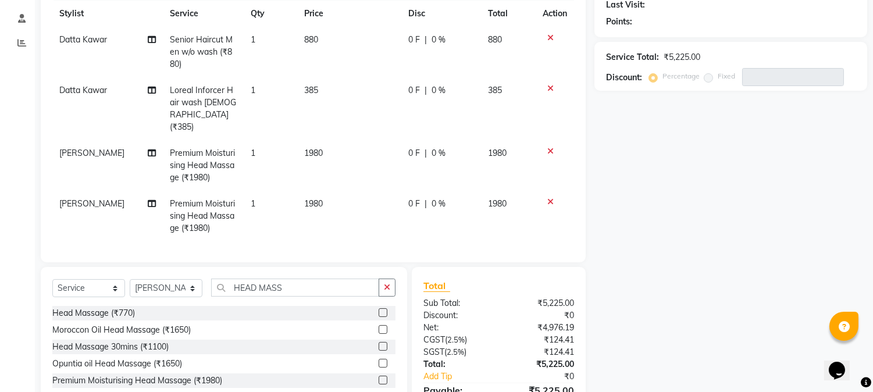
scroll to position [226, 0]
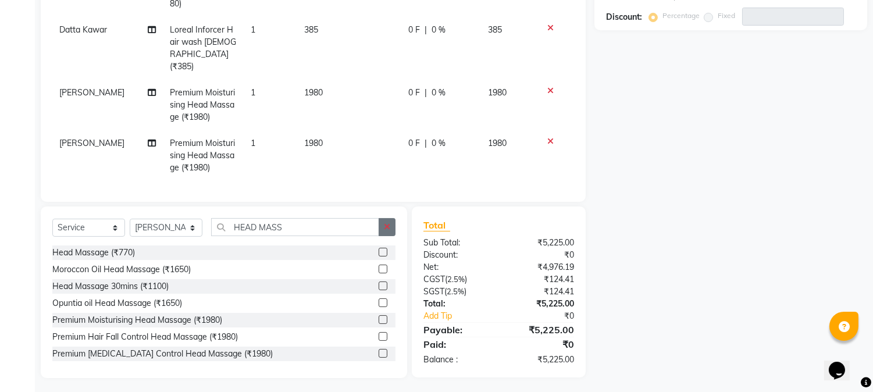
click at [388, 226] on icon "button" at bounding box center [387, 227] width 6 height 8
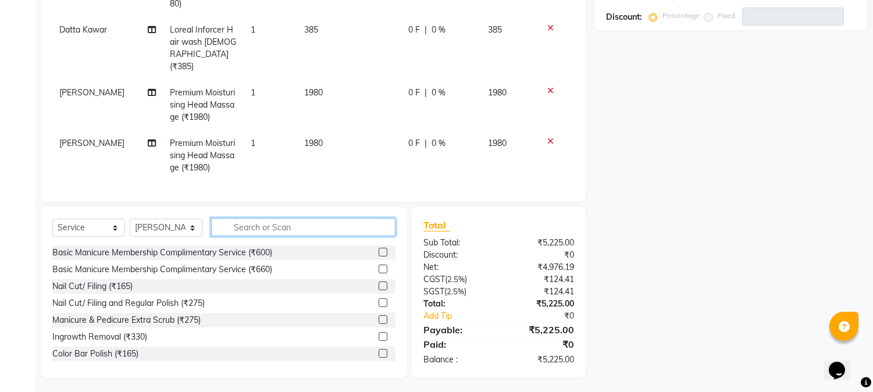
click at [272, 222] on input "text" at bounding box center [303, 227] width 184 height 18
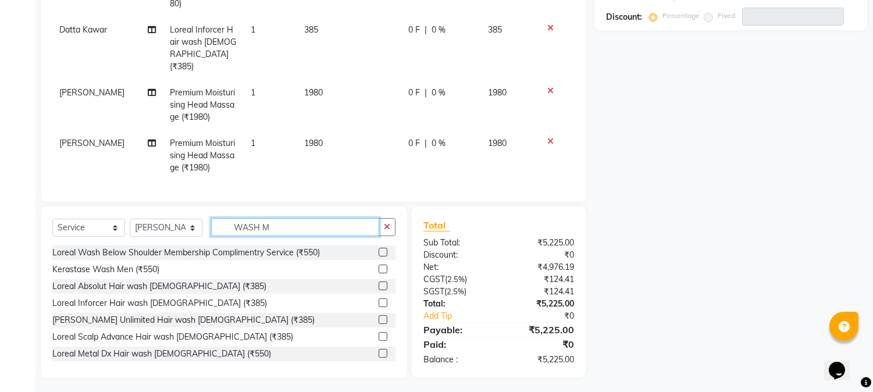
type input "WASH M"
click at [379, 282] on label at bounding box center [383, 286] width 9 height 9
click at [379, 283] on input "checkbox" at bounding box center [383, 287] width 8 height 8
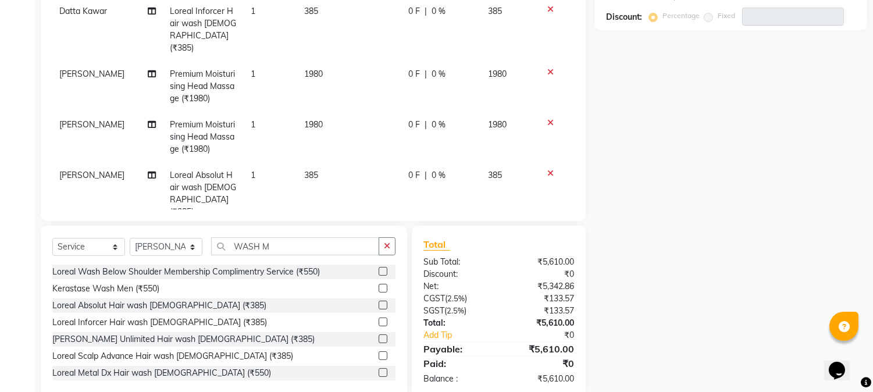
scroll to position [28, 0]
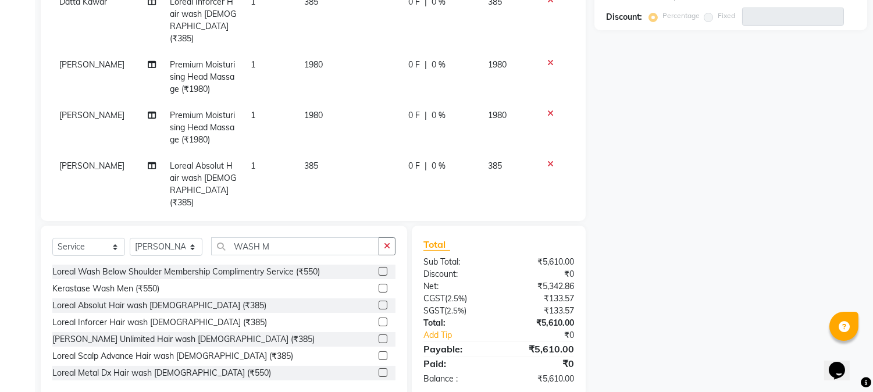
click at [379, 303] on label at bounding box center [383, 305] width 9 height 9
click at [379, 303] on input "checkbox" at bounding box center [383, 306] width 8 height 8
checkbox input "false"
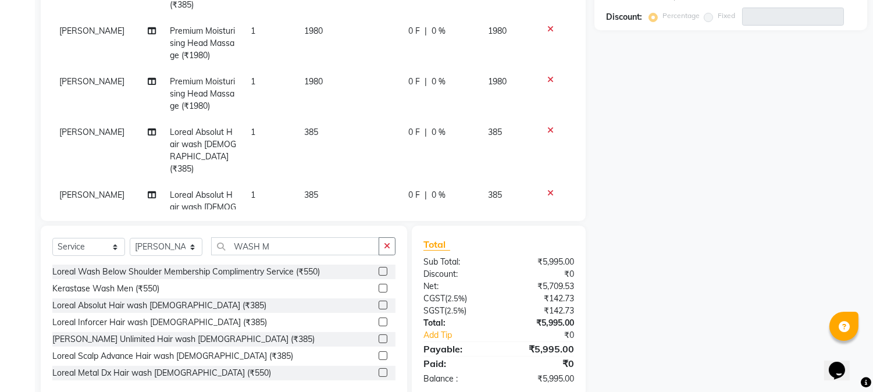
scroll to position [79, 0]
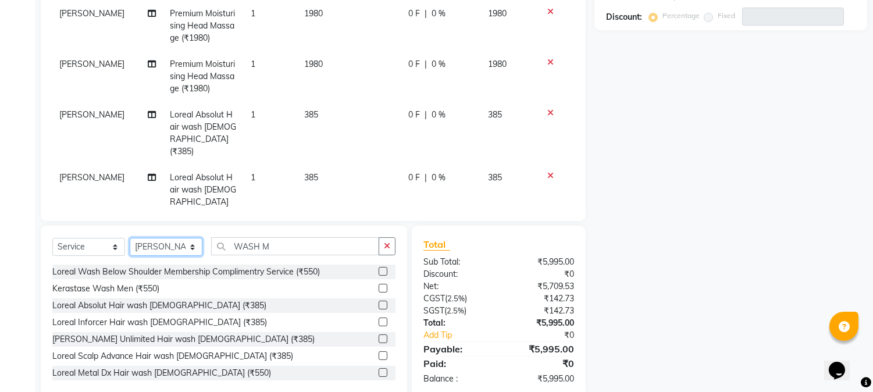
click at [184, 251] on select "Select Stylist Akansha Sadafule Asma Dshpande Datta Kawar DC Furkan Mansoori Ka…" at bounding box center [166, 247] width 73 height 18
select select "7423"
click at [130, 238] on select "Select Stylist Akansha Sadafule Asma Dshpande Datta Kawar DC Furkan Mansoori Ka…" at bounding box center [166, 247] width 73 height 18
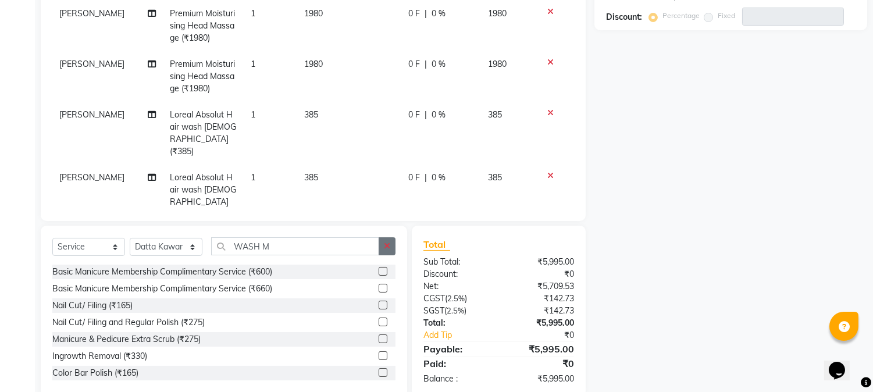
click at [386, 242] on icon "button" at bounding box center [387, 246] width 6 height 8
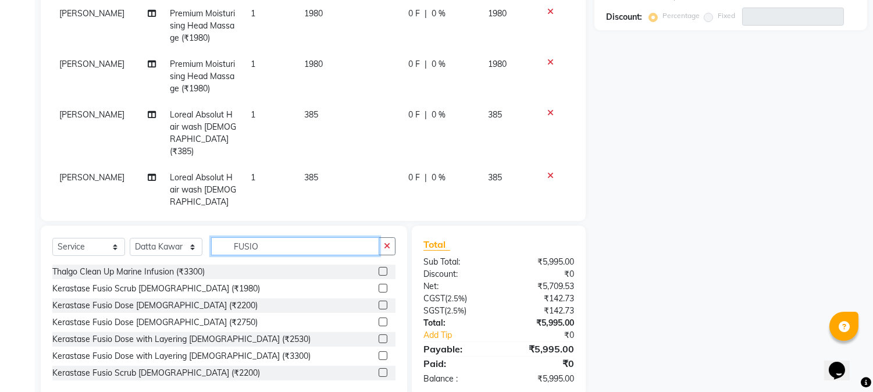
type input "FUSIO"
drag, startPoint x: 370, startPoint y: 335, endPoint x: 374, endPoint y: 303, distance: 32.8
click at [379, 335] on label at bounding box center [383, 339] width 9 height 9
click at [379, 336] on input "checkbox" at bounding box center [383, 340] width 8 height 8
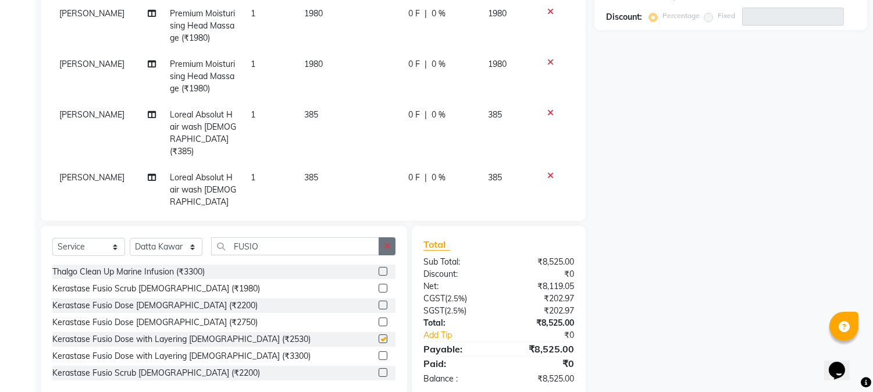
checkbox input "false"
click at [389, 248] on icon "button" at bounding box center [387, 246] width 6 height 8
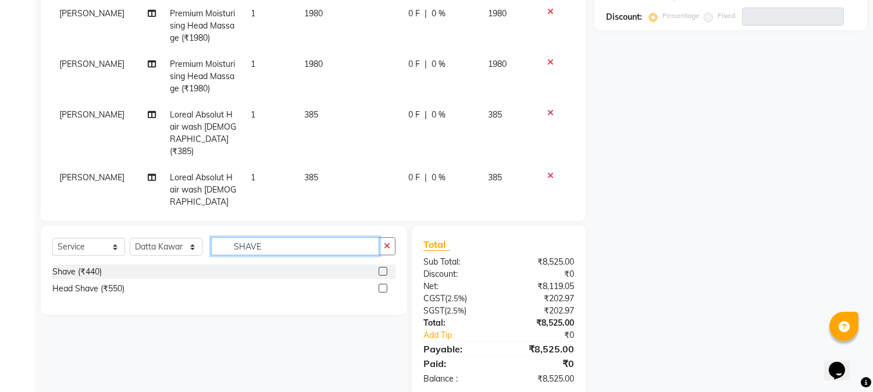
type input "SHAVE"
click at [385, 272] on label at bounding box center [383, 271] width 9 height 9
click at [385, 272] on input "checkbox" at bounding box center [383, 272] width 8 height 8
checkbox input "false"
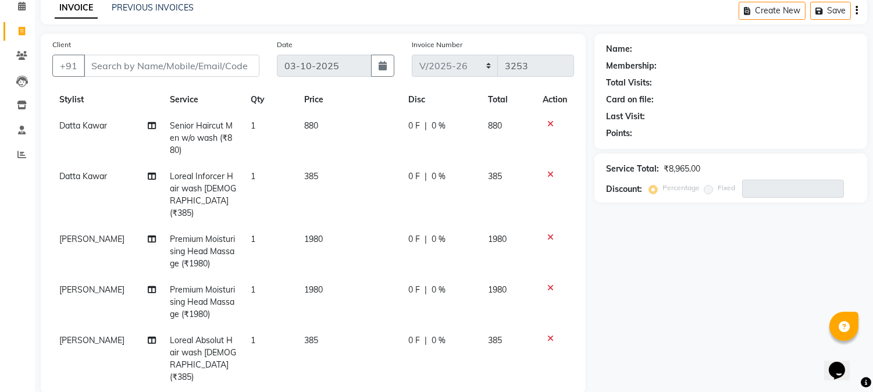
scroll to position [0, 0]
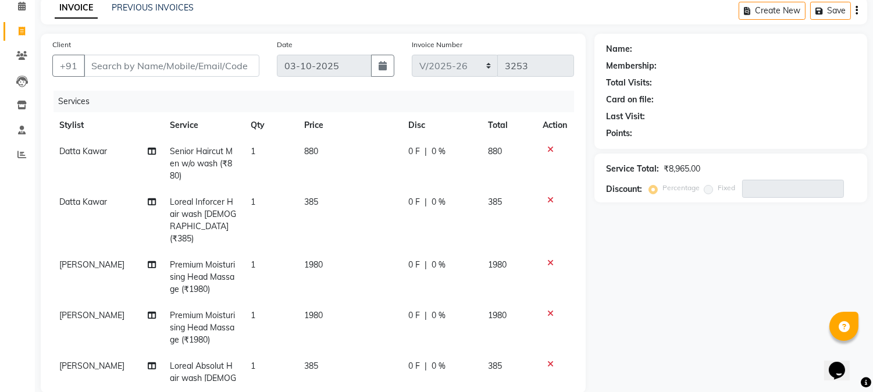
click at [548, 200] on icon at bounding box center [551, 200] width 6 height 8
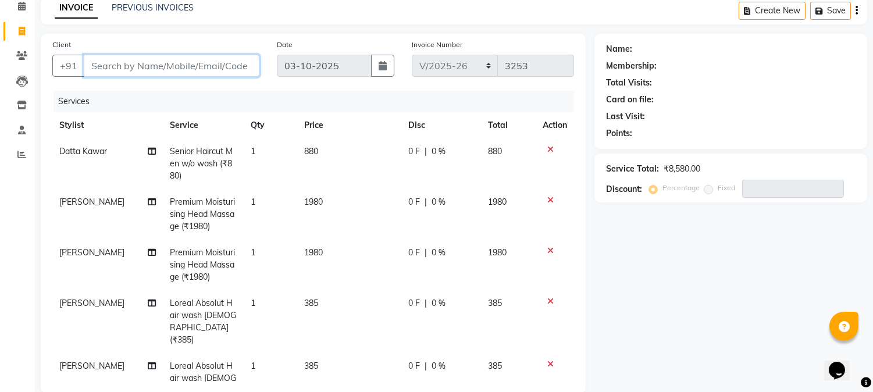
click at [150, 71] on input "Client" at bounding box center [172, 66] width 176 height 22
type input "9"
type input "0"
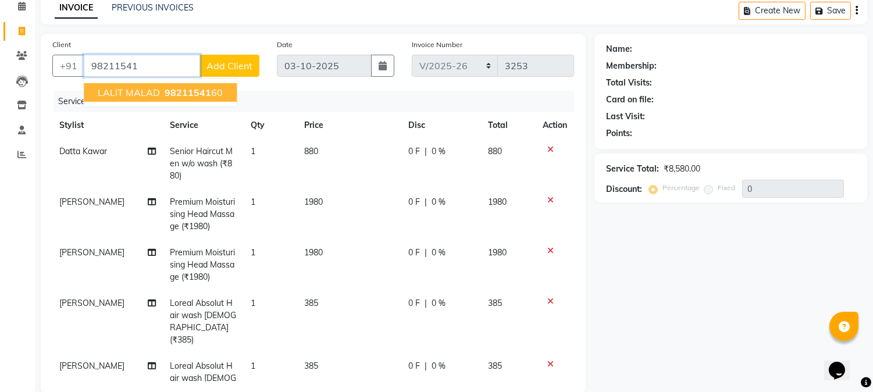
click at [162, 92] on ngb-highlight "98211541 60" at bounding box center [192, 93] width 61 height 12
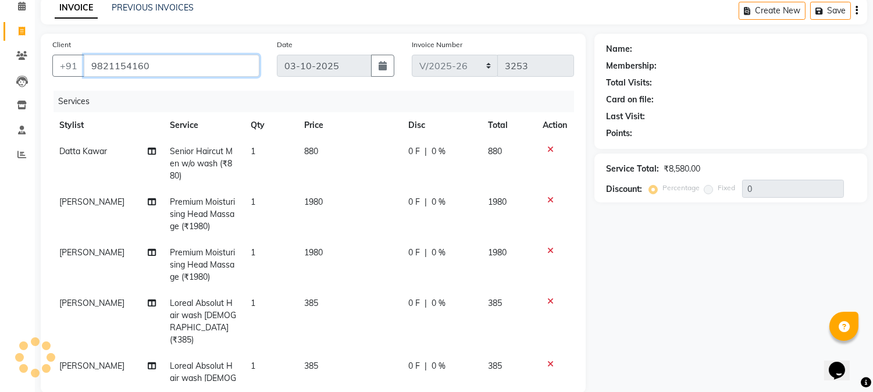
type input "9821154160"
select select "1: Object"
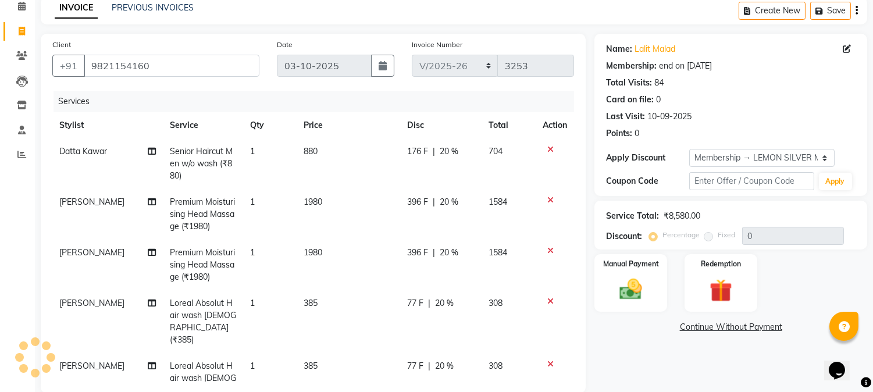
type input "20"
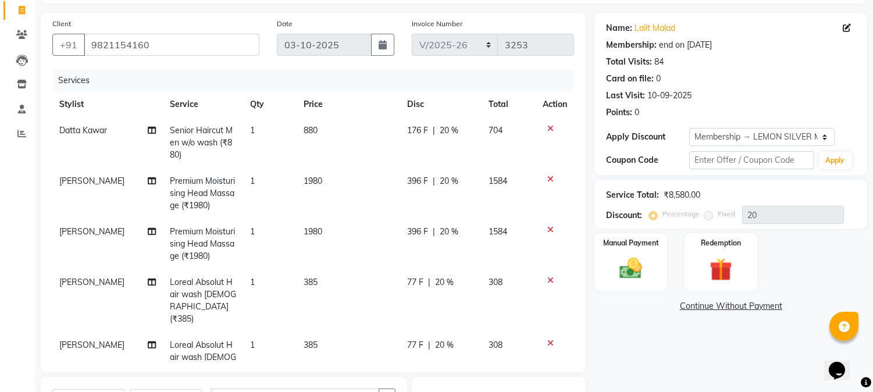
drag, startPoint x: 619, startPoint y: 254, endPoint x: 682, endPoint y: 258, distance: 62.9
click at [620, 255] on img at bounding box center [631, 268] width 37 height 26
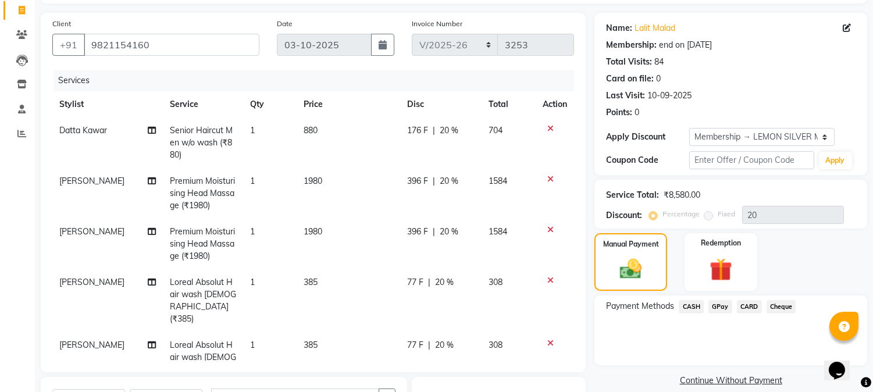
click at [685, 304] on span "CASH" at bounding box center [691, 306] width 25 height 13
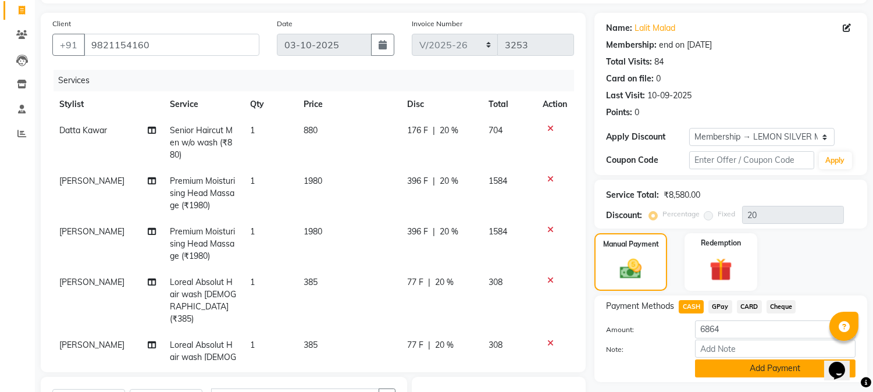
click at [717, 365] on button "Add Payment" at bounding box center [775, 369] width 161 height 18
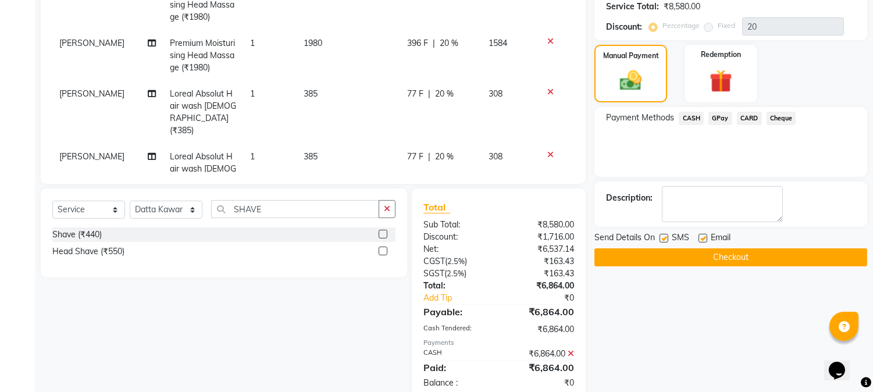
scroll to position [346, 0]
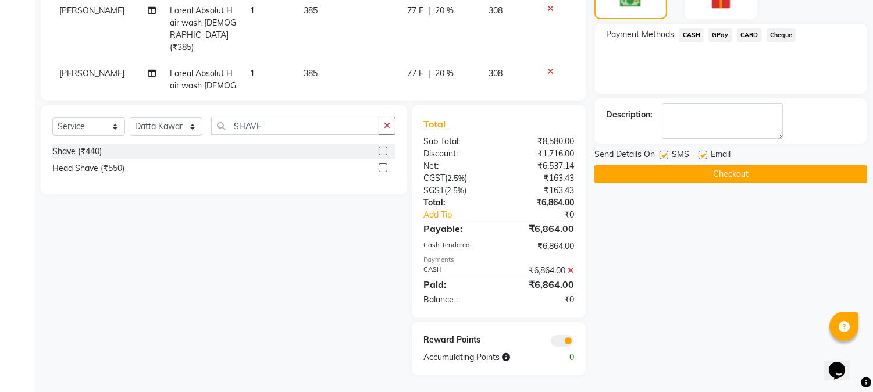
click at [664, 154] on label at bounding box center [664, 155] width 9 height 9
click at [664, 154] on input "checkbox" at bounding box center [664, 156] width 8 height 8
checkbox input "false"
click at [697, 154] on div "SMS" at bounding box center [679, 155] width 39 height 15
click at [701, 151] on label at bounding box center [703, 155] width 9 height 9
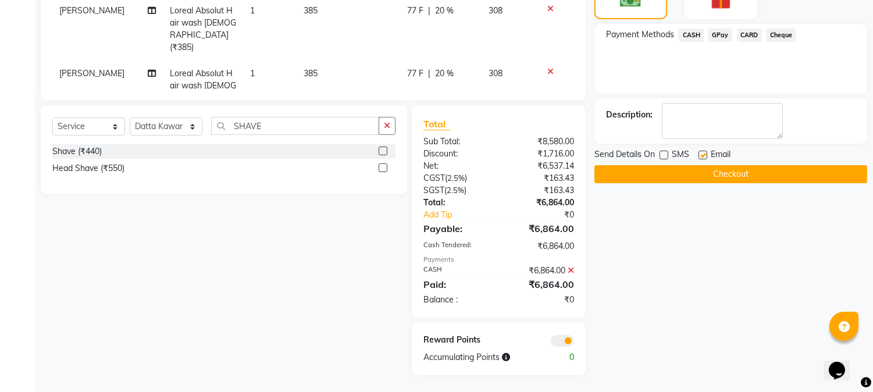
click at [701, 152] on input "checkbox" at bounding box center [703, 156] width 8 height 8
checkbox input "false"
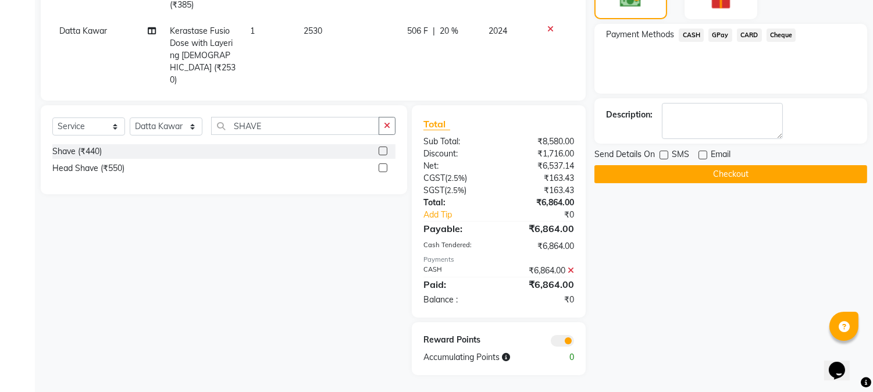
click at [706, 182] on button "Checkout" at bounding box center [731, 174] width 273 height 18
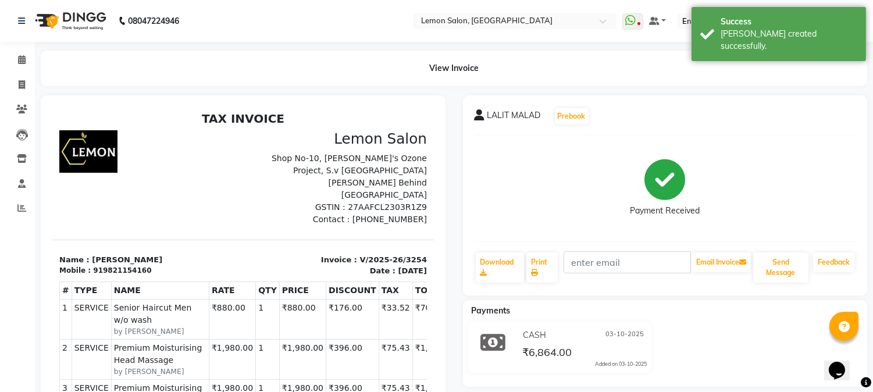
click at [18, 198] on li "Reports" at bounding box center [17, 208] width 35 height 25
click at [20, 204] on span at bounding box center [22, 208] width 20 height 13
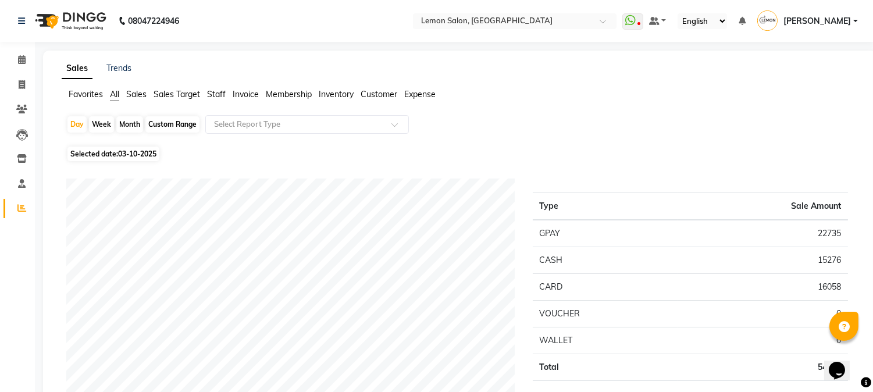
click at [131, 120] on div "Month" at bounding box center [129, 124] width 27 height 16
select select "10"
select select "2025"
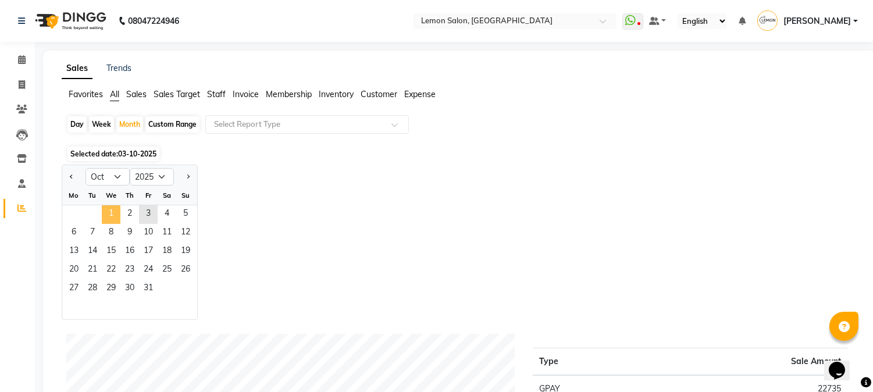
click at [115, 212] on span "1" at bounding box center [111, 214] width 19 height 19
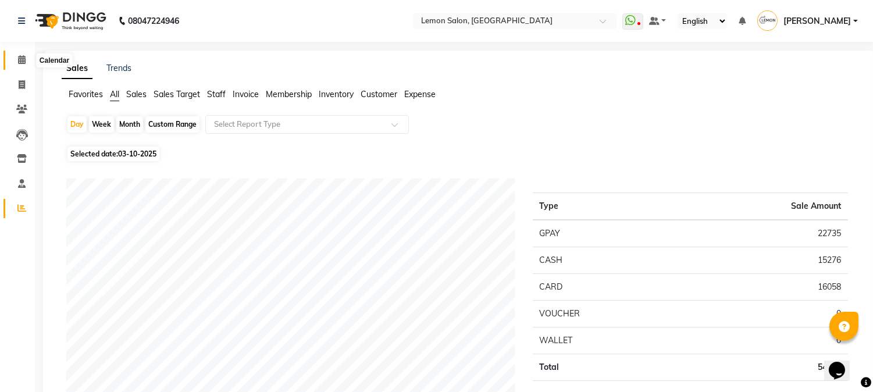
click at [15, 58] on span at bounding box center [22, 60] width 20 height 13
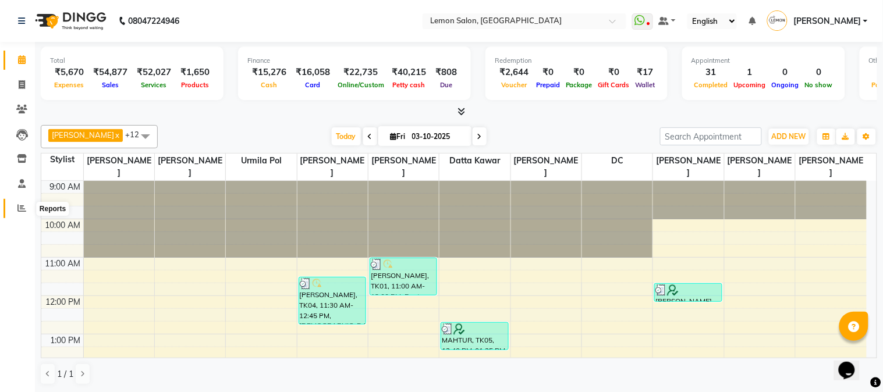
click at [20, 208] on icon at bounding box center [21, 208] width 9 height 9
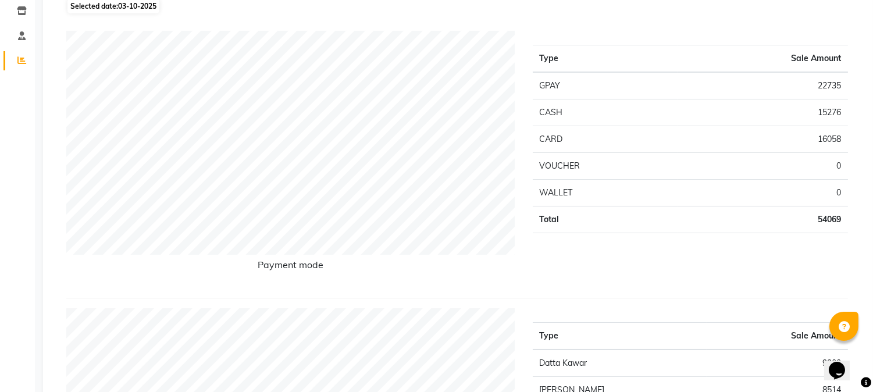
scroll to position [172, 0]
